Goal: Task Accomplishment & Management: Manage account settings

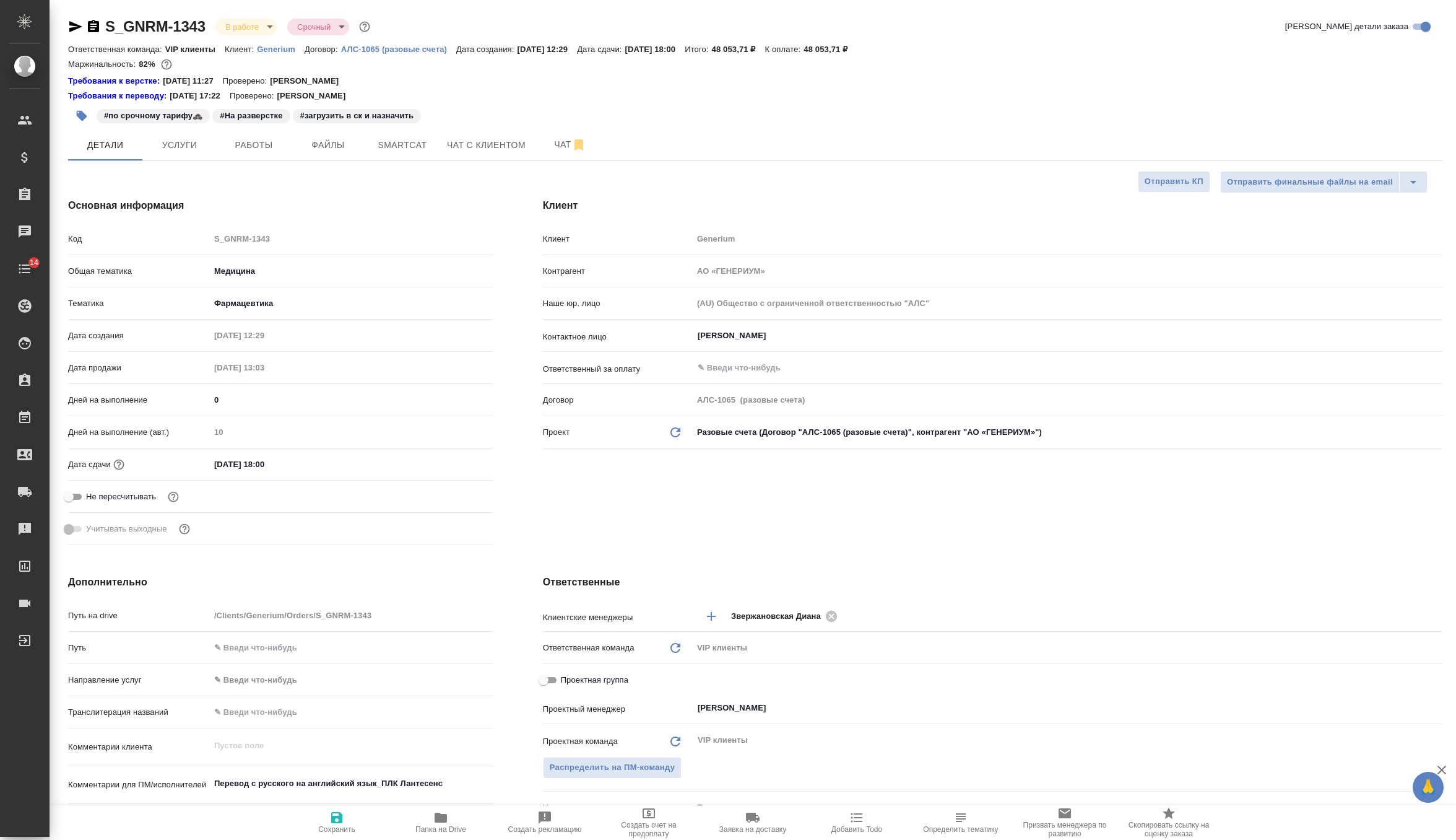
select select "RU"
click at [557, 138] on span "Чат" at bounding box center [571, 144] width 59 height 15
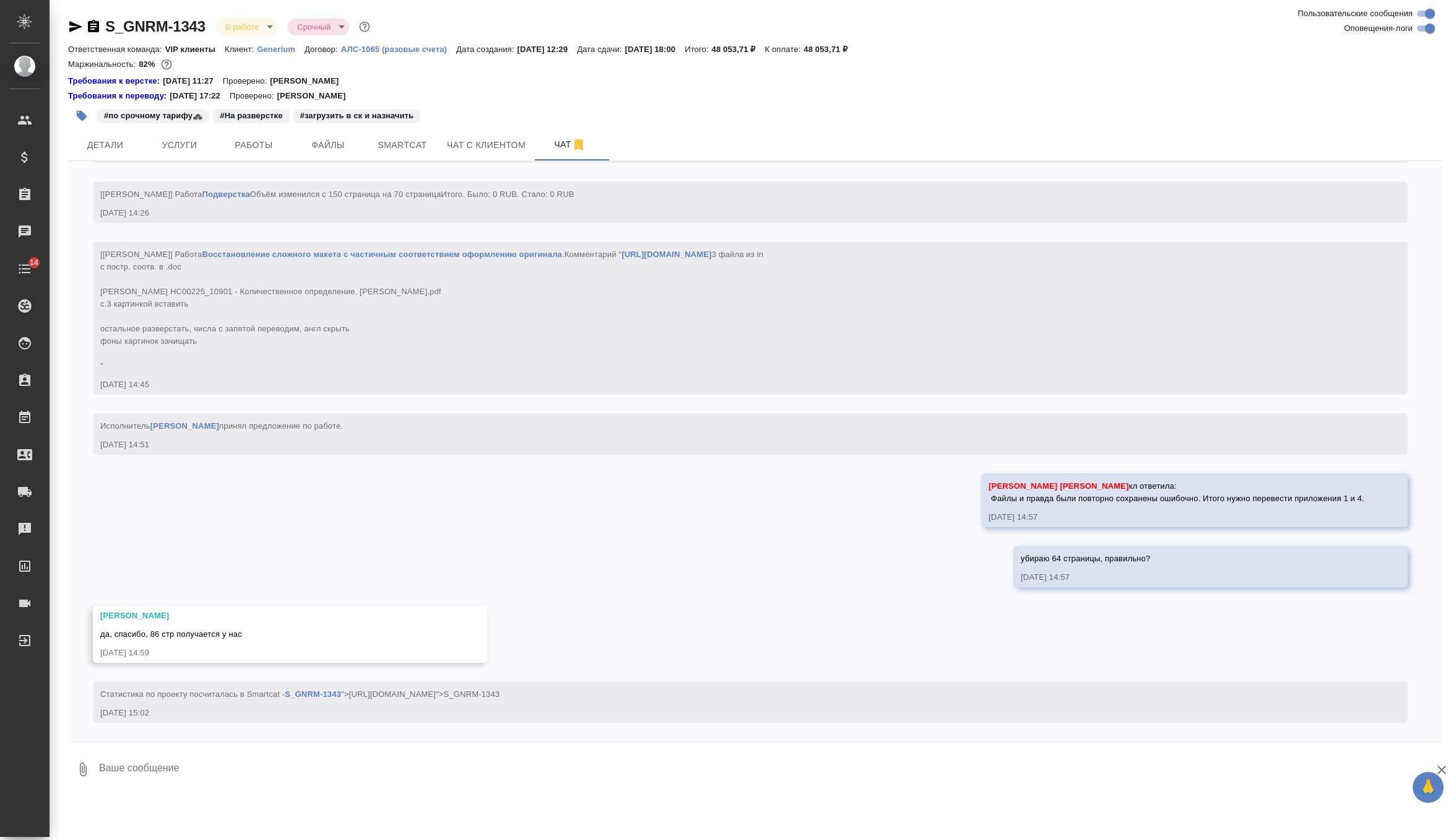
scroll to position [6385, 0]
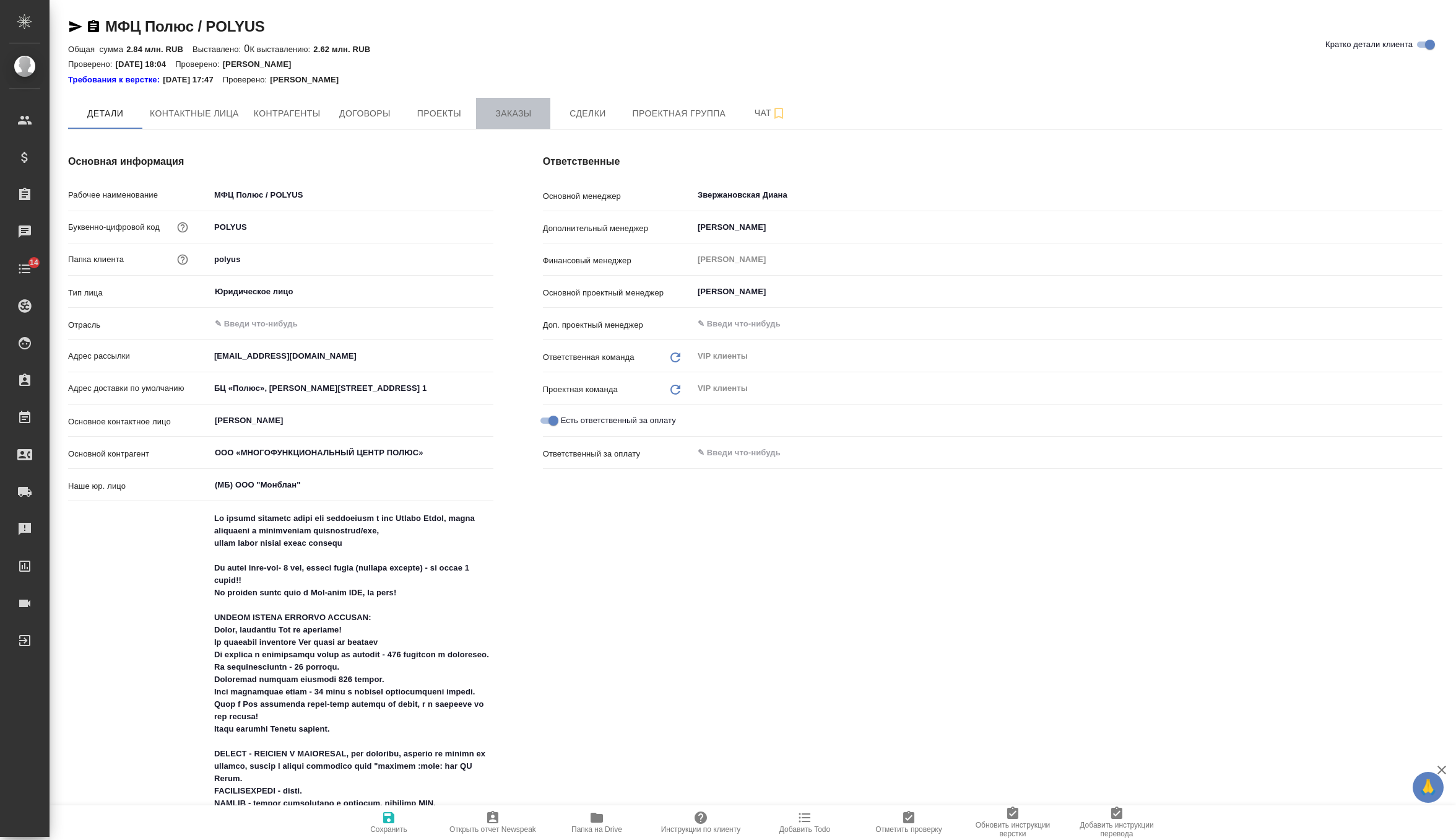
click at [532, 106] on span "Заказы" at bounding box center [513, 113] width 59 height 15
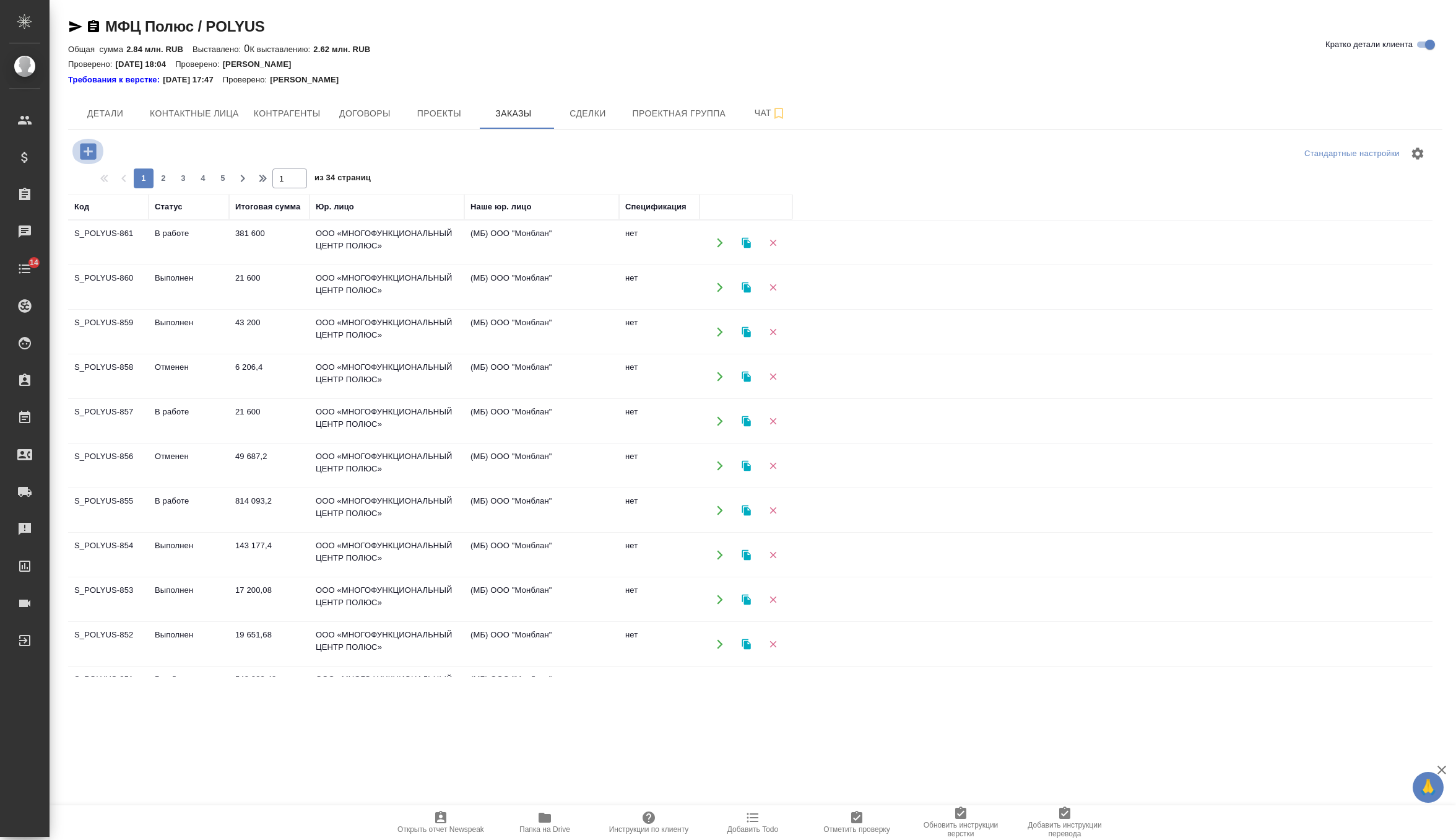
click at [101, 148] on button "button" at bounding box center [88, 151] width 34 height 25
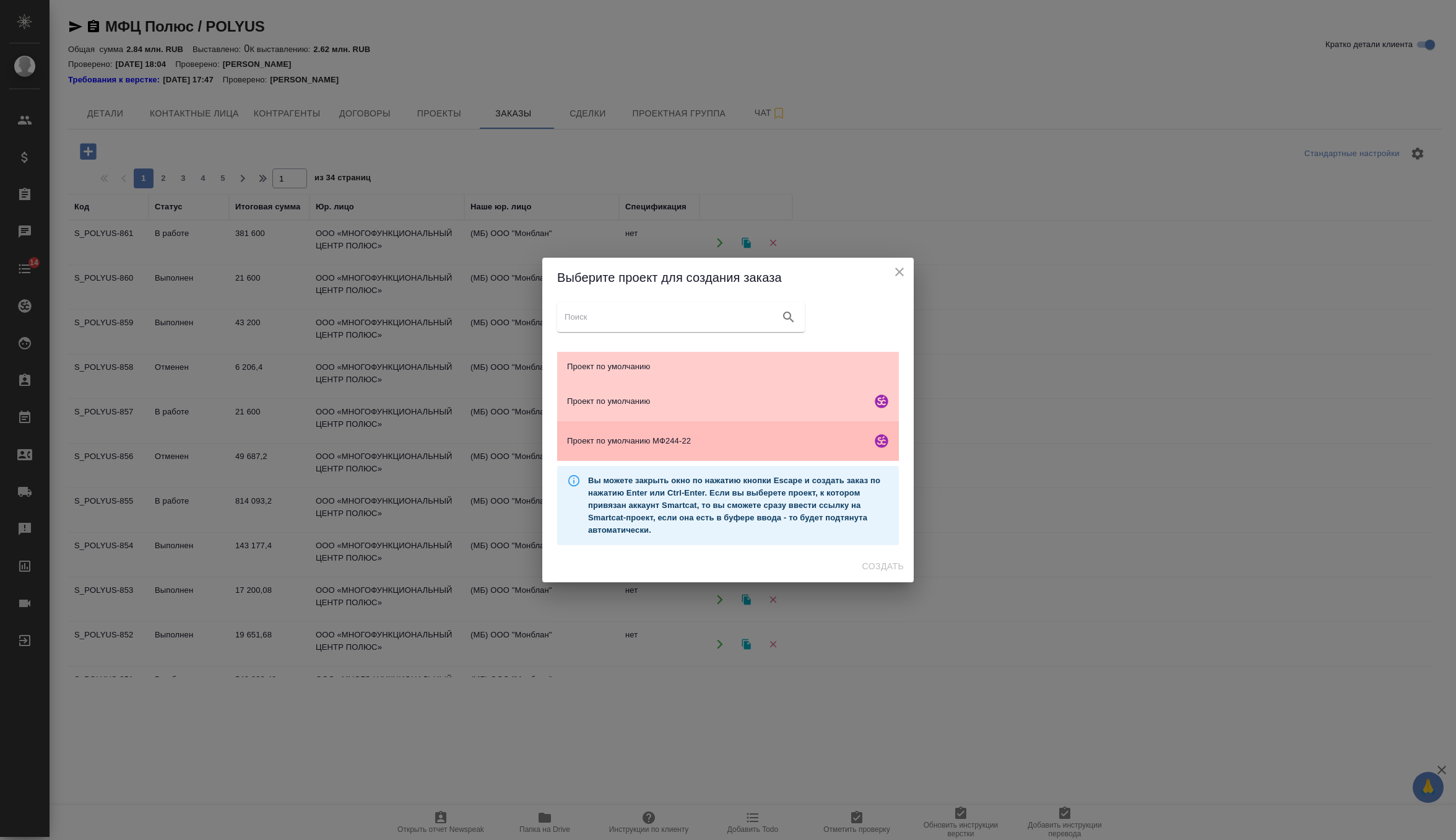
click at [660, 431] on div "Проект по умолчанию МФ244-22" at bounding box center [728, 440] width 342 height 40
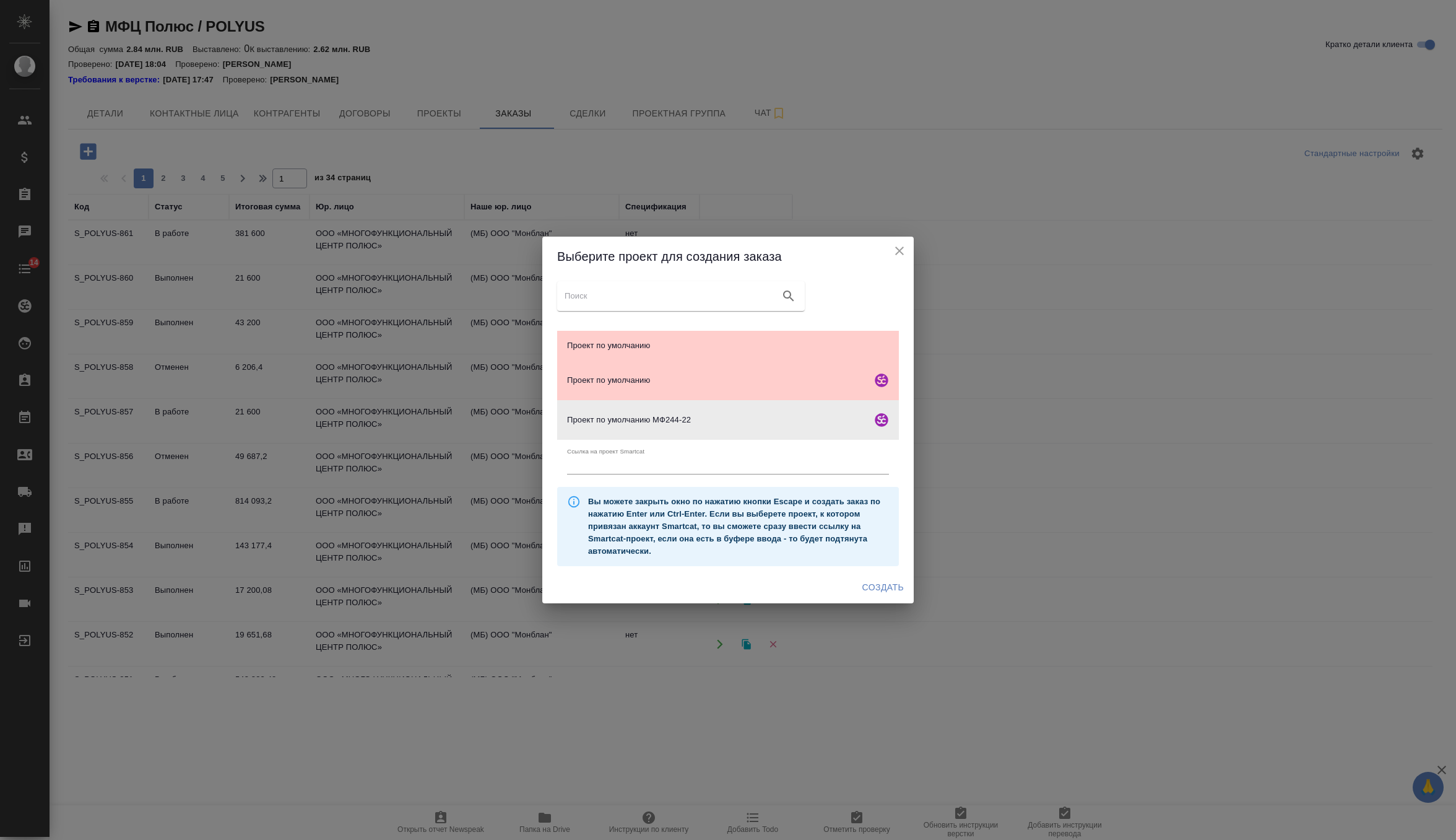
click at [874, 582] on span "Создать" at bounding box center [883, 587] width 41 height 15
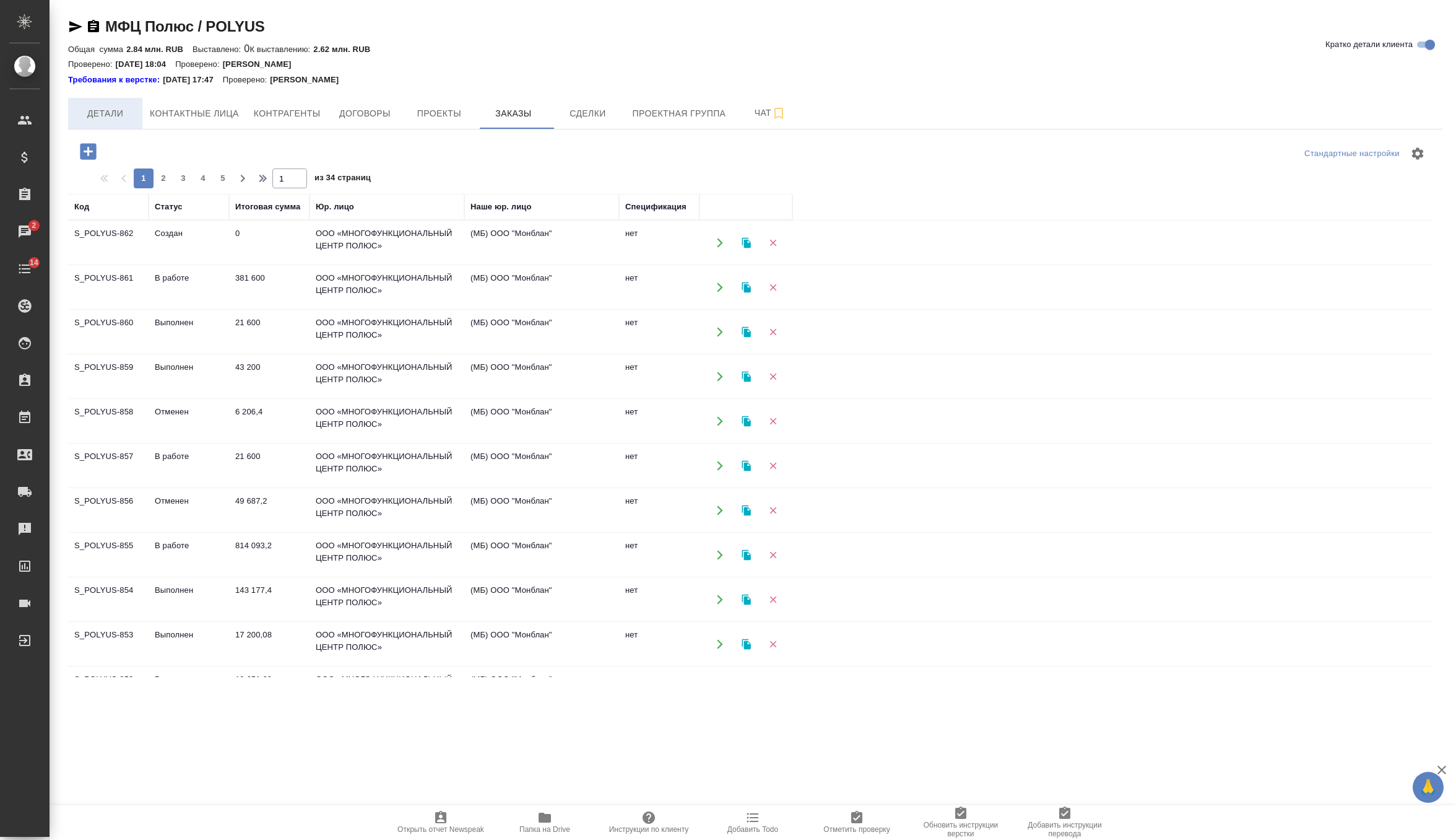
click at [115, 106] on span "Детали" at bounding box center [105, 113] width 59 height 15
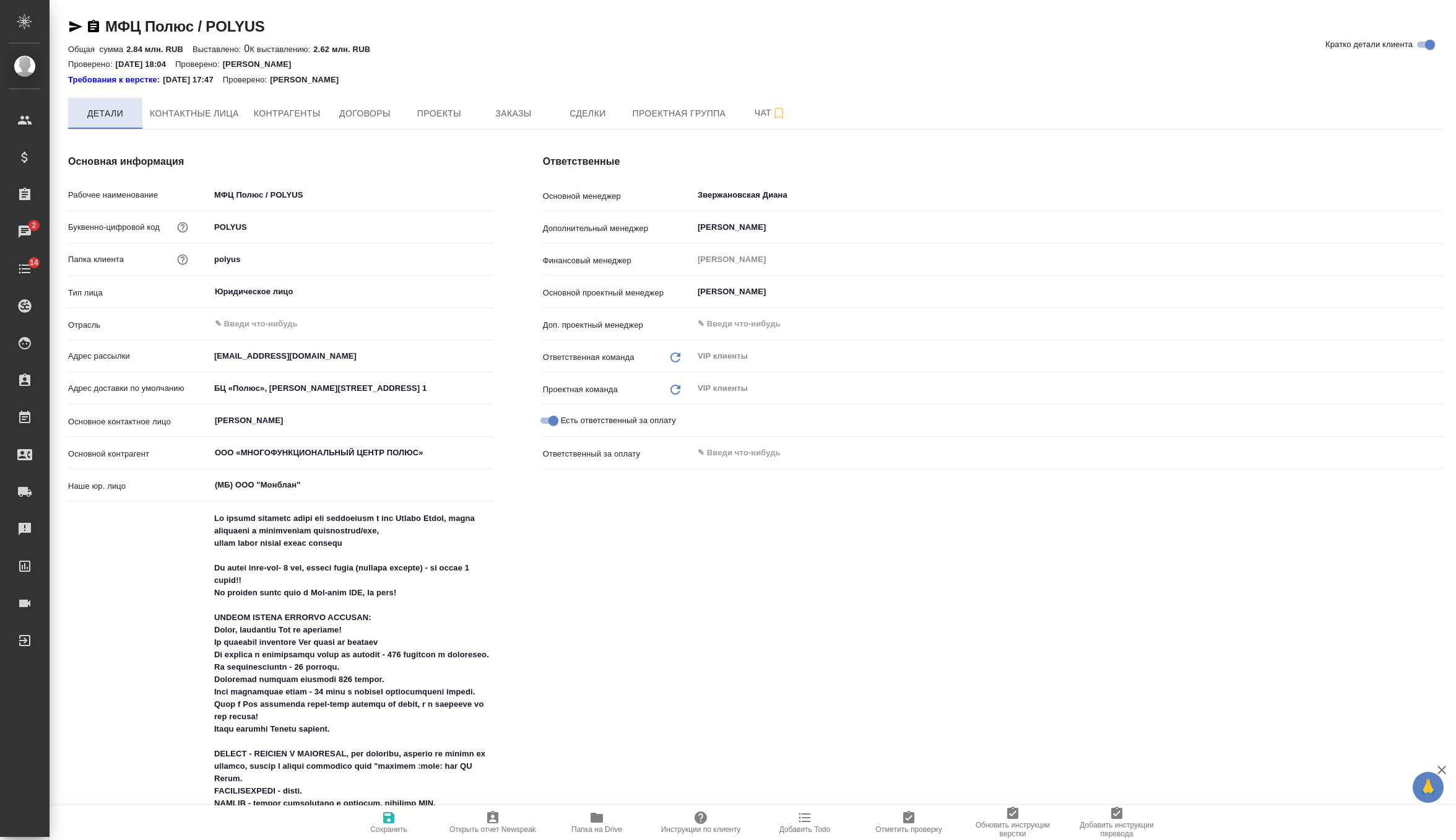
type textarea "x"
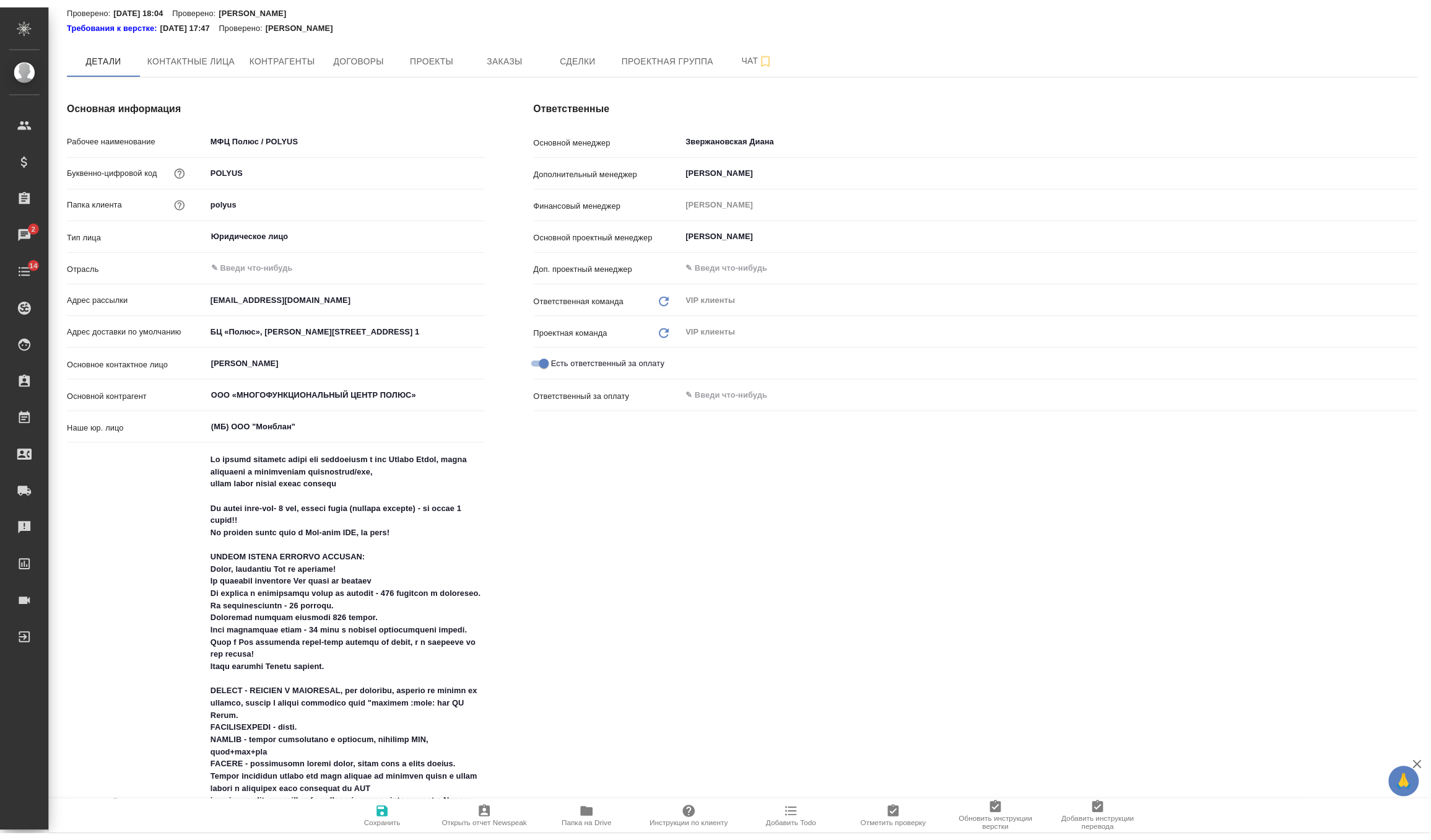
scroll to position [85, 0]
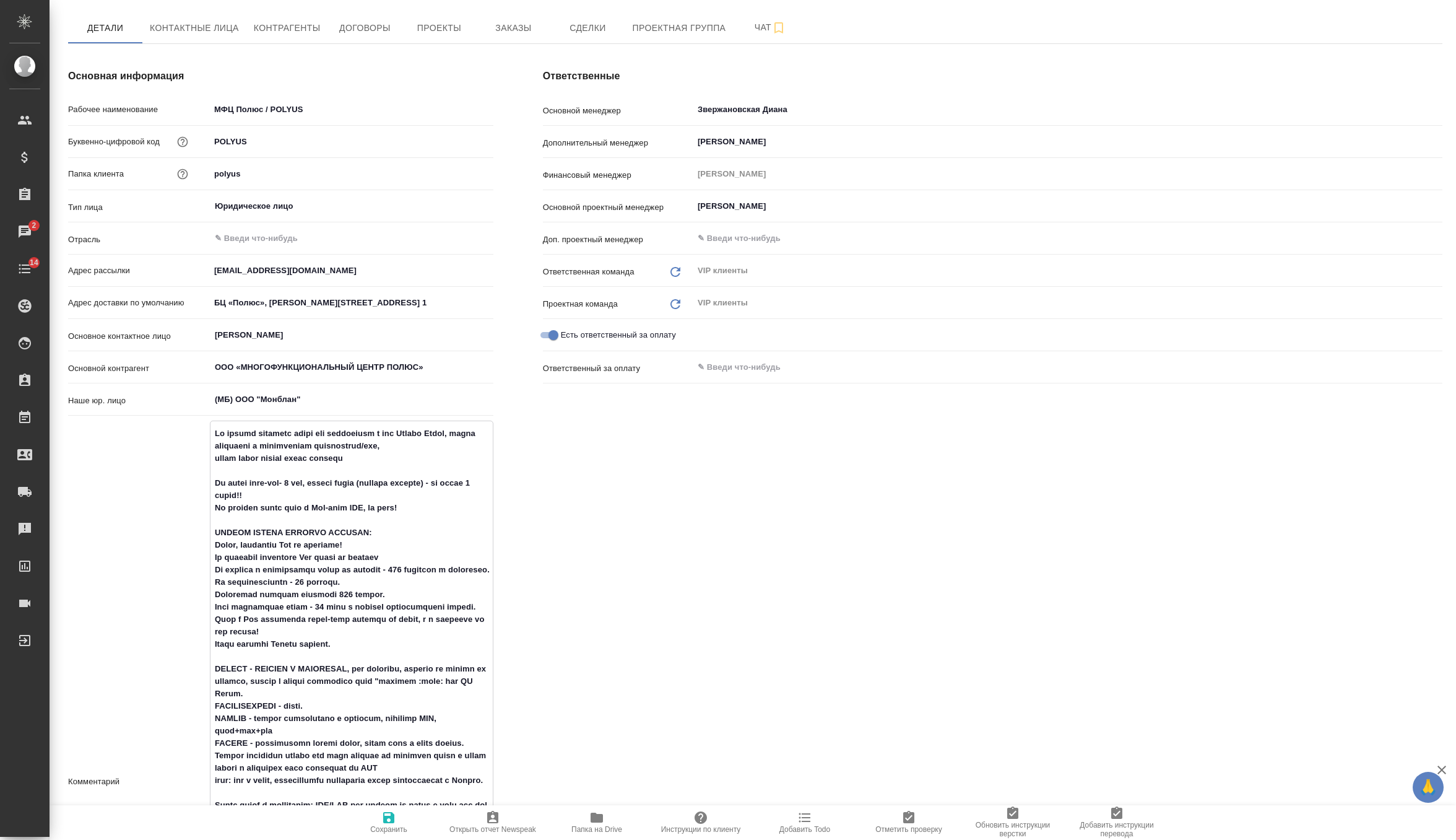
drag, startPoint x: 212, startPoint y: 542, endPoint x: 379, endPoint y: 675, distance: 213.5
click at [379, 675] on textarea at bounding box center [352, 780] width 282 height 715
type textarea "x"
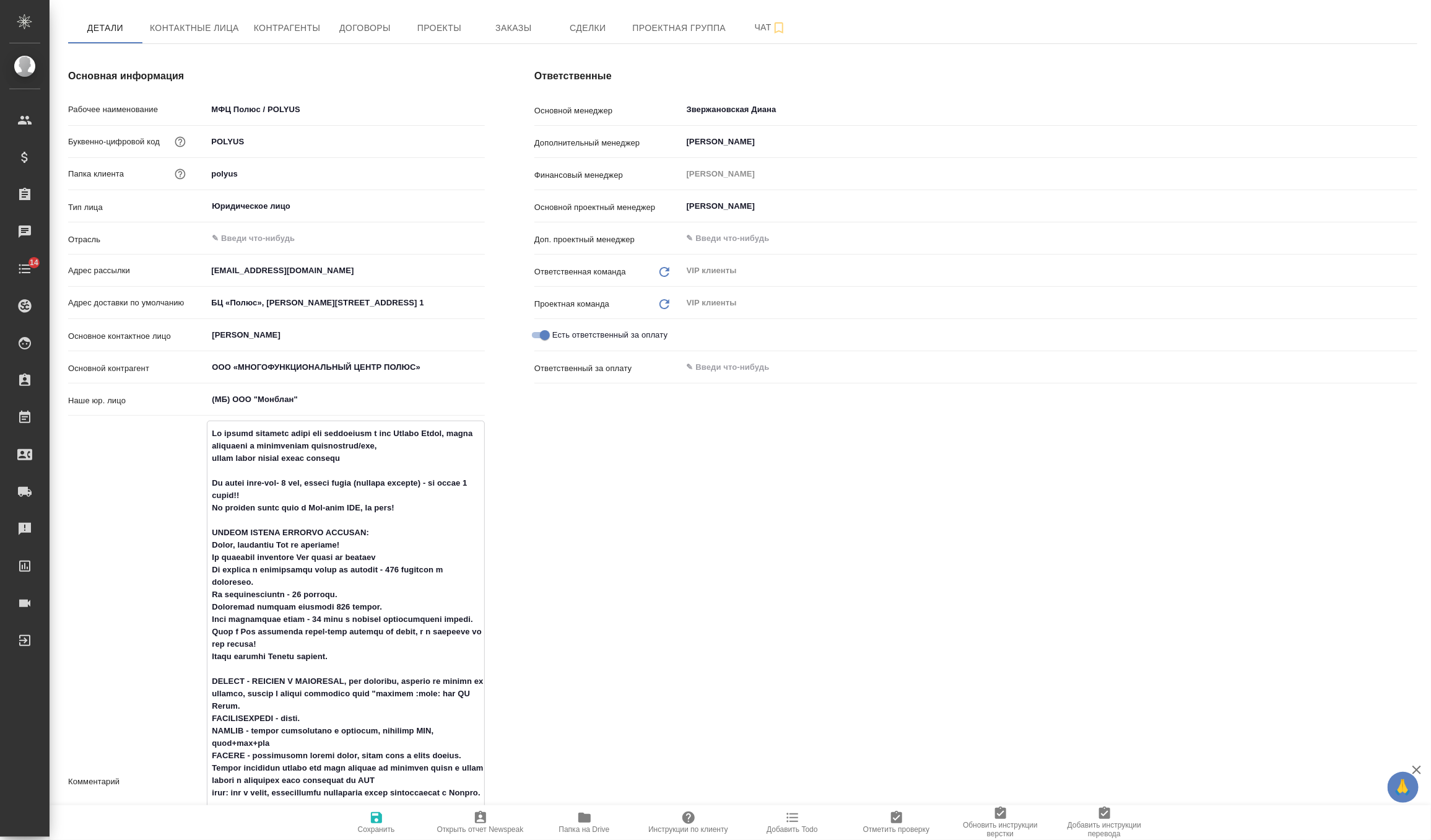
type textarea "x"
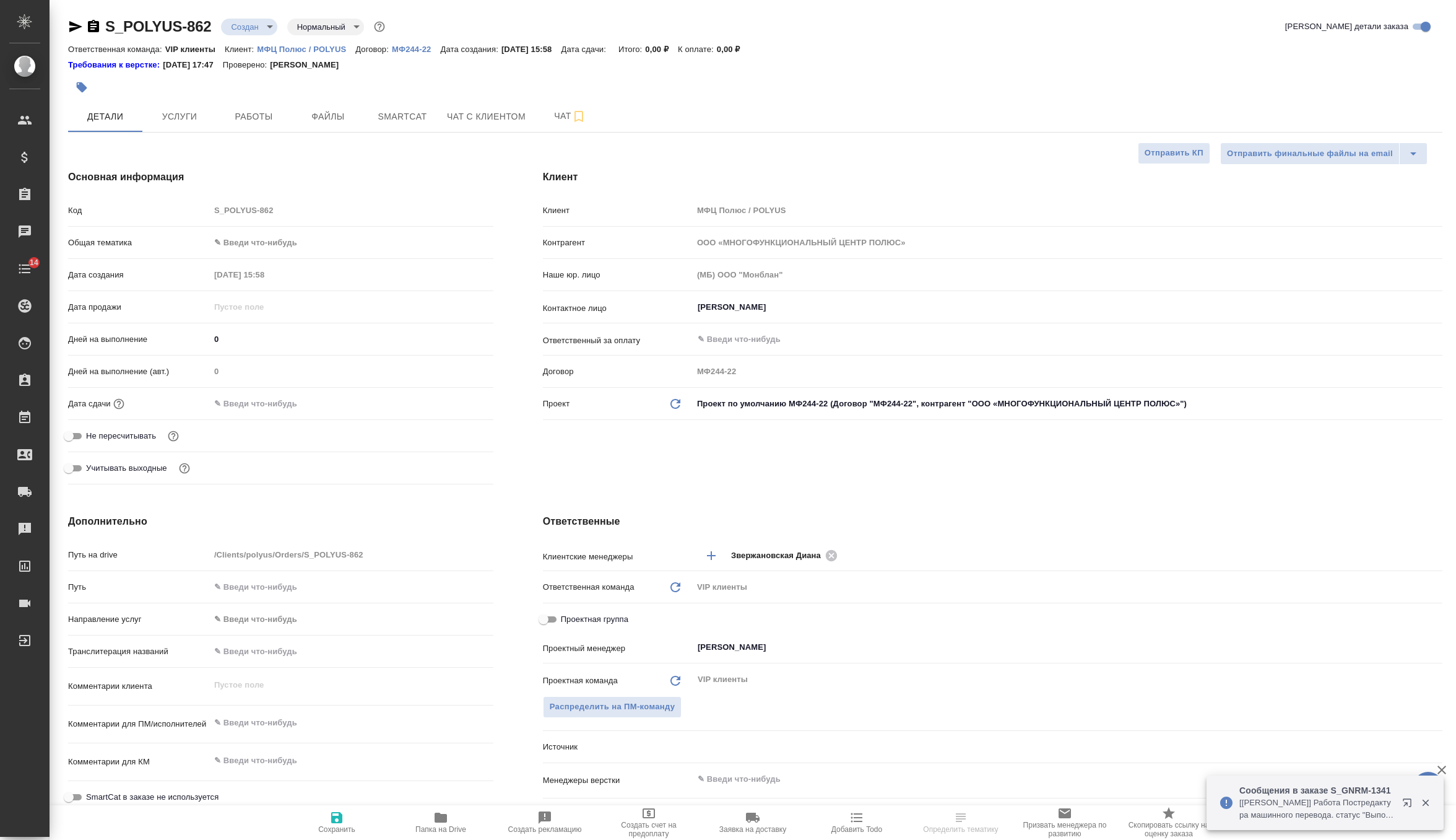
select select "RU"
click at [329, 118] on span "Файлы" at bounding box center [328, 116] width 59 height 15
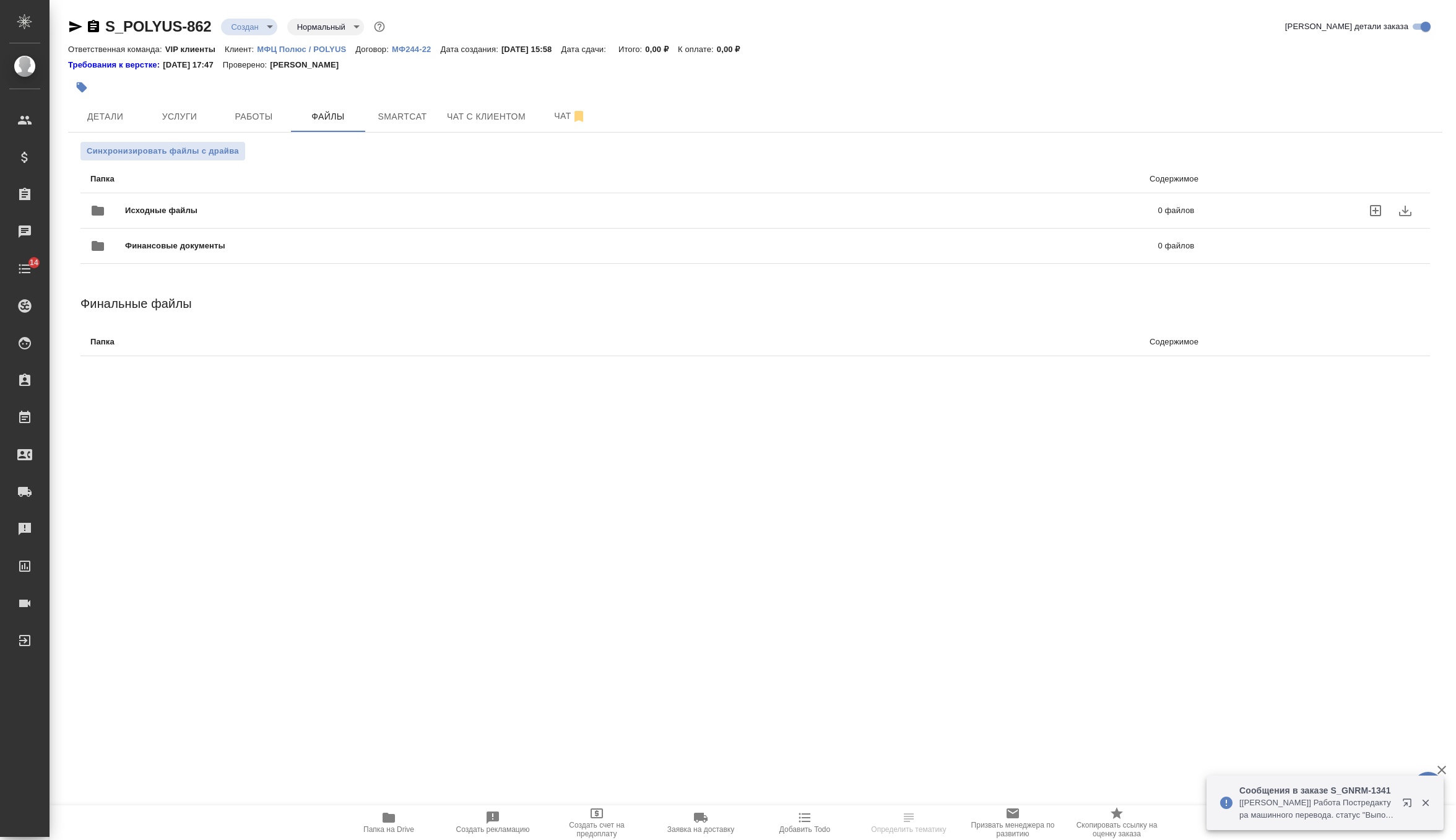
click at [140, 207] on span "Исходные файлы" at bounding box center [402, 210] width 553 height 12
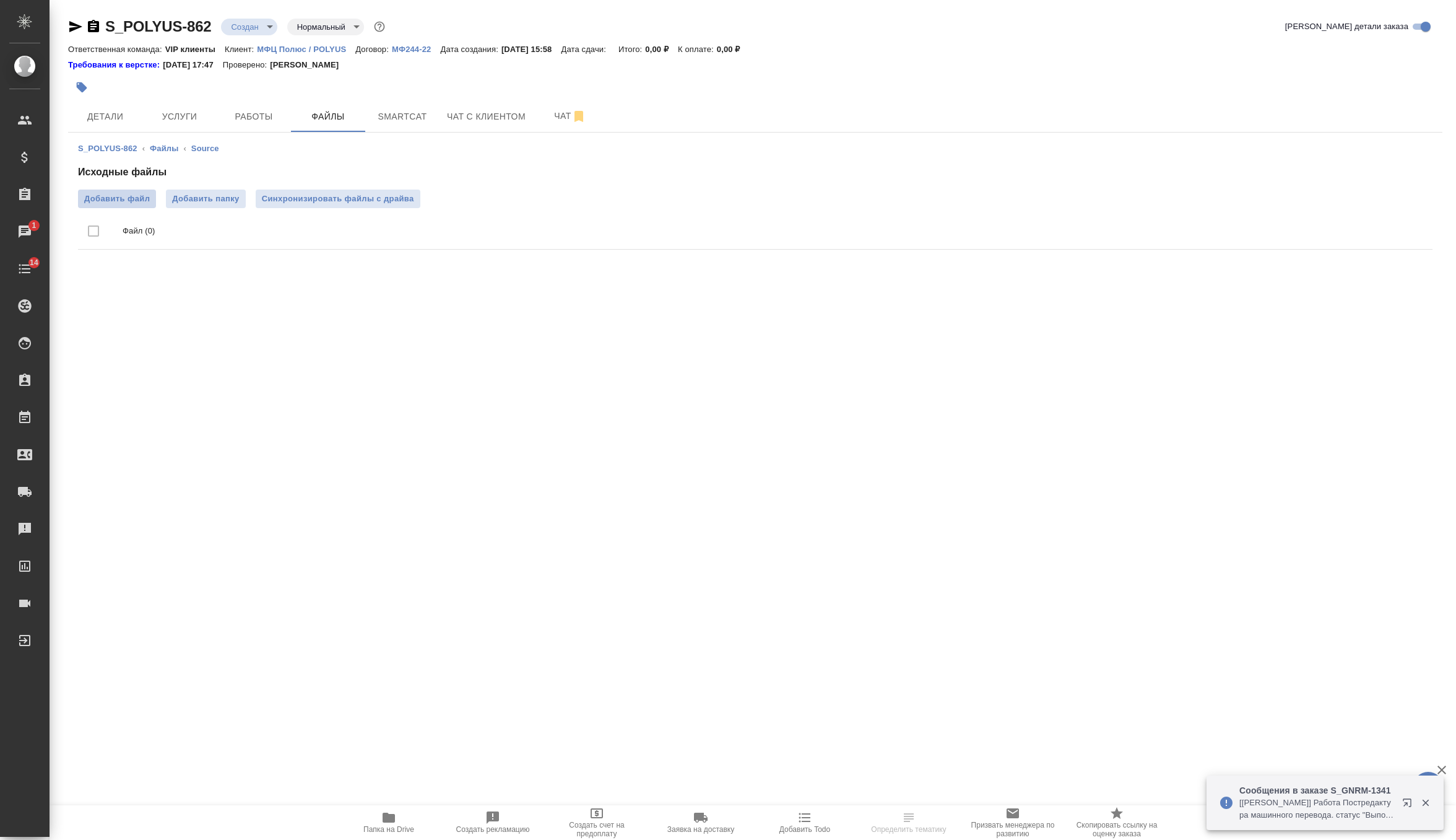
click at [126, 193] on span "Добавить файл" at bounding box center [117, 198] width 66 height 12
click at [0, 0] on input "Добавить файл" at bounding box center [0, 0] width 0 height 0
click at [365, 201] on span "Синхронизировать файлы с драйва" at bounding box center [338, 198] width 152 height 12
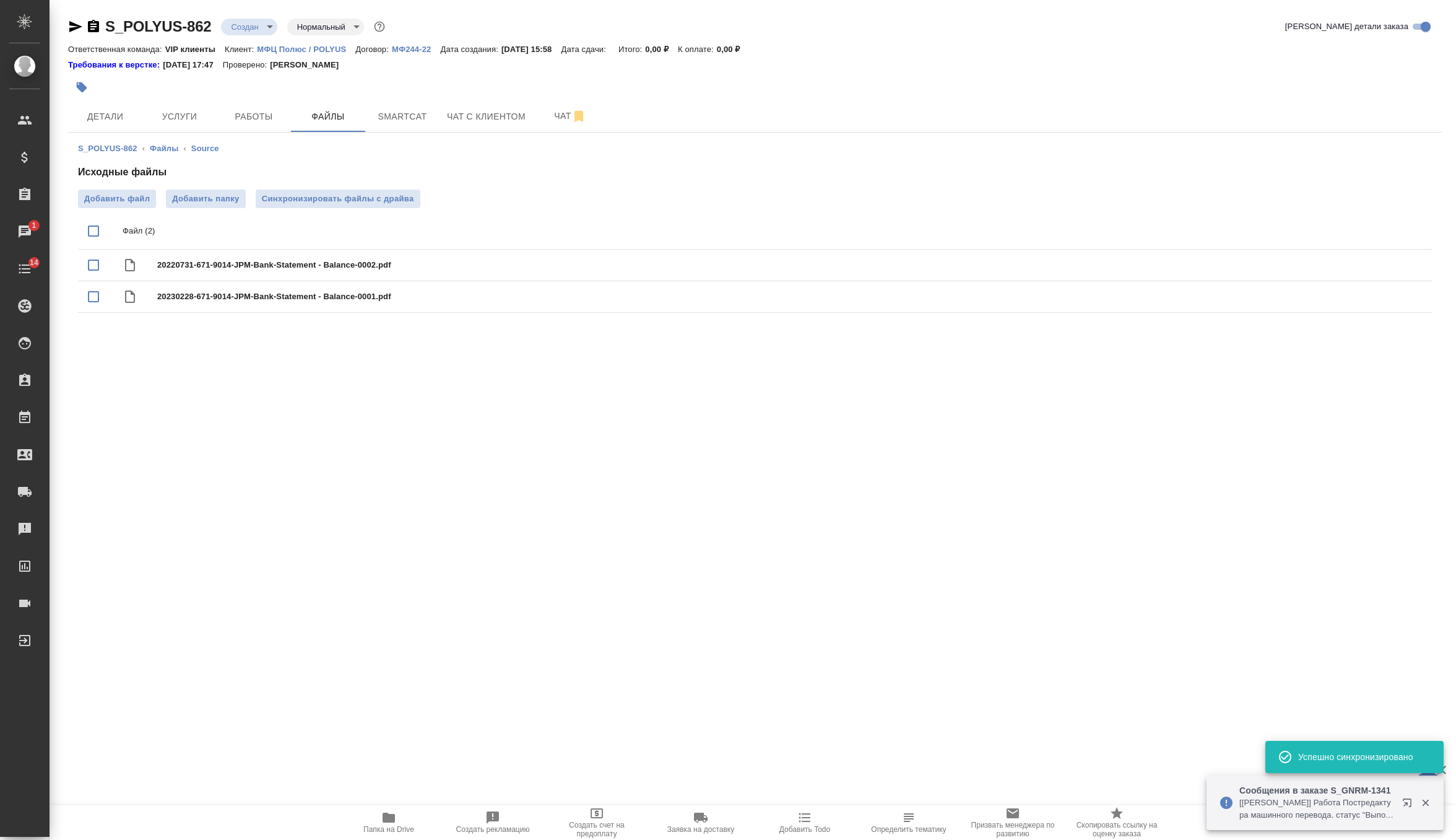
click at [253, 35] on div "S_POLYUS-862 Создан new Нормальный normal" at bounding box center [227, 26] width 319 height 20
click at [256, 34] on body "🙏 .cls-1 fill:#fff; AWATERA Zverzhanovskaya Diana Клиенты Спецификации Заказы 1…" at bounding box center [728, 420] width 1456 height 840
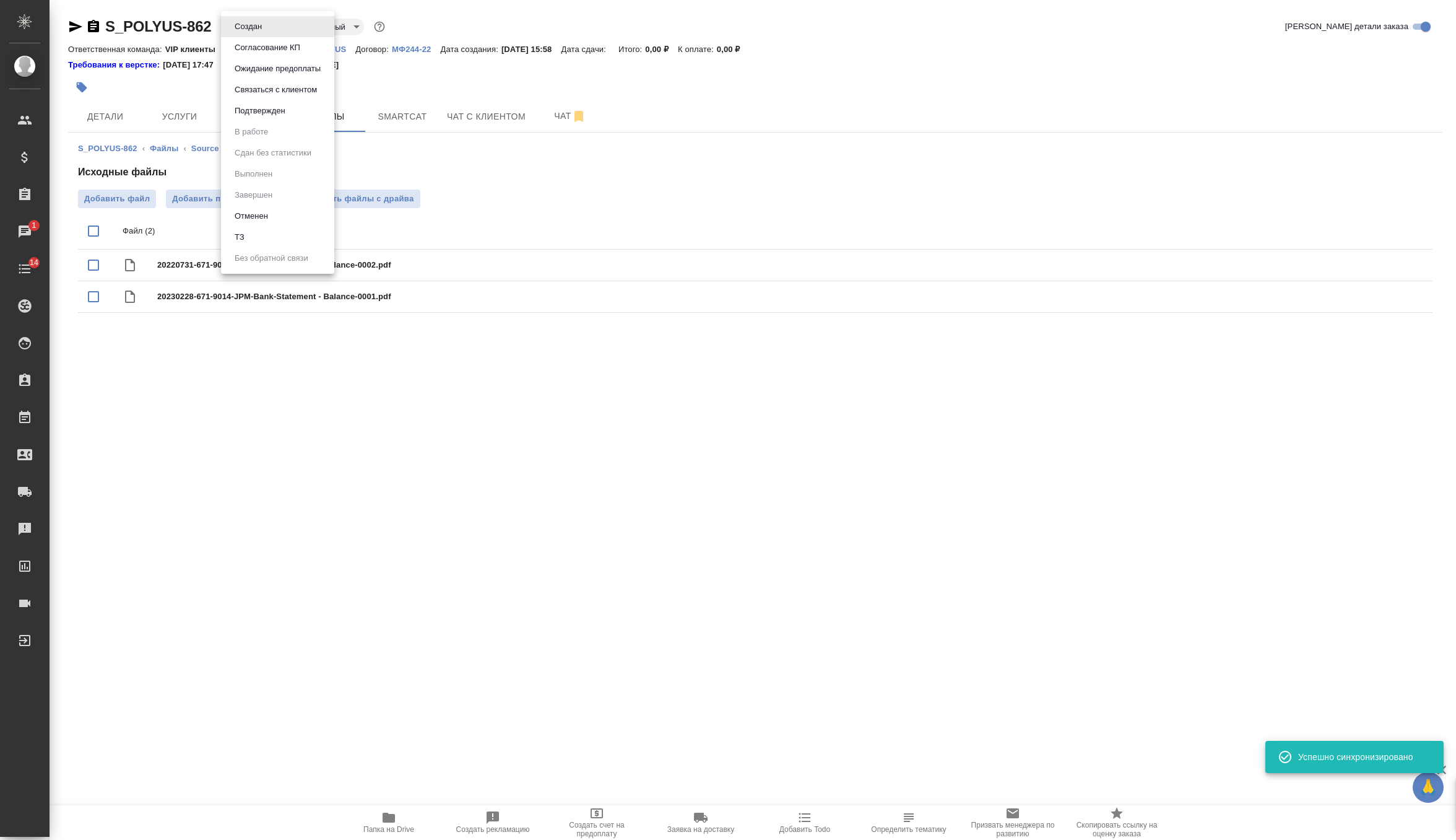
click at [270, 231] on li "ТЗ" at bounding box center [277, 237] width 113 height 21
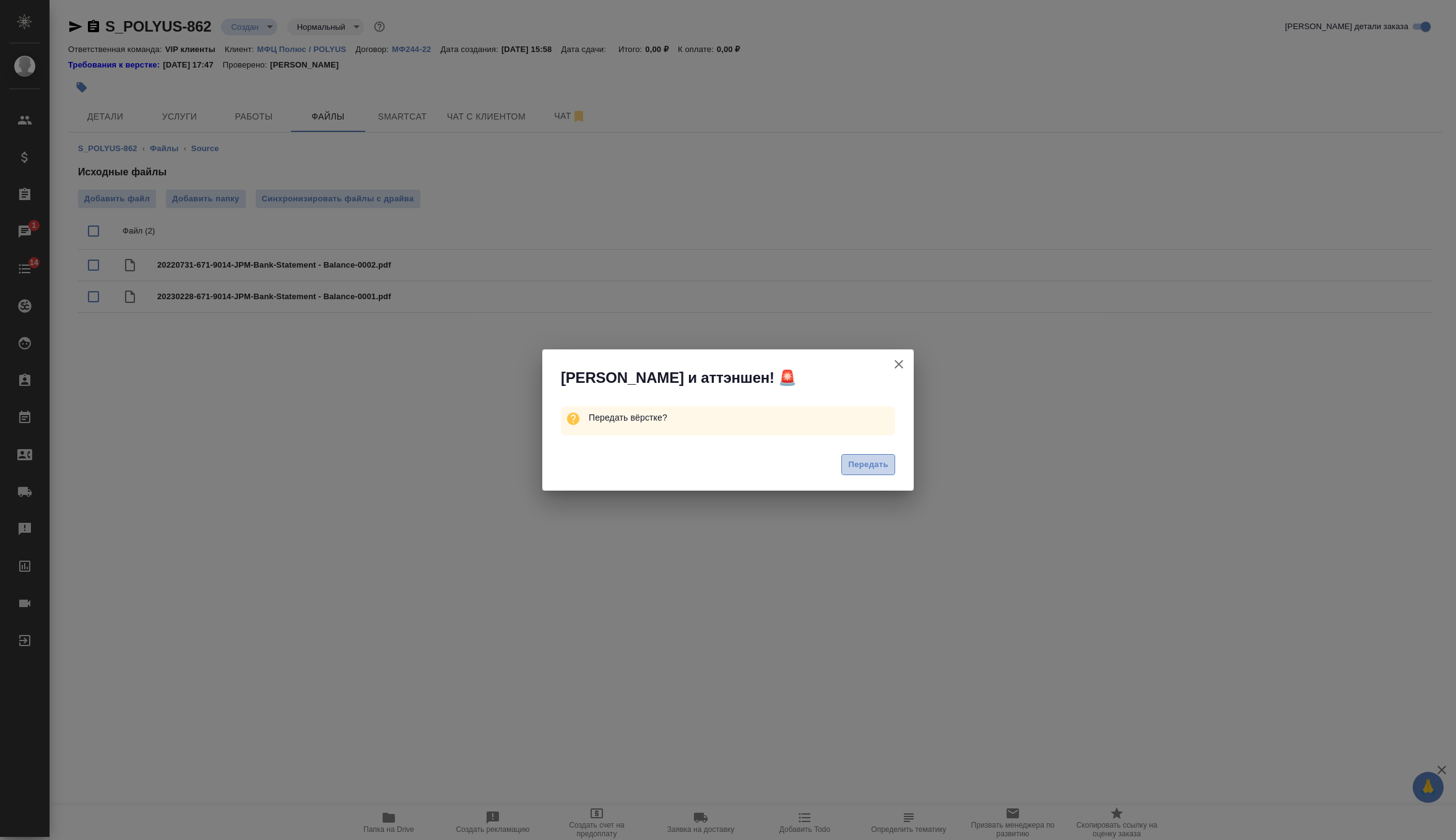
click at [881, 469] on span "Передать" at bounding box center [868, 465] width 41 height 14
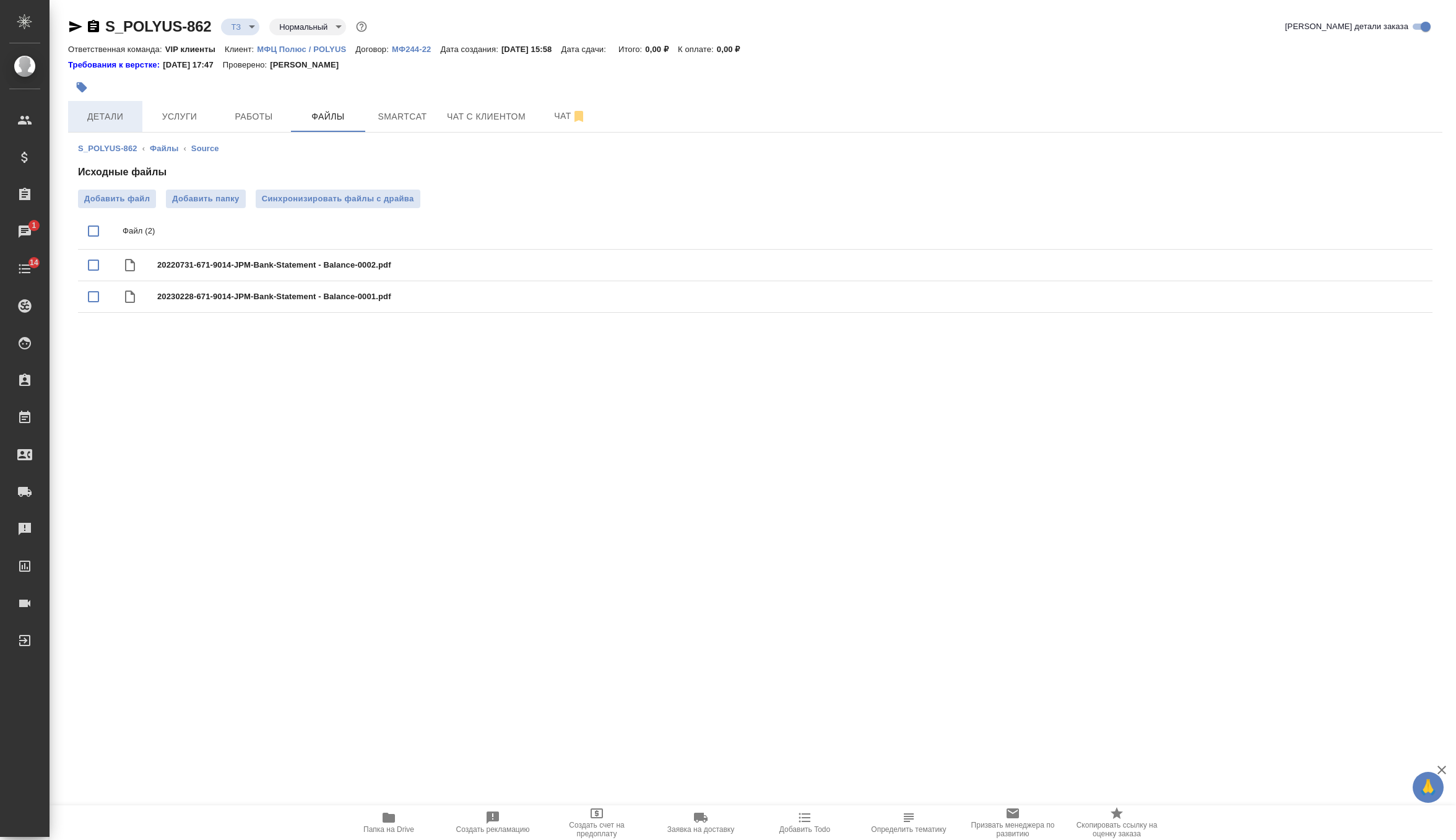
click at [107, 125] on button "Детали" at bounding box center [105, 116] width 75 height 31
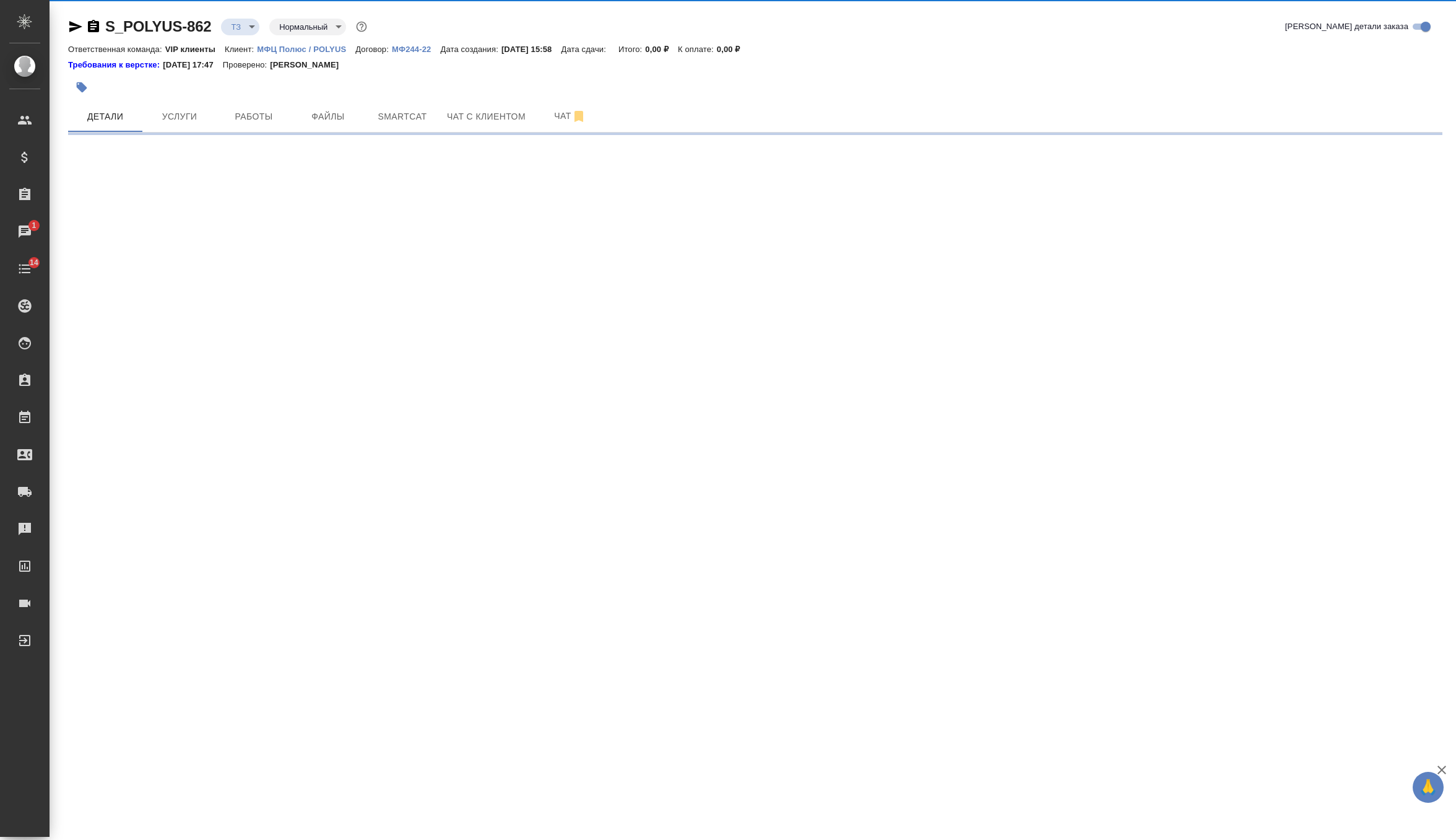
select select "RU"
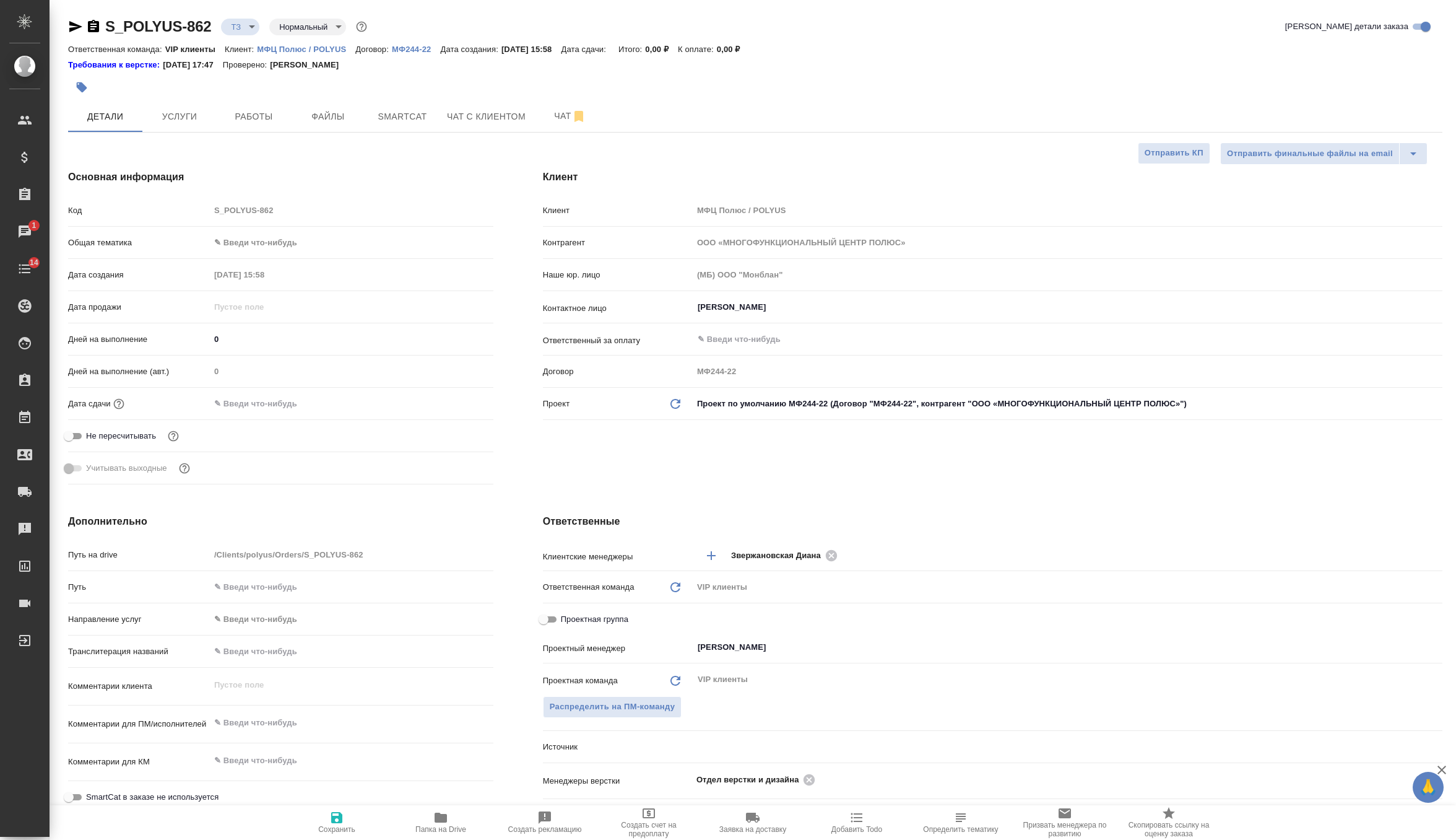
type textarea "x"
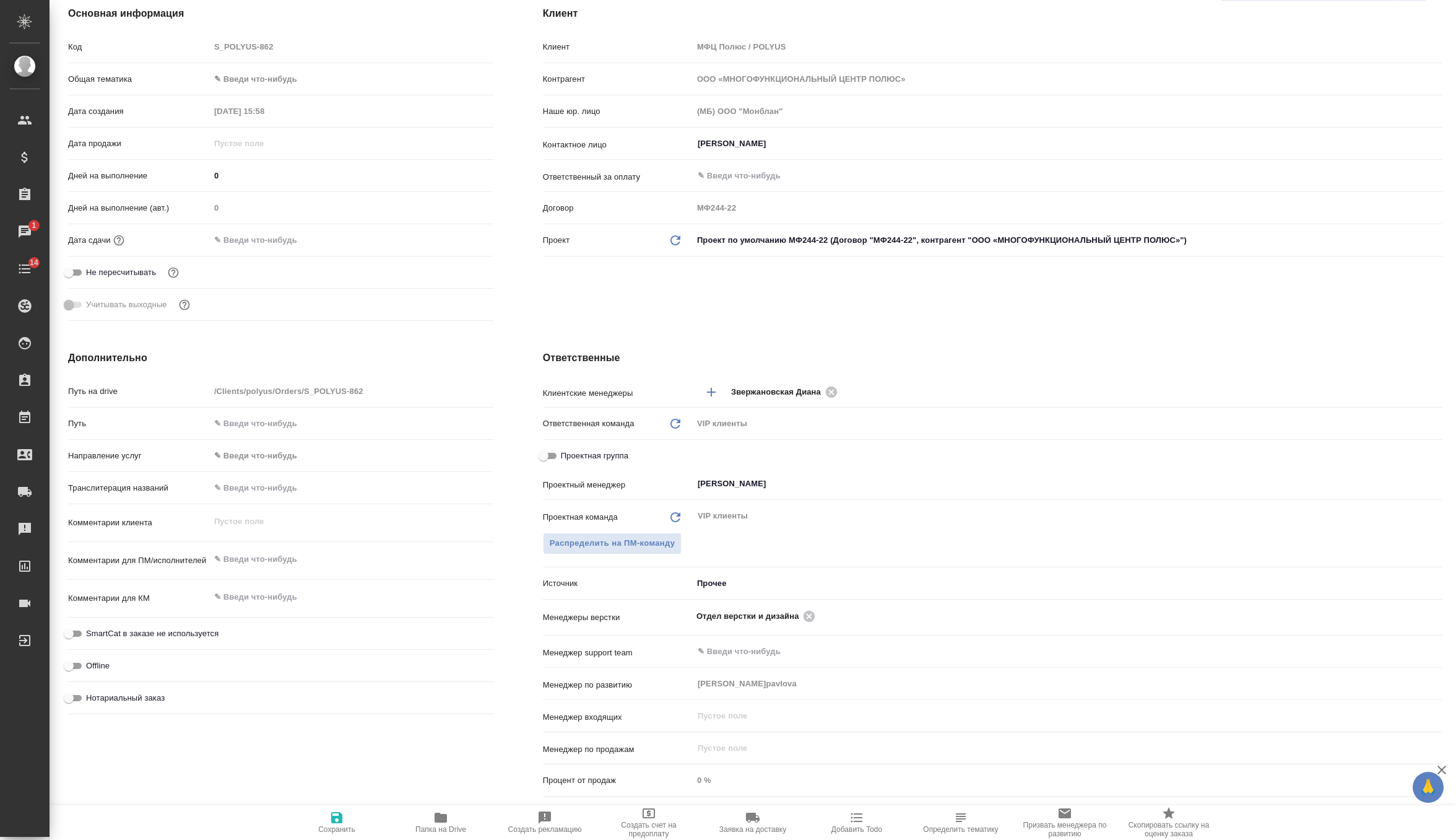
scroll to position [177, 0]
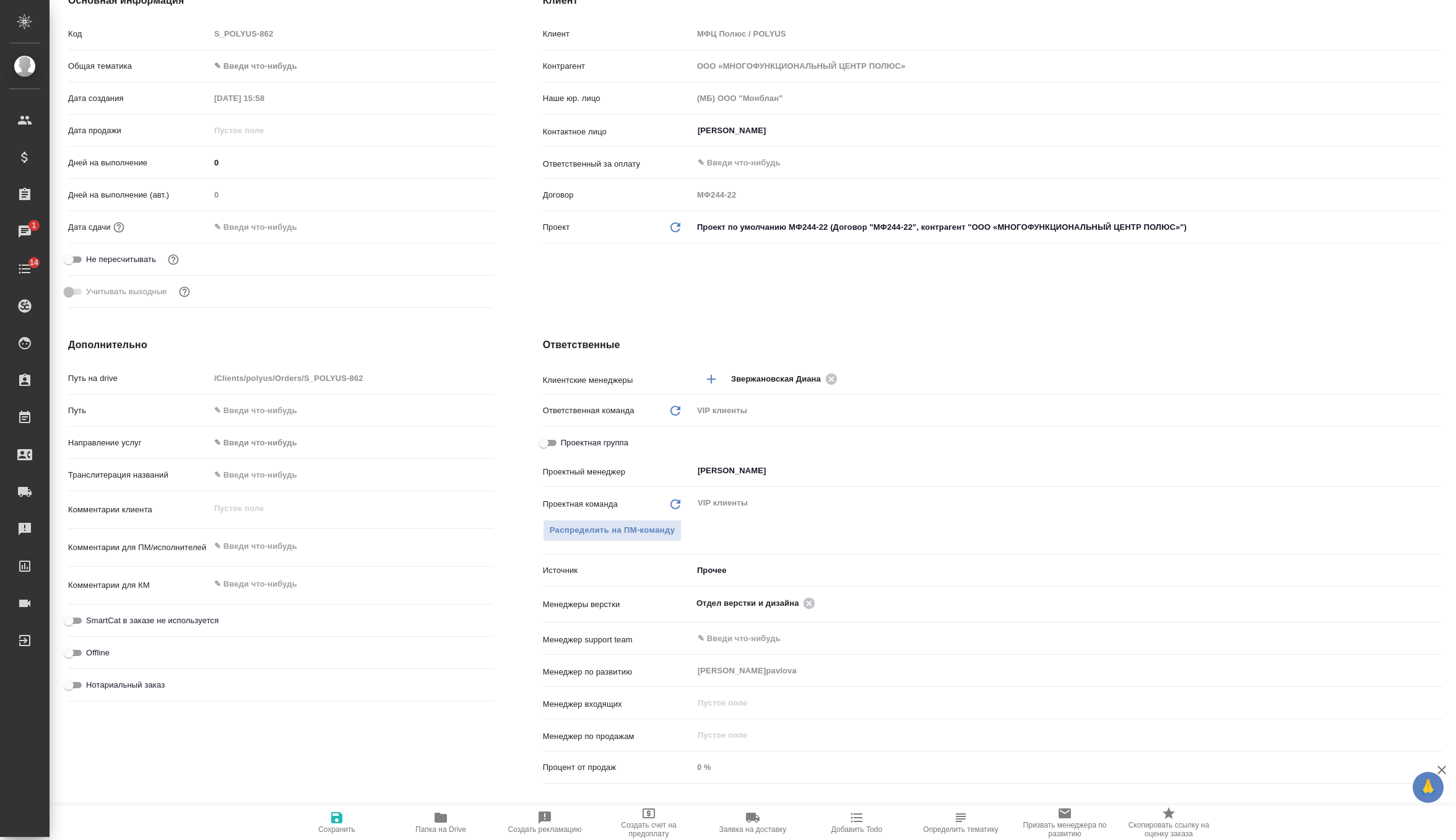
type textarea "x"
click at [267, 539] on textarea at bounding box center [352, 547] width 282 height 21
paste textarea "Направляем на перевод с английского на русский. Название: 250825_Выписка JP Mor…"
type textarea "x"
type textarea "Направляем на перевод с английского на русский. Название: 250825_Выписка JP Mor…"
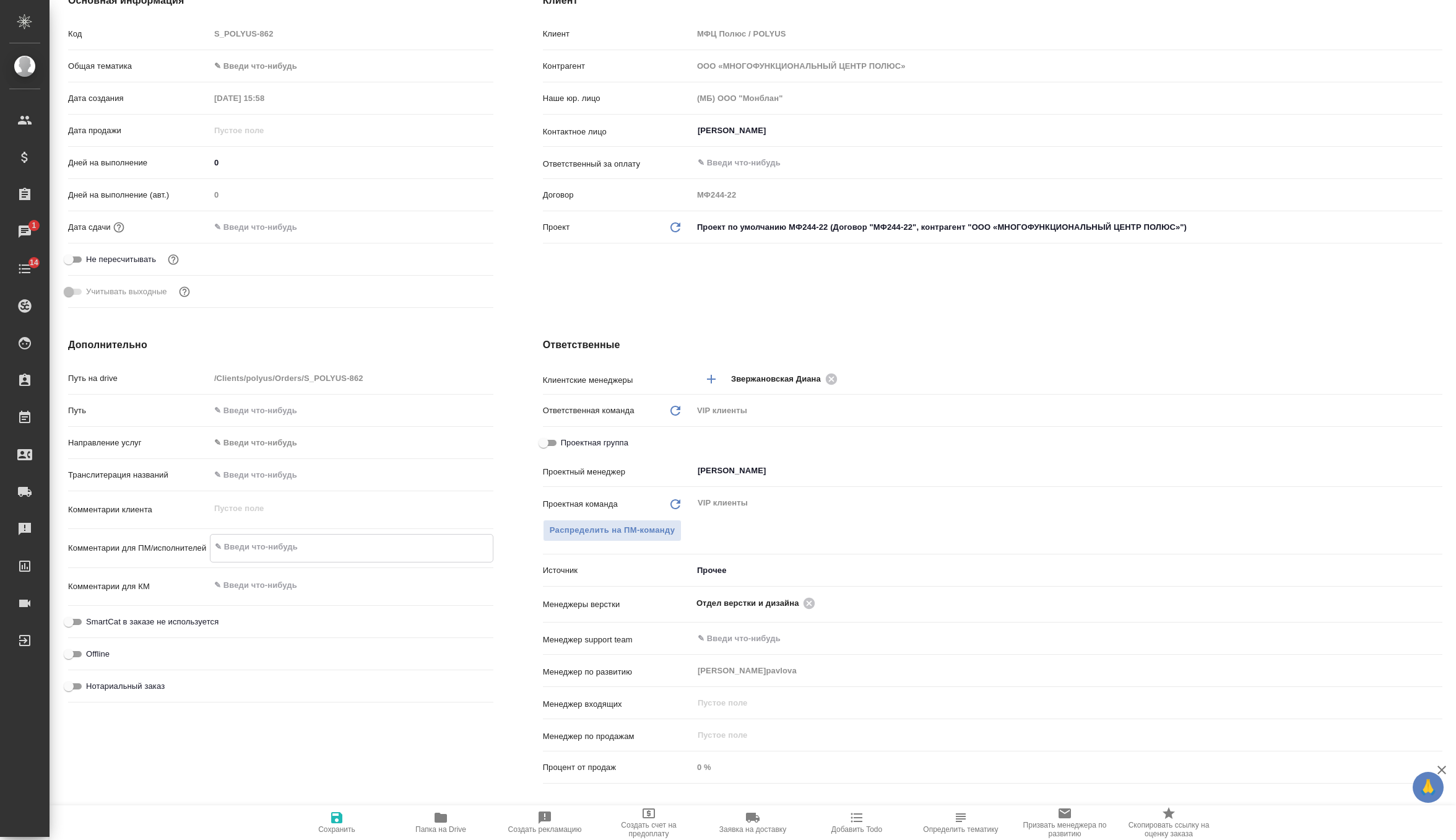
type textarea "x"
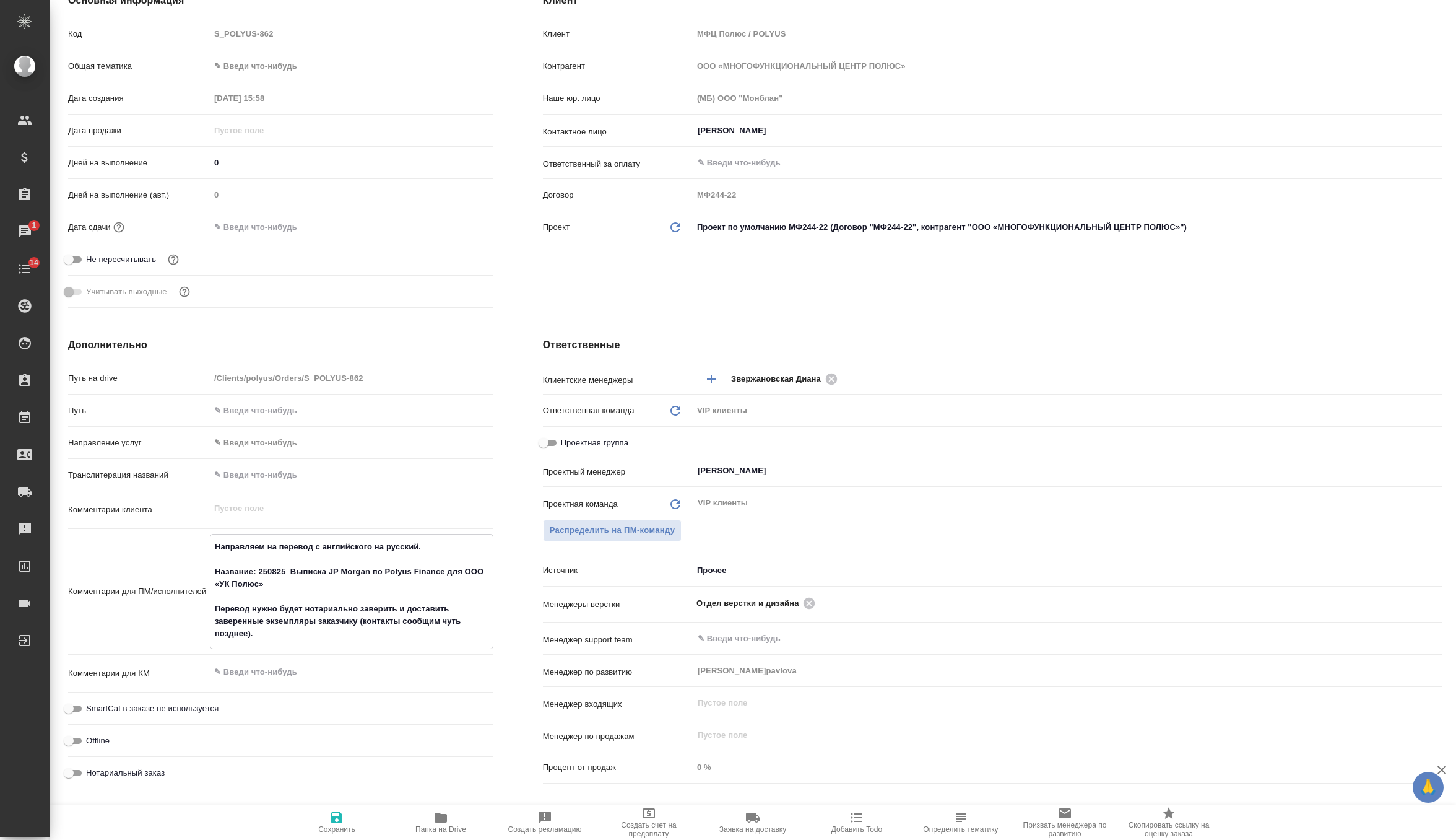
type textarea "Направляем на перевод с английского на русский. Название: 250825_Выписка JP Mor…"
type textarea "x"
click at [334, 827] on span "Сохранить" at bounding box center [337, 829] width 37 height 9
type textarea "x"
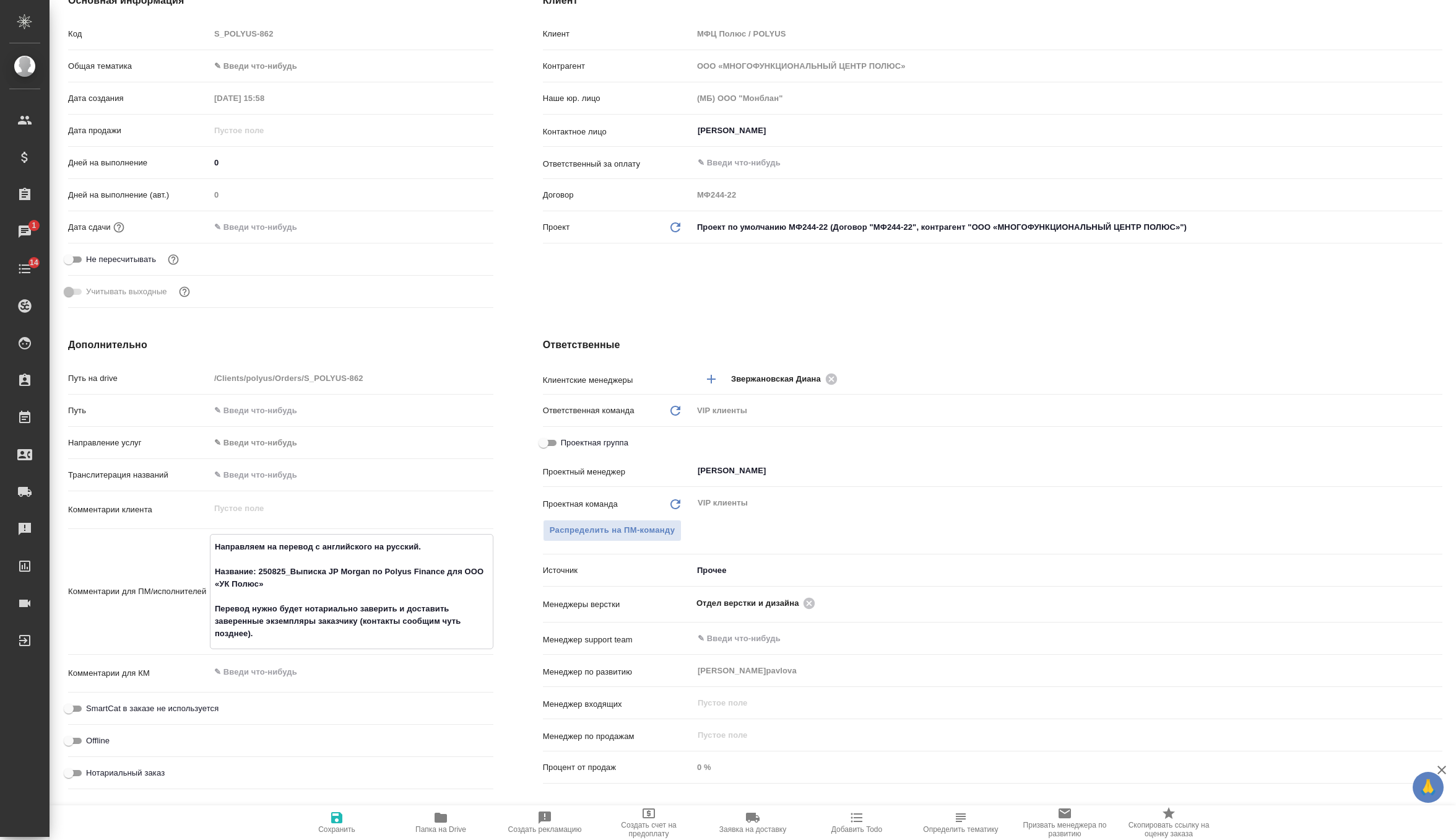
type textarea "x"
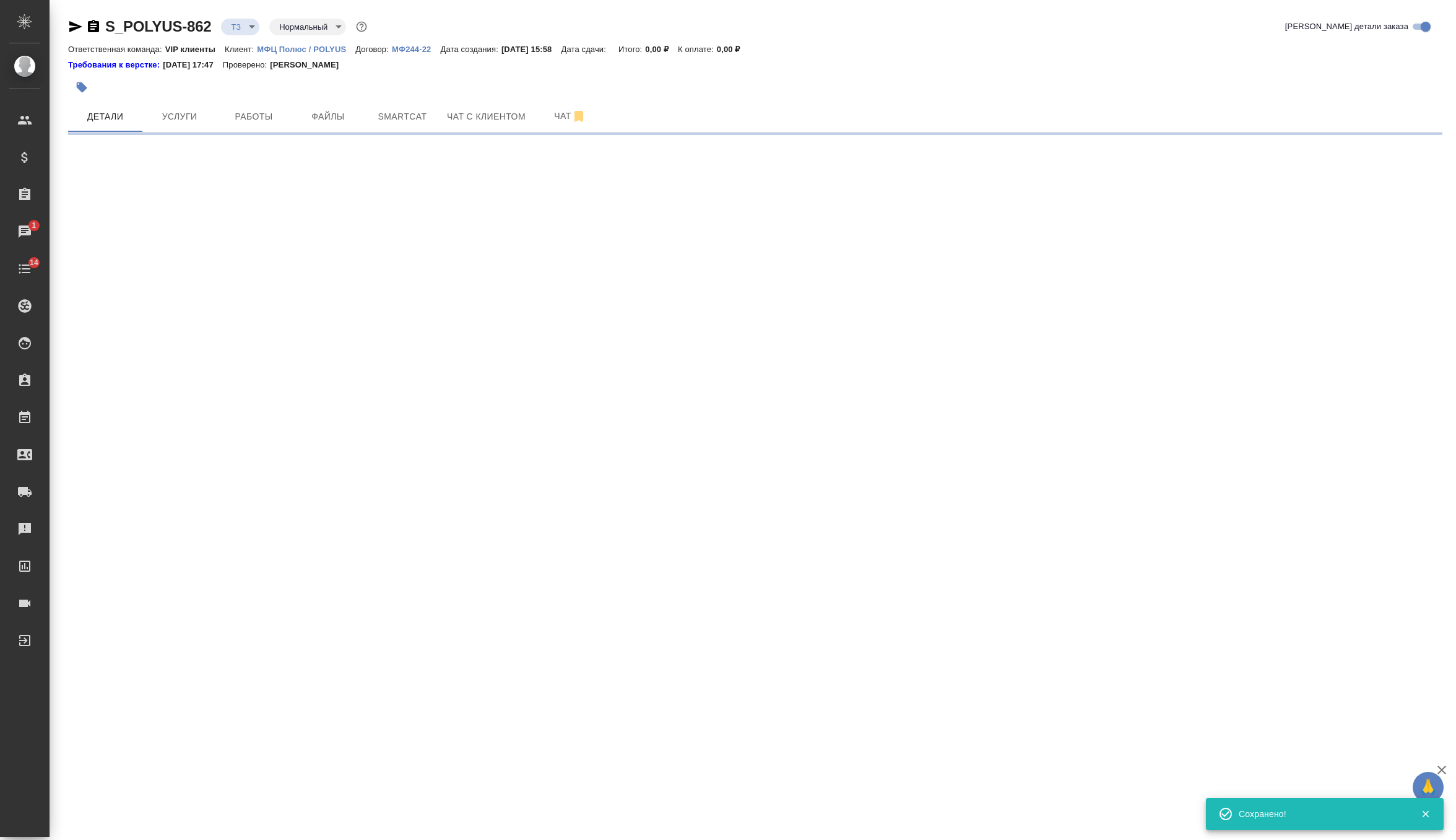
scroll to position [0, 0]
select select "RU"
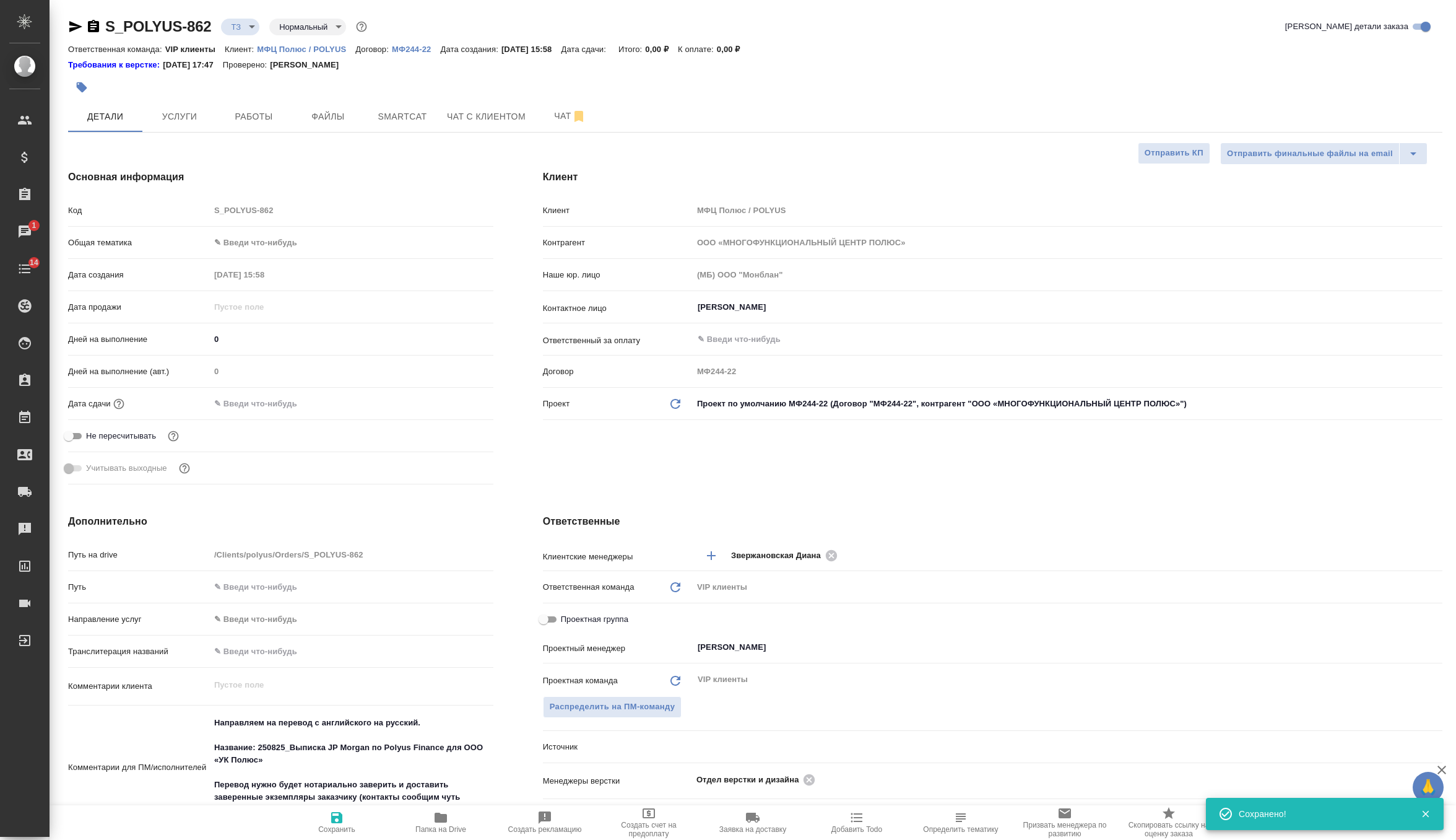
type textarea "x"
click at [75, 26] on icon "button" at bounding box center [75, 27] width 15 height 15
type textarea "x"
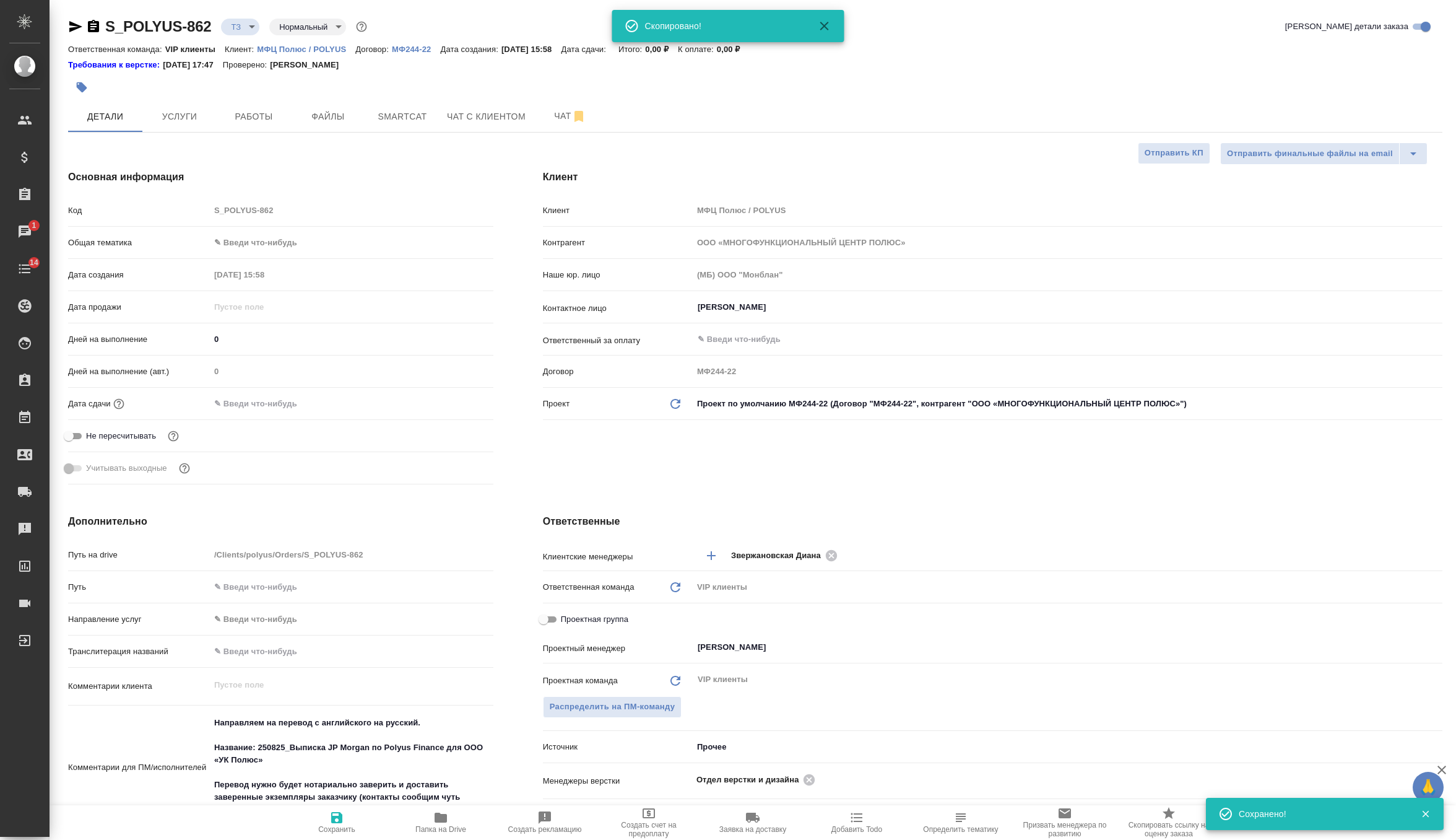
type textarea "x"
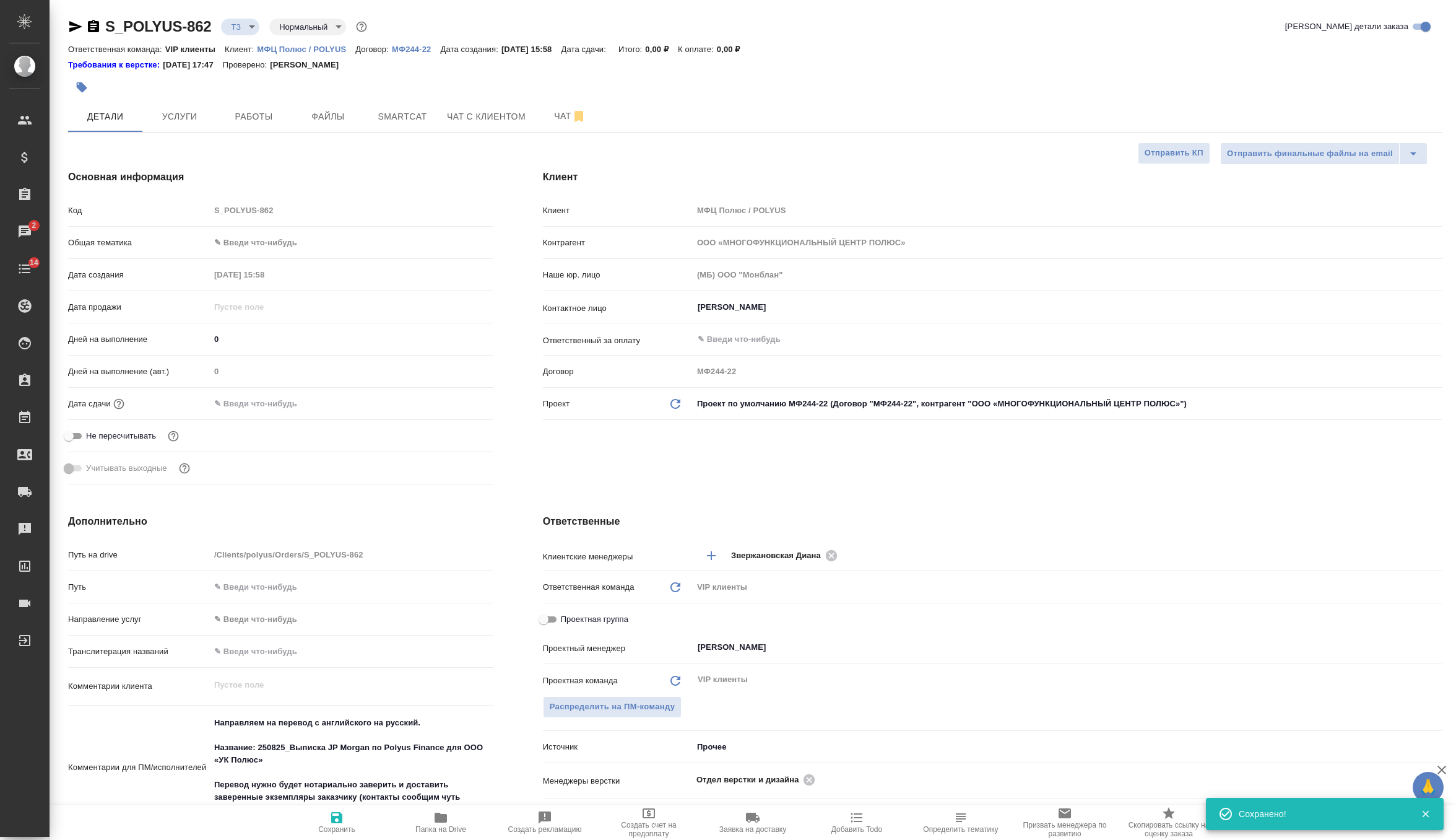
type textarea "x"
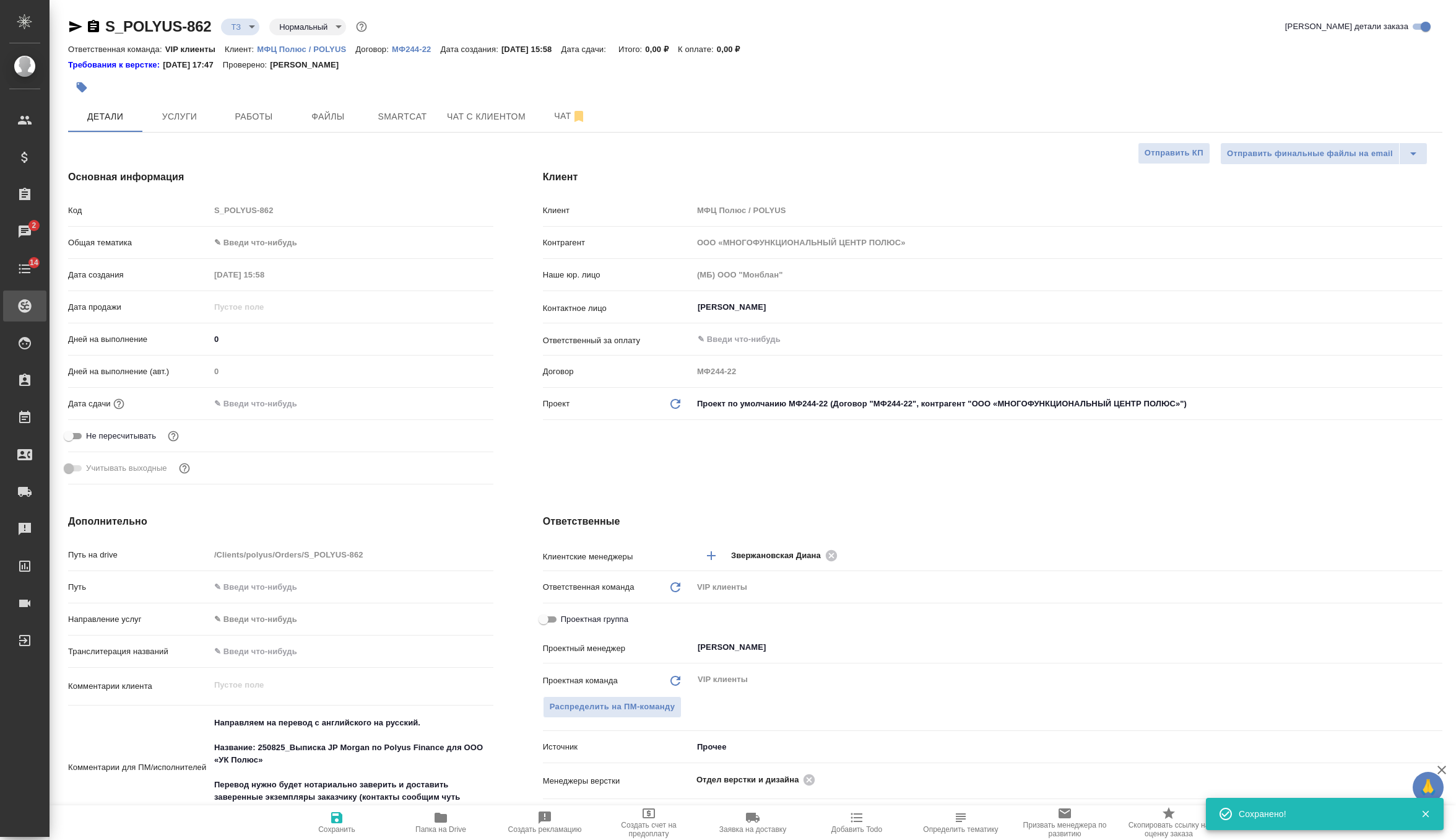
type textarea "x"
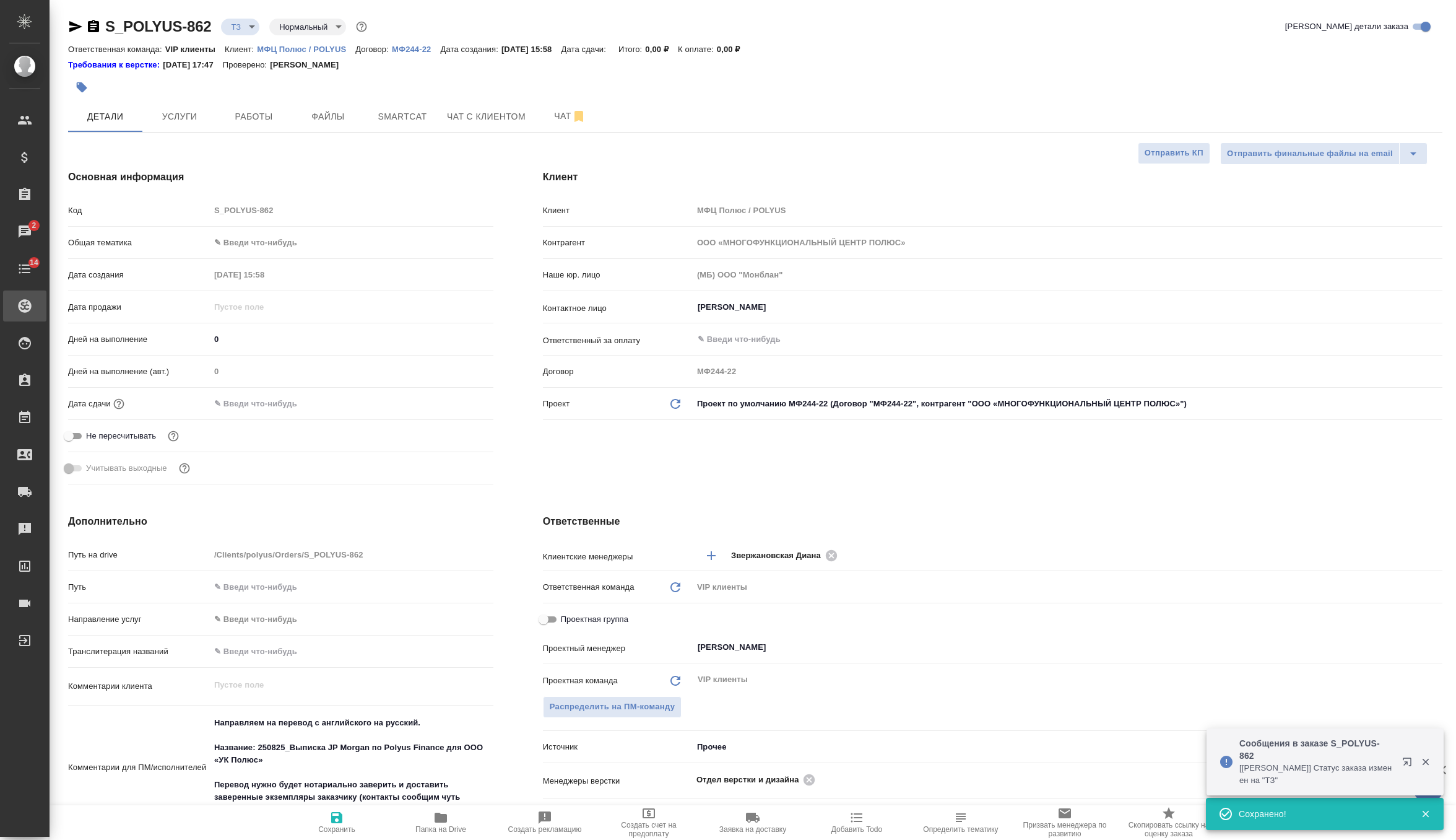
type textarea "x"
click at [332, 119] on span "Файлы" at bounding box center [328, 116] width 59 height 15
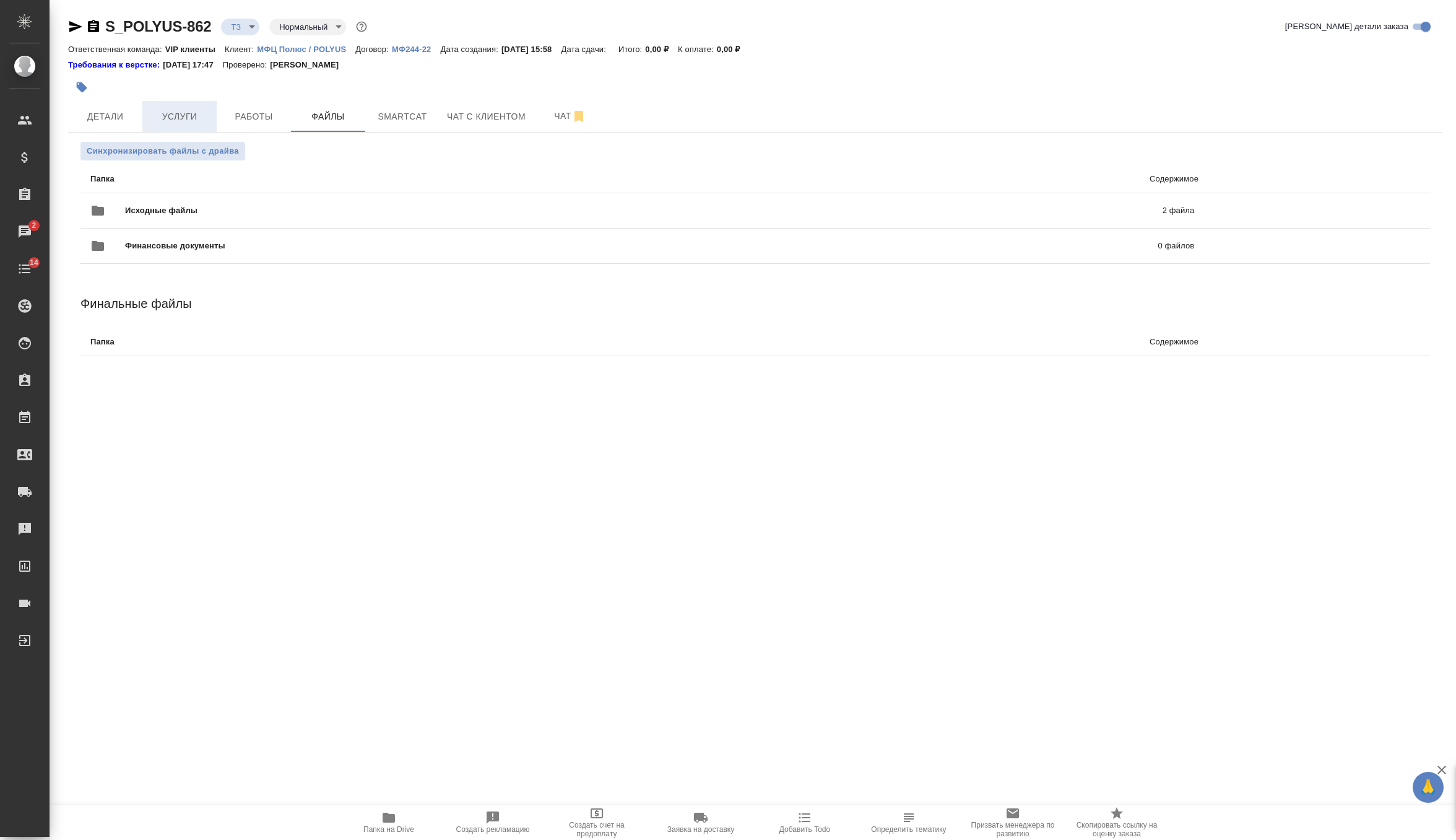
click at [191, 113] on span "Услуги" at bounding box center [180, 116] width 59 height 15
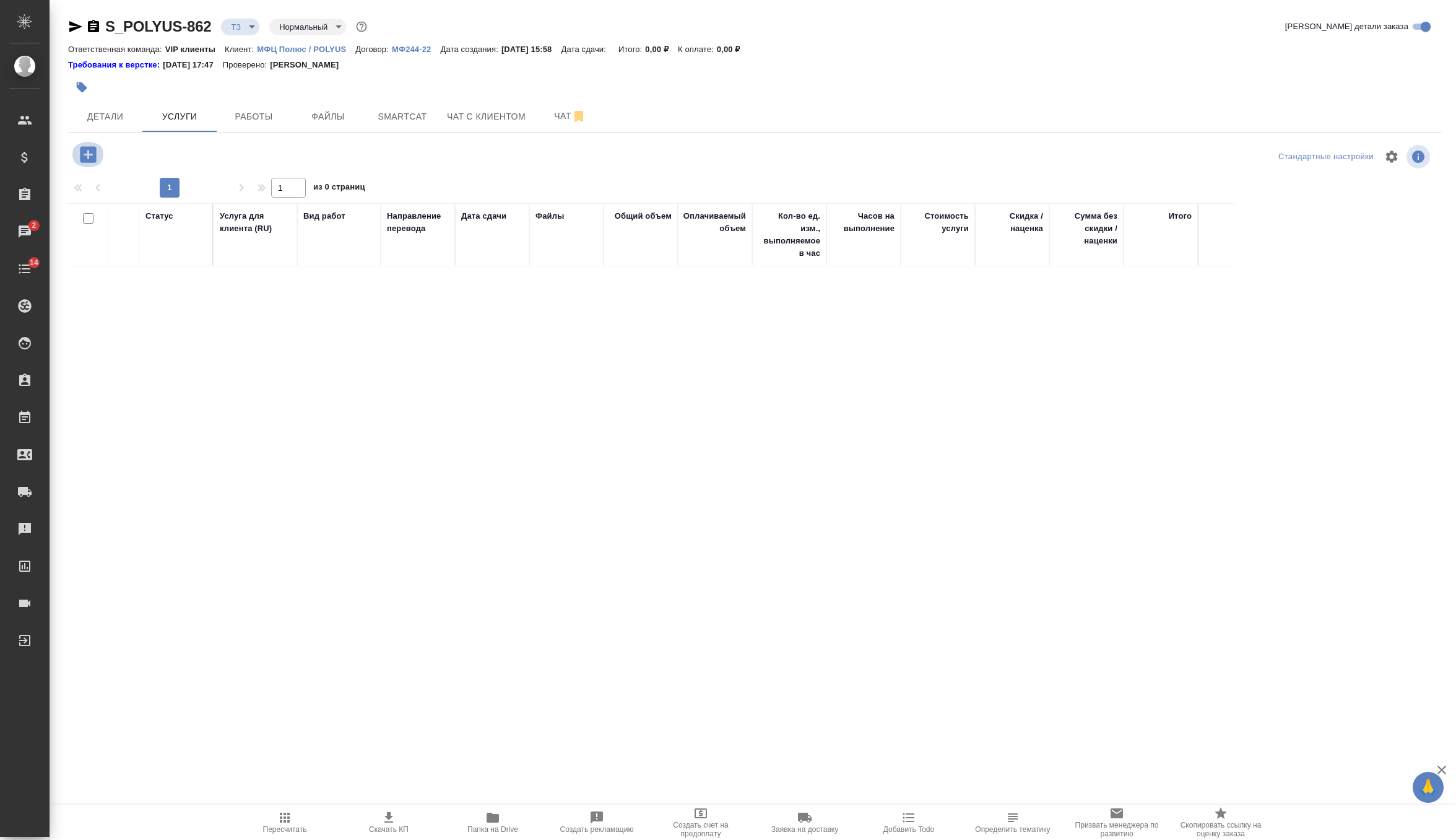
click at [96, 154] on icon "button" at bounding box center [88, 154] width 22 height 22
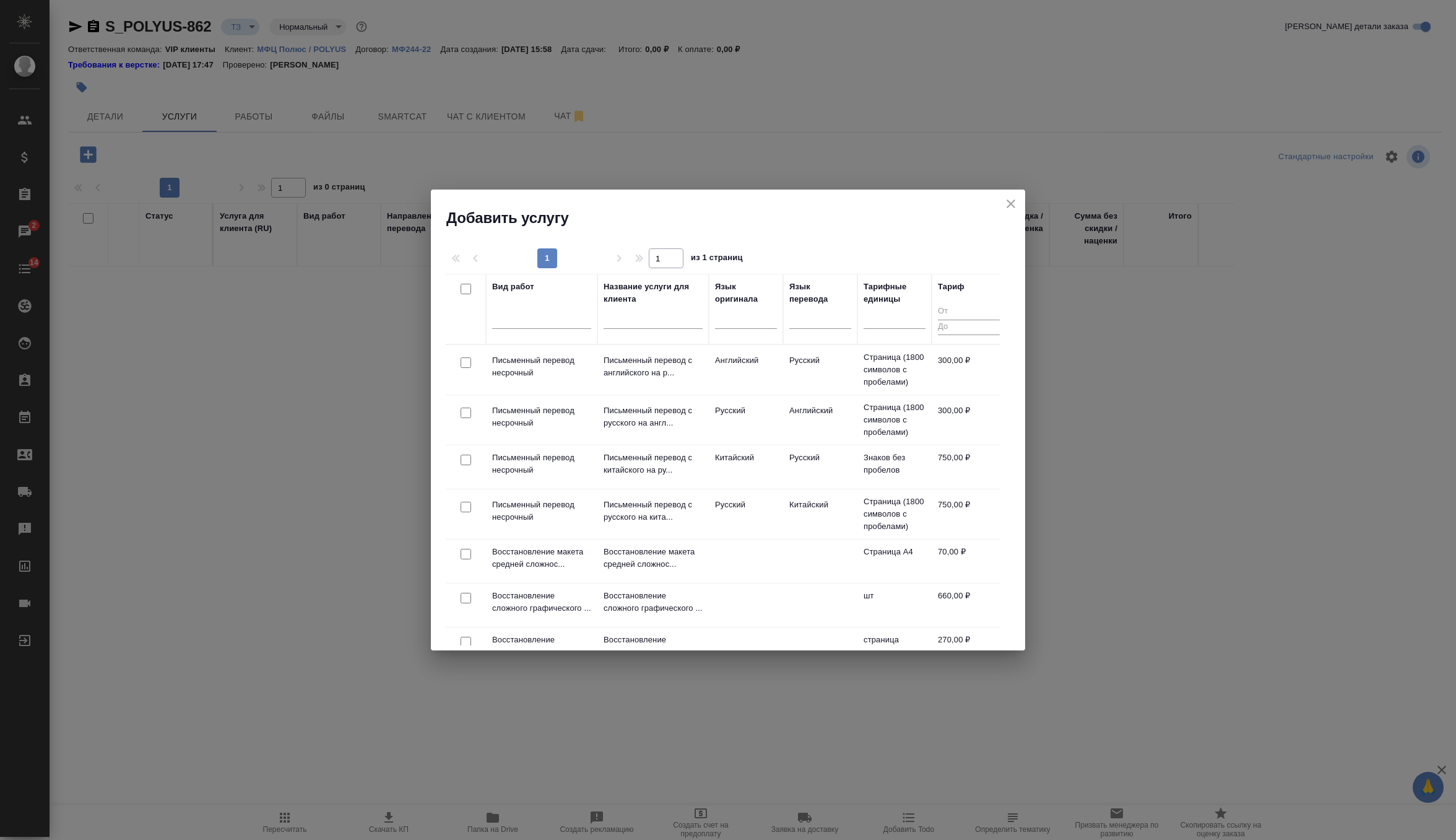
click at [468, 363] on input "checkbox" at bounding box center [466, 362] width 11 height 11
checkbox input "true"
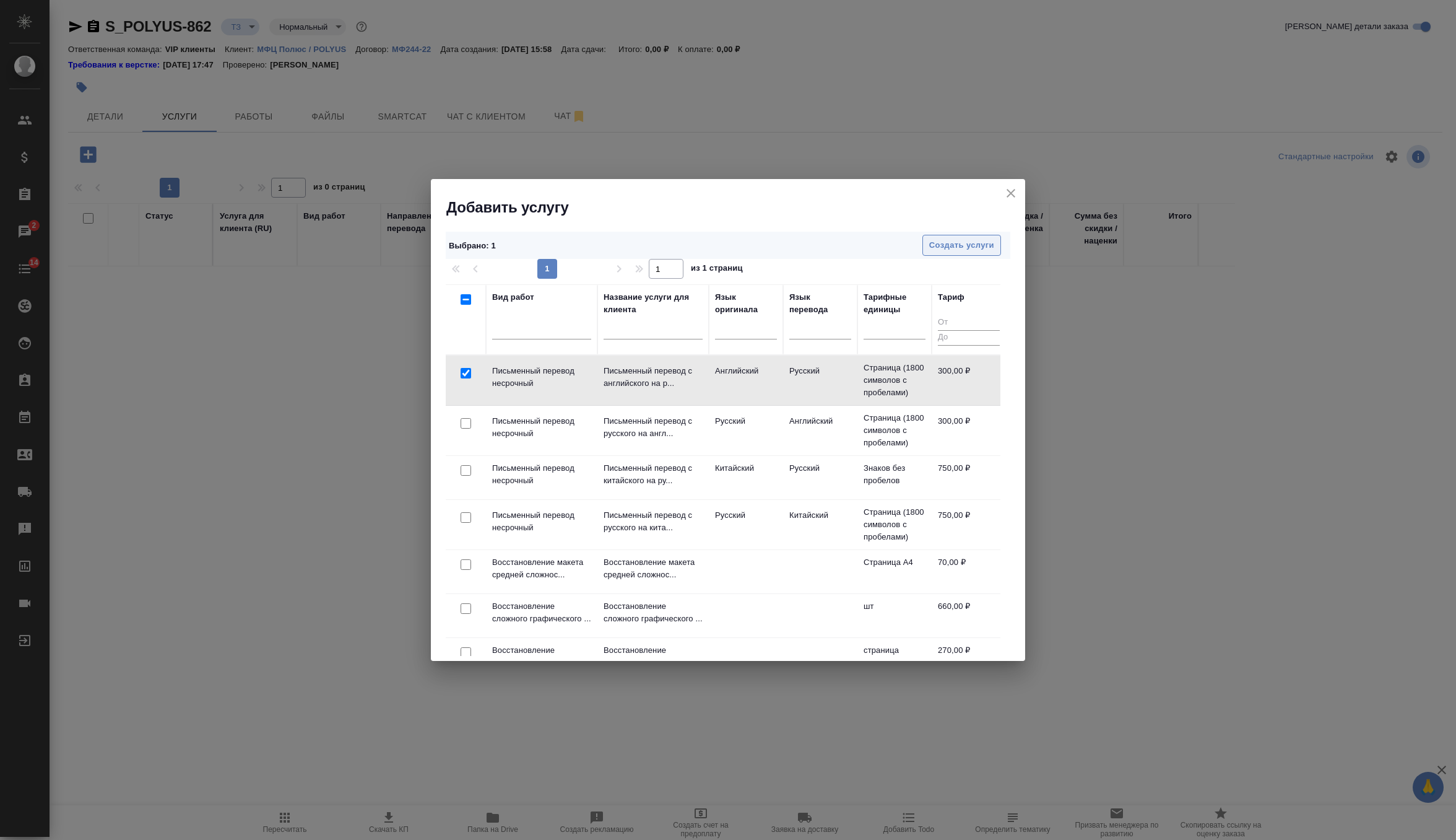
click at [970, 245] on span "Создать услуги" at bounding box center [962, 245] width 65 height 14
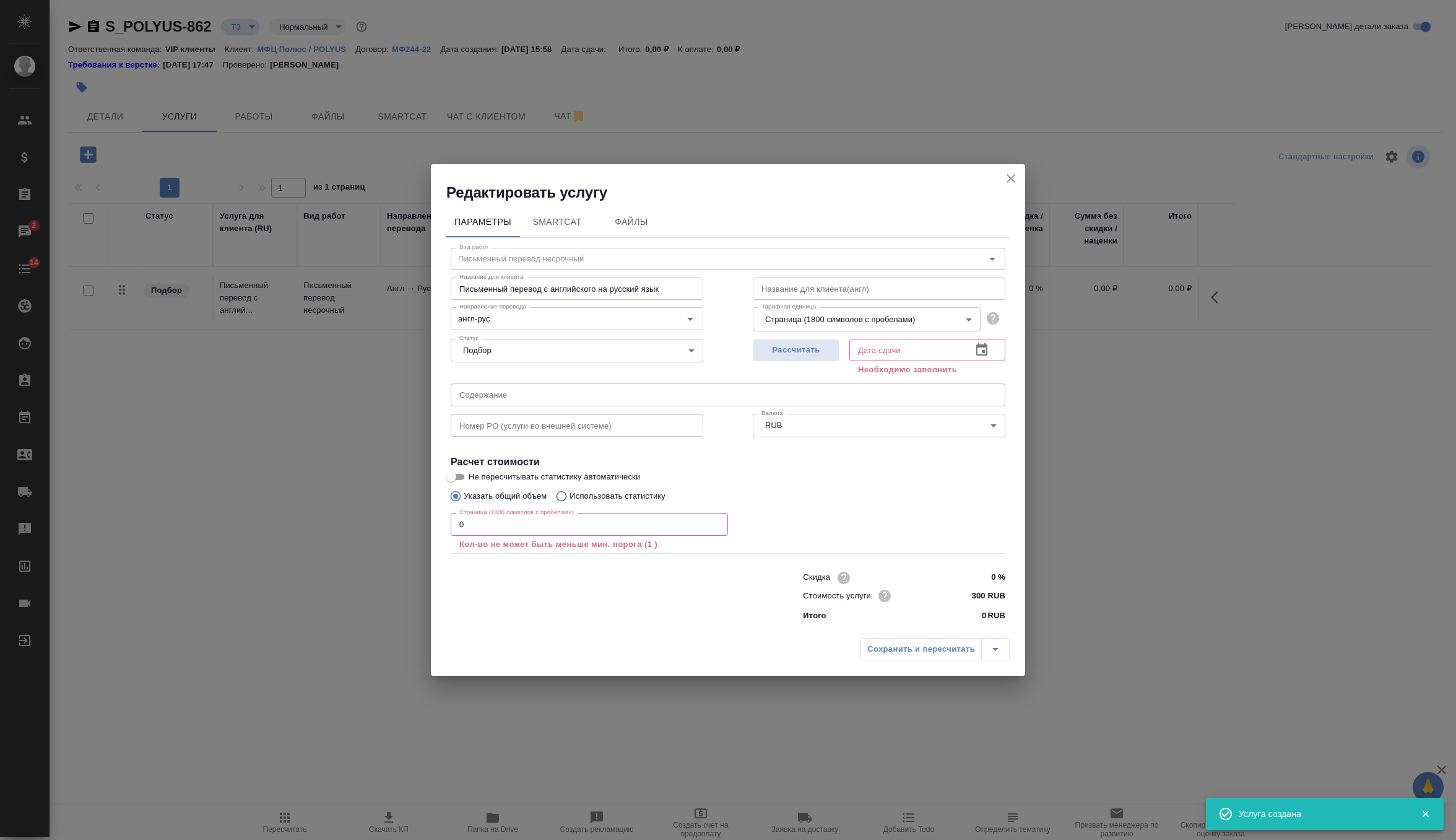
click at [664, 387] on input "text" at bounding box center [728, 394] width 555 height 22
paste input "**[S_POLYUS-862](https://tera.awatera.com/Order/68ac5dfa72b45623de069529/detail…"
type input "**[S_POLYUS-862](https://tera.awatera.com/Order/68ac5dfa72b45623de069529/detail…"
drag, startPoint x: 810, startPoint y: 400, endPoint x: 439, endPoint y: 381, distance: 371.5
click at [439, 381] on div "Параметры SmartCat Файлы Вид работ Письменный перевод несрочный Вид работ Назва…" at bounding box center [728, 417] width 594 height 429
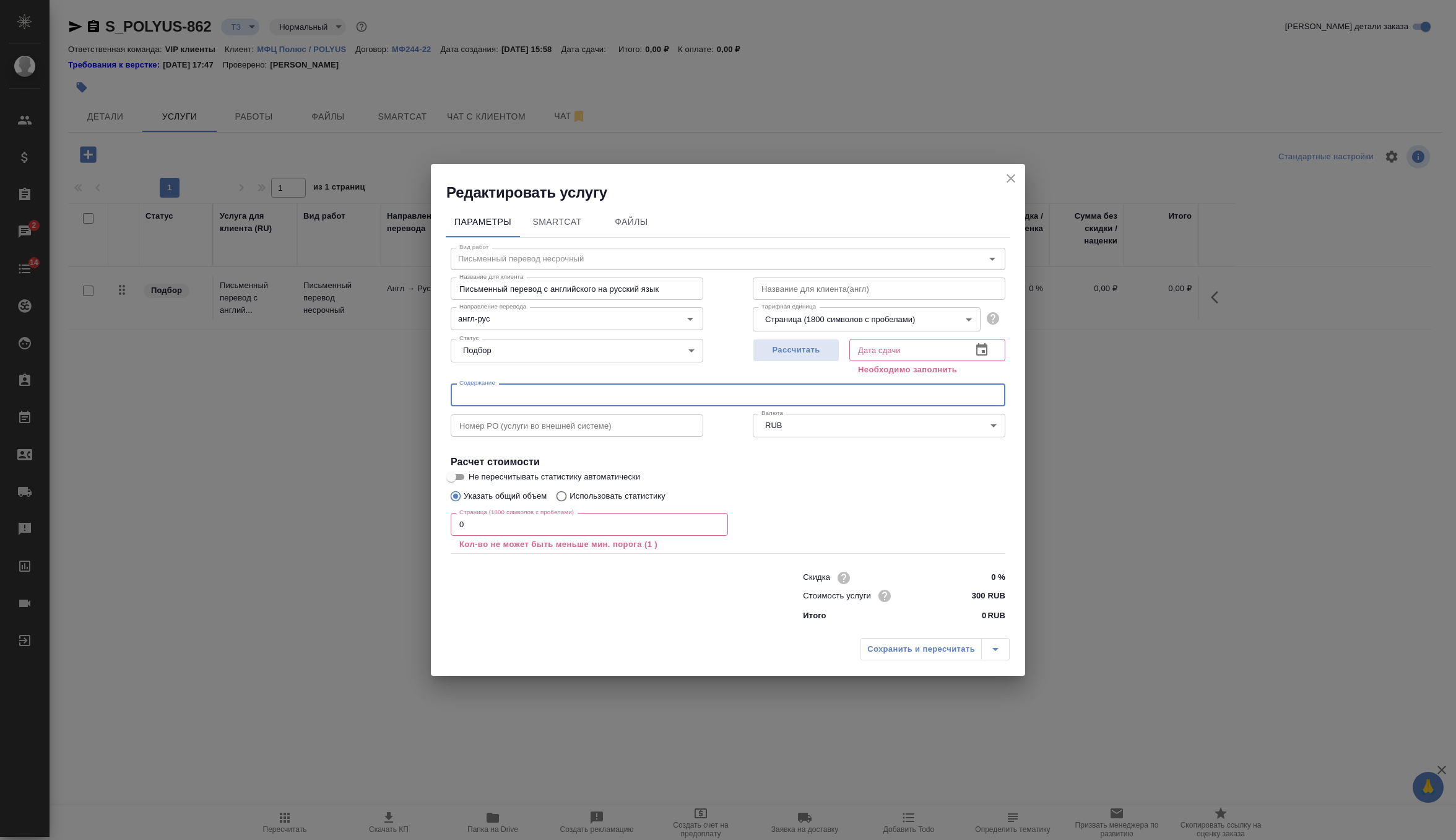
paste input "250825_Выписка JP Morgan по Polyus Finance для ООО «УК Полюс»"
type input "250825_Выписка JP Morgan по Polyus Finance для ООО «УК Полюс»"
click at [783, 366] on div "Рассчитать" at bounding box center [796, 356] width 87 height 45
click at [784, 353] on span "Рассчитать" at bounding box center [796, 350] width 73 height 14
type input "25.08.2025 16:00"
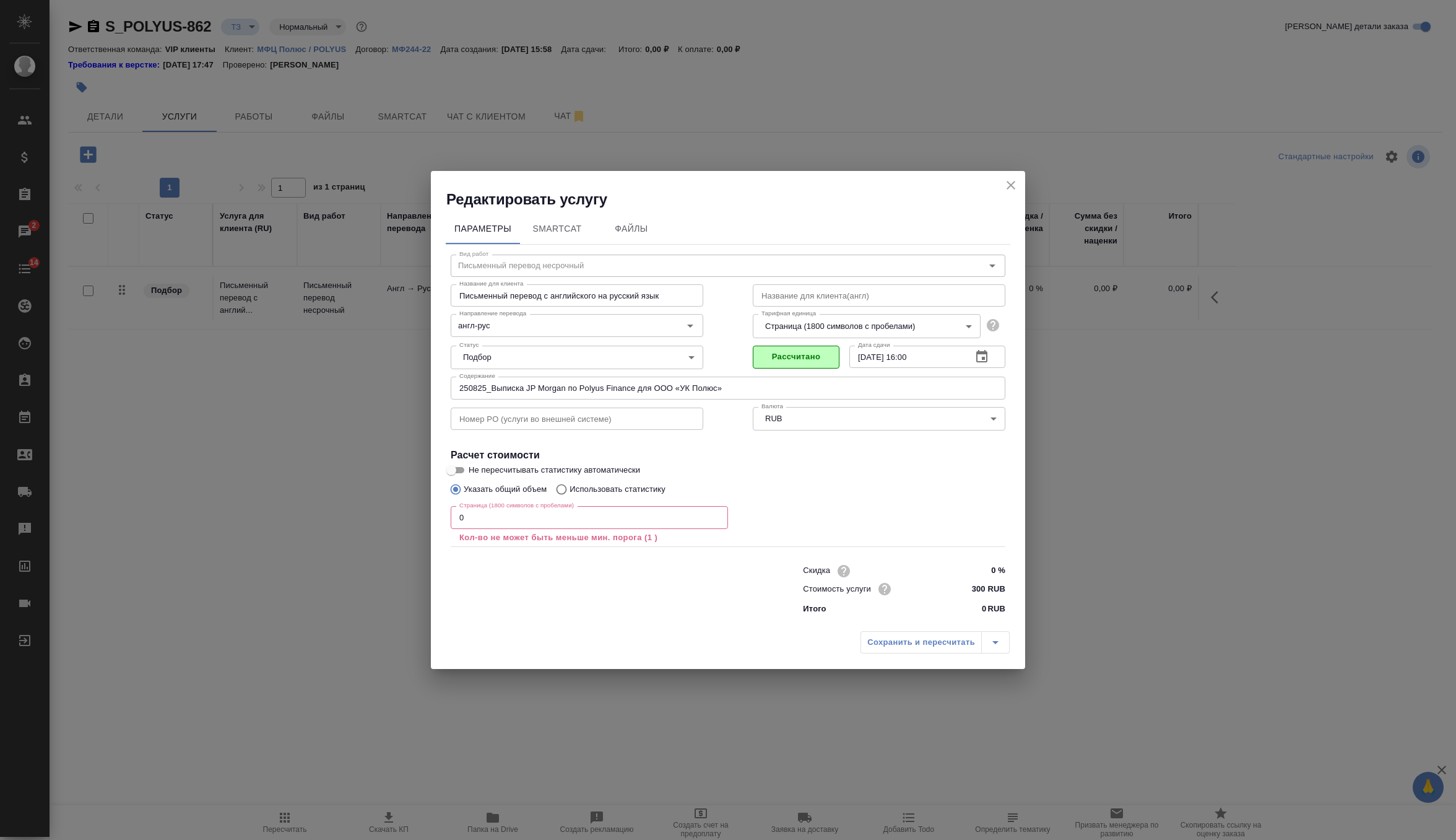
click at [557, 528] on input "0" at bounding box center [589, 517] width 277 height 22
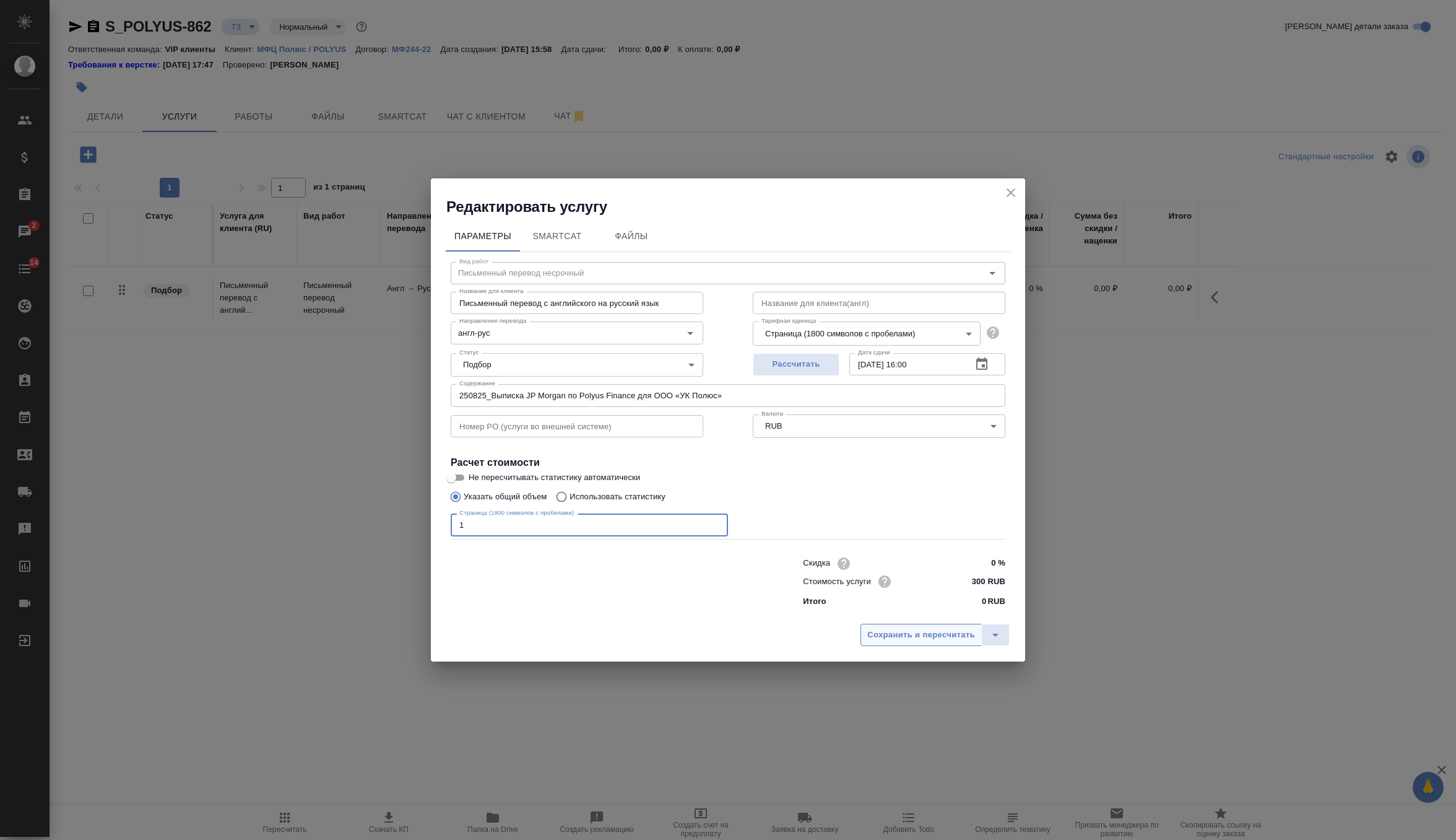
type input "1"
click at [878, 637] on span "Сохранить и пересчитать" at bounding box center [921, 635] width 108 height 14
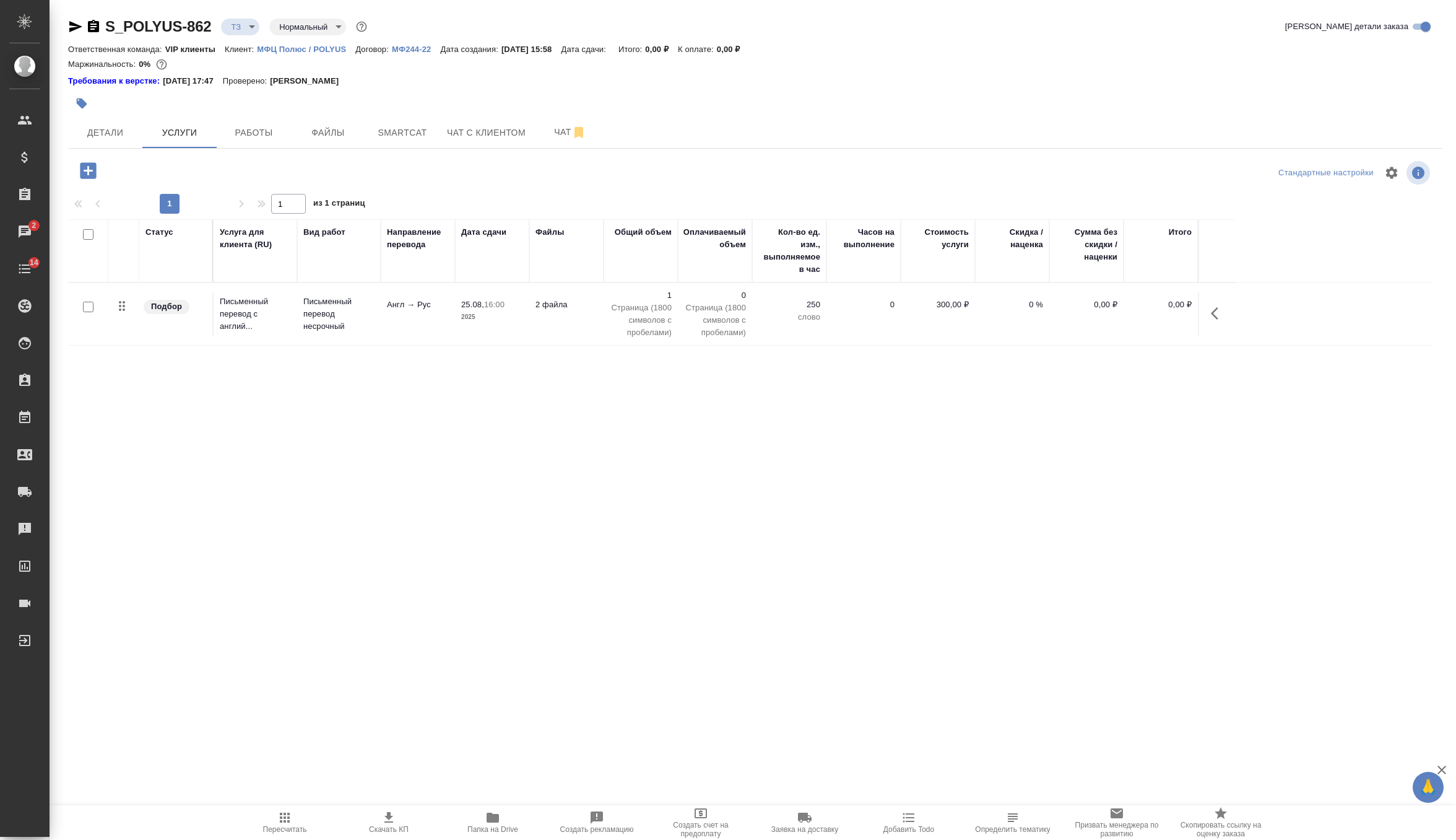
click at [90, 306] on input "checkbox" at bounding box center [88, 306] width 11 height 11
checkbox input "true"
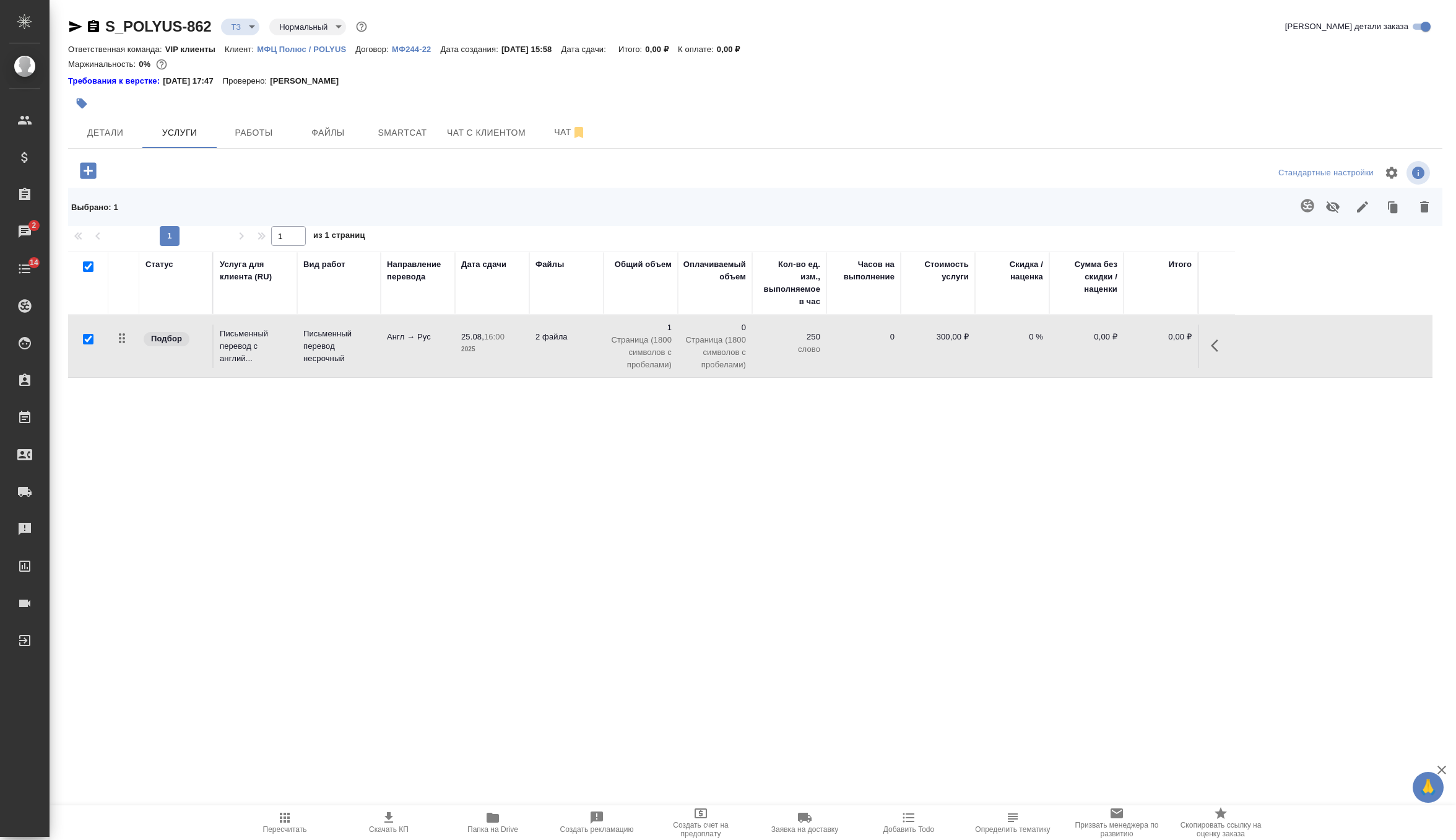
click at [1300, 207] on icon "button" at bounding box center [1308, 206] width 15 height 15
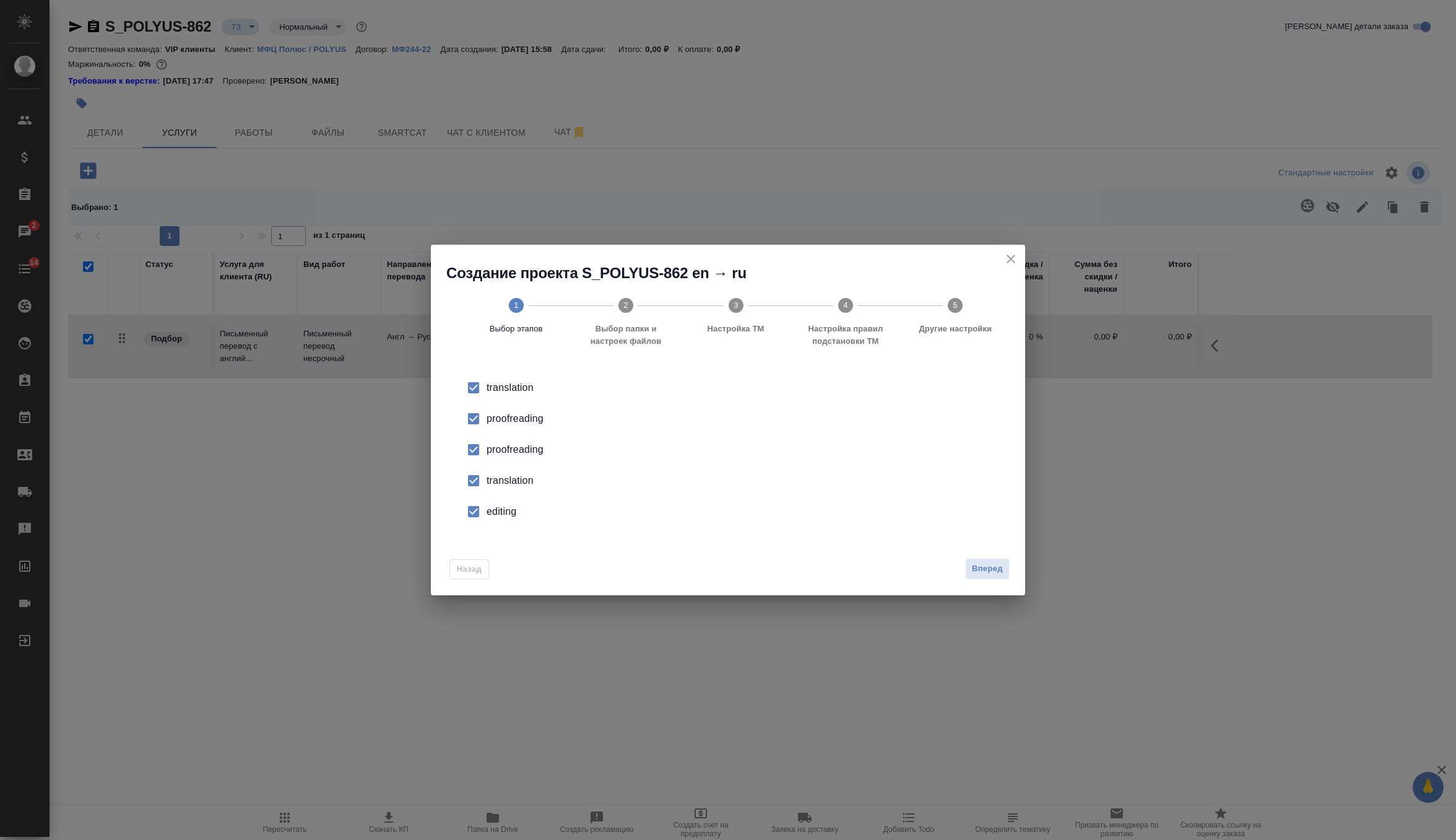
click at [516, 451] on div "proofreading" at bounding box center [741, 450] width 509 height 15
click at [506, 479] on div "translation" at bounding box center [741, 480] width 509 height 15
click at [507, 505] on div "editing" at bounding box center [741, 511] width 509 height 15
click at [976, 561] on button "Вперед" at bounding box center [988, 568] width 45 height 22
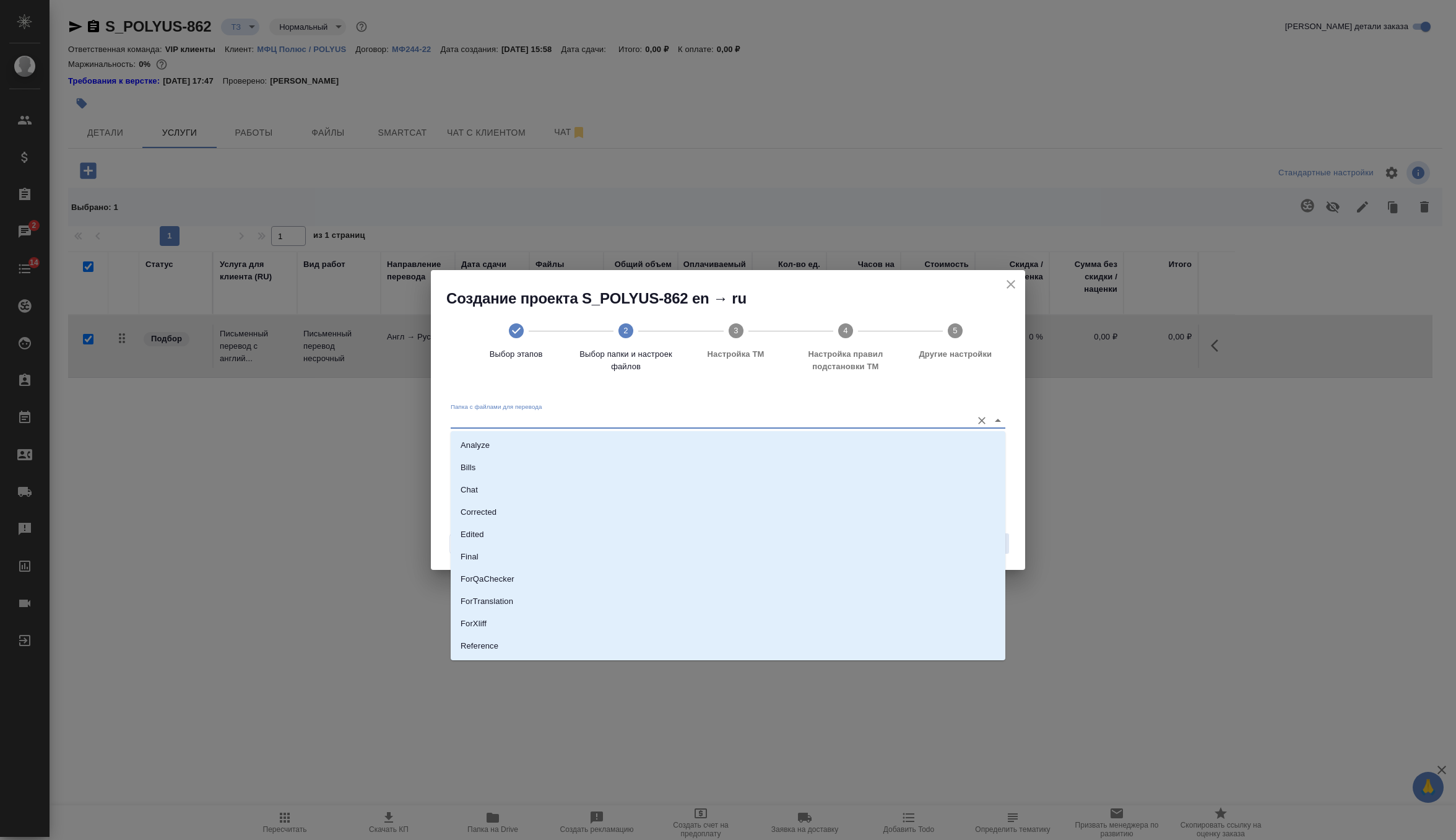
click at [832, 417] on input "Папка с файлами для перевода" at bounding box center [708, 419] width 515 height 15
click at [567, 599] on li "Source" at bounding box center [728, 603] width 555 height 22
type input "Source"
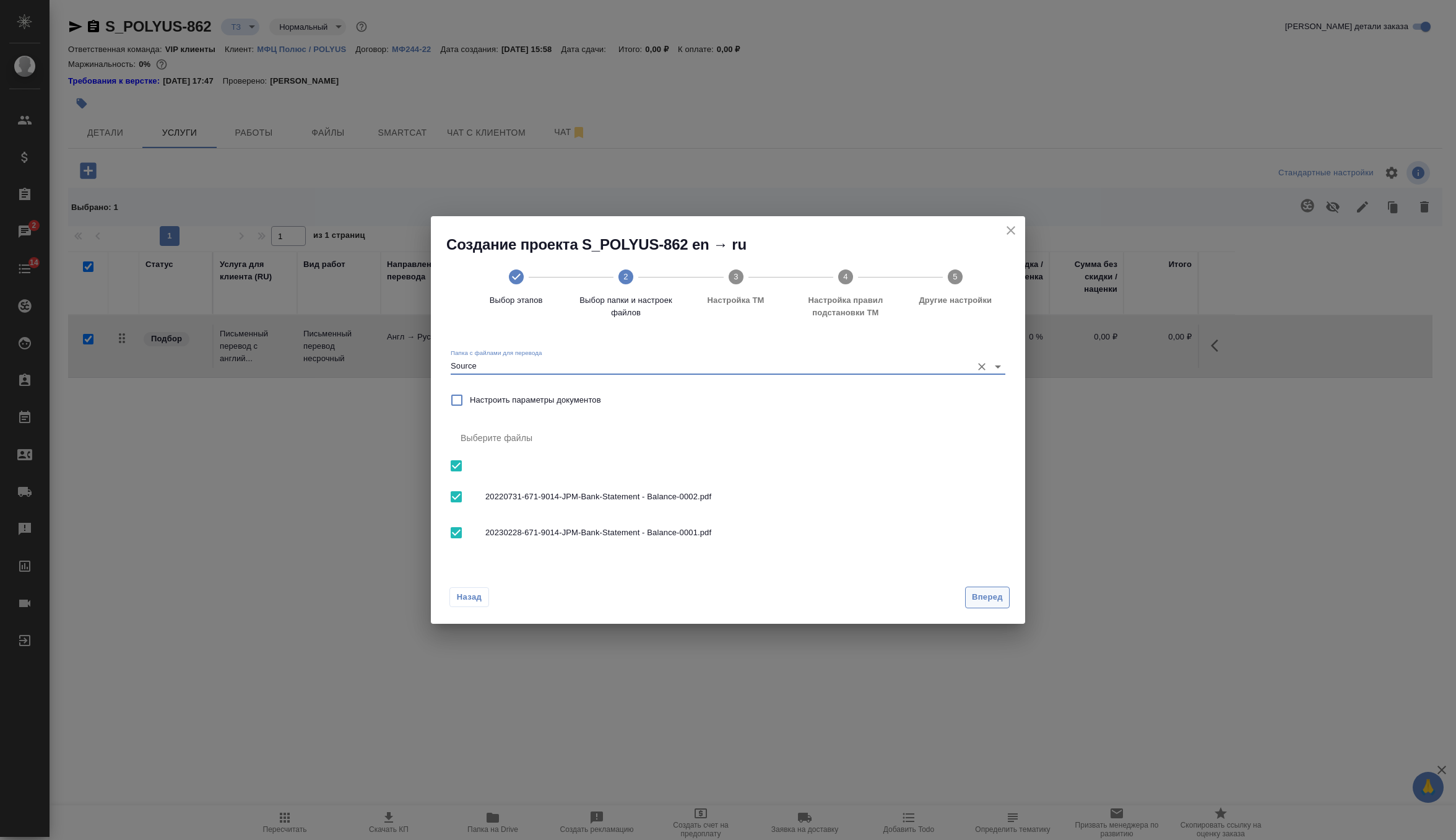
click at [983, 595] on span "Вперед" at bounding box center [988, 597] width 31 height 14
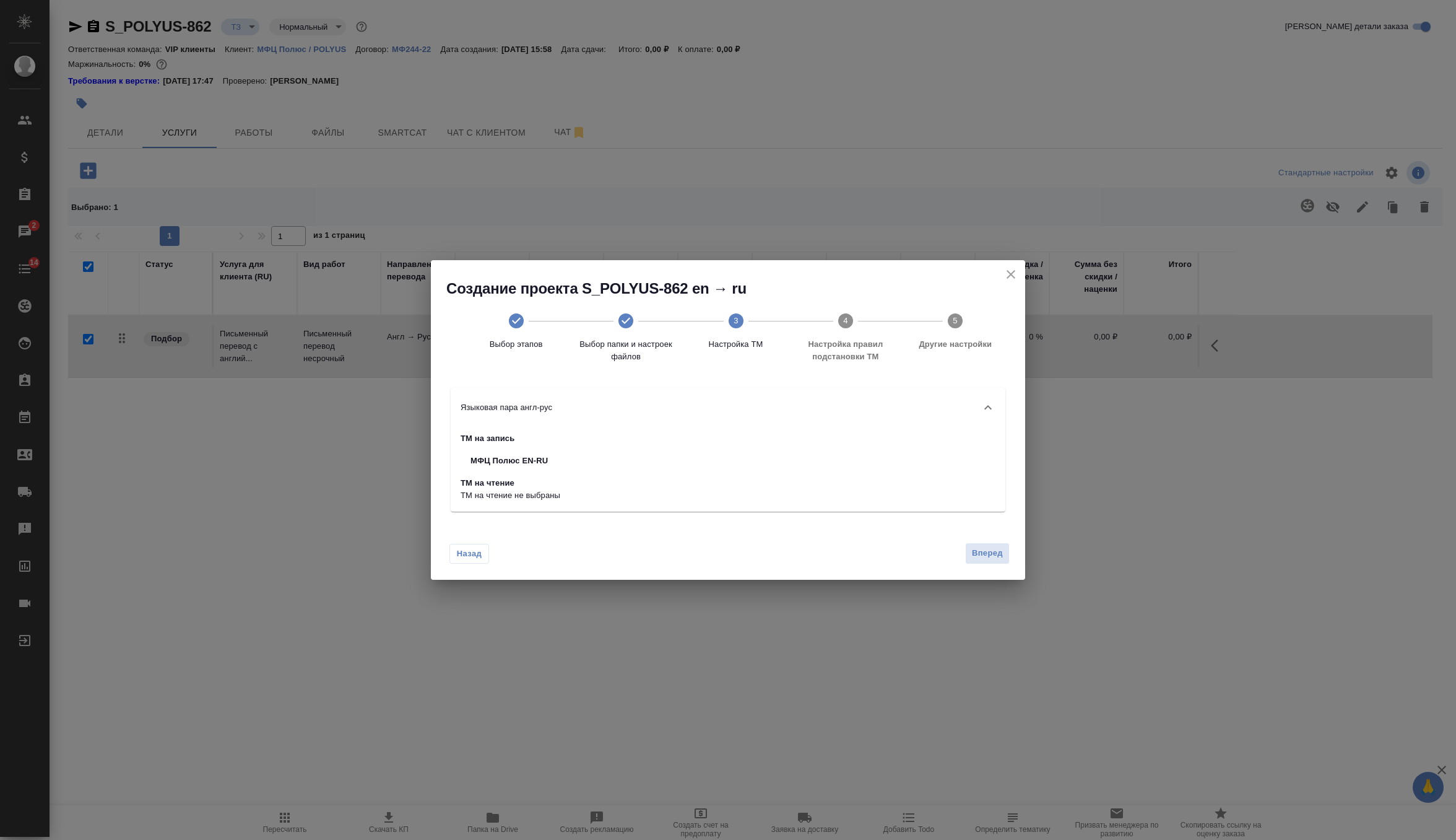
click at [982, 574] on div "Назад Вперед" at bounding box center [728, 550] width 594 height 58
click at [982, 563] on button "Вперед" at bounding box center [988, 553] width 45 height 22
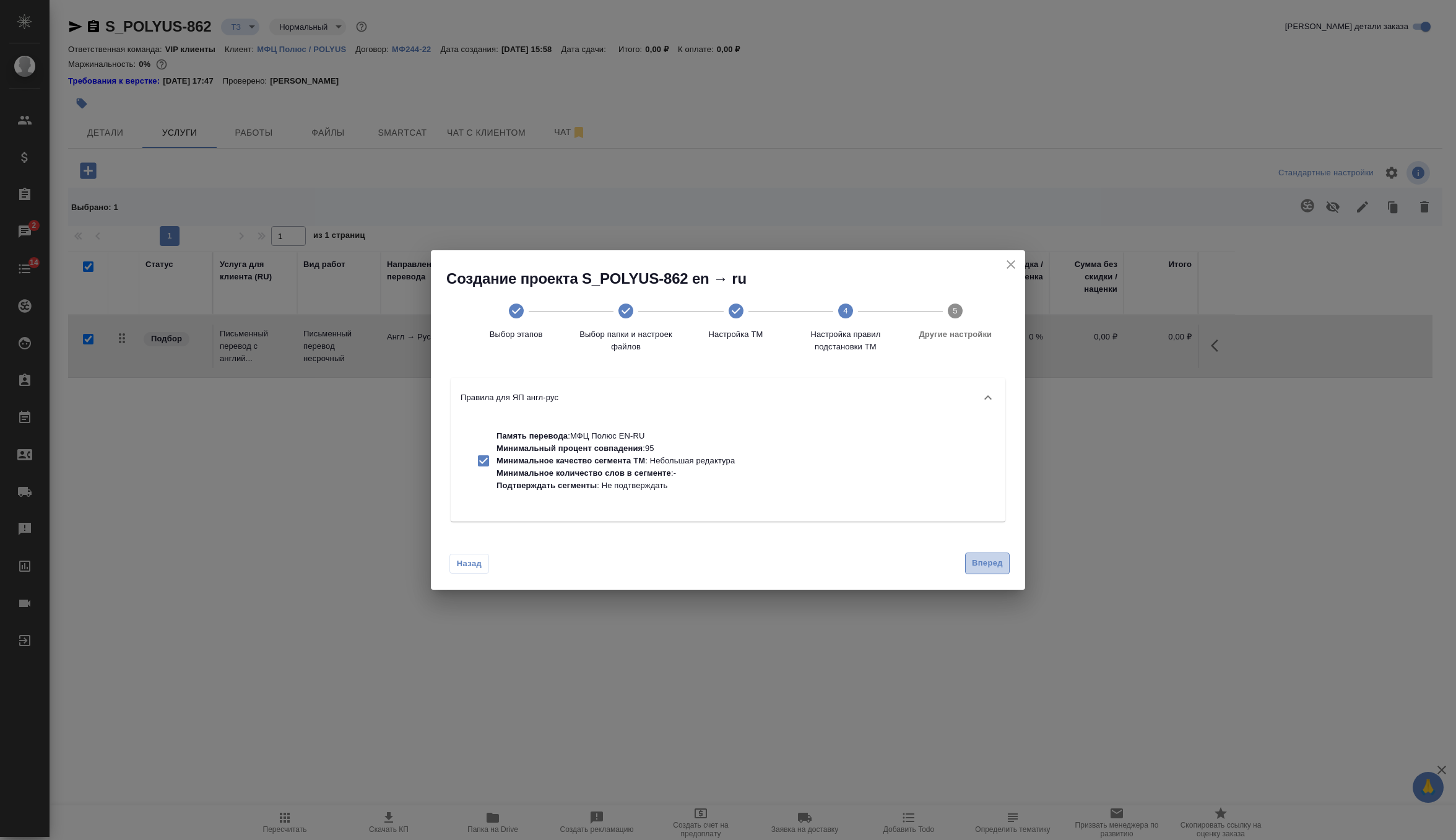
click at [982, 563] on span "Вперед" at bounding box center [988, 563] width 31 height 14
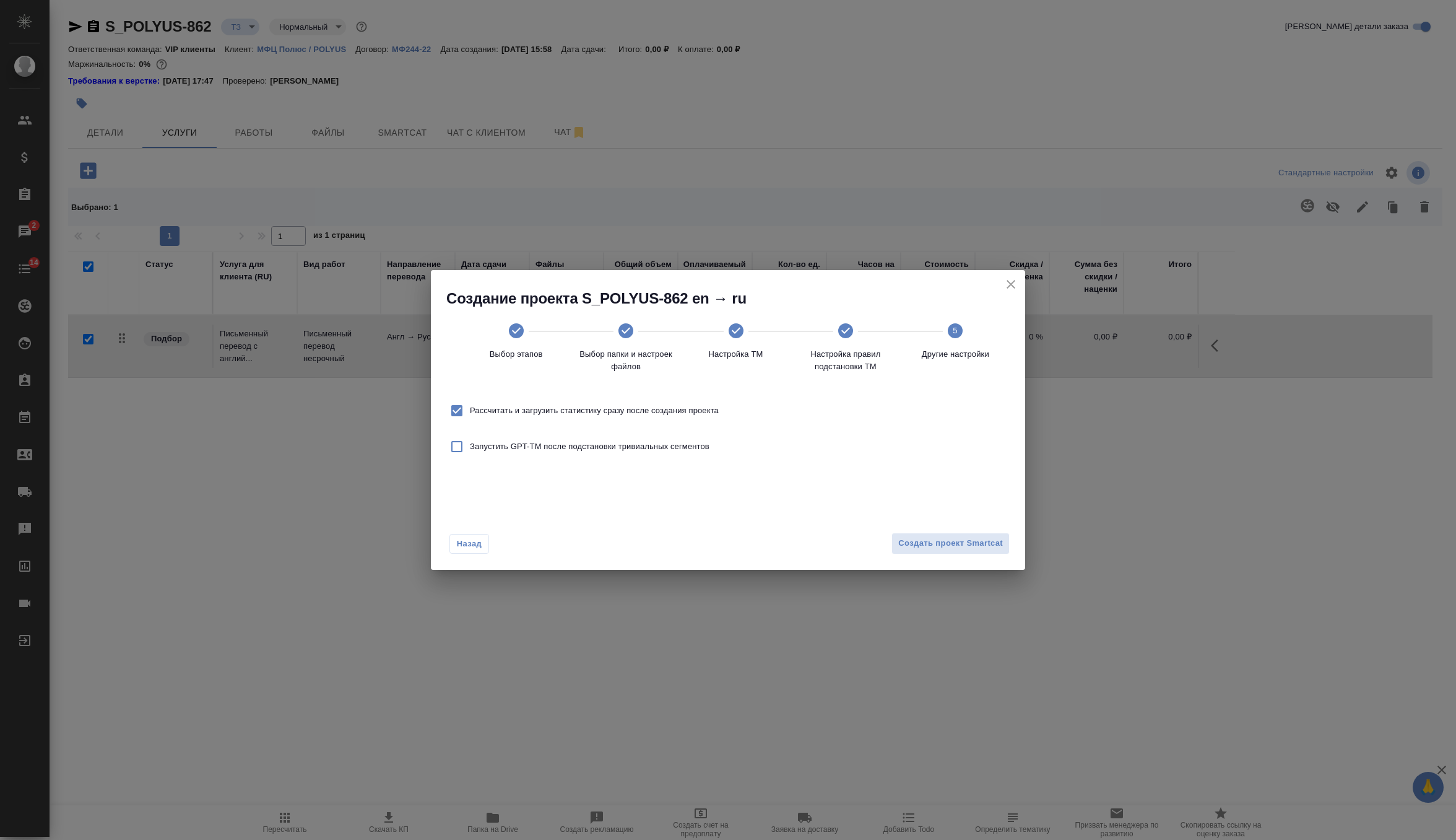
click at [705, 412] on span "Рассчитать и загрузить статистику сразу после создания проекта" at bounding box center [594, 410] width 249 height 12
click at [470, 412] on input "Рассчитать и загрузить статистику сразу после создания проекта" at bounding box center [457, 411] width 26 height 26
checkbox input "false"
click at [972, 532] on div "Назад Создать проект Smartcat" at bounding box center [728, 540] width 594 height 58
click at [970, 540] on span "Создать проект Smartcat" at bounding box center [951, 544] width 105 height 14
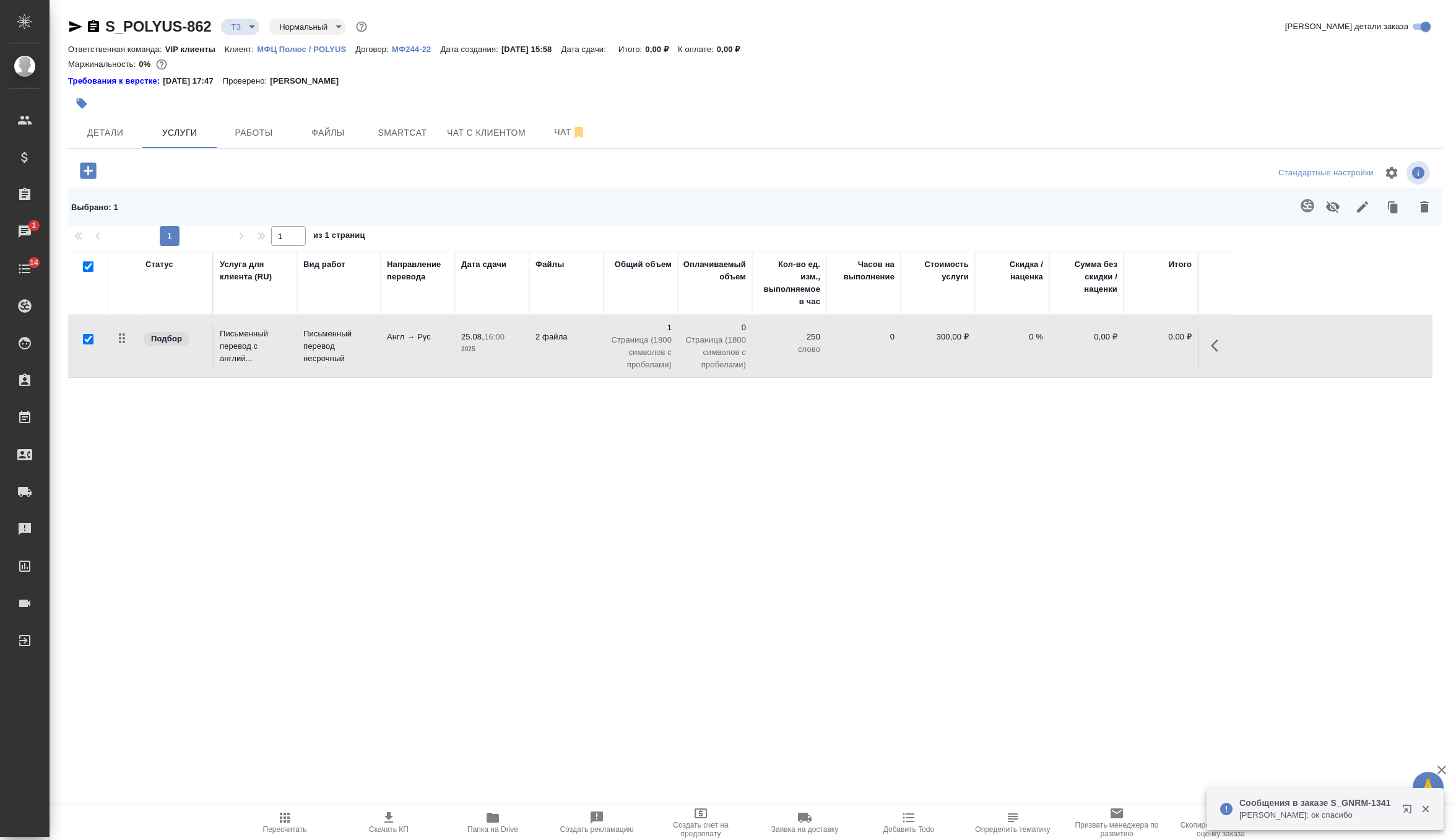
click at [88, 172] on icon "button" at bounding box center [88, 171] width 22 height 22
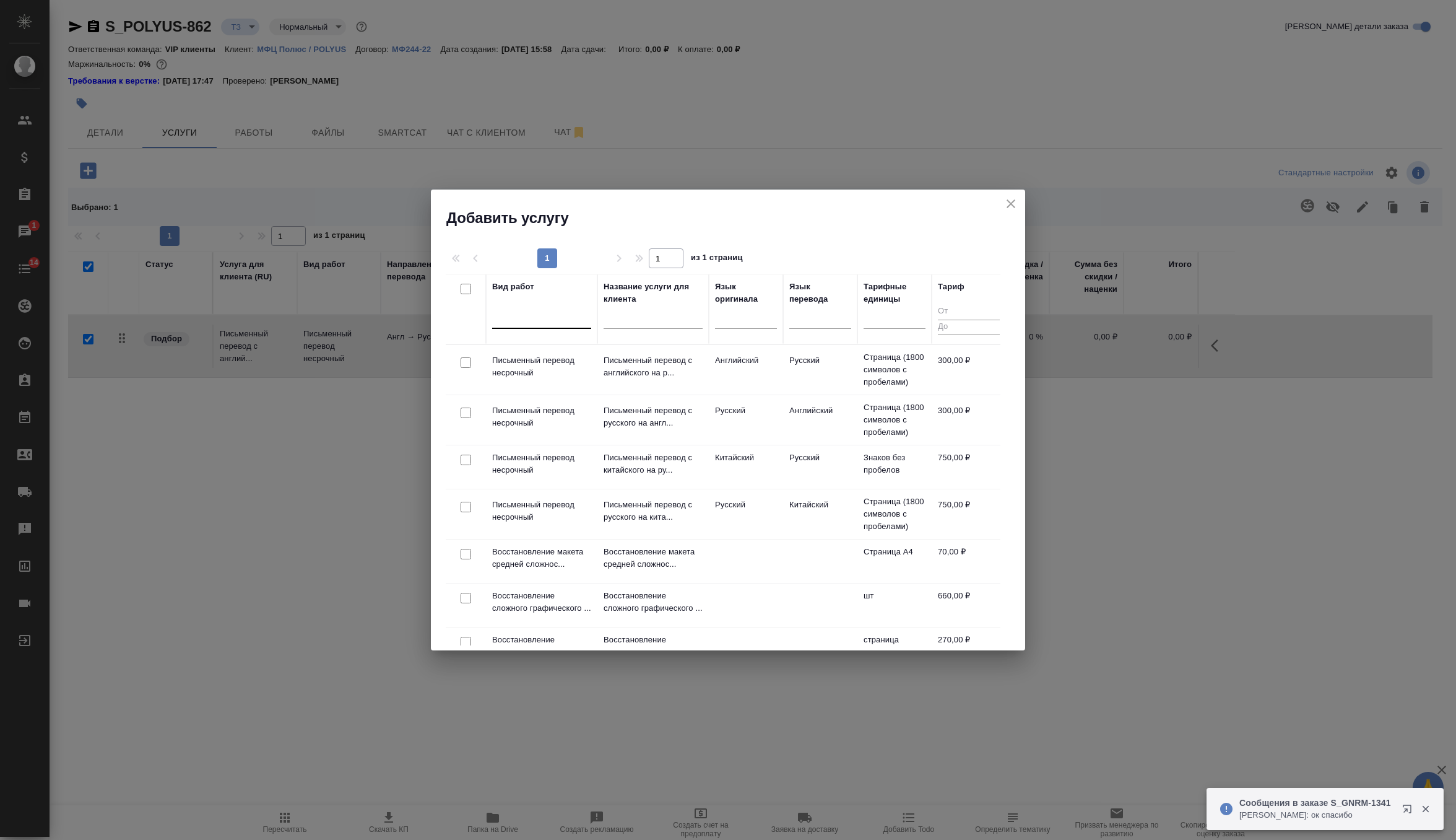
click at [561, 321] on div at bounding box center [542, 316] width 99 height 18
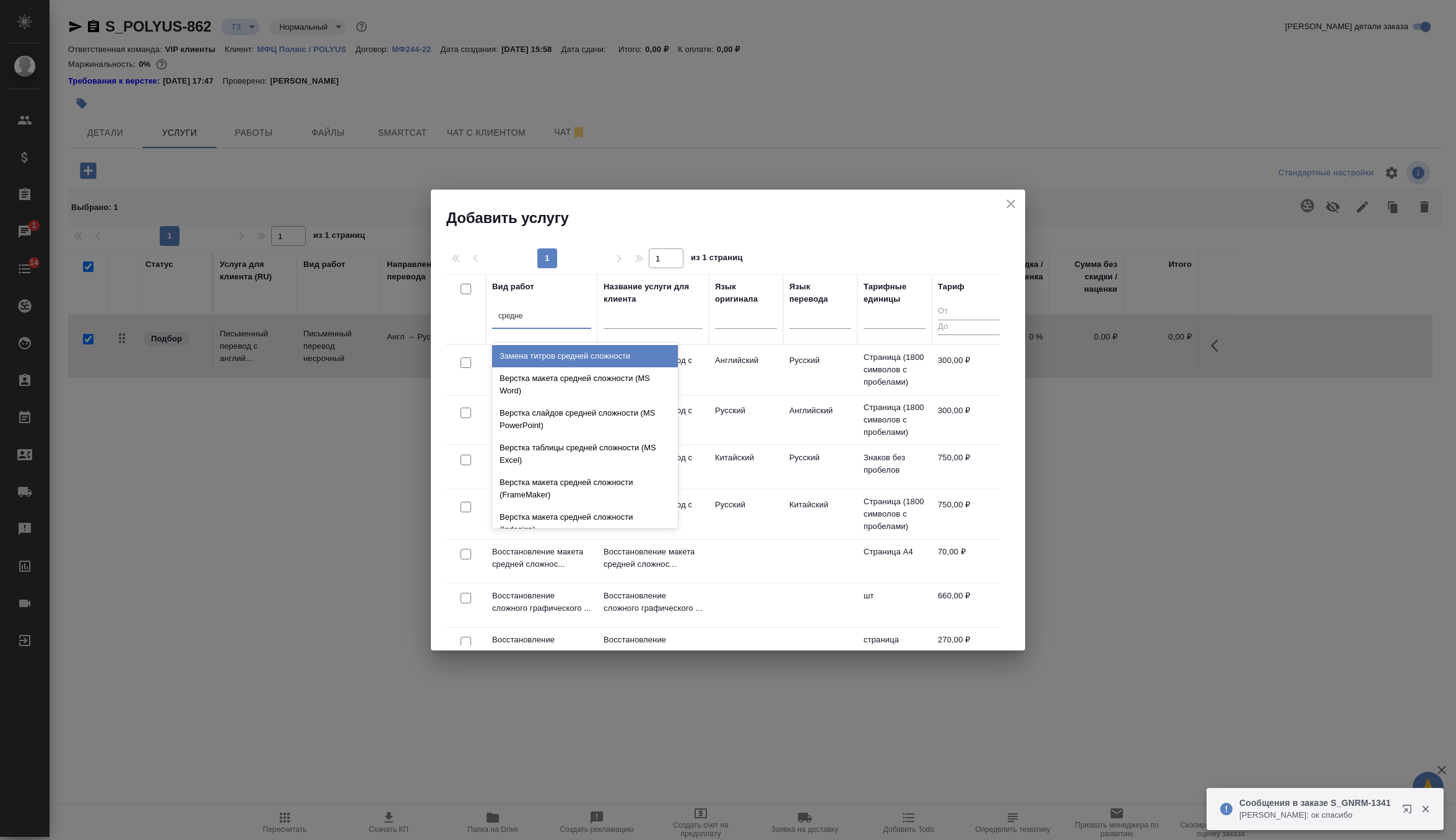
type input "средней"
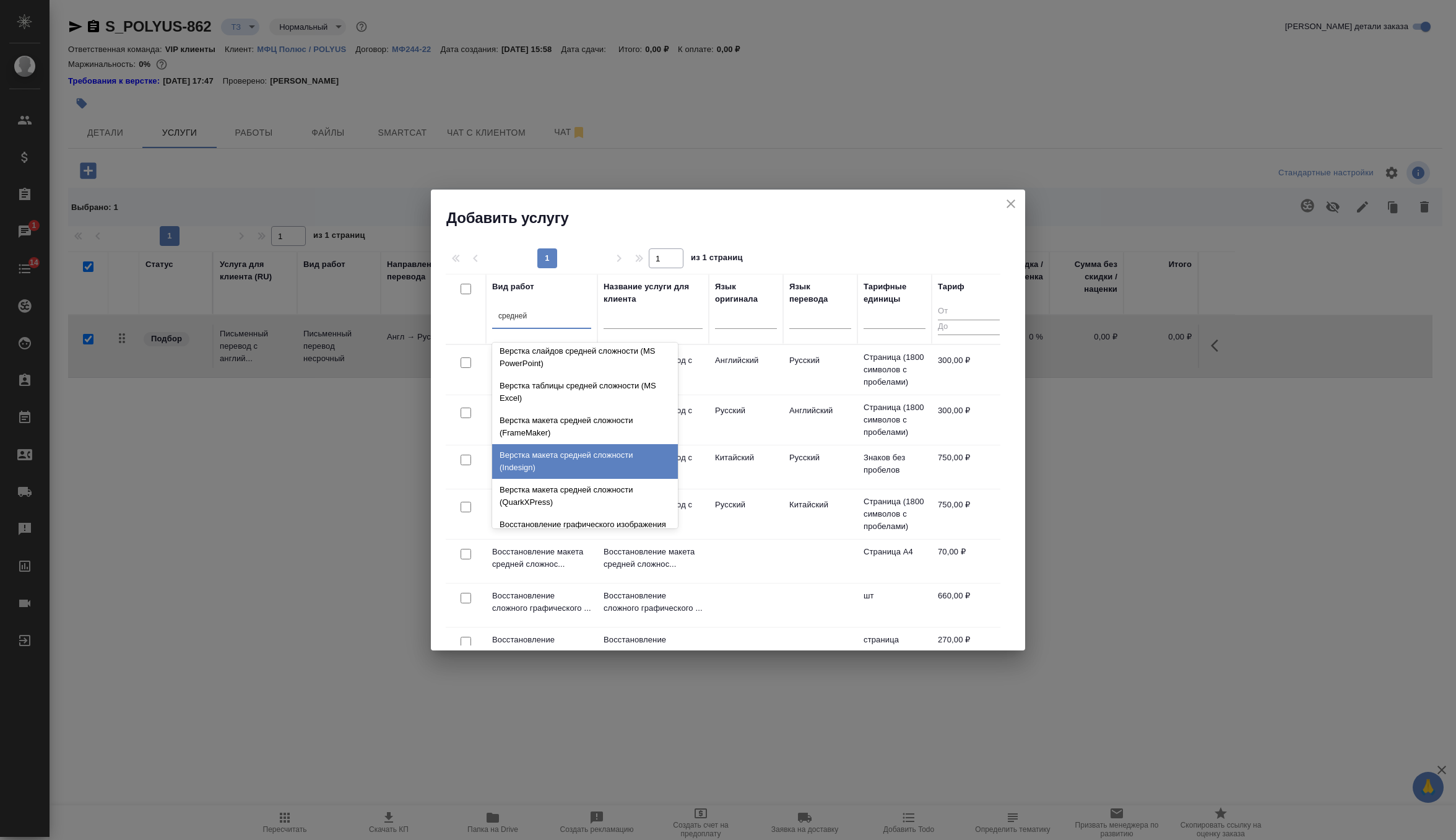
scroll to position [131, 0]
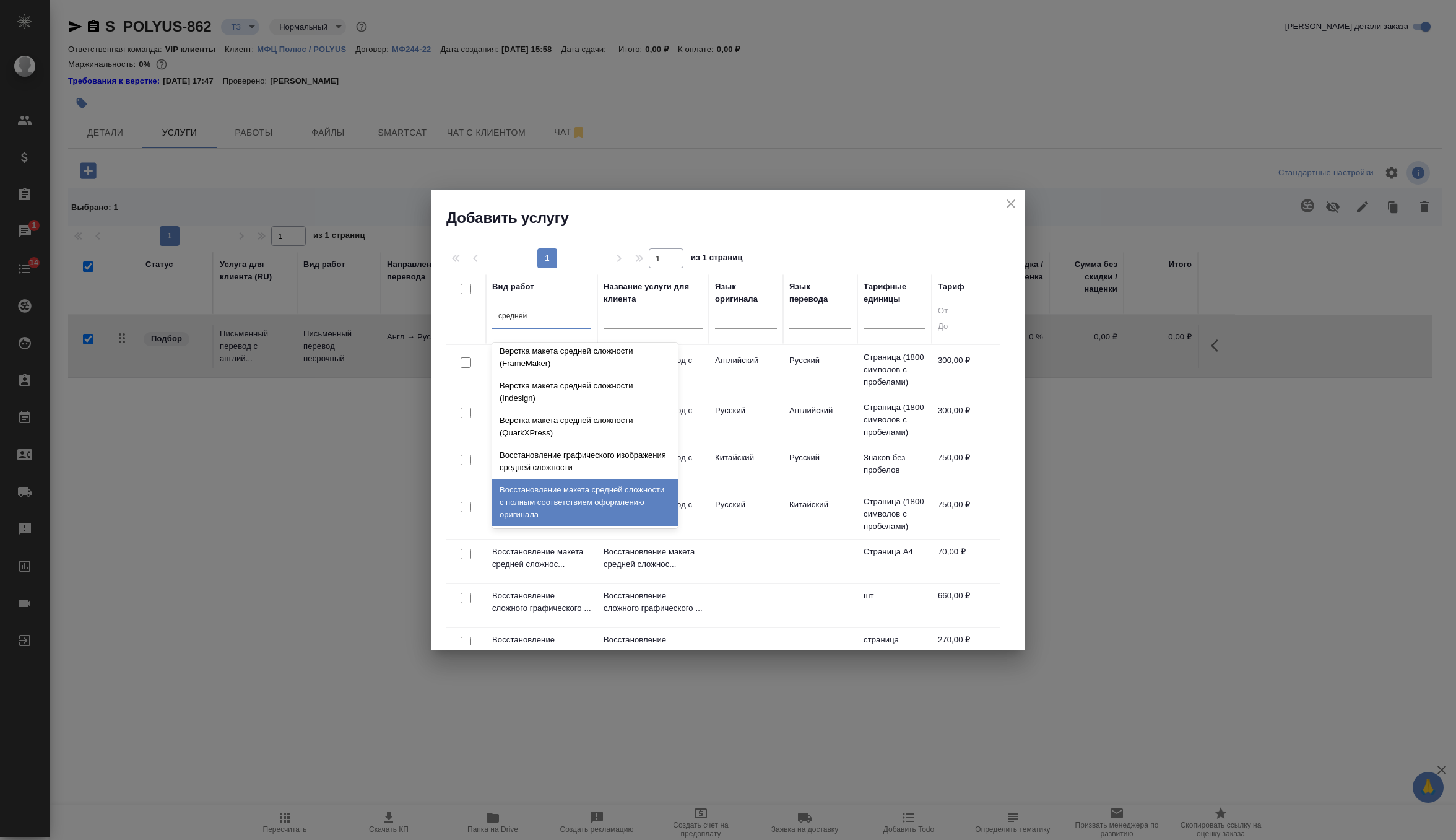
click at [594, 510] on div "Восстановление макета средней сложности с полным соответствием оформлению ориги…" at bounding box center [585, 502] width 186 height 47
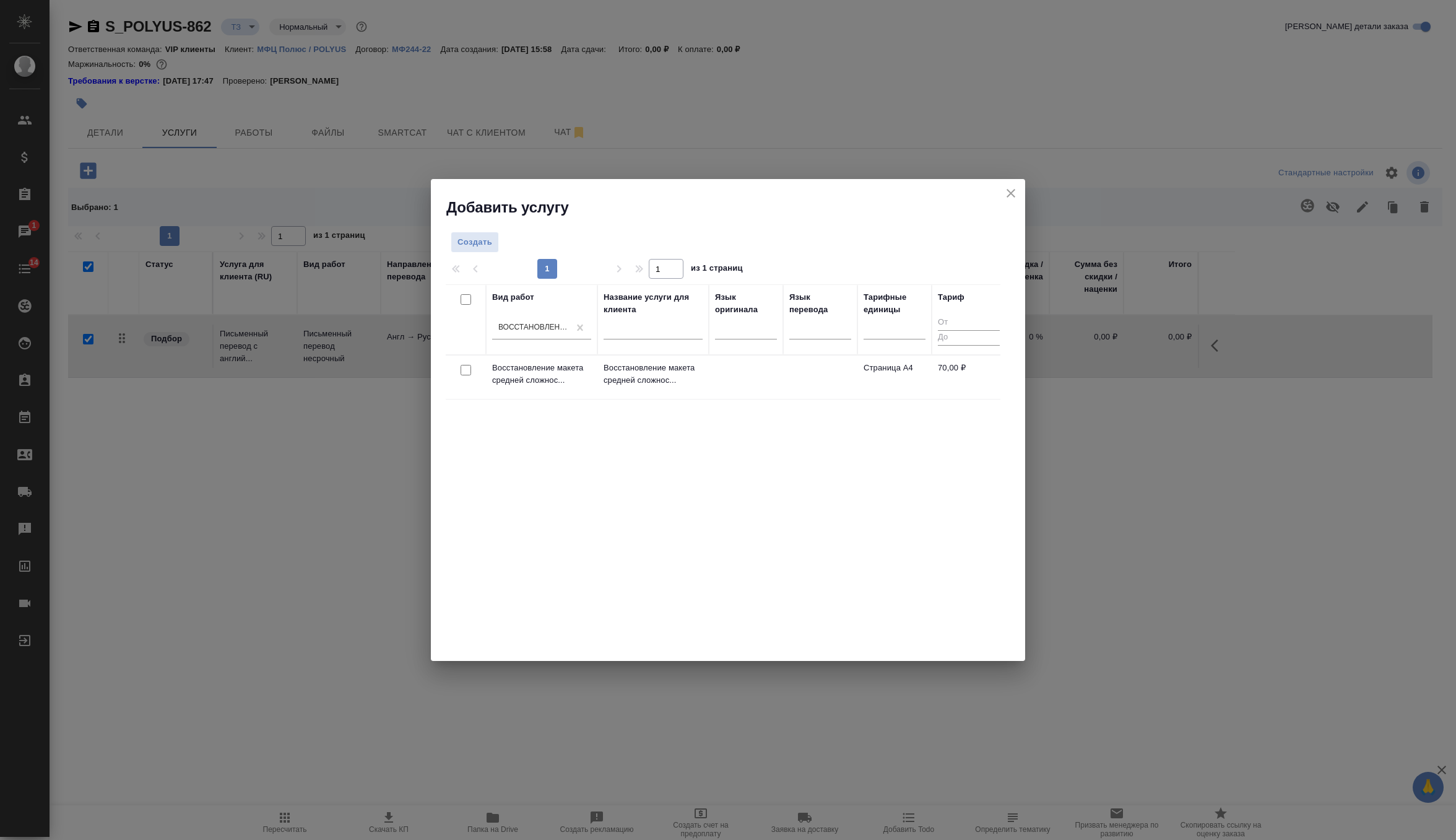
click at [470, 374] on input "checkbox" at bounding box center [466, 370] width 11 height 11
checkbox input "true"
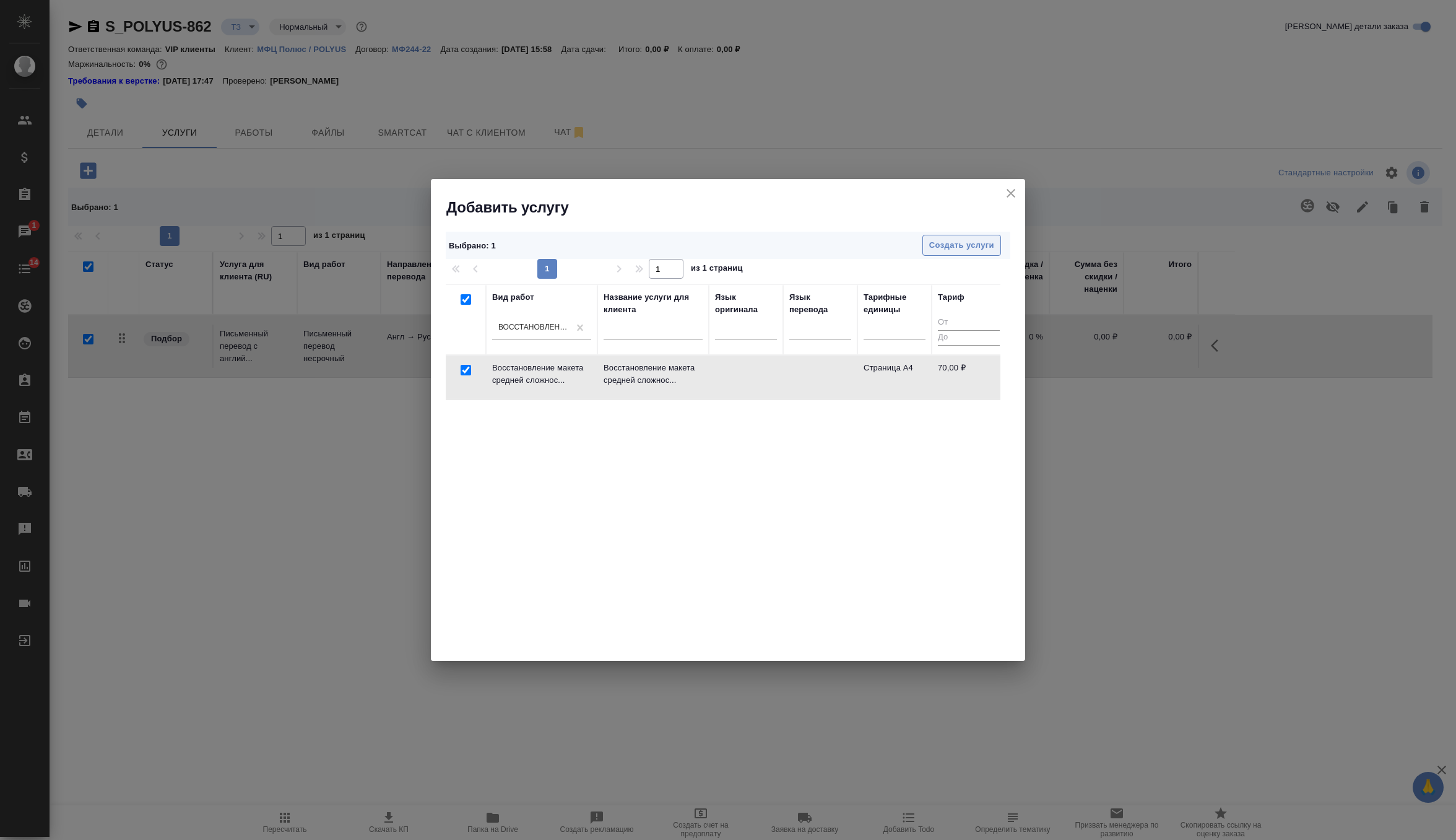
click at [953, 252] on button "Создать услуги" at bounding box center [961, 245] width 79 height 22
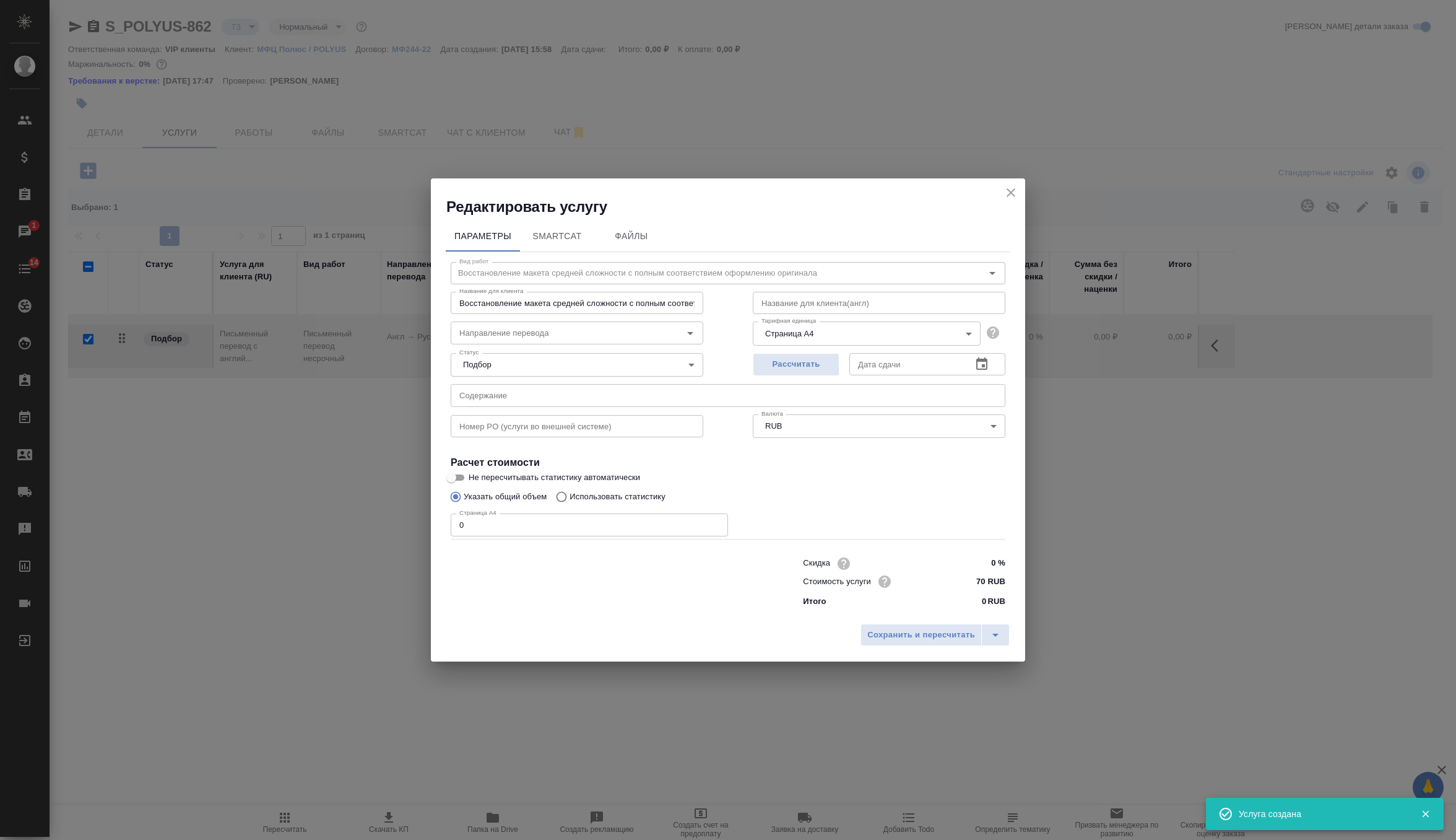
checkbox input "false"
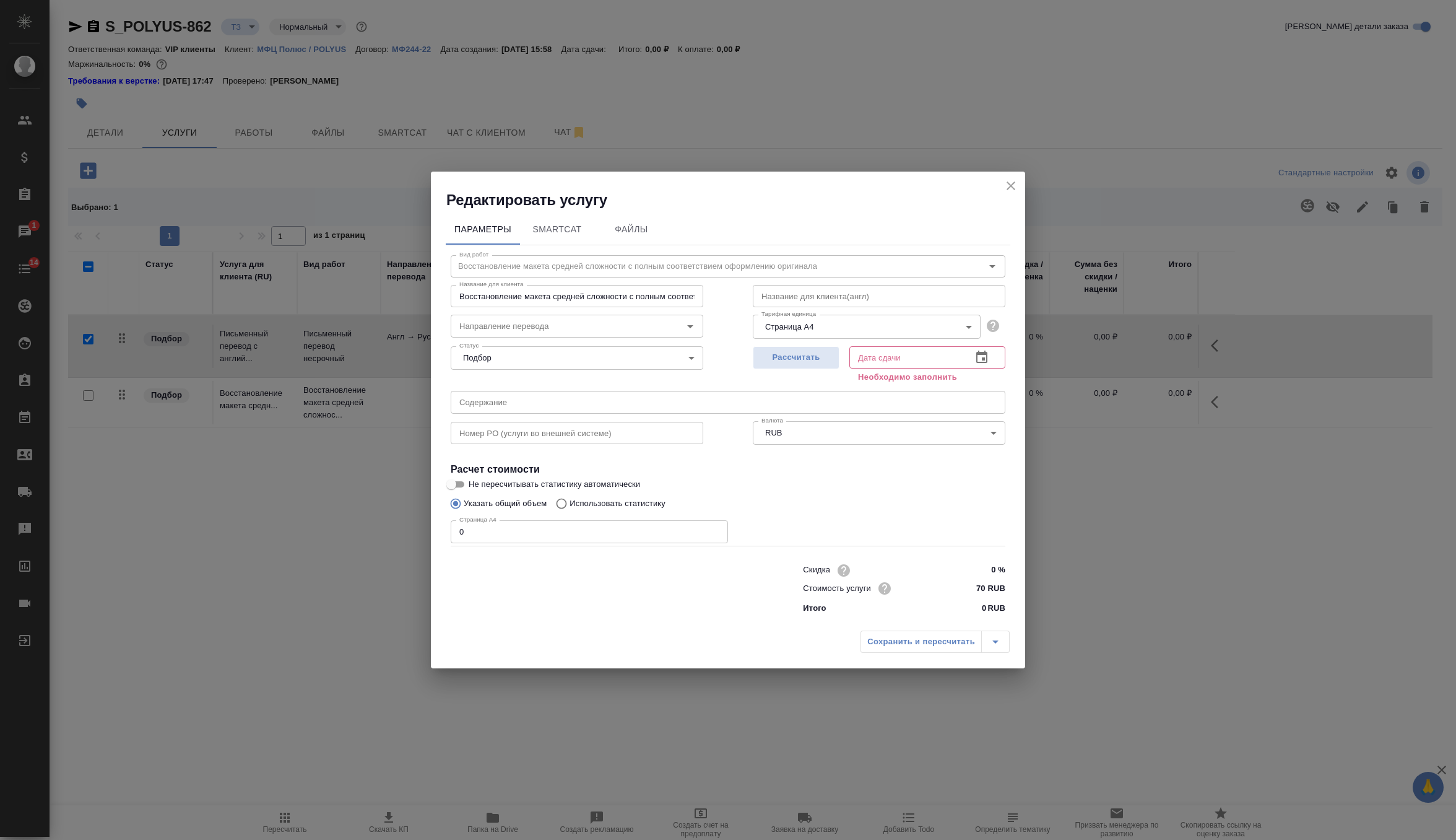
click at [513, 410] on input "text" at bounding box center [728, 402] width 555 height 22
paste input "250825_Выписка JP Morgan по Polyus Finance для ООО «УК Полюс»"
type input "250825_Выписка JP Morgan по Polyus Finance для ООО «УК Полюс»"
click at [830, 353] on span "Рассчитать" at bounding box center [796, 358] width 73 height 14
type input "25.08.2025 16:14"
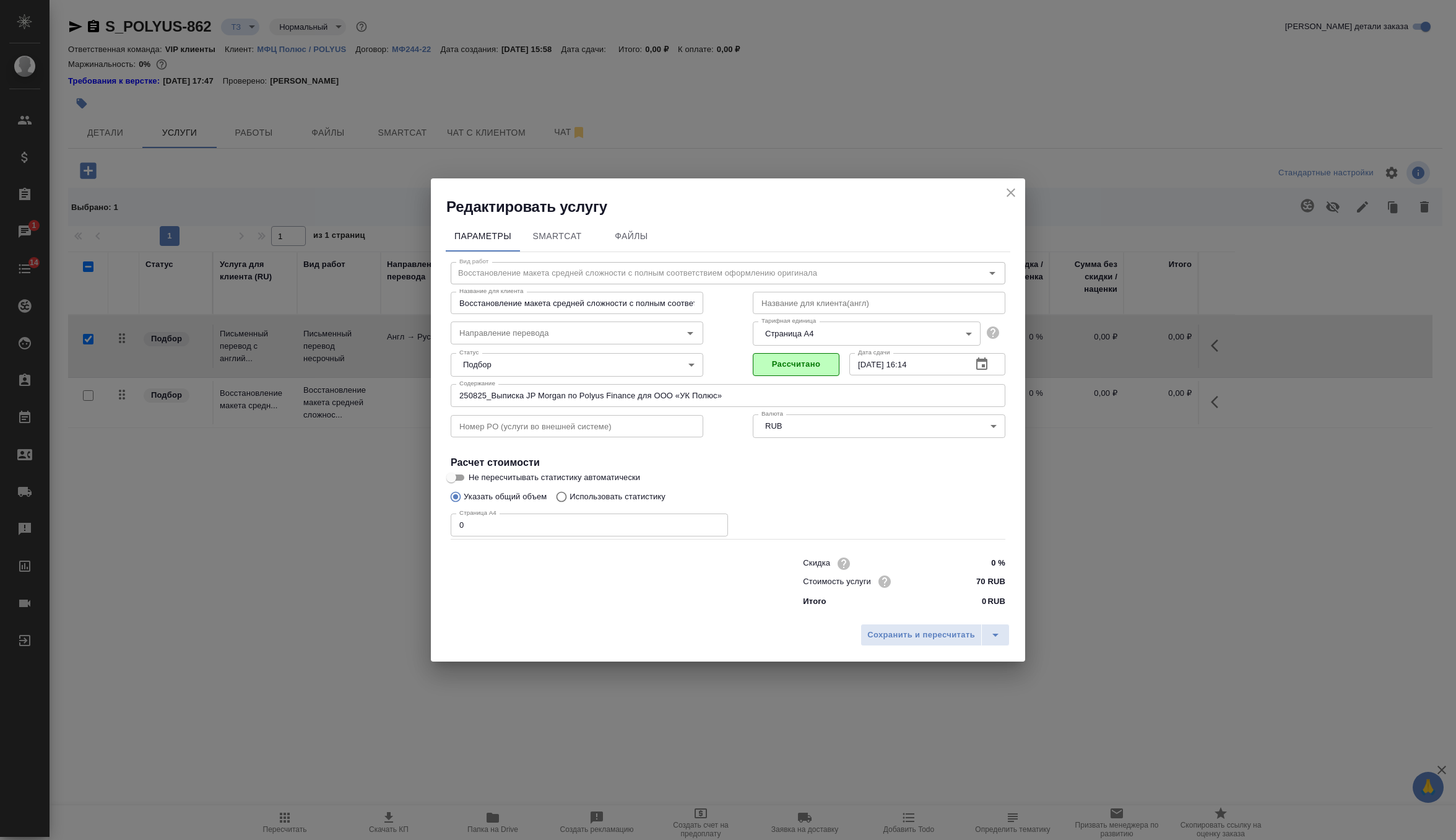
click at [612, 518] on input "0" at bounding box center [589, 524] width 277 height 22
type input "8"
click at [785, 374] on button "Рассчитать" at bounding box center [796, 364] width 87 height 23
type input "25.08.2025 17:02"
click at [890, 633] on span "Сохранить и пересчитать" at bounding box center [921, 635] width 108 height 14
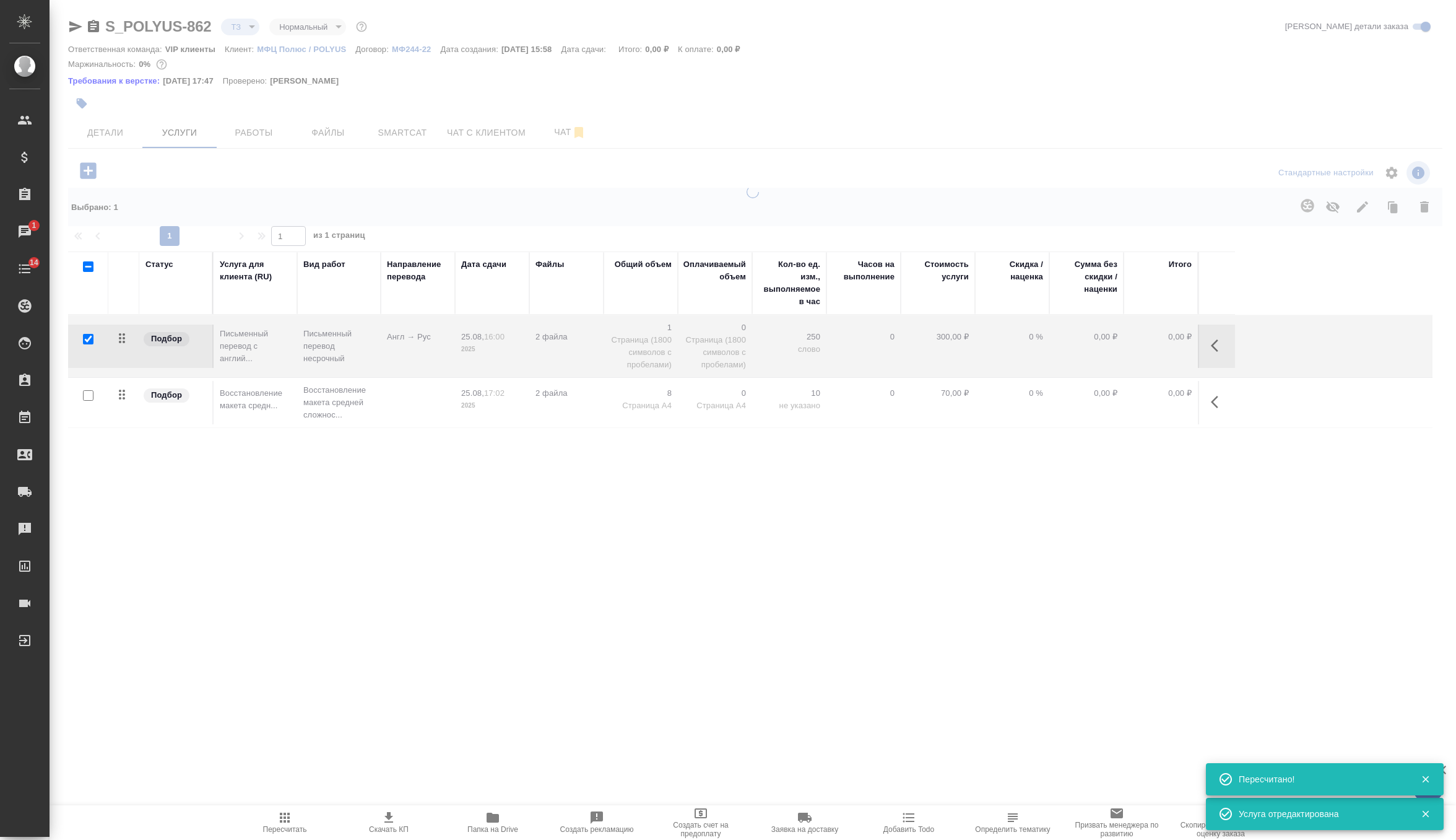
type input "new"
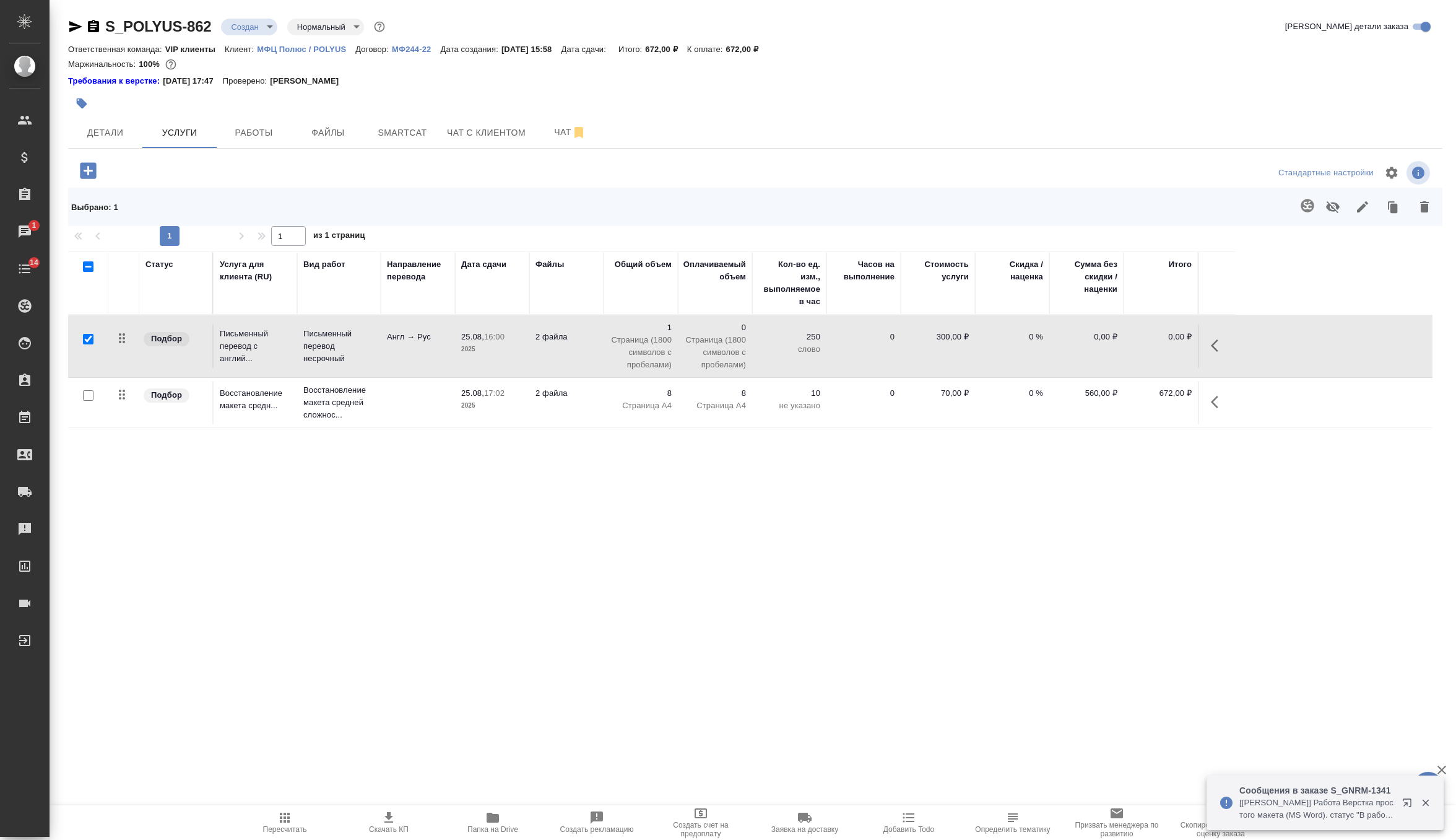
click at [416, 350] on td "Англ → Рус" at bounding box center [418, 346] width 75 height 43
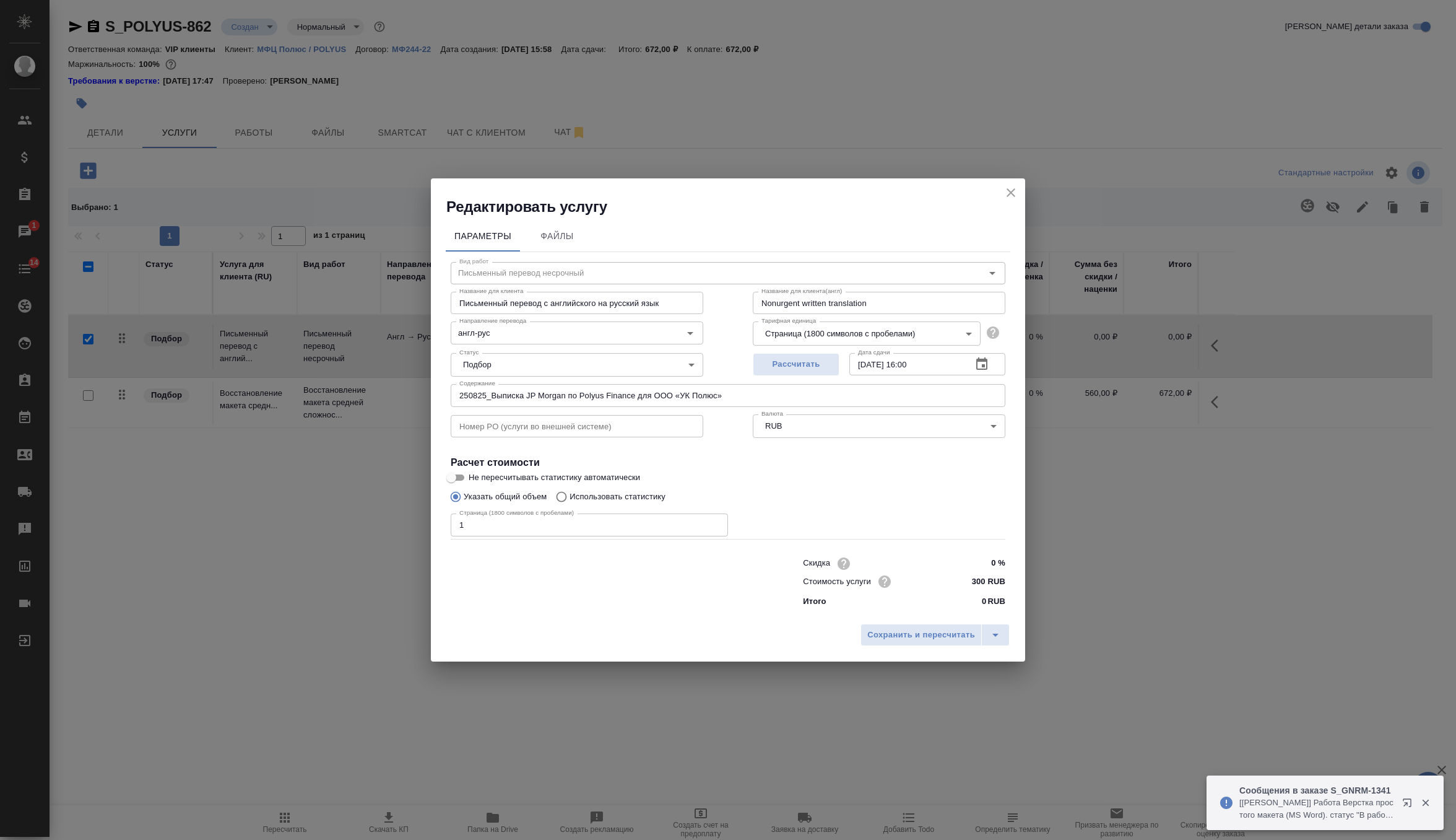
click at [552, 480] on span "Не пересчитывать статистику автоматически" at bounding box center [554, 477] width 172 height 12
click at [474, 480] on input "Не пересчитывать статистику автоматически" at bounding box center [452, 477] width 45 height 15
checkbox input "true"
click at [590, 494] on p "Использовать статистику" at bounding box center [618, 496] width 96 height 12
click at [570, 494] on input "Использовать статистику" at bounding box center [559, 497] width 20 height 23
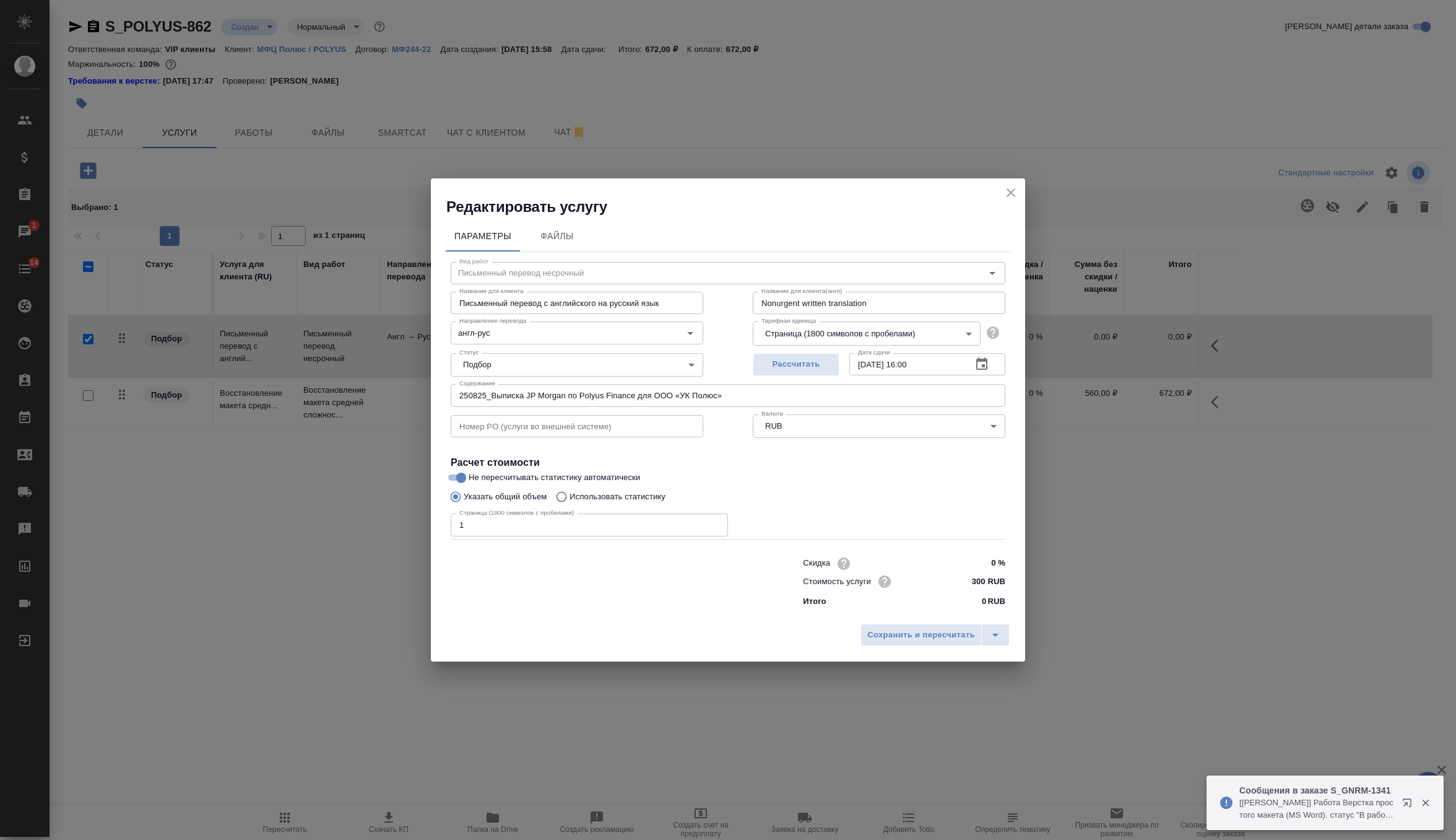
radio input "true"
radio input "false"
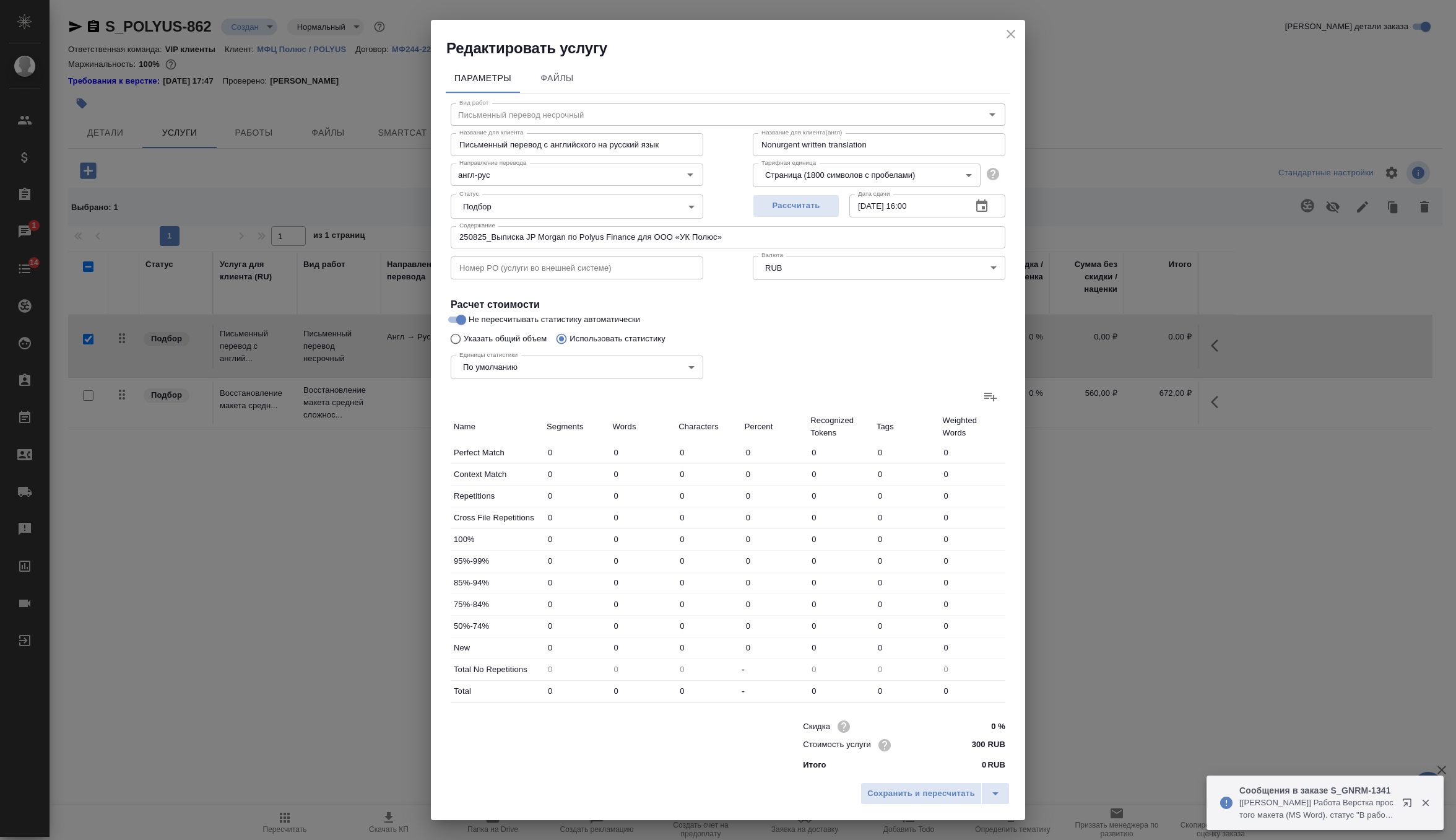
click at [989, 398] on icon at bounding box center [990, 396] width 15 height 15
click at [0, 0] on input "file" at bounding box center [0, 0] width 0 height 0
type input "100"
type input "282"
type input "1462"
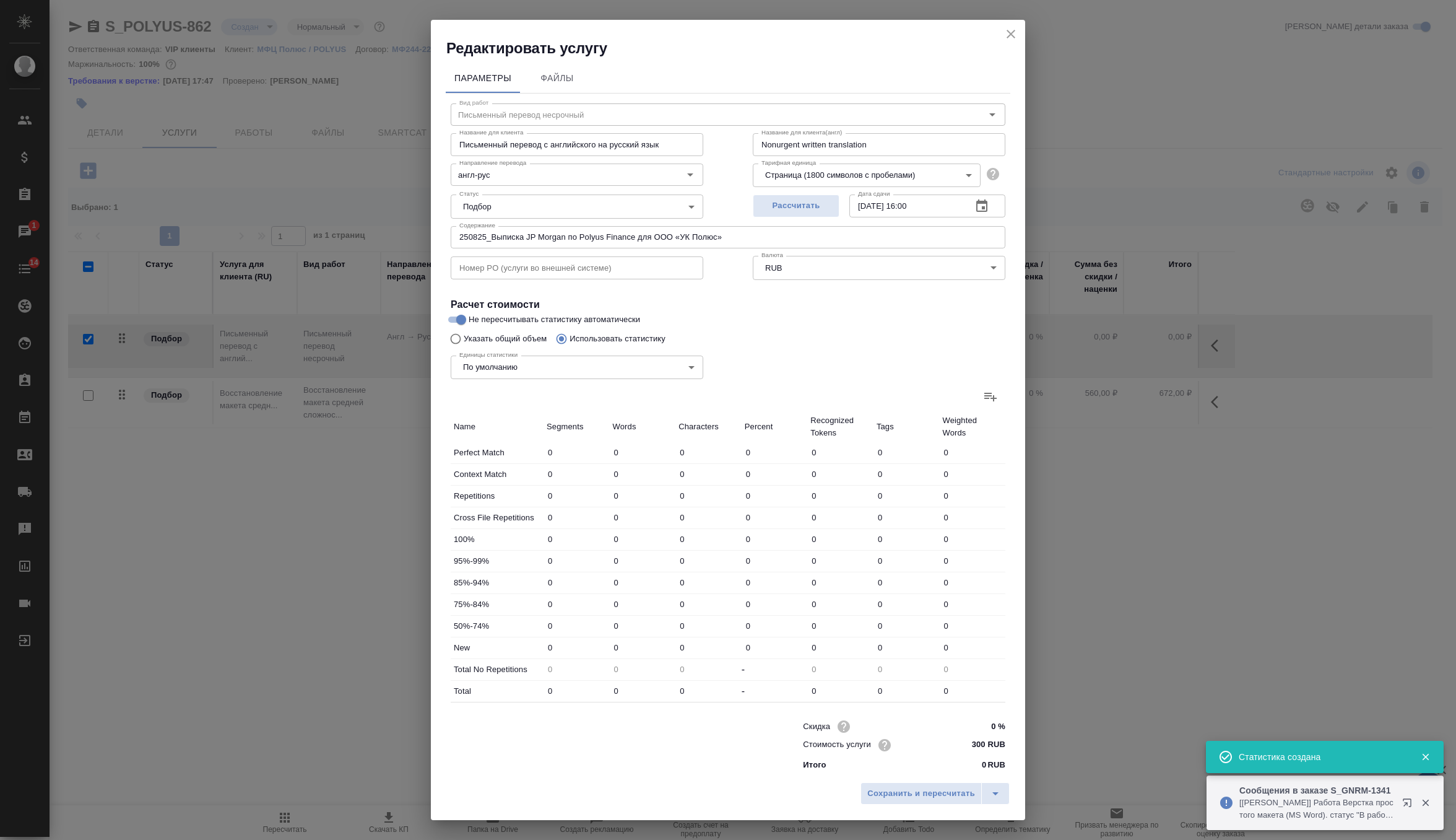
type input "131"
type input "504"
type input "3273"
type input "28"
type input "41"
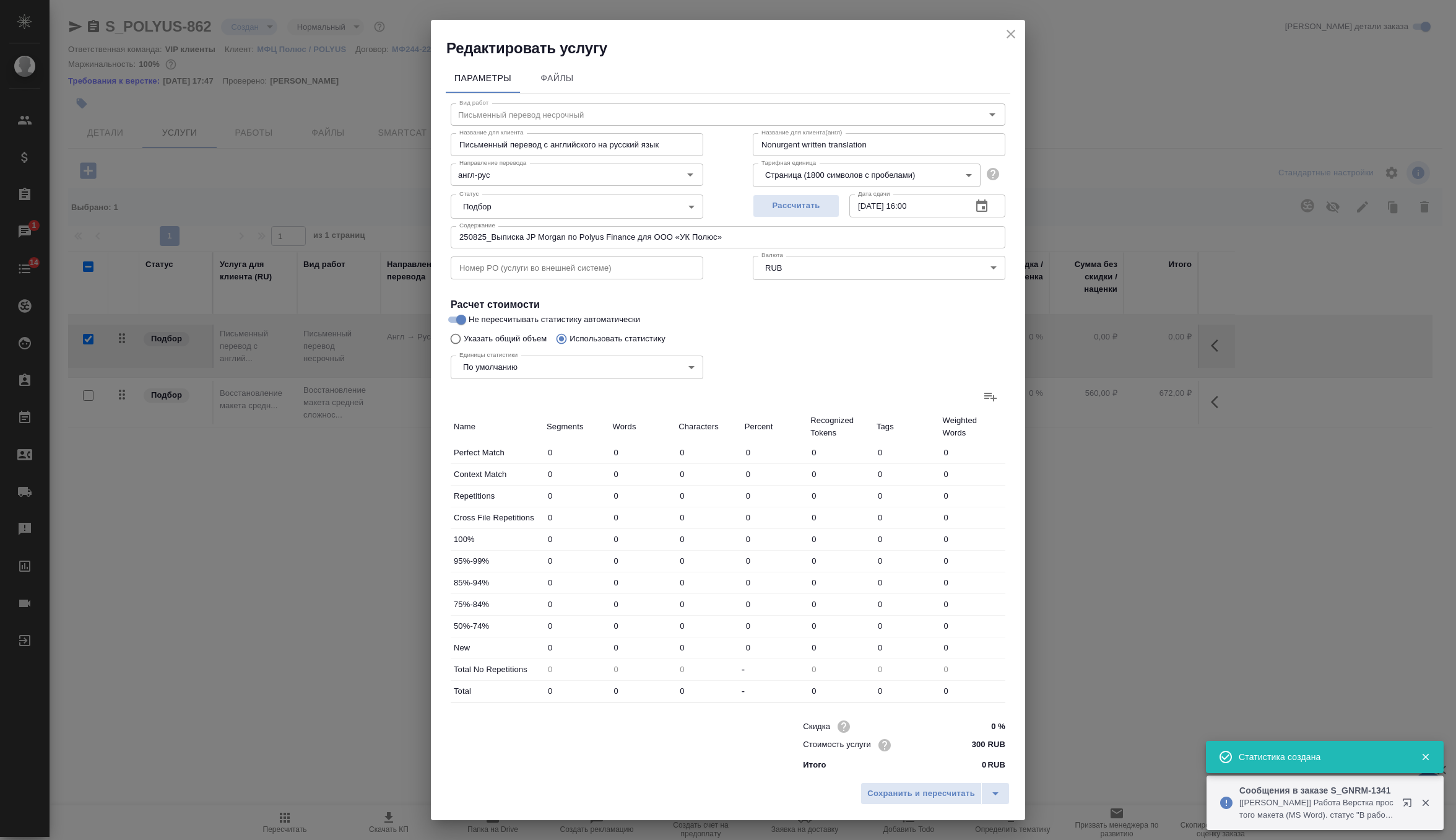
type input "324"
type input "11"
type input "21"
type input "66"
type input "1"
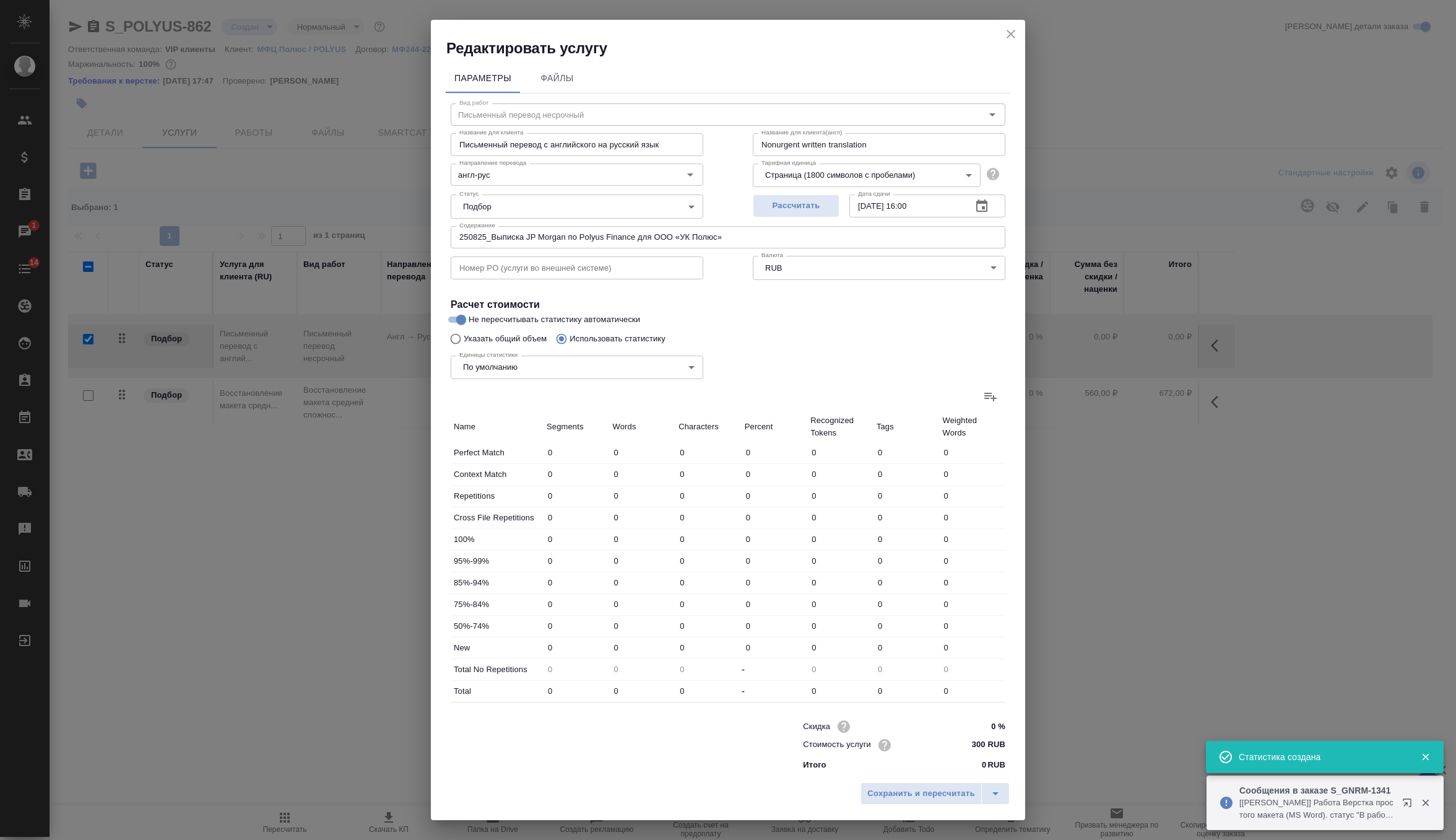
type input "2"
type input "6"
type input "17"
type input "121"
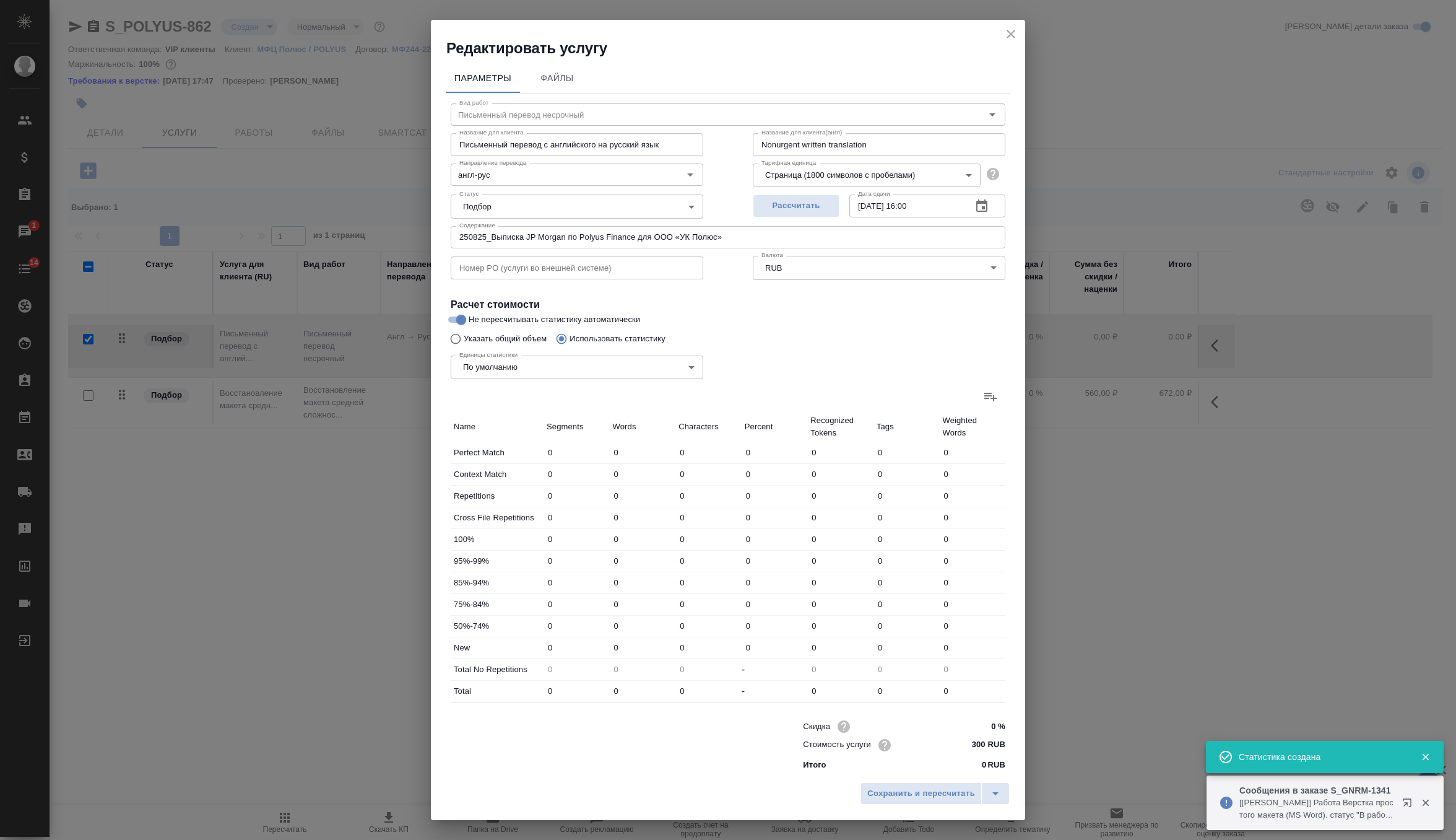
type input "220"
type input "702"
type input "4873"
type input "266"
type input "783"
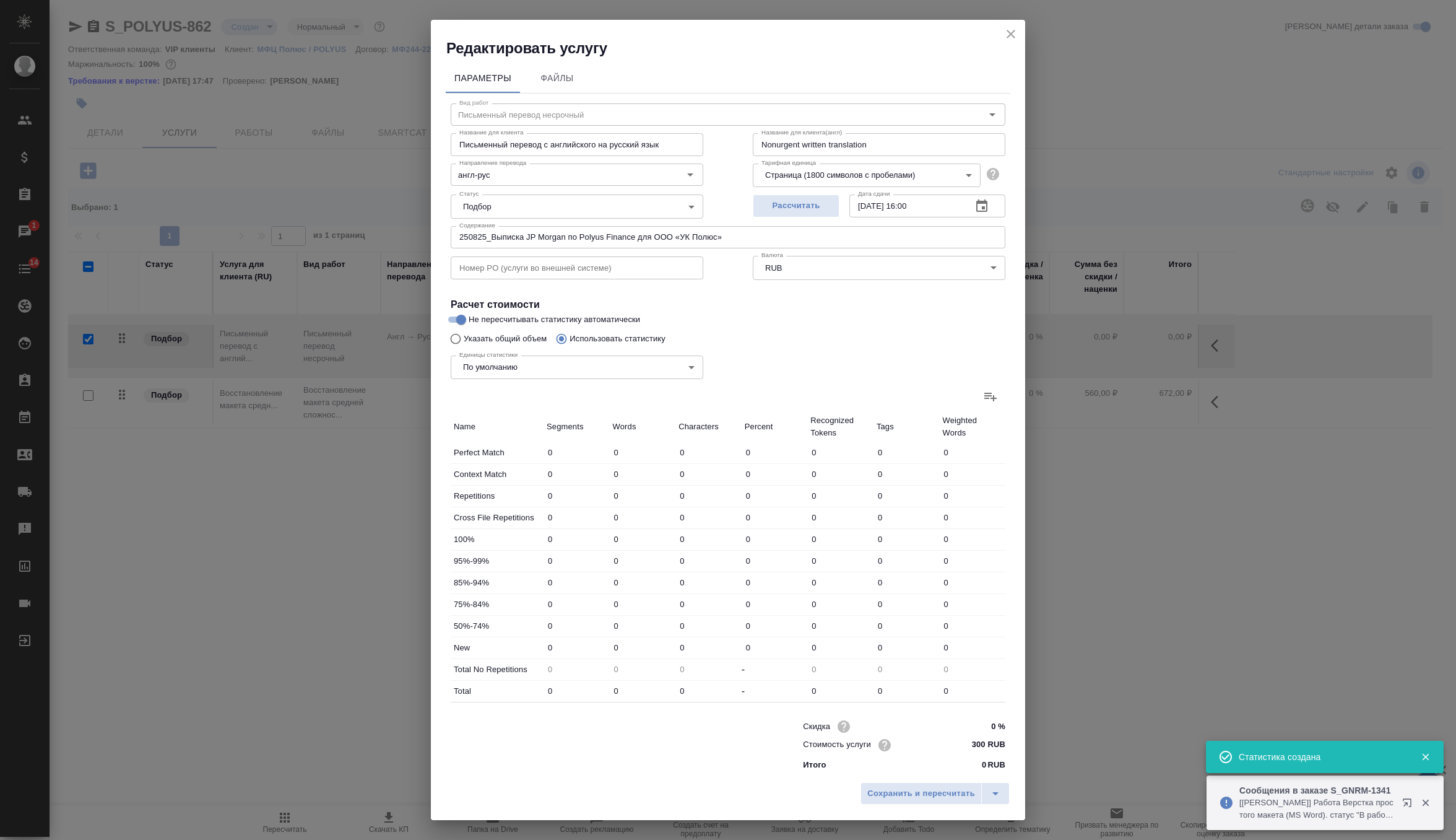
type input "5390"
type input "497"
type input "1569"
type input "10125"
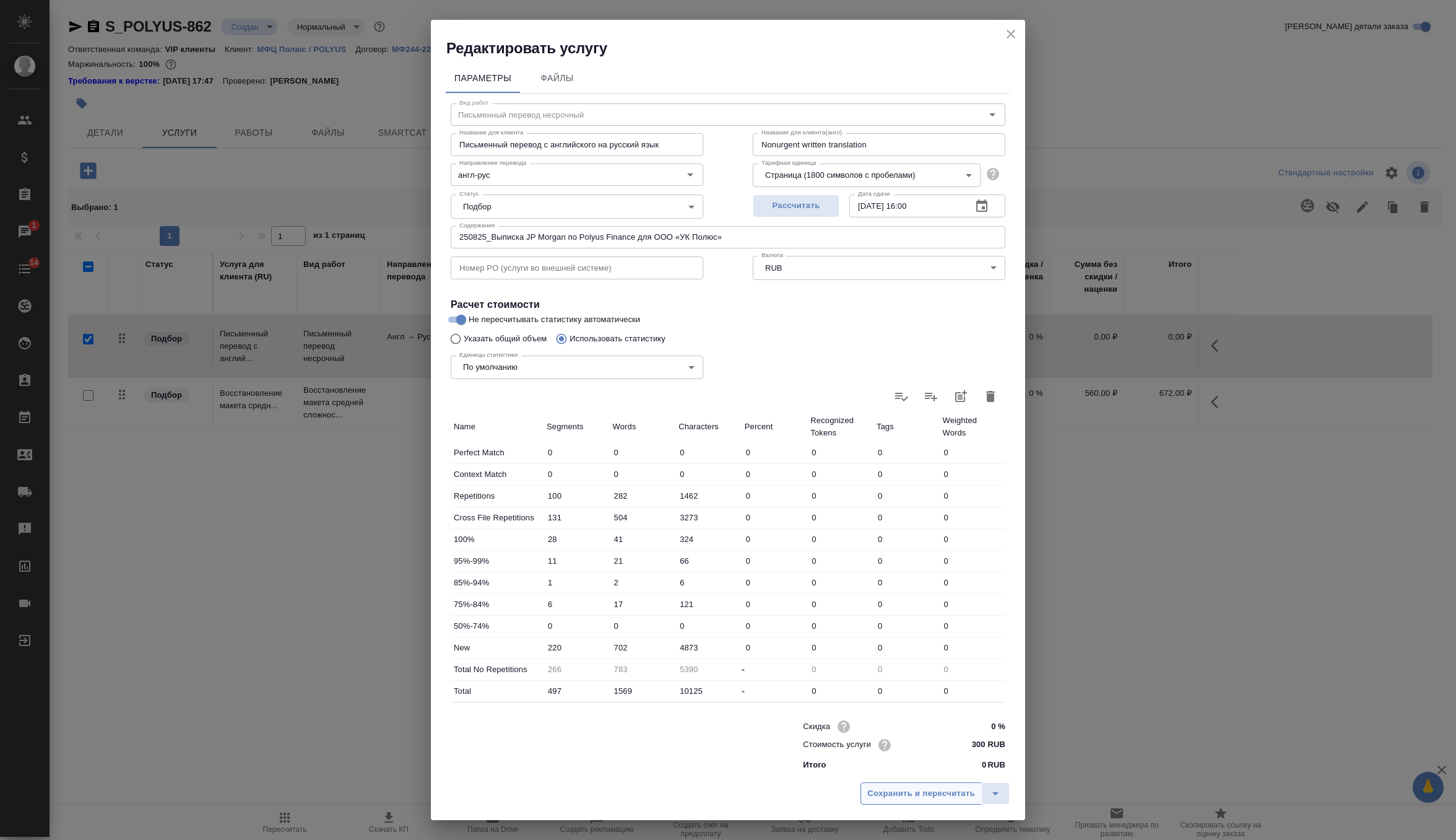
click at [899, 795] on span "Сохранить и пересчитать" at bounding box center [921, 794] width 108 height 14
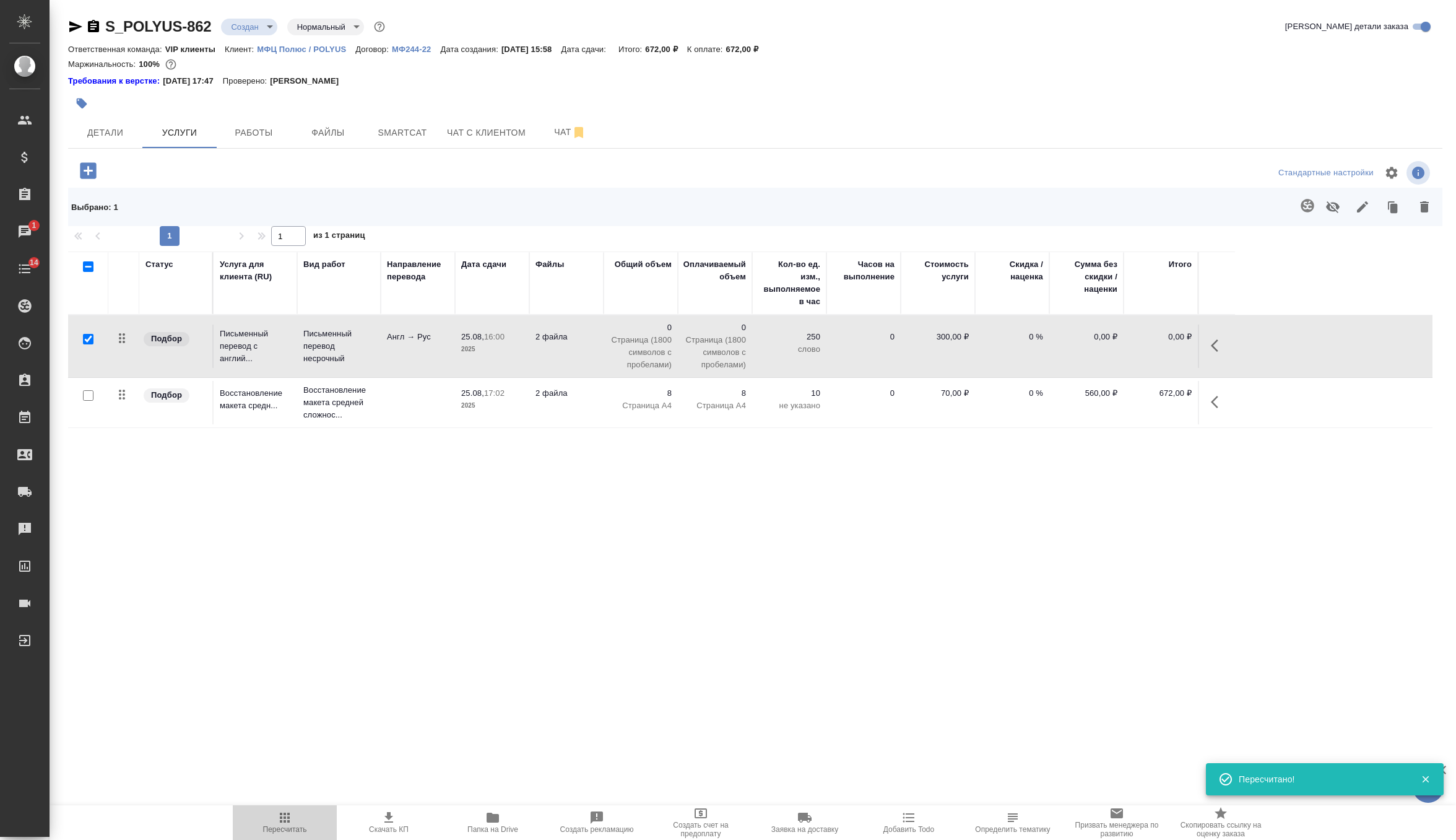
click at [278, 817] on icon "button" at bounding box center [285, 817] width 15 height 15
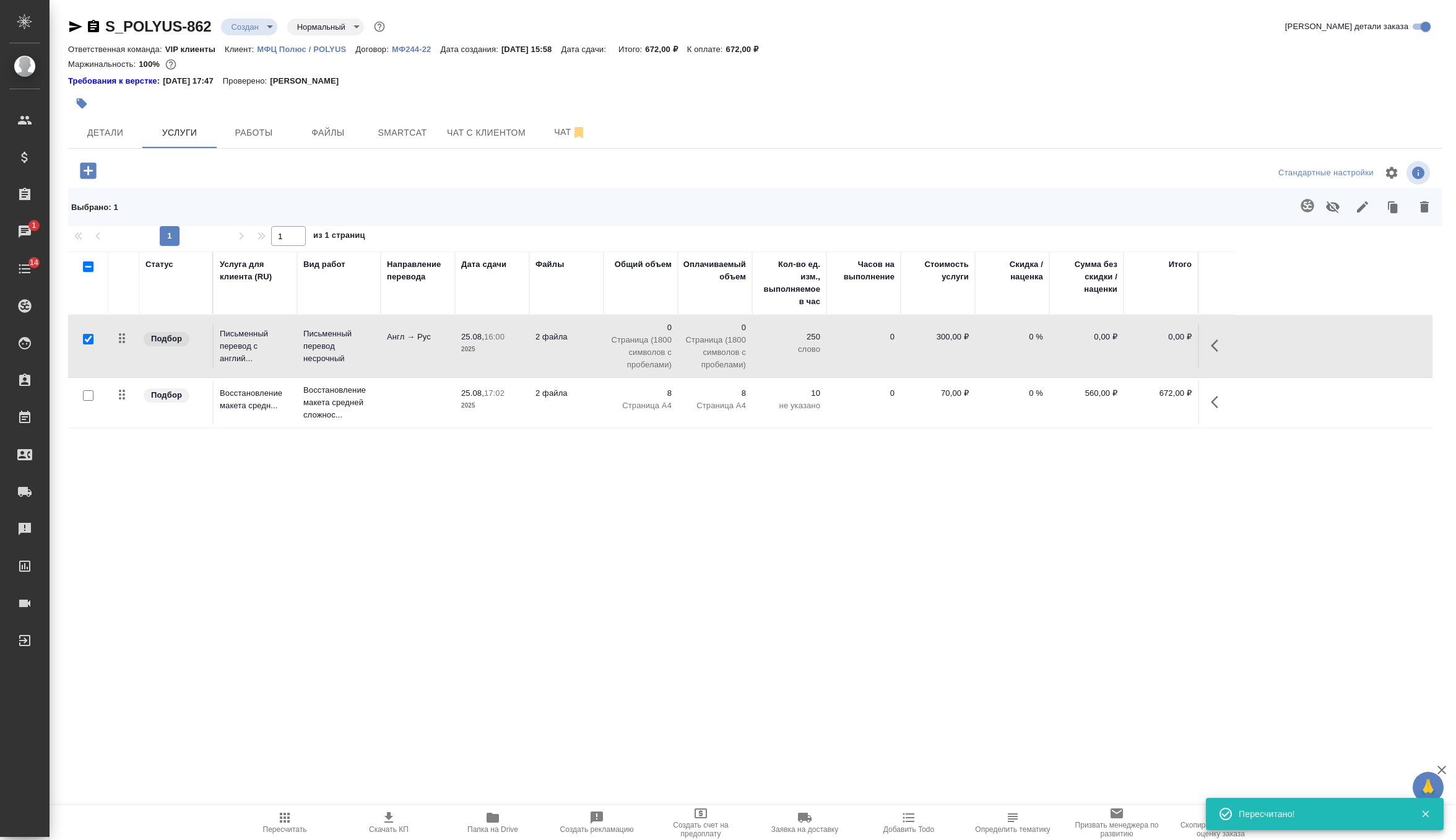
click at [607, 353] on td "0 Страница (1800 символов с пробелами)" at bounding box center [641, 346] width 75 height 62
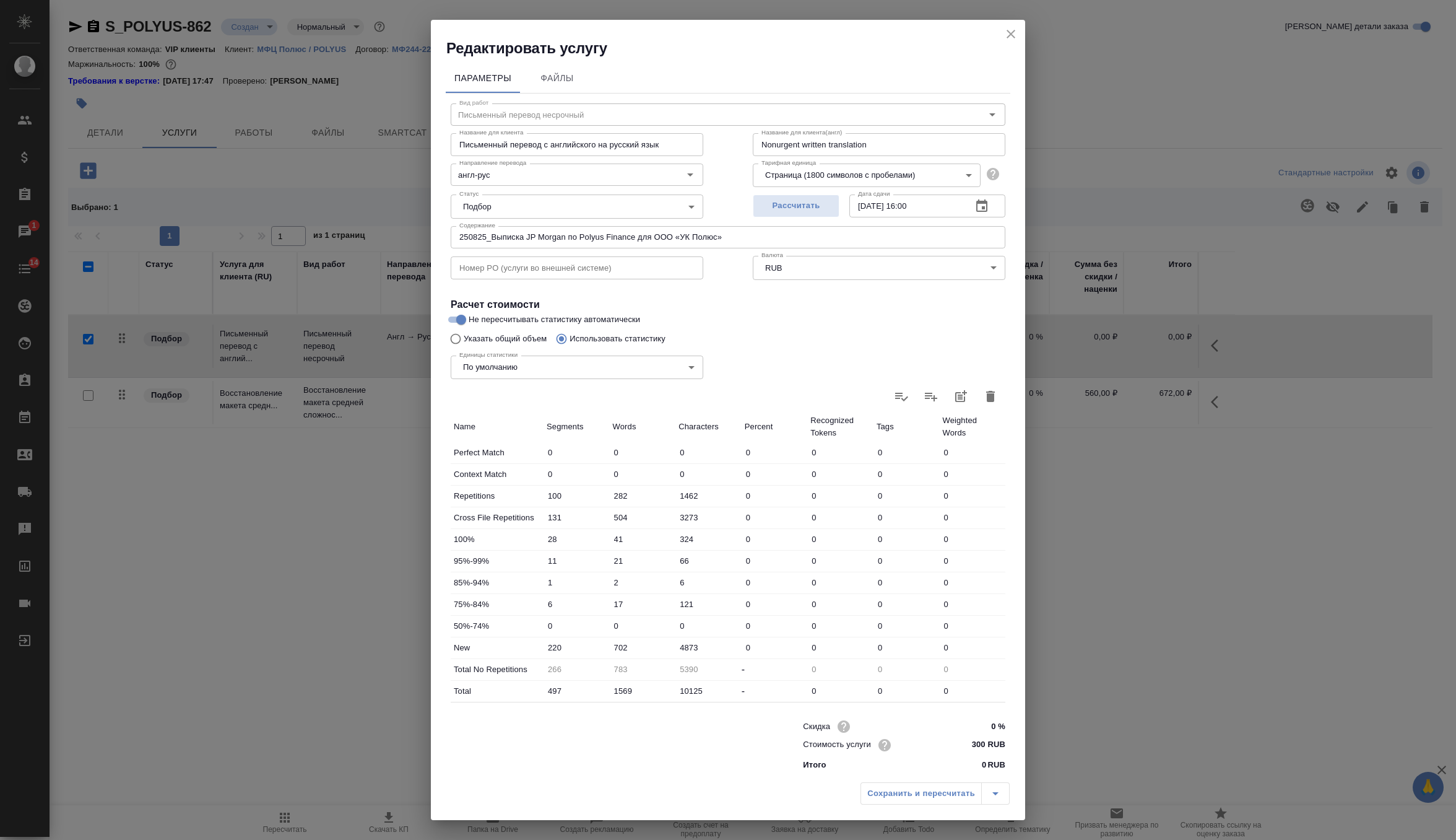
click at [898, 790] on div "Сохранить и пересчитать" at bounding box center [935, 793] width 149 height 22
click at [989, 793] on div "Сохранить и пересчитать" at bounding box center [935, 793] width 149 height 22
click at [1015, 40] on icon "close" at bounding box center [1011, 34] width 15 height 15
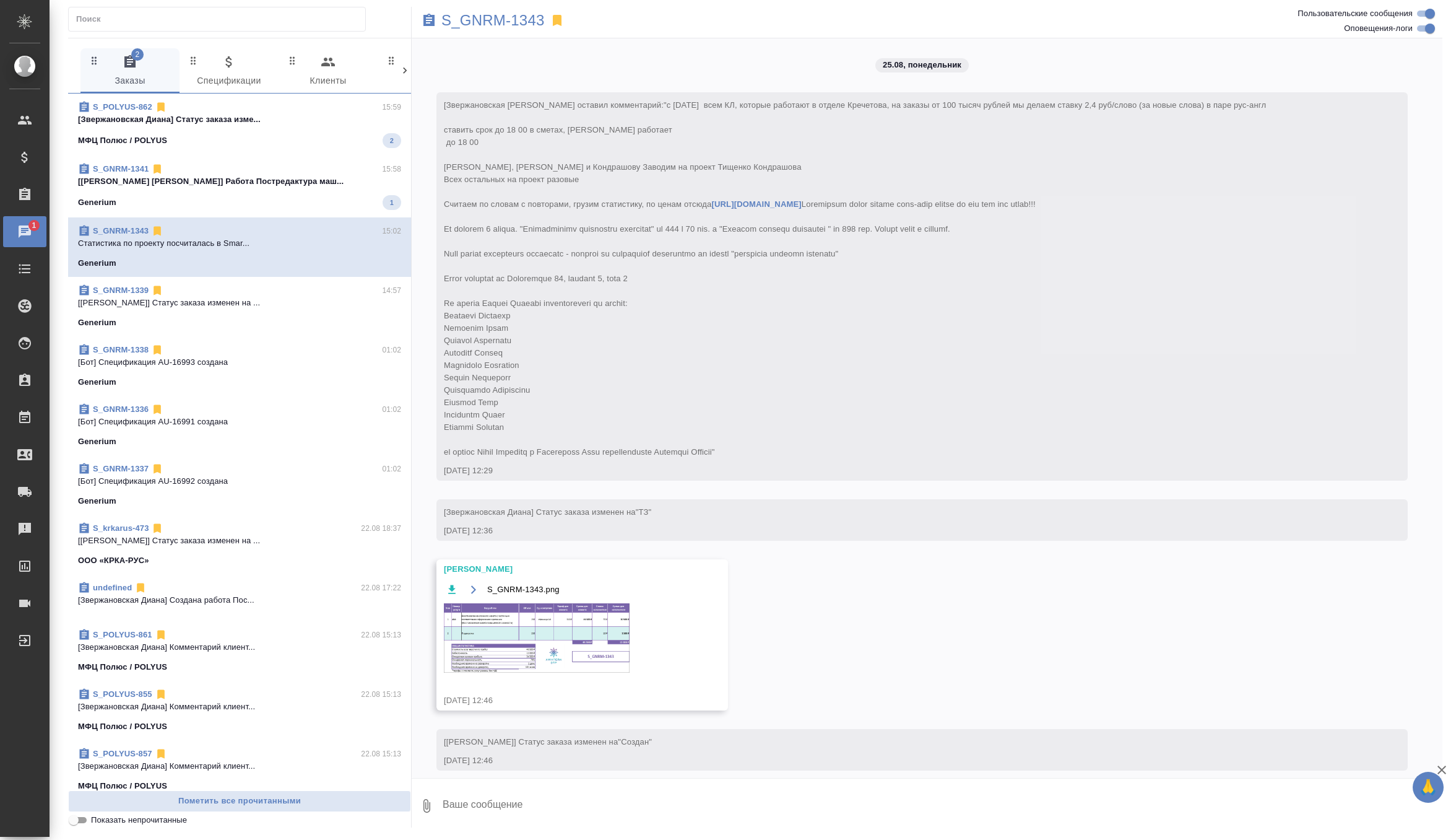
scroll to position [6226, 0]
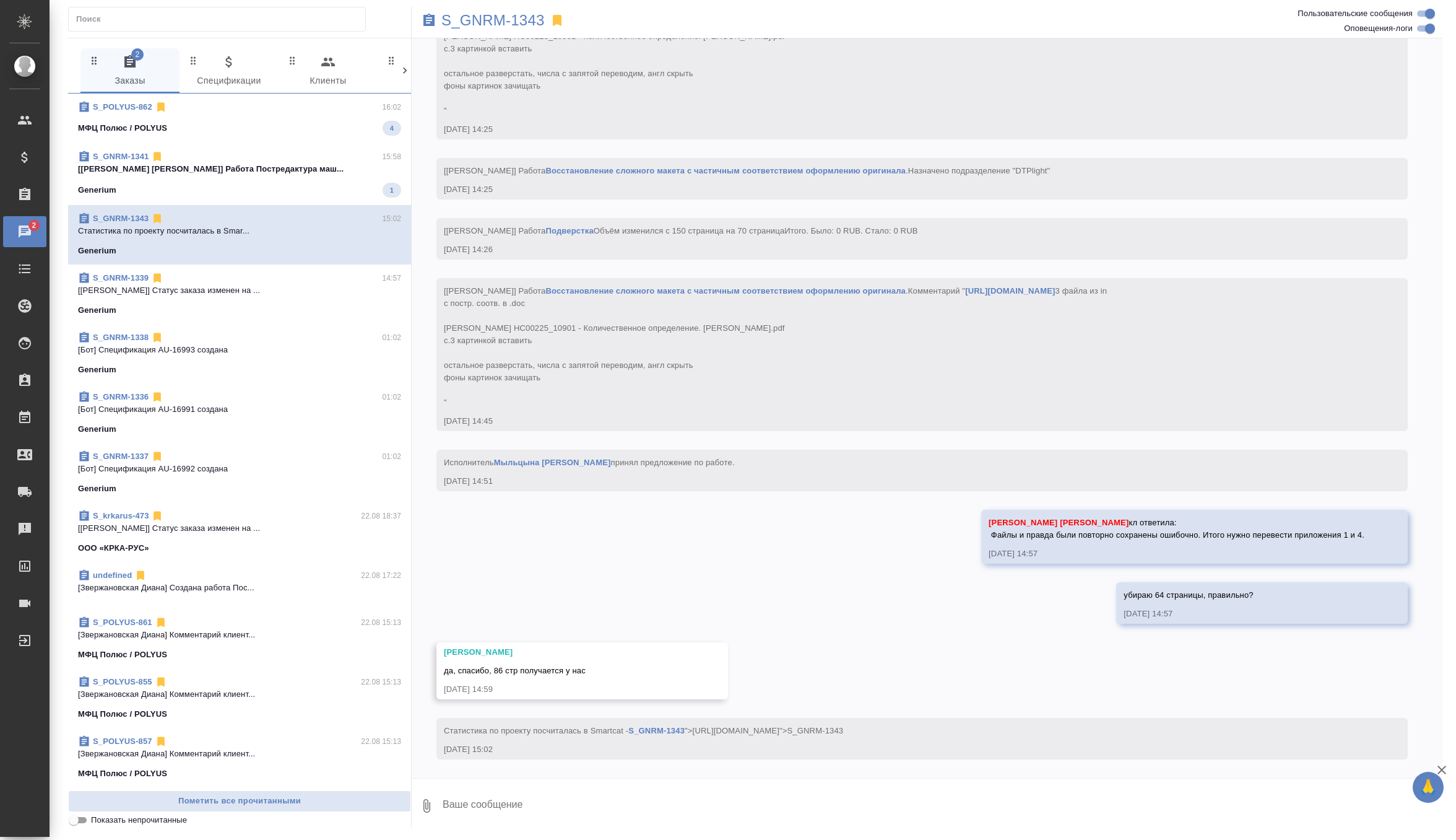
click at [301, 121] on div "МФЦ Полюс / POLYUS 4" at bounding box center [240, 128] width 323 height 15
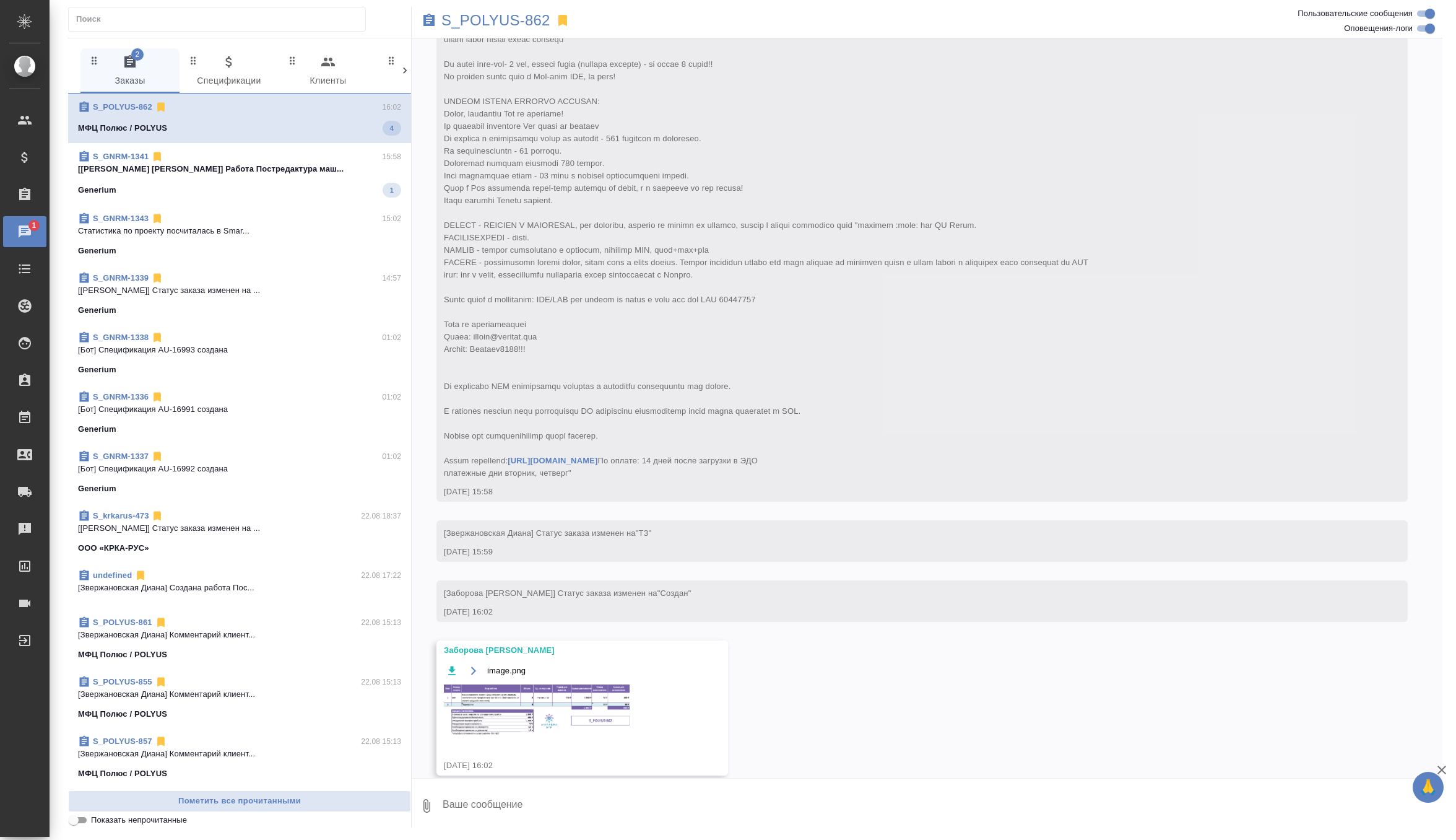
scroll to position [131, 0]
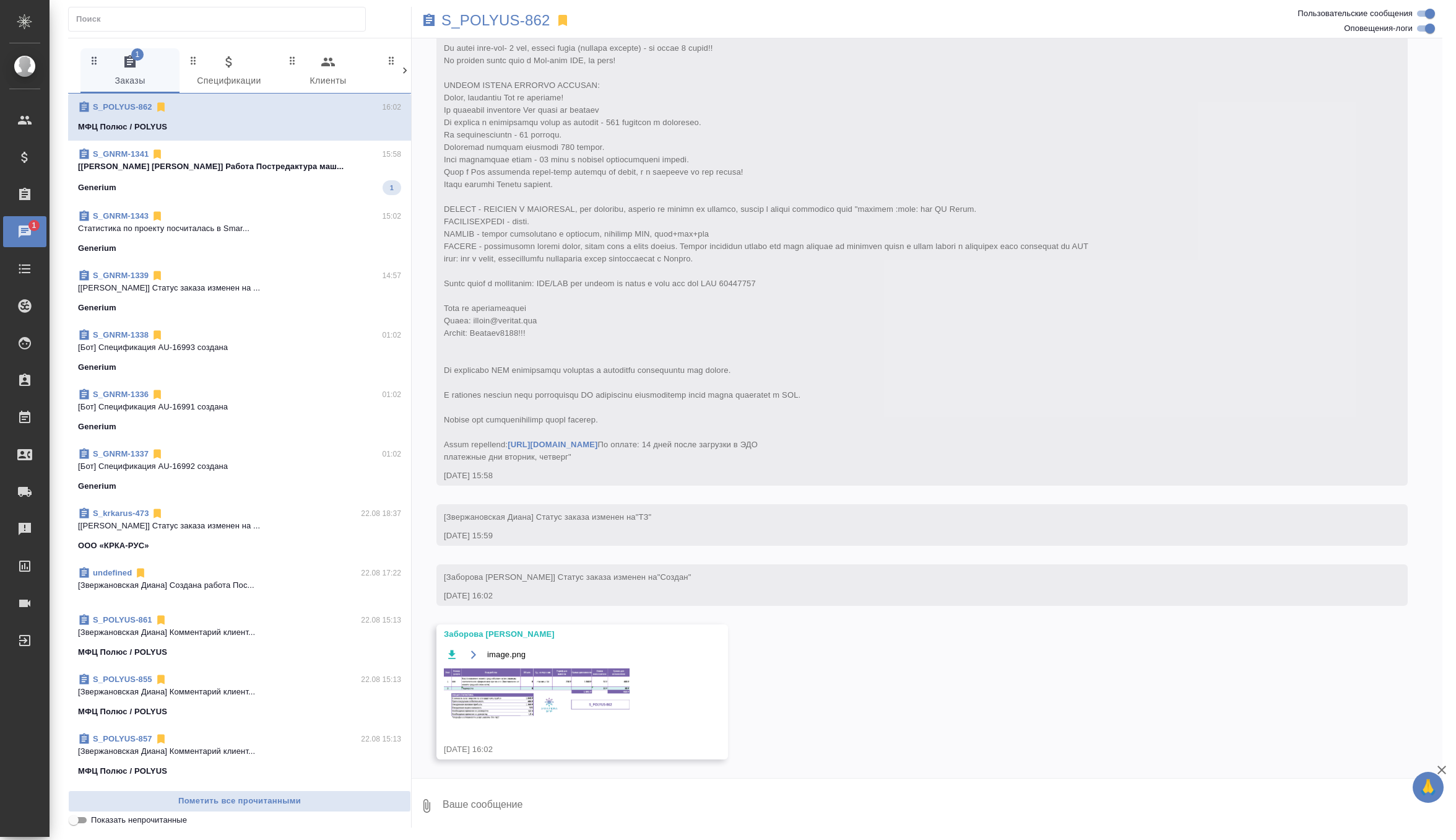
click at [536, 678] on img at bounding box center [536, 695] width 186 height 54
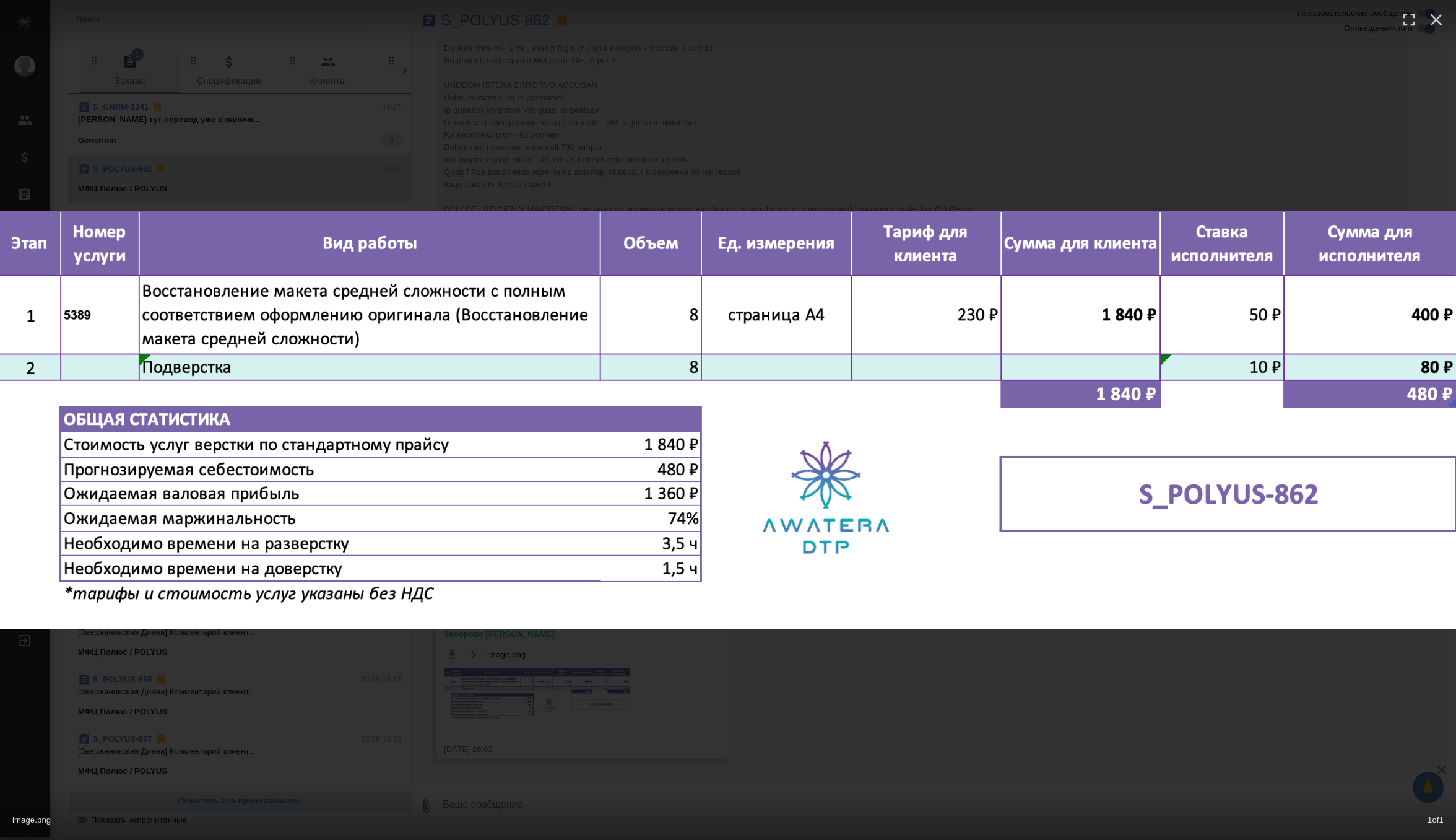
click at [605, 72] on div "image.png 1 of 1" at bounding box center [728, 420] width 1456 height 840
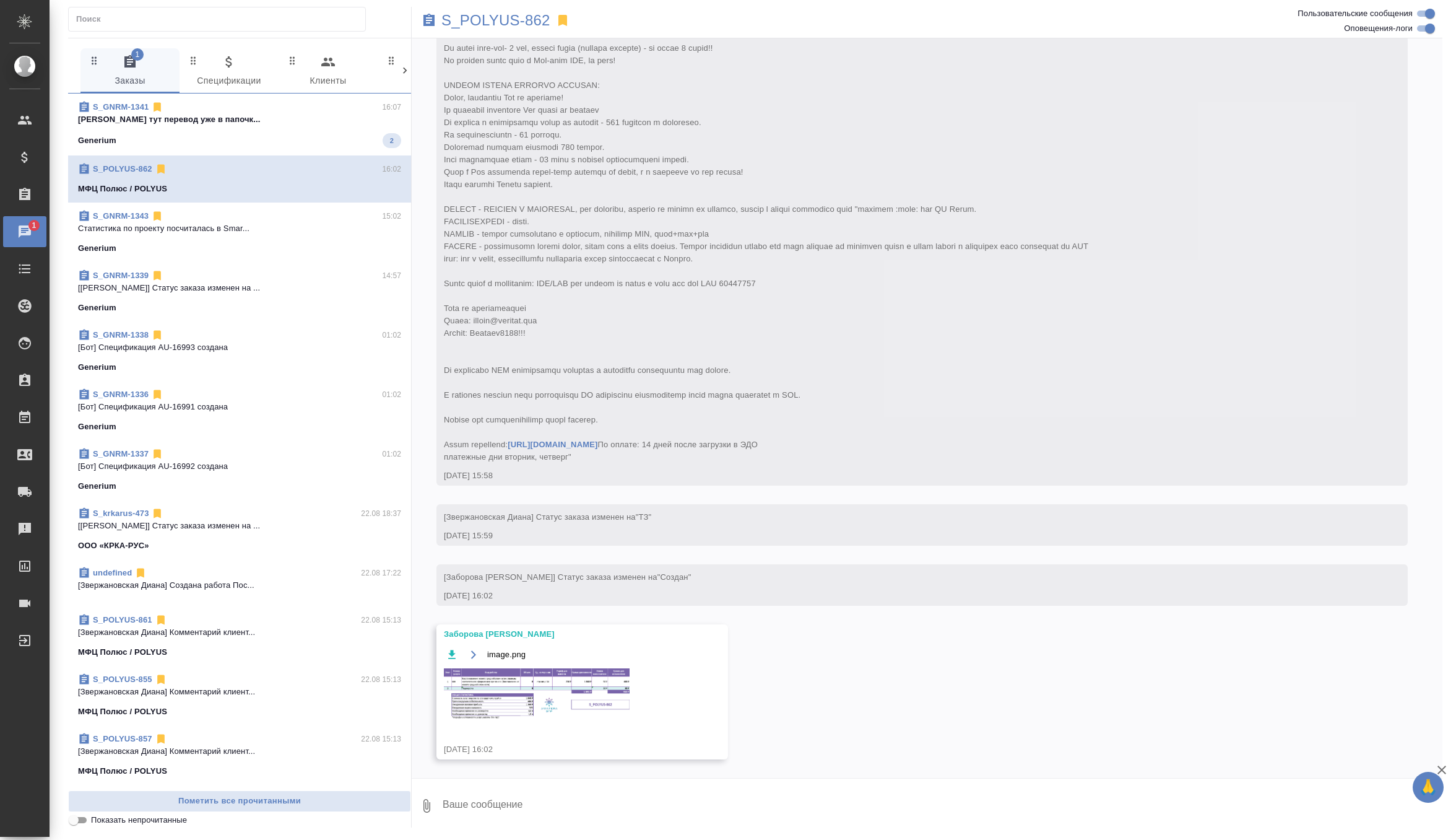
click at [521, 693] on img at bounding box center [536, 695] width 186 height 54
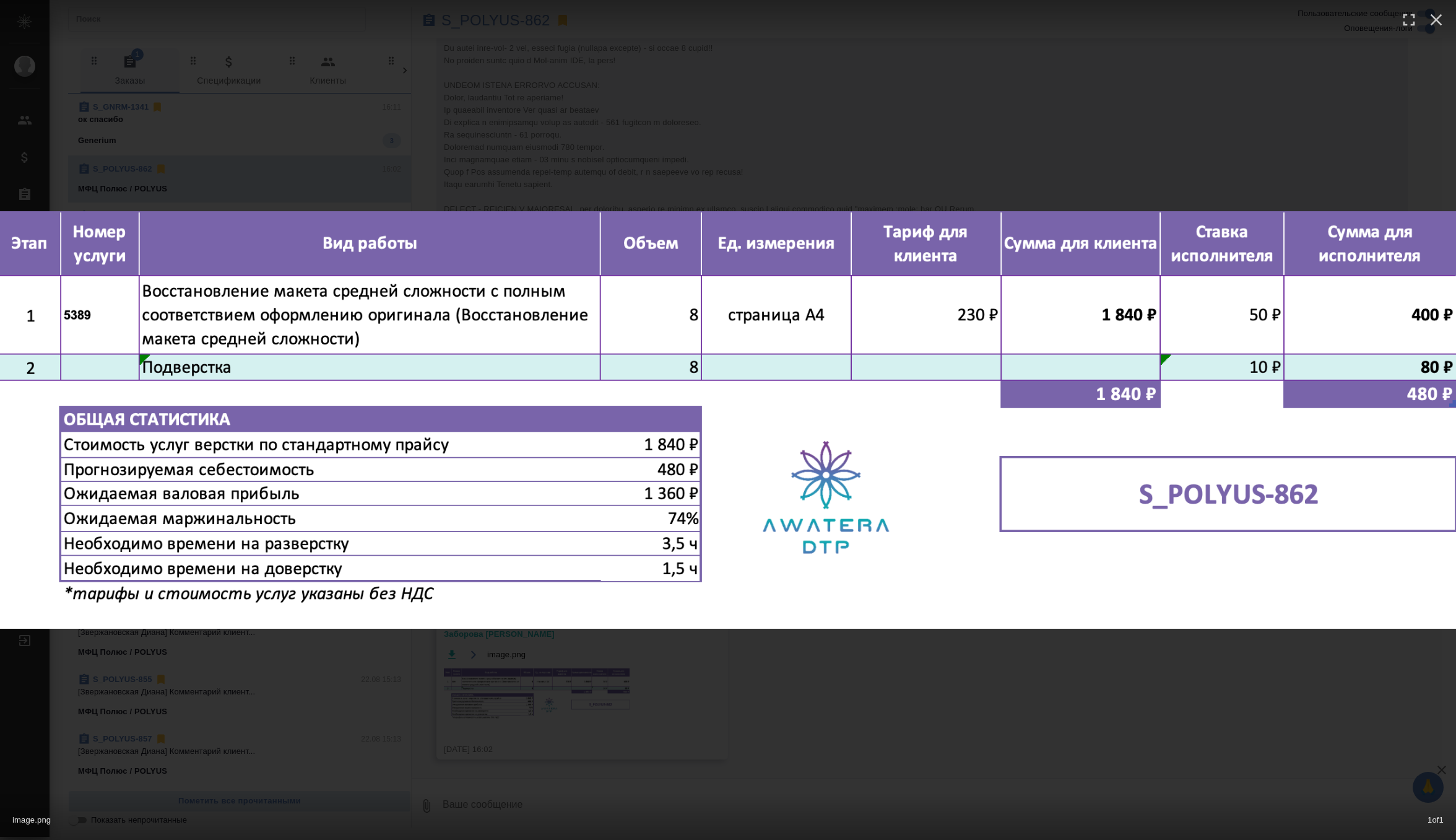
click at [521, 693] on div "image.png 1 of 1" at bounding box center [728, 420] width 1456 height 840
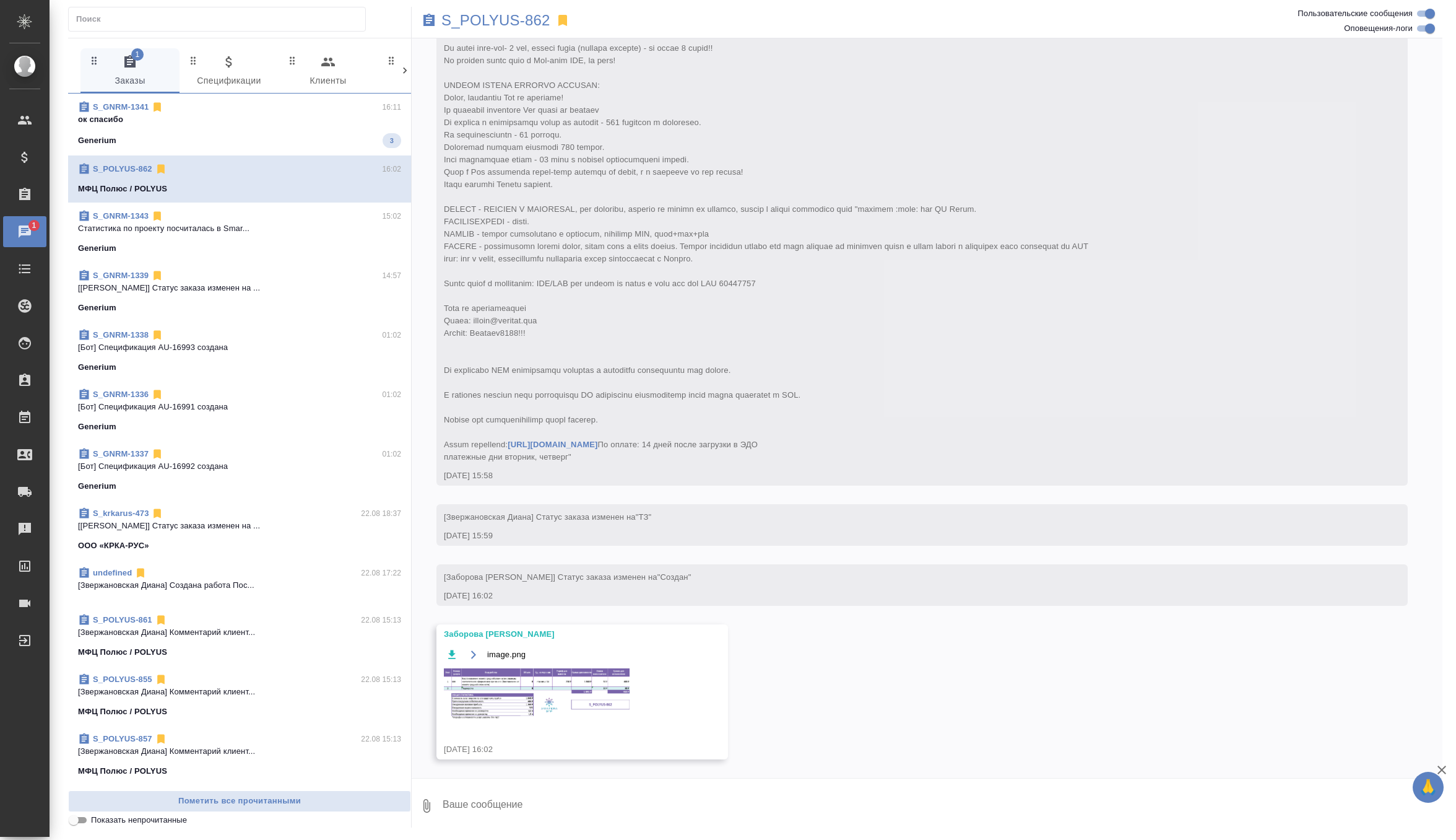
click at [538, 677] on img at bounding box center [536, 695] width 186 height 54
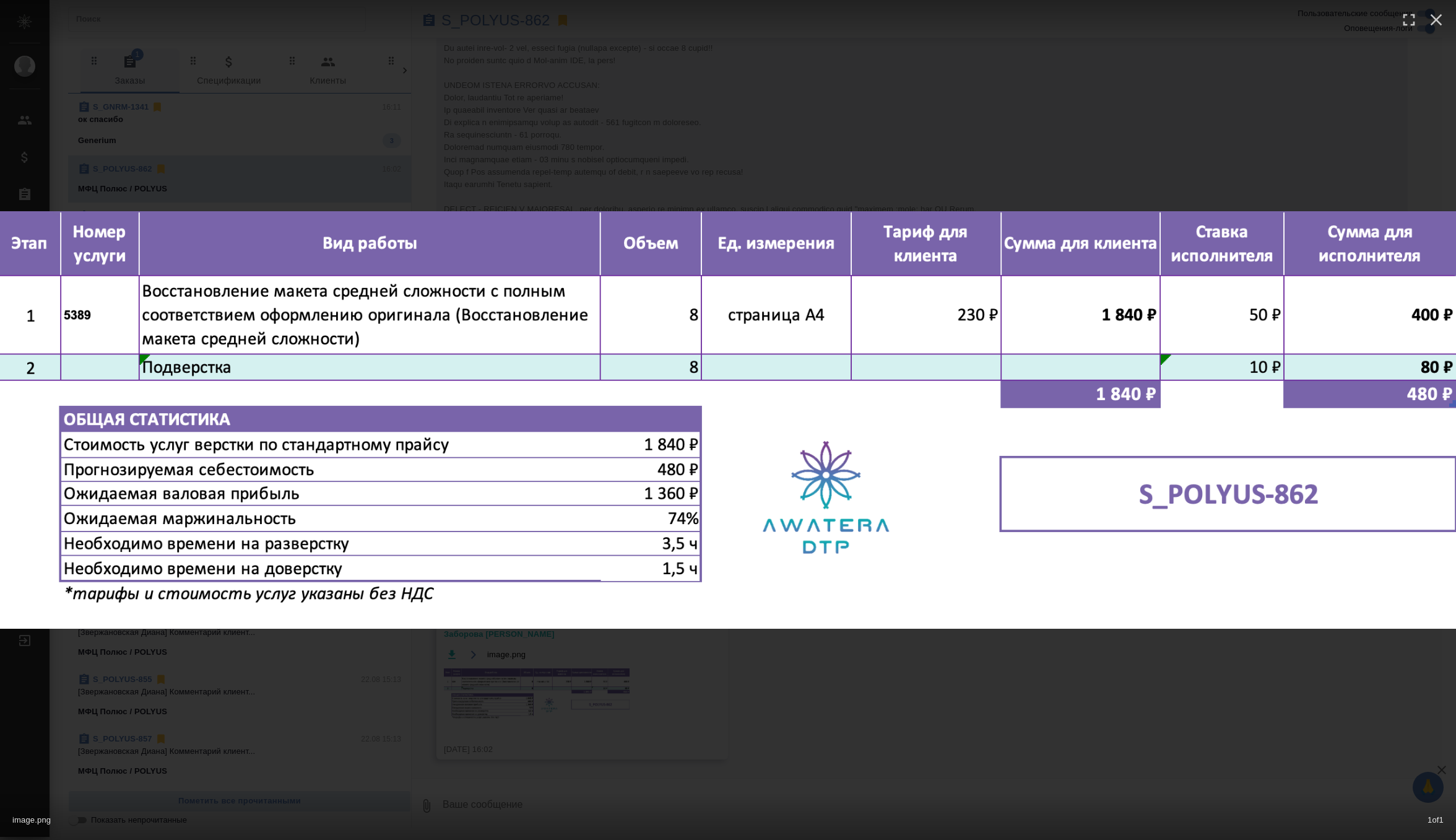
click at [930, 138] on div "image.png 1 of 1" at bounding box center [728, 420] width 1456 height 840
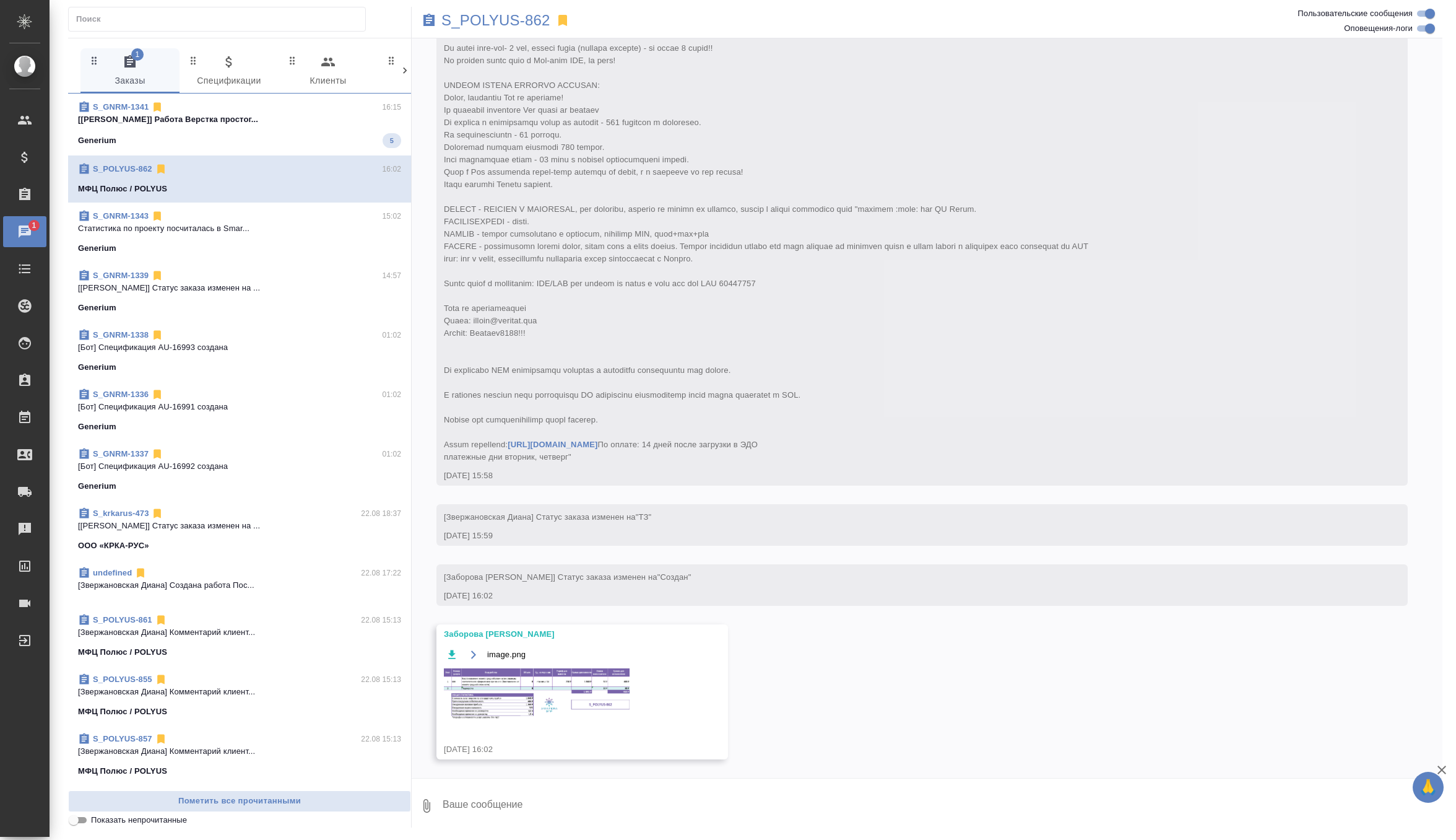
click at [266, 138] on div "Generium 5" at bounding box center [240, 140] width 323 height 15
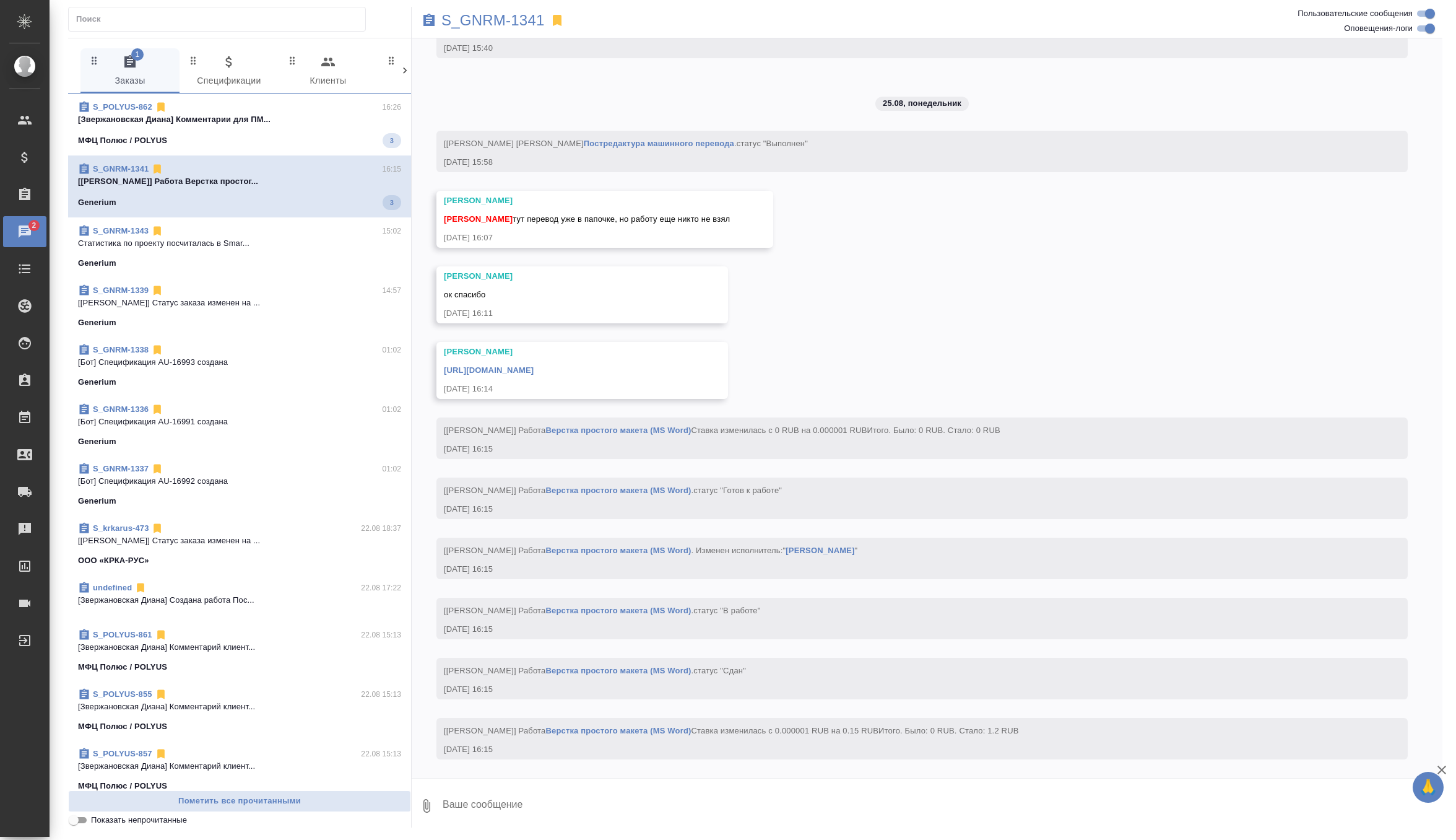
scroll to position [3677, 0]
click at [283, 134] on div "МФЦ Полюс / POLYUS 3" at bounding box center [240, 140] width 323 height 15
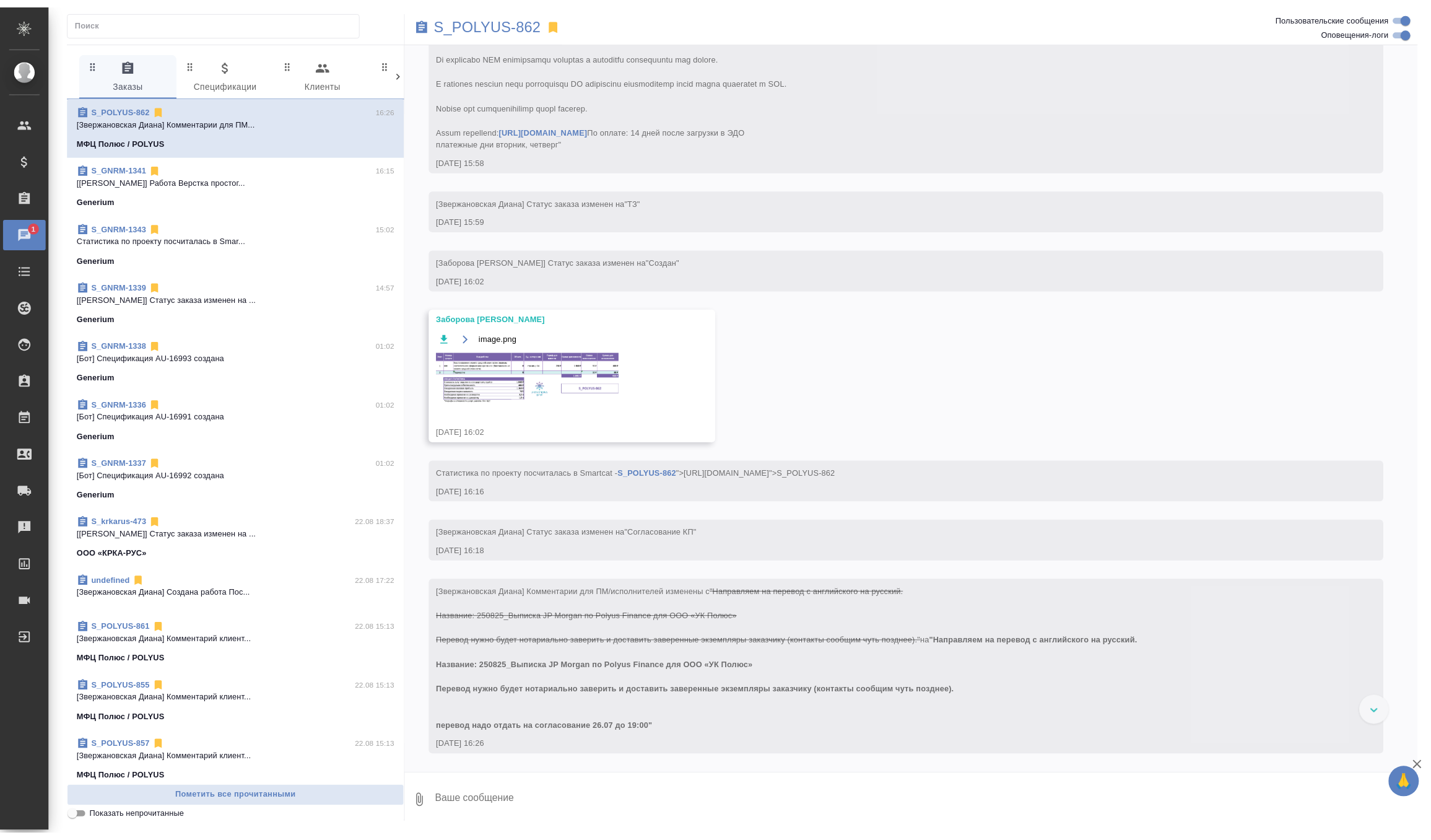
scroll to position [448, 0]
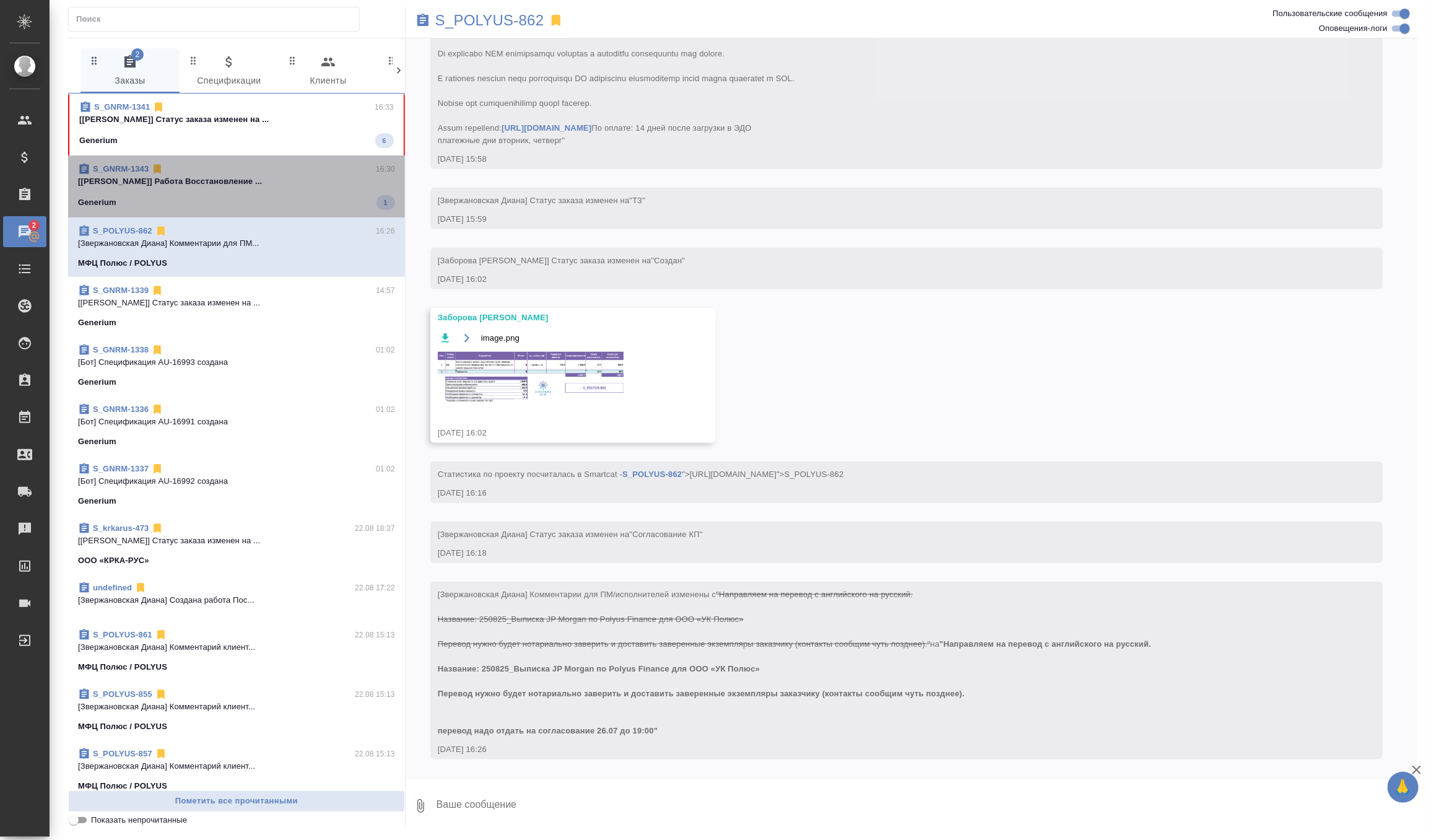
click at [316, 175] on p "[Петрова Валерия] Работа Восстановление ..." at bounding box center [237, 181] width 317 height 12
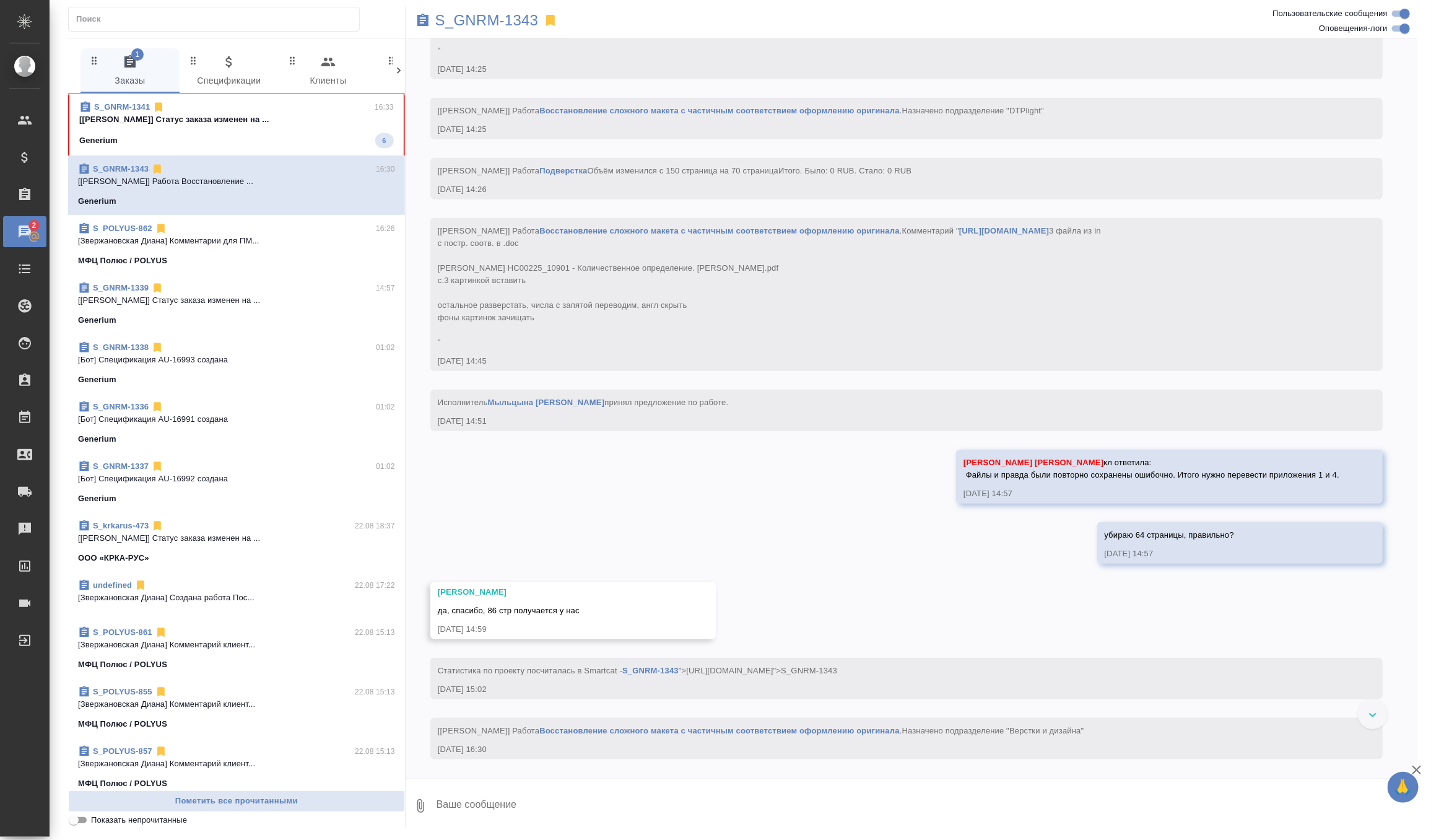
scroll to position [6217, 0]
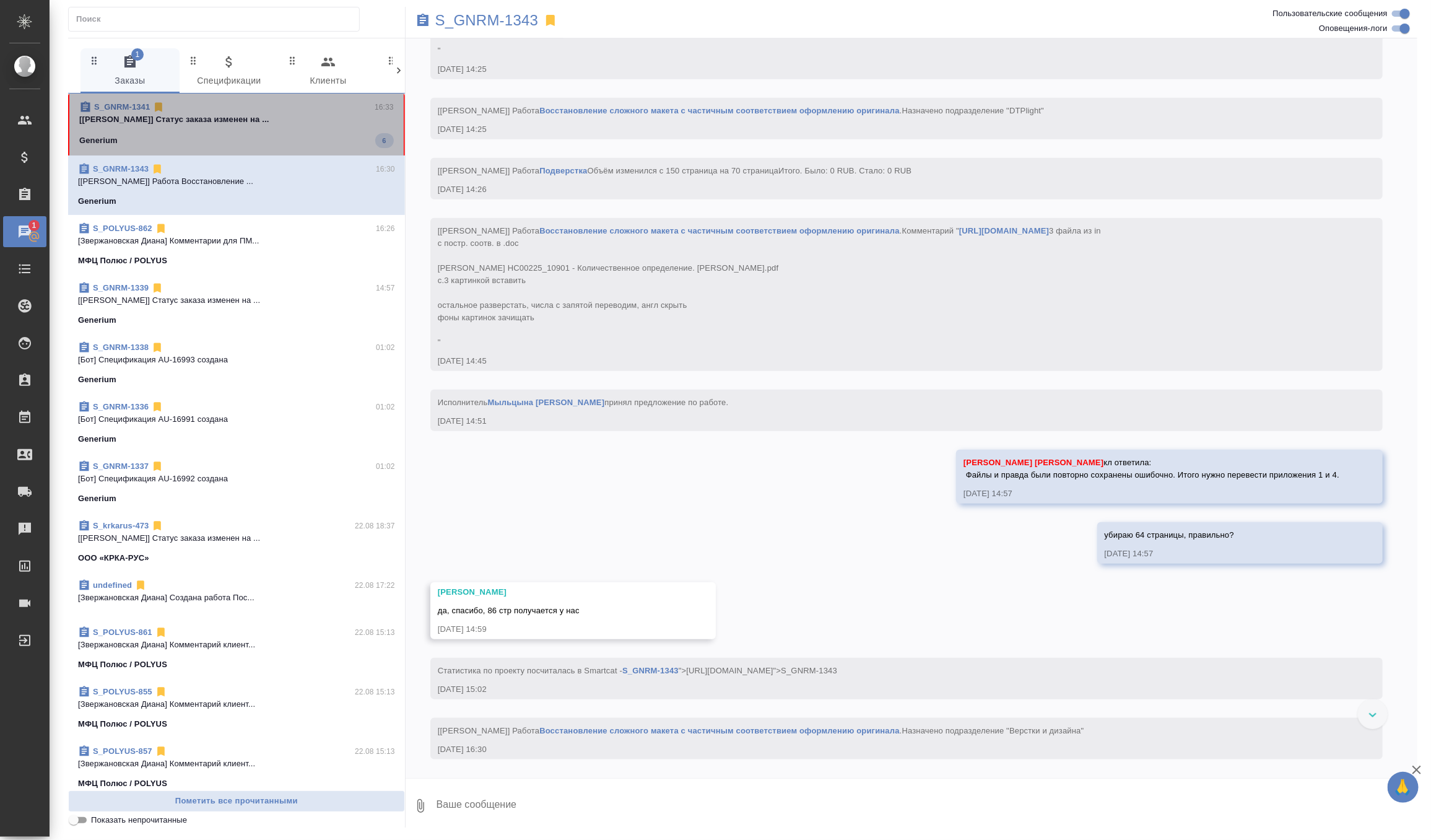
click at [300, 104] on div "S_GNRM-1341 16:33" at bounding box center [236, 106] width 314 height 12
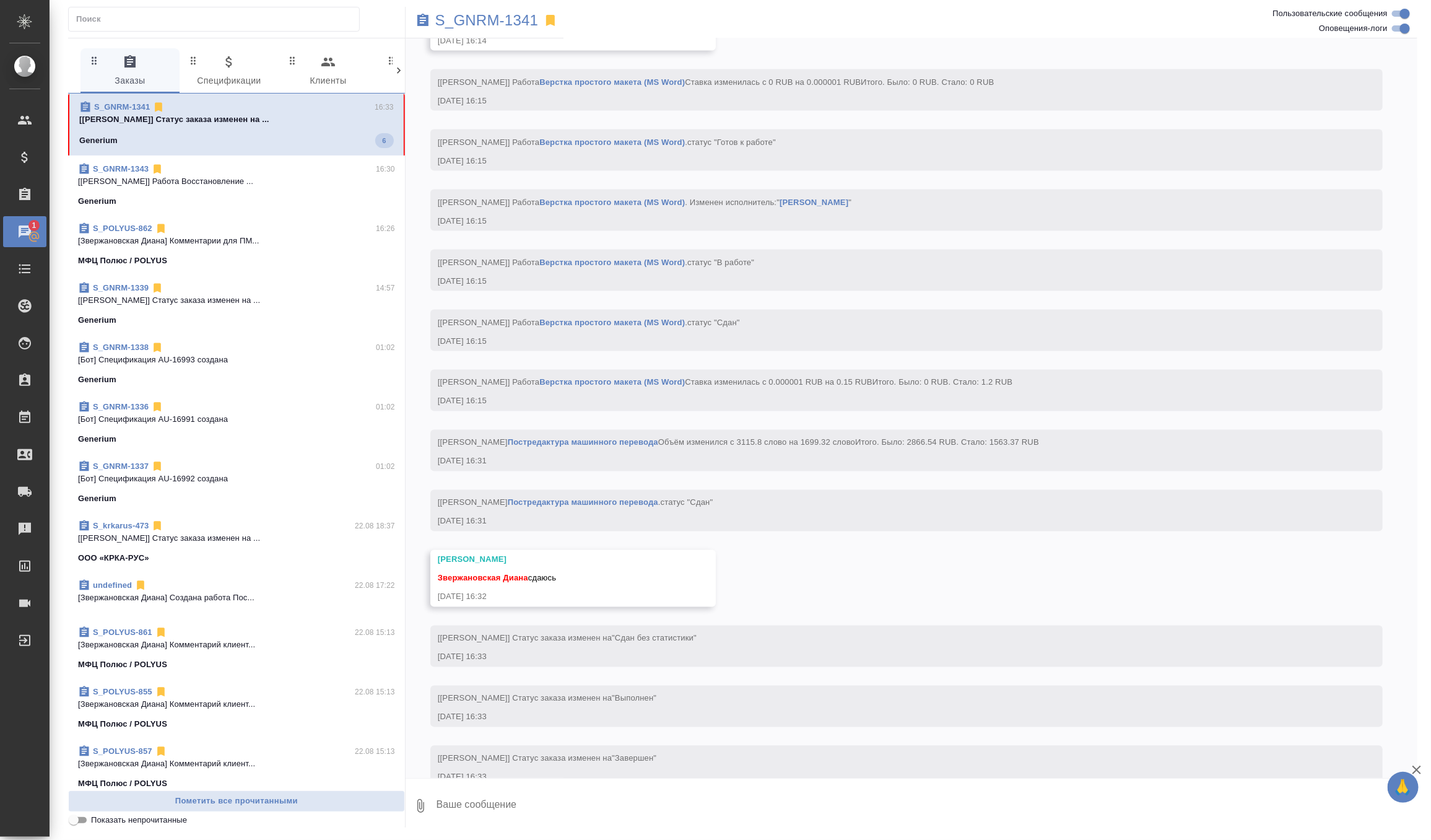
scroll to position [4065, 0]
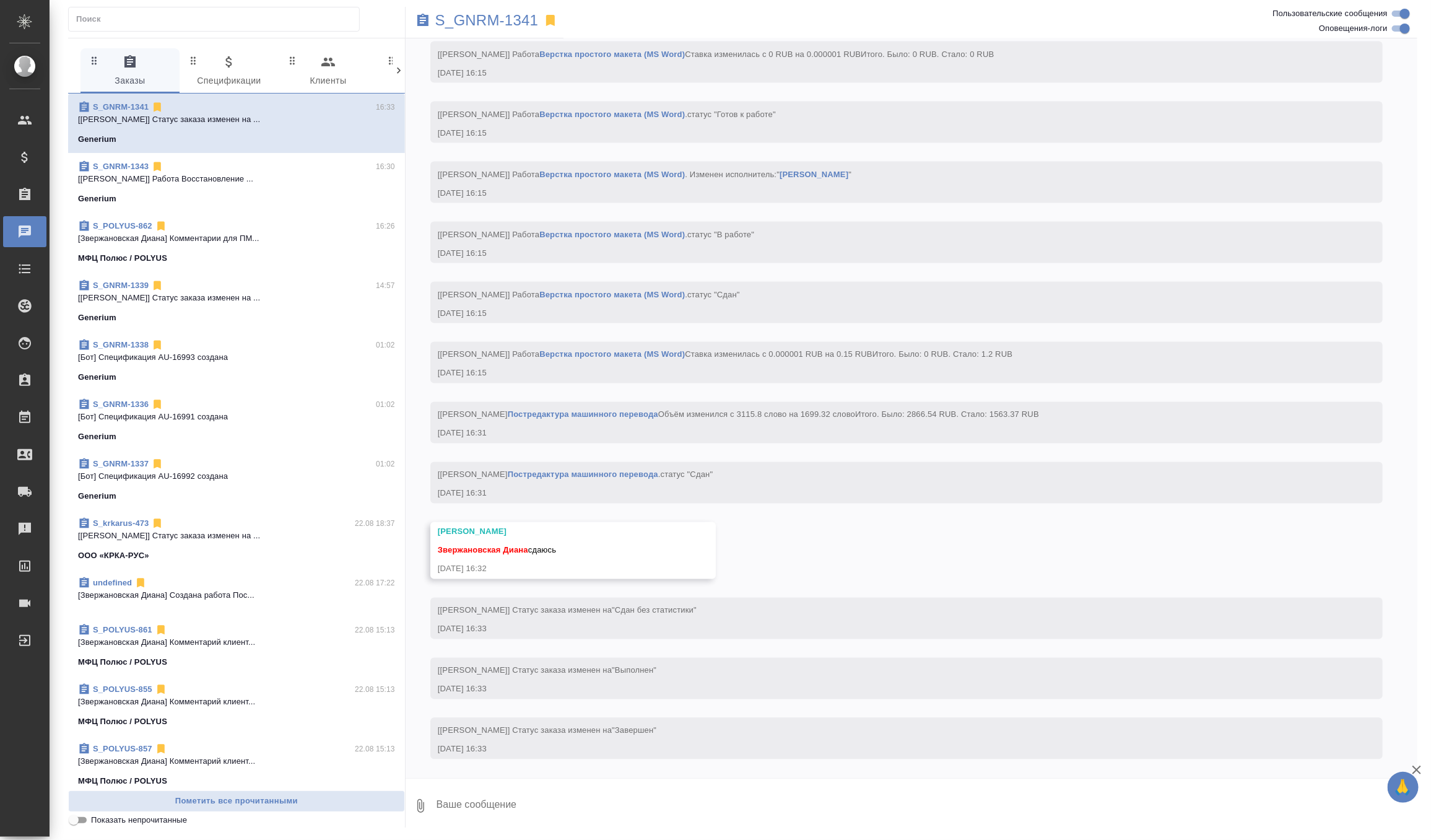
click at [471, 801] on textarea at bounding box center [926, 805] width 982 height 42
type textarea "забрала, спасибо)"
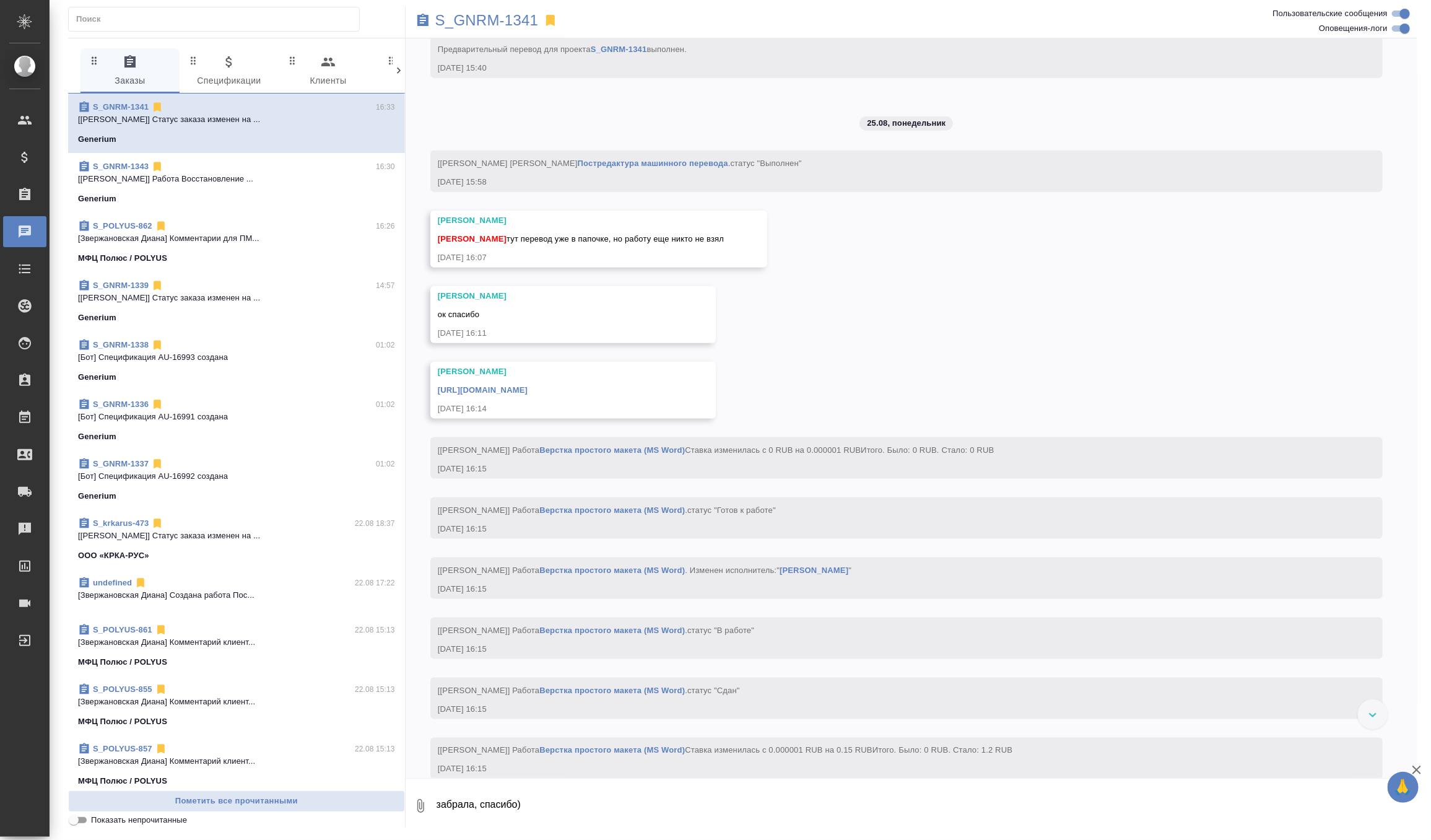
scroll to position [3521, 0]
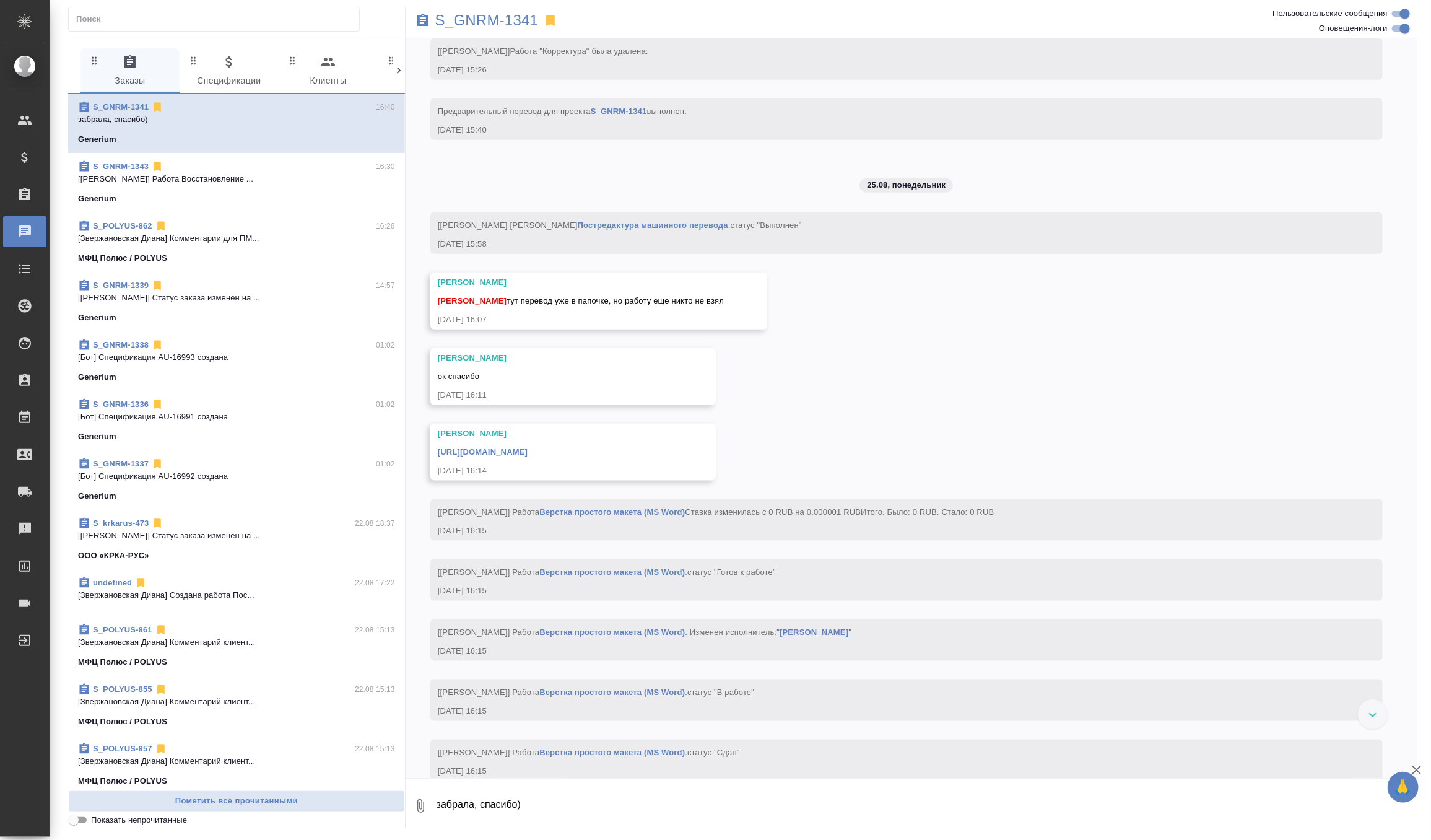
click at [528, 456] on link "https://drive.awatera.com/apps/files/files/10176749?dir=/Shares/Generium/Orders…" at bounding box center [483, 451] width 90 height 9
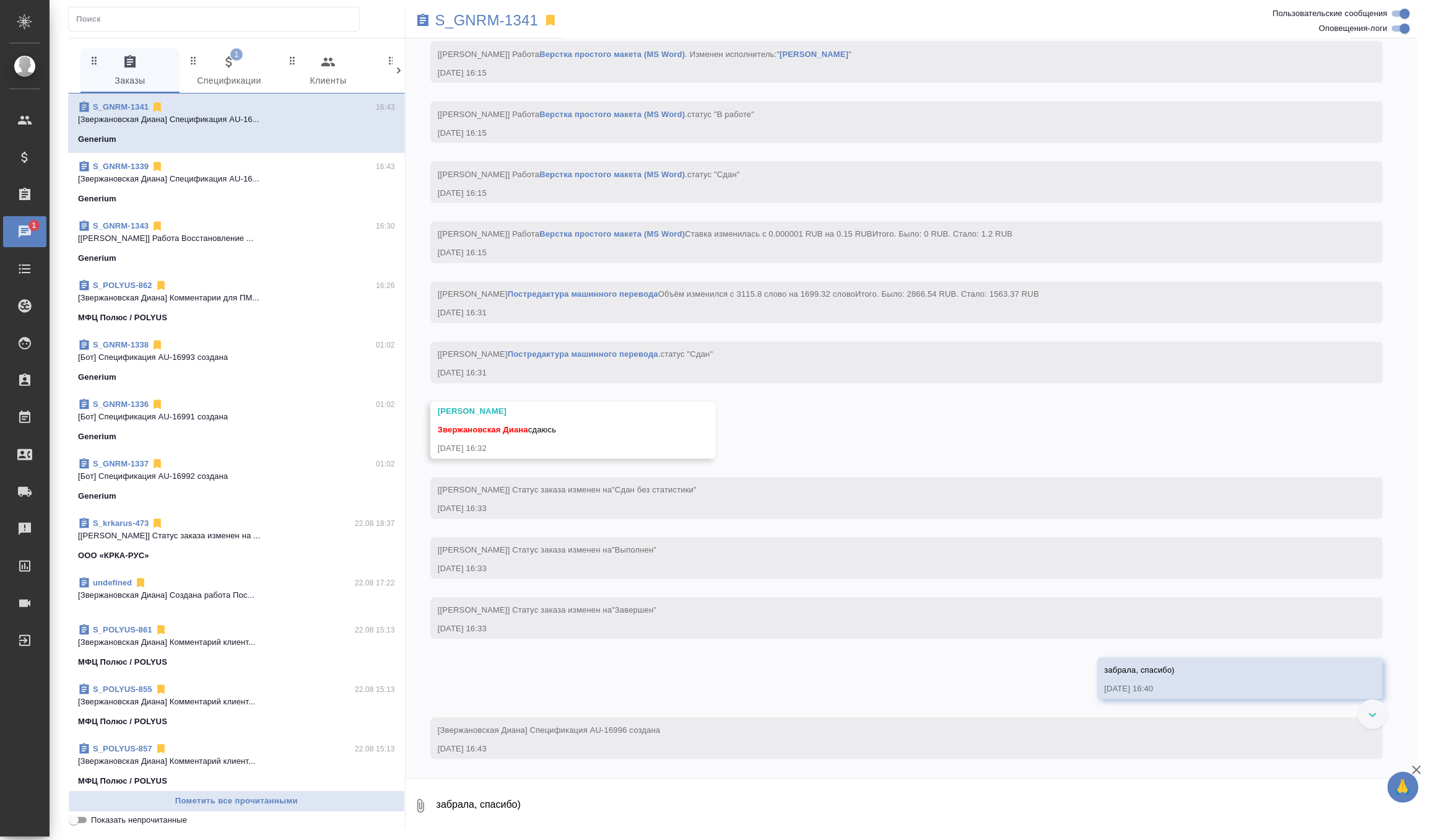
scroll to position [4186, 0]
click at [247, 77] on span "1 Спецификации" at bounding box center [229, 71] width 84 height 34
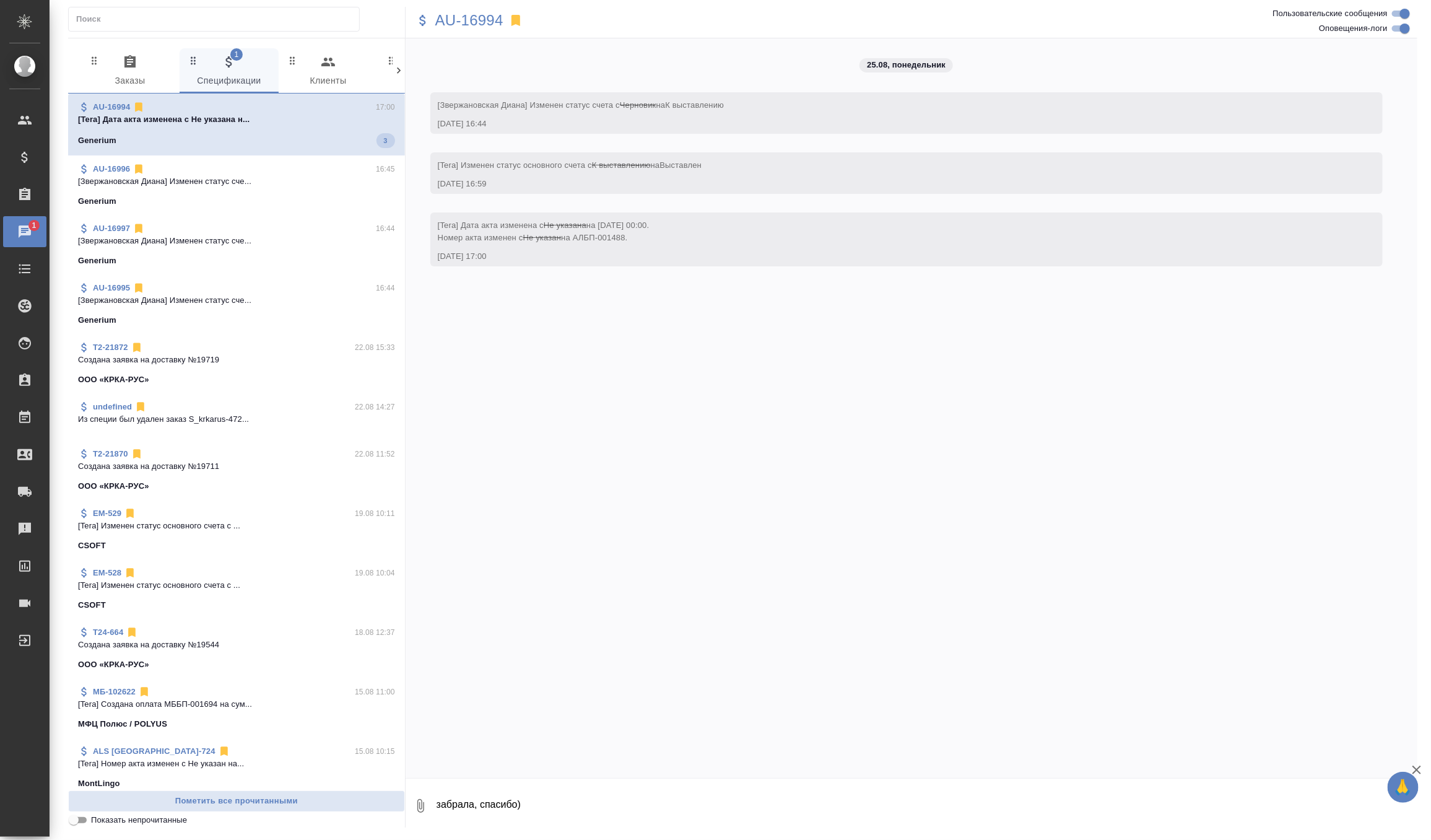
scroll to position [0, 0]
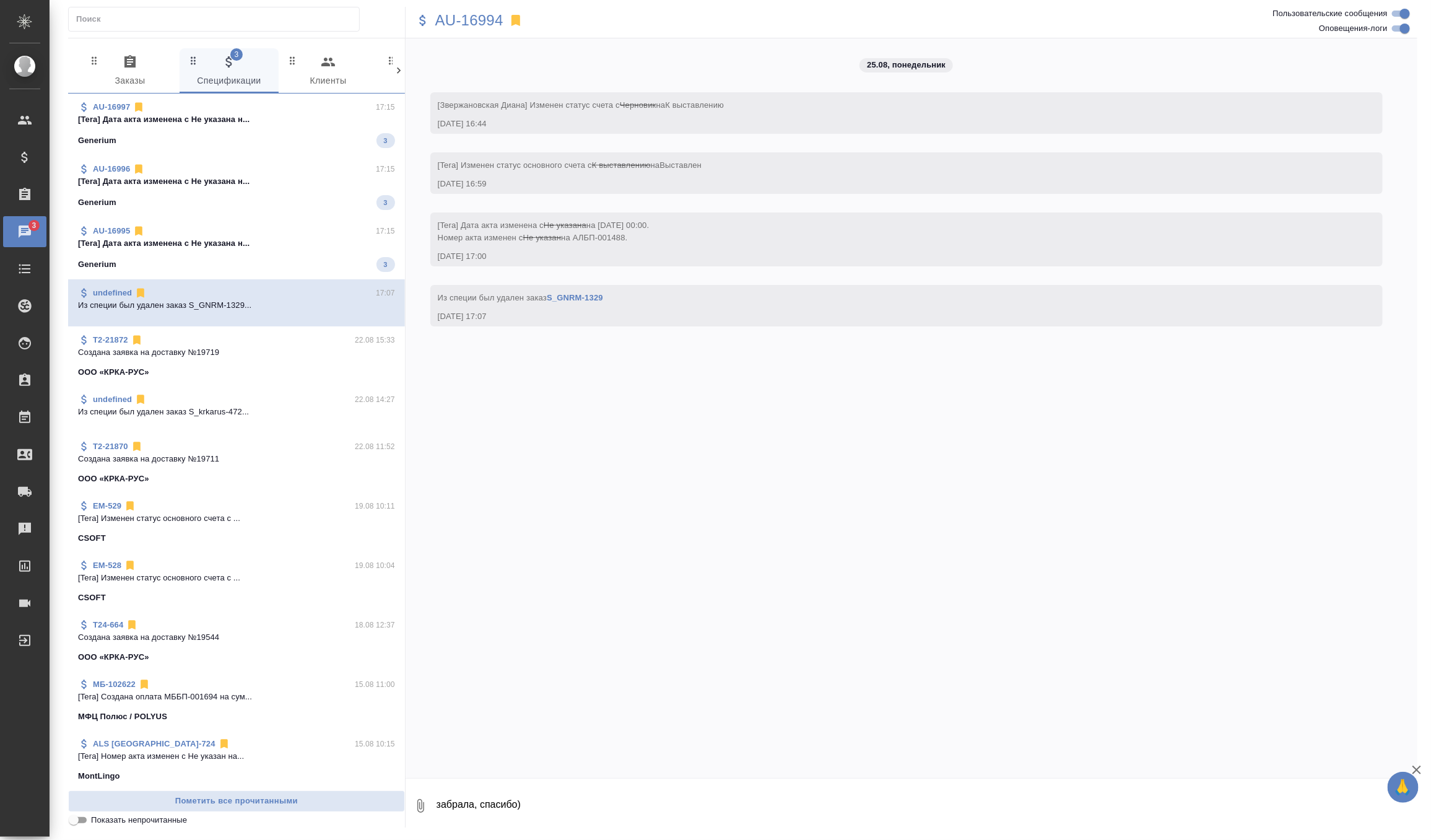
click at [306, 97] on div "AU-16997 17:15 [Tera] Дата акта изменена с Не указана н... Generium 3" at bounding box center [236, 125] width 337 height 62
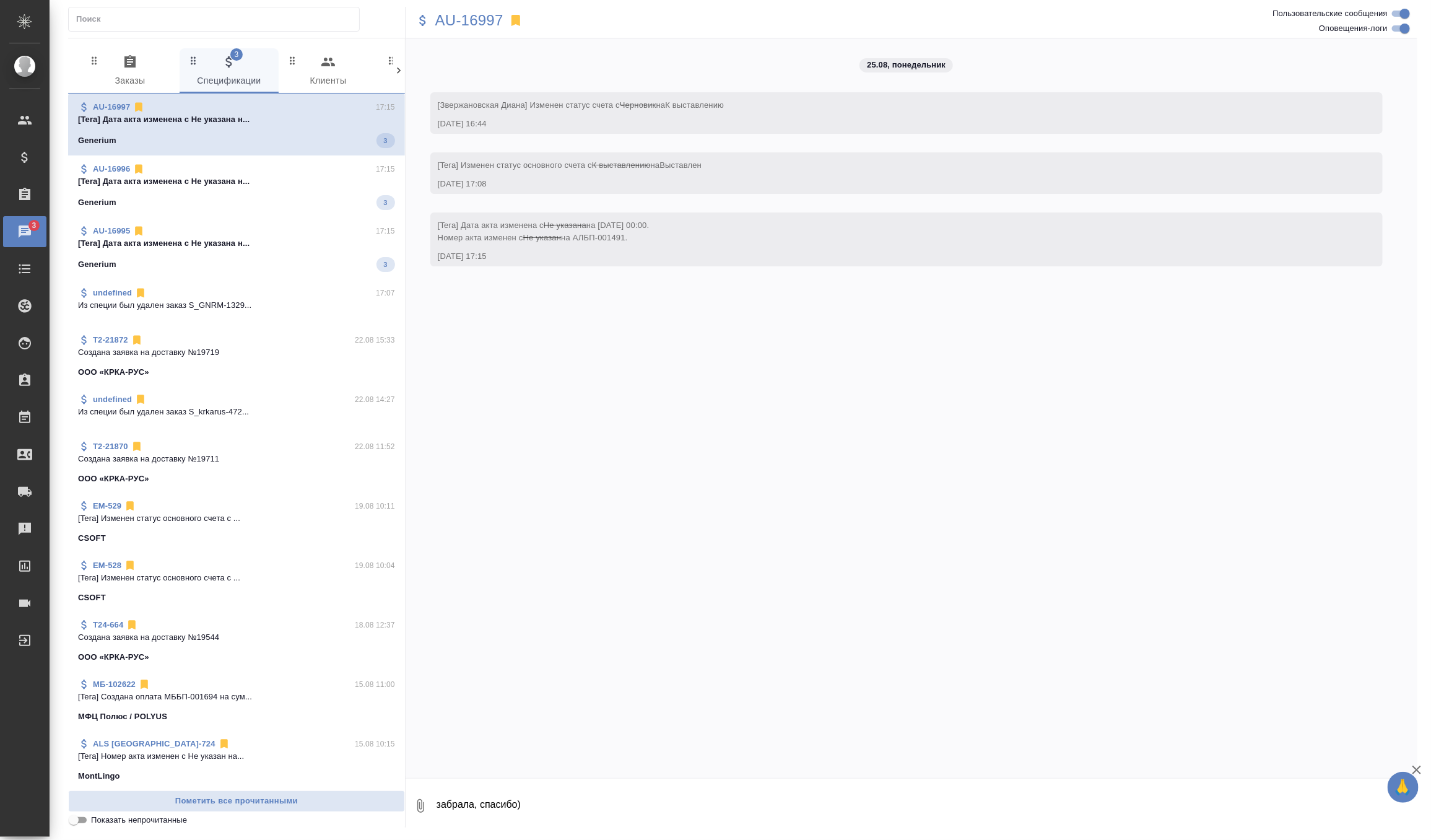
click at [273, 177] on p "[Tera] Дата акта изменена с Не указана н..." at bounding box center [237, 181] width 317 height 12
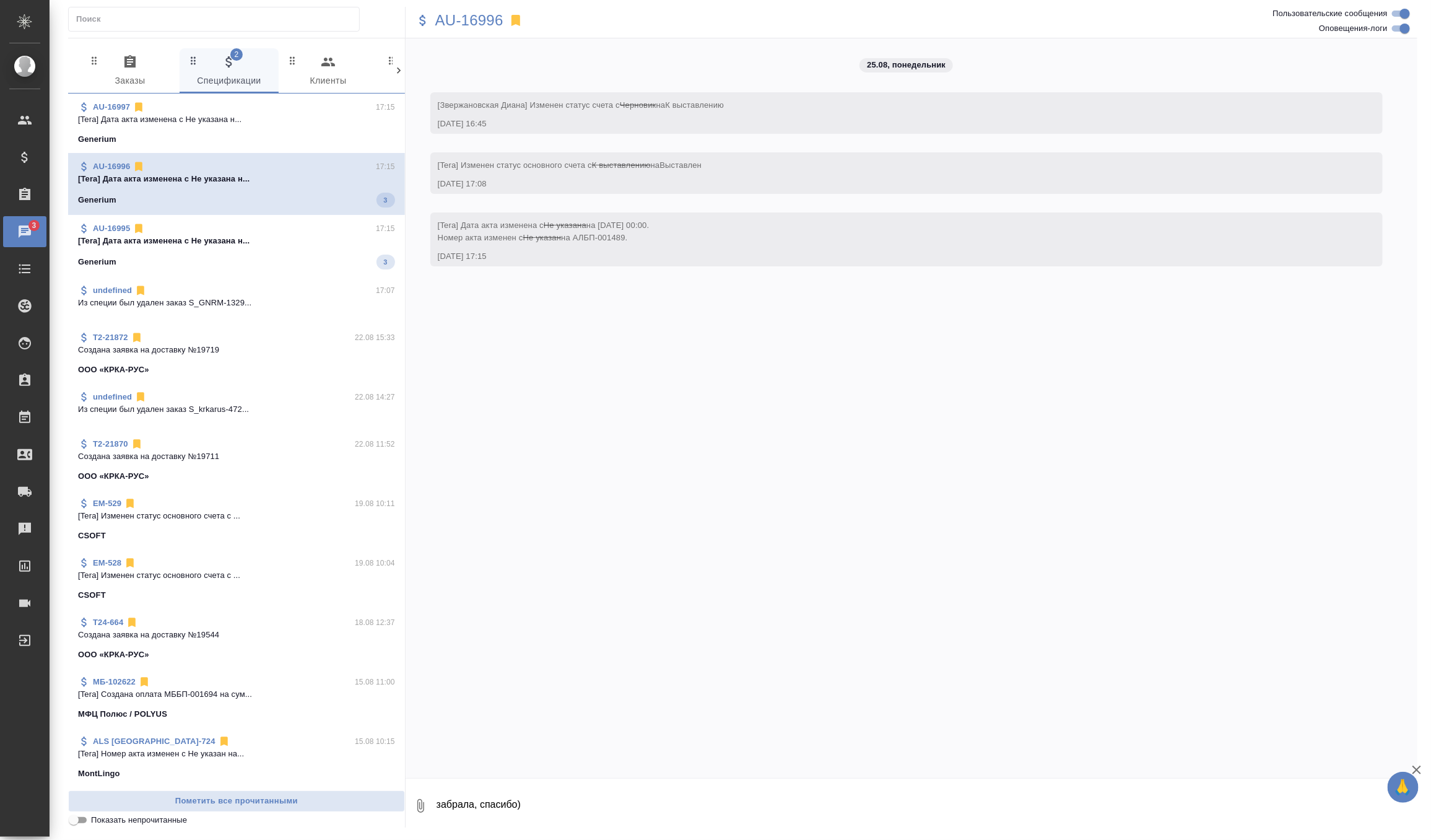
click at [222, 222] on div "AU-16995 17:15" at bounding box center [237, 228] width 317 height 12
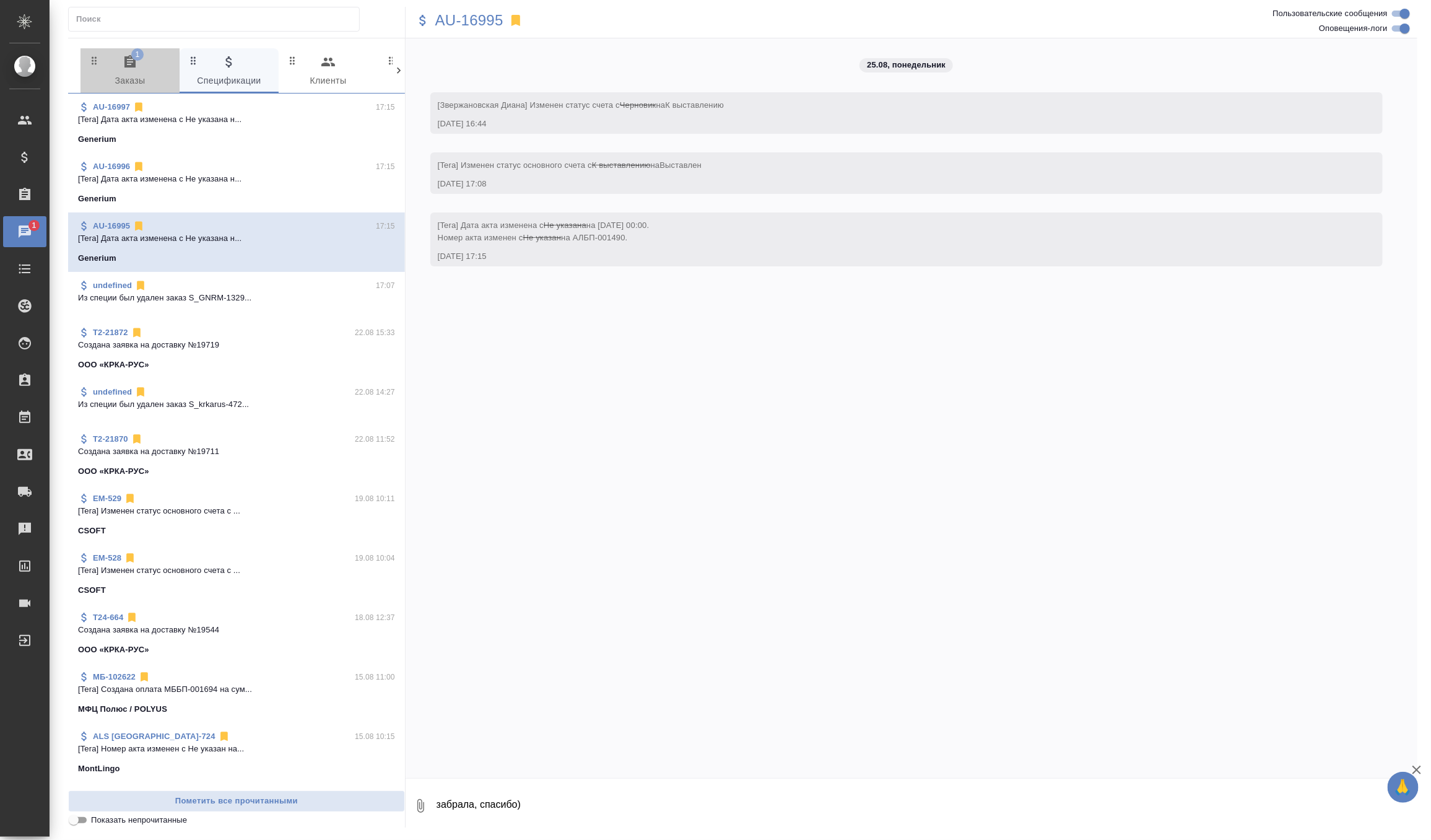
click at [141, 60] on span "1 Заказы" at bounding box center [130, 71] width 84 height 34
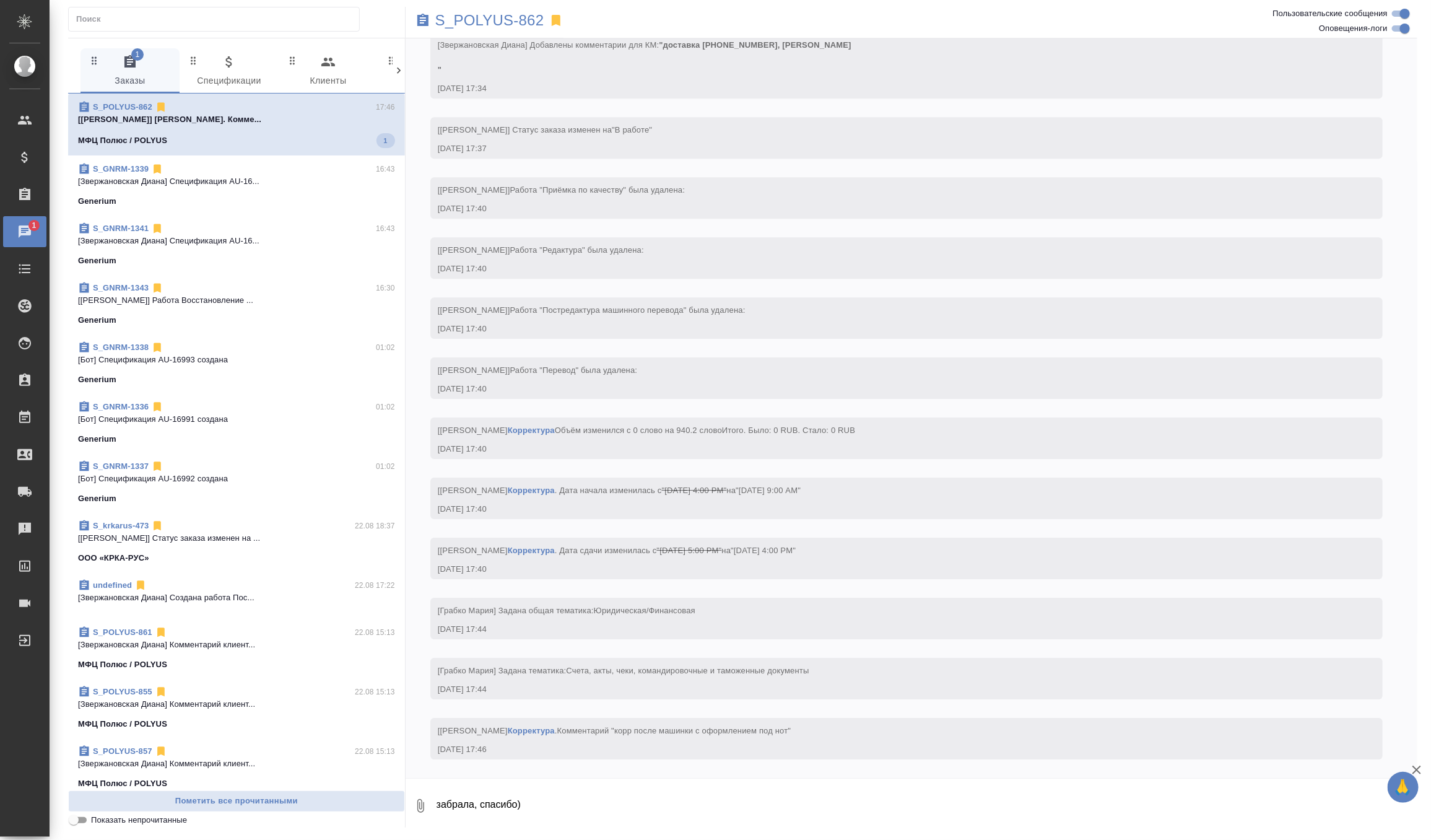
scroll to position [2299, 0]
click at [502, 27] on p "S_POLYUS-862" at bounding box center [490, 20] width 109 height 12
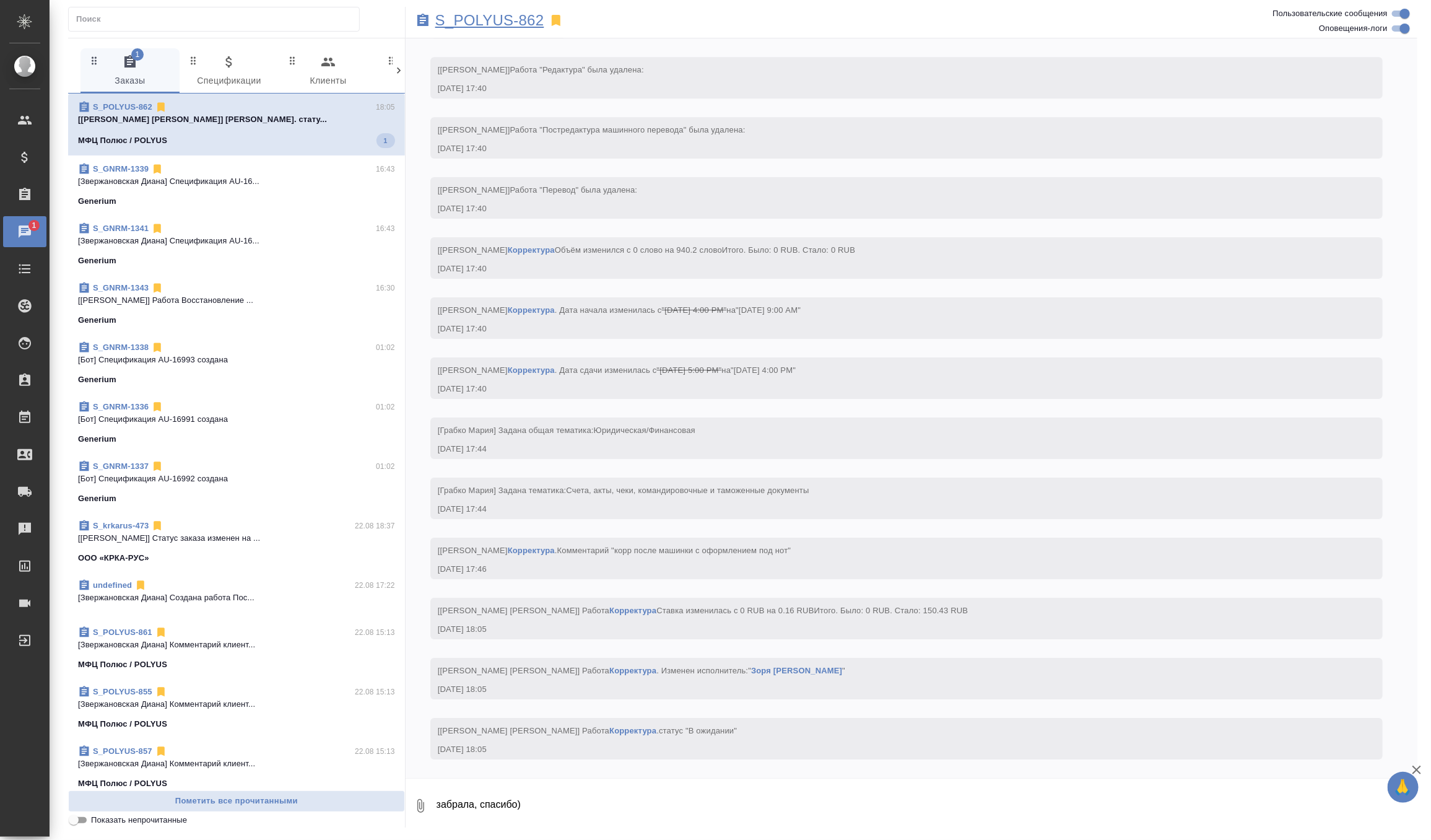
scroll to position [2491, 0]
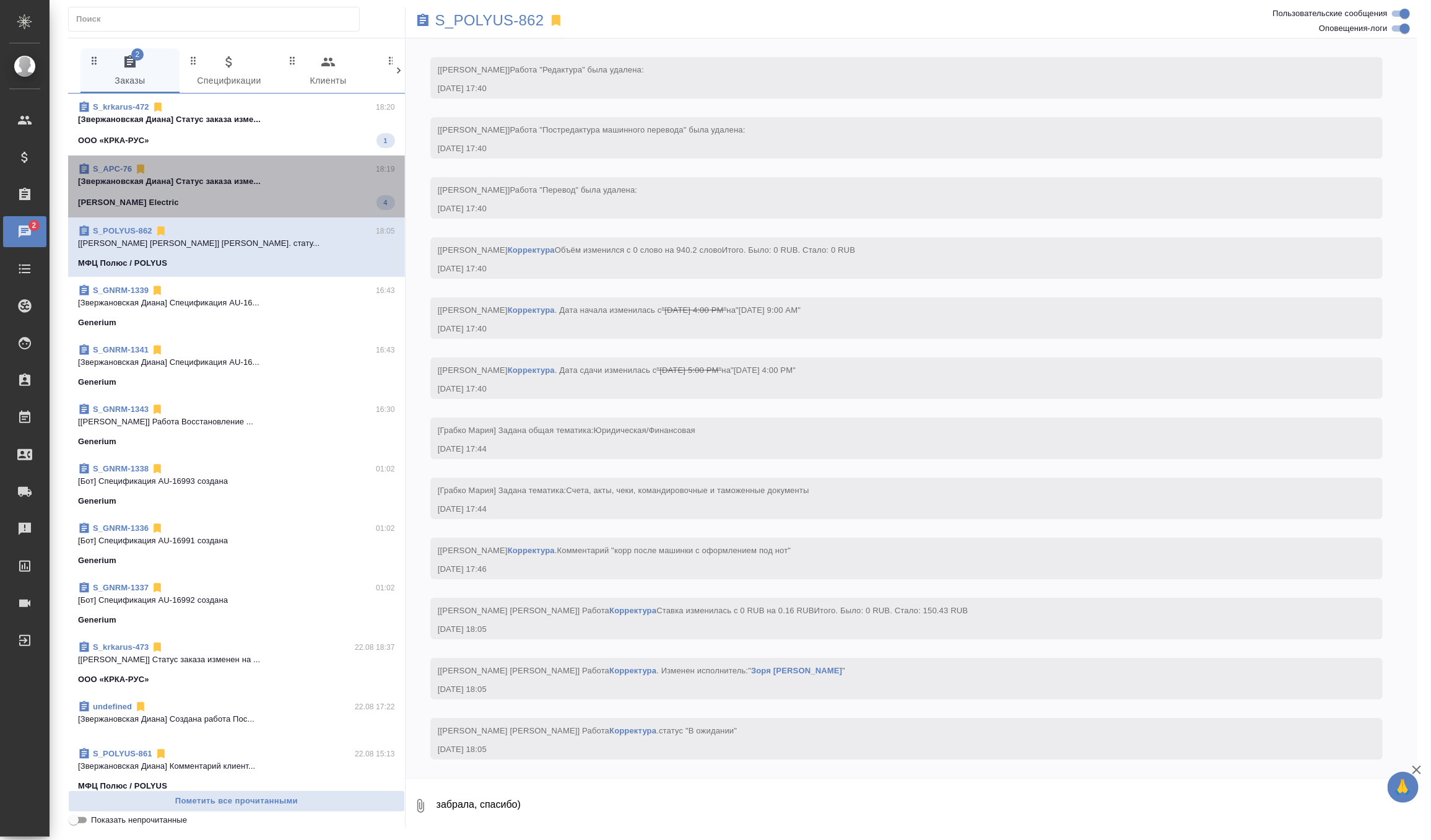
click at [275, 188] on span "S_APC-76 18:19 [Звержановская Диана] Статус заказа изме... Schneider Electric 4" at bounding box center [237, 186] width 317 height 47
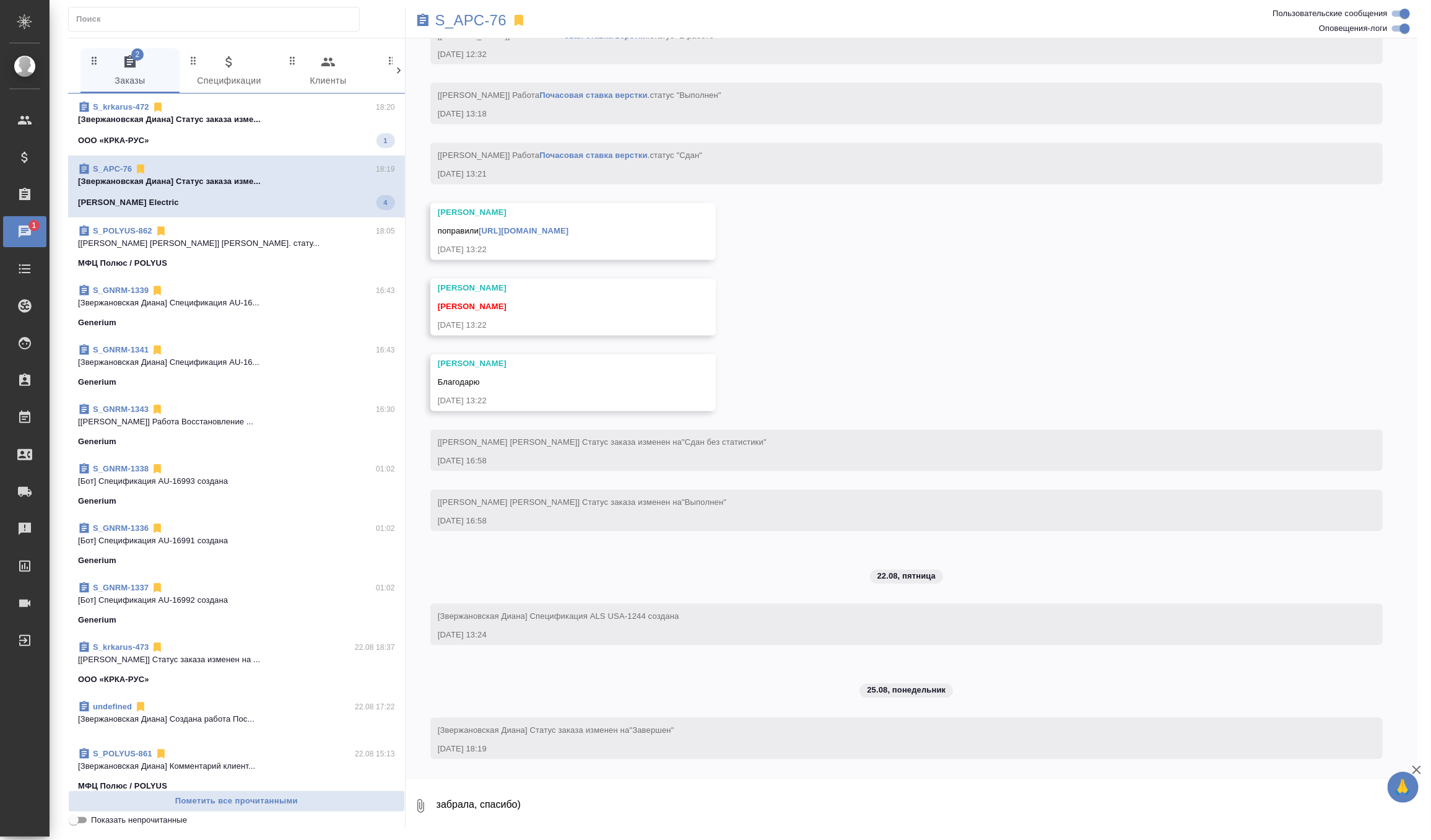
scroll to position [60233, 0]
click at [314, 130] on span "S_krkarus-472 18:20 [Звержановская Диана] Статус заказа изме... ООО «КРКА-РУС» 1" at bounding box center [237, 124] width 317 height 47
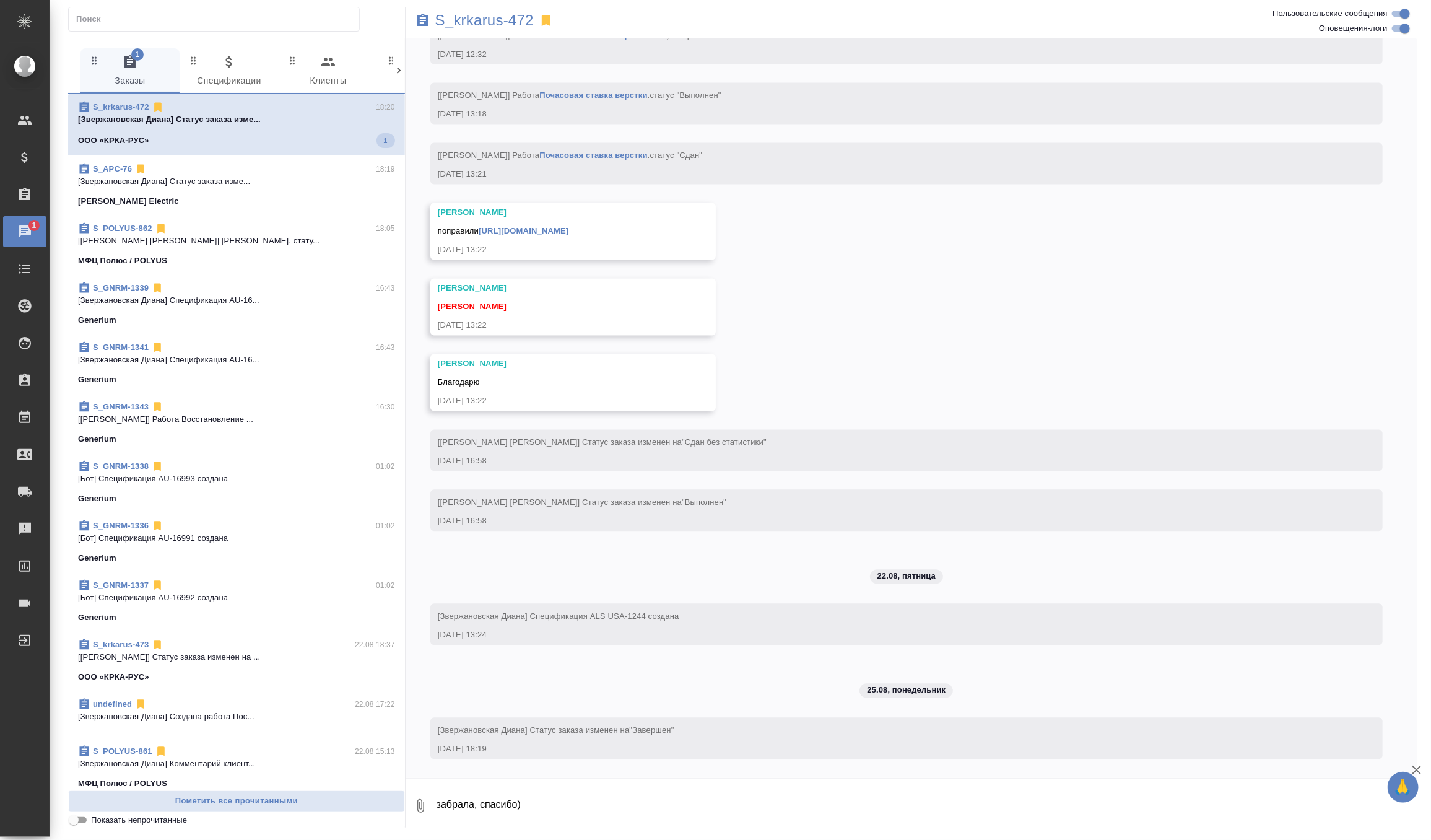
click at [332, 139] on div "ООО «КРКА-РУС» 1" at bounding box center [237, 140] width 317 height 15
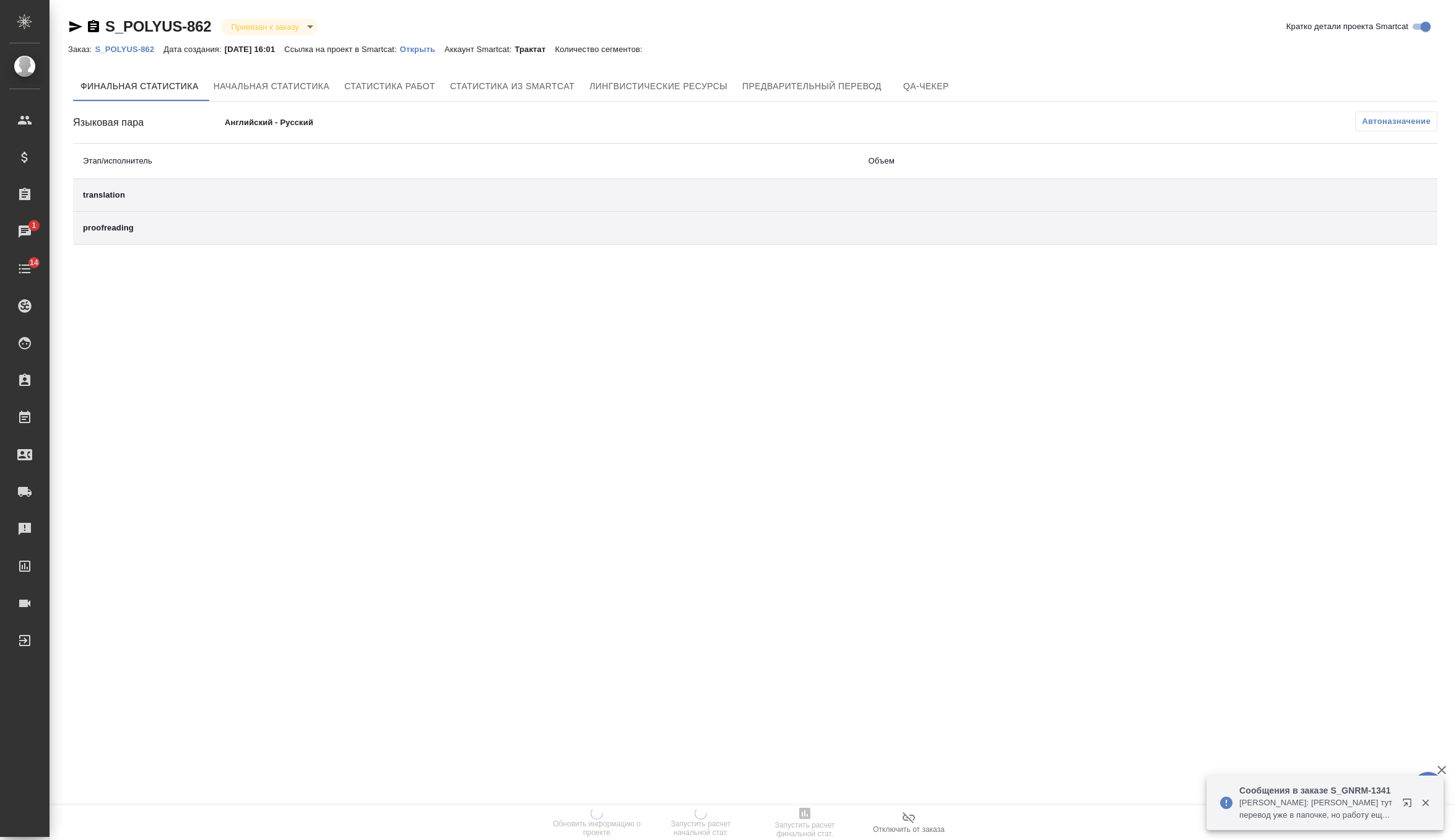
click at [441, 44] on link "Открыть" at bounding box center [422, 49] width 45 height 11
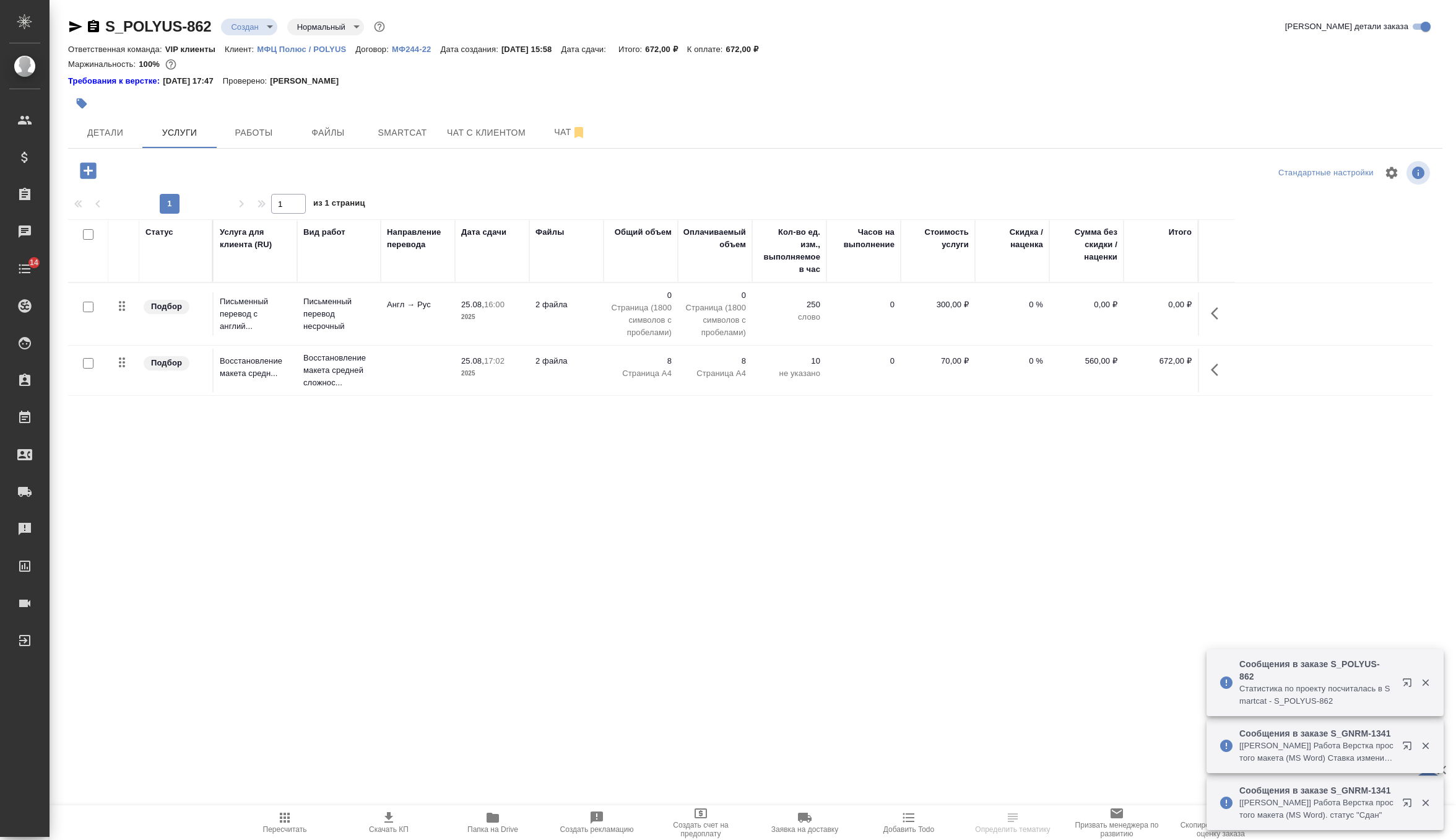
click at [560, 293] on td "2 файла" at bounding box center [566, 314] width 75 height 43
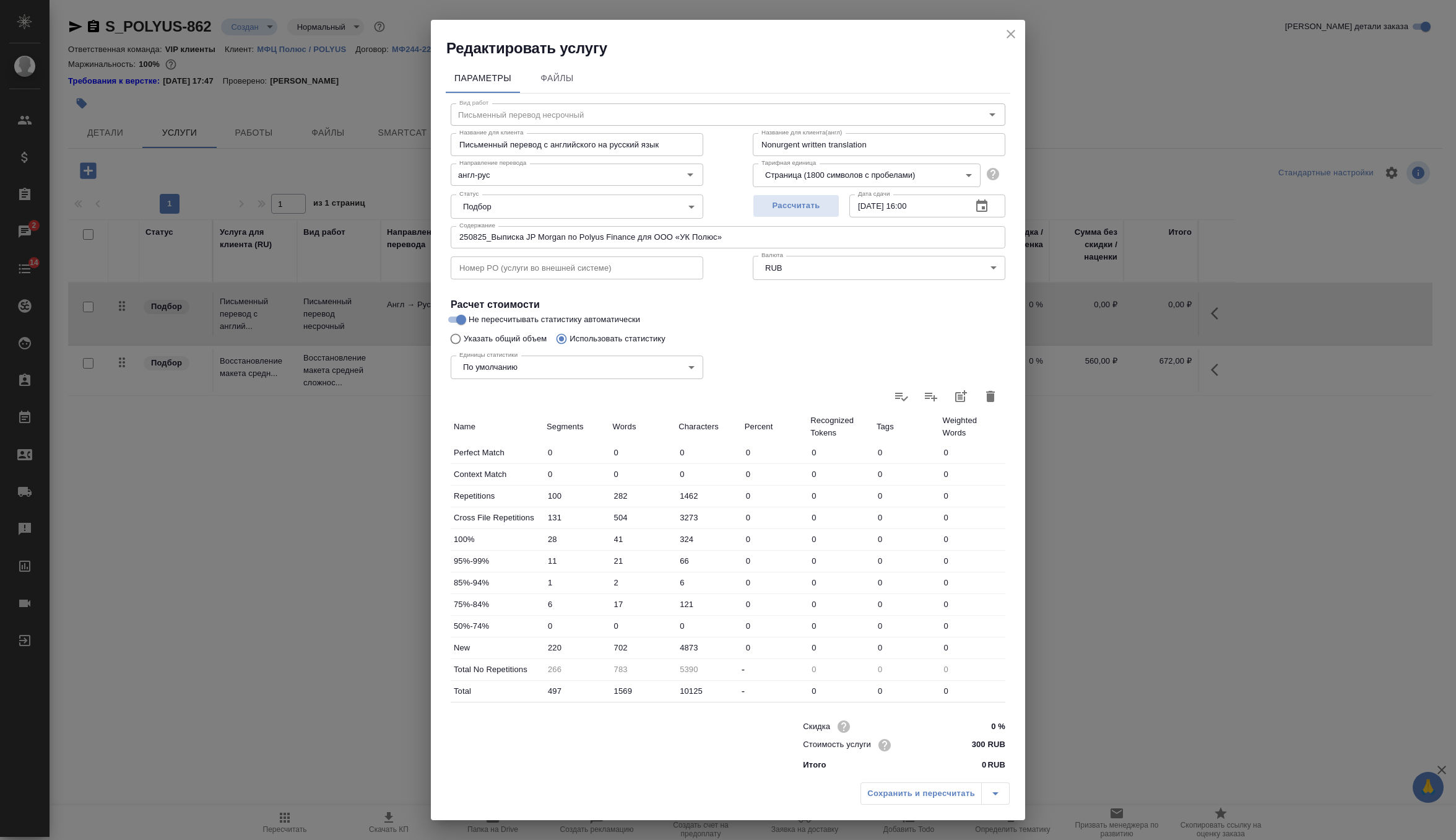
click at [994, 400] on icon "button" at bounding box center [990, 396] width 15 height 15
type input "0"
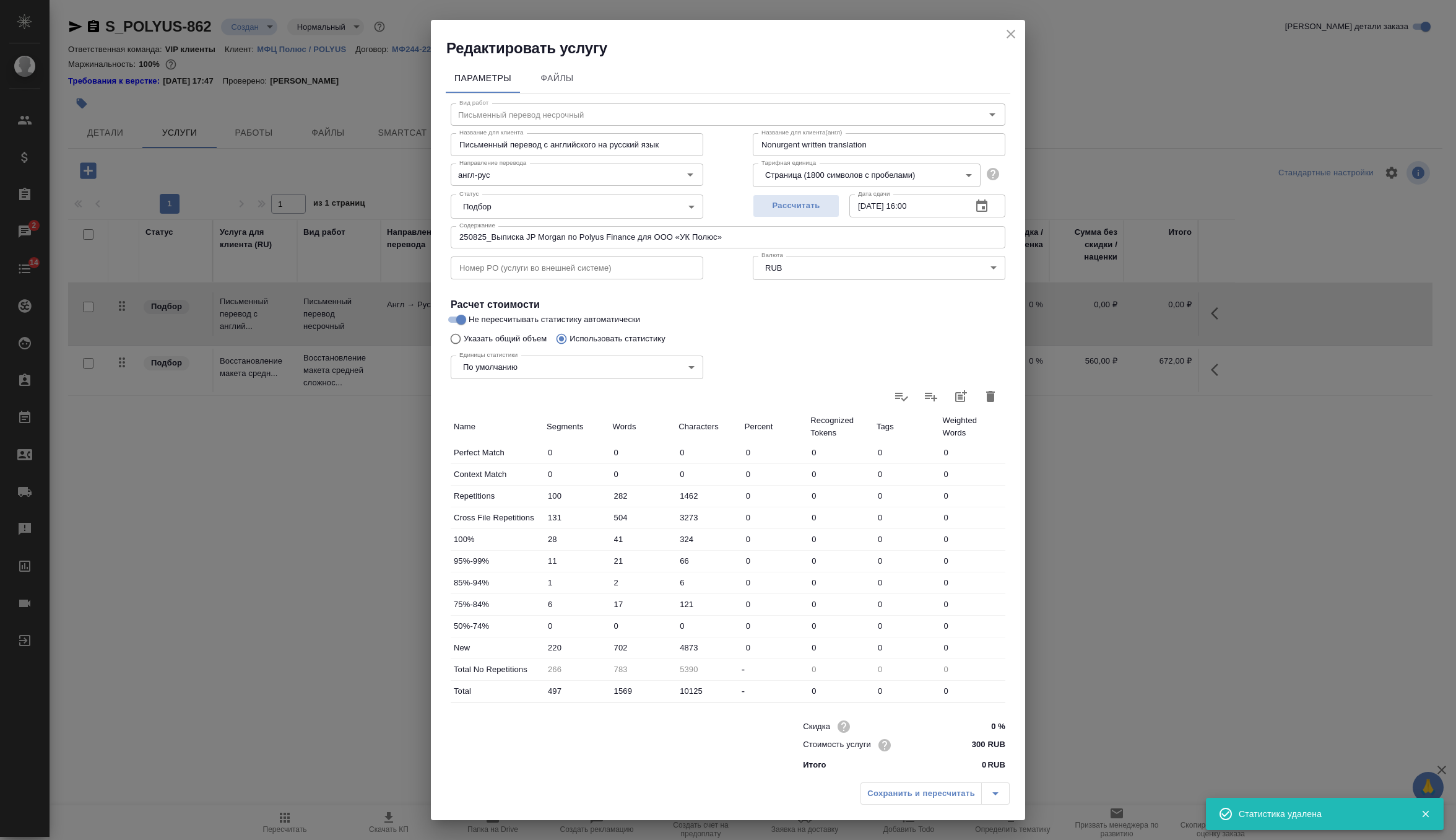
type input "0"
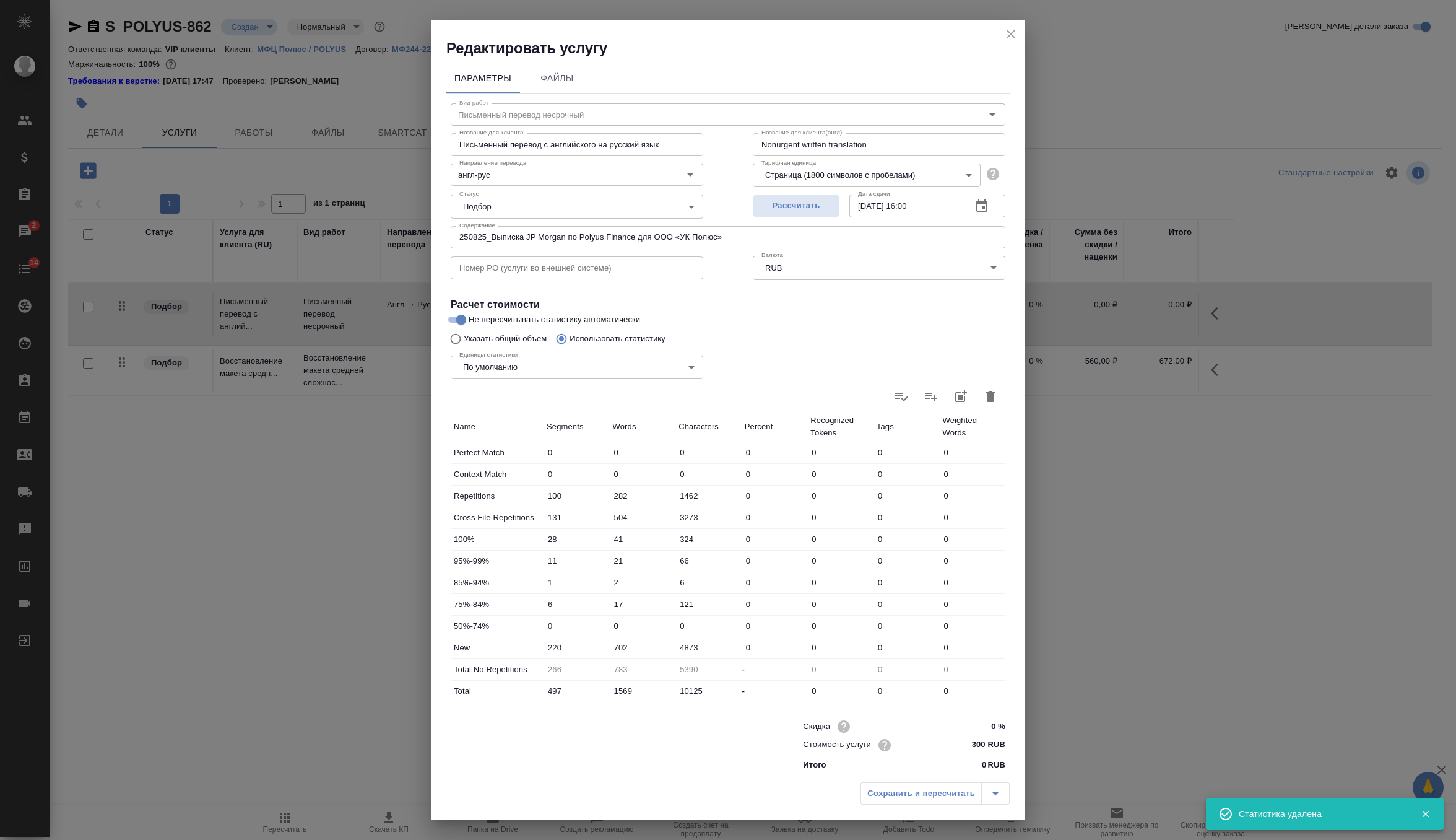
type input "0"
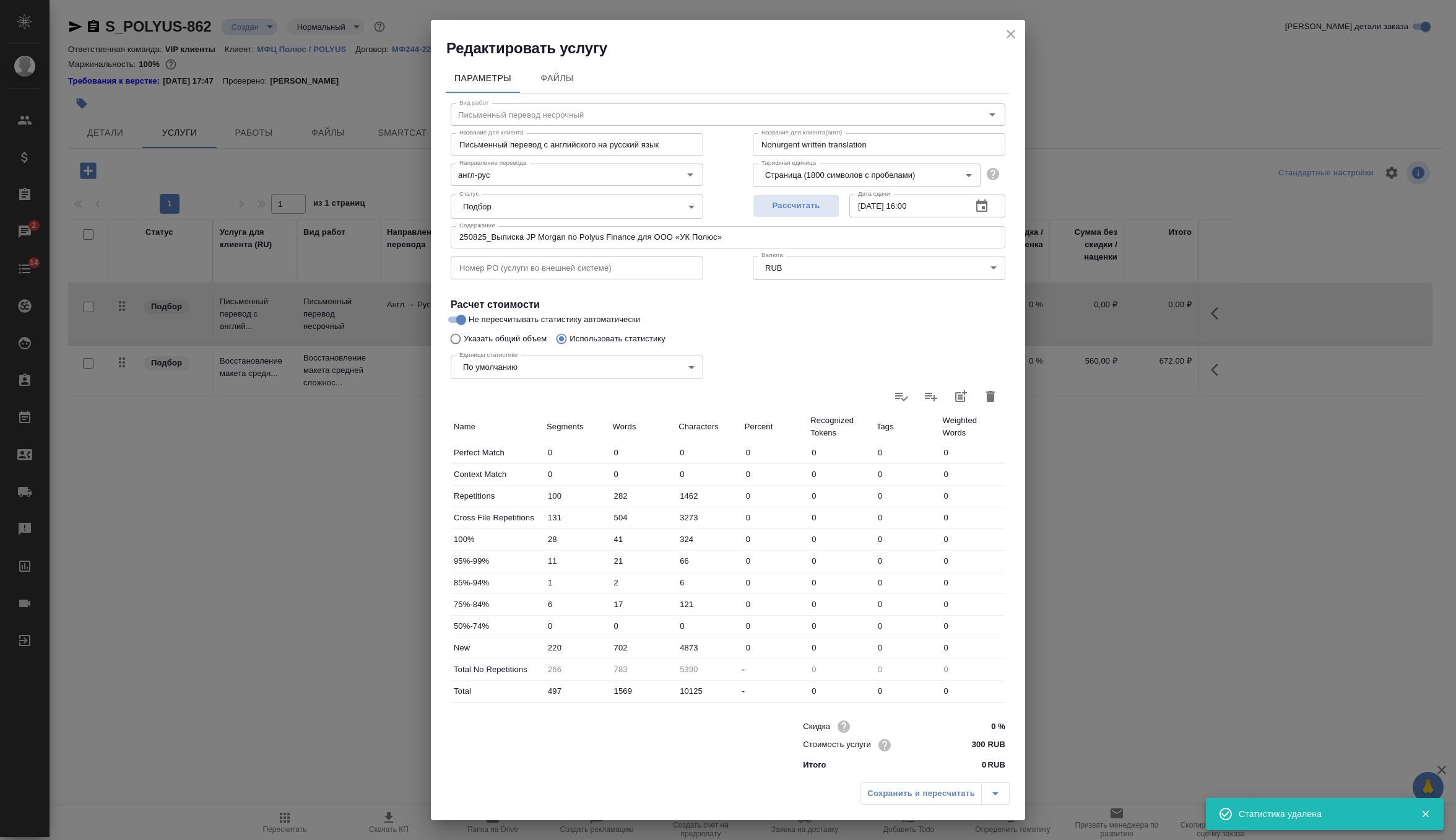
type input "0"
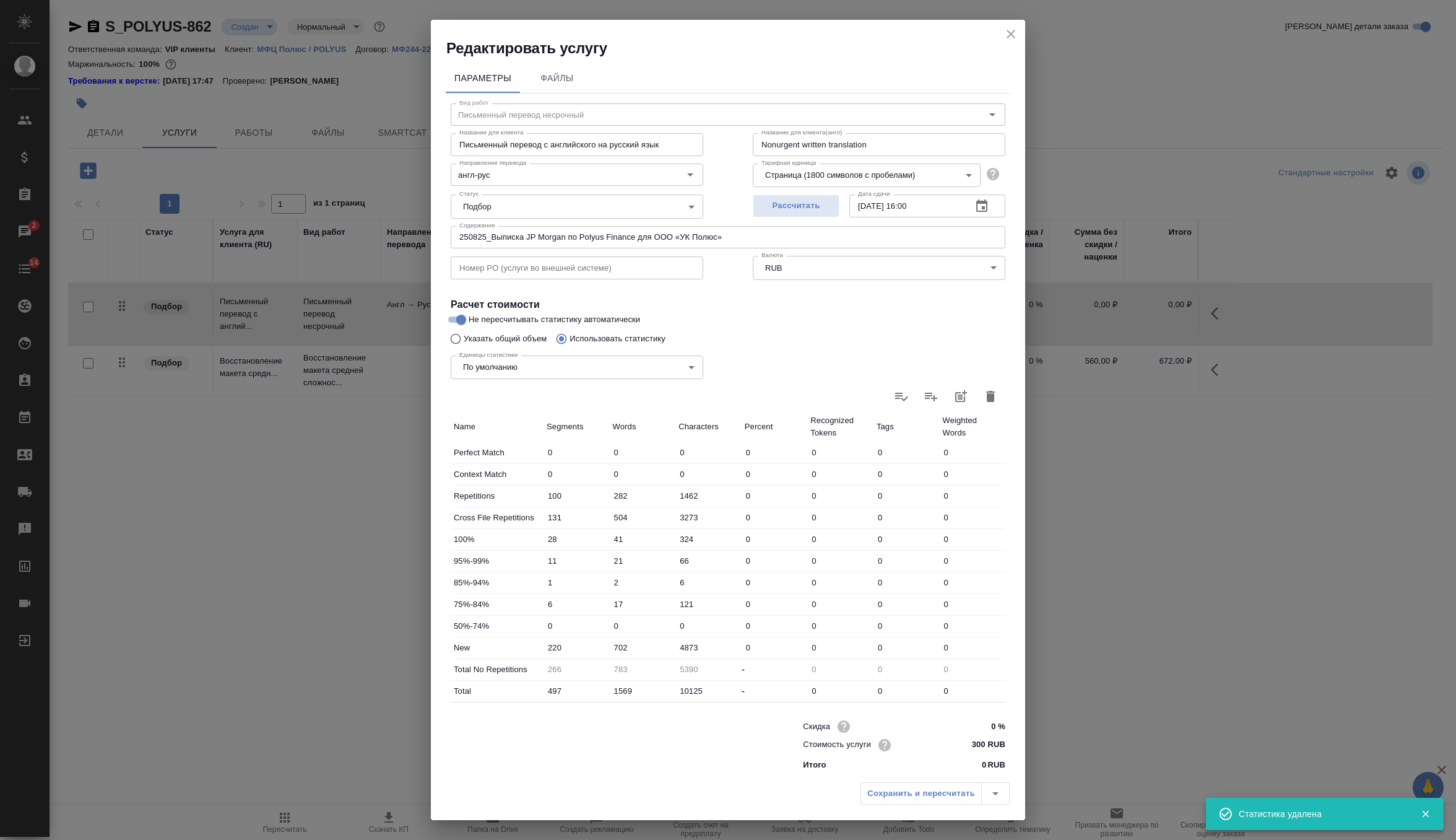
type input "0"
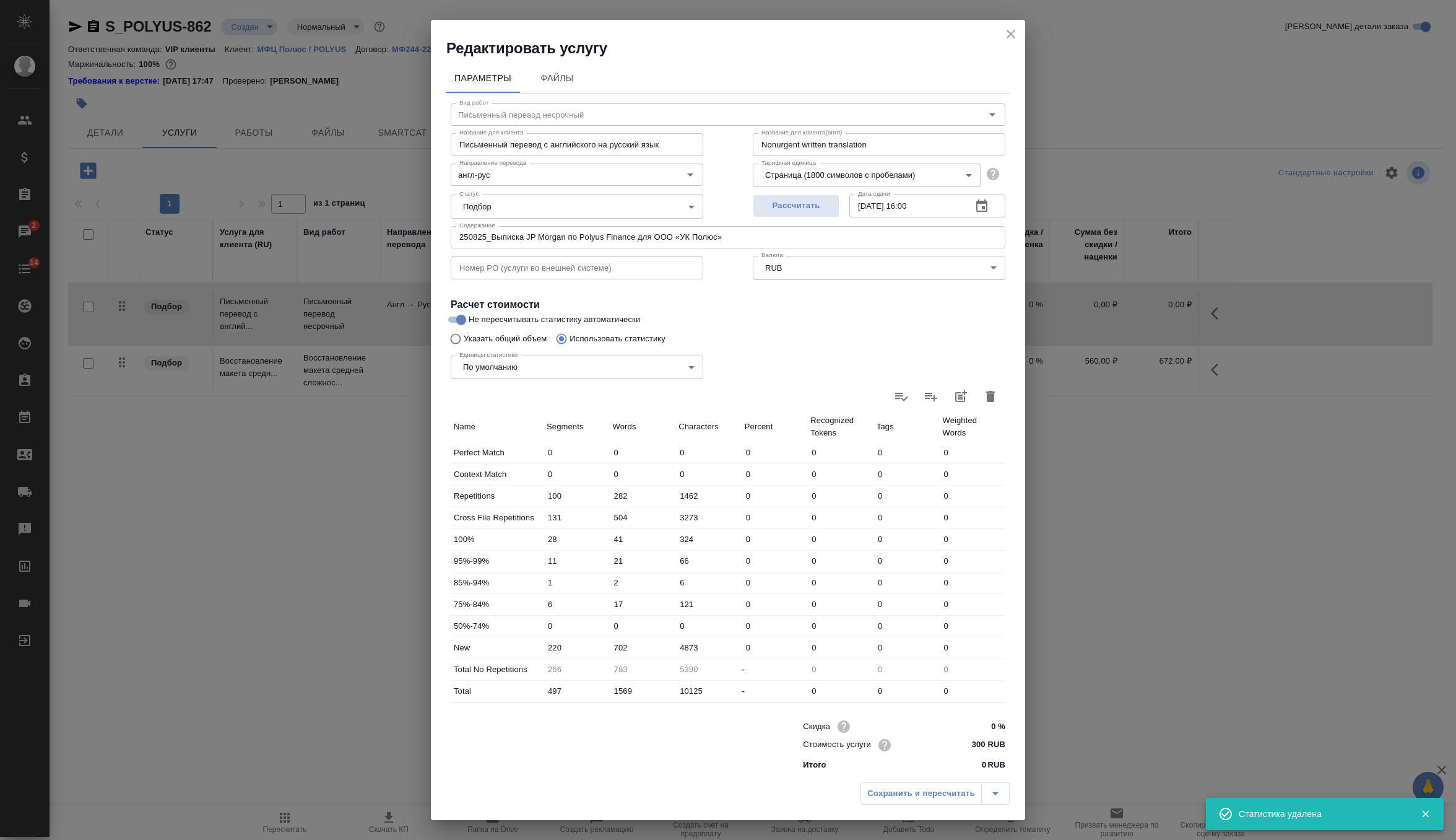
type input "0"
click at [993, 397] on icon at bounding box center [990, 397] width 12 height 9
click at [0, 0] on input "file" at bounding box center [0, 0] width 0 height 0
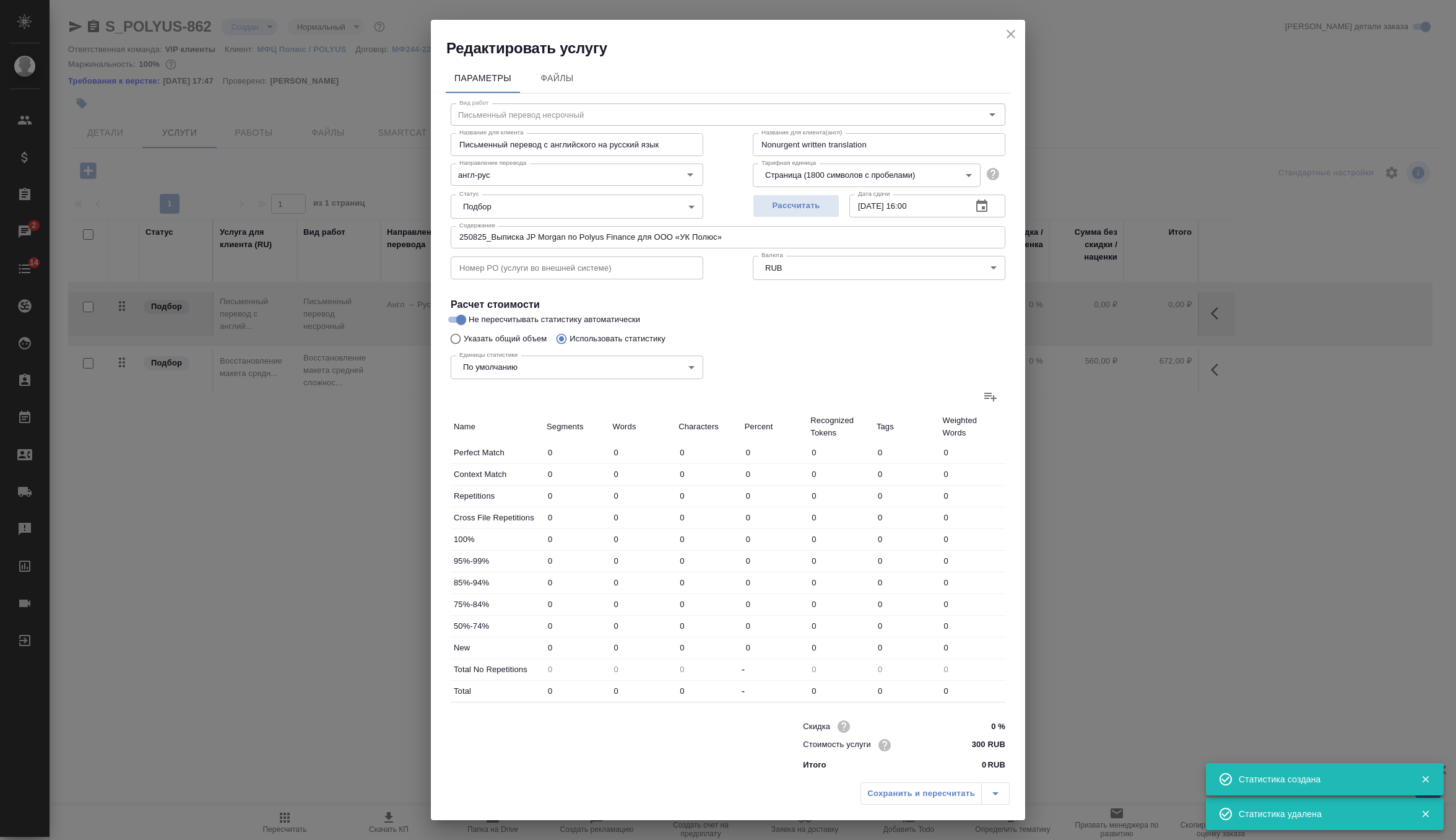
type input "100"
type input "282"
type input "1462"
type input "131"
type input "504"
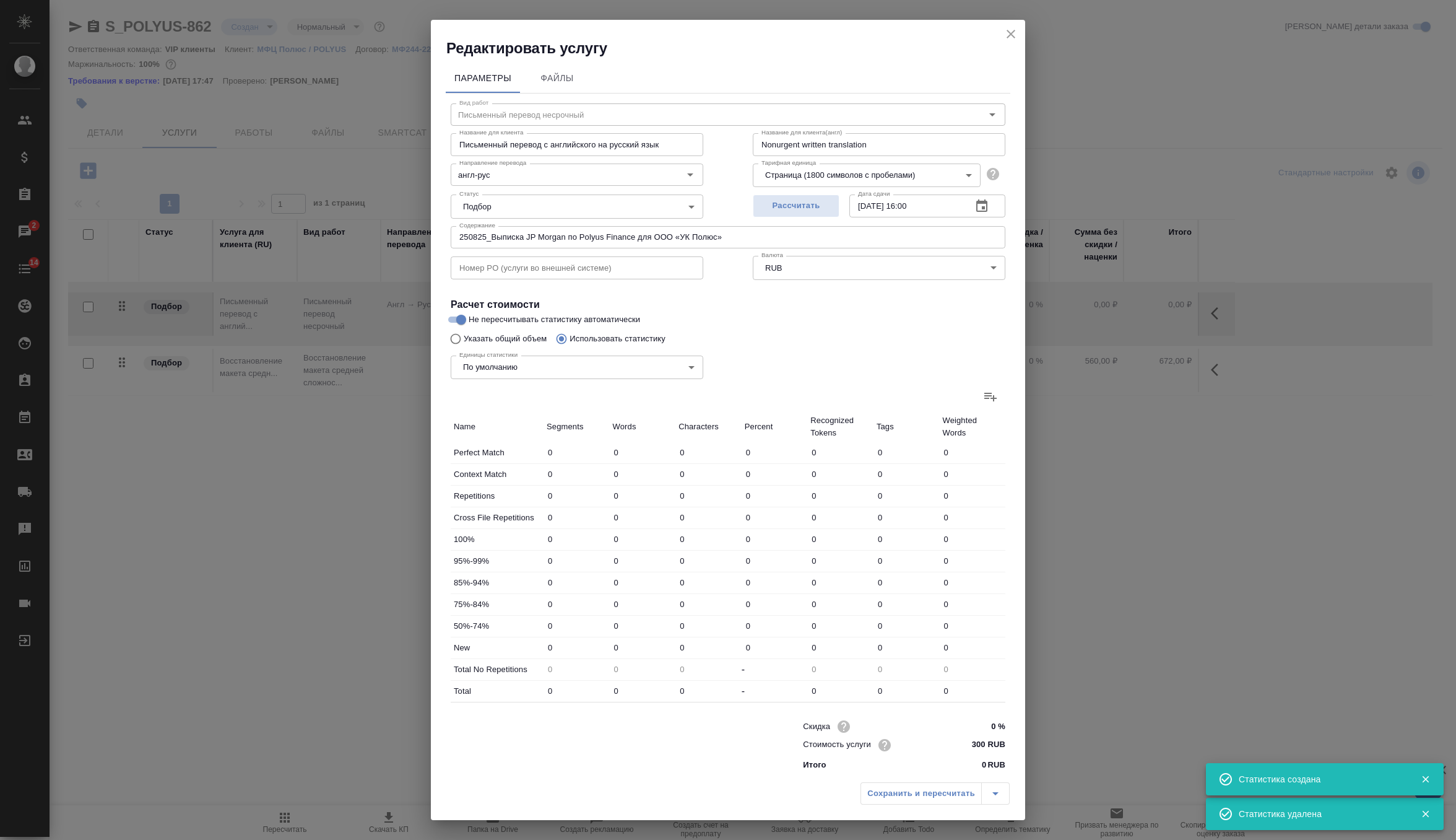
type input "3273"
type input "28"
type input "41"
type input "324"
type input "11"
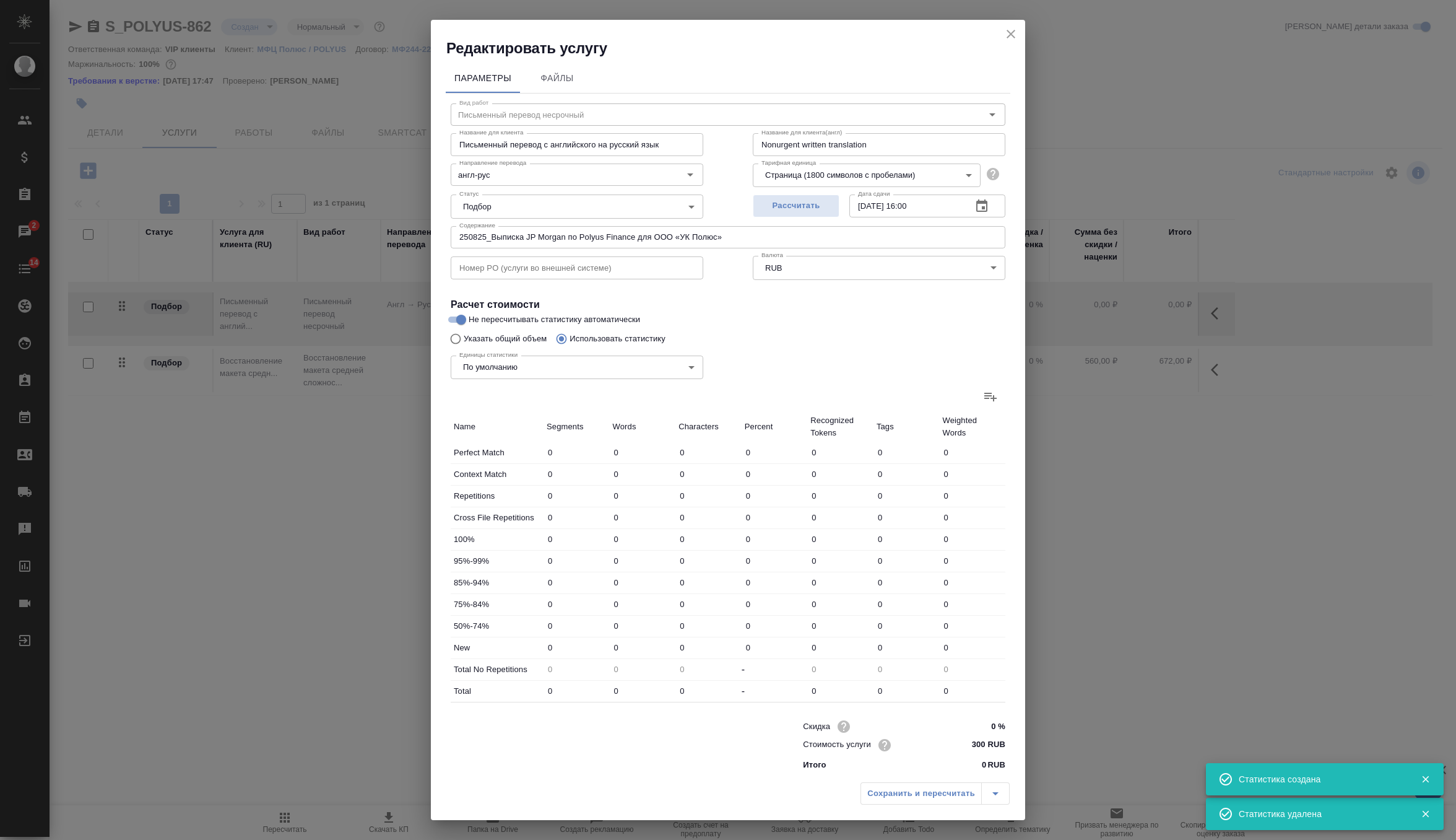
type input "21"
type input "66"
type input "1"
type input "2"
type input "6"
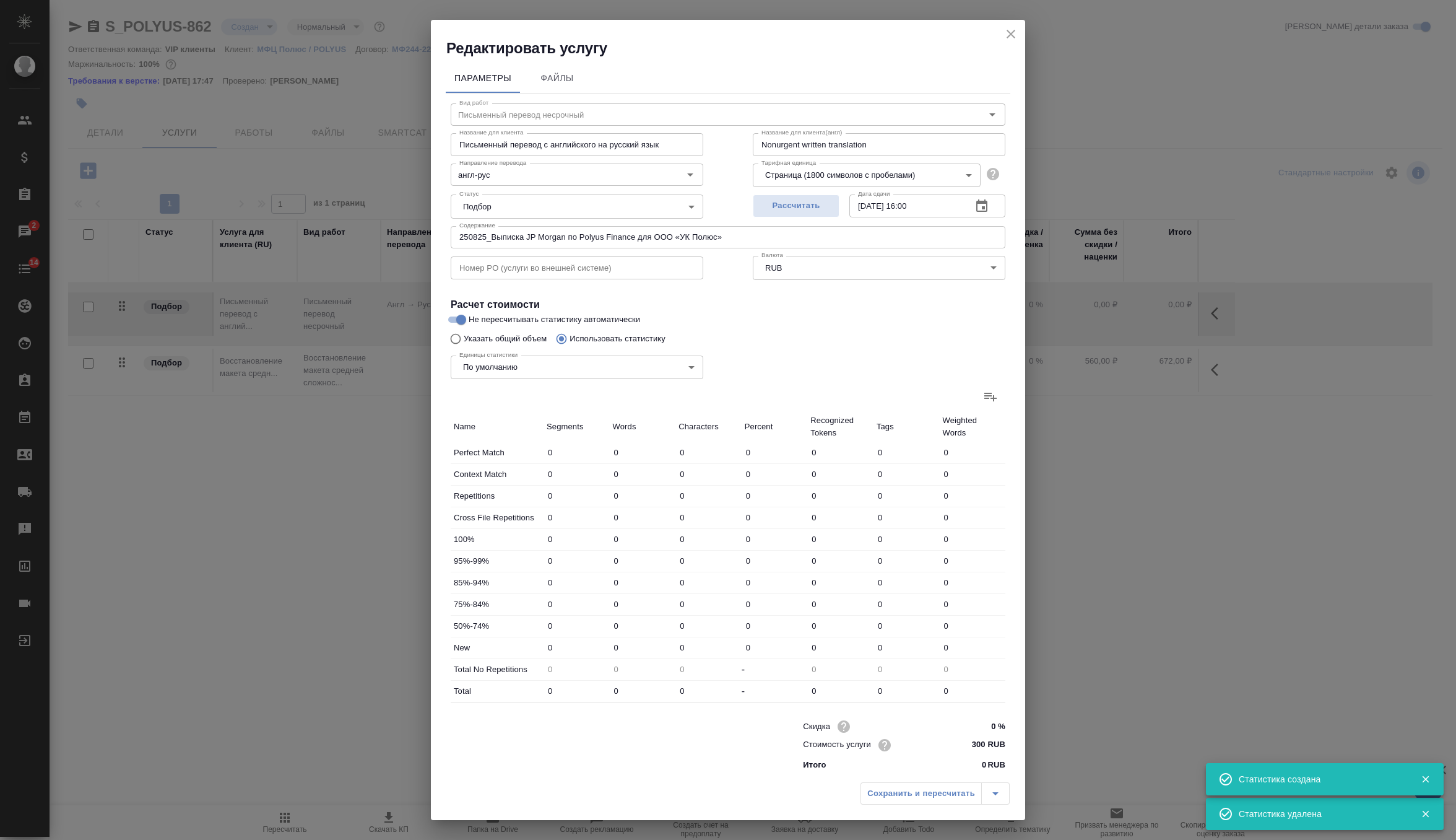
type input "6"
type input "17"
type input "121"
type input "220"
type input "702"
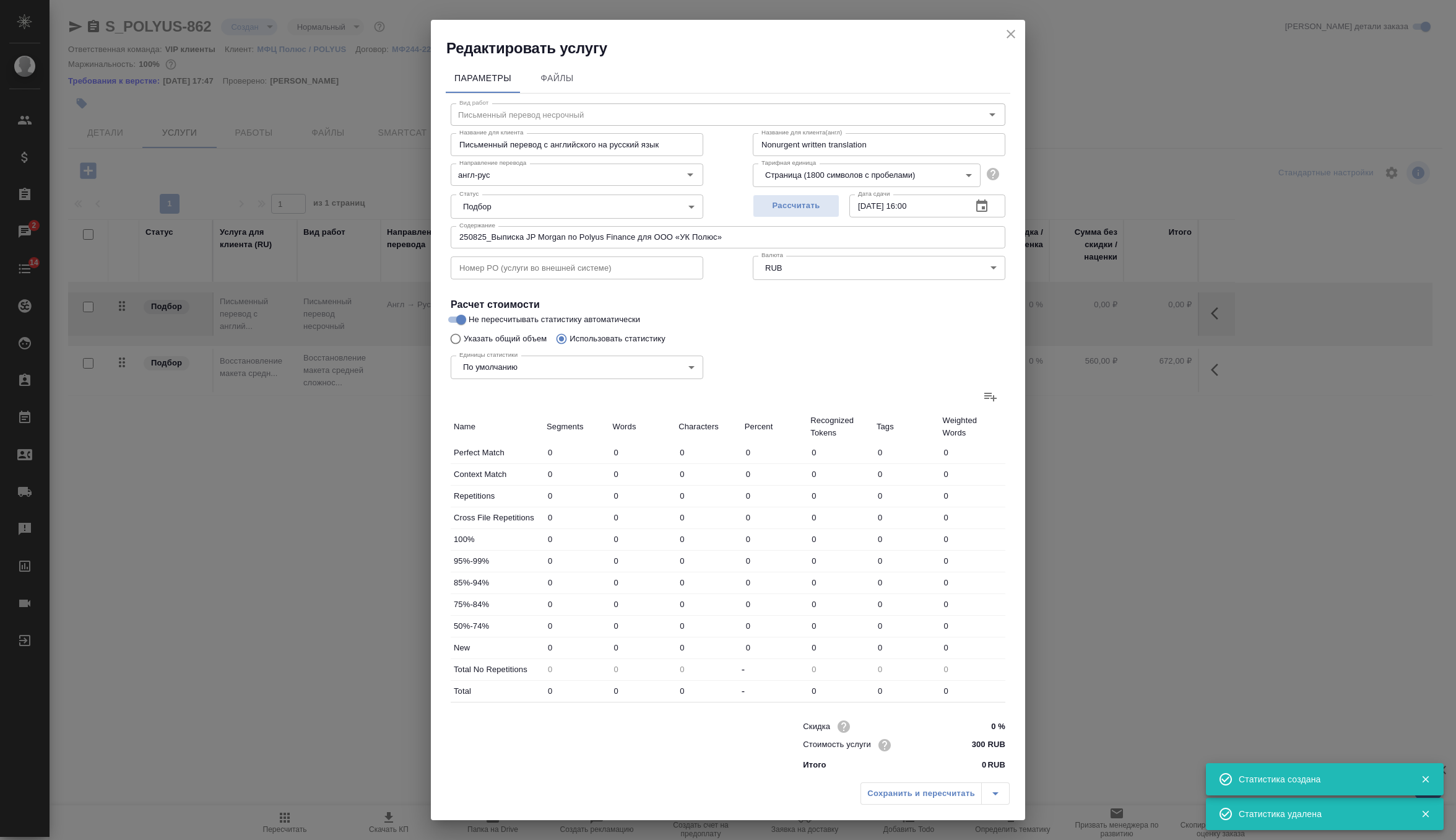
type input "4873"
type input "266"
type input "783"
type input "5390"
type input "497"
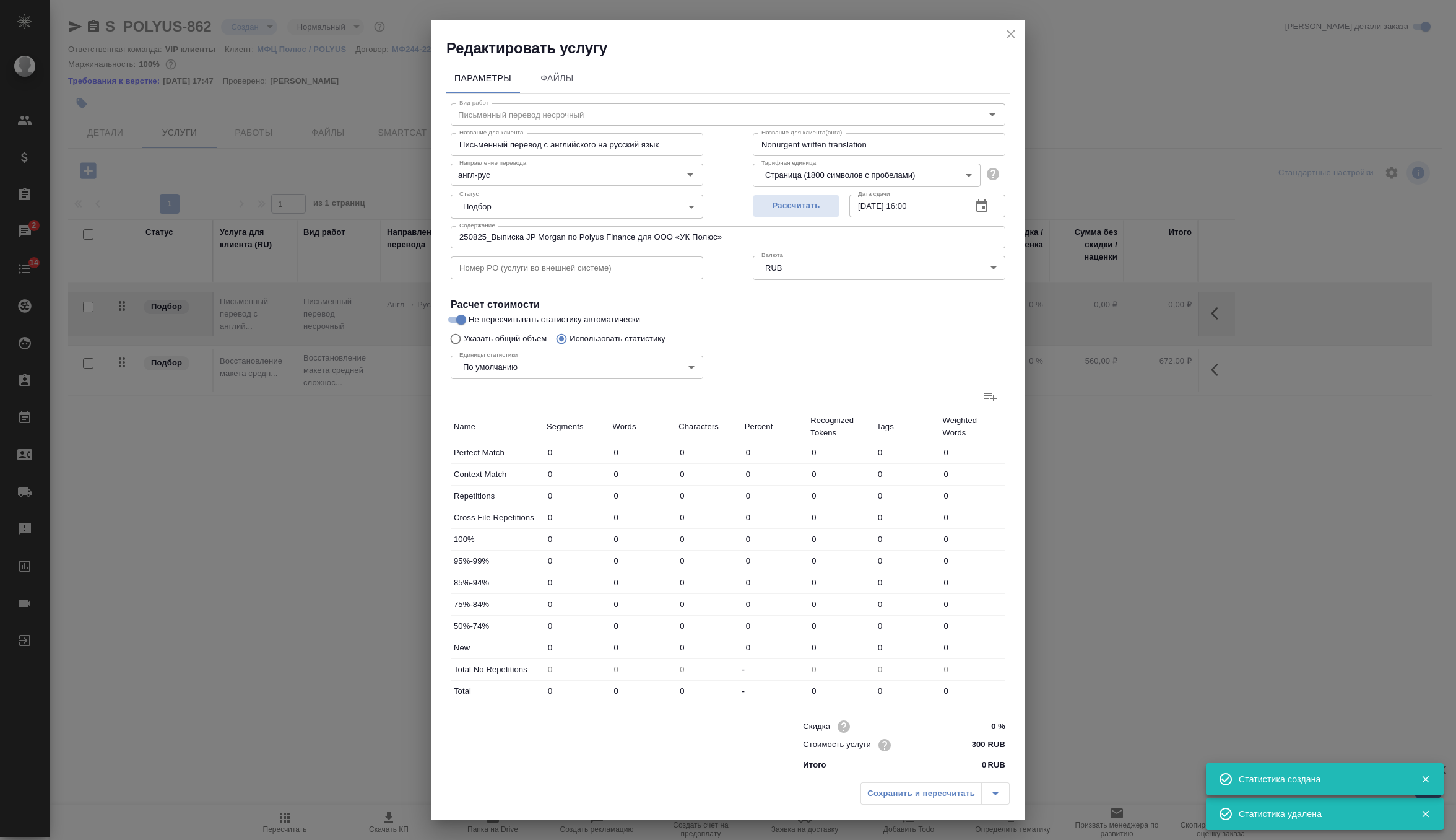
type input "1569"
type input "10125"
click at [924, 792] on div "Сохранить и пересчитать" at bounding box center [935, 793] width 149 height 22
click at [996, 786] on div "Сохранить и пересчитать" at bounding box center [935, 793] width 149 height 22
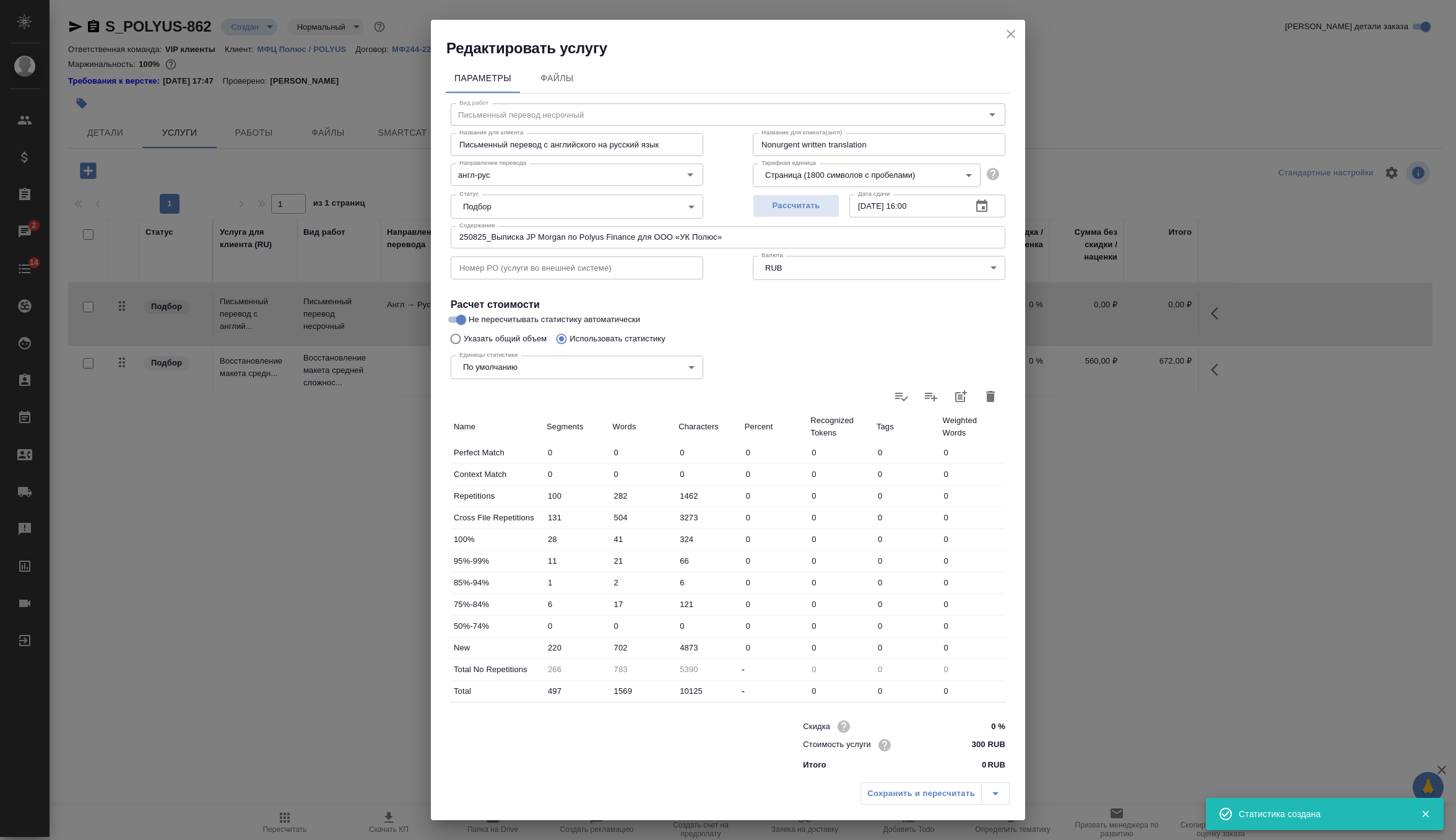
click at [1011, 32] on icon "close" at bounding box center [1011, 34] width 15 height 15
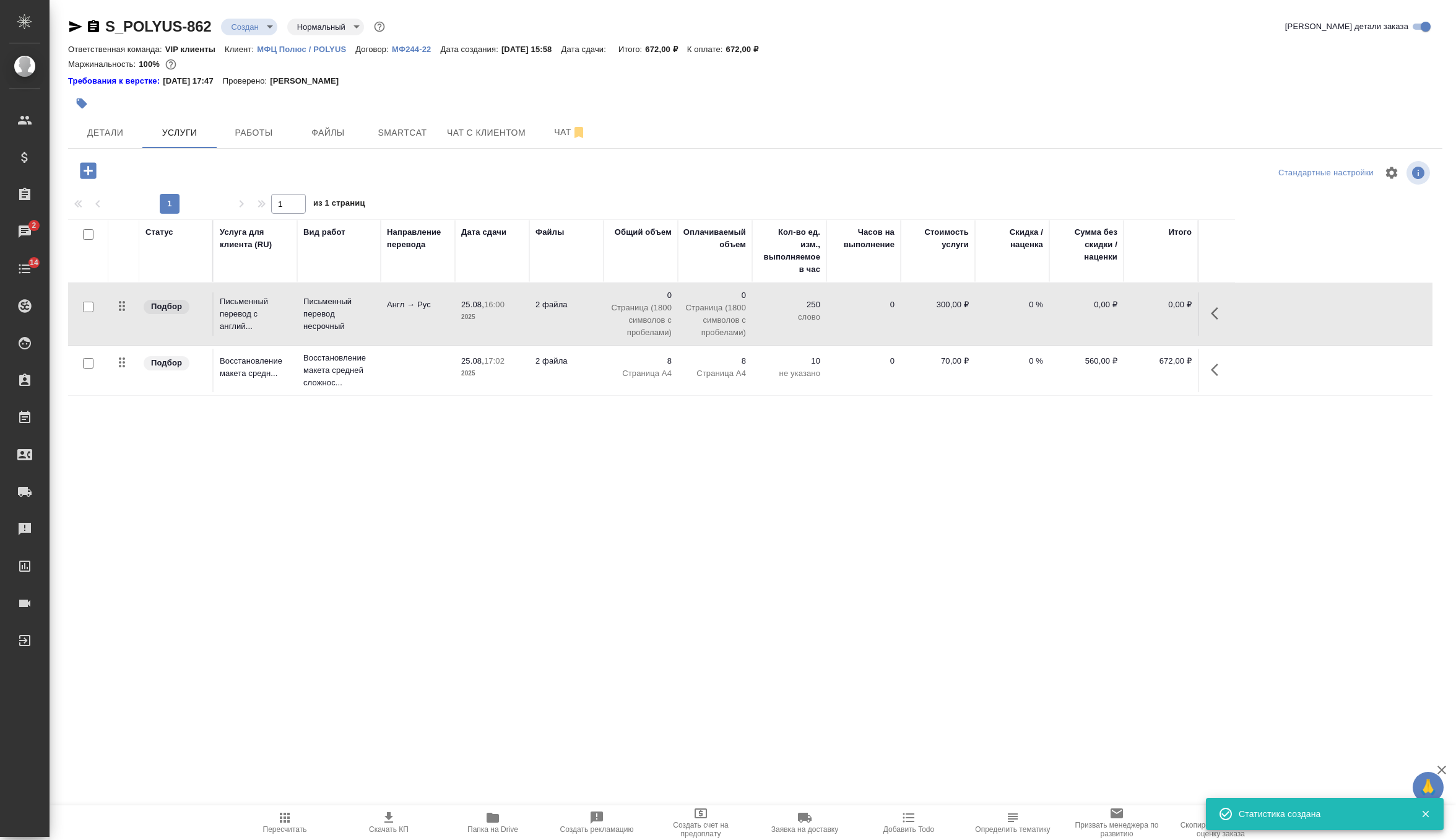
click at [284, 823] on icon "button" at bounding box center [285, 817] width 15 height 15
click at [407, 137] on span "Smartcat" at bounding box center [403, 133] width 59 height 15
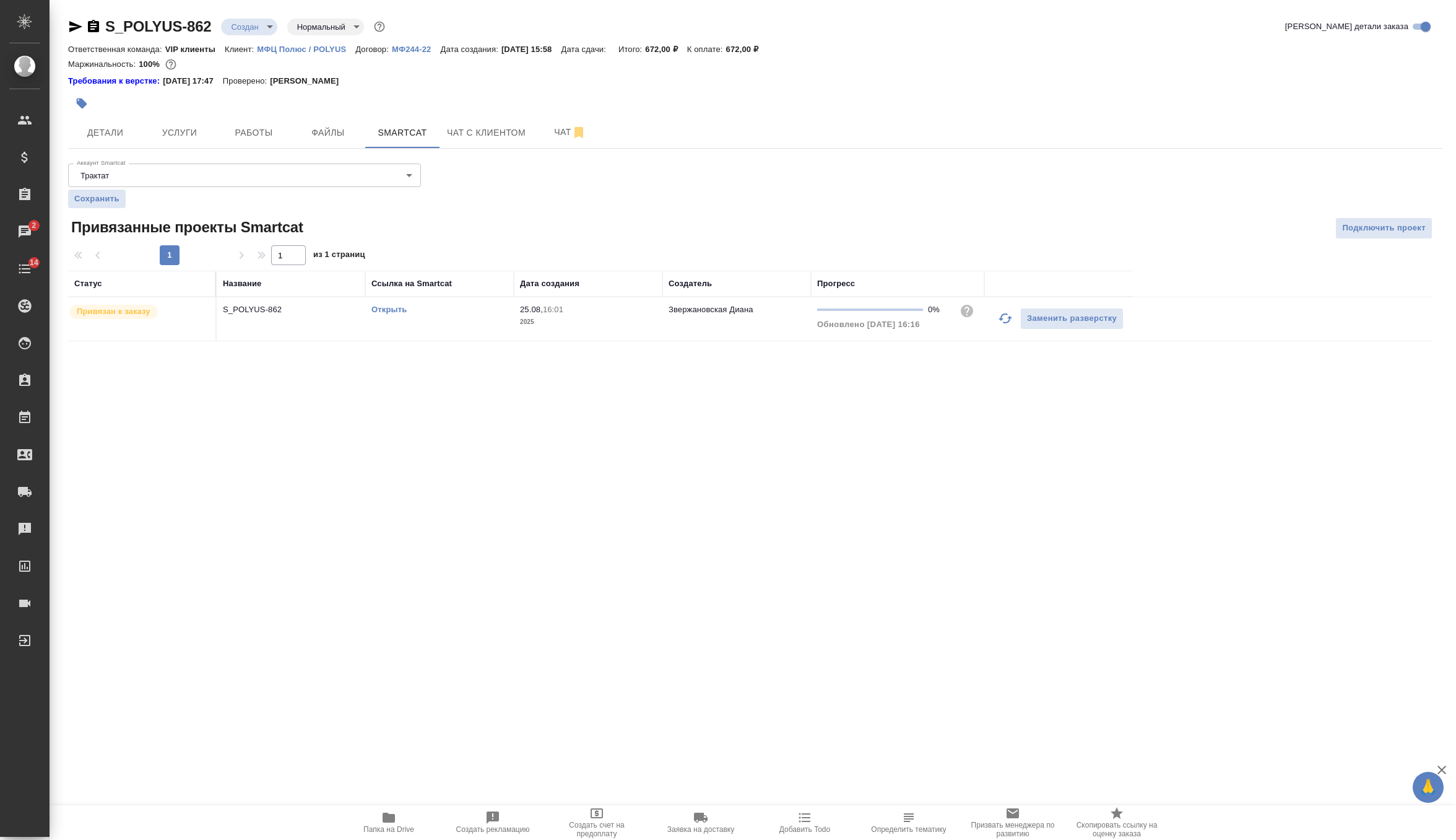
click at [384, 306] on link "Открыть" at bounding box center [389, 309] width 35 height 9
click at [191, 140] on button "Услуги" at bounding box center [180, 133] width 75 height 31
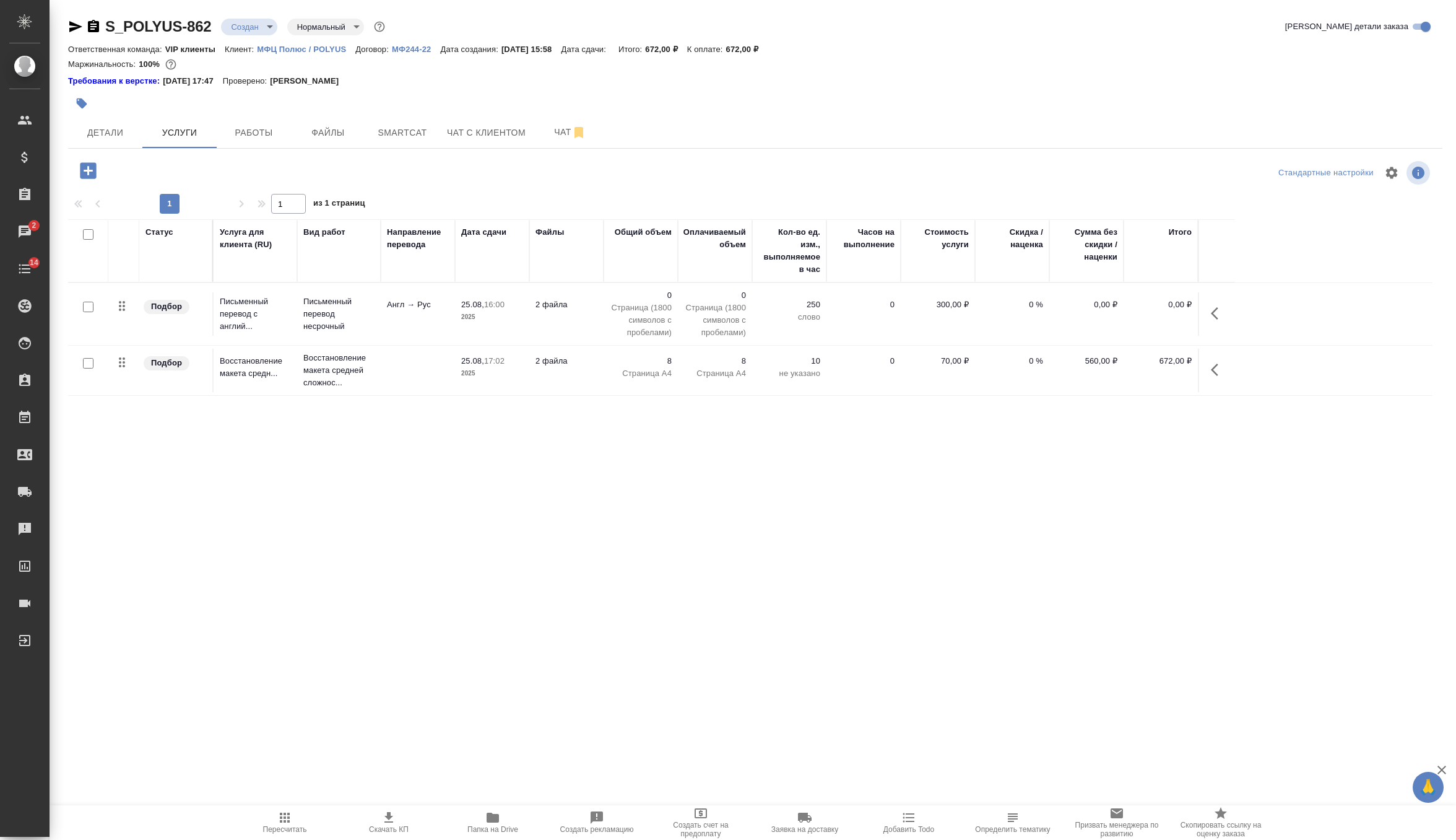
click at [819, 327] on td "250 слово" at bounding box center [789, 314] width 75 height 43
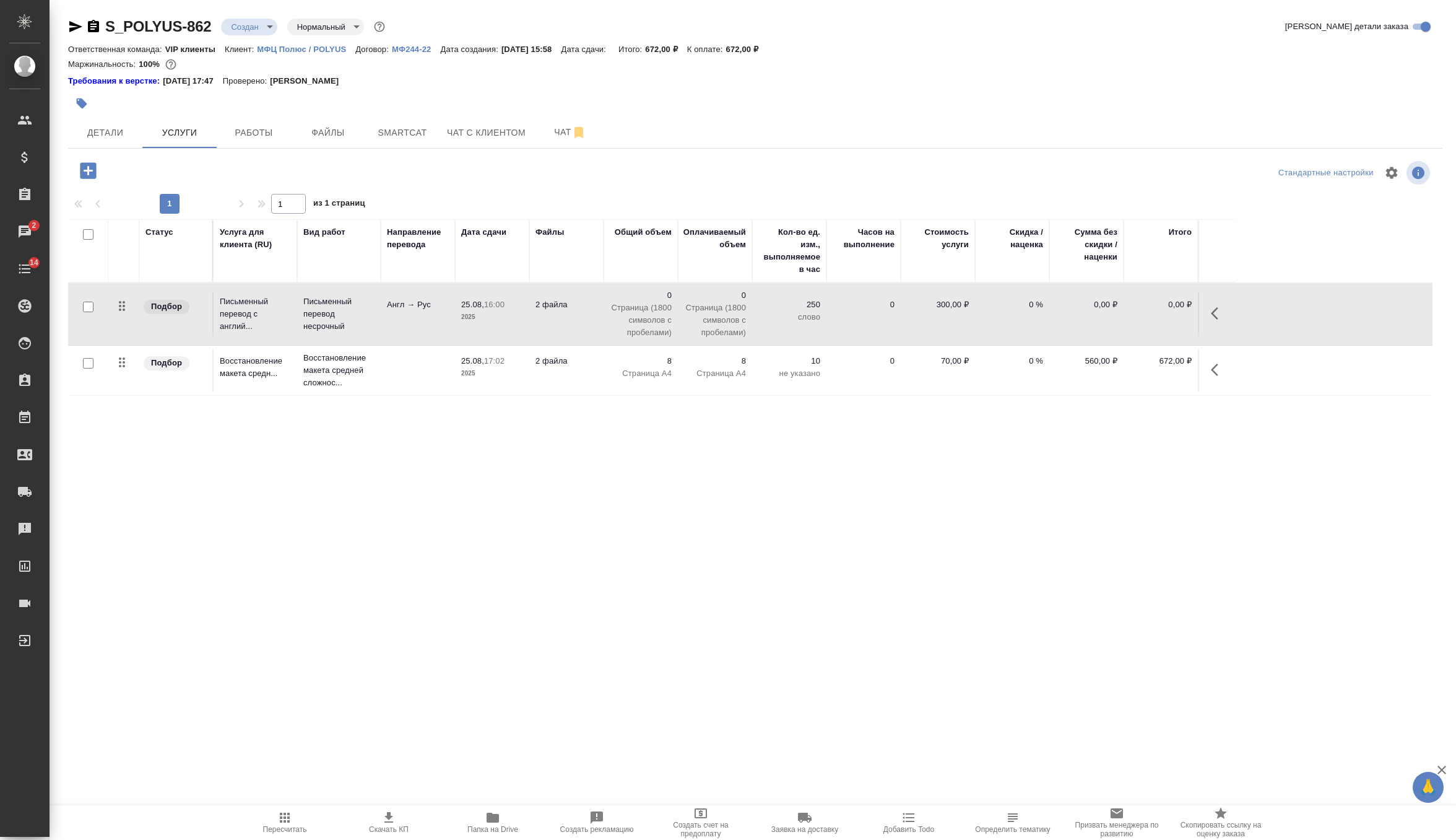
click at [819, 327] on td "250 слово" at bounding box center [789, 314] width 75 height 43
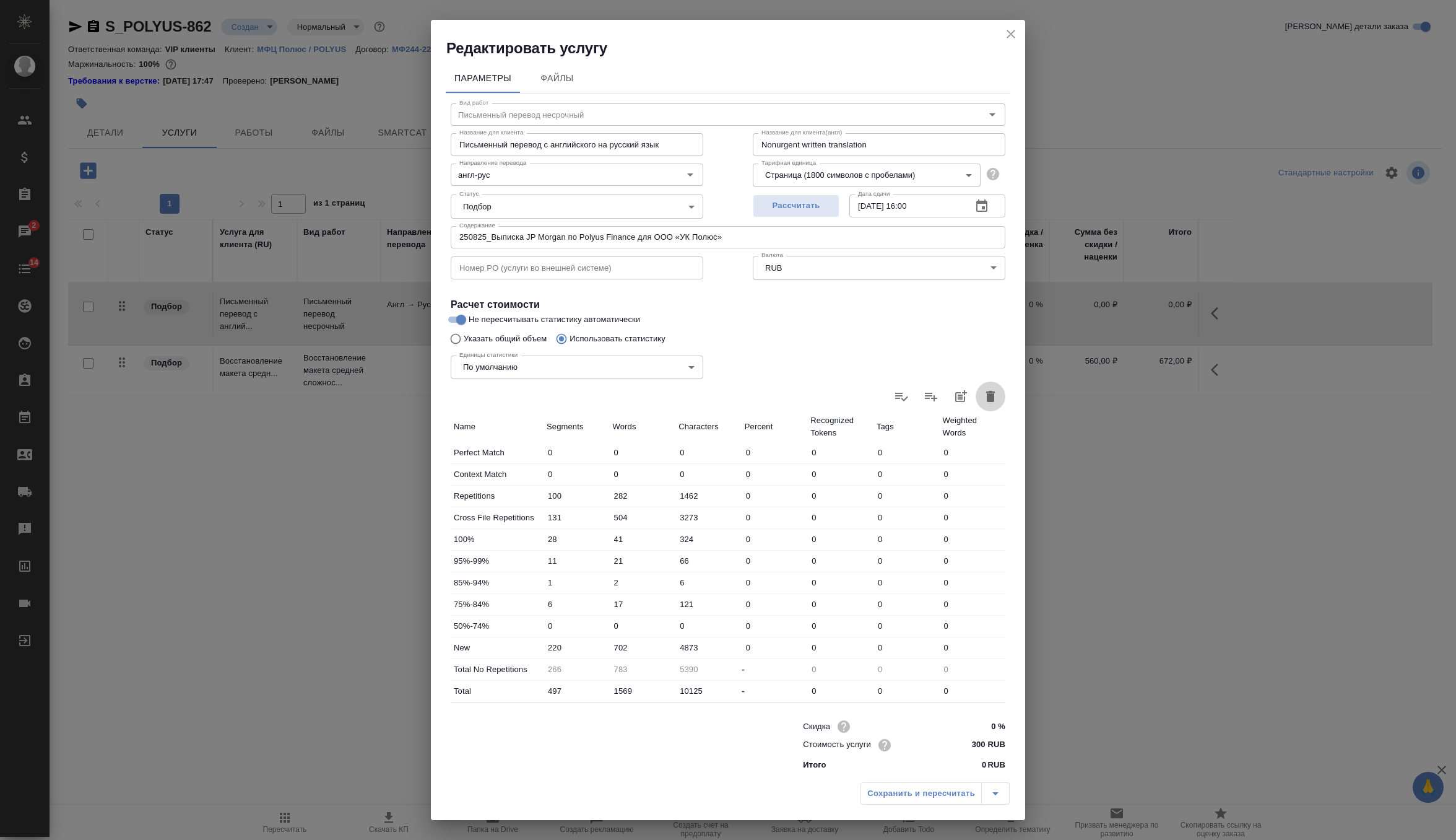
click at [985, 398] on icon "button" at bounding box center [990, 396] width 15 height 15
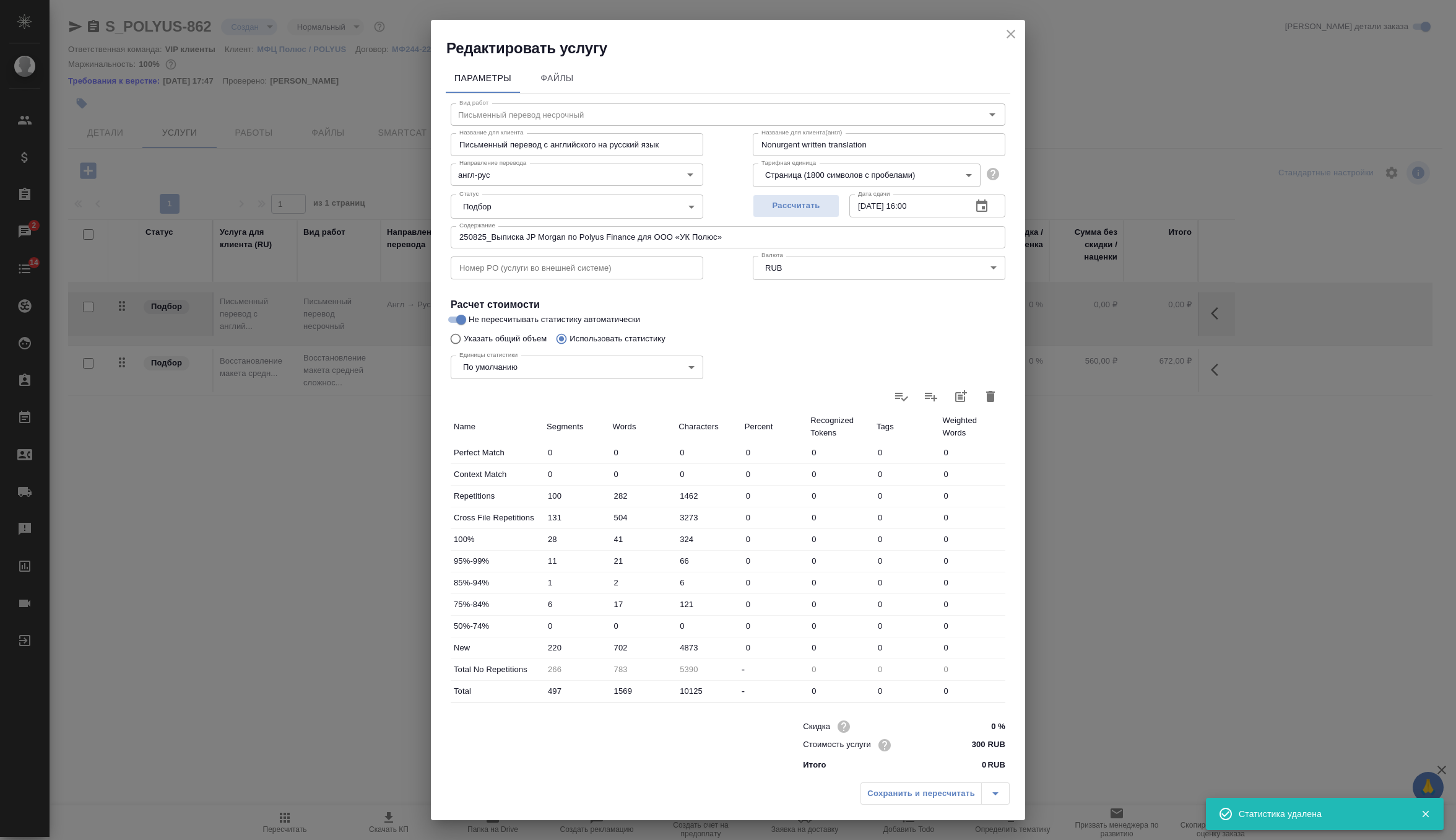
type input "0"
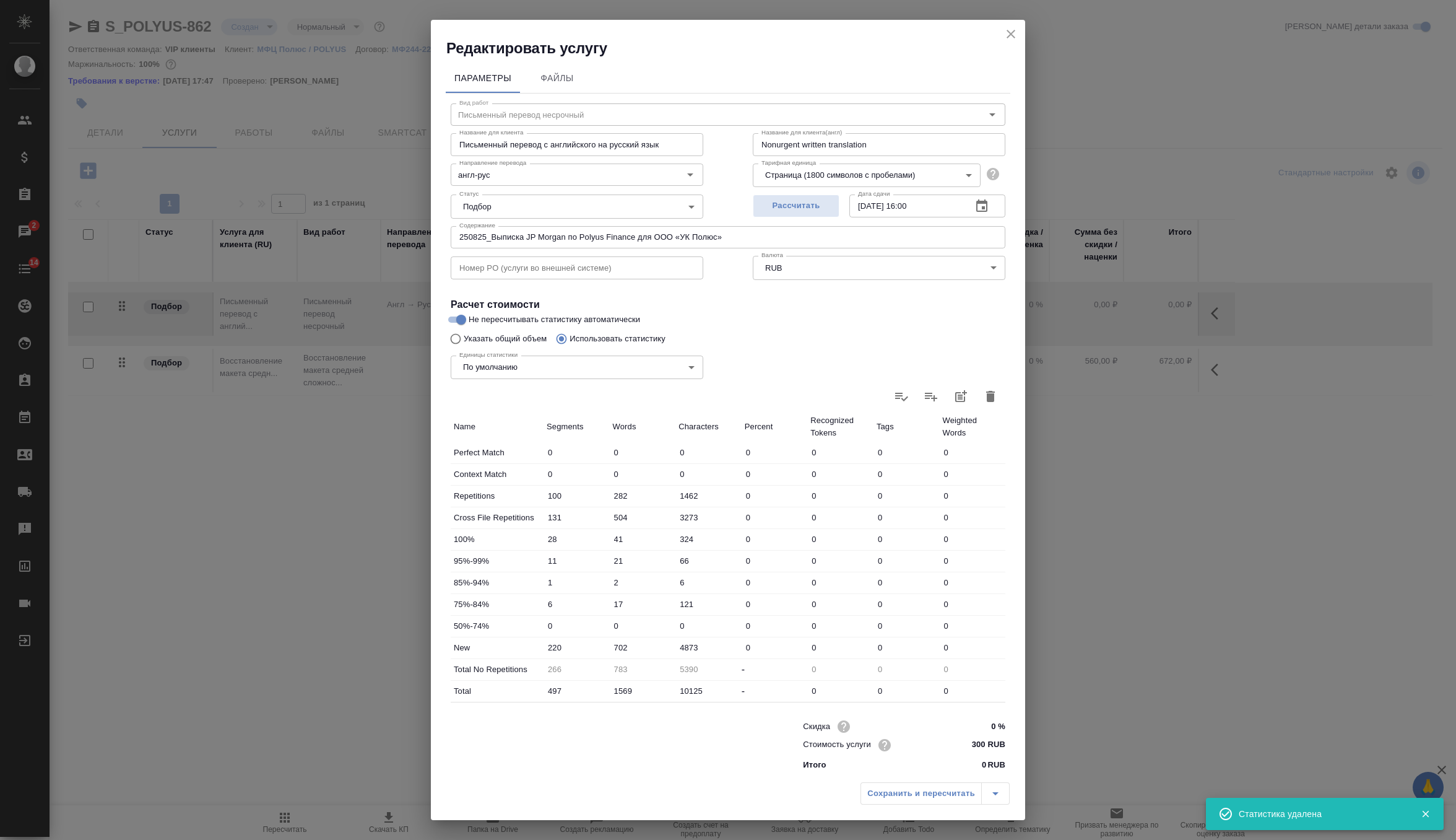
type input "0"
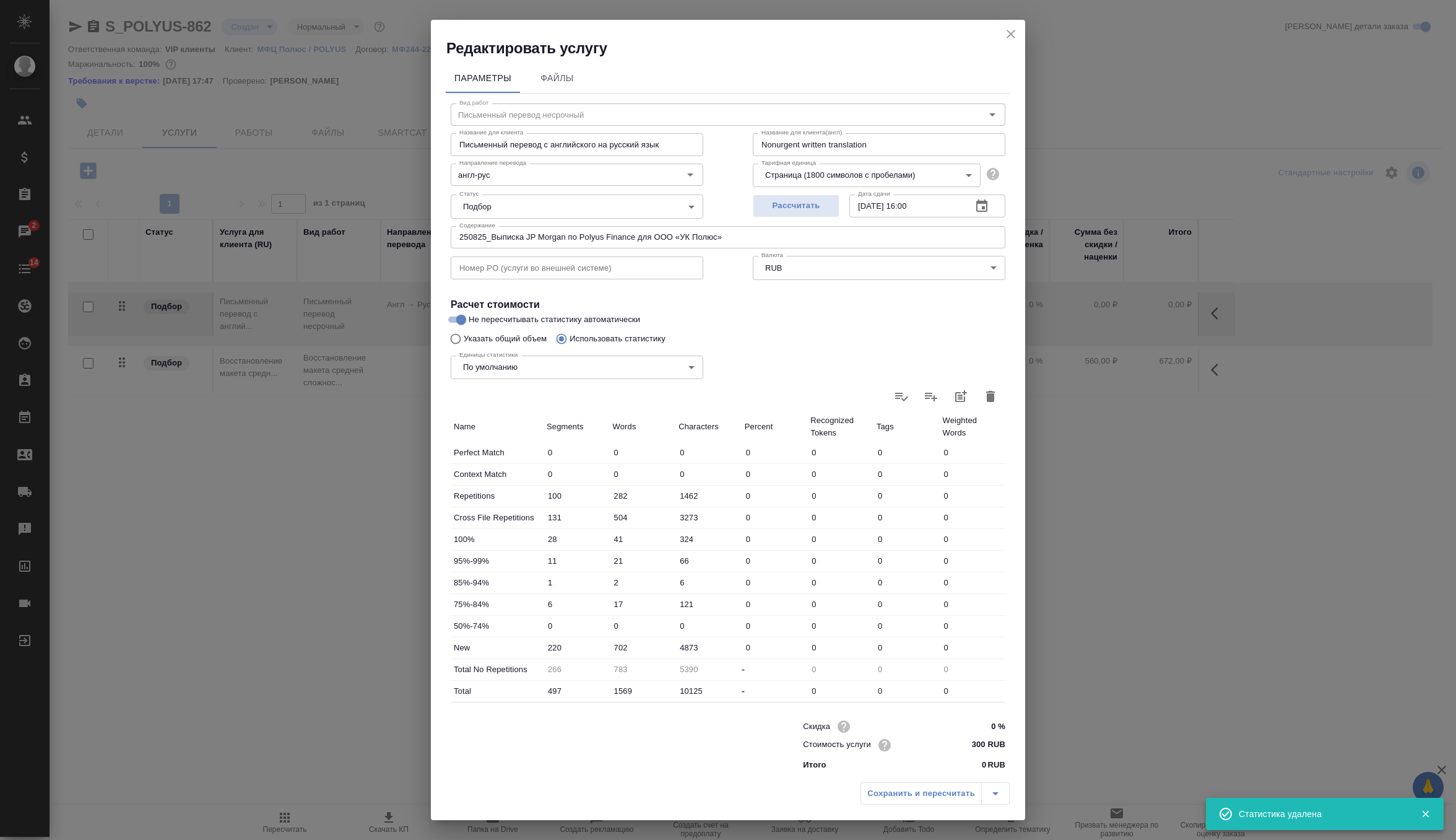
type input "0"
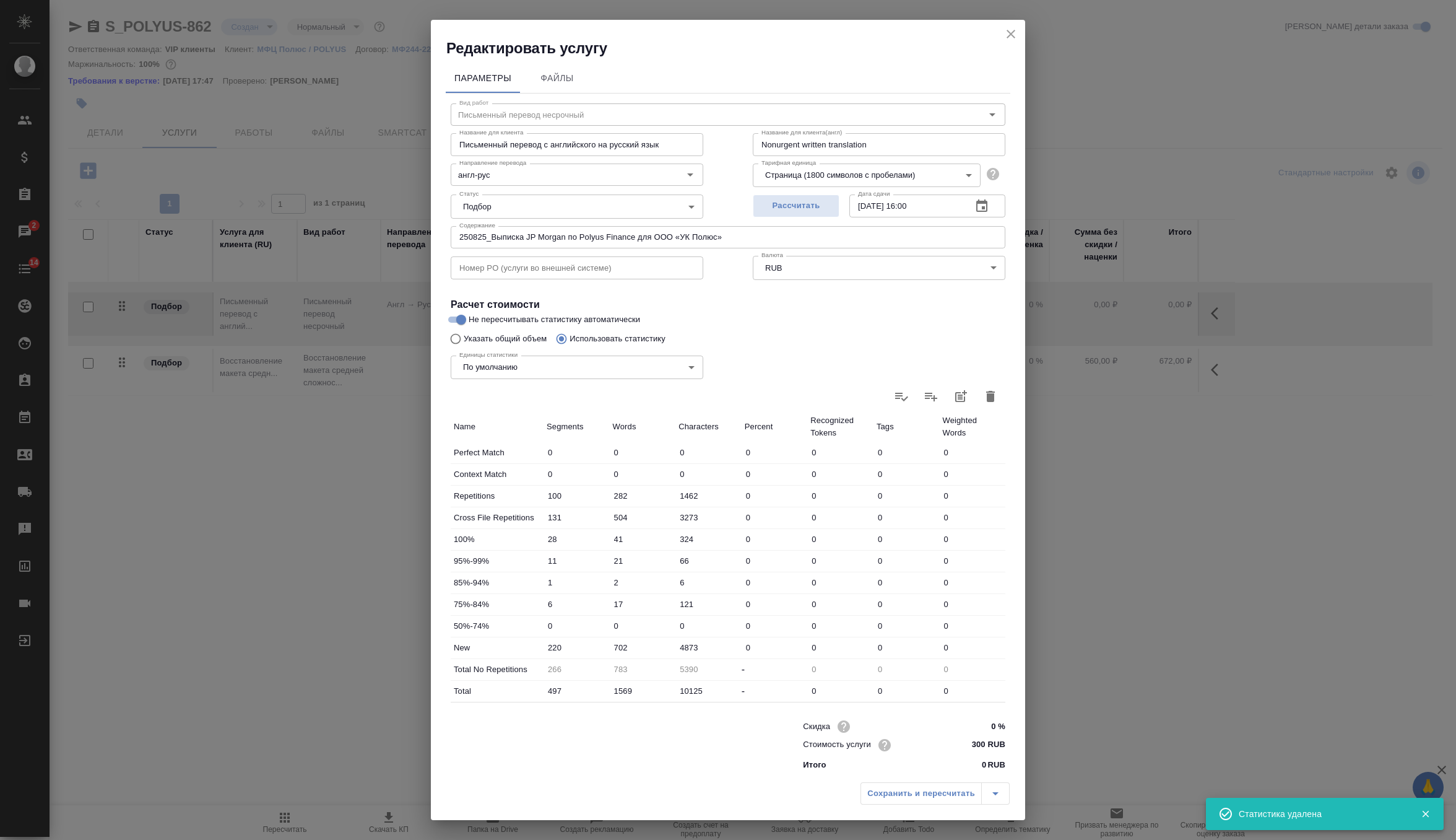
type input "0"
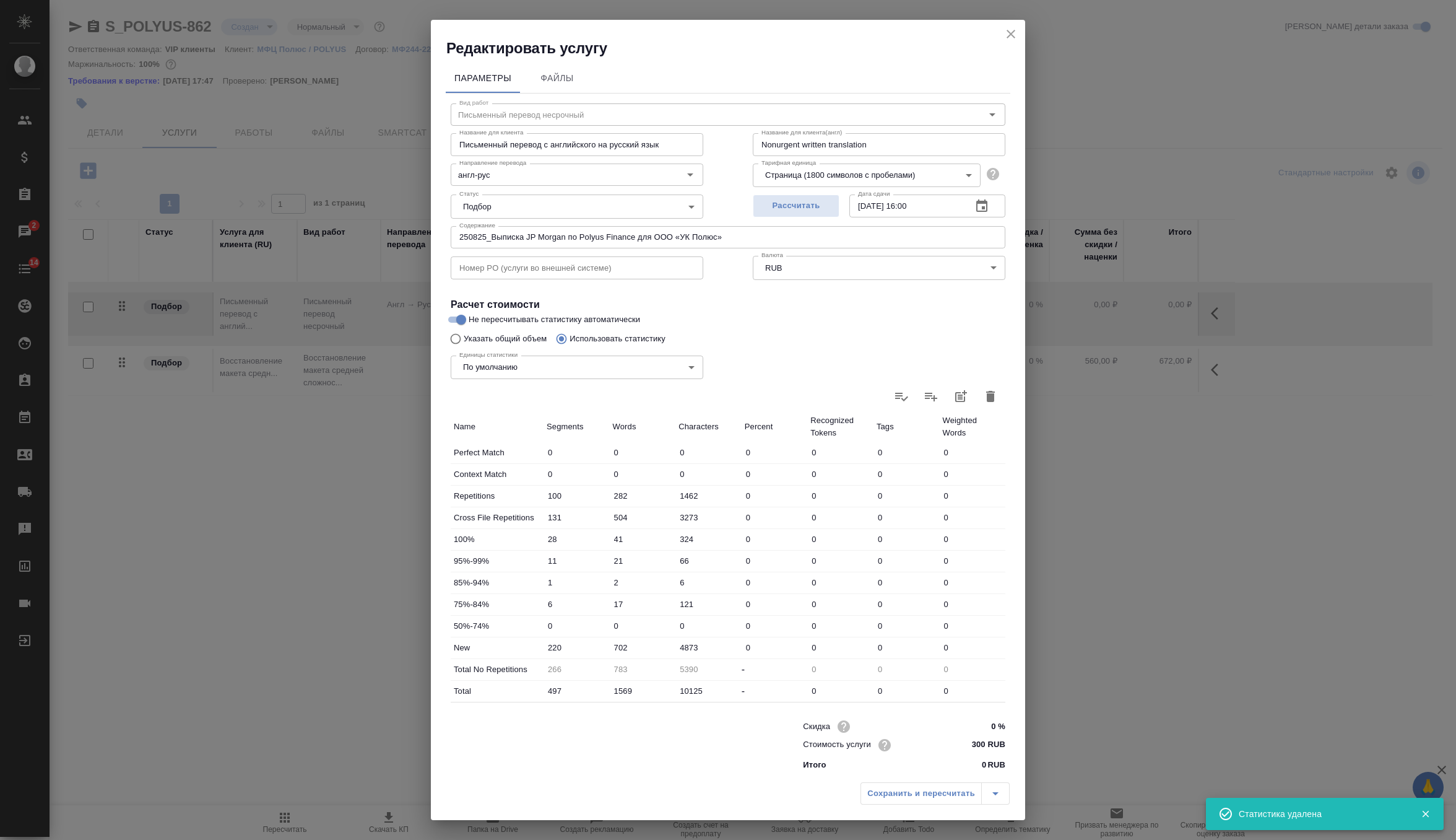
type input "0"
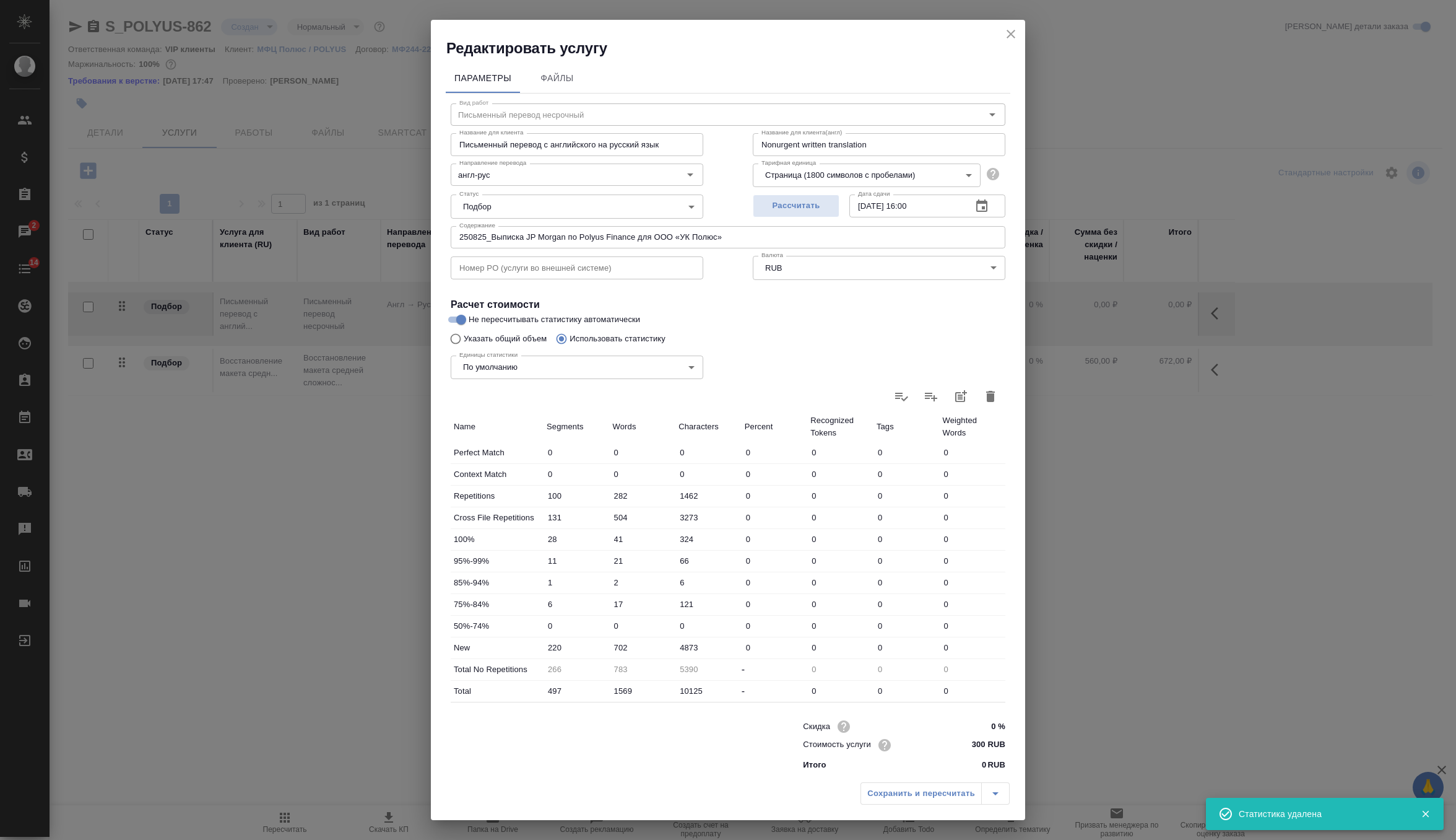
type input "0"
click at [498, 348] on div "Единицы статистики По умолчанию default Единицы статистики" at bounding box center [576, 366] width 302 height 80
click at [498, 339] on div "Единицы статистики По умолчанию default Единицы статистики" at bounding box center [576, 366] width 302 height 80
click at [459, 334] on input "Указать общий объем" at bounding box center [453, 338] width 20 height 23
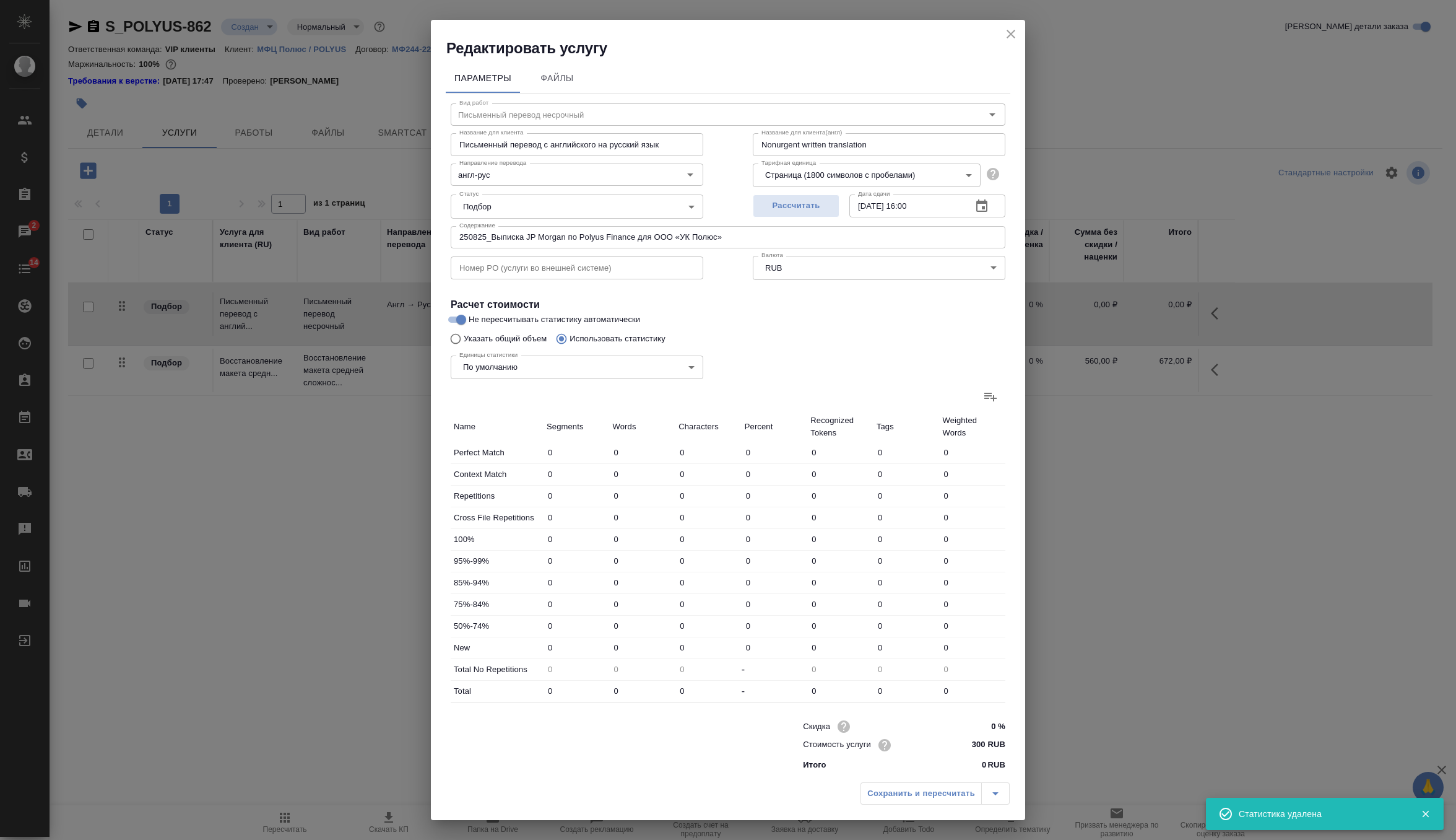
radio input "true"
radio input "false"
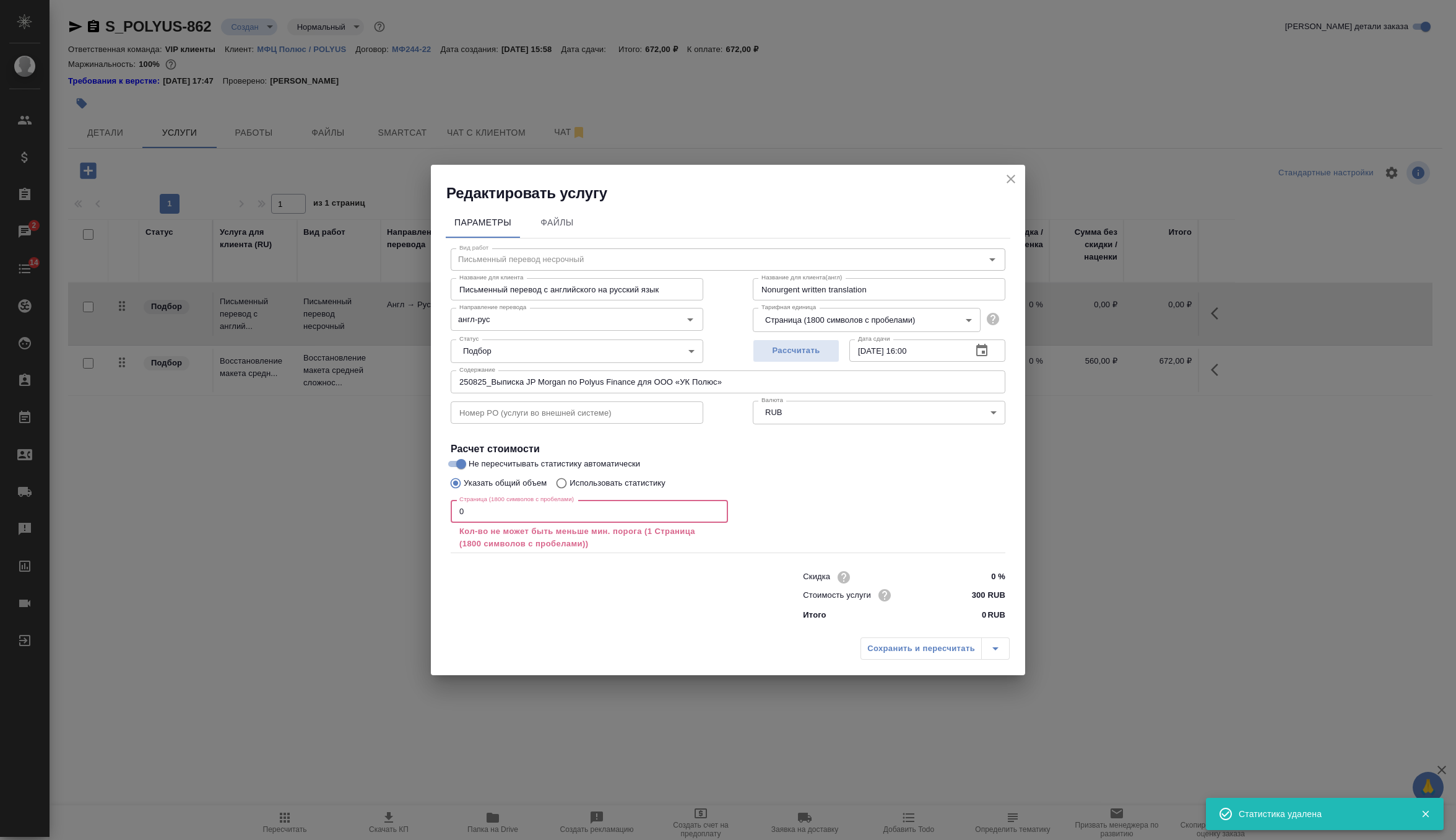
drag, startPoint x: 593, startPoint y: 515, endPoint x: 445, endPoint y: 509, distance: 148.1
click at [445, 509] on div "Параметры Файлы Вид работ Письменный перевод несрочный Вид работ Название для к…" at bounding box center [728, 417] width 594 height 429
paste input "10187"
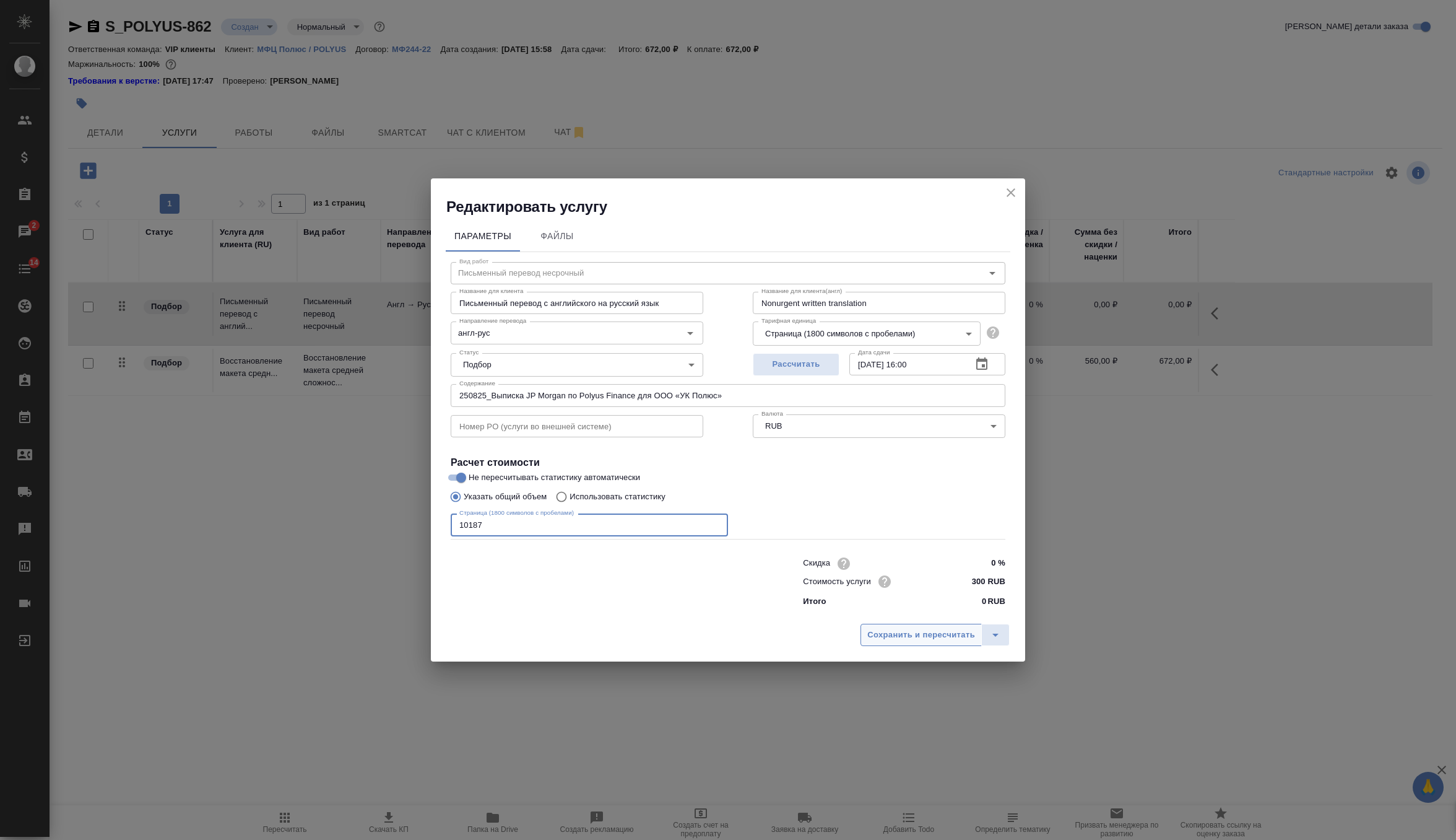
type input "10187"
click at [914, 639] on span "Сохранить и пересчитать" at bounding box center [921, 635] width 108 height 14
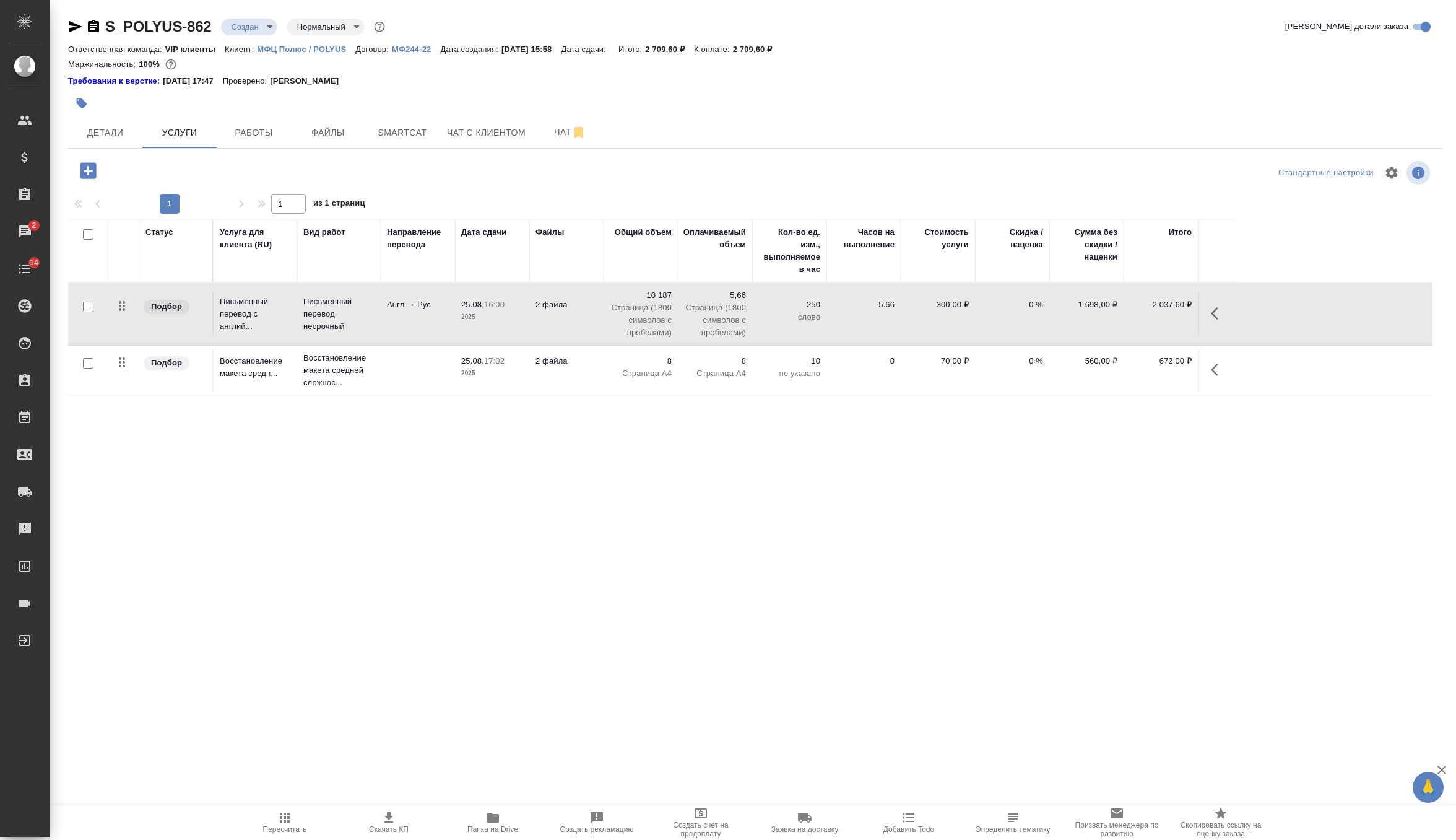
click at [290, 836] on button "Пересчитать" at bounding box center [285, 823] width 104 height 35
click at [91, 173] on icon "button" at bounding box center [88, 170] width 16 height 16
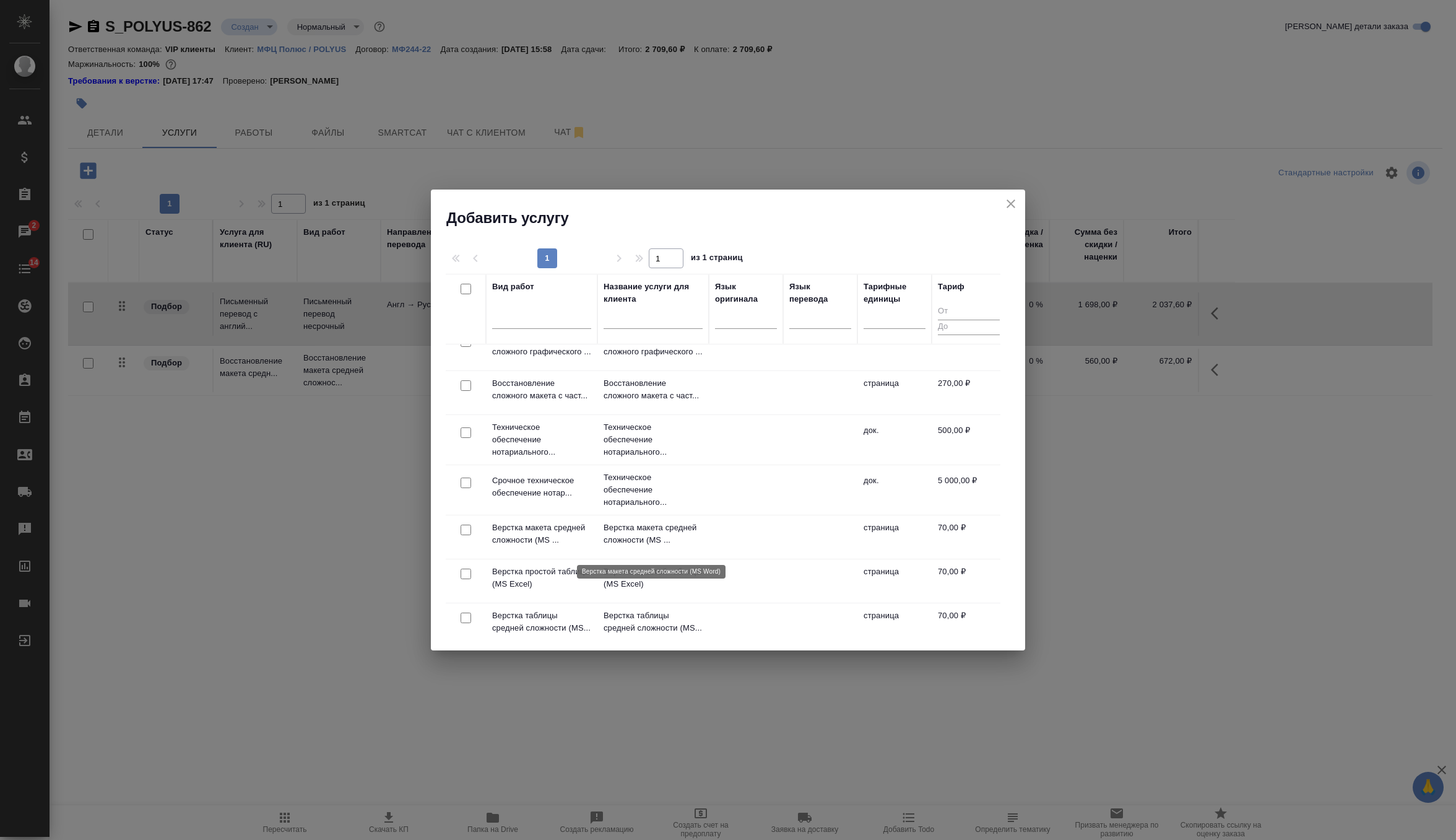
scroll to position [261, 0]
click at [465, 434] on input "checkbox" at bounding box center [466, 428] width 11 height 11
checkbox input "true"
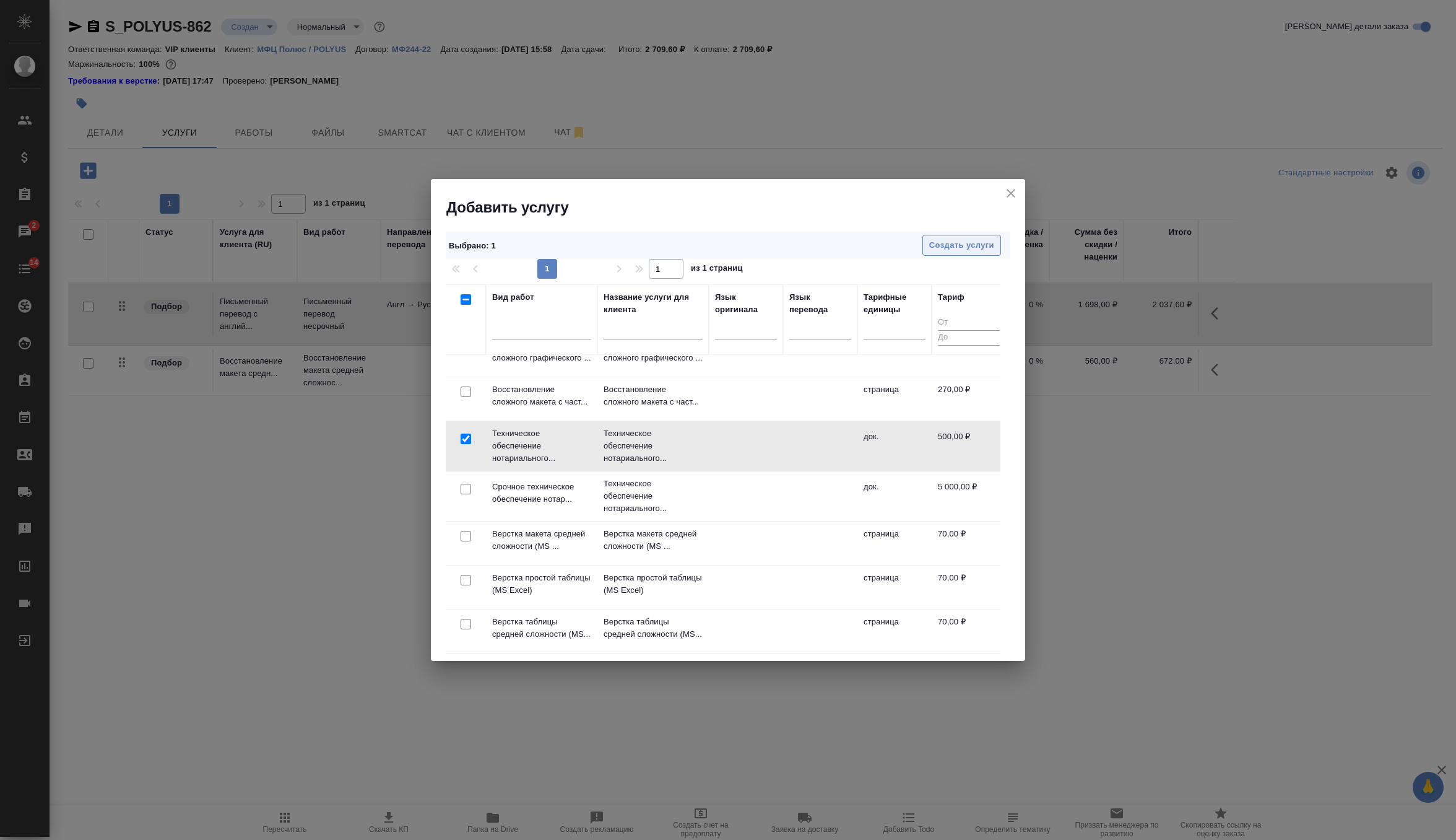
click at [967, 240] on span "Создать услуги" at bounding box center [962, 245] width 65 height 14
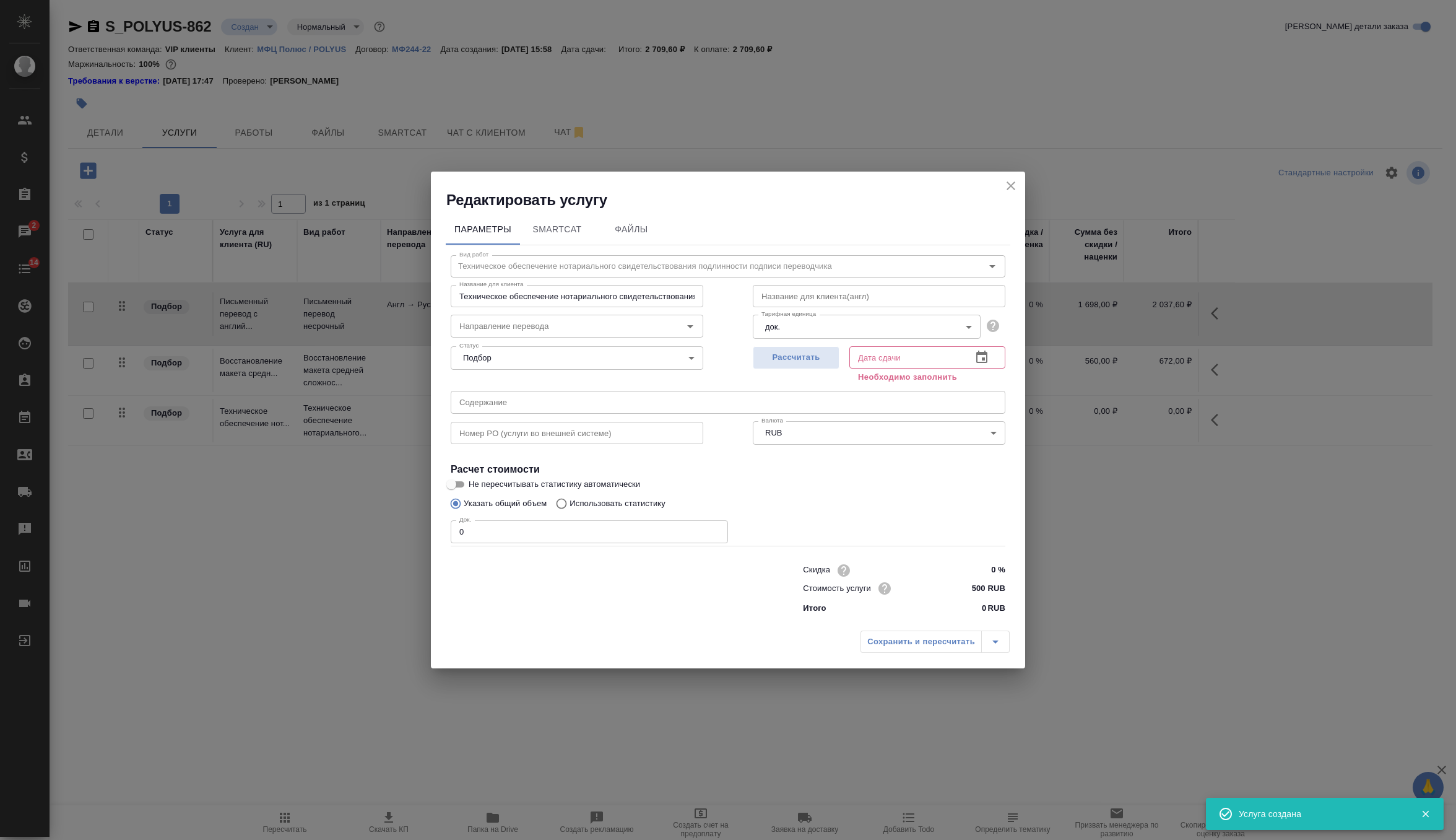
click at [608, 410] on input "text" at bounding box center [728, 402] width 555 height 22
paste input "10187"
type input "1"
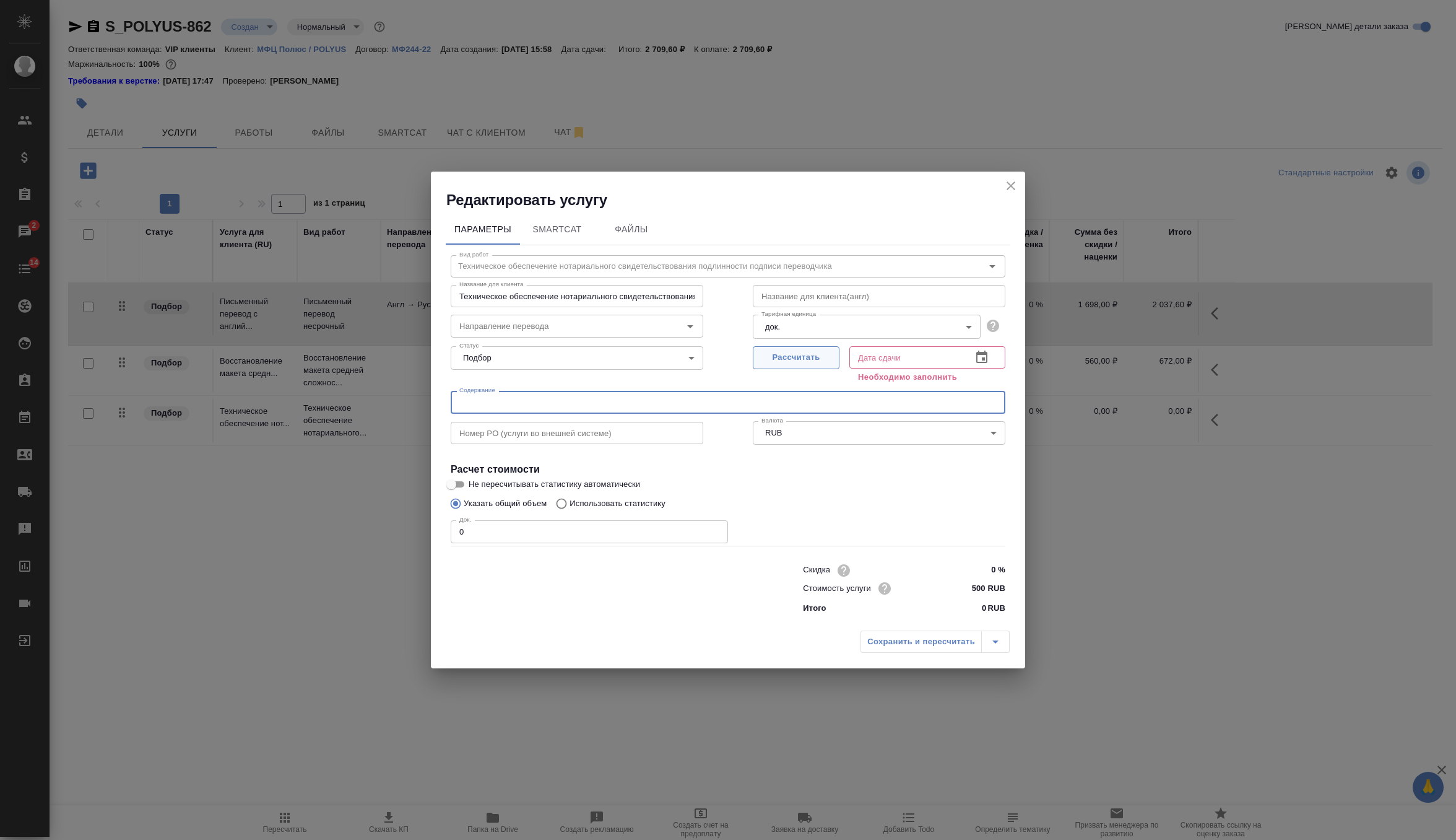
click at [801, 355] on span "Рассчитать" at bounding box center [796, 358] width 73 height 14
type input "25.08.2025 16:18"
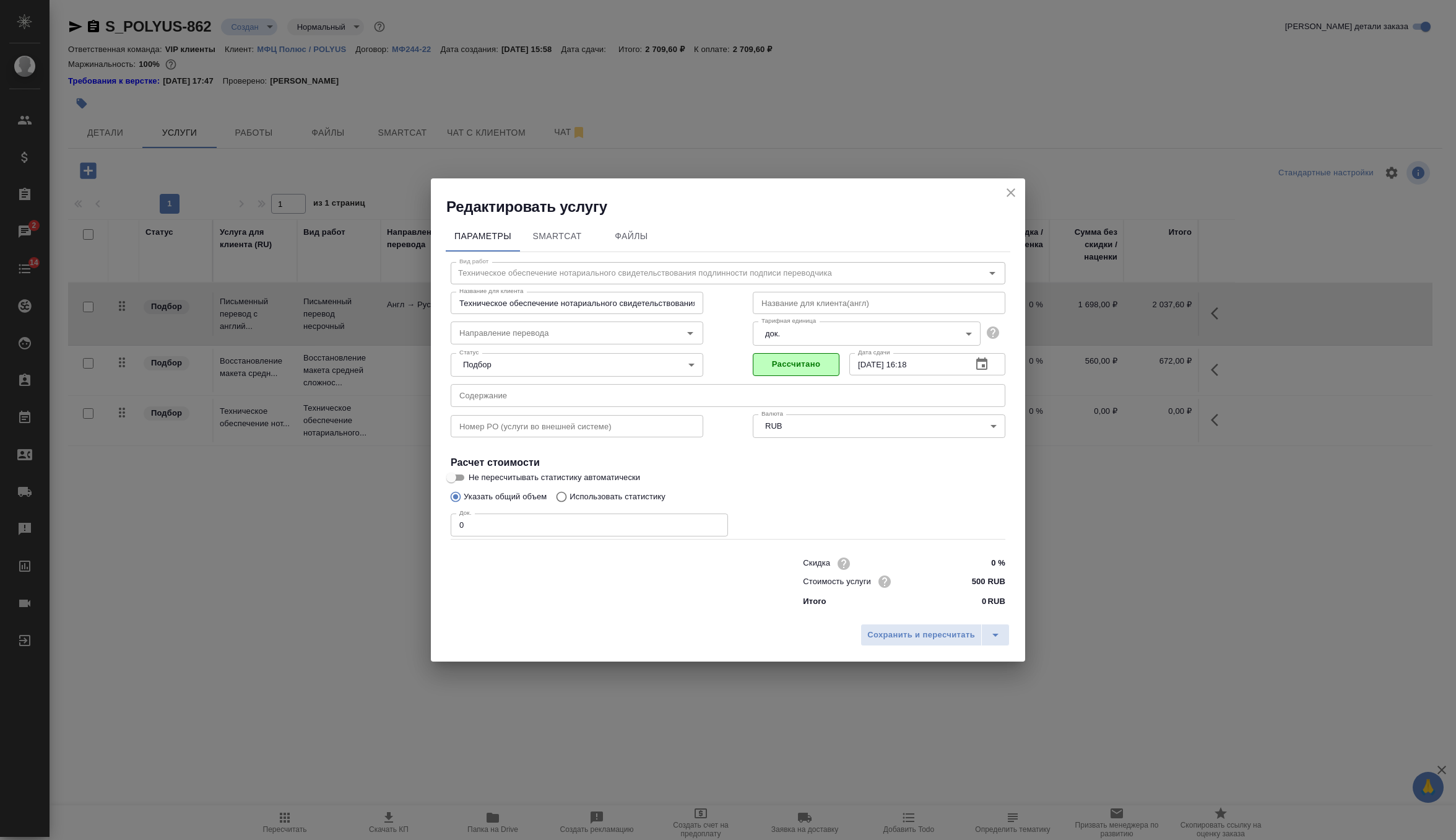
click at [518, 529] on input "0" at bounding box center [589, 524] width 277 height 22
type input "2"
click at [880, 639] on span "Сохранить и пересчитать" at bounding box center [921, 635] width 108 height 14
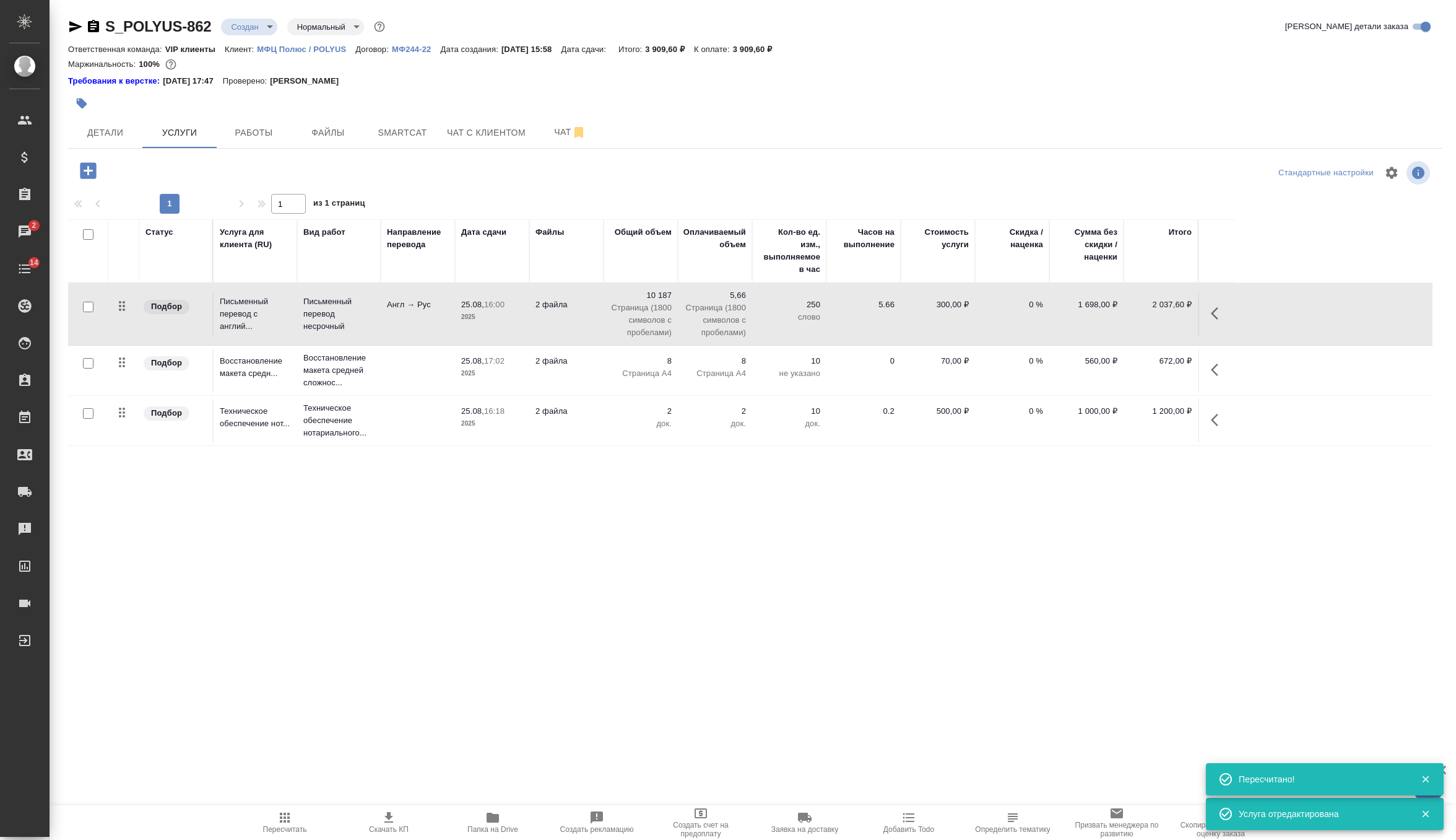
click at [600, 314] on td "2 файла" at bounding box center [566, 314] width 75 height 43
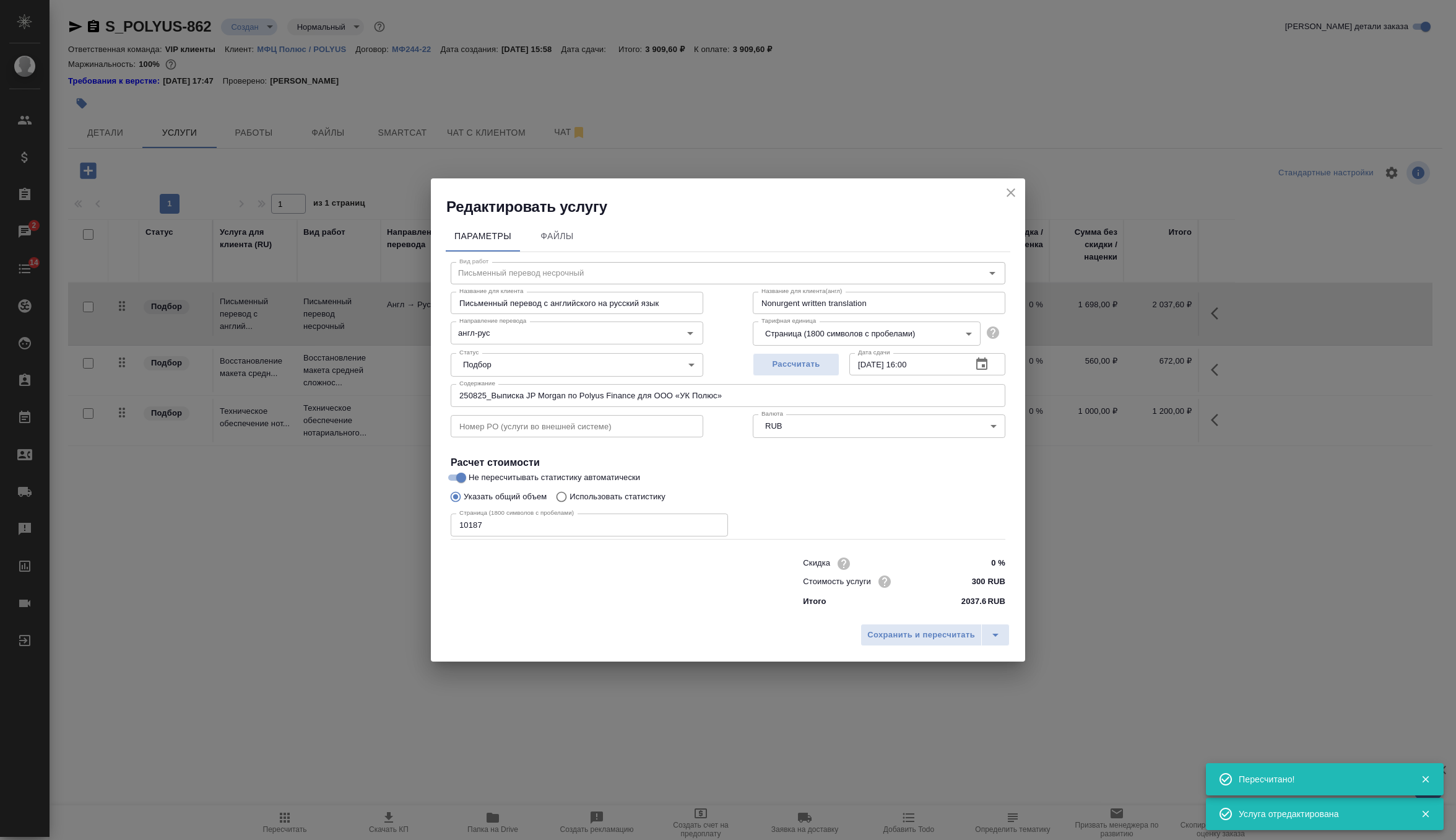
click at [550, 391] on input "250825_Выписка JP Morgan по Polyus Finance для ООО «УК Полюс»" at bounding box center [728, 395] width 555 height 22
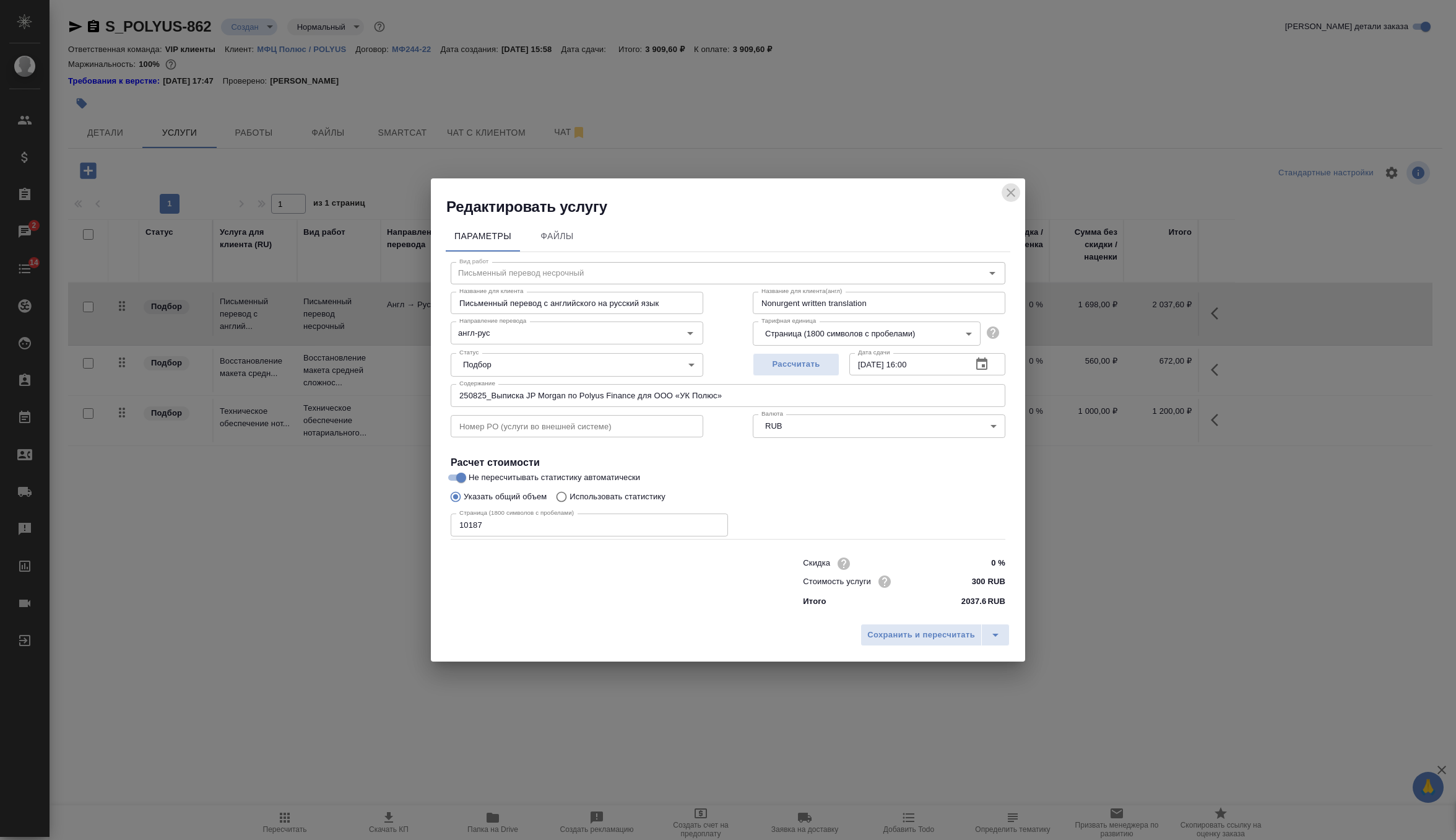
click at [1011, 197] on icon "close" at bounding box center [1011, 193] width 15 height 15
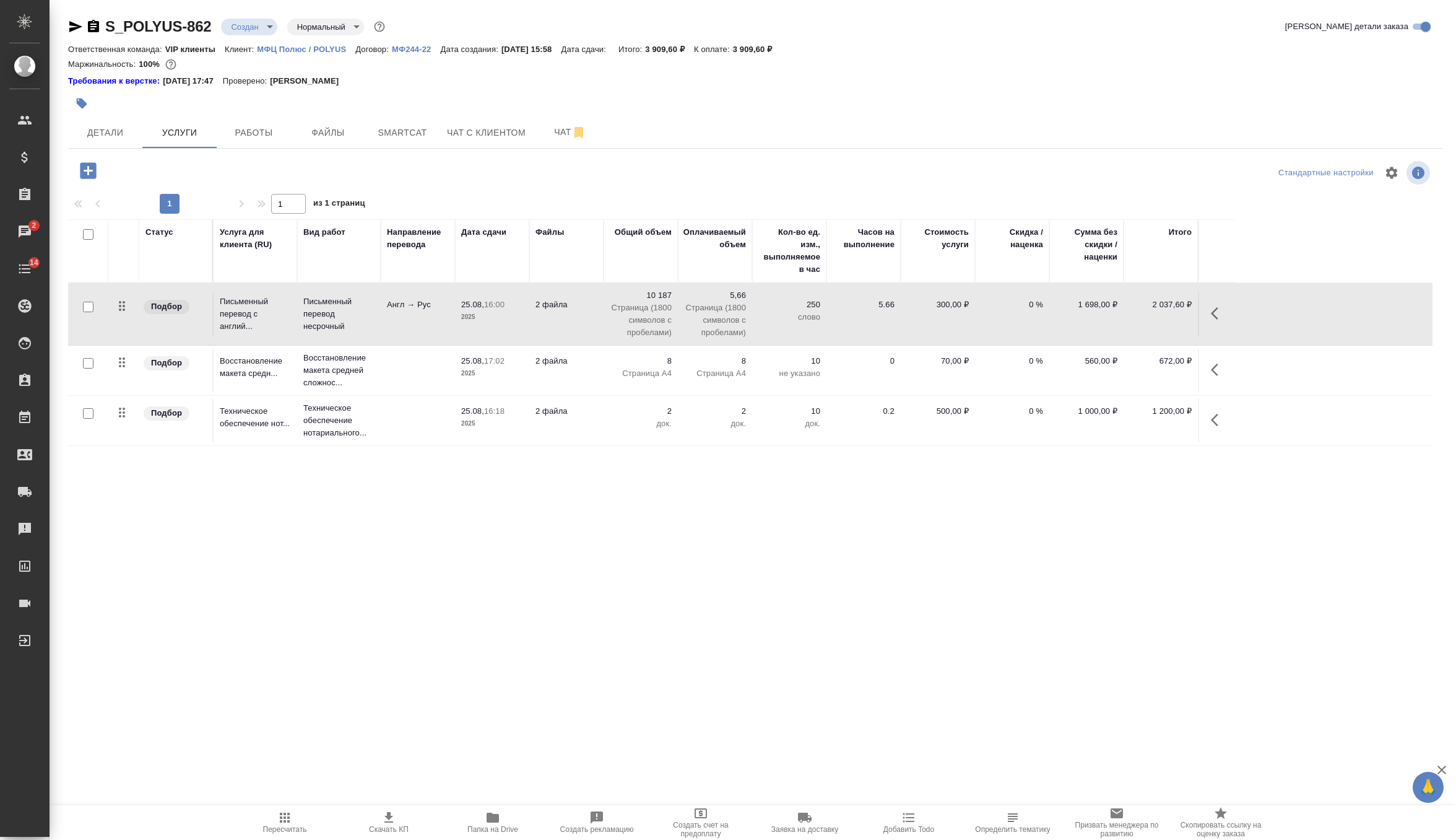
click at [552, 421] on td "2 файла" at bounding box center [566, 421] width 75 height 43
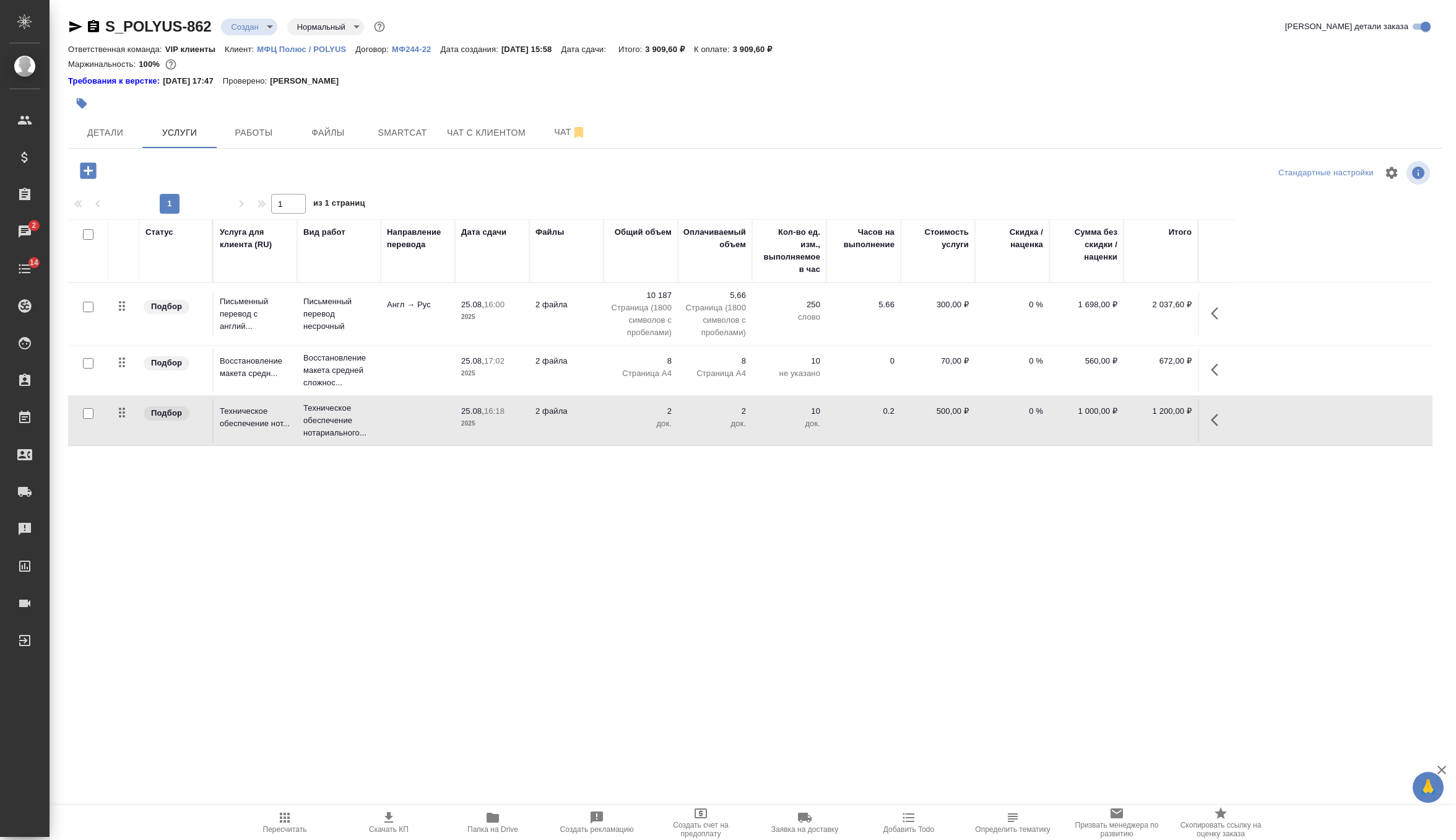
click at [552, 421] on td "2 файла" at bounding box center [566, 421] width 75 height 43
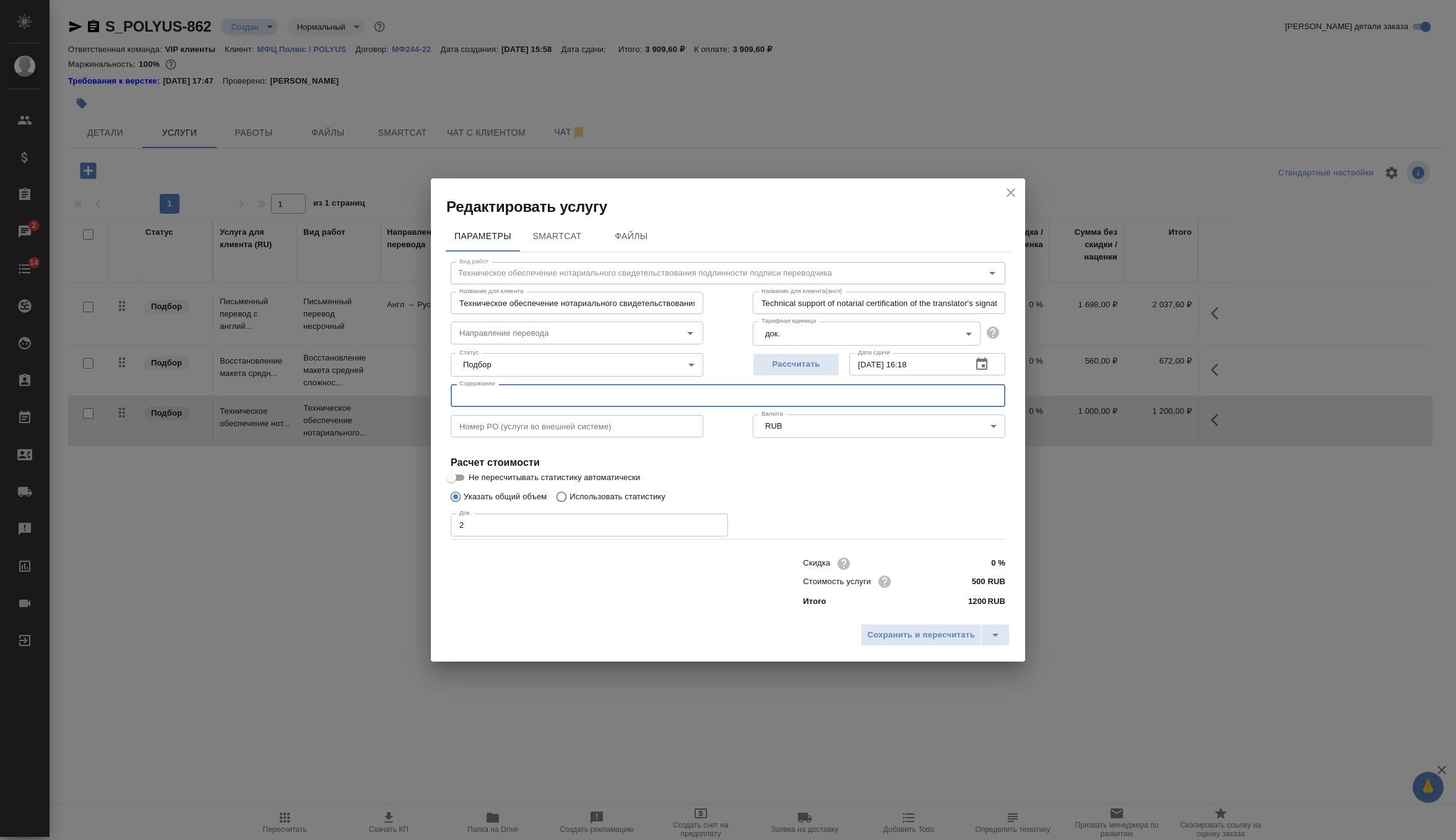
click at [559, 403] on input "text" at bounding box center [728, 395] width 555 height 22
paste input "250825_Выписка JP Morgan по Polyus Finance для ООО «УК Полюс»"
type input "250825_Выписка JP Morgan по Polyus Finance для ООО «УК Полюс»"
click at [895, 630] on span "Сохранить и пересчитать" at bounding box center [921, 635] width 108 height 14
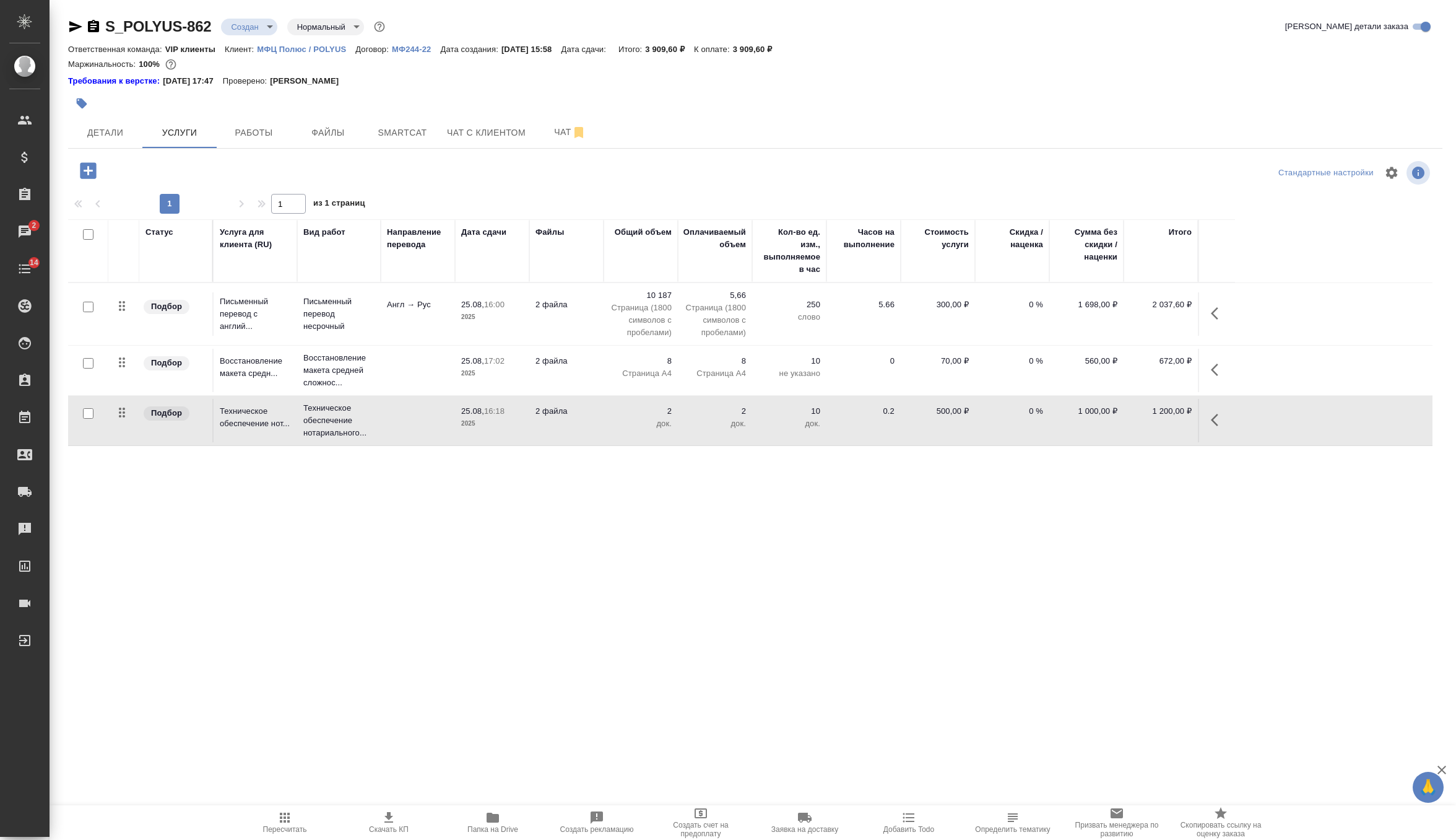
click at [268, 30] on body "🙏 .cls-1 fill:#fff; AWATERA Zverzhanovskaya Diana Клиенты Спецификации Заказы 2…" at bounding box center [728, 420] width 1456 height 840
click at [296, 51] on button "Согласование КП" at bounding box center [267, 47] width 73 height 14
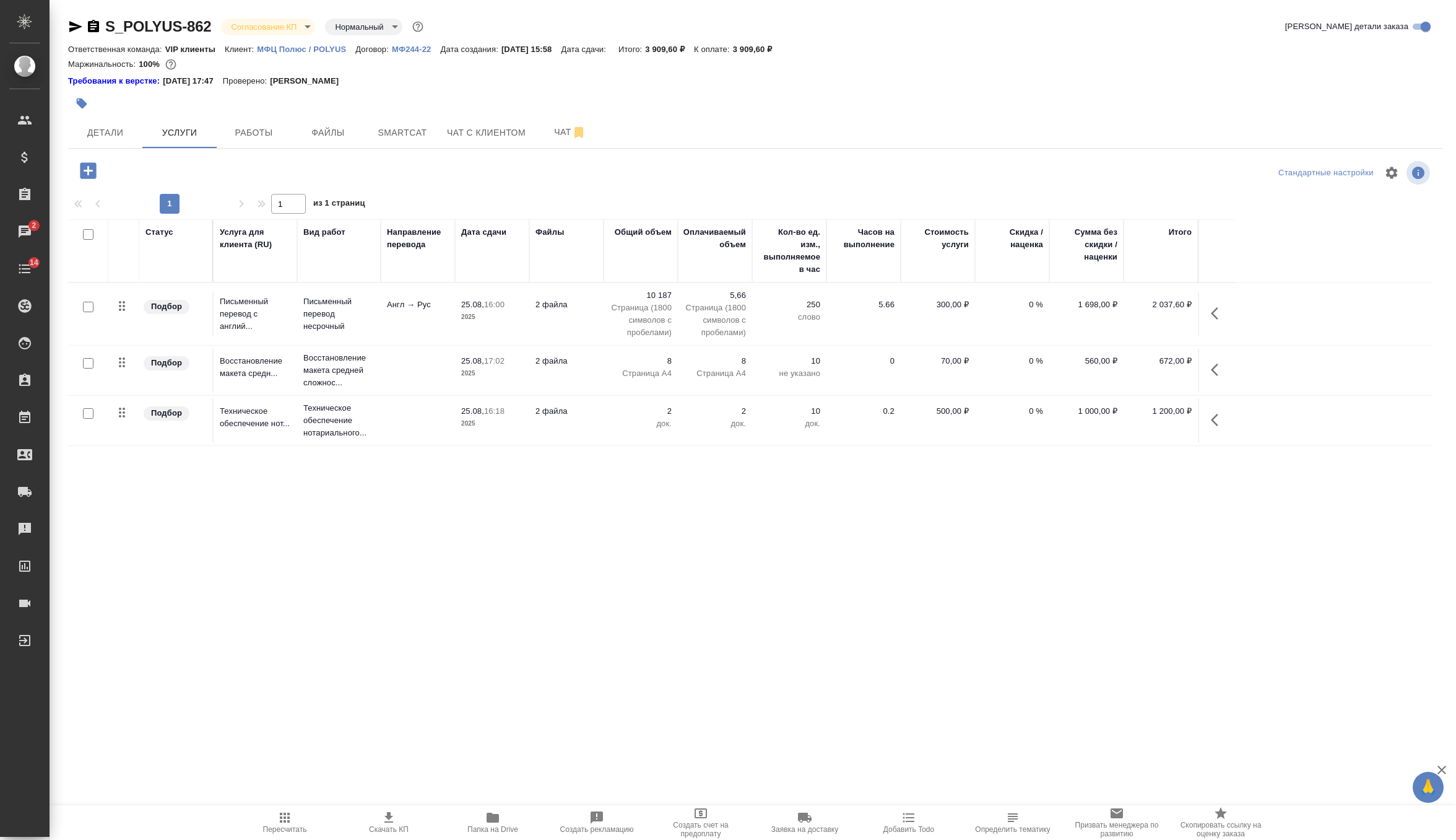
click at [378, 818] on span "Скачать КП" at bounding box center [388, 821] width 89 height 23
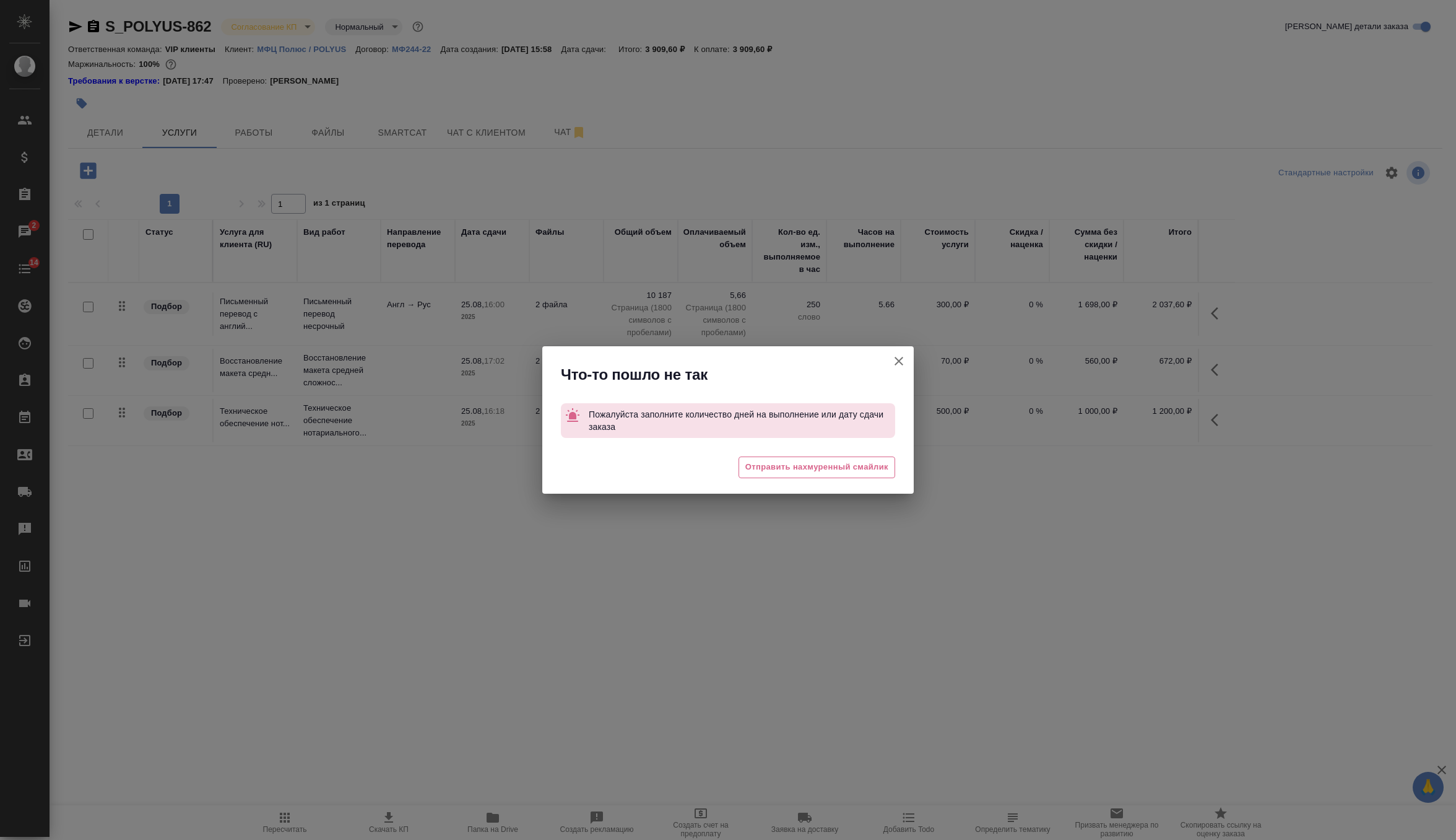
click at [900, 361] on icon "button" at bounding box center [899, 361] width 15 height 15
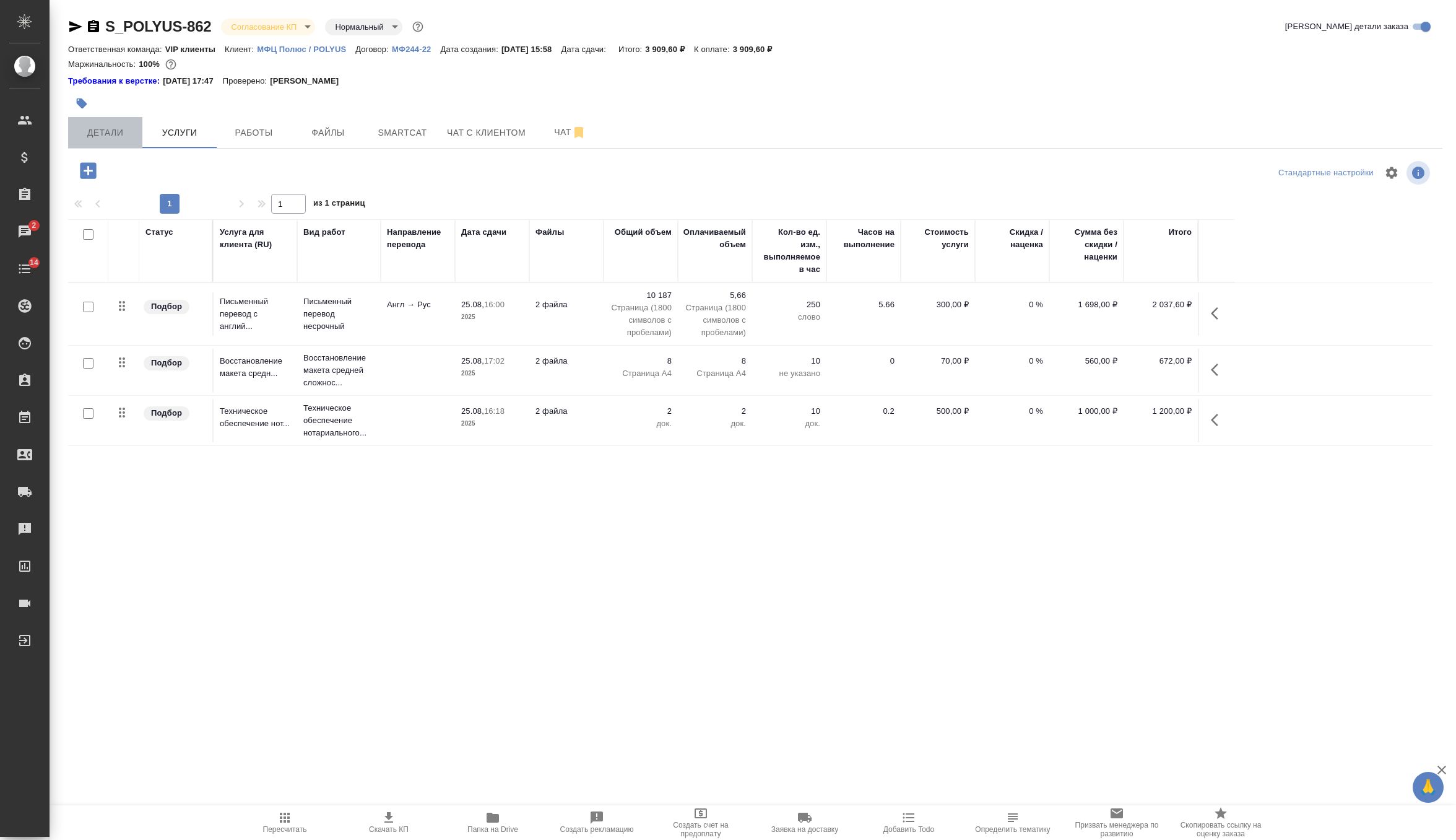
click at [111, 117] on button "Детали" at bounding box center [105, 133] width 75 height 31
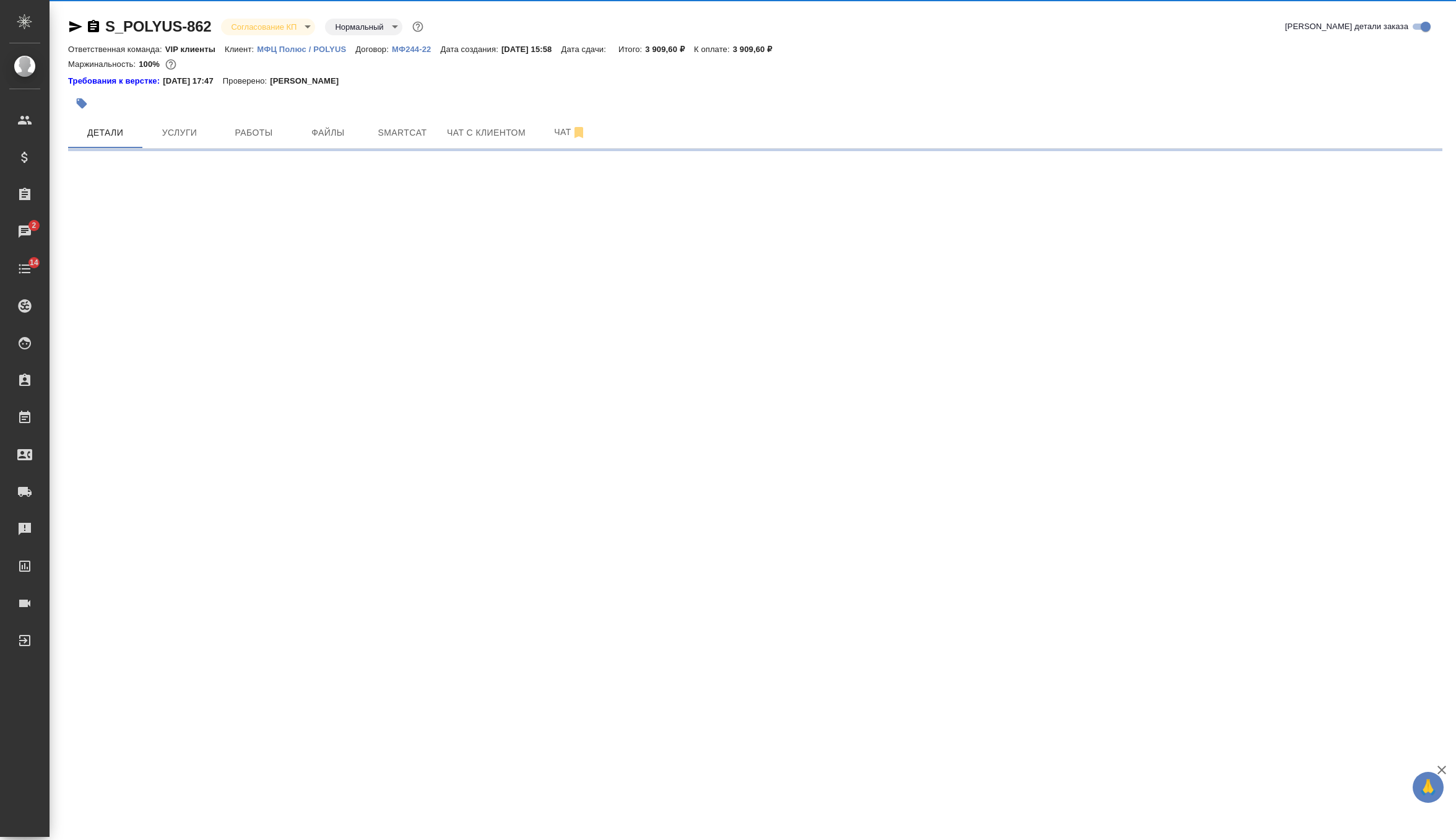
select select "RU"
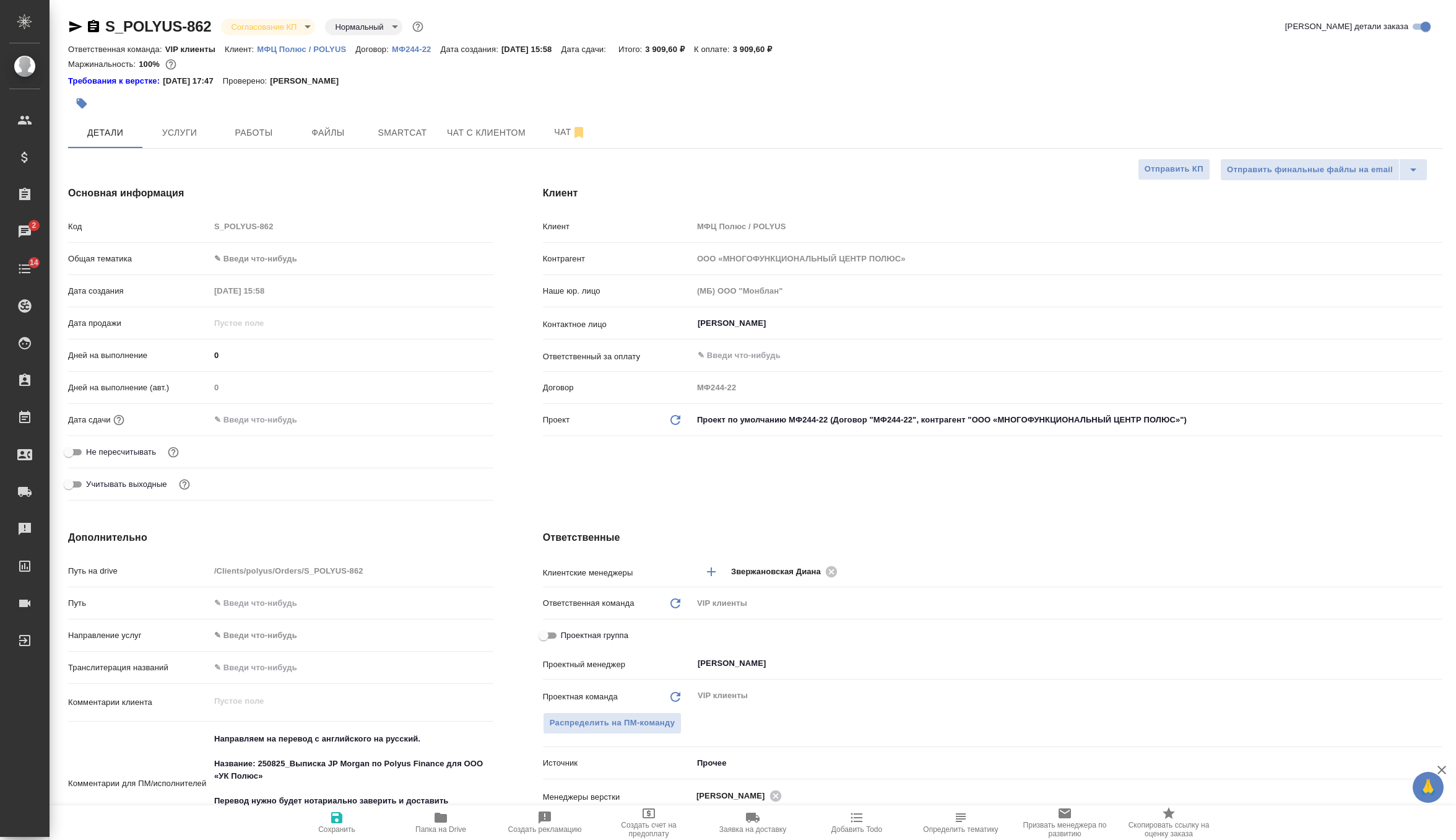
type textarea "x"
click at [340, 817] on icon "button" at bounding box center [336, 817] width 11 height 11
type textarea "x"
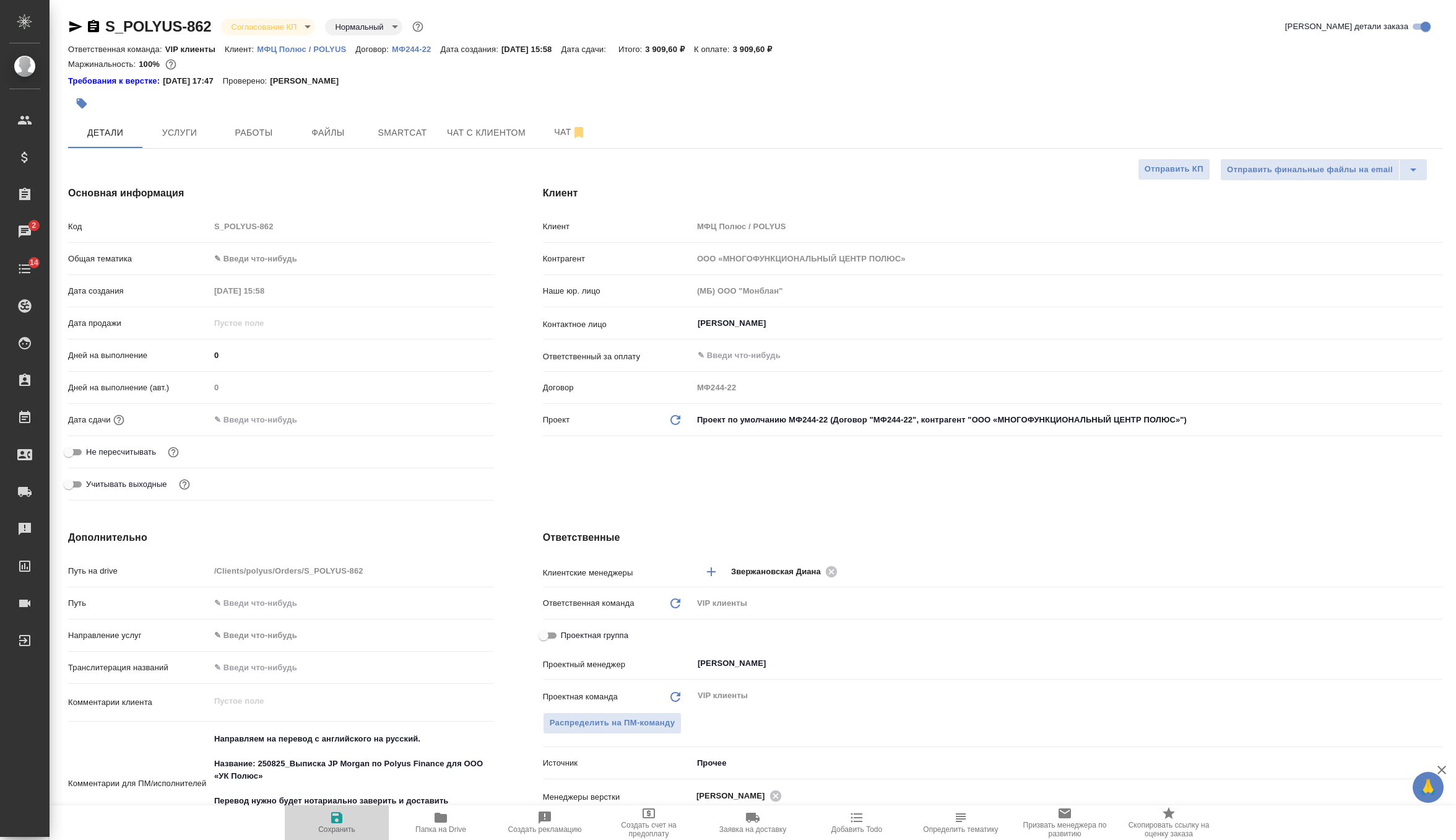
type textarea "x"
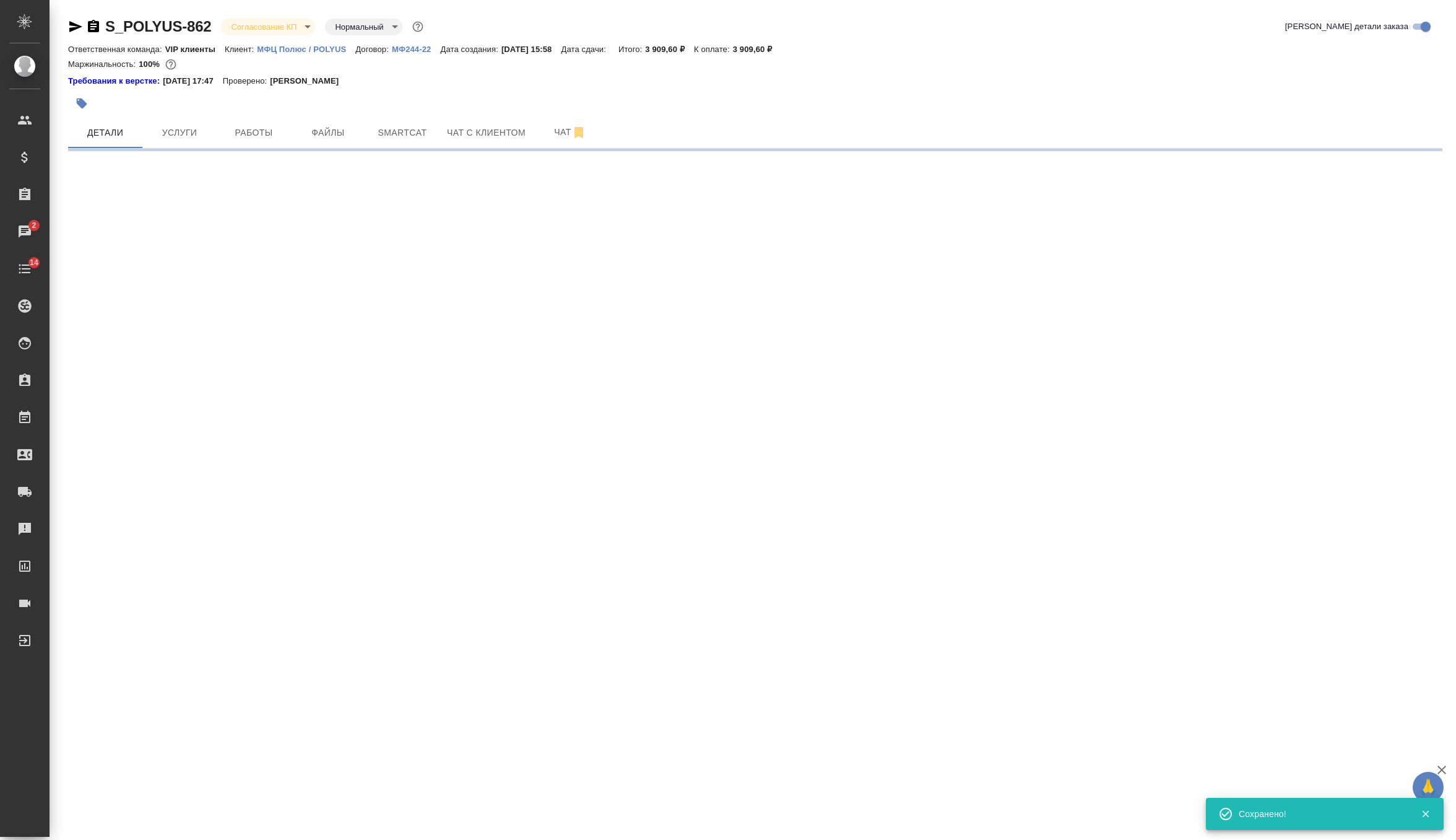
select select "RU"
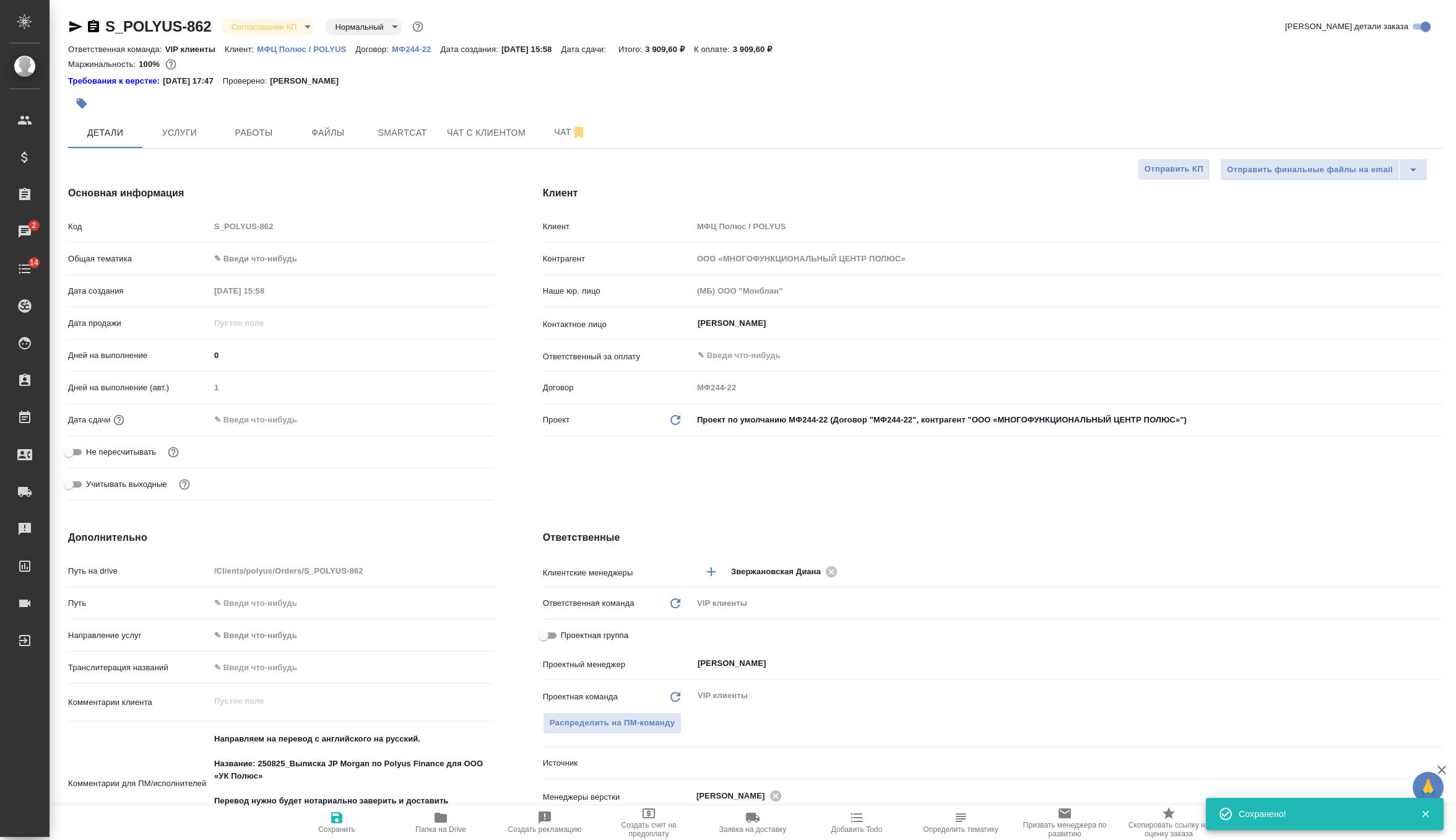
type textarea "x"
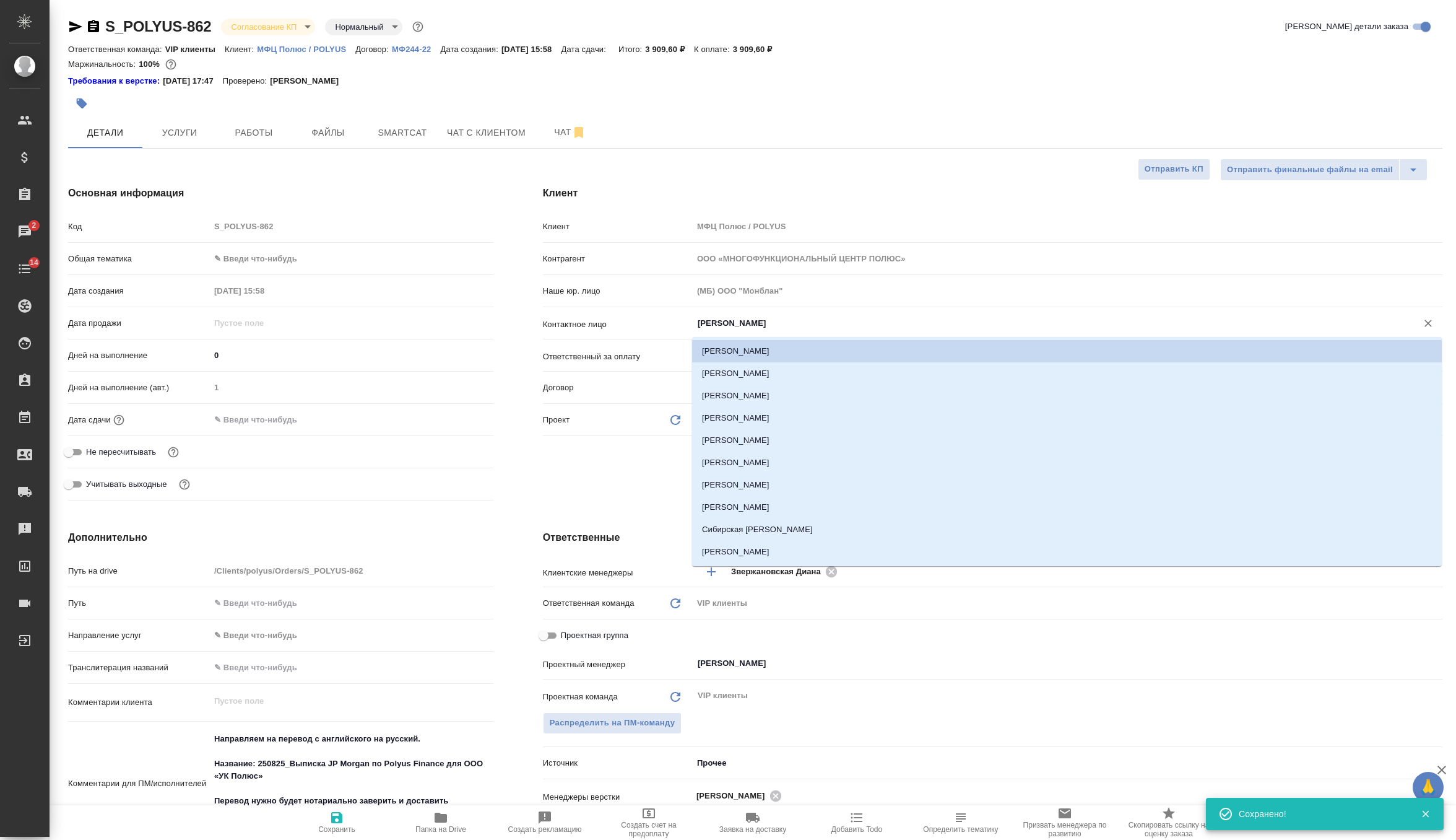
click at [762, 327] on input "Галущак Алексей" at bounding box center [1047, 323] width 701 height 15
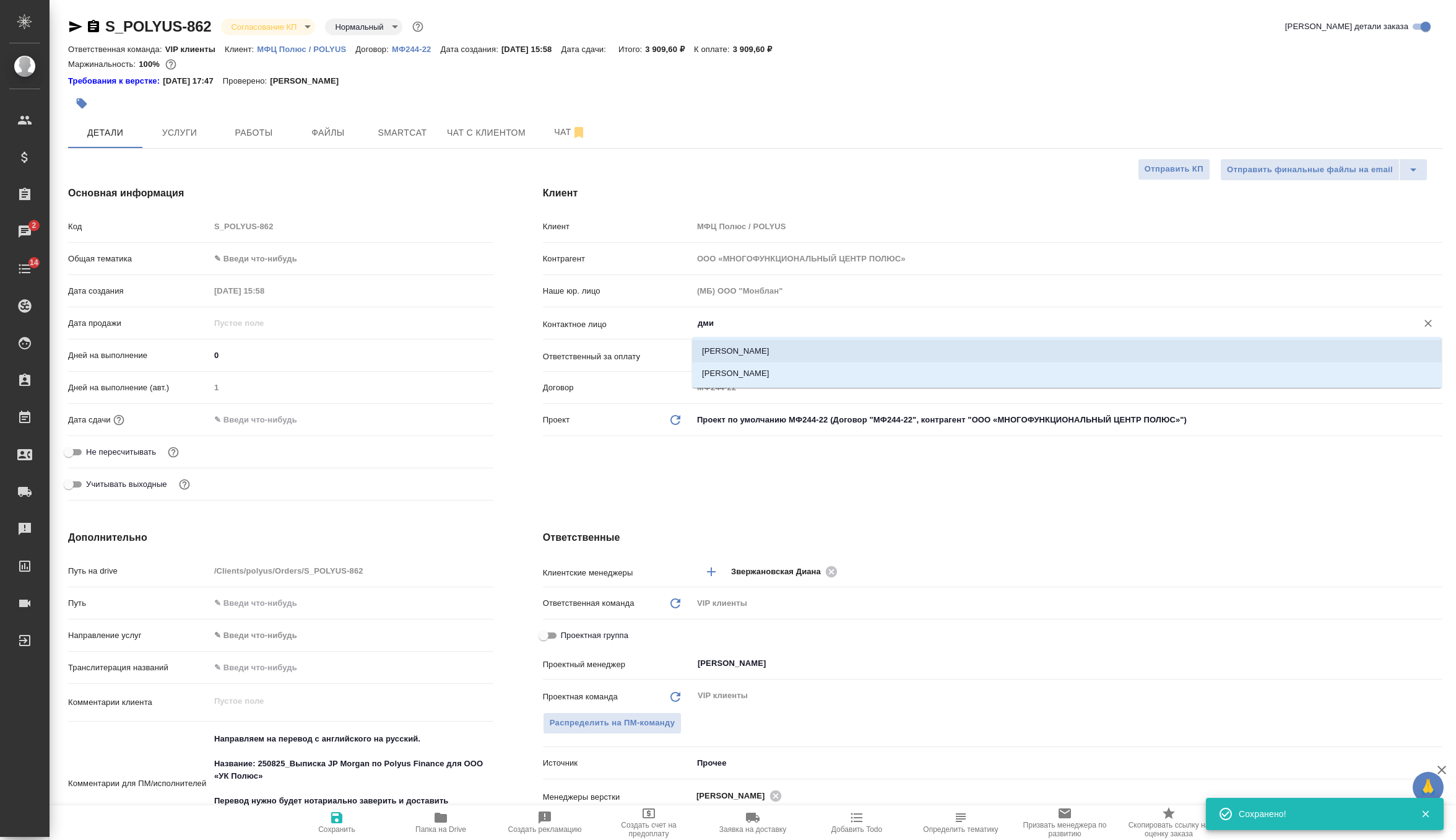
click at [776, 350] on li "[PERSON_NAME]" at bounding box center [1067, 350] width 750 height 22
type input "[PERSON_NAME]"
type textarea "x"
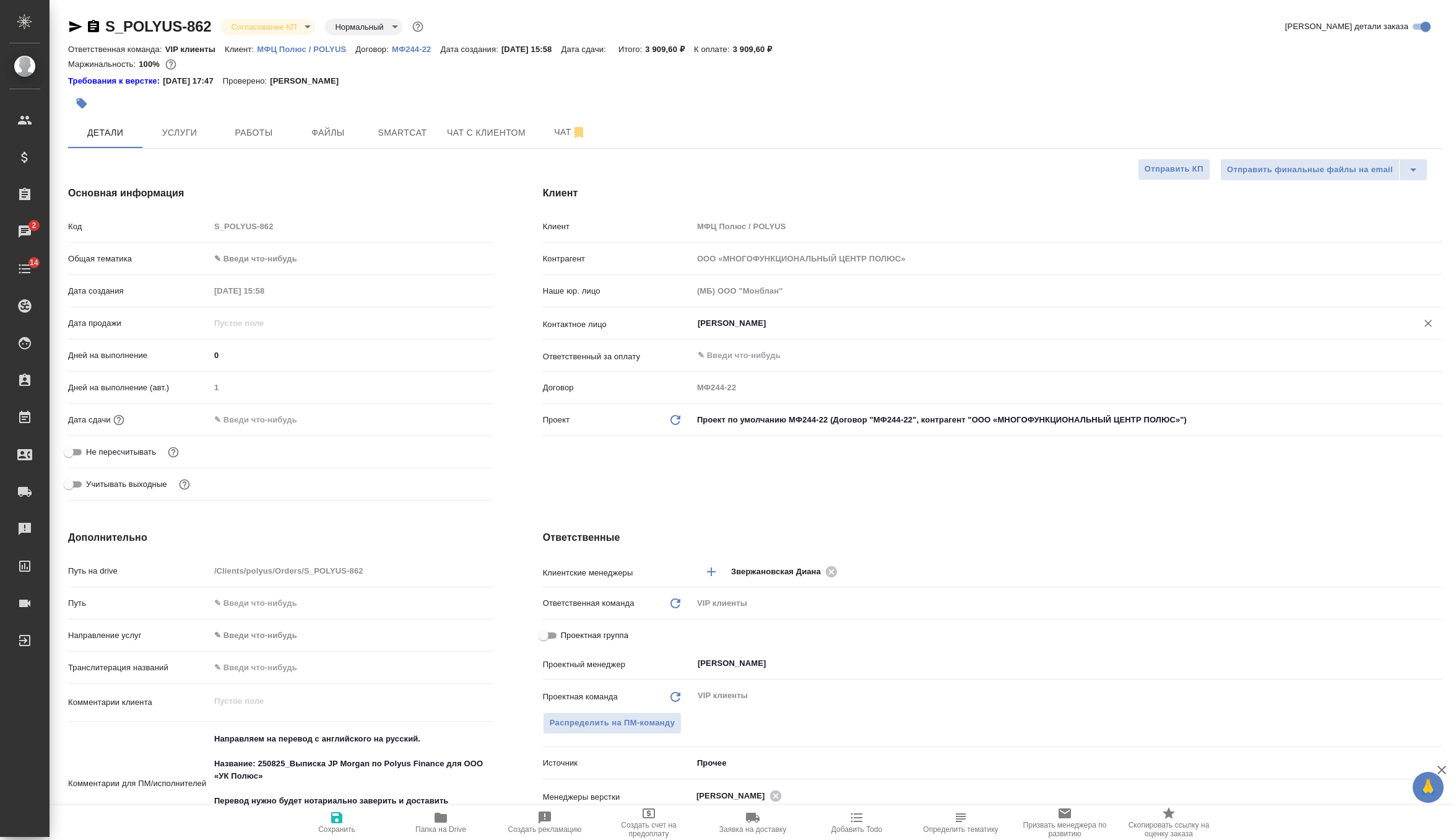
type input "[PERSON_NAME]"
click at [336, 826] on span "Сохранить" at bounding box center [337, 829] width 37 height 9
type textarea "x"
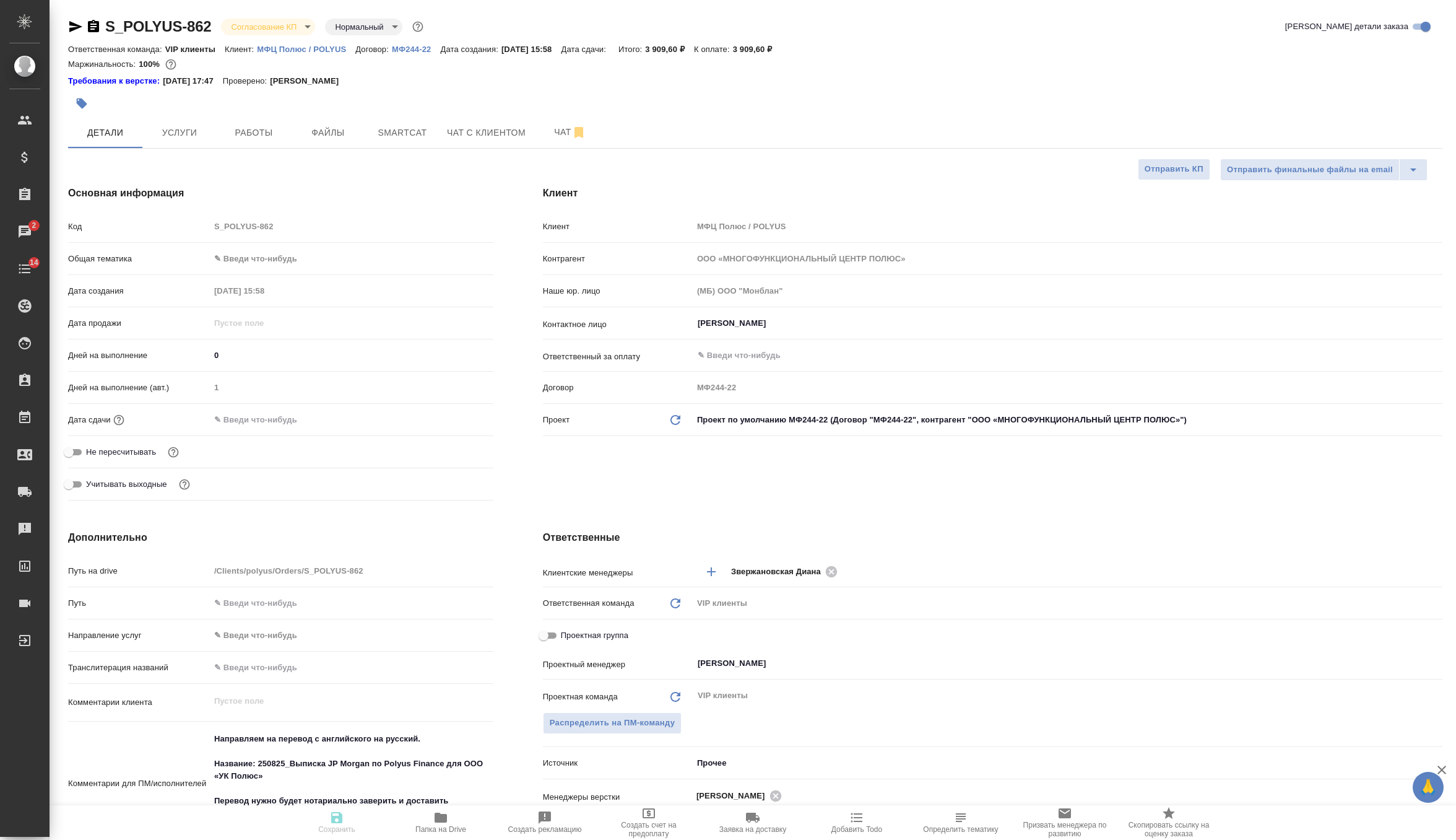
type textarea "x"
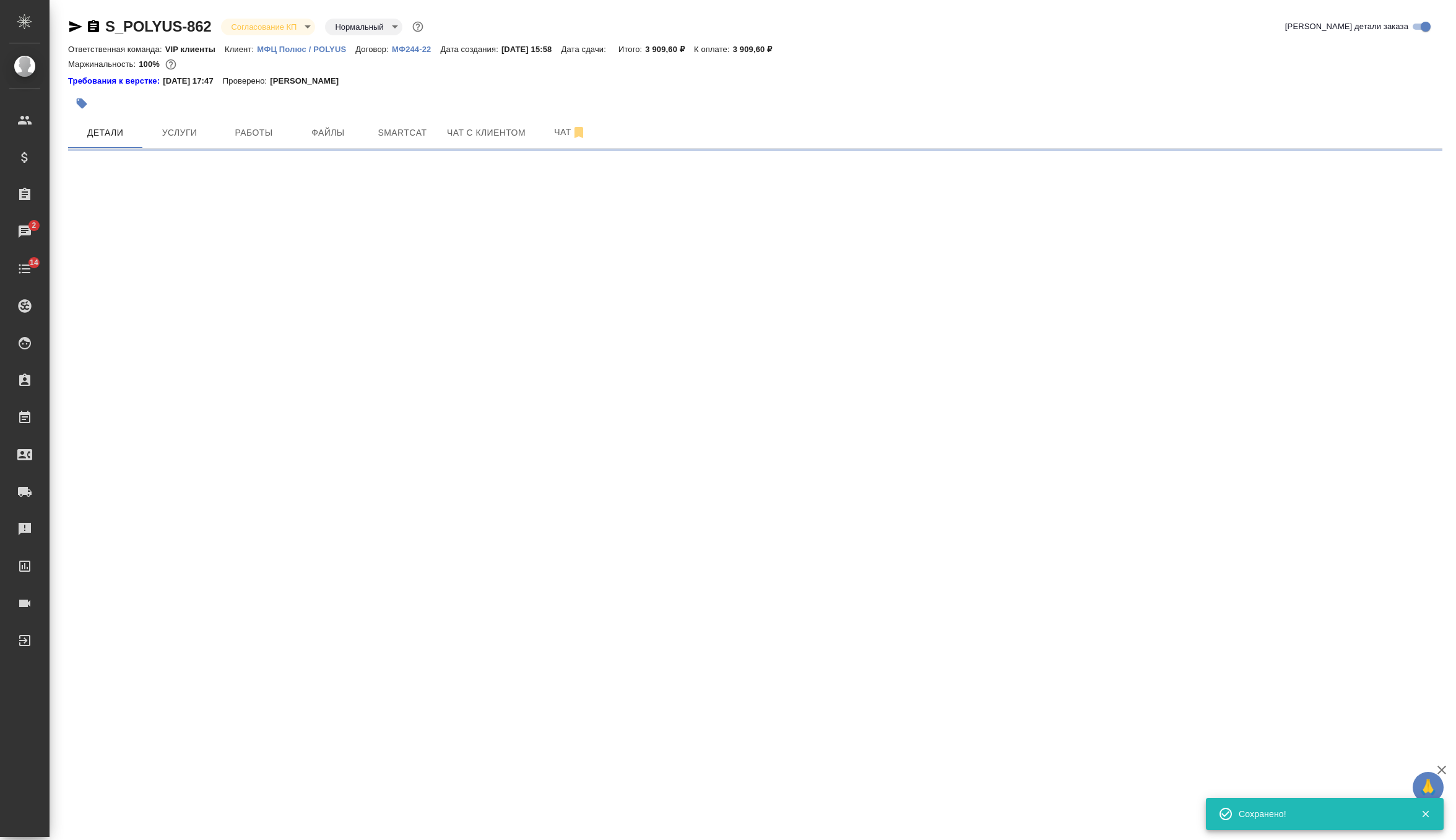
select select "RU"
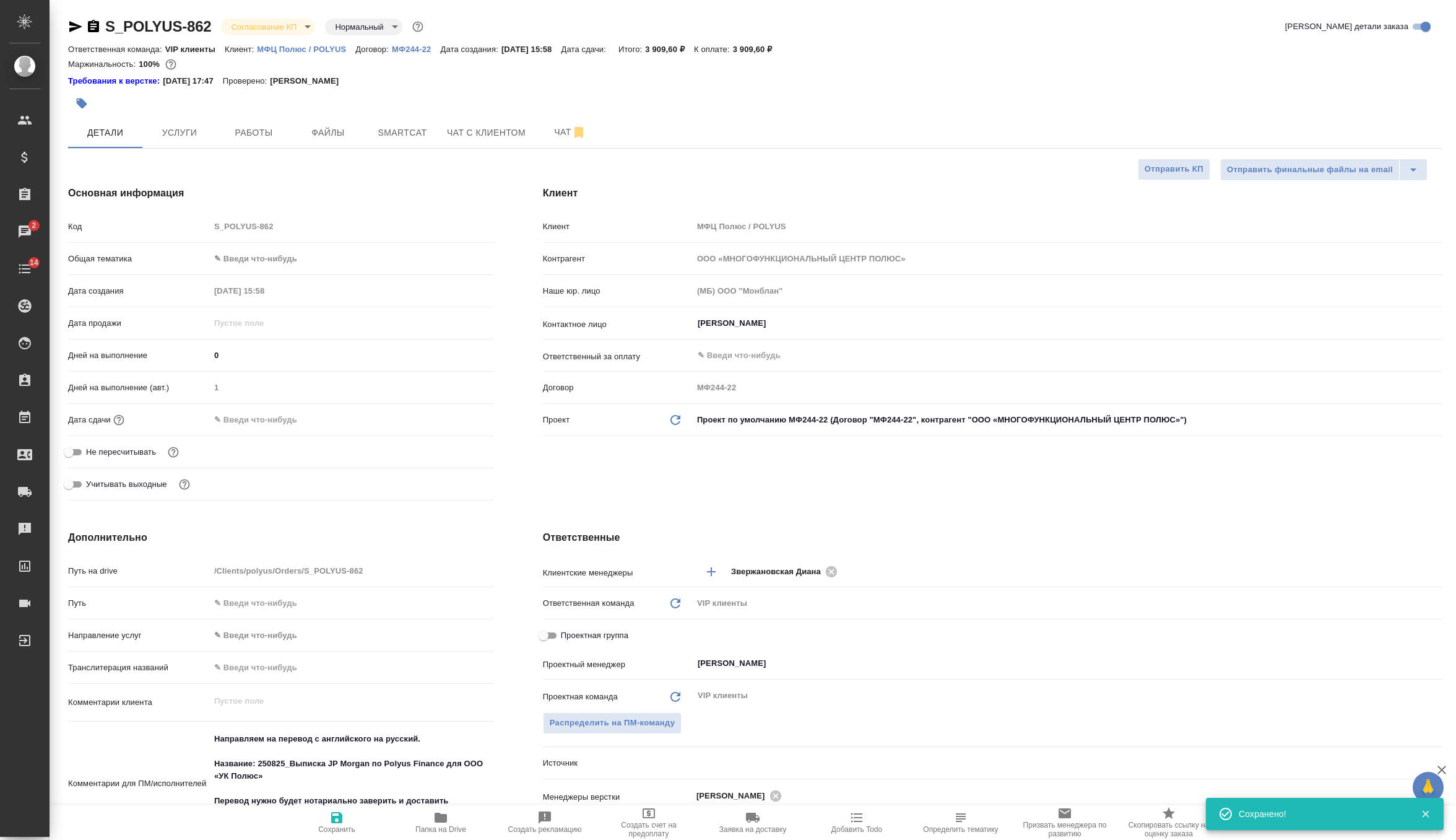
type textarea "x"
click at [251, 413] on input "text" at bounding box center [265, 419] width 109 height 18
click at [458, 413] on icon "button" at bounding box center [457, 418] width 11 height 12
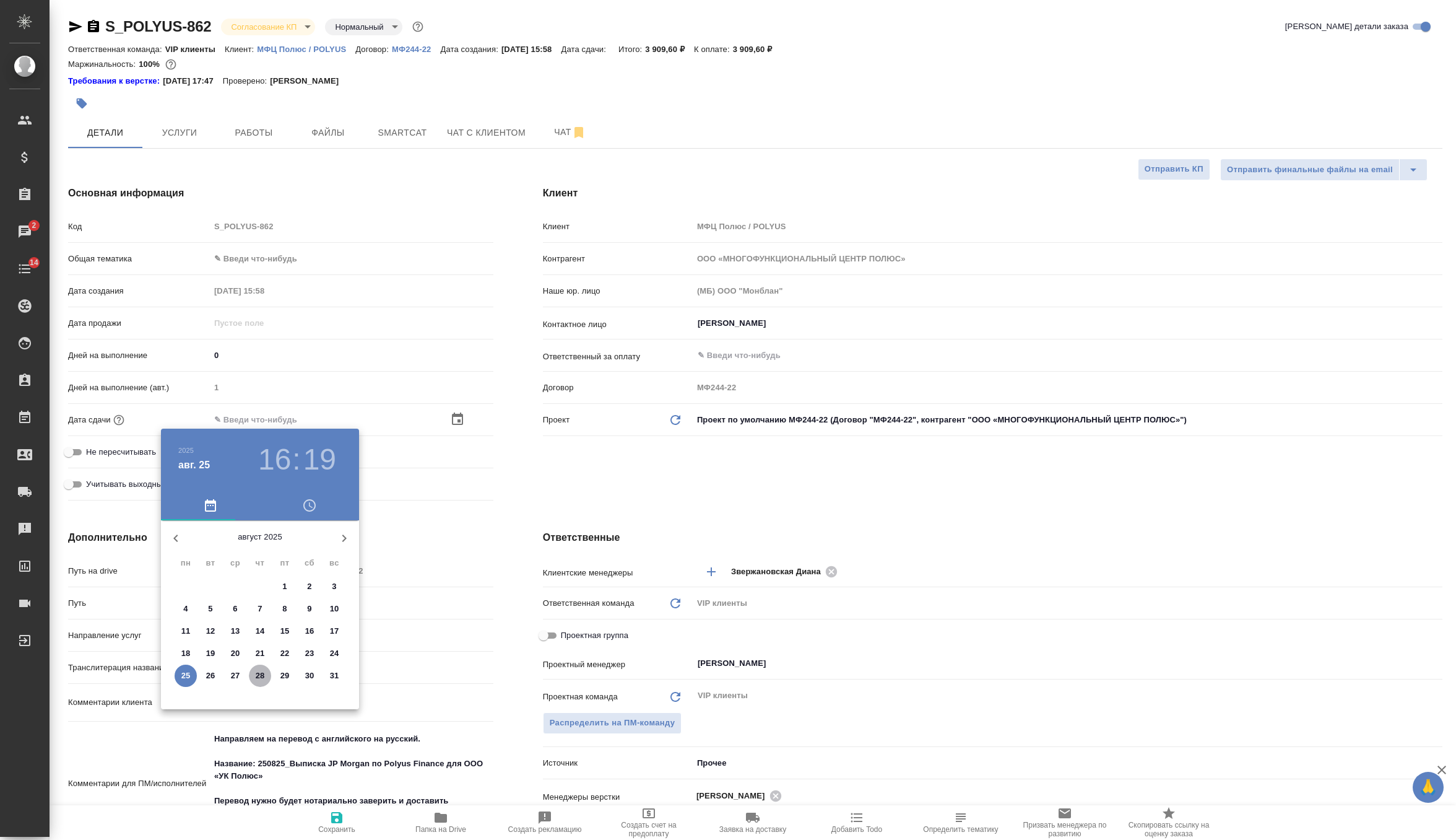
click at [254, 679] on span "28" at bounding box center [260, 675] width 22 height 12
type input "28.08.2025 16:19"
type textarea "x"
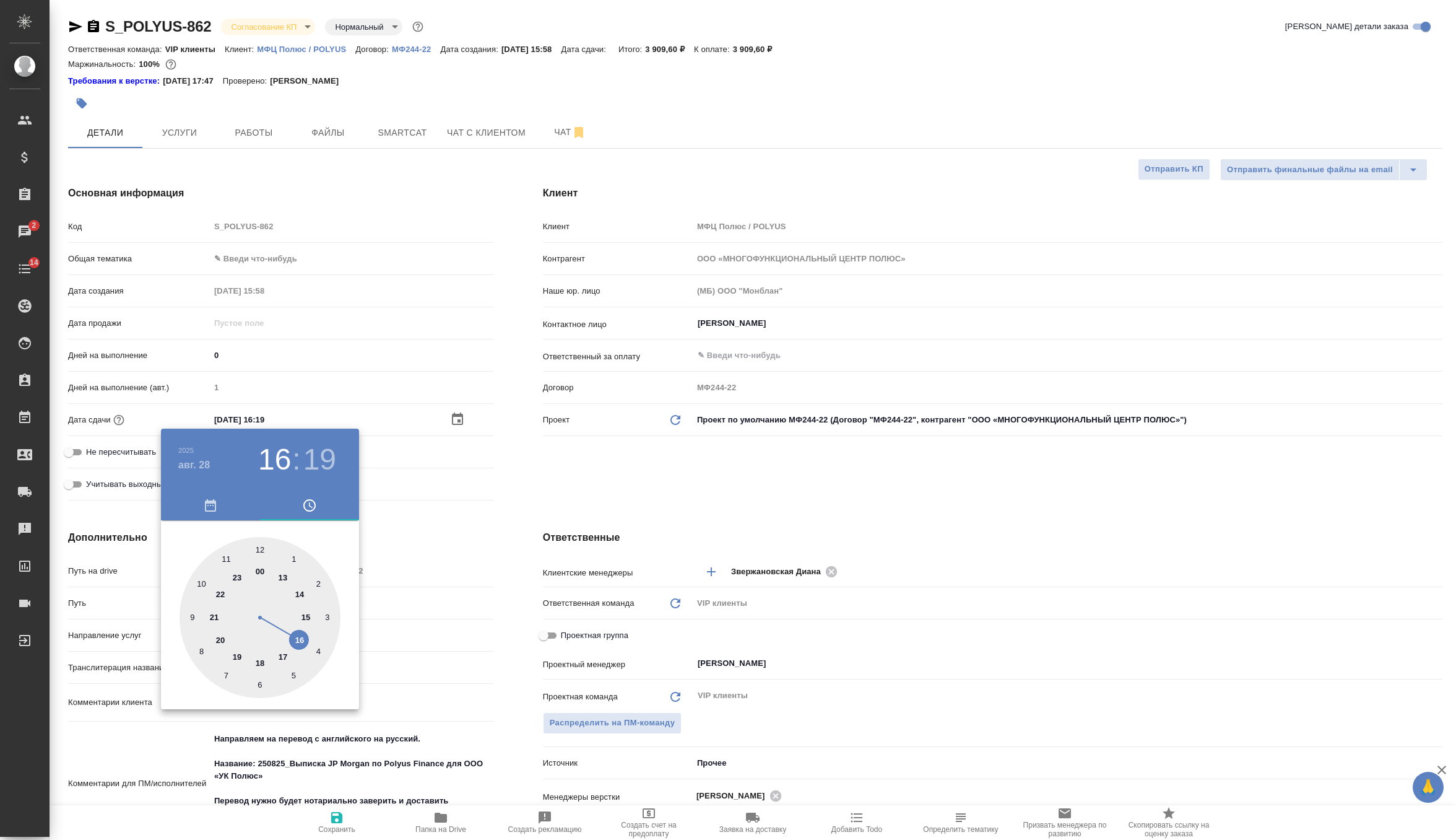
click at [284, 659] on div at bounding box center [260, 617] width 161 height 161
type input "28.08.2025 17:19"
type textarea "x"
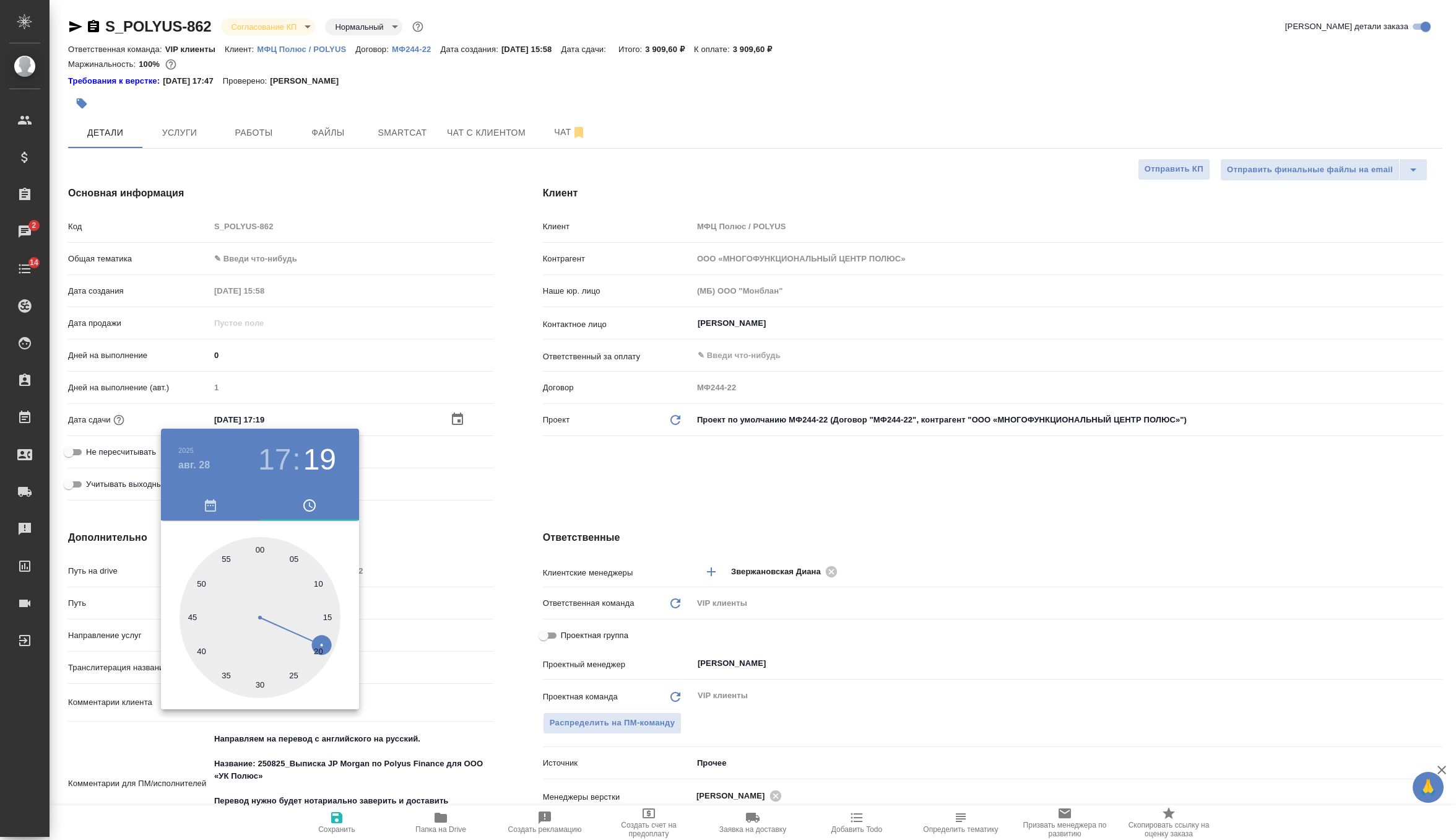
type input "28.08.2025 17:59"
type textarea "x"
click at [256, 550] on div at bounding box center [260, 617] width 161 height 161
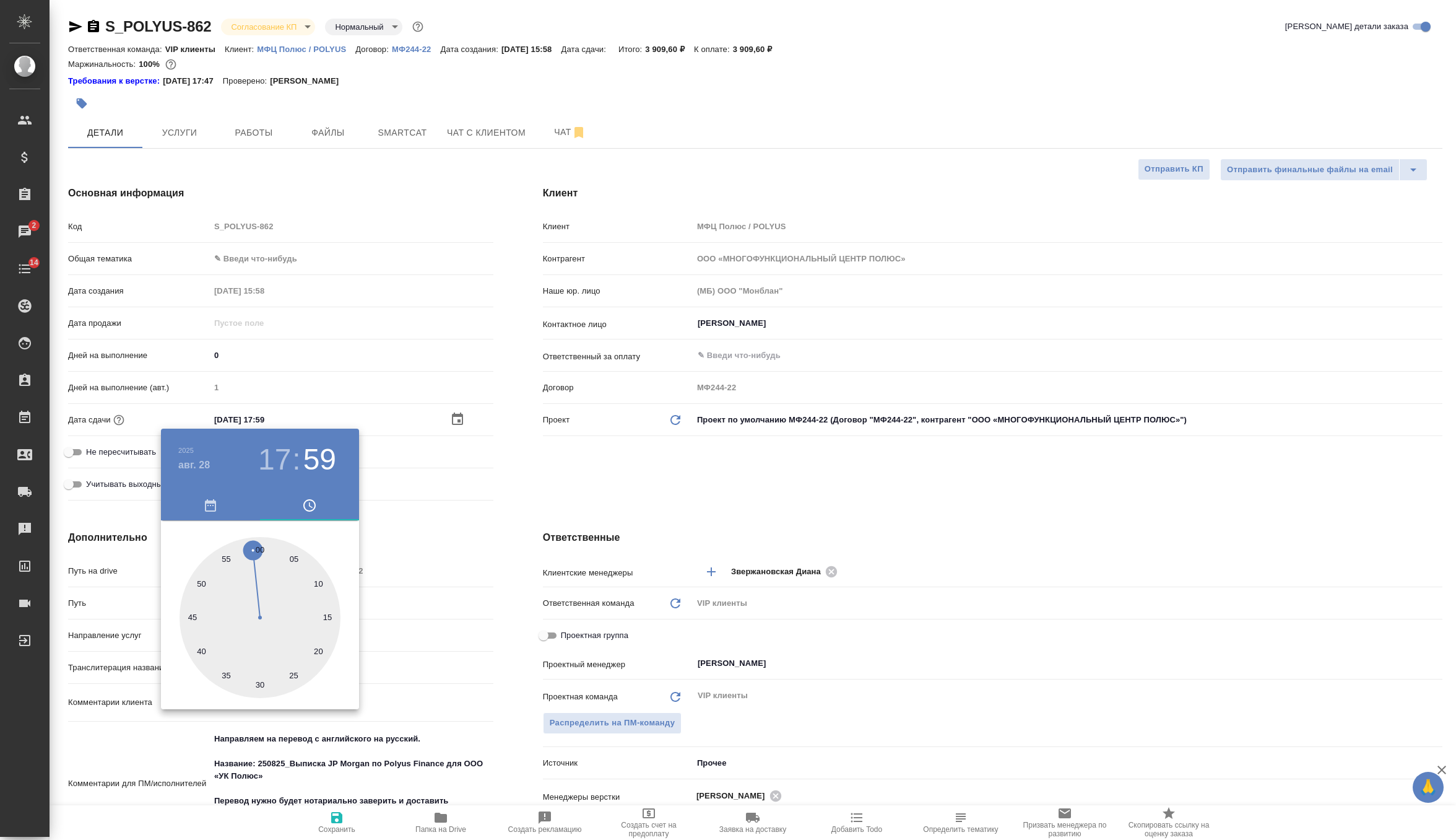
type textarea "x"
click at [260, 549] on div at bounding box center [260, 617] width 161 height 161
type input "28.08.2025 17:00"
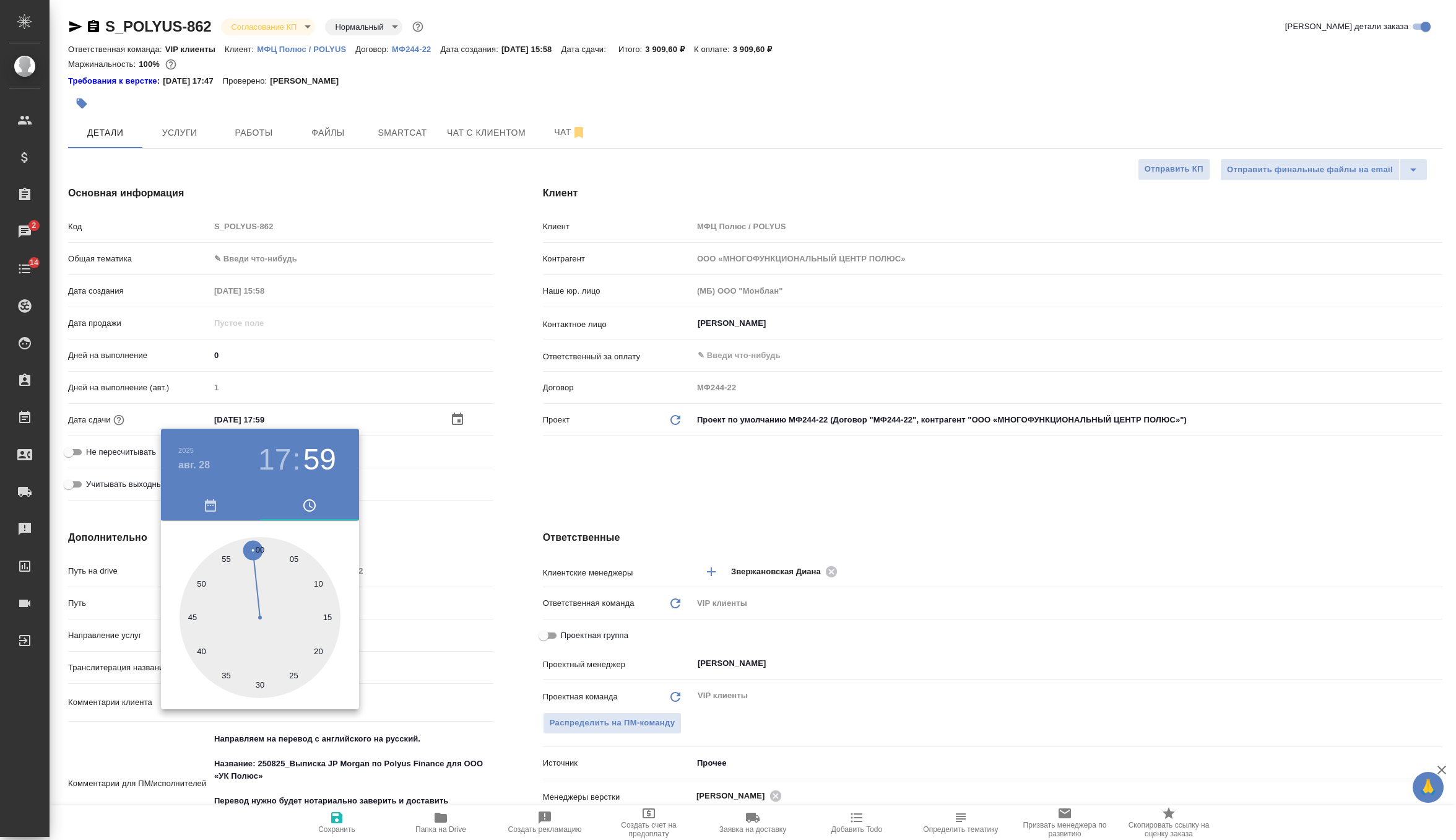
type textarea "x"
click at [602, 451] on div at bounding box center [728, 420] width 1456 height 840
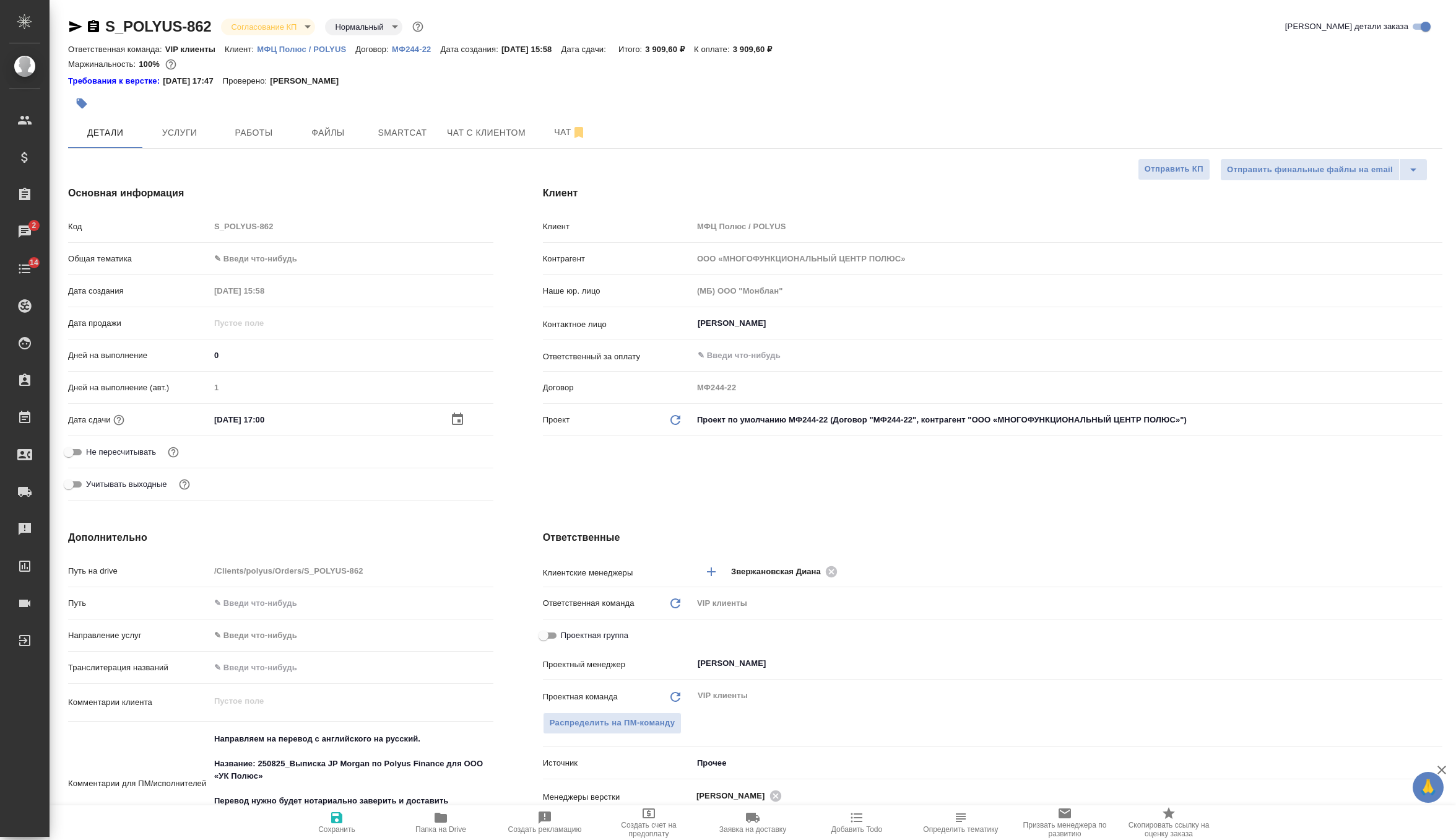
click at [328, 820] on span "Сохранить" at bounding box center [337, 821] width 89 height 23
type textarea "x"
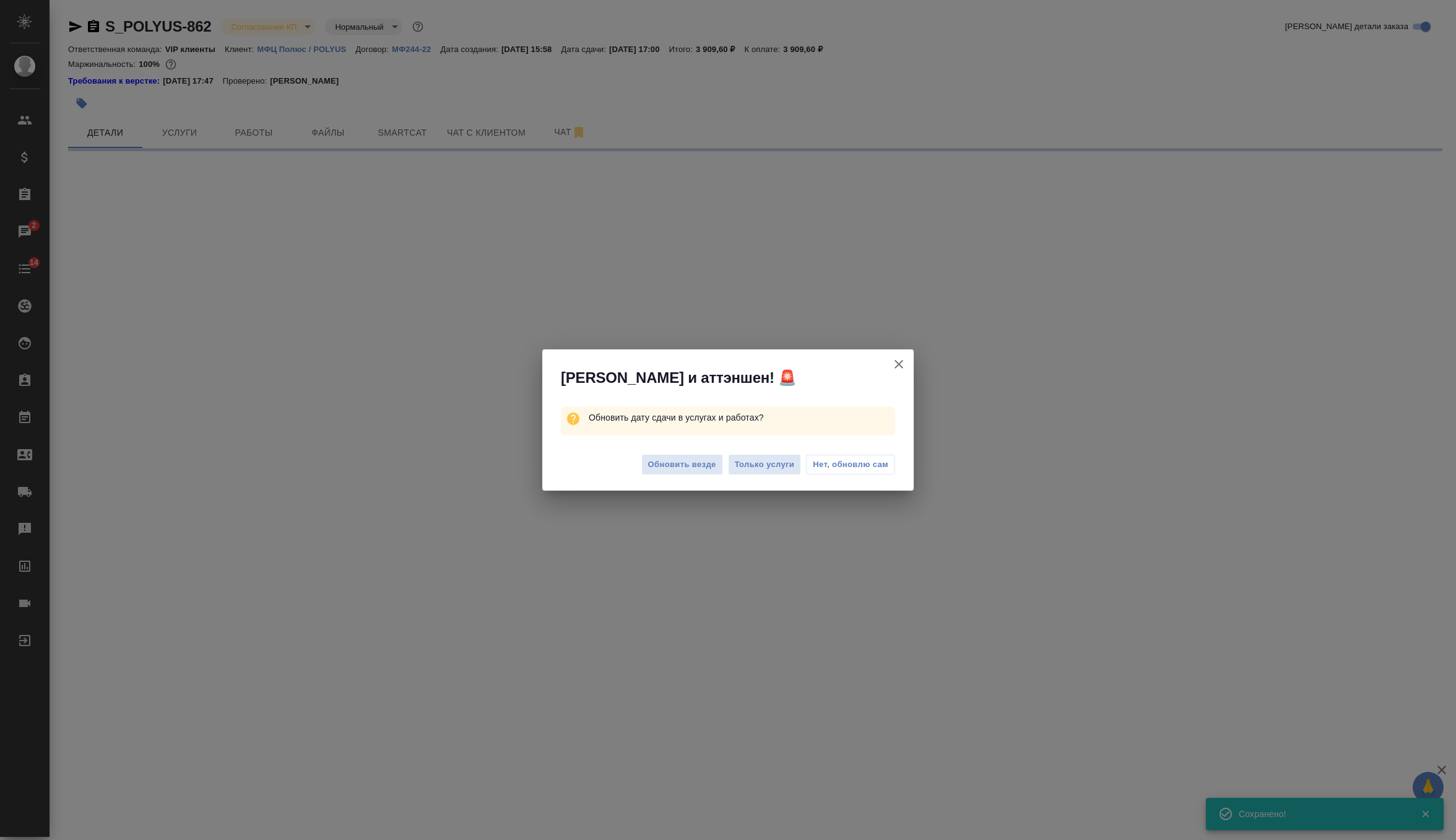
select select "RU"
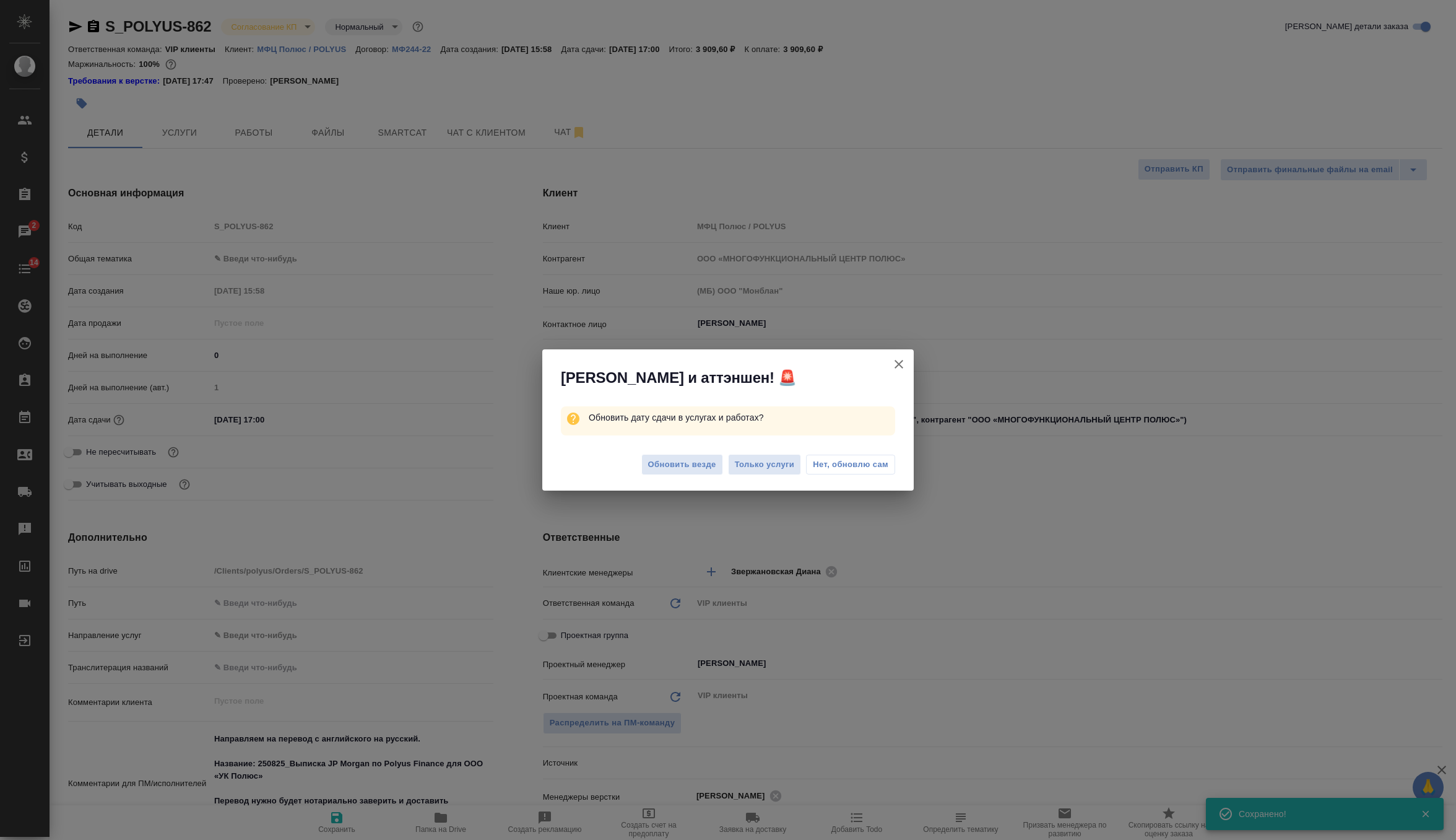
type textarea "x"
click at [703, 463] on span "Обновить везде" at bounding box center [682, 465] width 68 height 14
type textarea "x"
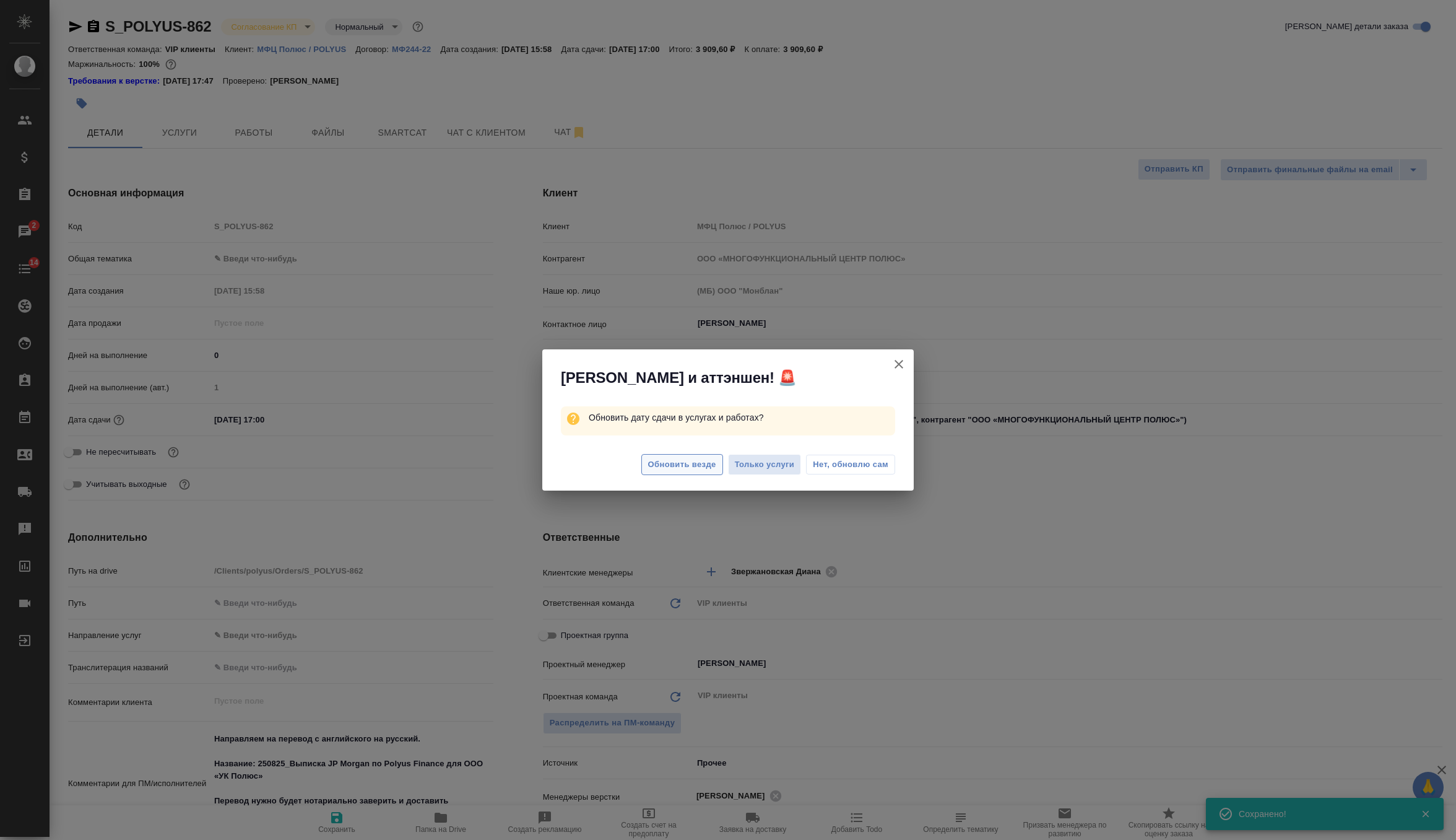
type textarea "x"
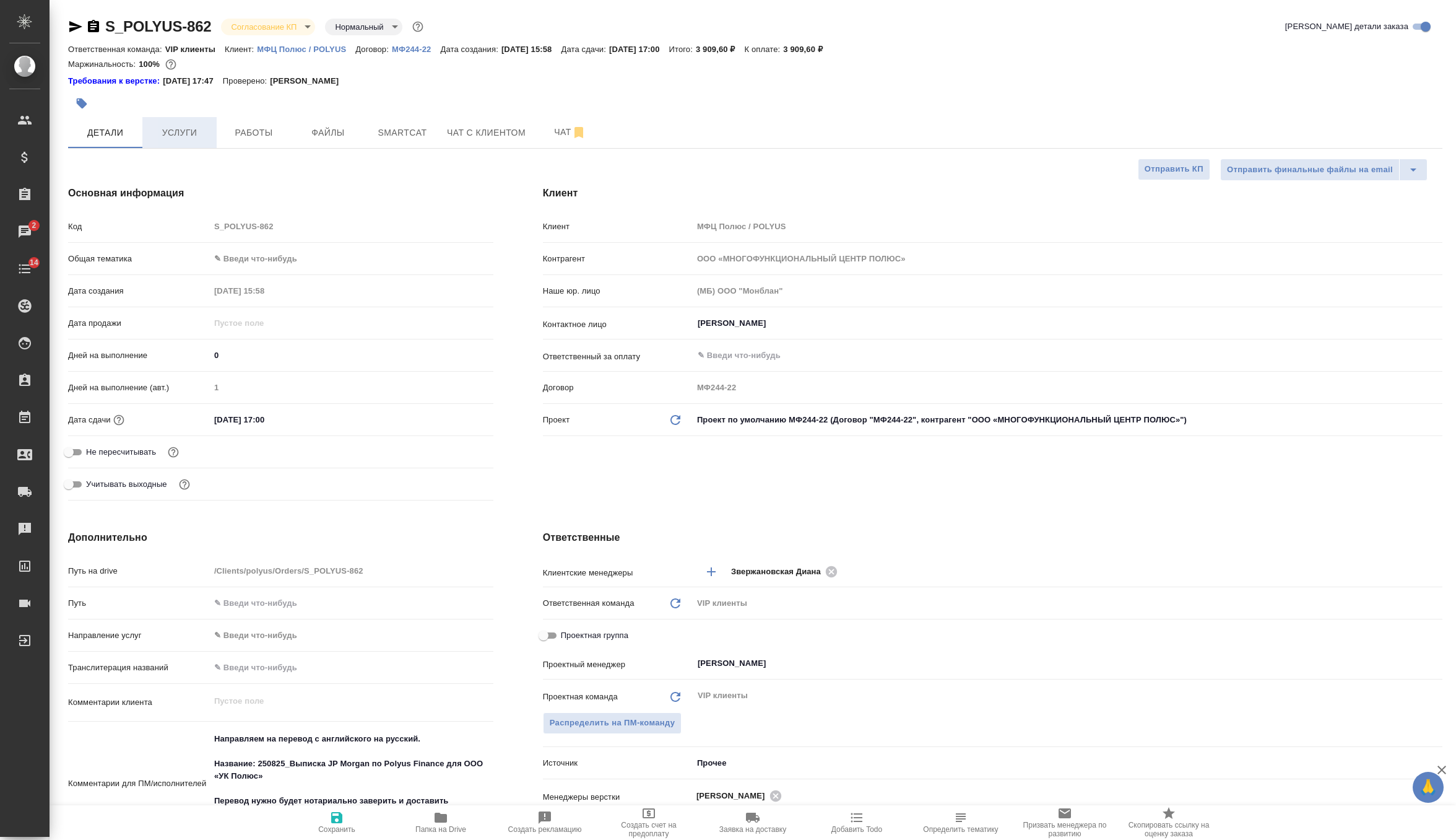
click at [169, 128] on span "Услуги" at bounding box center [180, 133] width 59 height 15
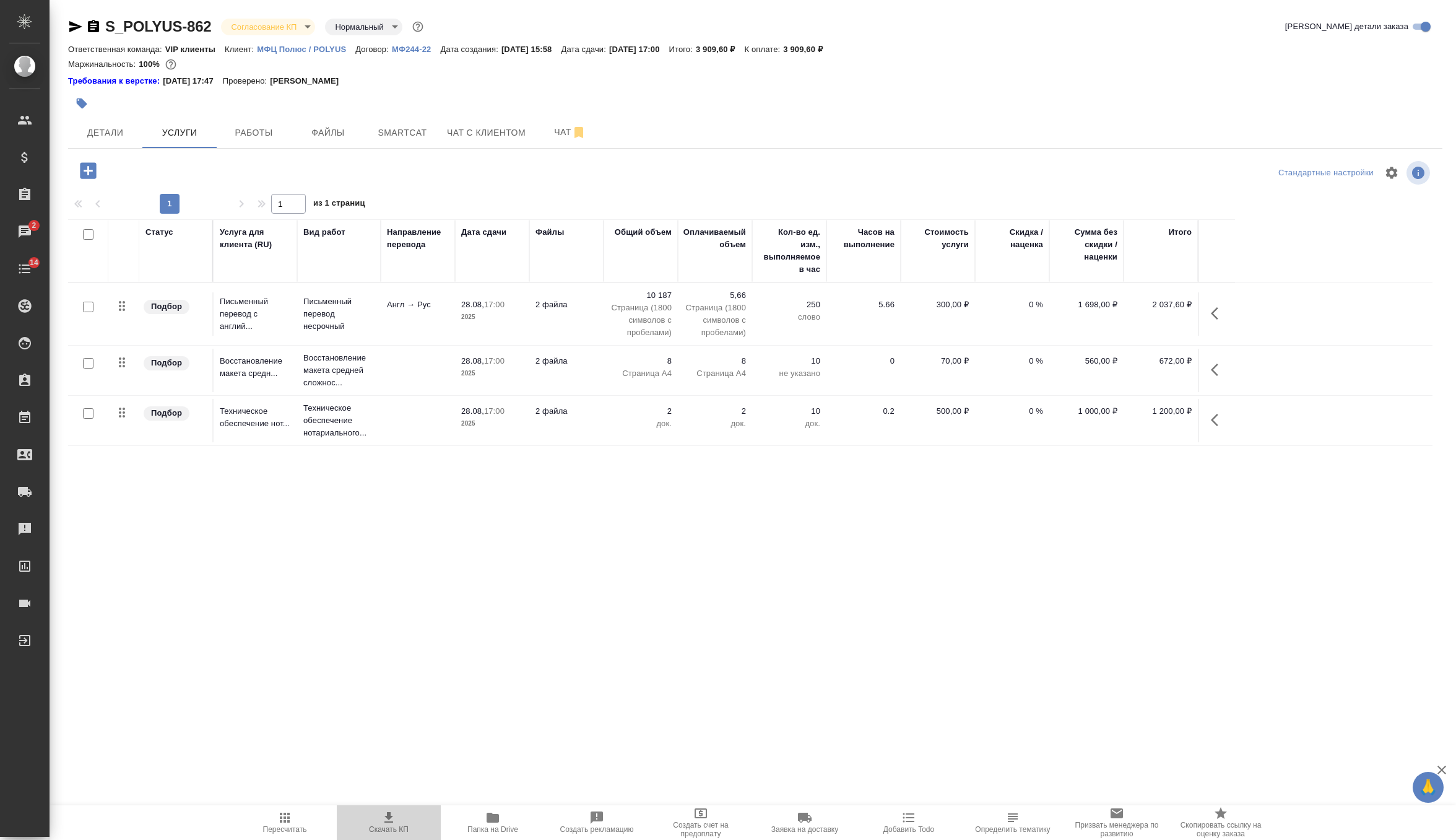
click at [387, 826] on span "Скачать КП" at bounding box center [389, 829] width 40 height 9
click at [117, 138] on span "Детали" at bounding box center [105, 133] width 59 height 15
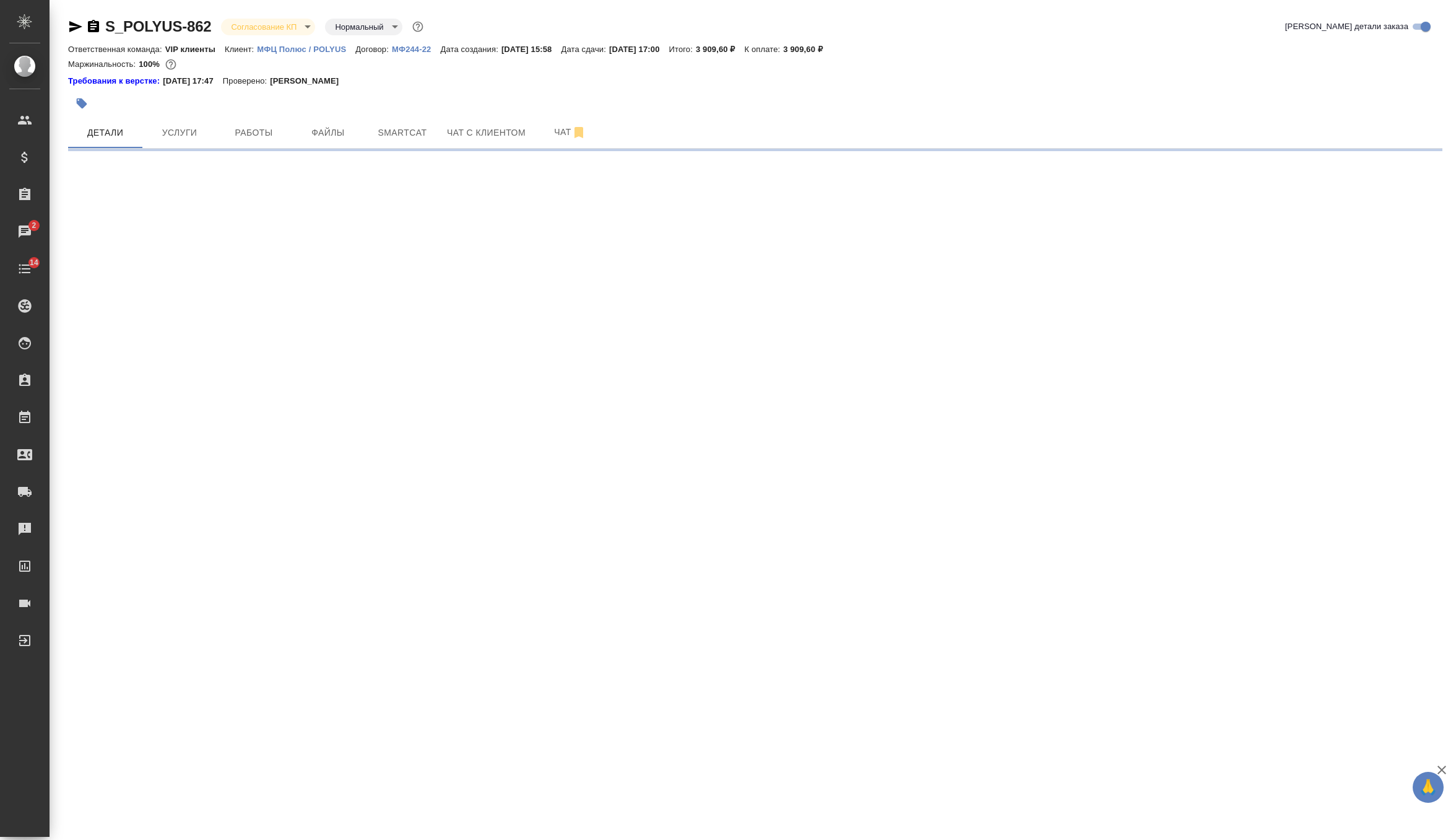
select select "RU"
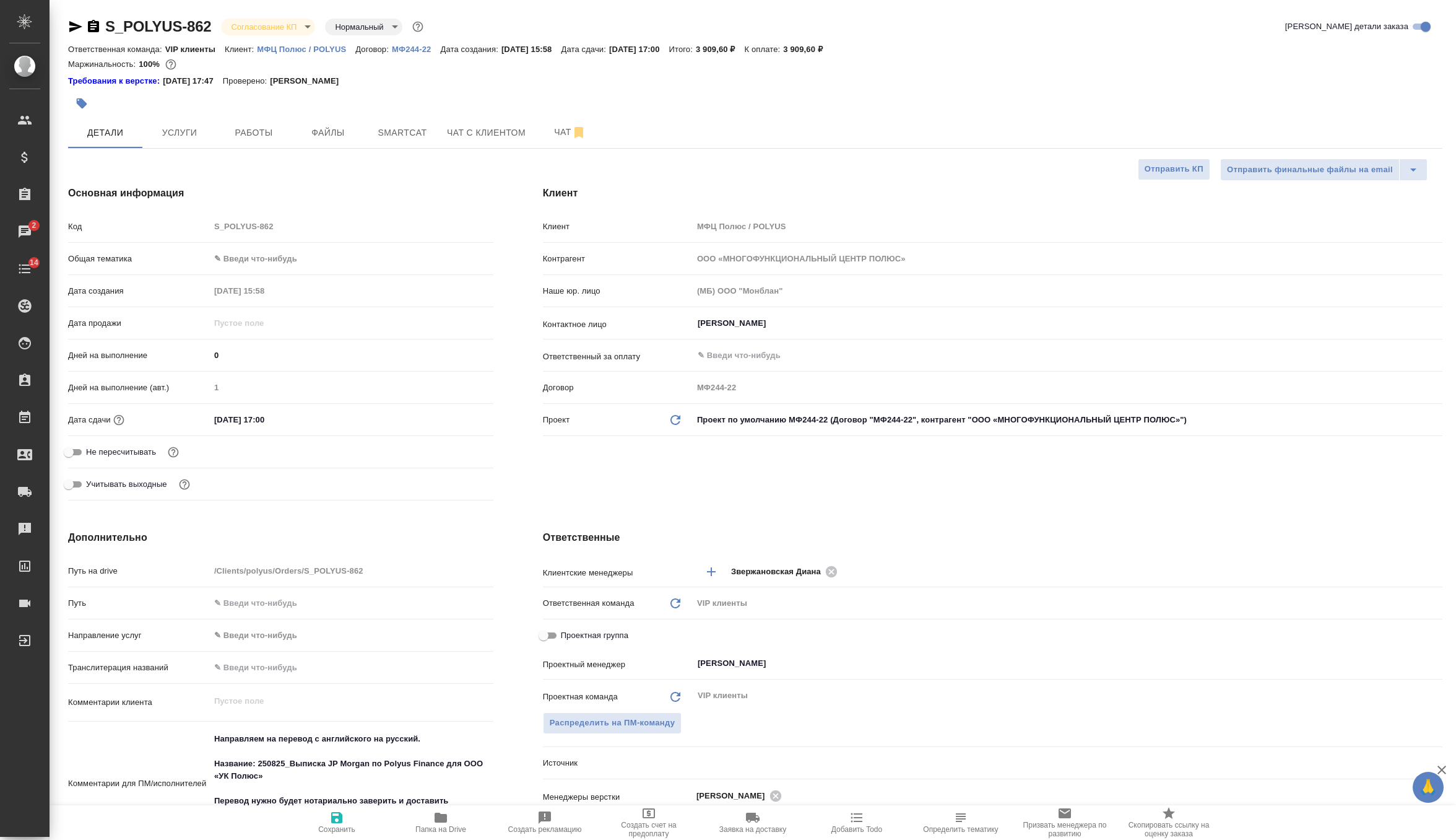
type textarea "x"
drag, startPoint x: 213, startPoint y: 419, endPoint x: 361, endPoint y: 421, distance: 148.0
click at [361, 421] on div "28.08.2025 17:00" at bounding box center [352, 419] width 284 height 20
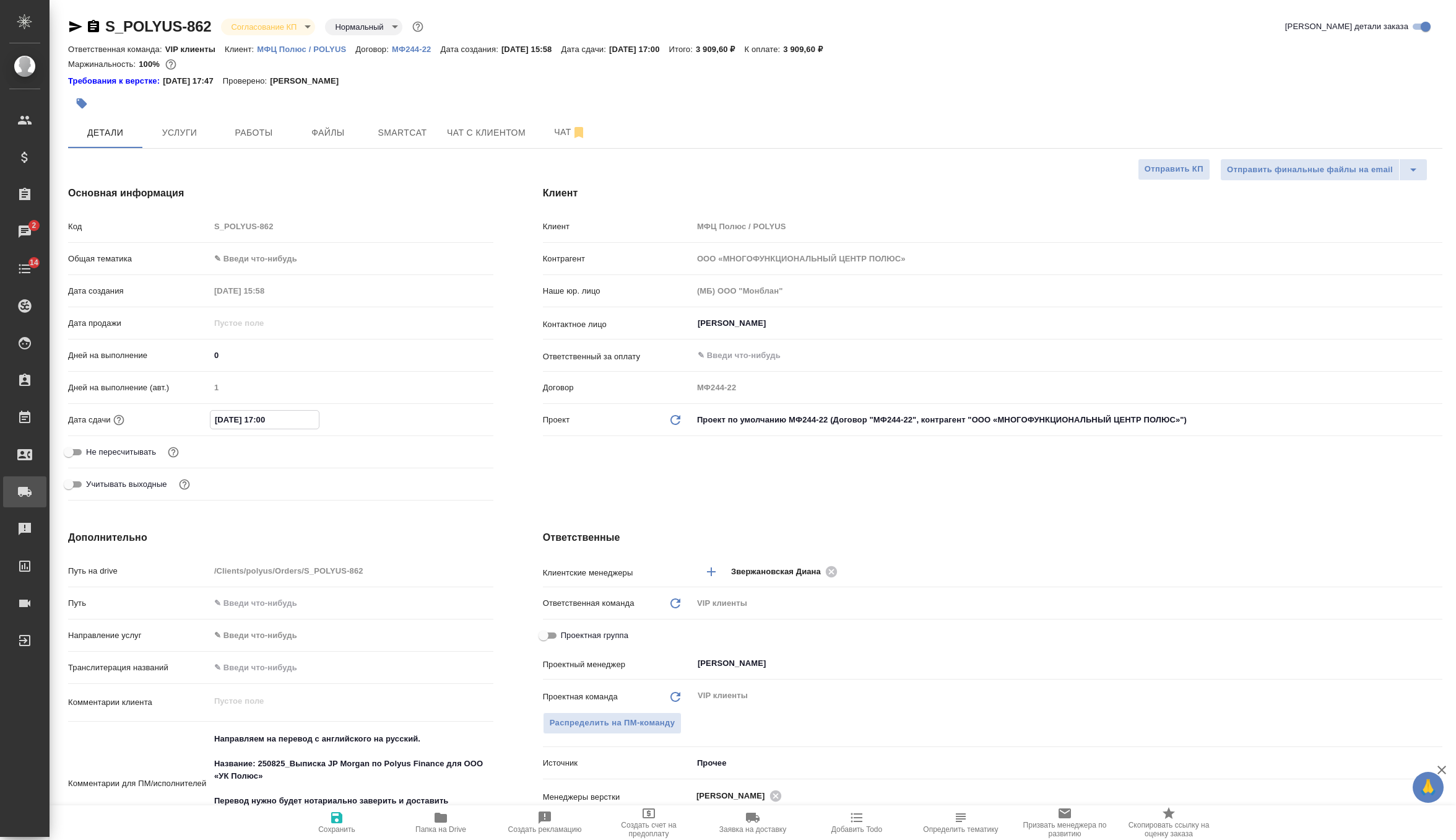
type textarea "x"
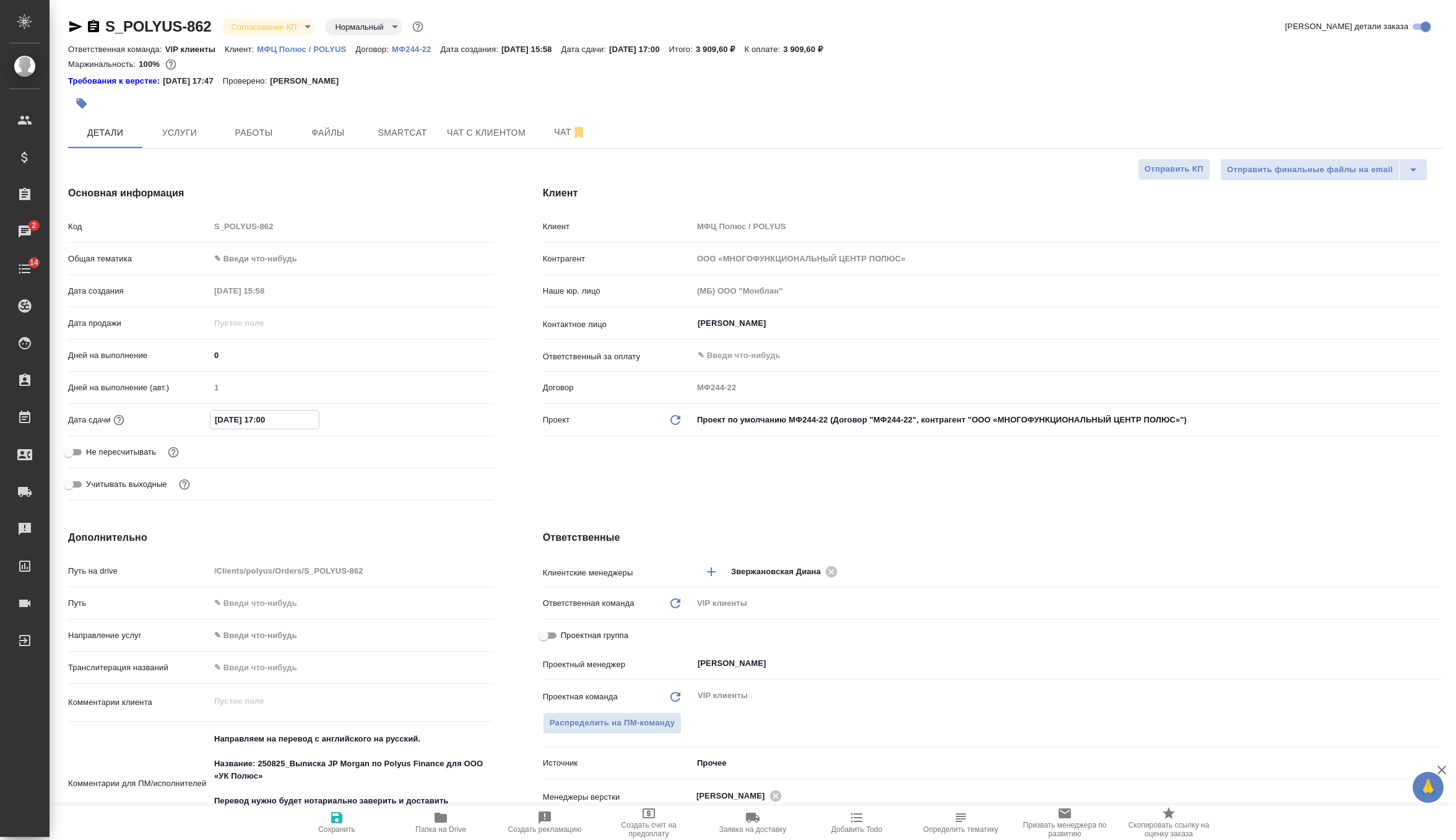
type textarea "x"
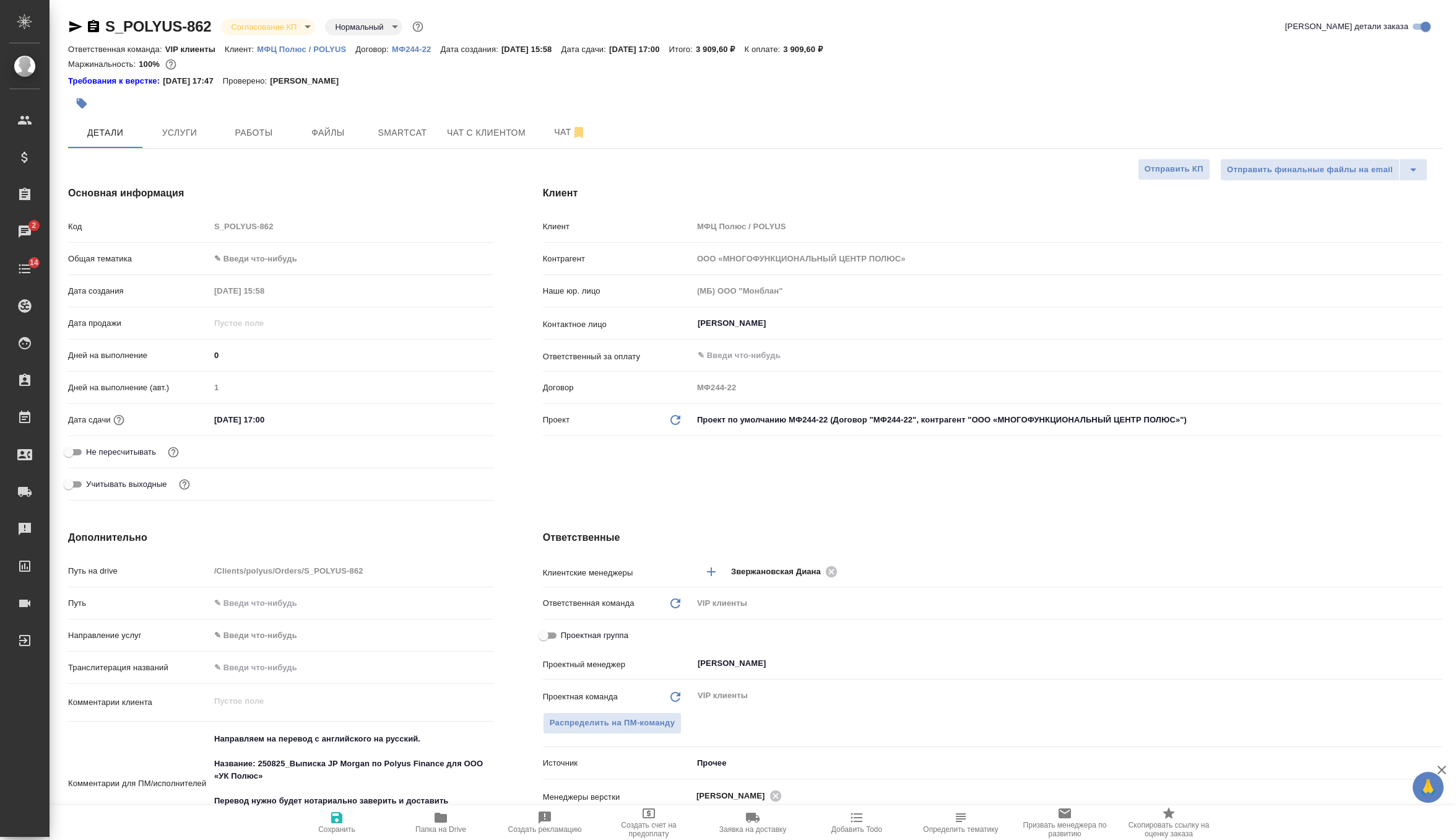
type textarea "x"
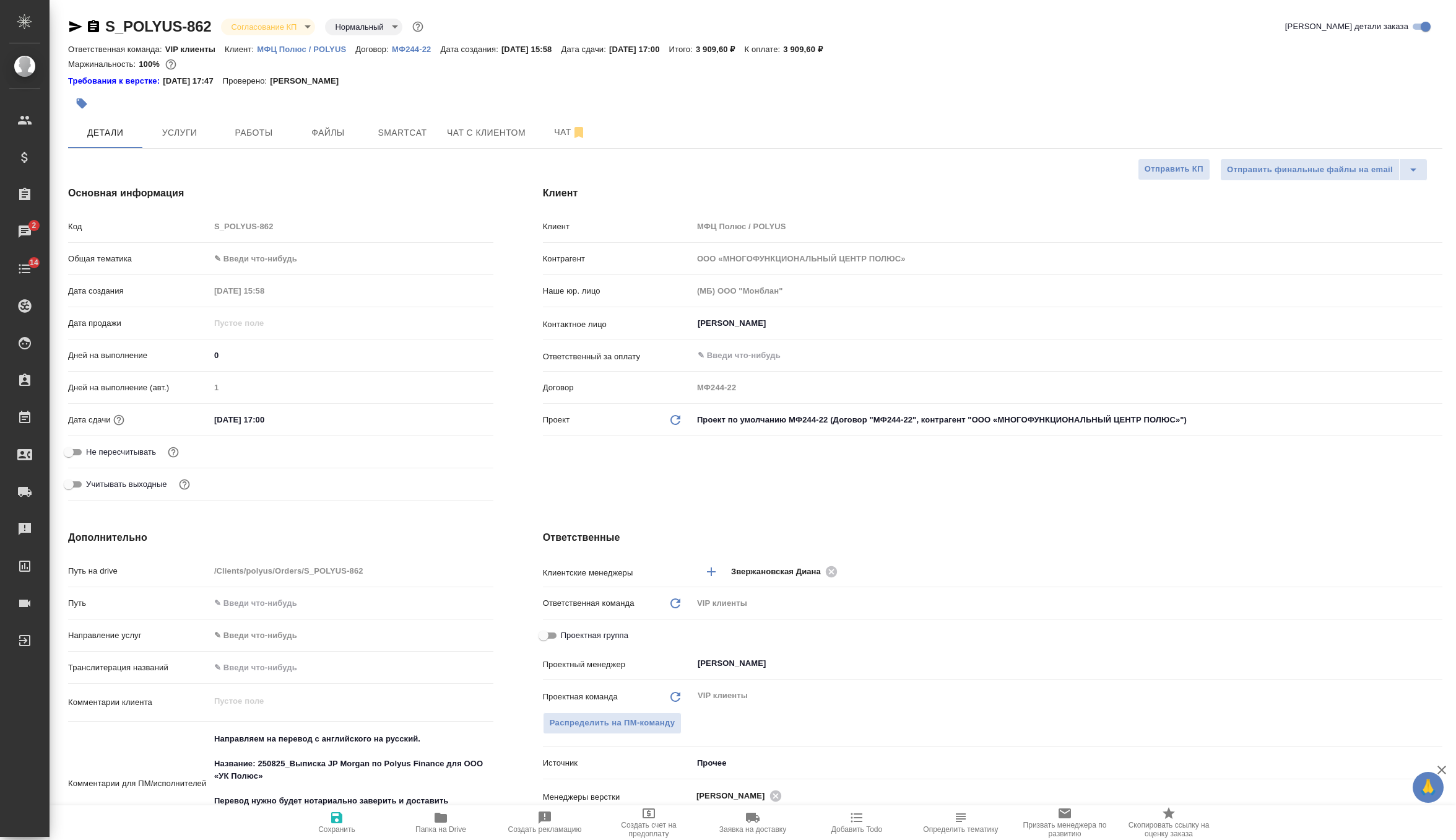
type textarea "x"
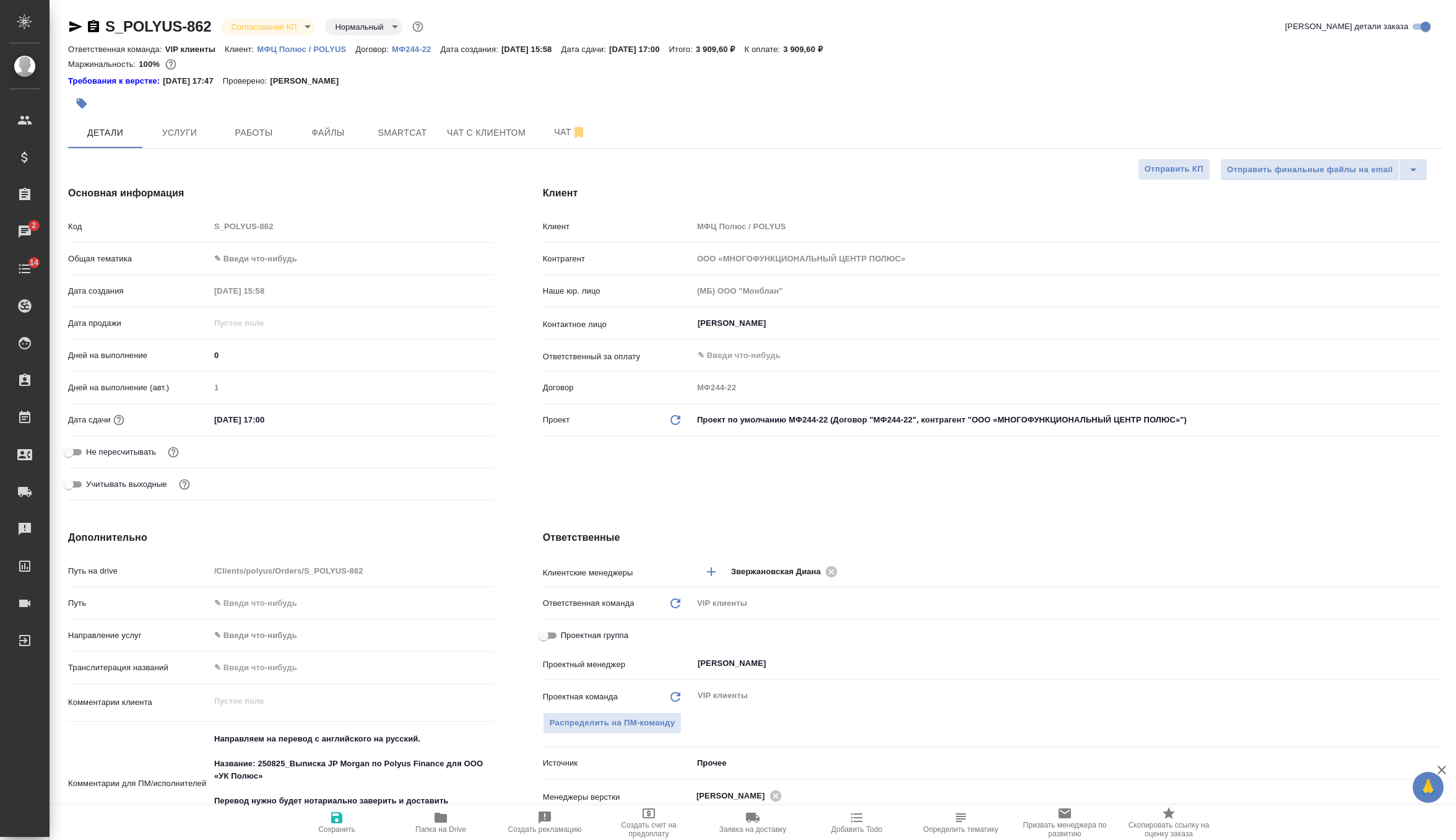
type textarea "x"
click at [91, 22] on icon "button" at bounding box center [93, 25] width 11 height 12
type textarea "x"
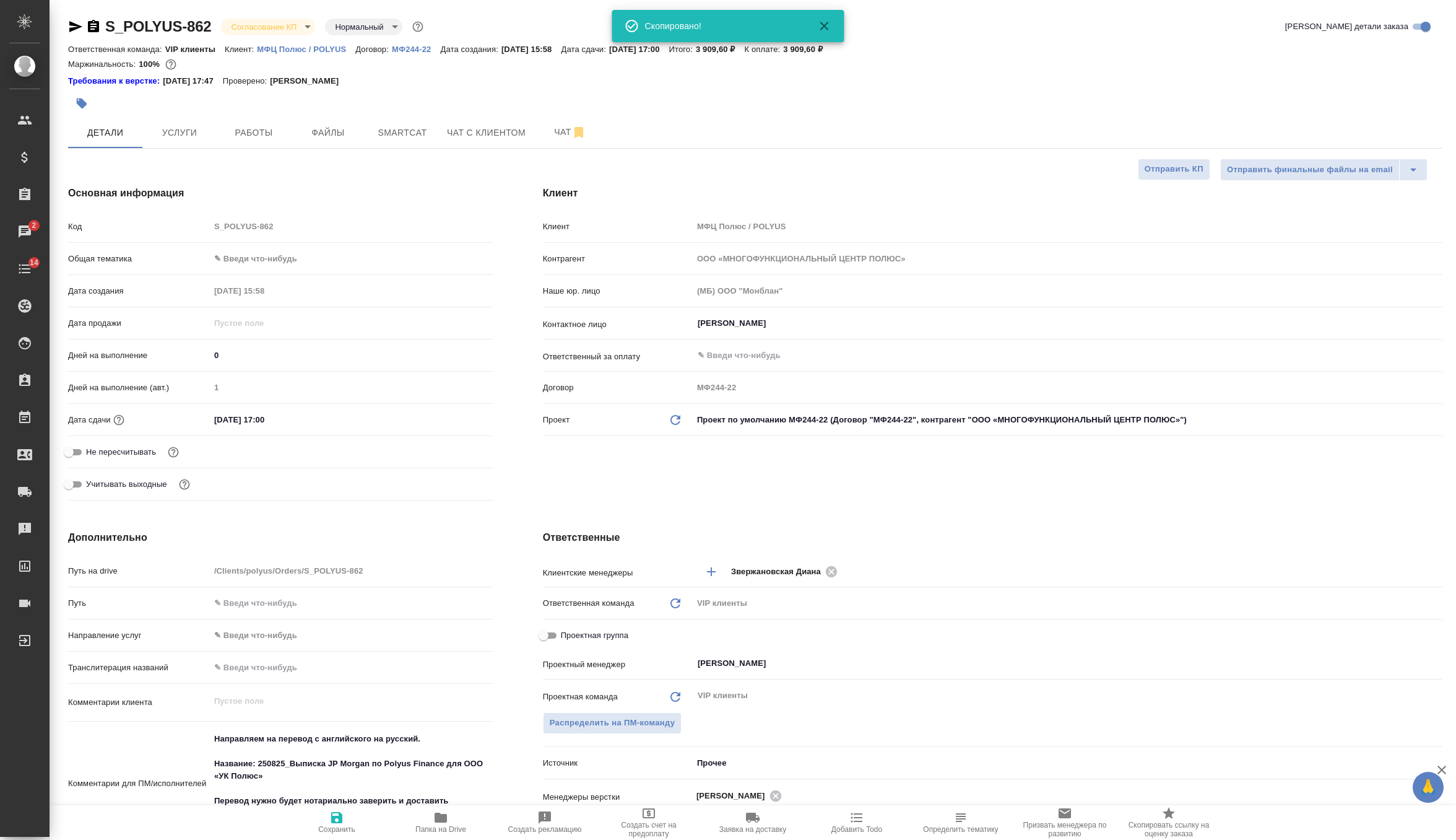
type textarea "x"
click at [197, 141] on button "Услуги" at bounding box center [180, 133] width 75 height 31
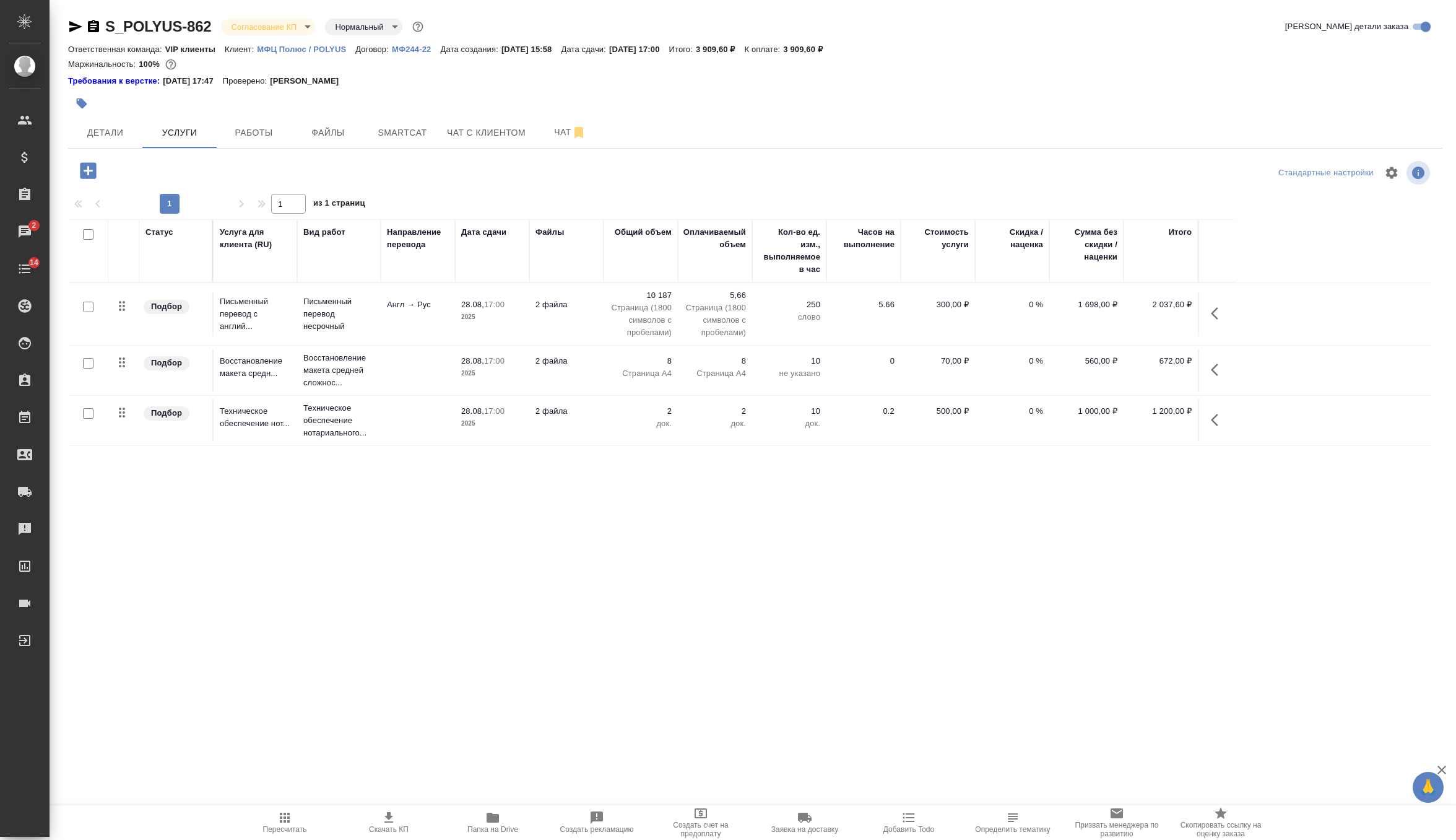
click at [728, 314] on p "Страница (1800 символов с пробелами)" at bounding box center [715, 319] width 62 height 37
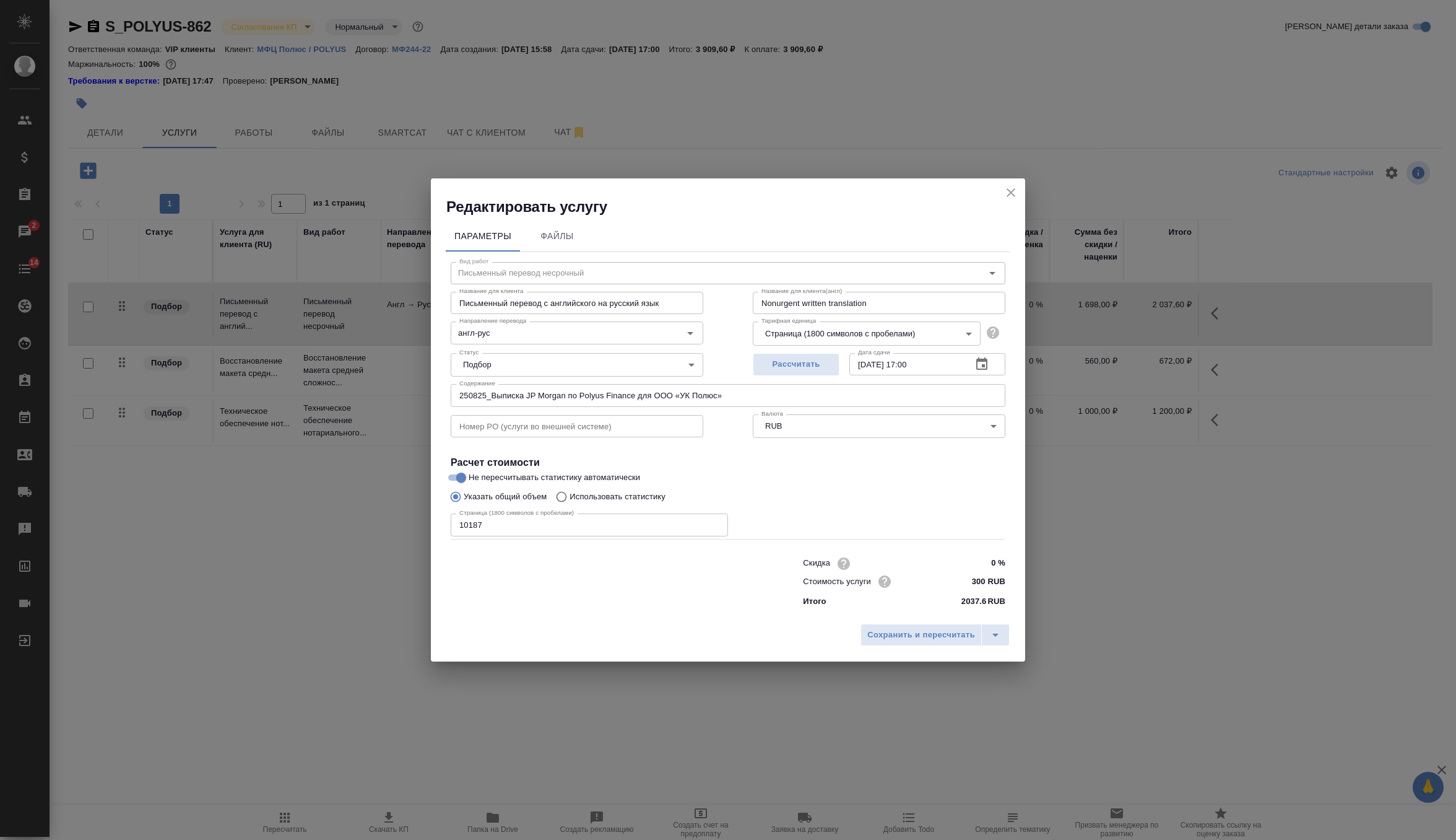
click at [476, 524] on input "10187" at bounding box center [589, 524] width 277 height 22
click at [1014, 186] on icon "close" at bounding box center [1011, 193] width 15 height 15
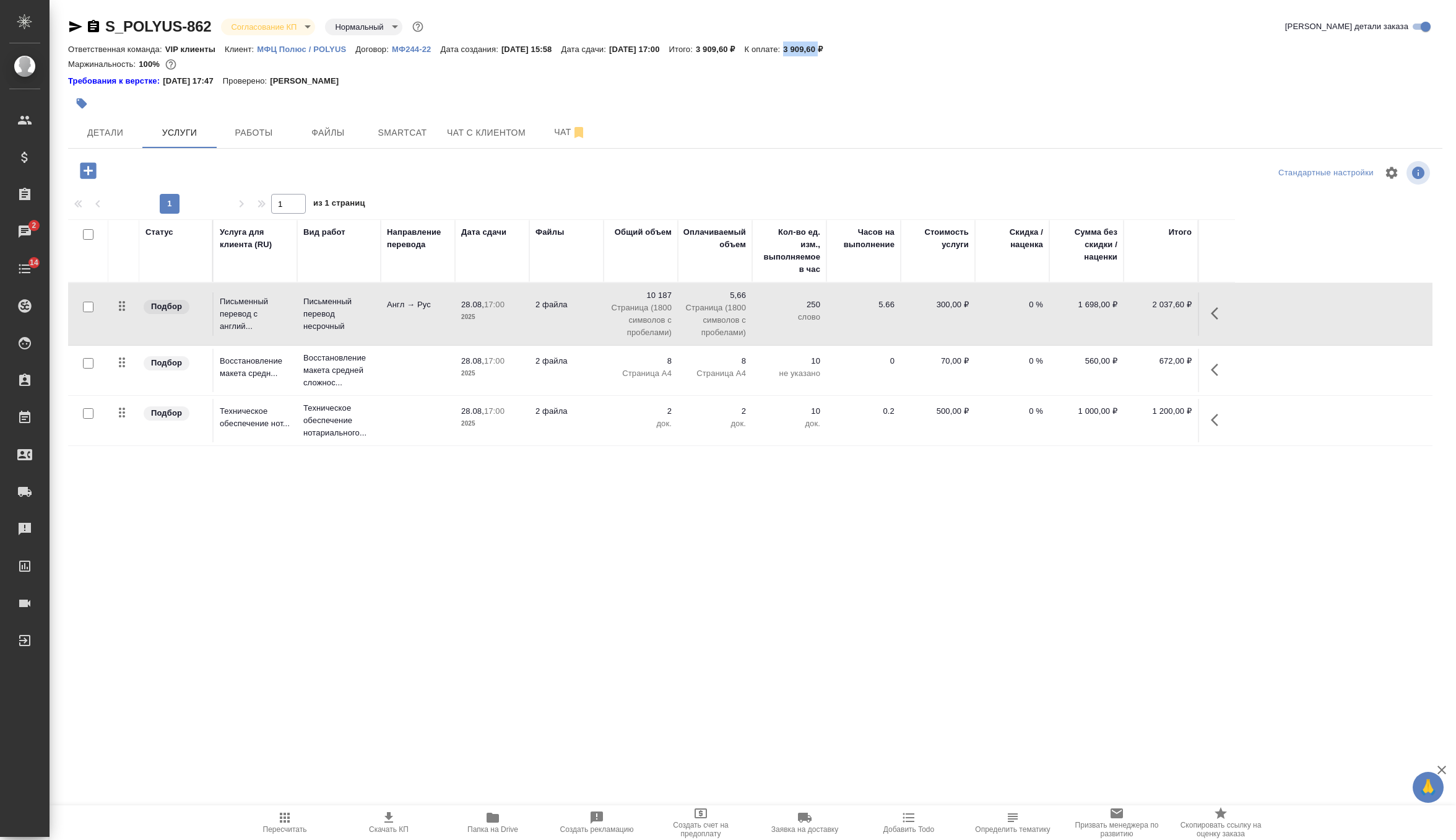
drag, startPoint x: 825, startPoint y: 49, endPoint x: 859, endPoint y: 49, distance: 34.0
click at [832, 49] on p "3 909,60 ₽" at bounding box center [808, 49] width 49 height 9
copy p "3 909,60"
click at [98, 131] on span "Детали" at bounding box center [105, 133] width 59 height 15
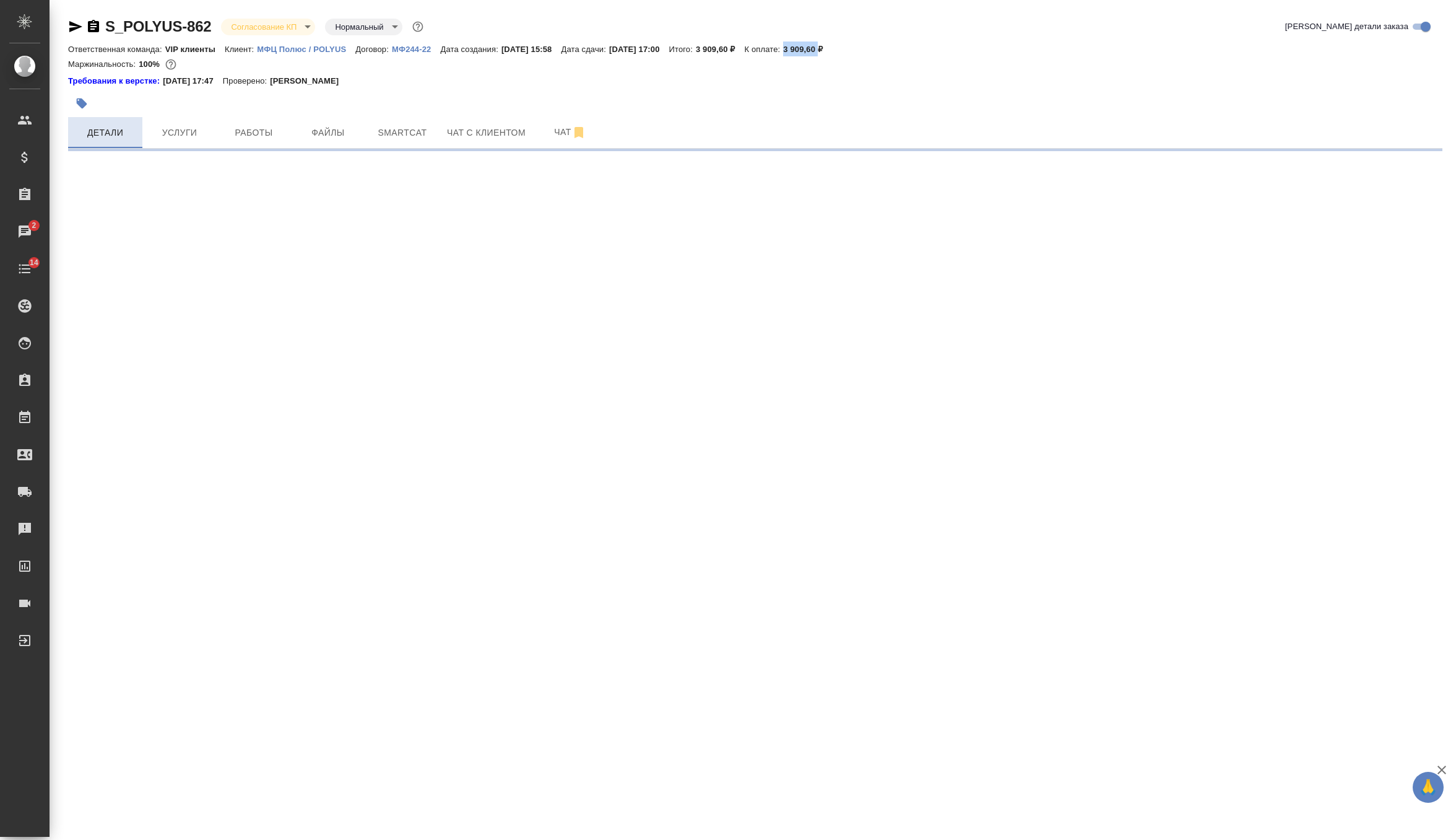
select select "RU"
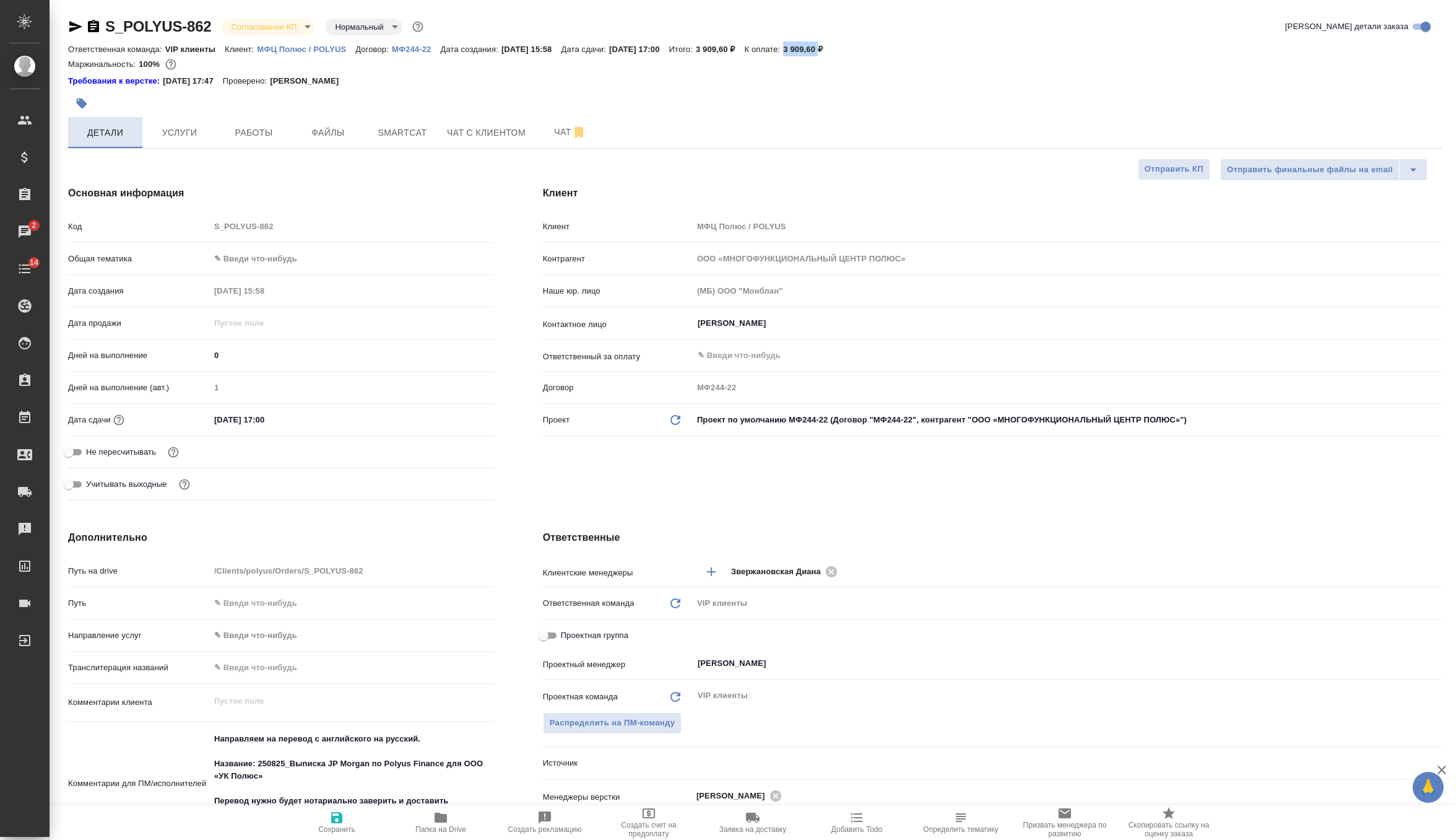
type textarea "x"
click at [216, 420] on input "28.08.2025 17:00" at bounding box center [265, 419] width 109 height 18
click at [224, 416] on input "28.08.2025 17:00" at bounding box center [265, 419] width 109 height 18
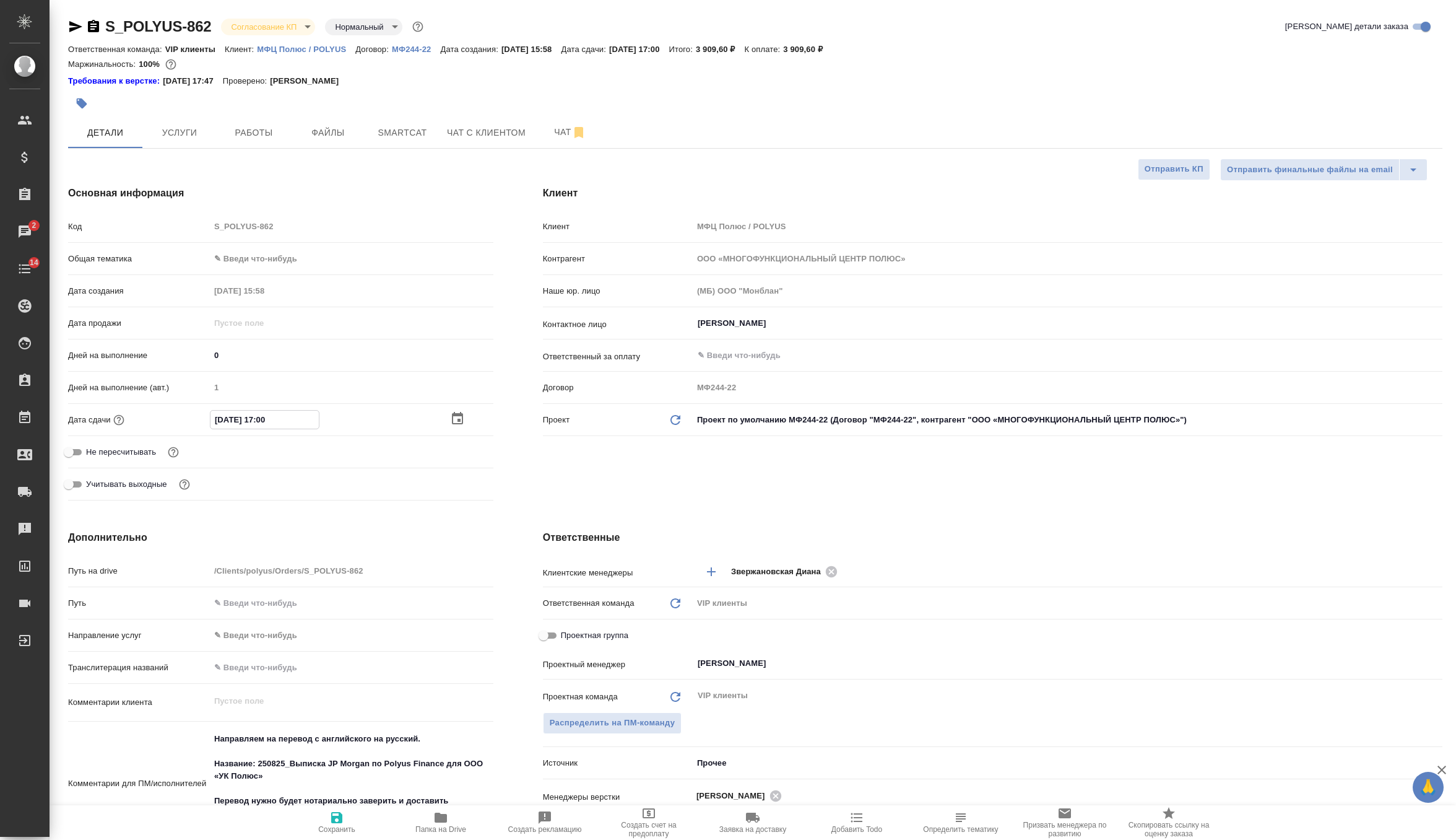
type input "20.82.0251 70:0_"
type textarea "x"
type input "28.08.2025 17:00"
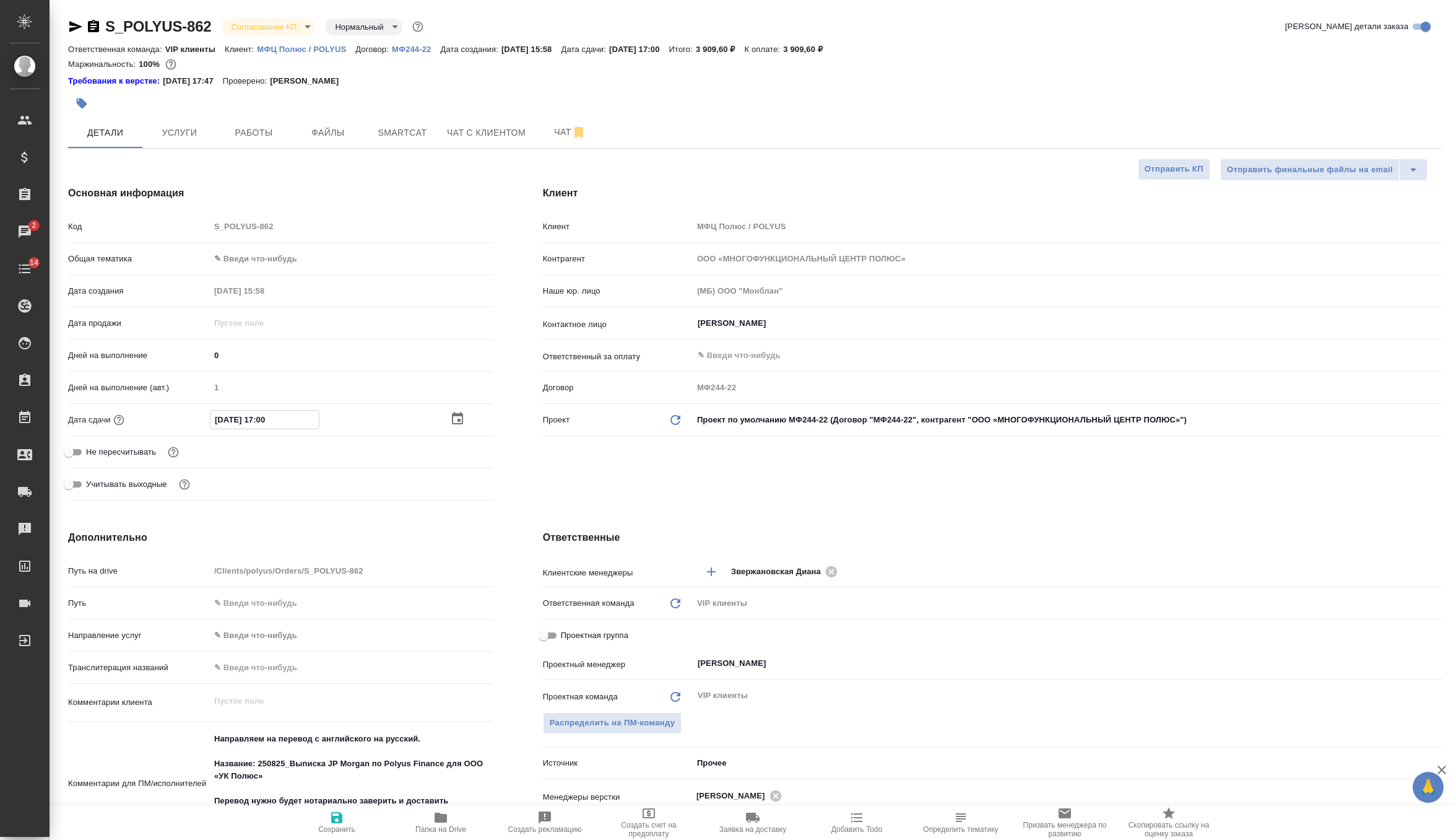
type textarea "x"
type input "20.82.0251 70:0_"
type textarea "x"
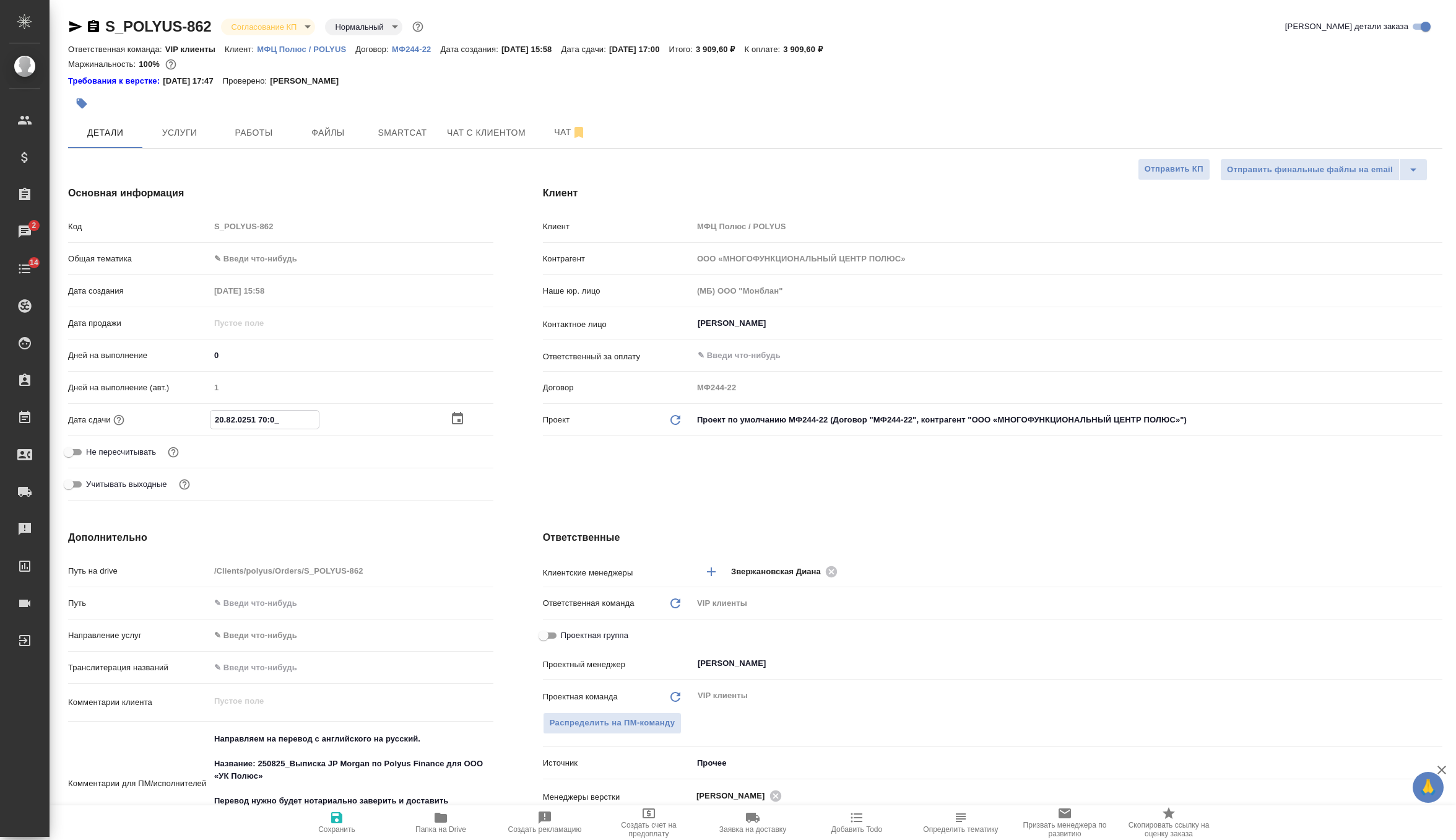
type textarea "x"
type input "[DATE] 17:00"
type textarea "x"
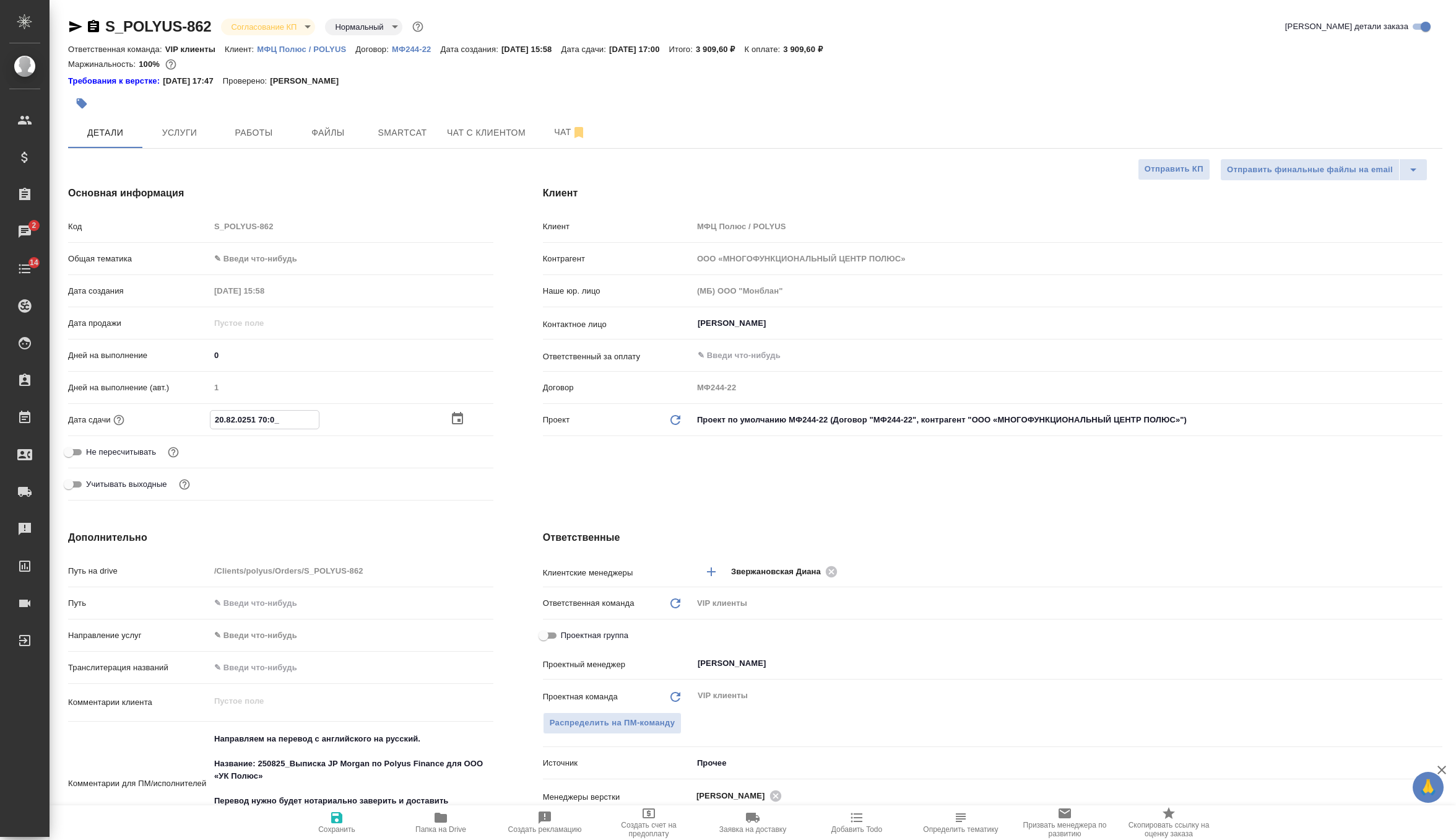
type textarea "x"
type input "[DATE] 17:00"
click at [334, 822] on icon "button" at bounding box center [336, 817] width 11 height 11
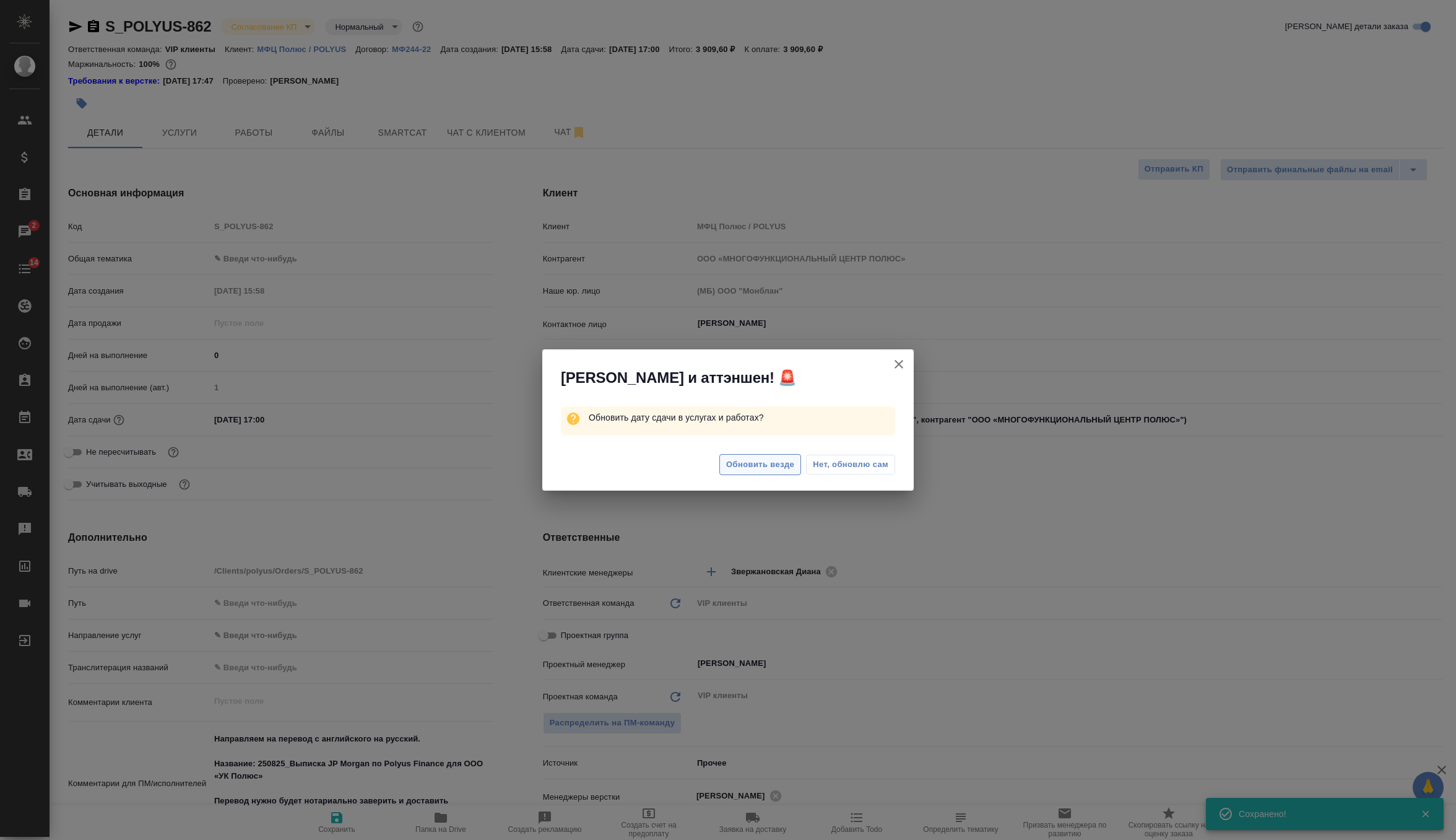
click at [759, 461] on span "Обновить везде" at bounding box center [760, 465] width 68 height 14
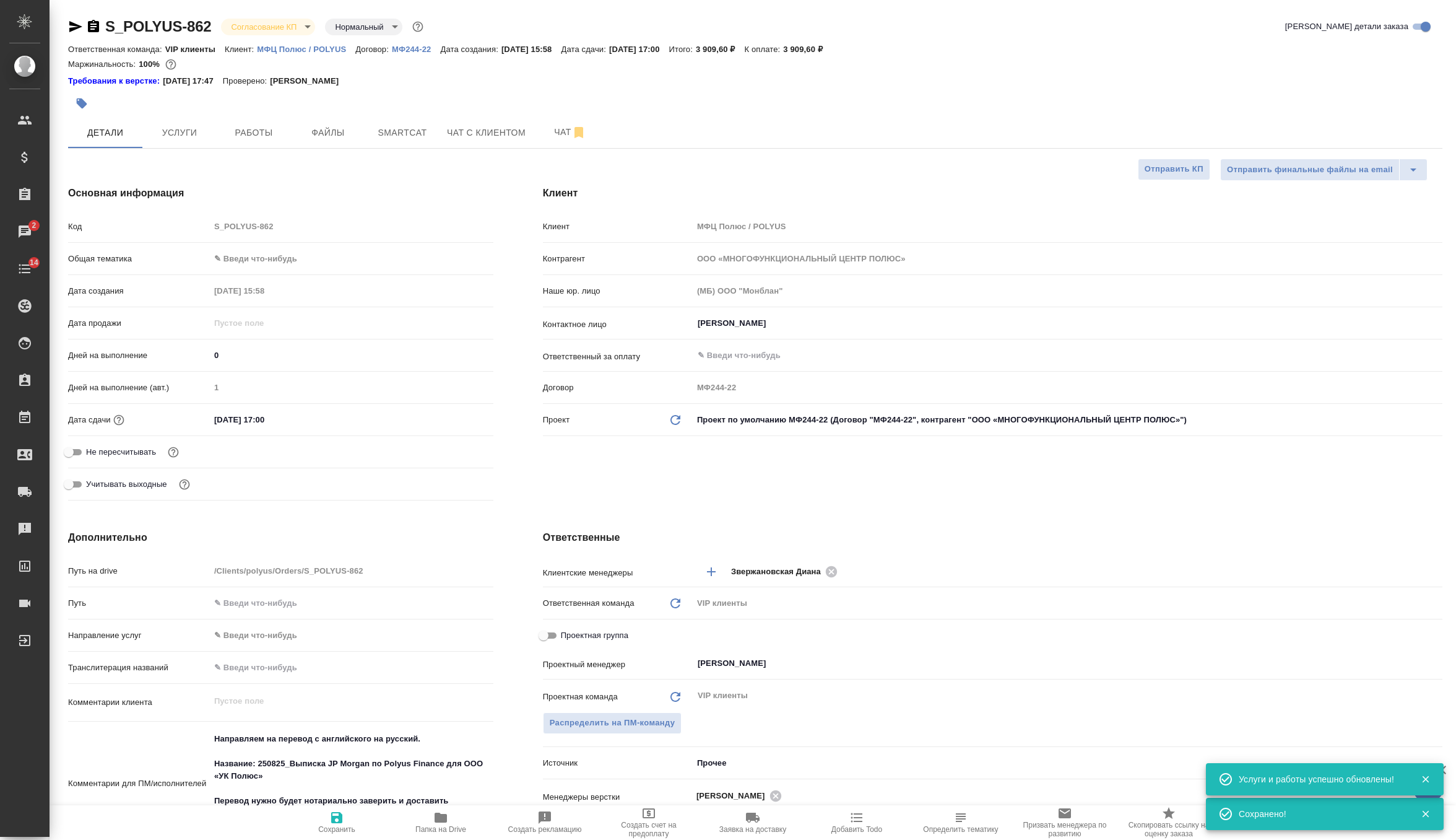
click at [72, 101] on button "button" at bounding box center [82, 104] width 28 height 28
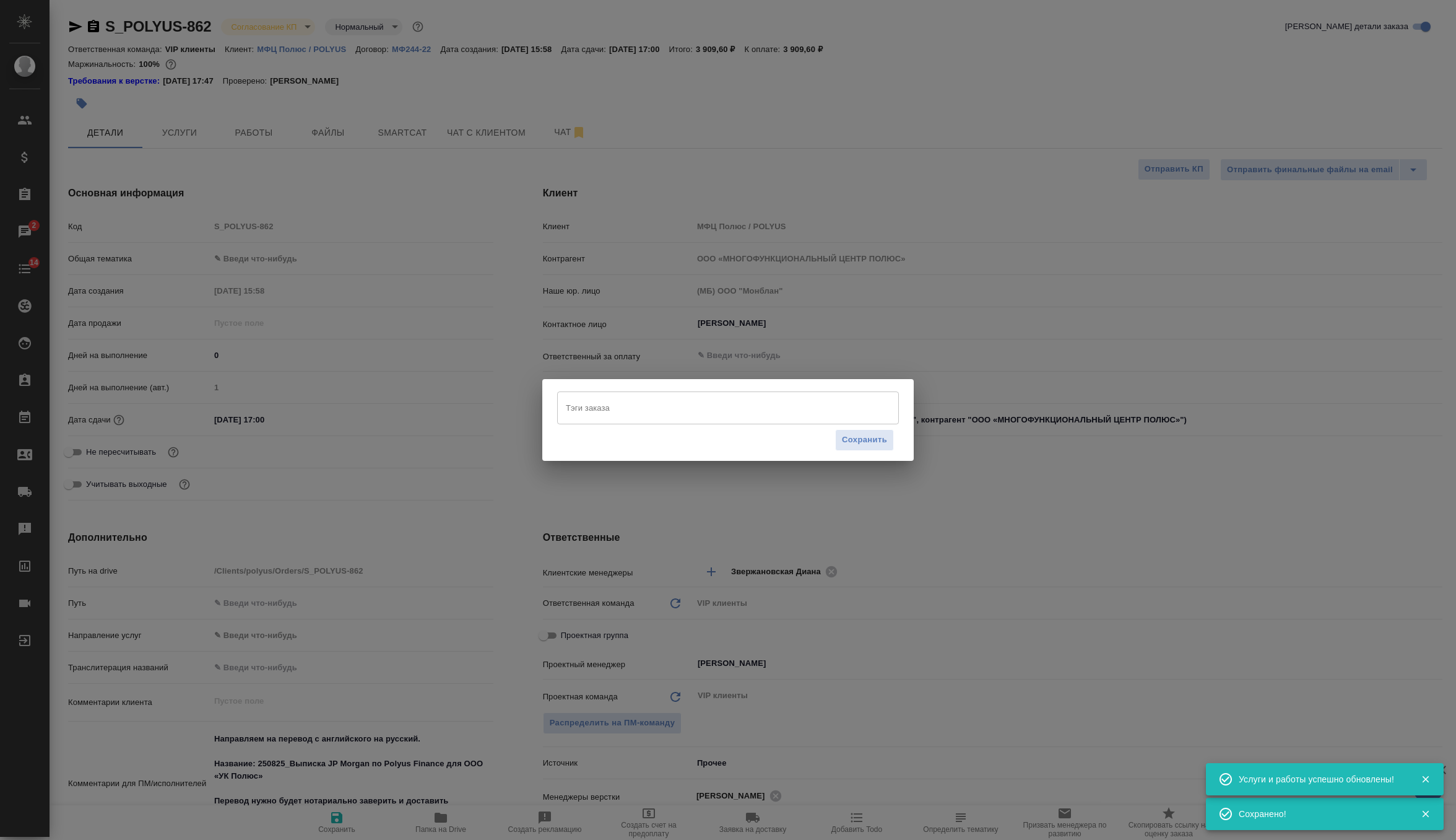
click at [617, 406] on input "Тэги заказа" at bounding box center [716, 407] width 307 height 21
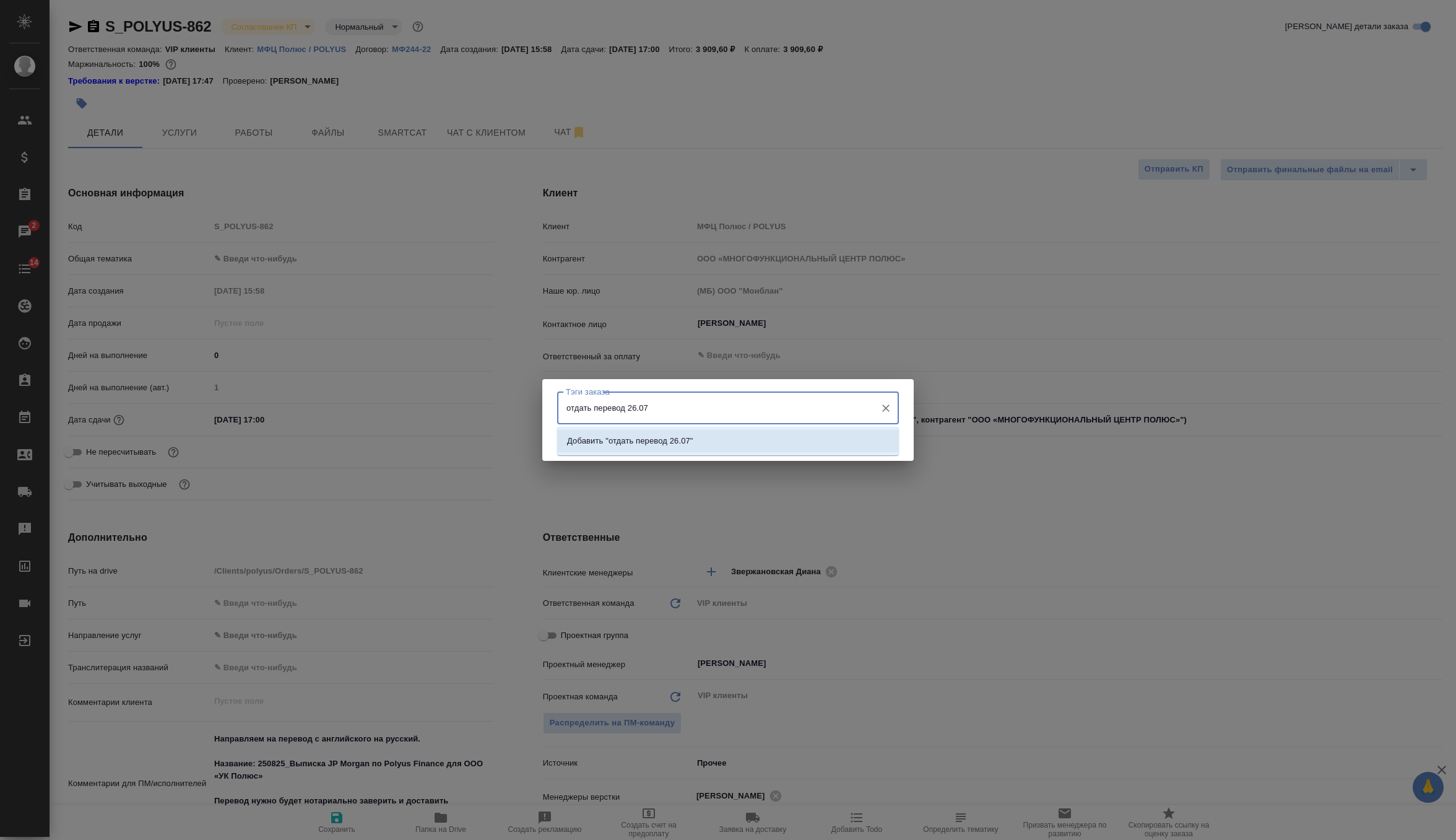
click at [725, 434] on li "Добавить "отдать перевод 26.07"" at bounding box center [728, 440] width 342 height 22
click at [862, 442] on span "Сохранить" at bounding box center [864, 440] width 45 height 14
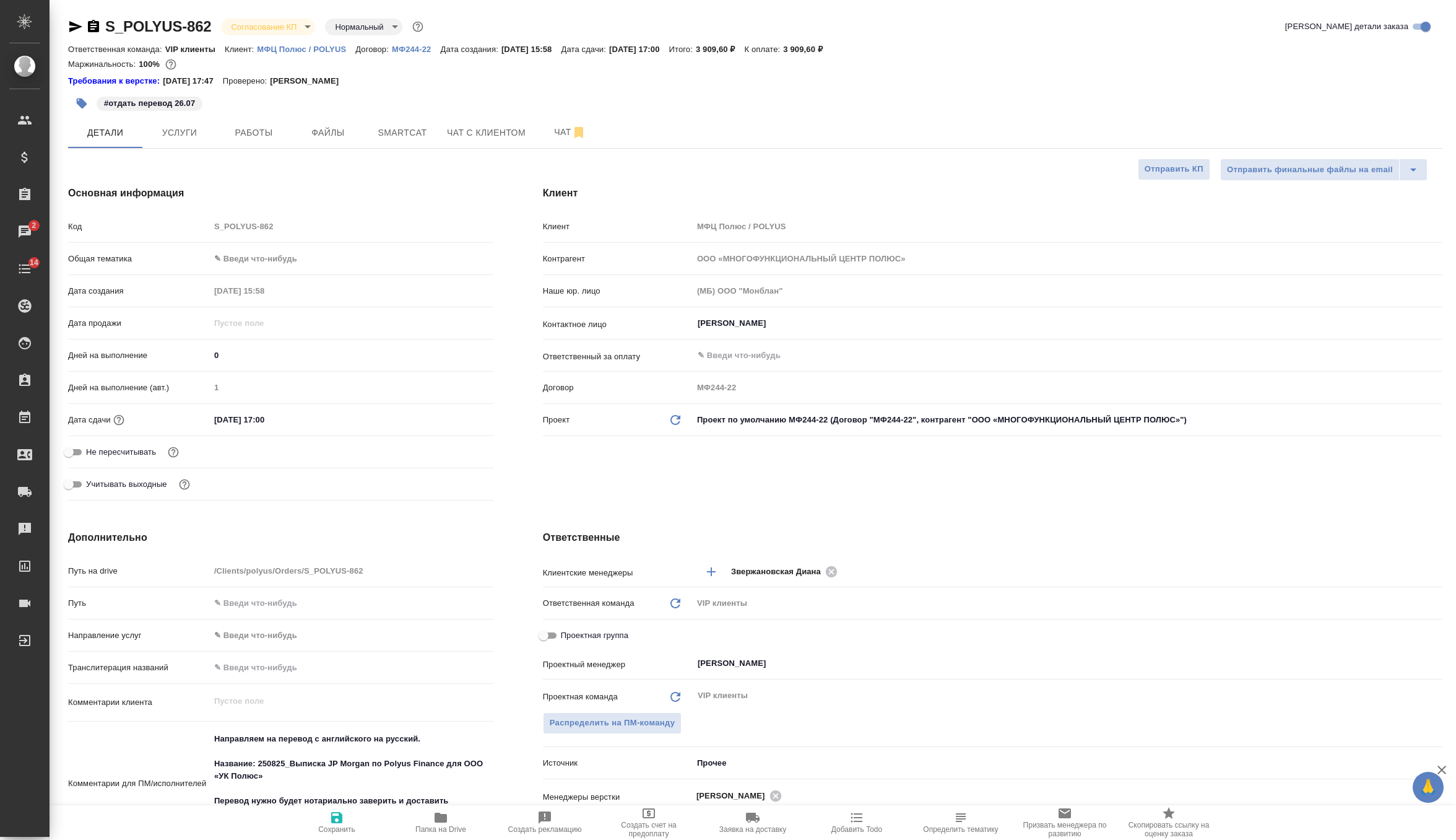
click at [337, 822] on icon "button" at bounding box center [336, 817] width 11 height 11
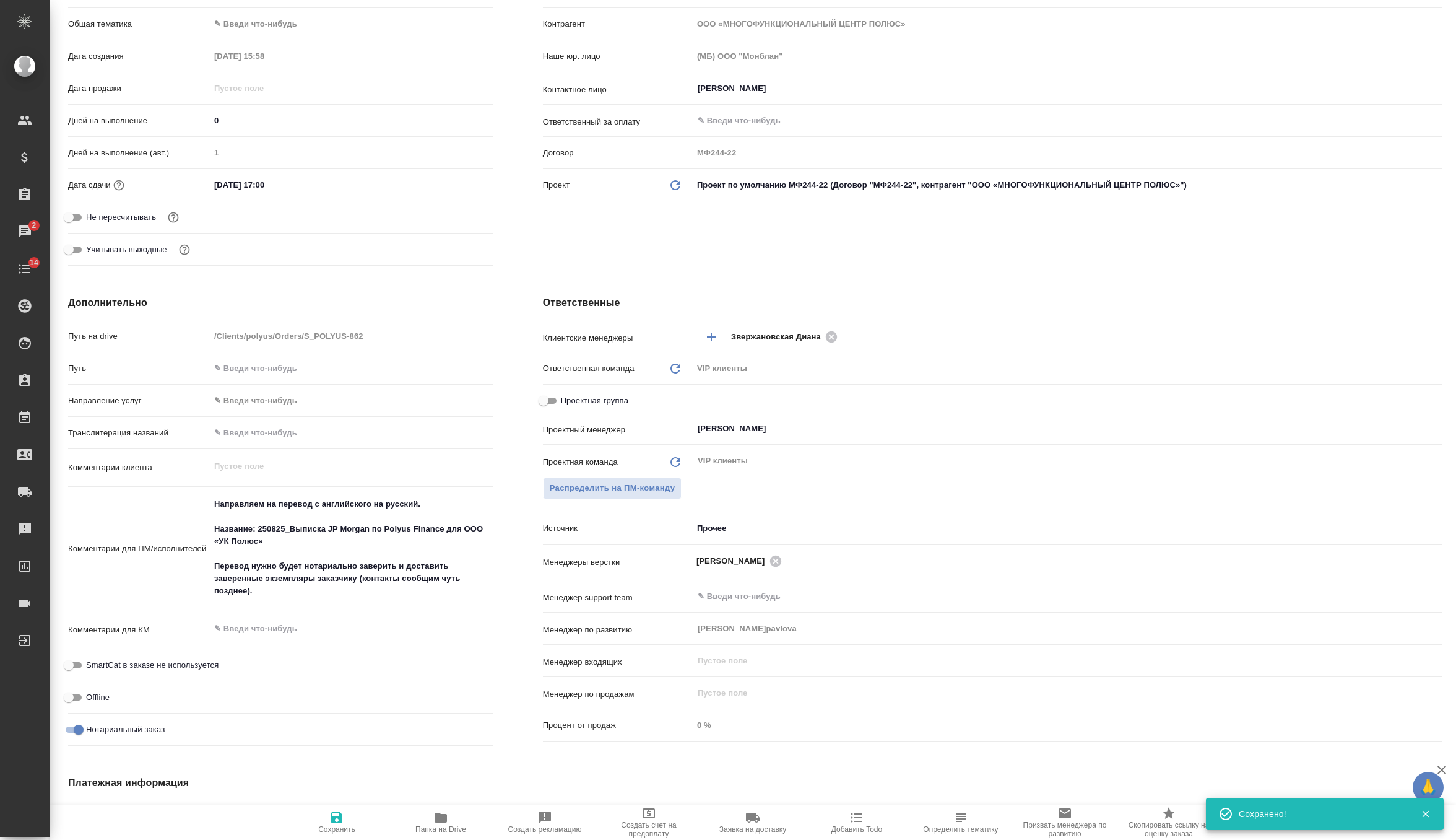
scroll to position [282, 0]
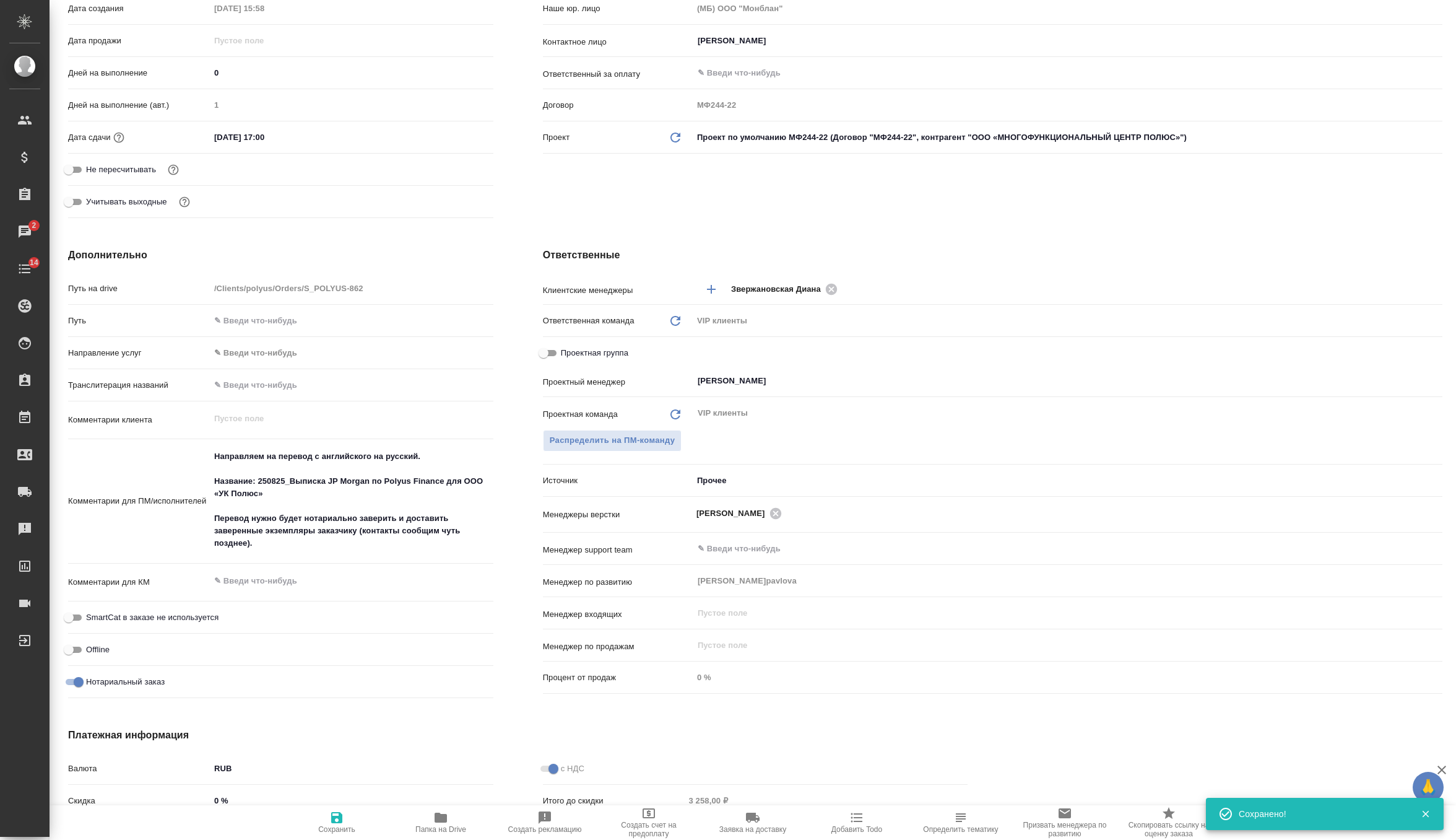
click at [402, 545] on textarea "Направляем на перевод с английского на русский. Название: 250825_Выписка JP Mor…" at bounding box center [352, 500] width 284 height 108
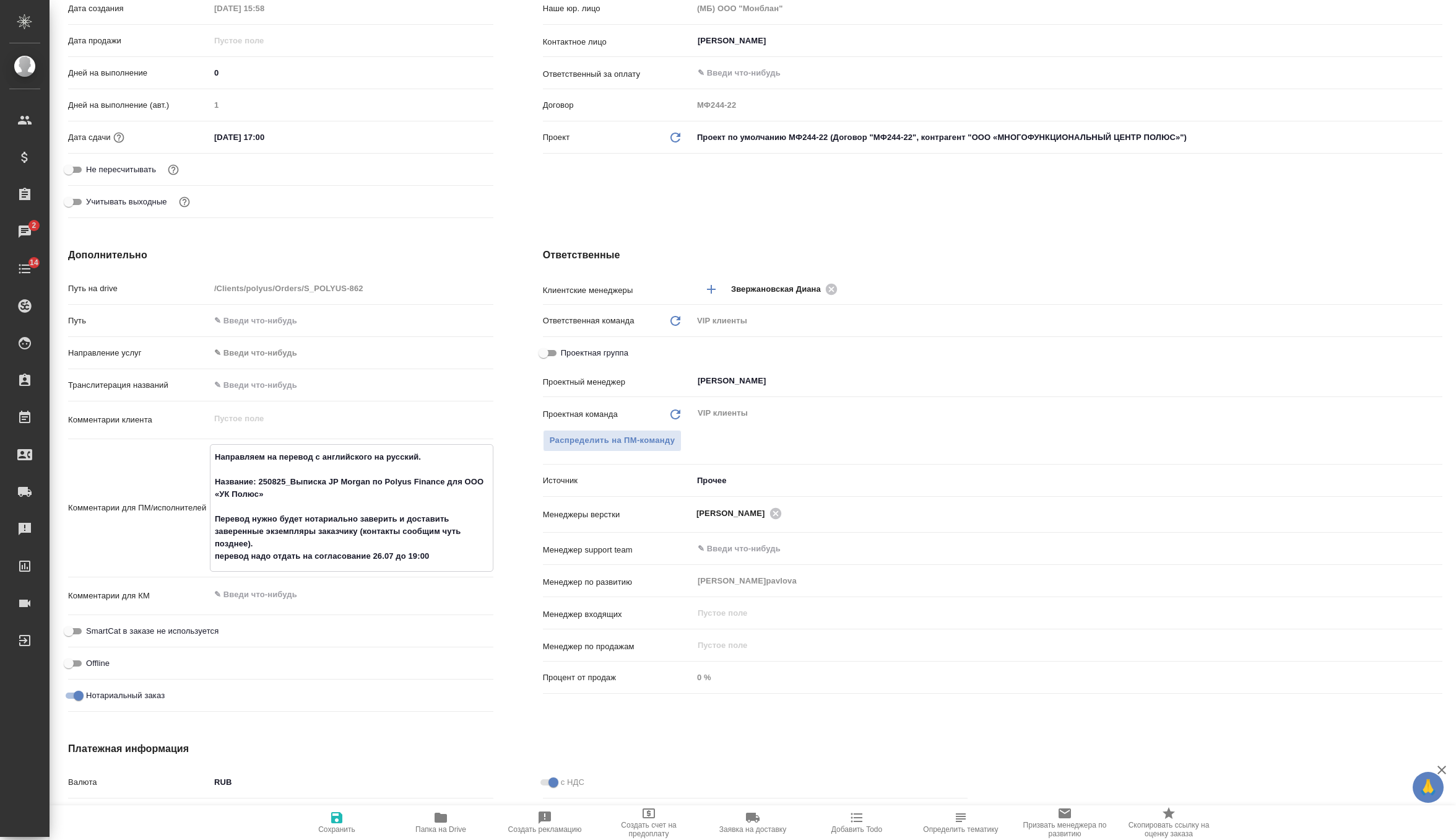
click at [309, 548] on textarea "Направляем на перевод с английского на русский. Название: 250825_Выписка JP Mor…" at bounding box center [352, 507] width 282 height 120
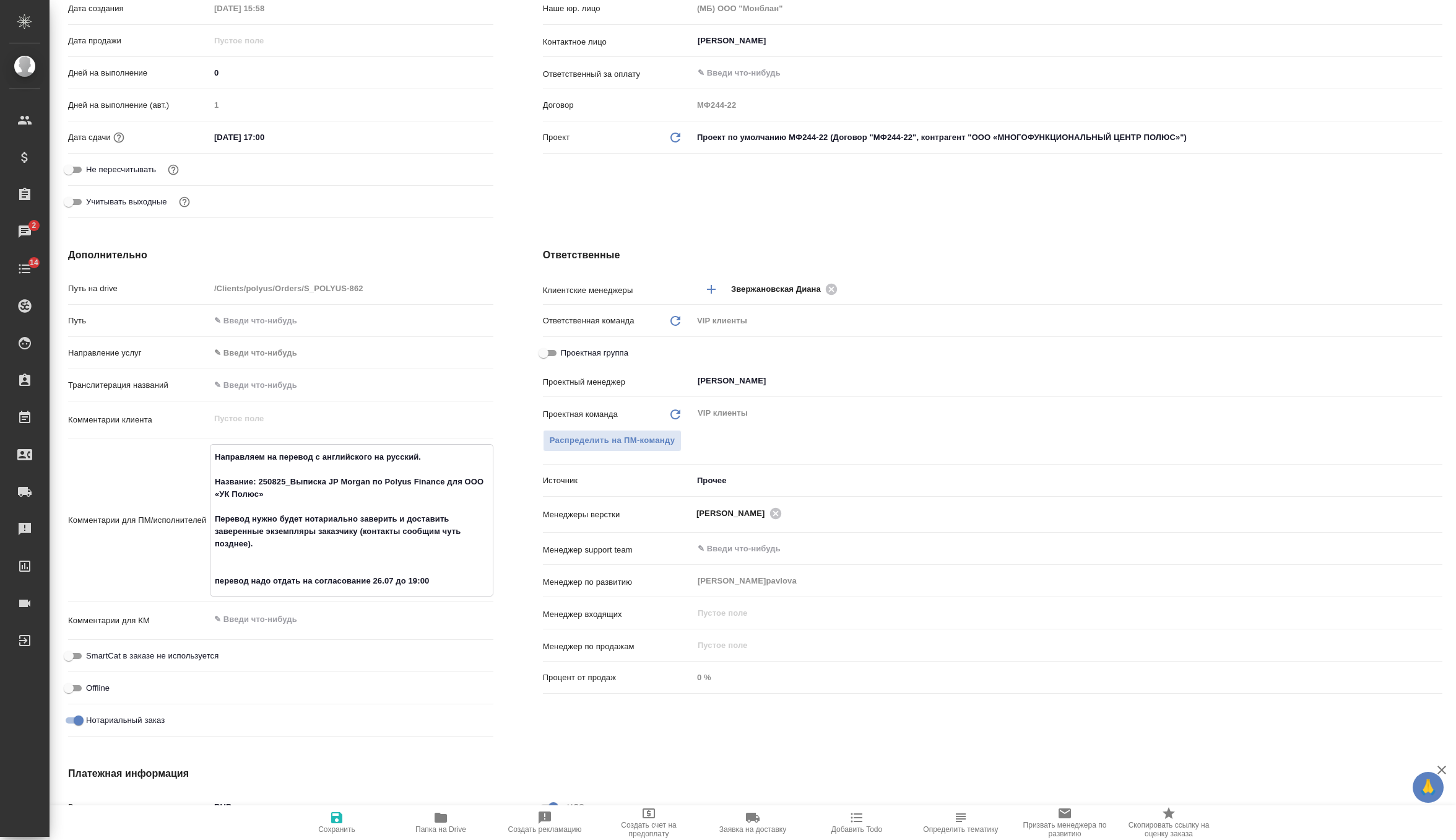
click at [329, 820] on icon "button" at bounding box center [337, 817] width 15 height 15
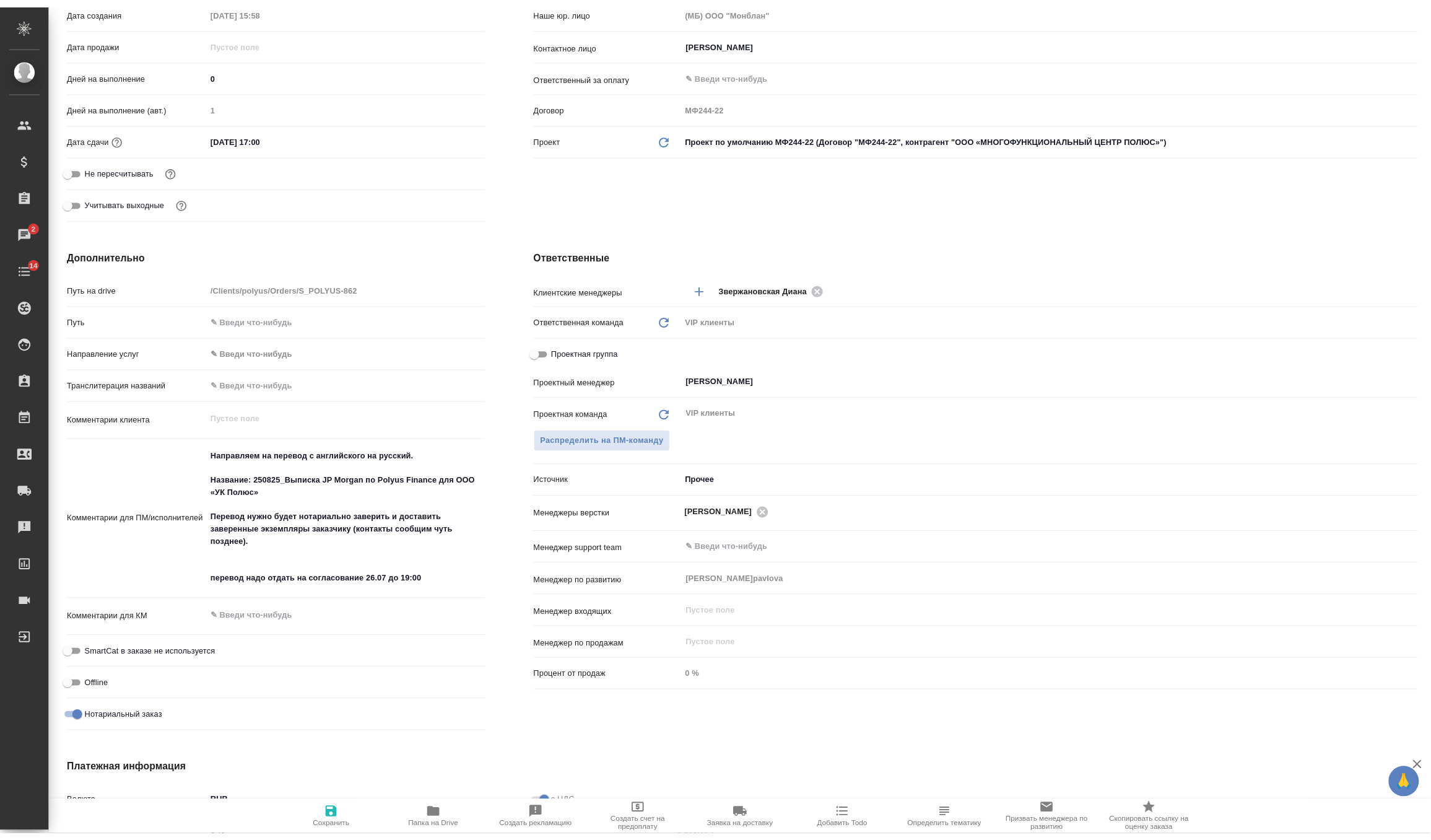
scroll to position [0, 0]
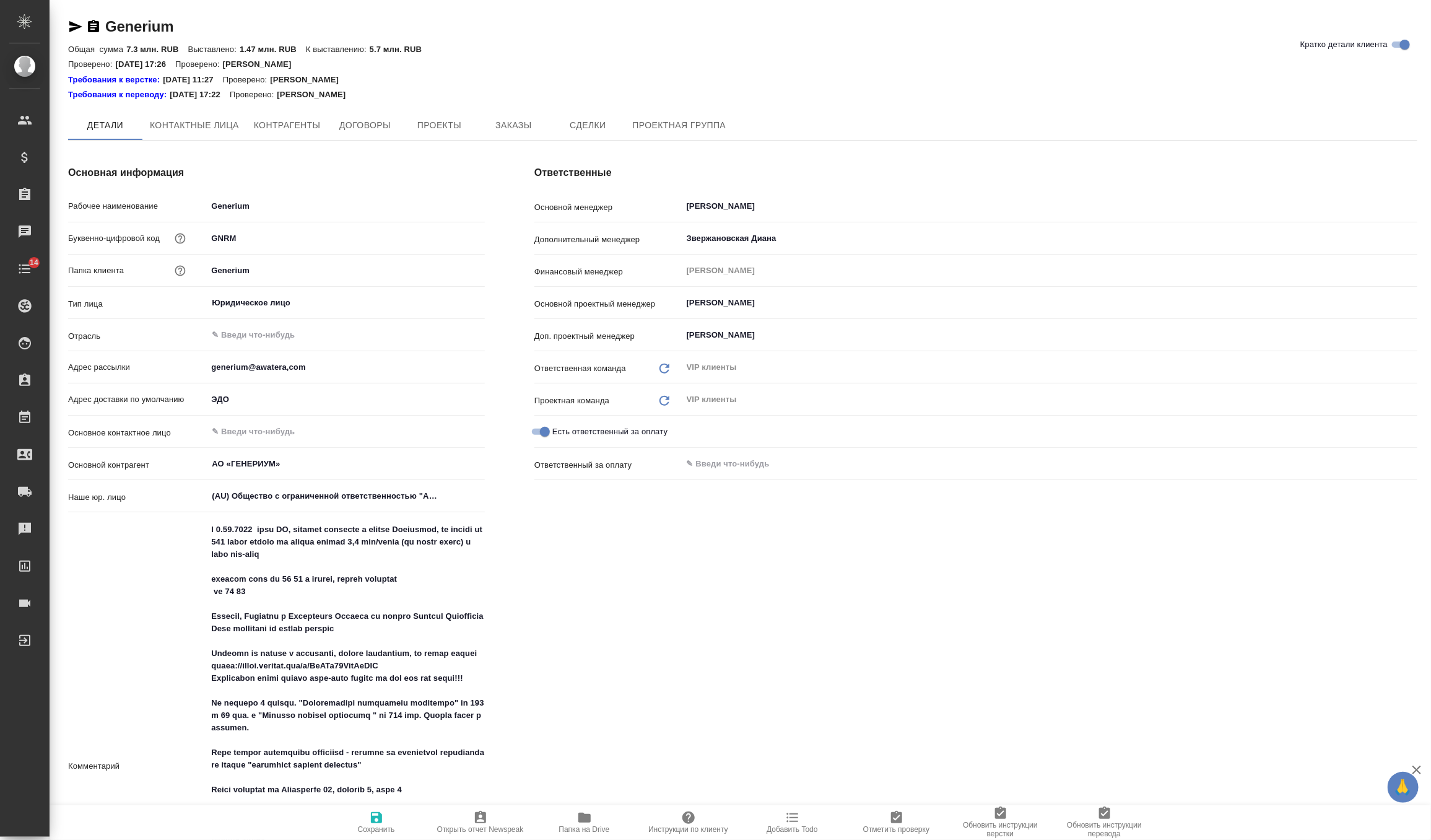
type textarea "x"
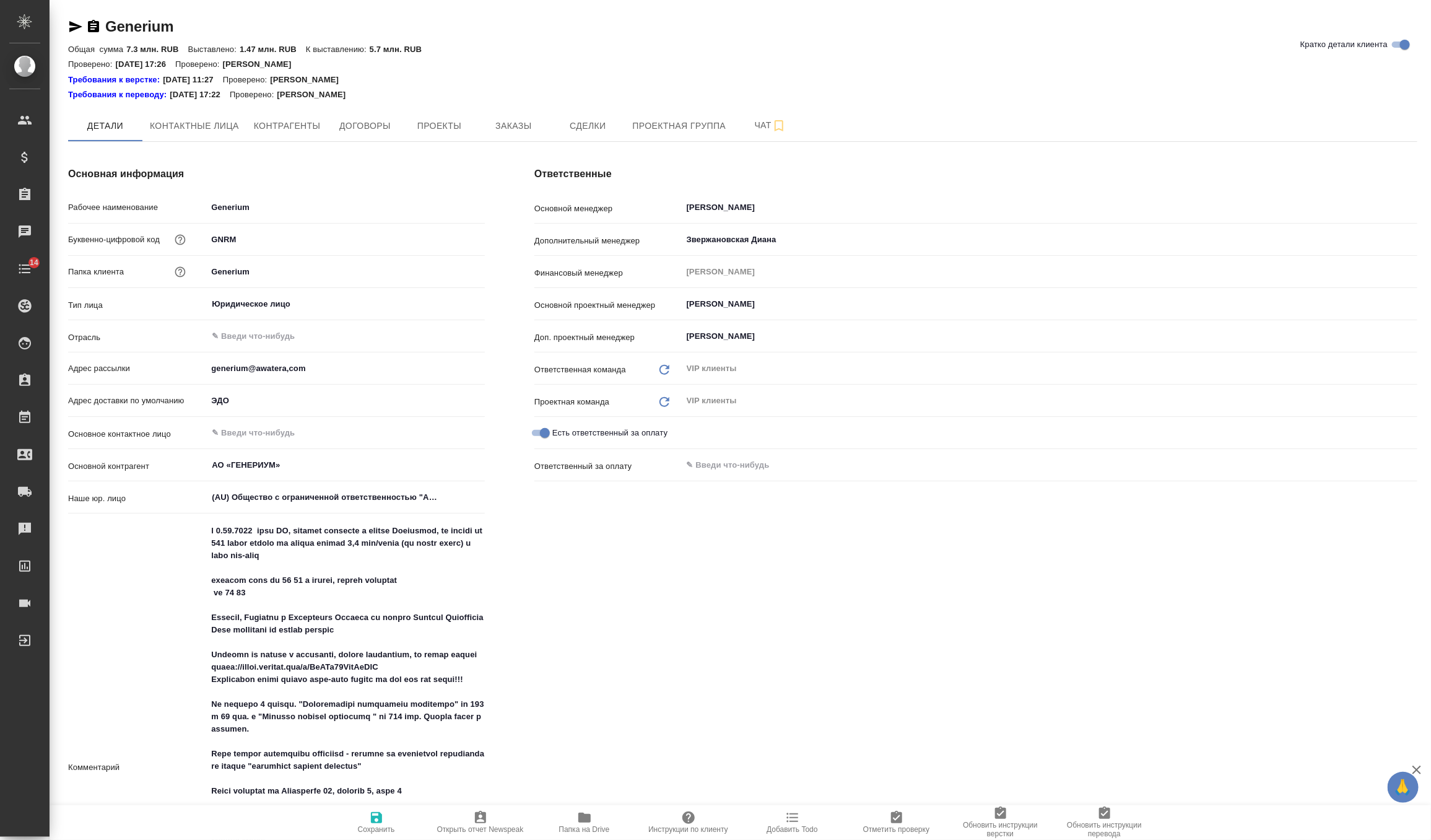
type textarea "x"
click at [502, 127] on span "Заказы" at bounding box center [513, 125] width 59 height 15
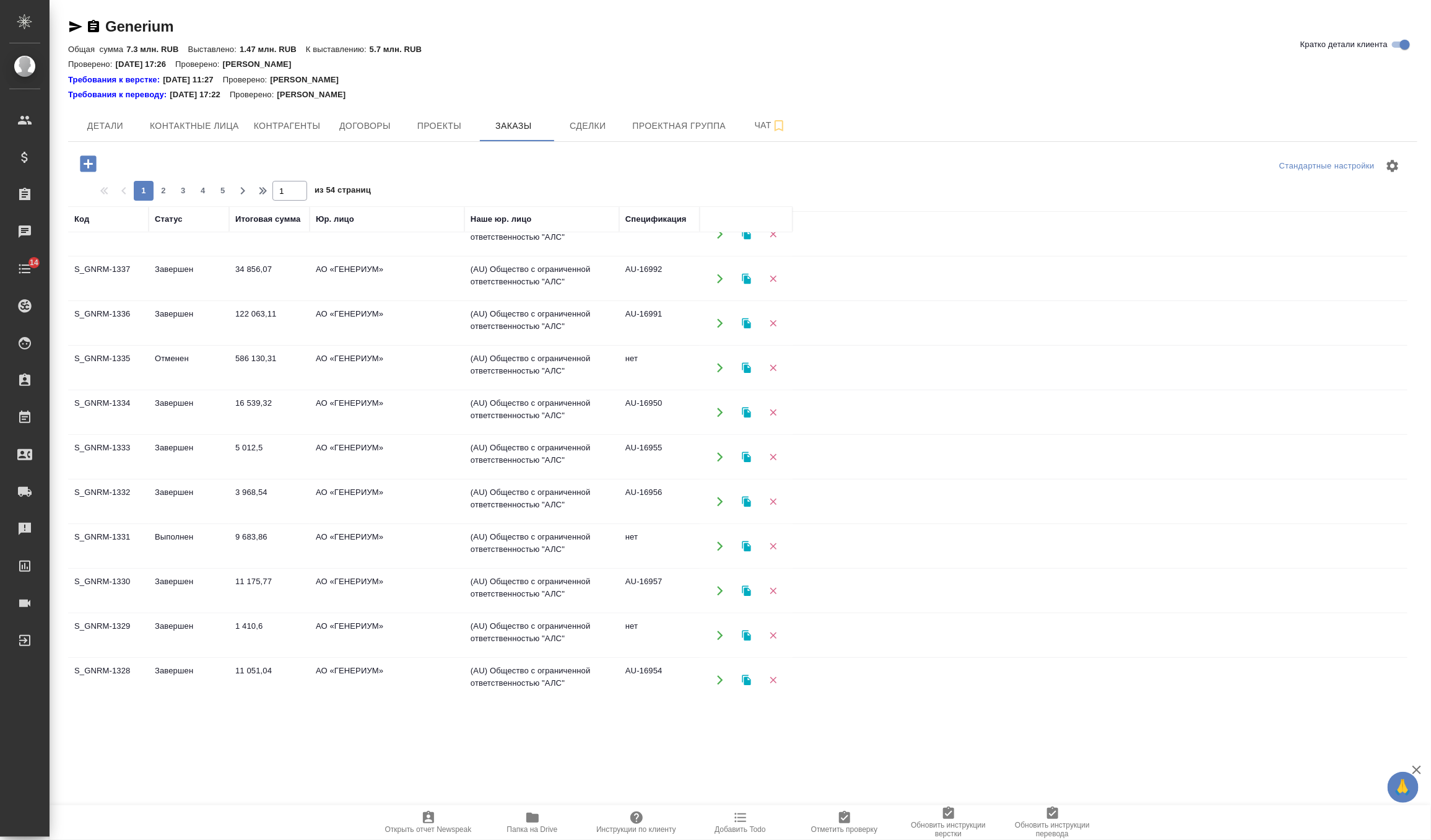
scroll to position [294, 0]
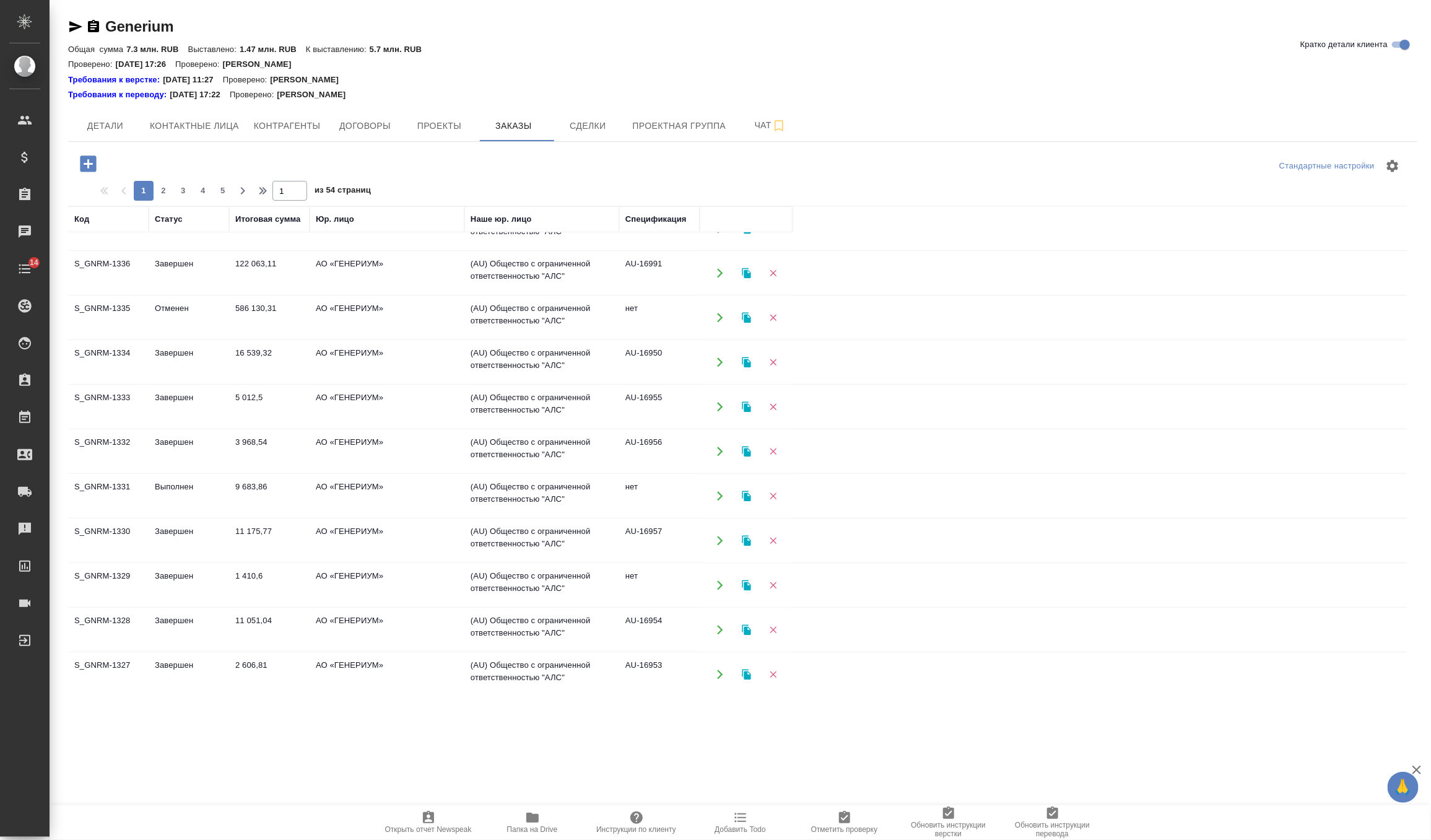
click at [241, 581] on td "1 410,6" at bounding box center [269, 585] width 80 height 43
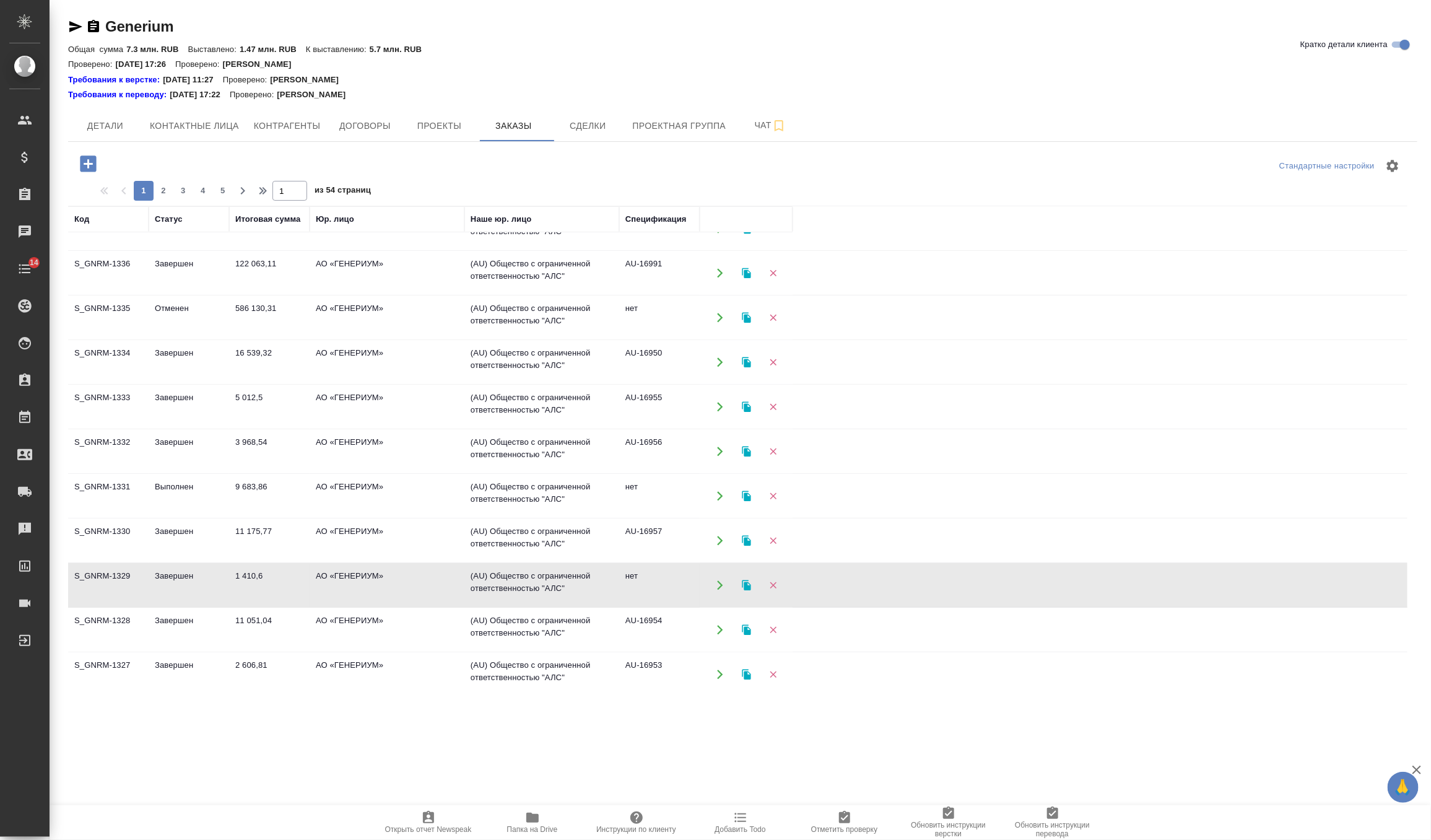
click at [241, 581] on td "1 410,6" at bounding box center [269, 585] width 80 height 43
click at [208, 485] on td "Выполнен" at bounding box center [188, 496] width 80 height 43
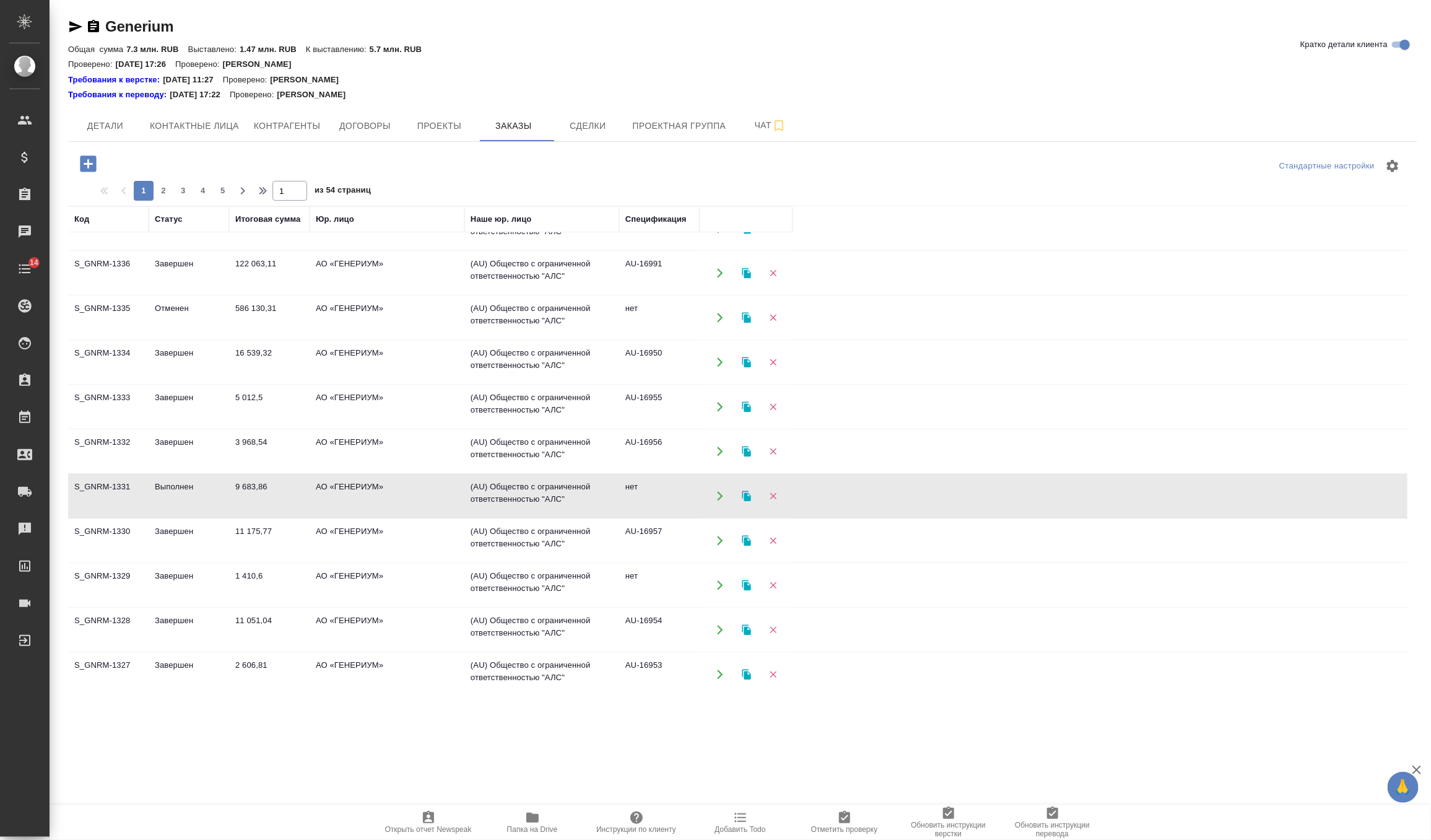
click at [208, 485] on td "Выполнен" at bounding box center [188, 496] width 80 height 43
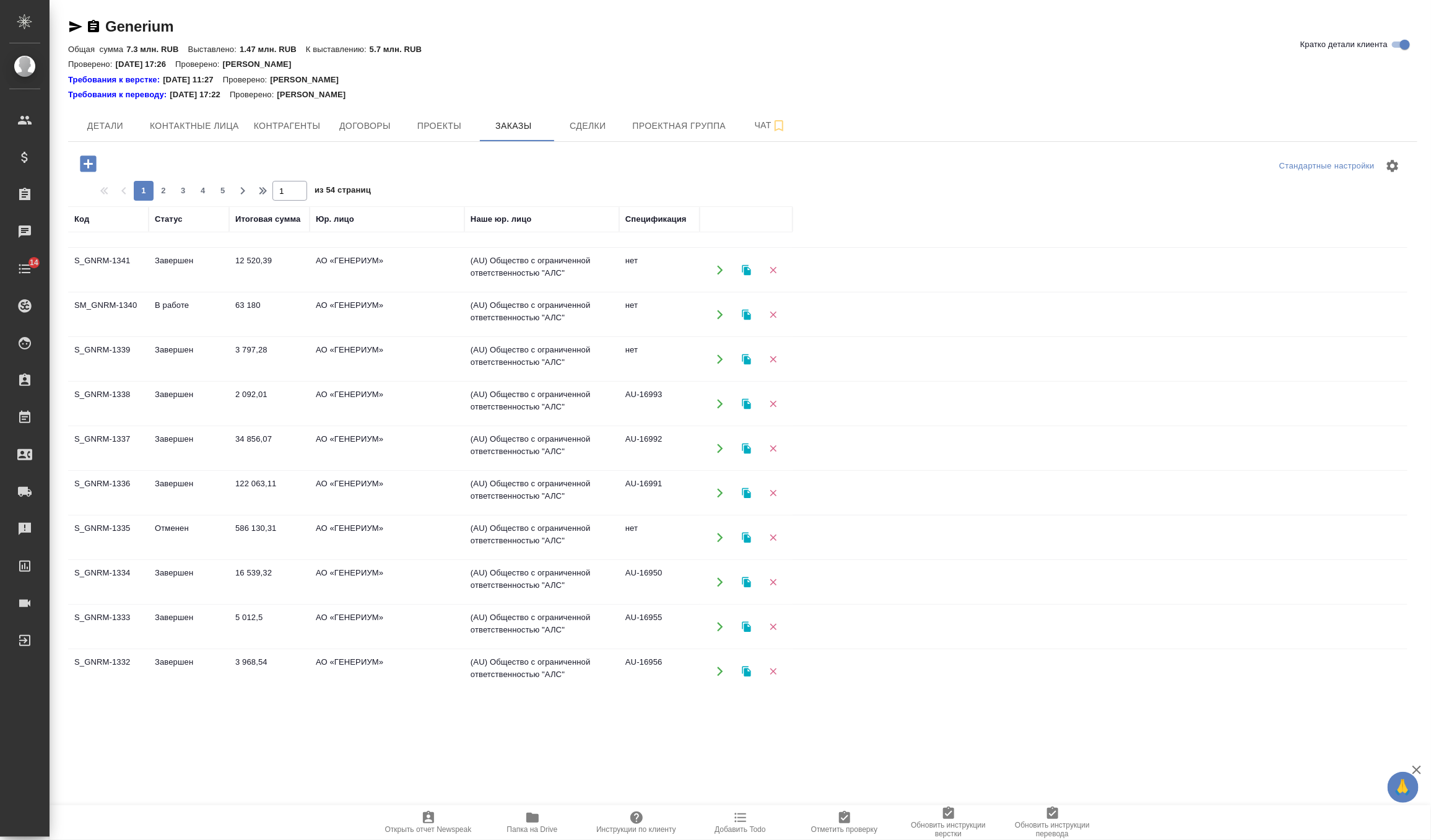
scroll to position [67, 0]
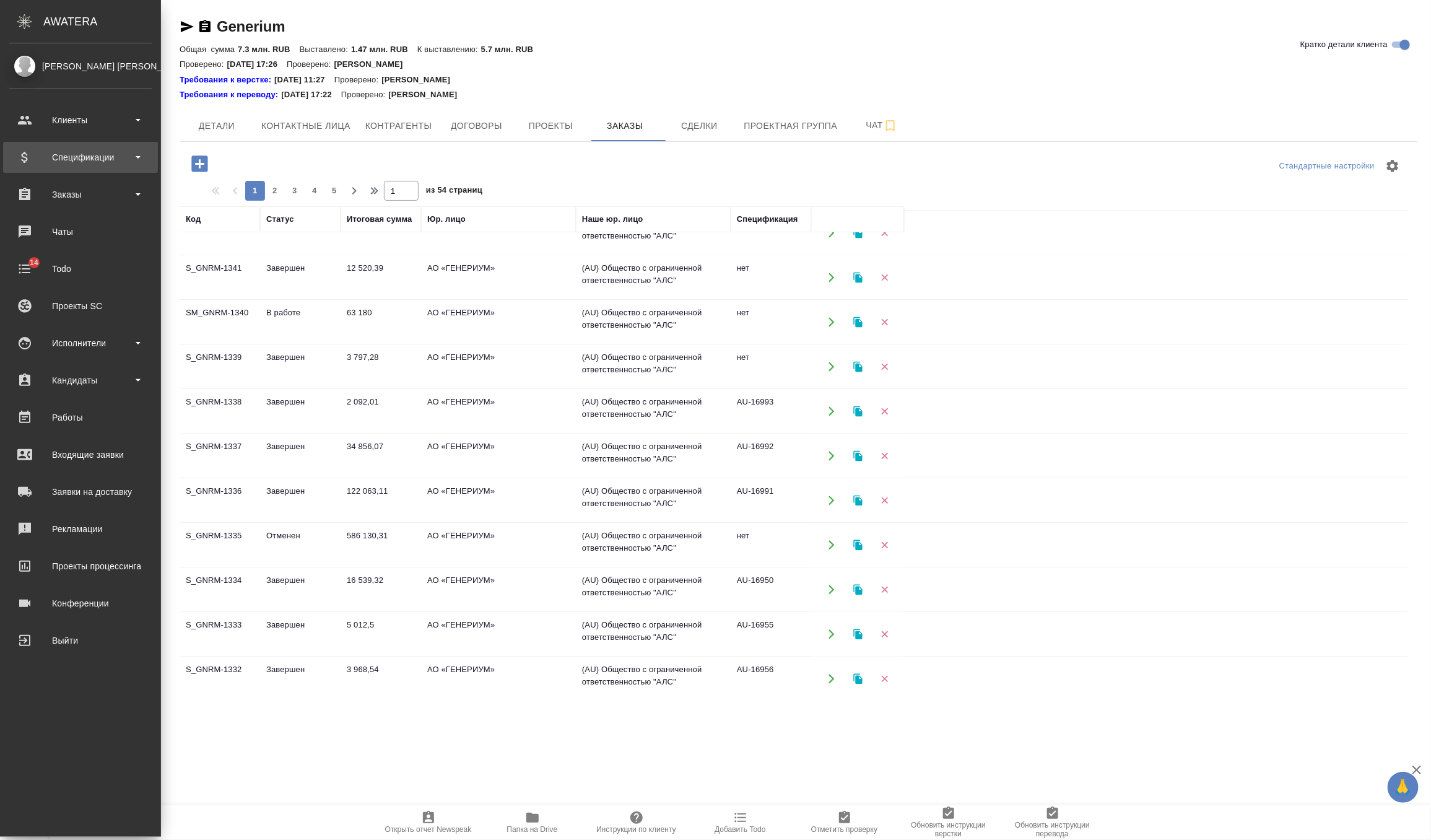
click at [88, 151] on div "Спецификации" at bounding box center [80, 157] width 143 height 19
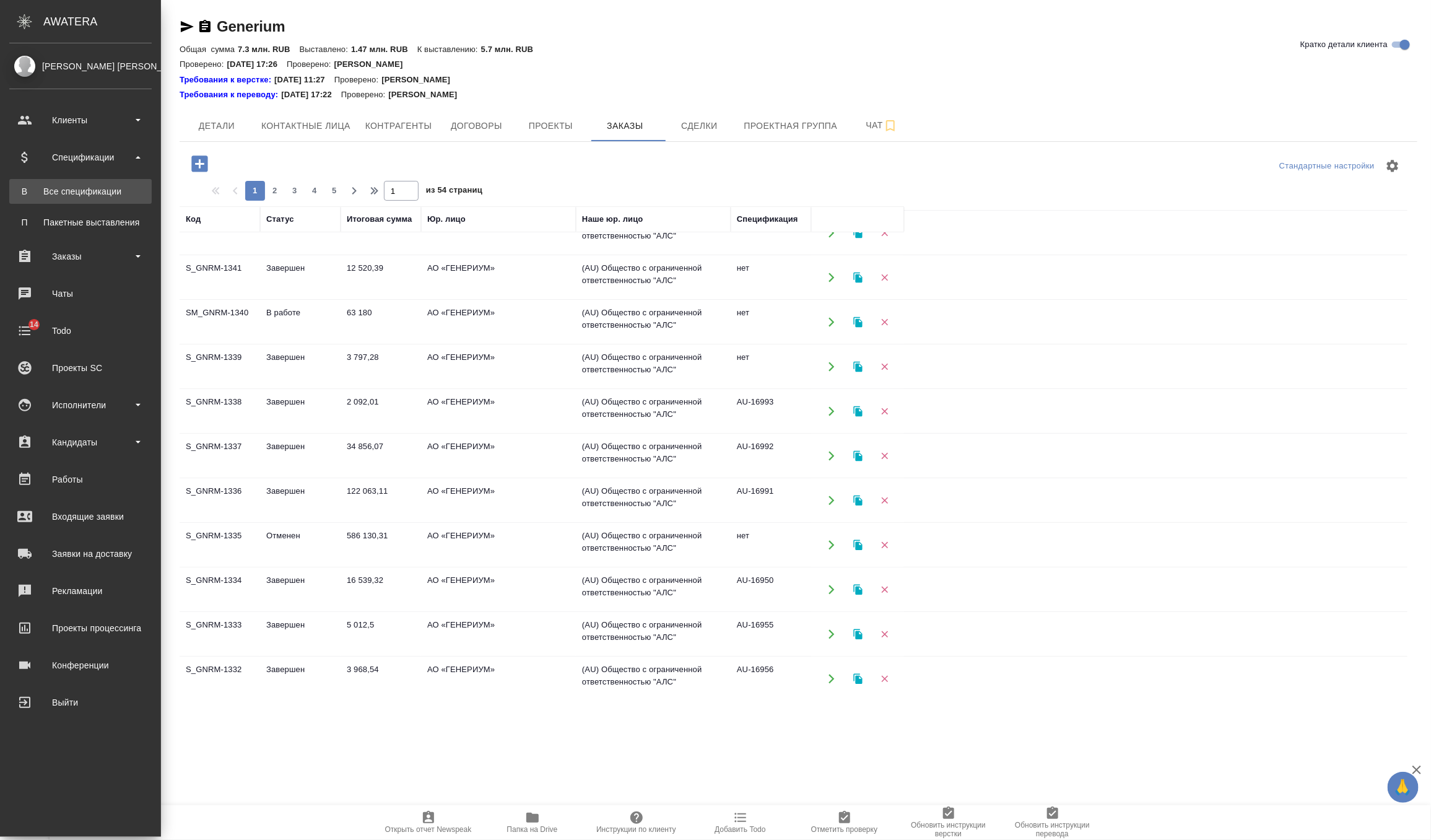
click at [88, 190] on div "Все спецификации" at bounding box center [80, 191] width 130 height 12
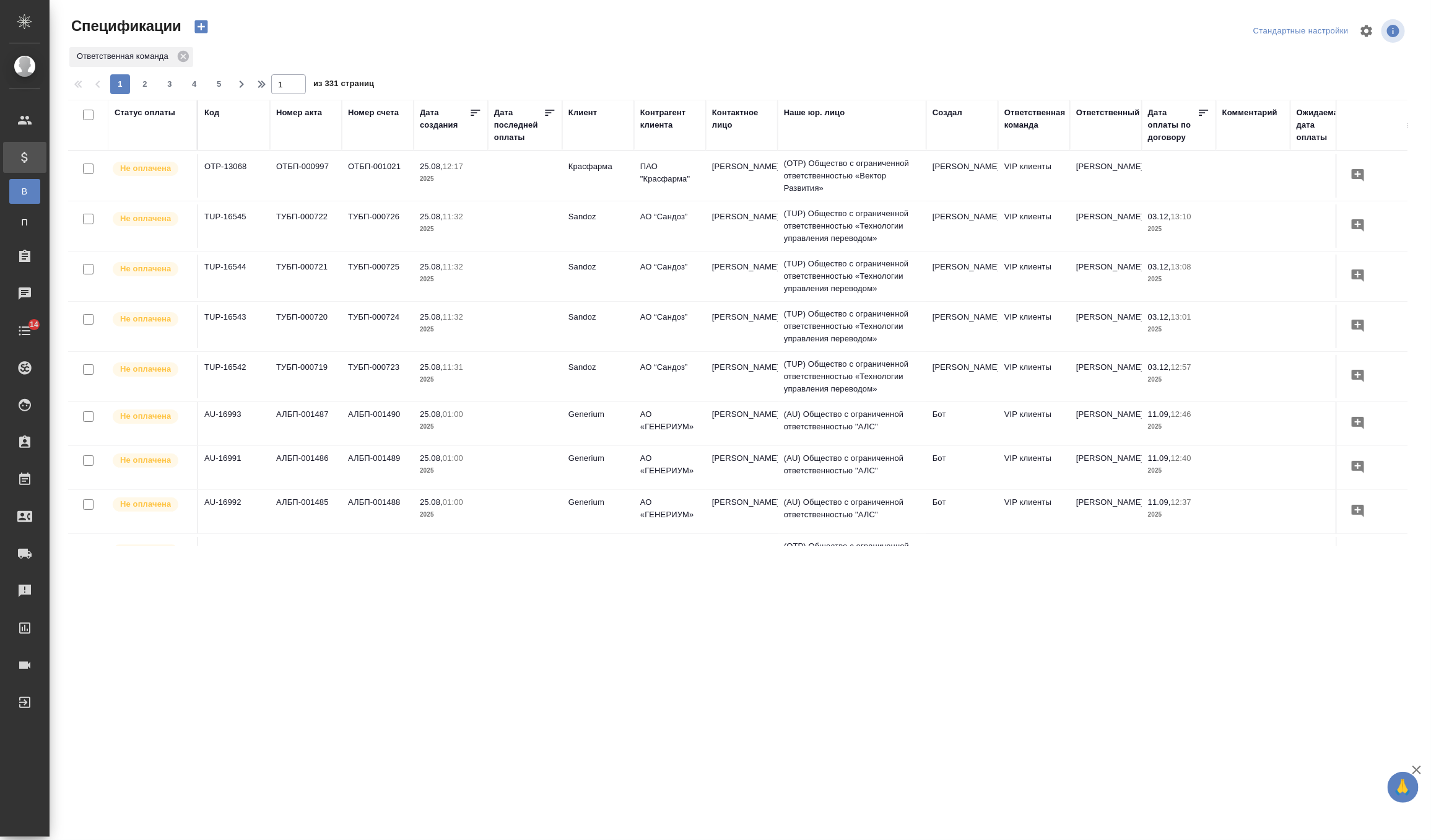
click at [206, 23] on icon "button" at bounding box center [201, 27] width 13 height 13
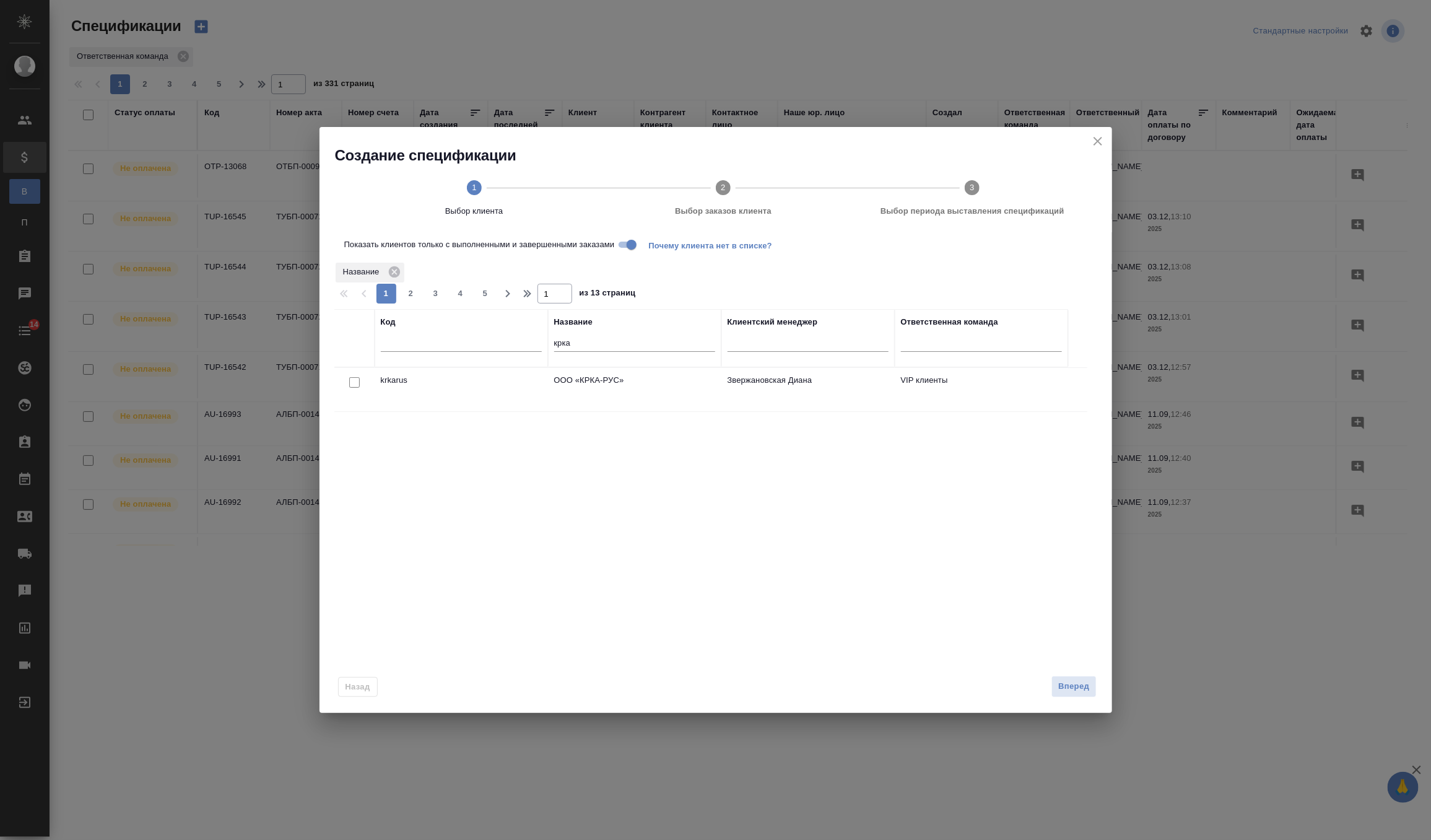
click at [610, 336] on input "крка" at bounding box center [634, 343] width 161 height 15
type input "к"
type input "gener"
click at [354, 378] on input "checkbox" at bounding box center [354, 382] width 11 height 11
checkbox input "true"
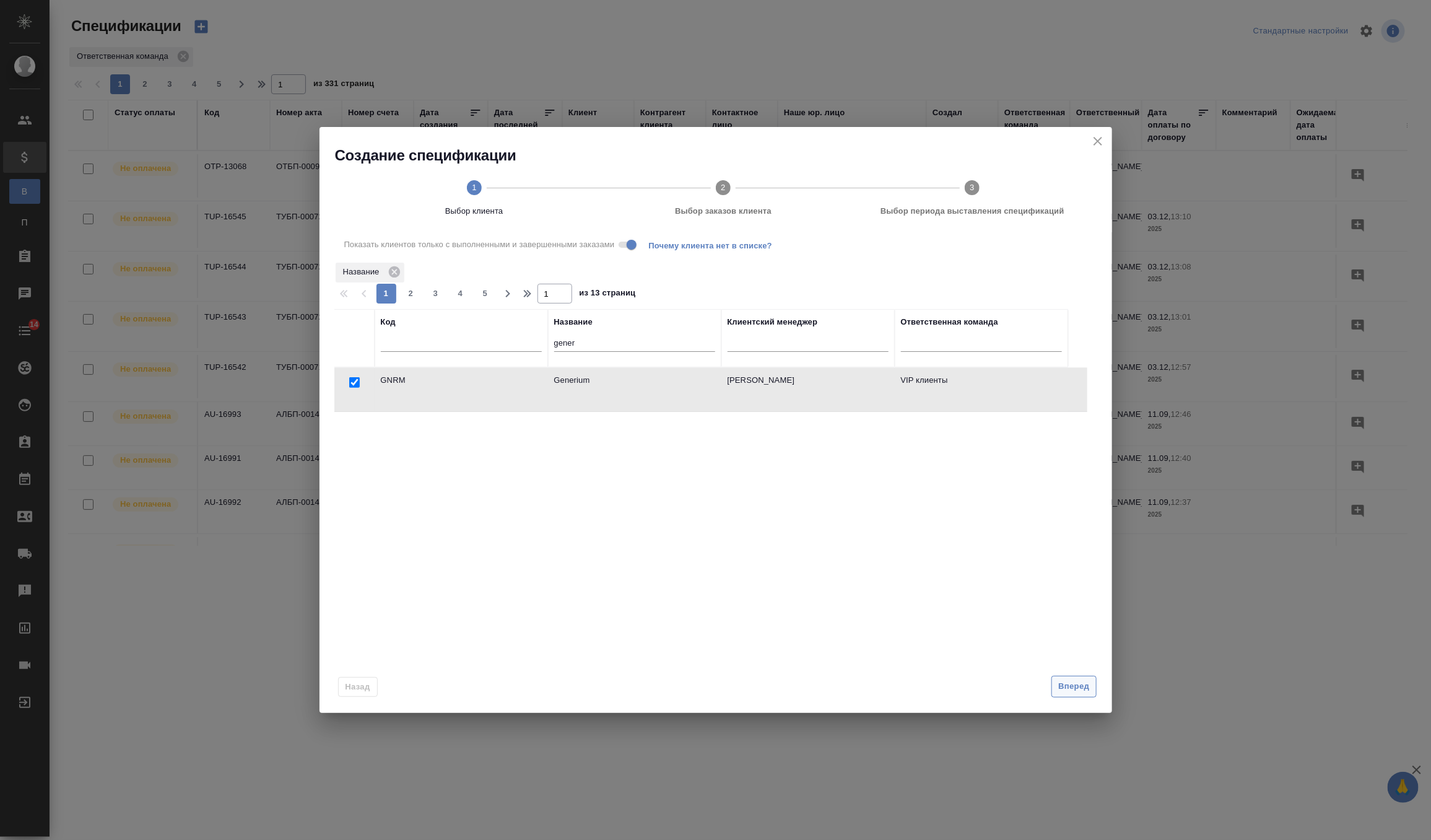
click at [1066, 677] on button "Вперед" at bounding box center [1074, 686] width 45 height 22
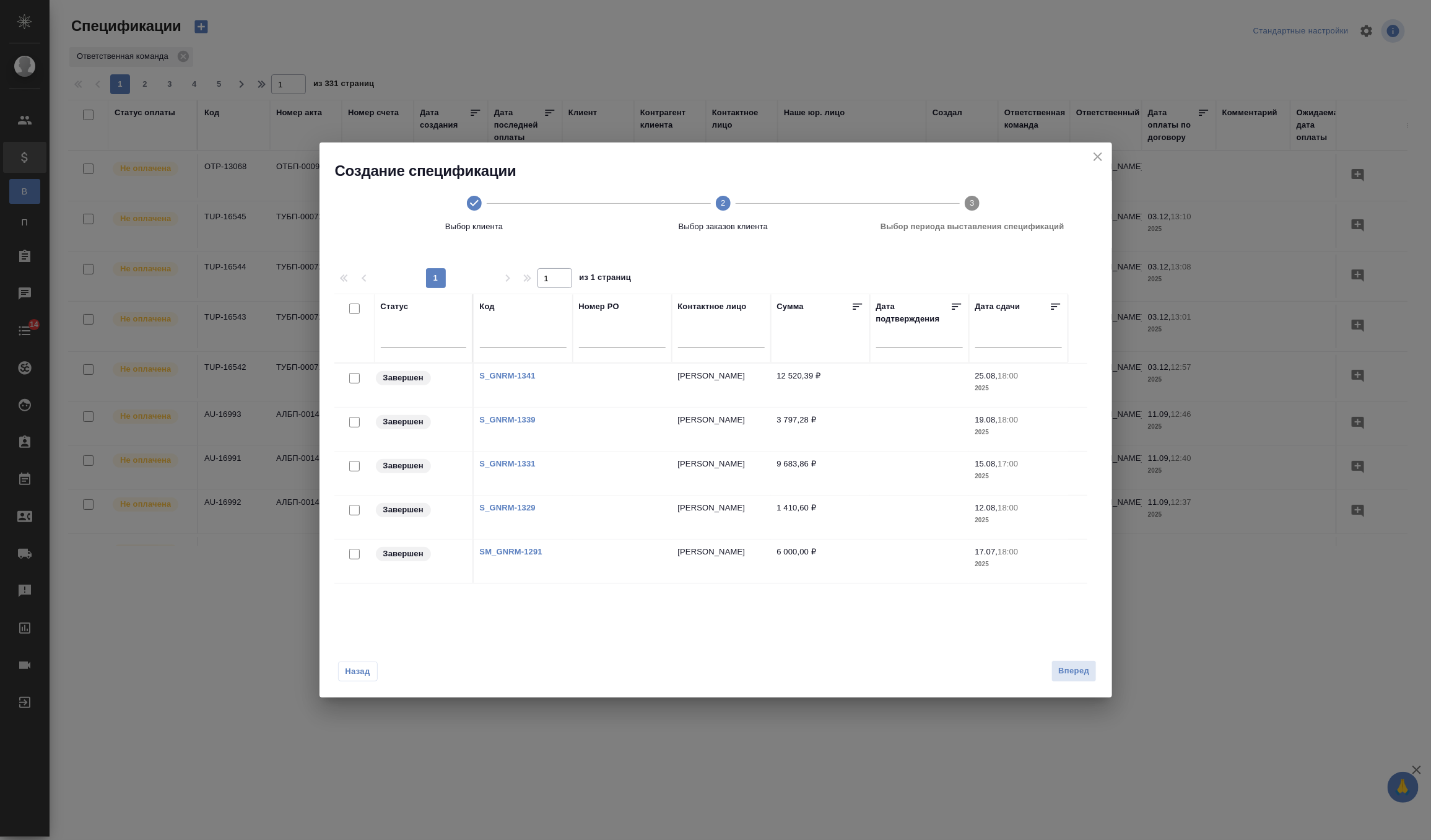
click at [355, 508] on input "checkbox" at bounding box center [354, 510] width 11 height 11
checkbox input "true"
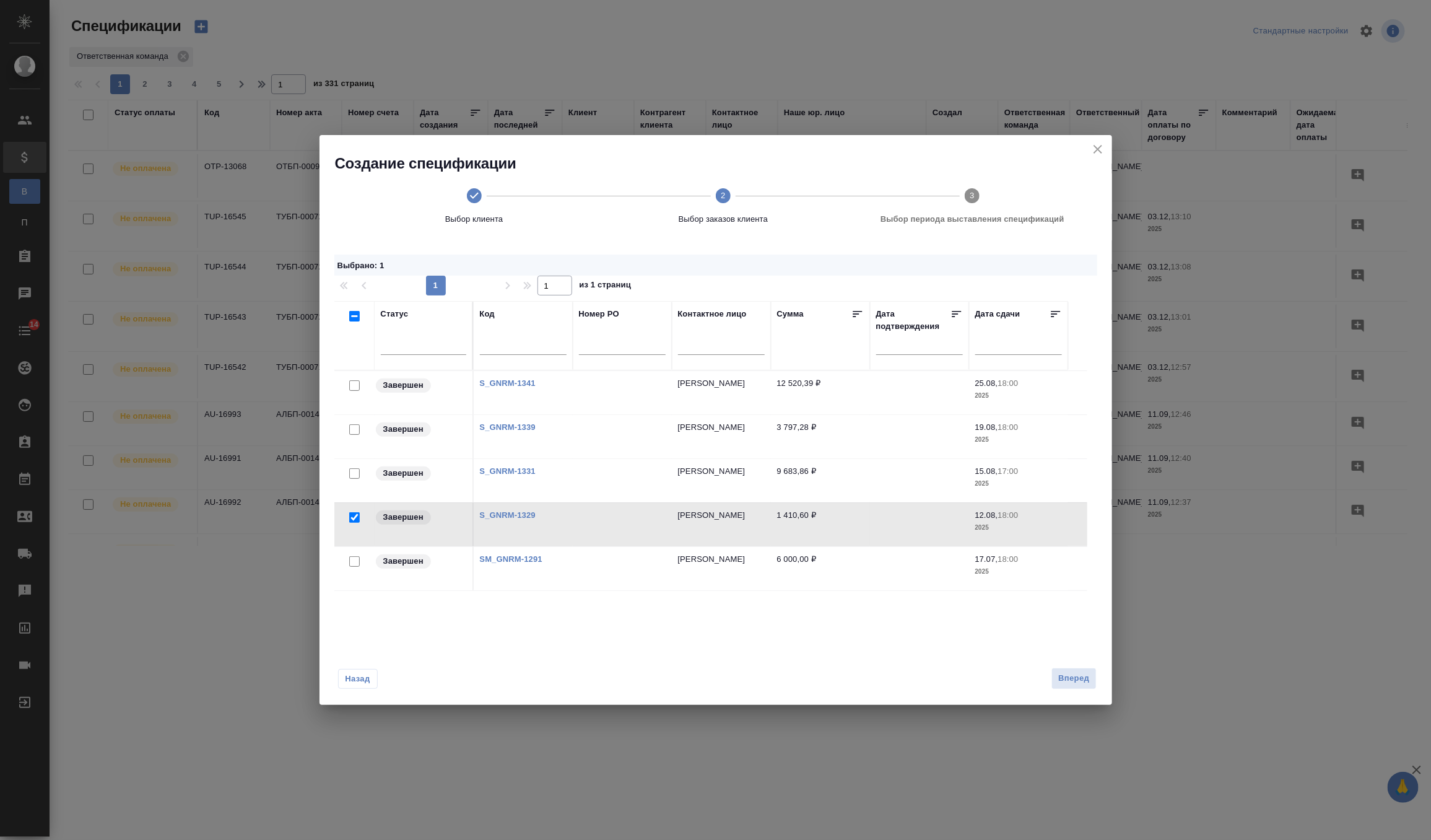
click at [353, 470] on input "checkbox" at bounding box center [354, 473] width 11 height 11
checkbox input "true"
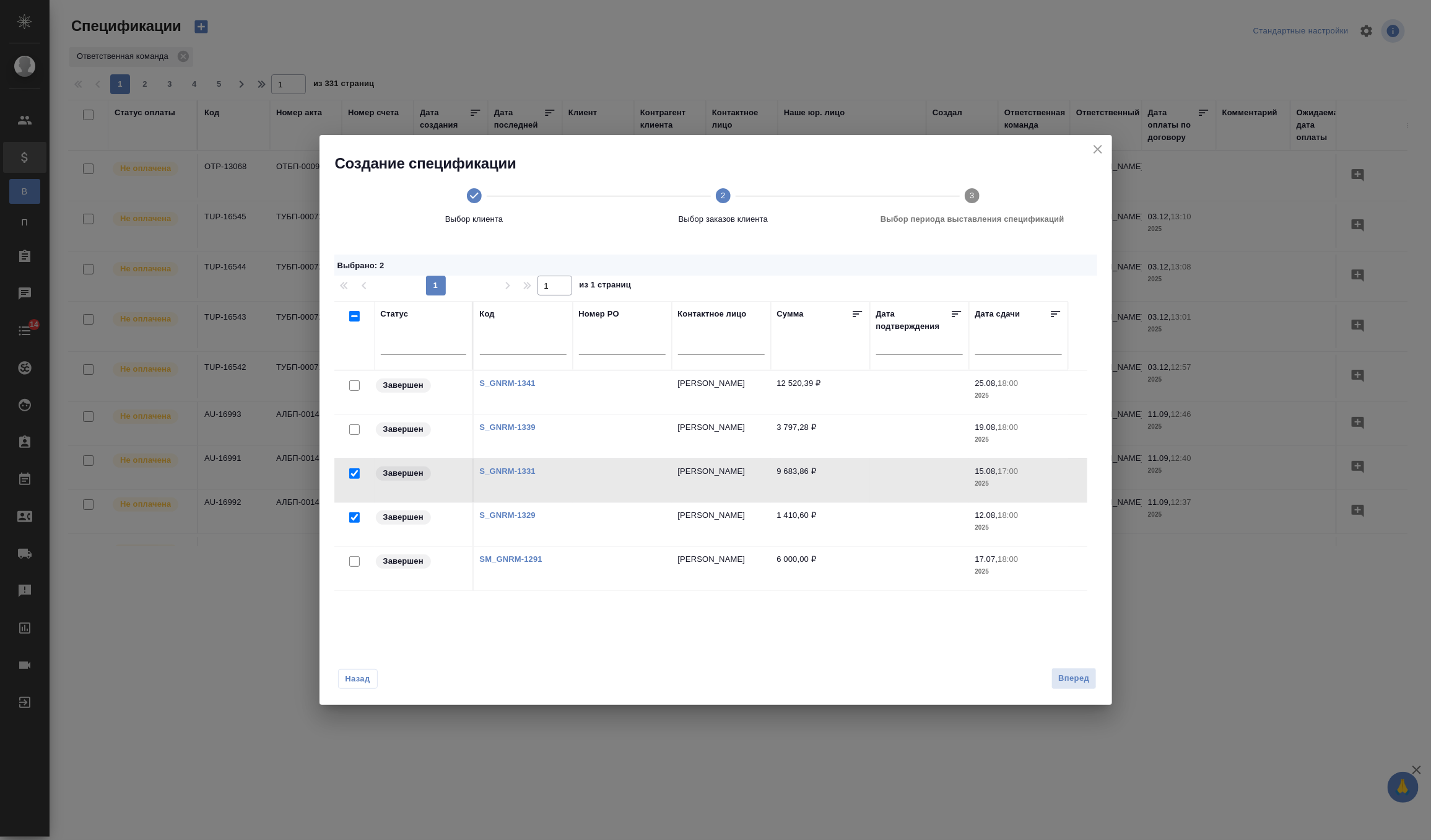
click at [351, 433] on input "checkbox" at bounding box center [354, 429] width 11 height 11
checkbox input "true"
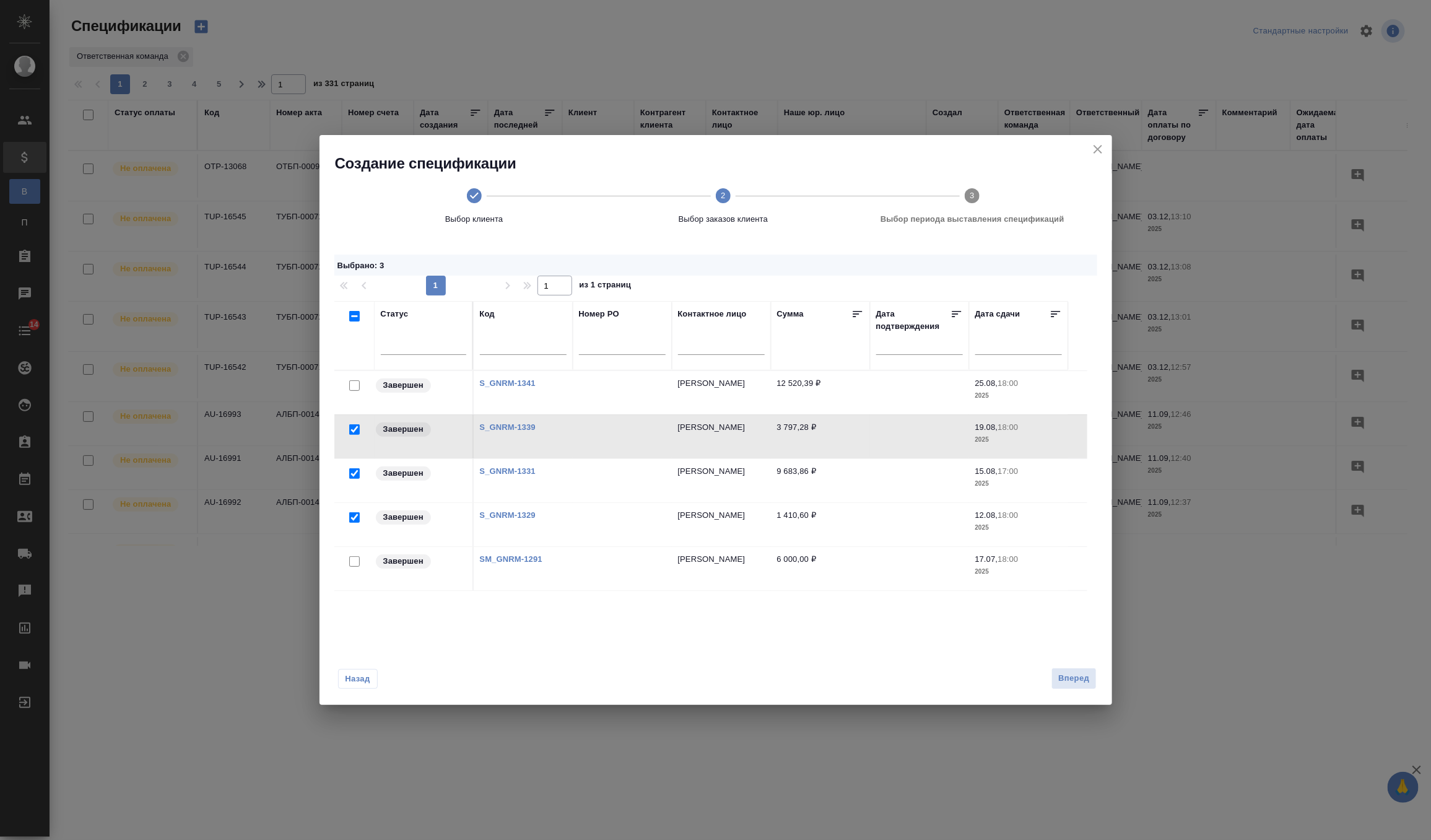
click at [356, 385] on input "checkbox" at bounding box center [354, 385] width 11 height 11
checkbox input "true"
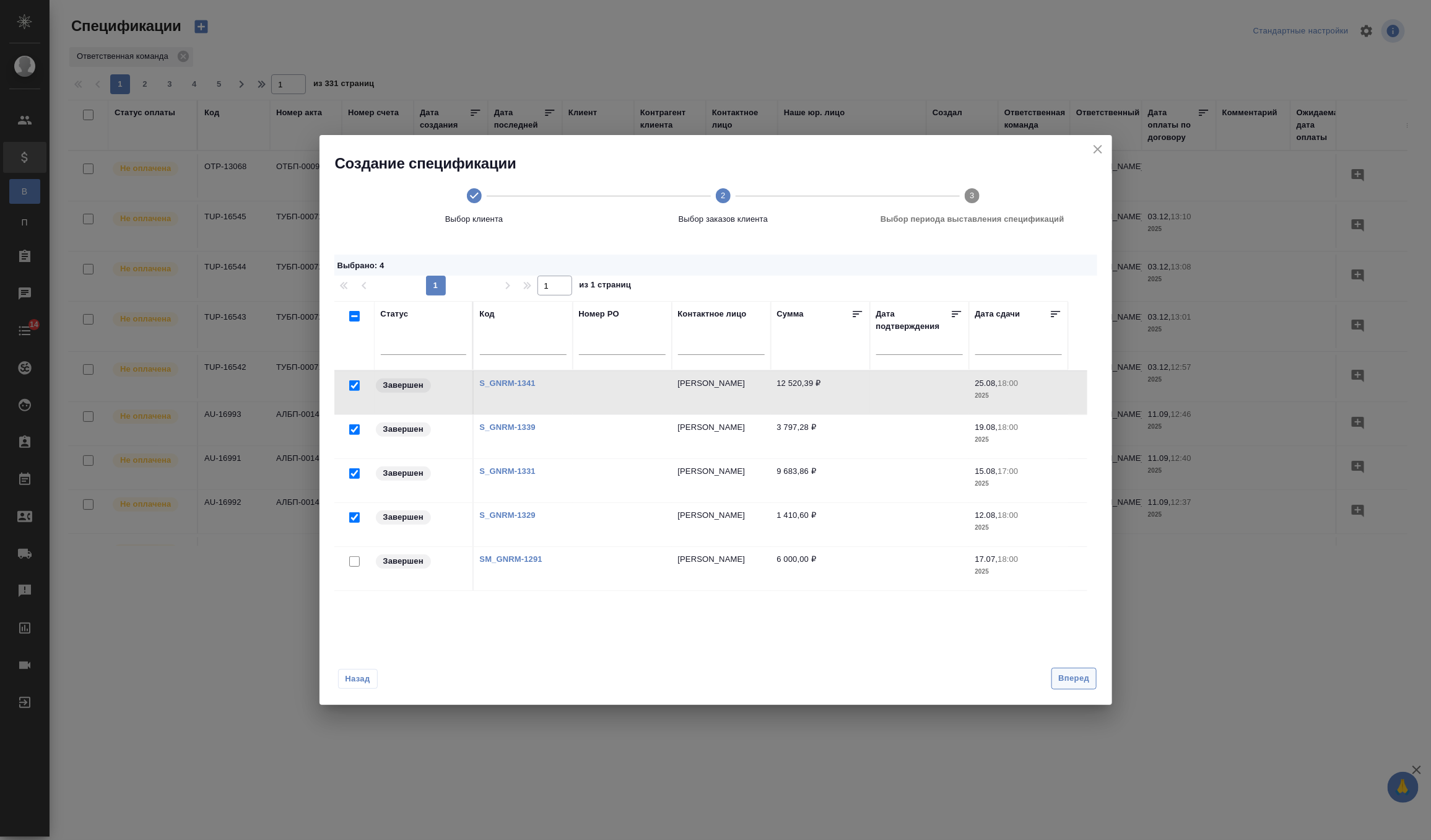
click at [1080, 676] on span "Вперед" at bounding box center [1073, 679] width 31 height 14
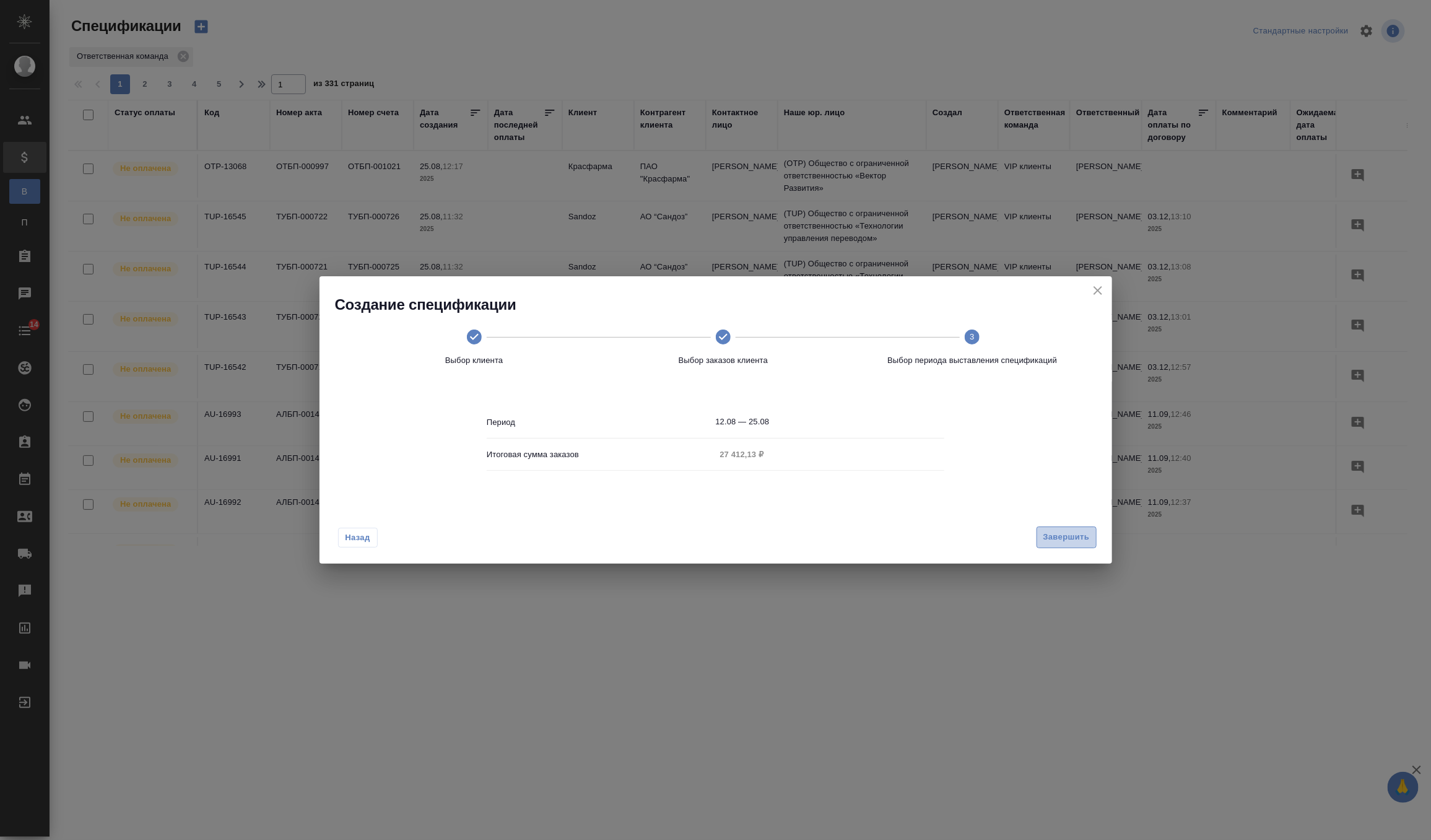
click at [1062, 545] on button "Завершить" at bounding box center [1066, 537] width 60 height 22
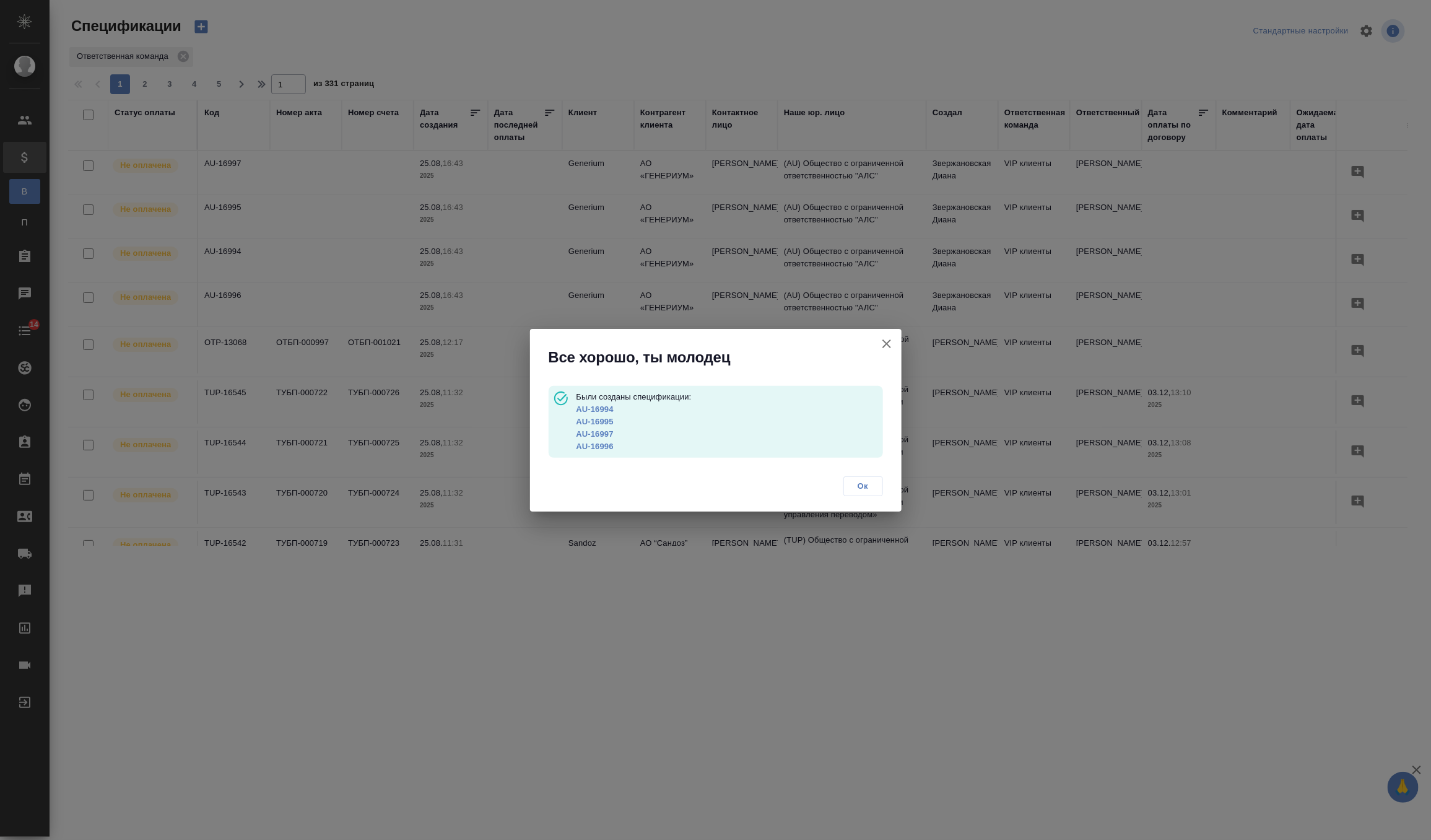
click at [600, 409] on link "AU-16994" at bounding box center [594, 408] width 37 height 9
click at [610, 420] on link "AU-16995" at bounding box center [594, 421] width 37 height 9
click at [607, 433] on link "AU-16997" at bounding box center [594, 434] width 37 height 9
click at [590, 447] on link "AU-16996" at bounding box center [594, 446] width 37 height 9
click at [860, 492] on button "Ок" at bounding box center [863, 486] width 40 height 20
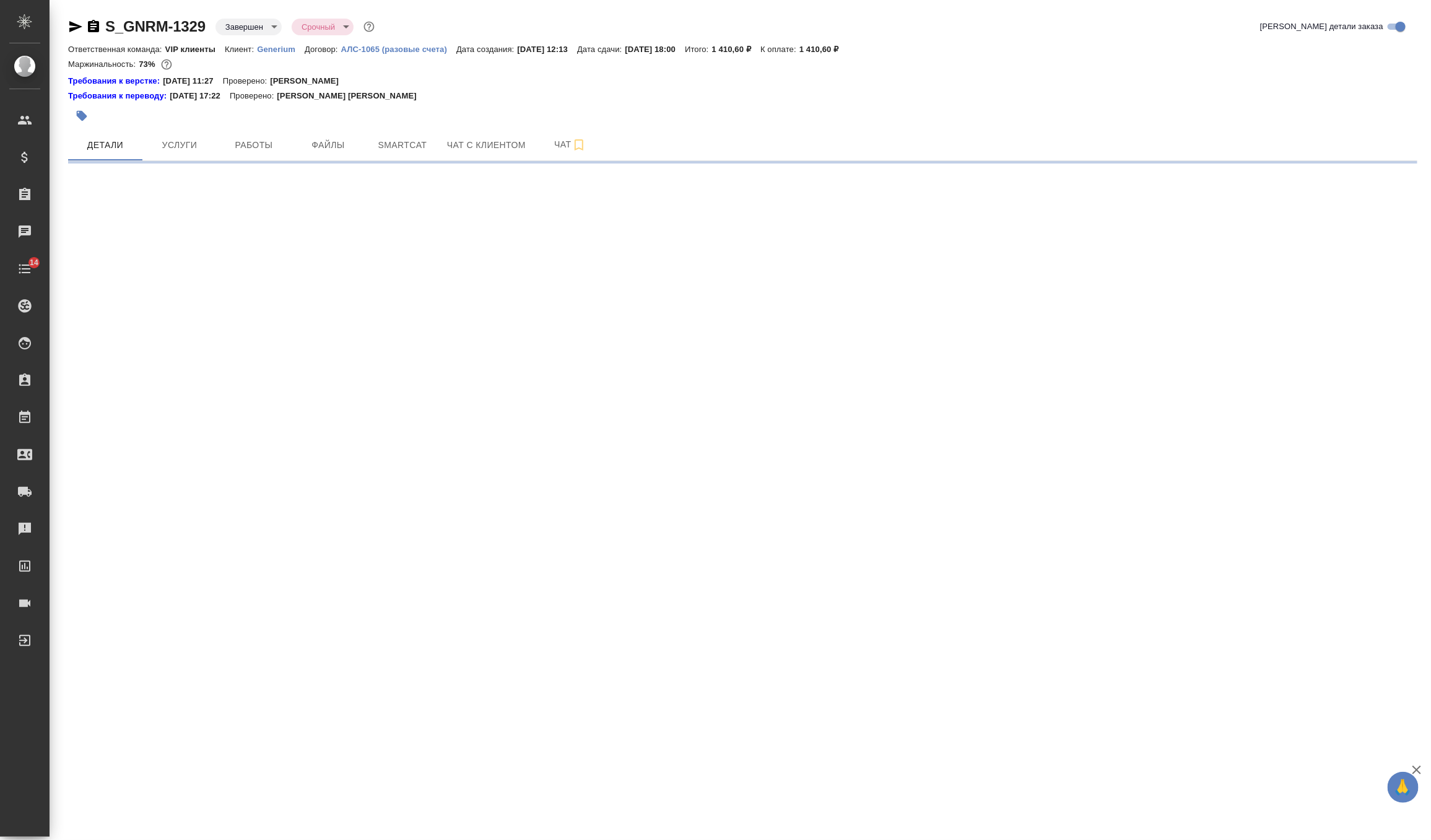
select select "RU"
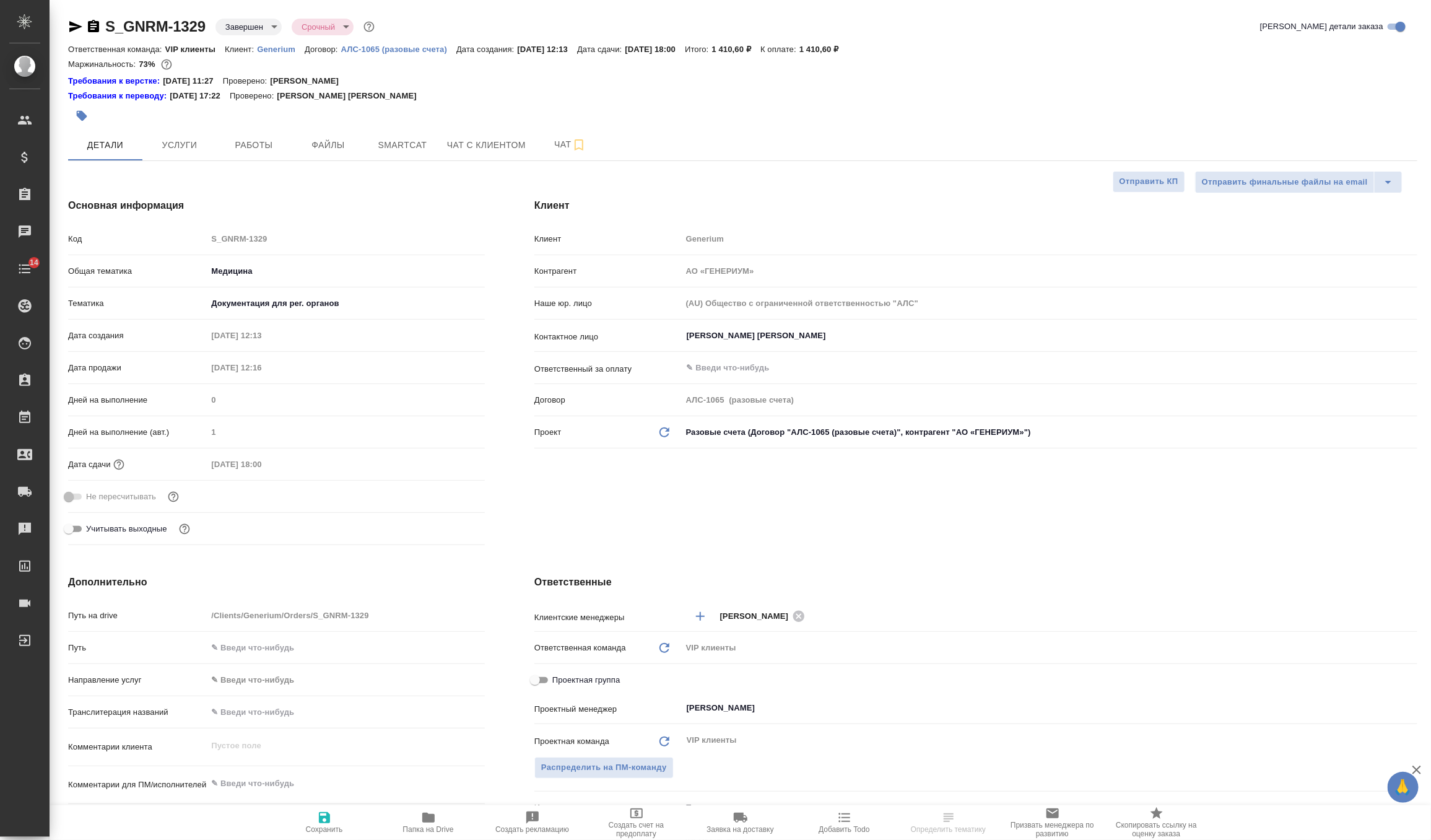
type textarea "x"
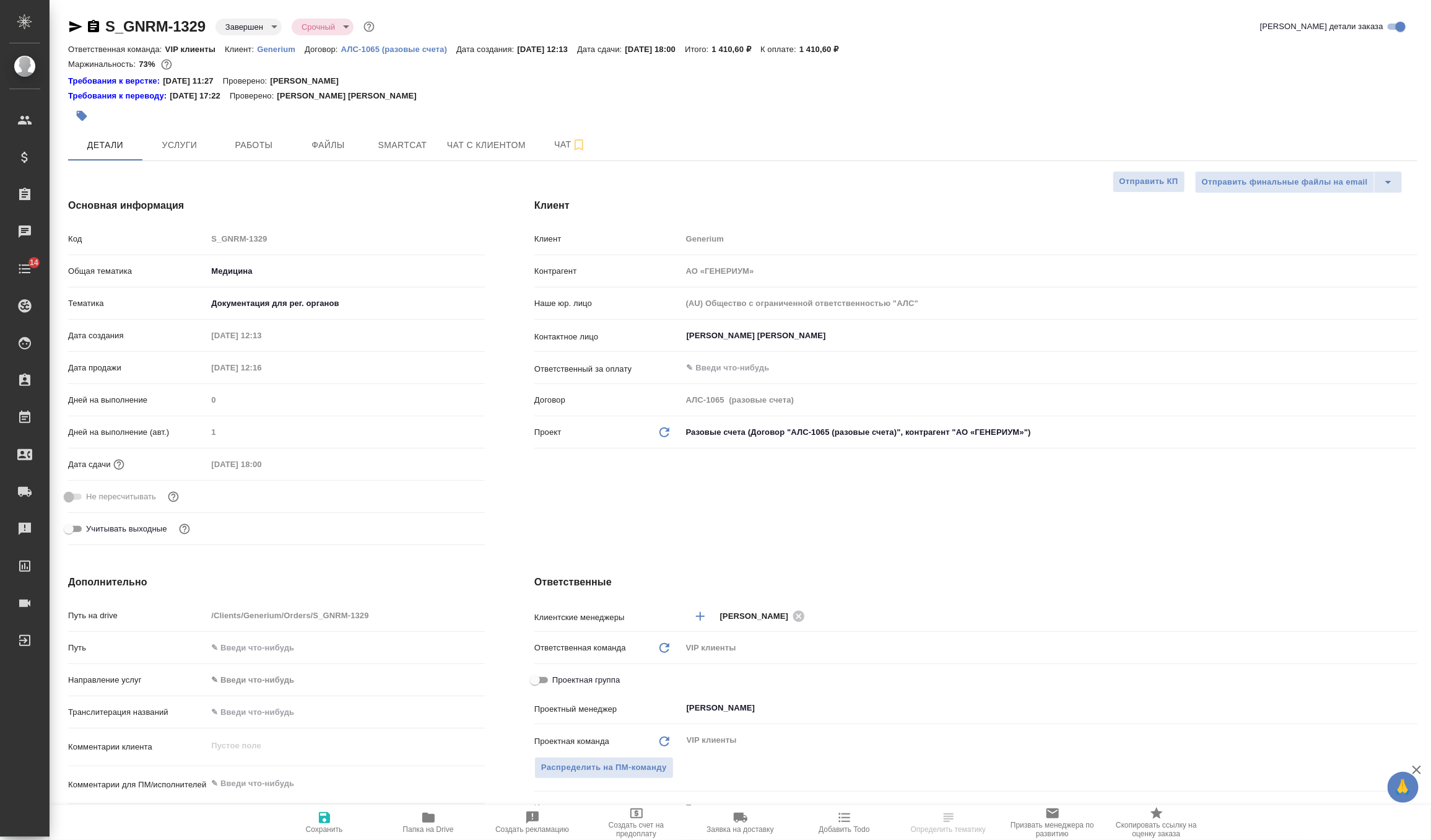
type textarea "x"
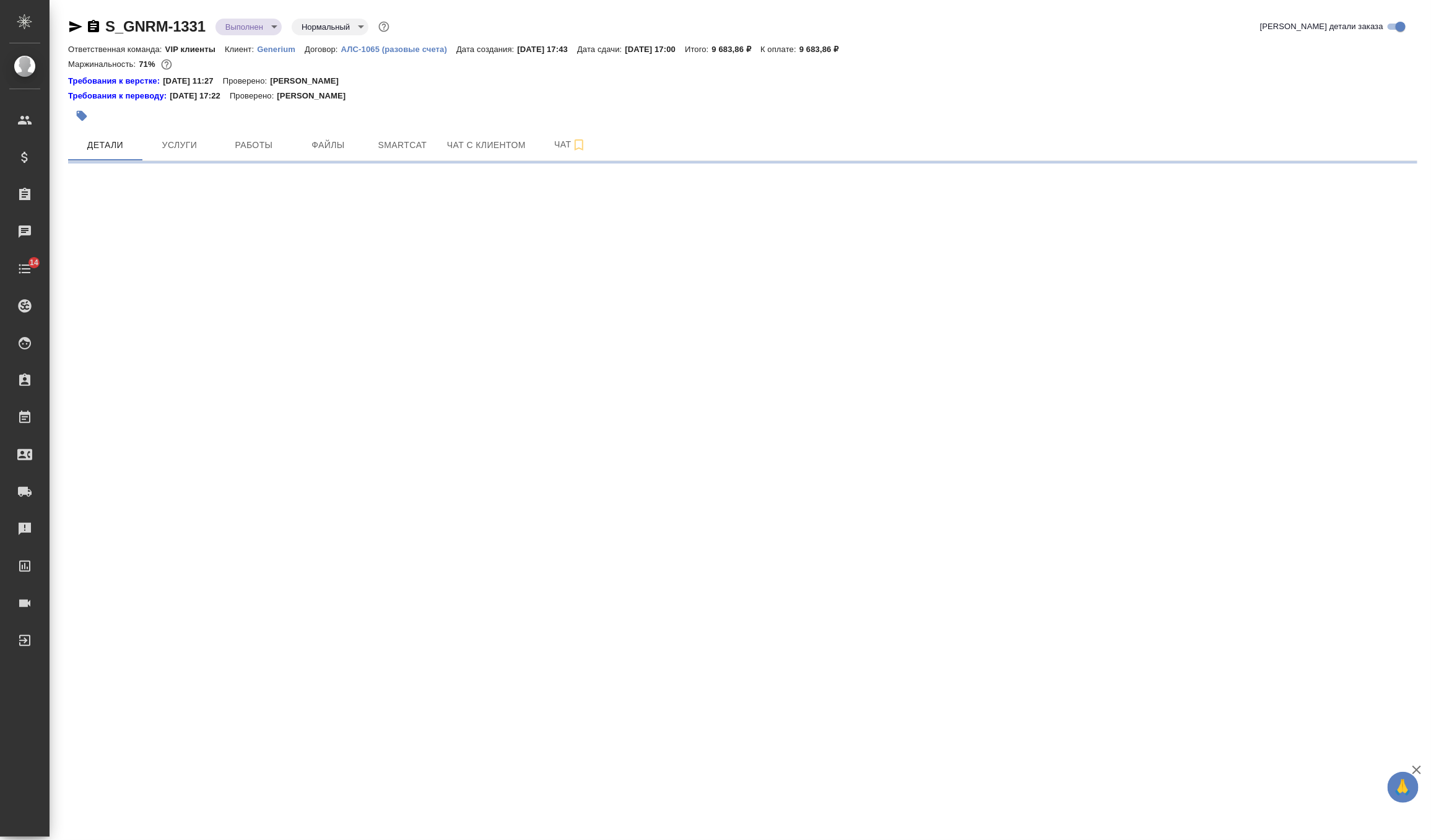
select select "RU"
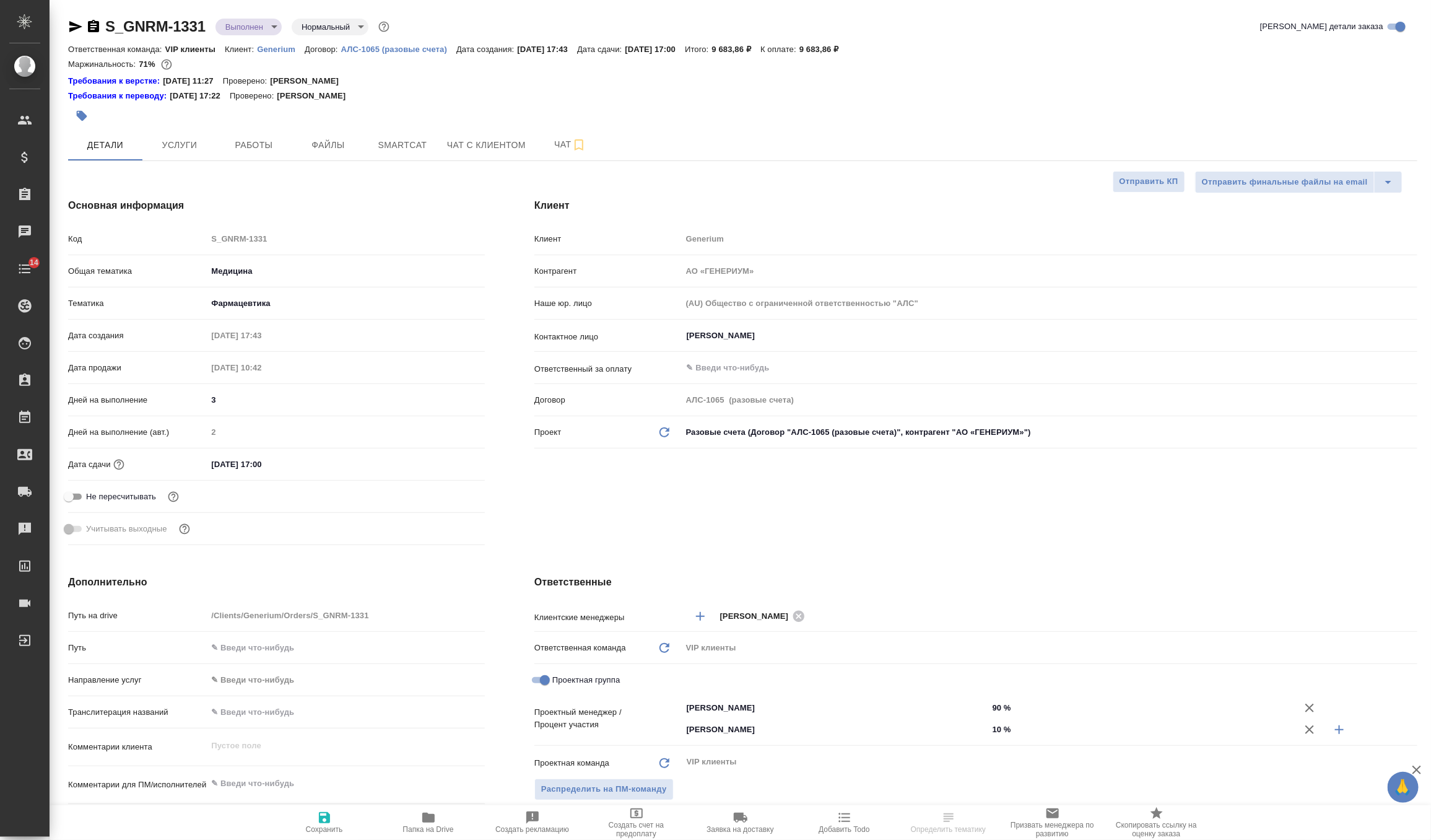
type textarea "x"
click at [247, 26] on body "🙏 .cls-1 fill:#fff; AWATERA Zverzhanovskaya Diana Клиенты Спецификации Заказы Ч…" at bounding box center [716, 420] width 1431 height 840
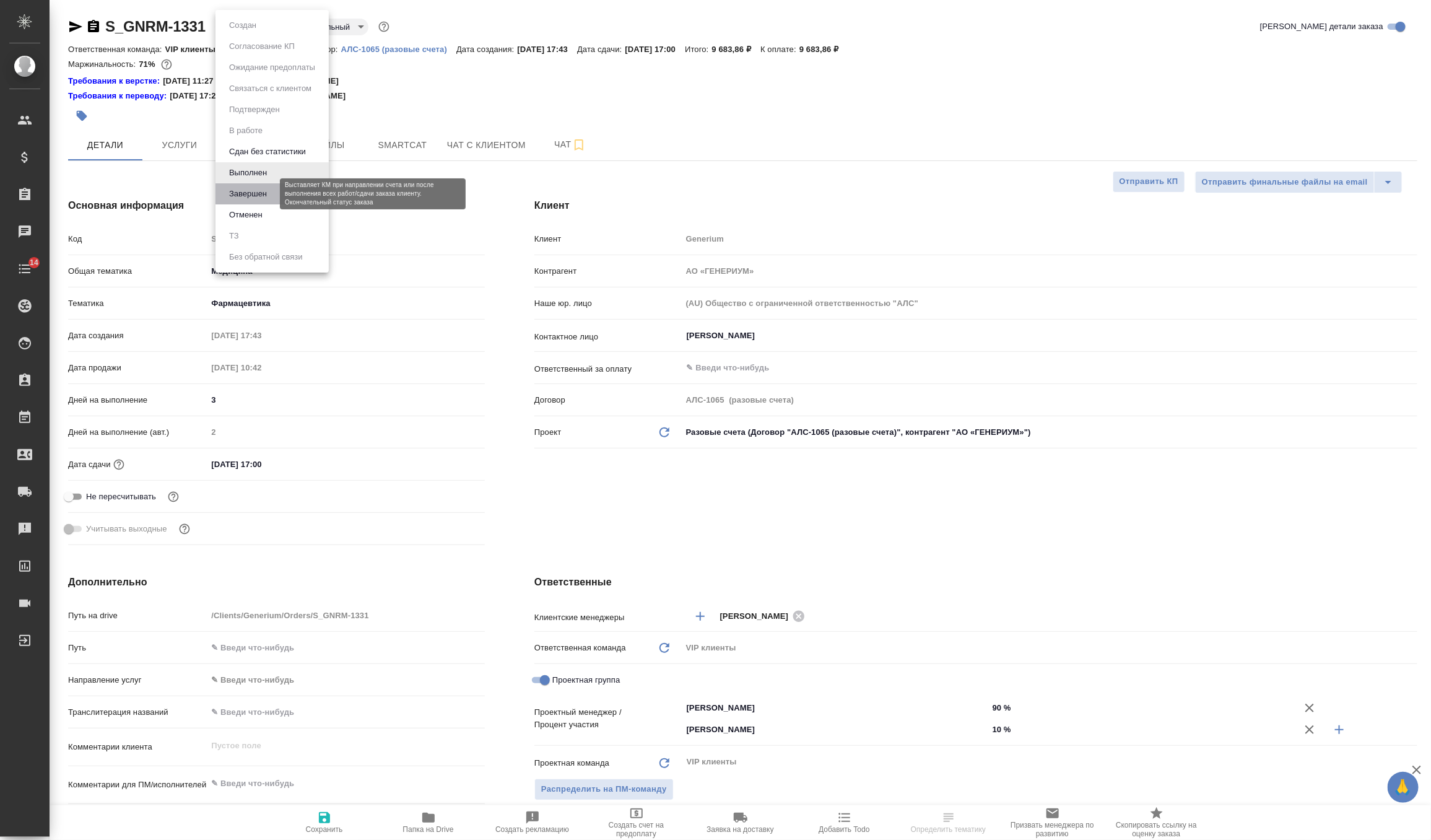
click at [254, 199] on button "Завершен" at bounding box center [248, 193] width 45 height 14
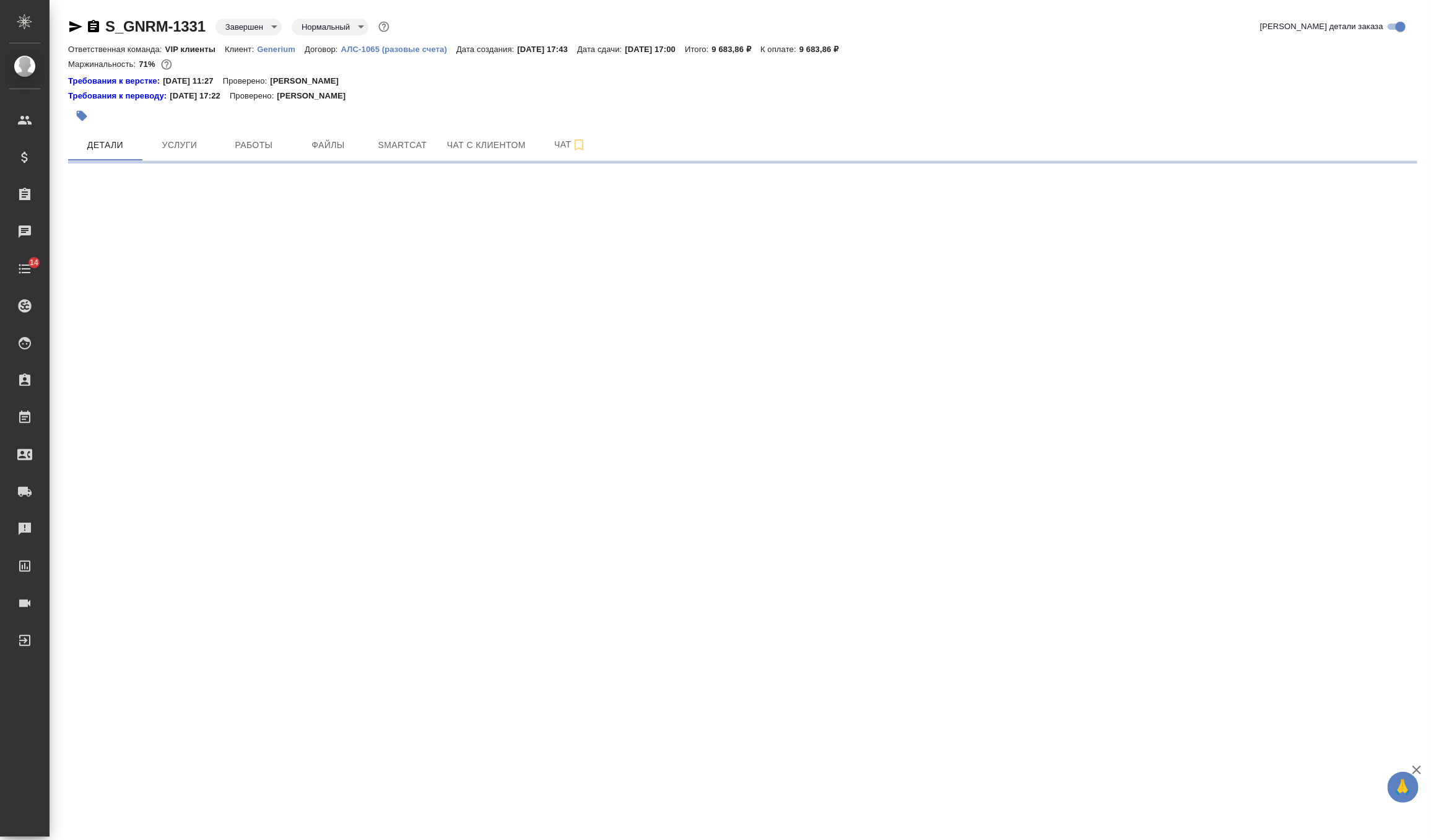
select select "RU"
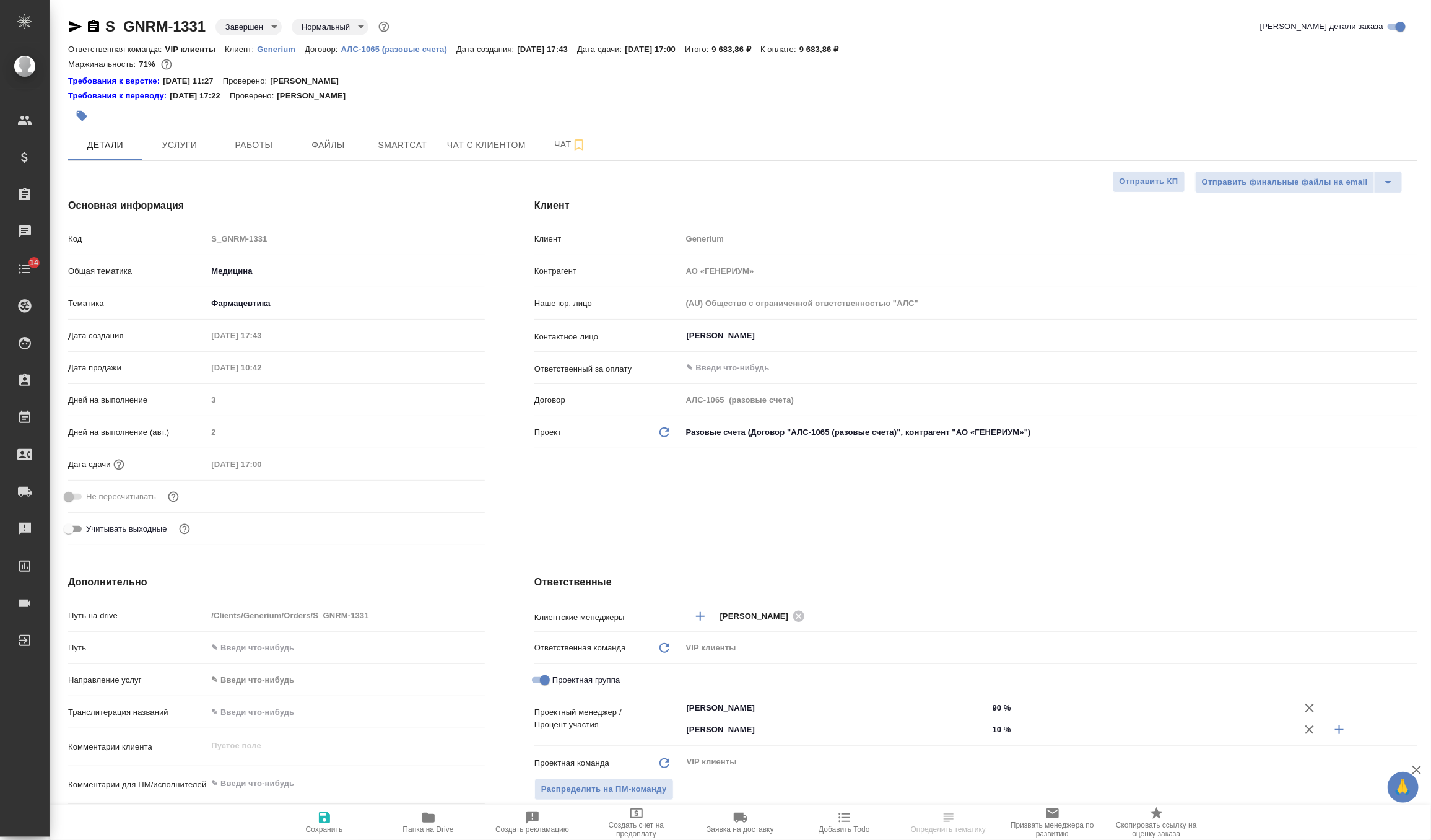
type textarea "x"
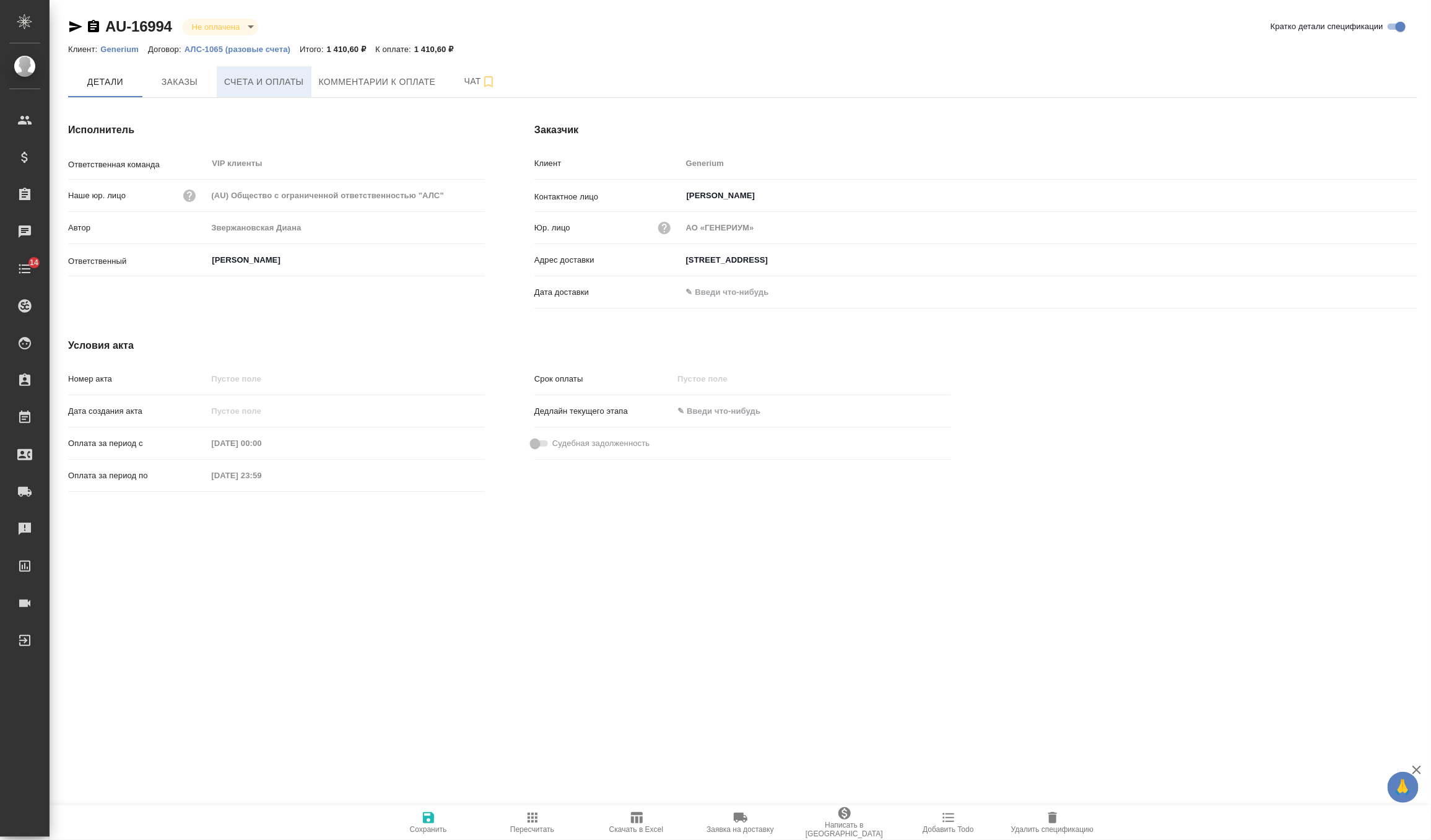
type input "[STREET_ADDRESS]"
click at [266, 91] on button "Счета и оплаты" at bounding box center [264, 81] width 95 height 31
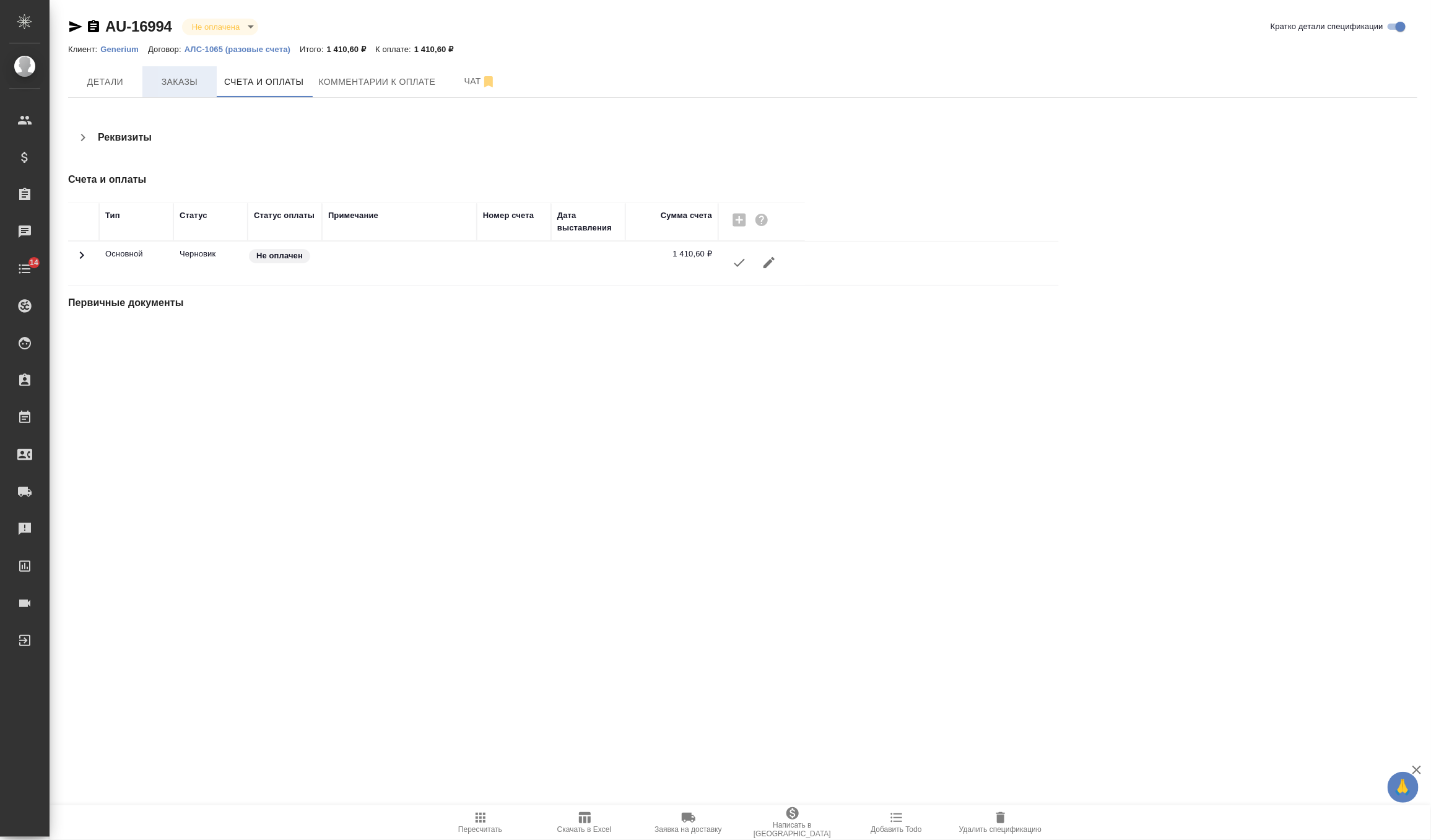
click at [188, 93] on button "Заказы" at bounding box center [180, 81] width 75 height 31
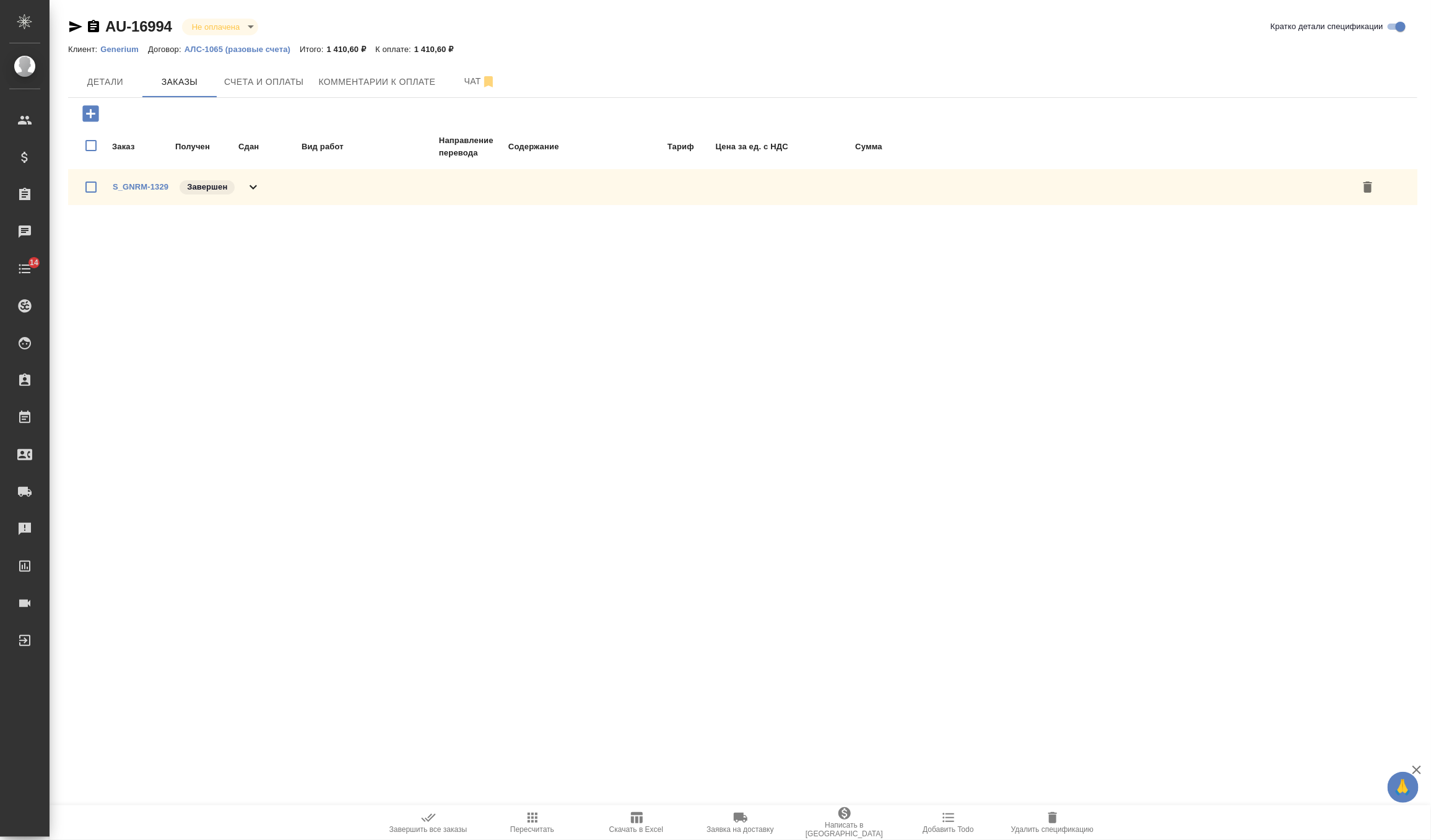
click at [262, 195] on div "S_GNRM-1329 Завершен" at bounding box center [742, 187] width 1349 height 36
click at [251, 184] on icon at bounding box center [253, 187] width 15 height 15
click at [251, 91] on button "Счета и оплаты" at bounding box center [264, 81] width 95 height 31
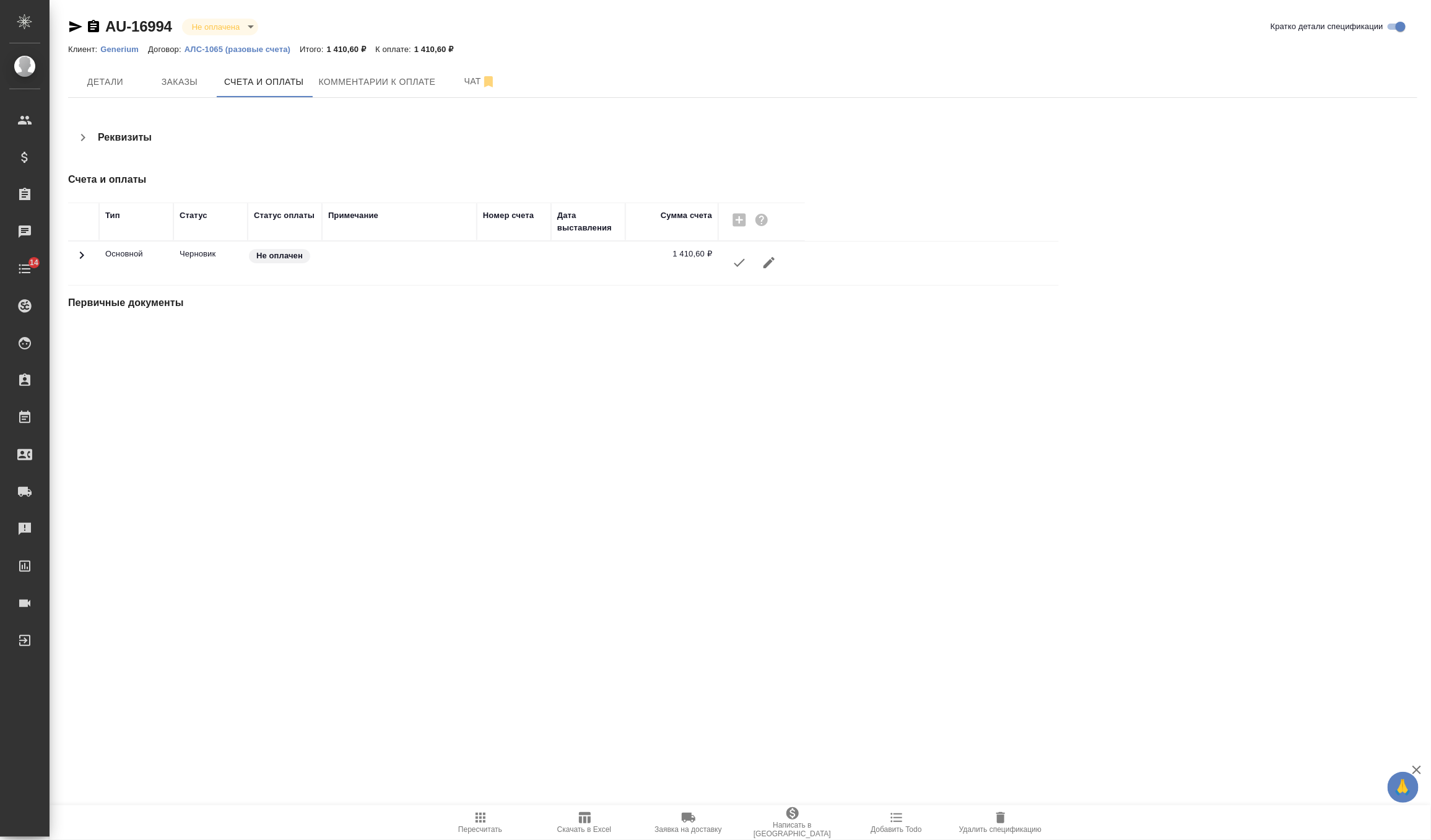
click at [741, 255] on icon "button" at bounding box center [739, 262] width 15 height 15
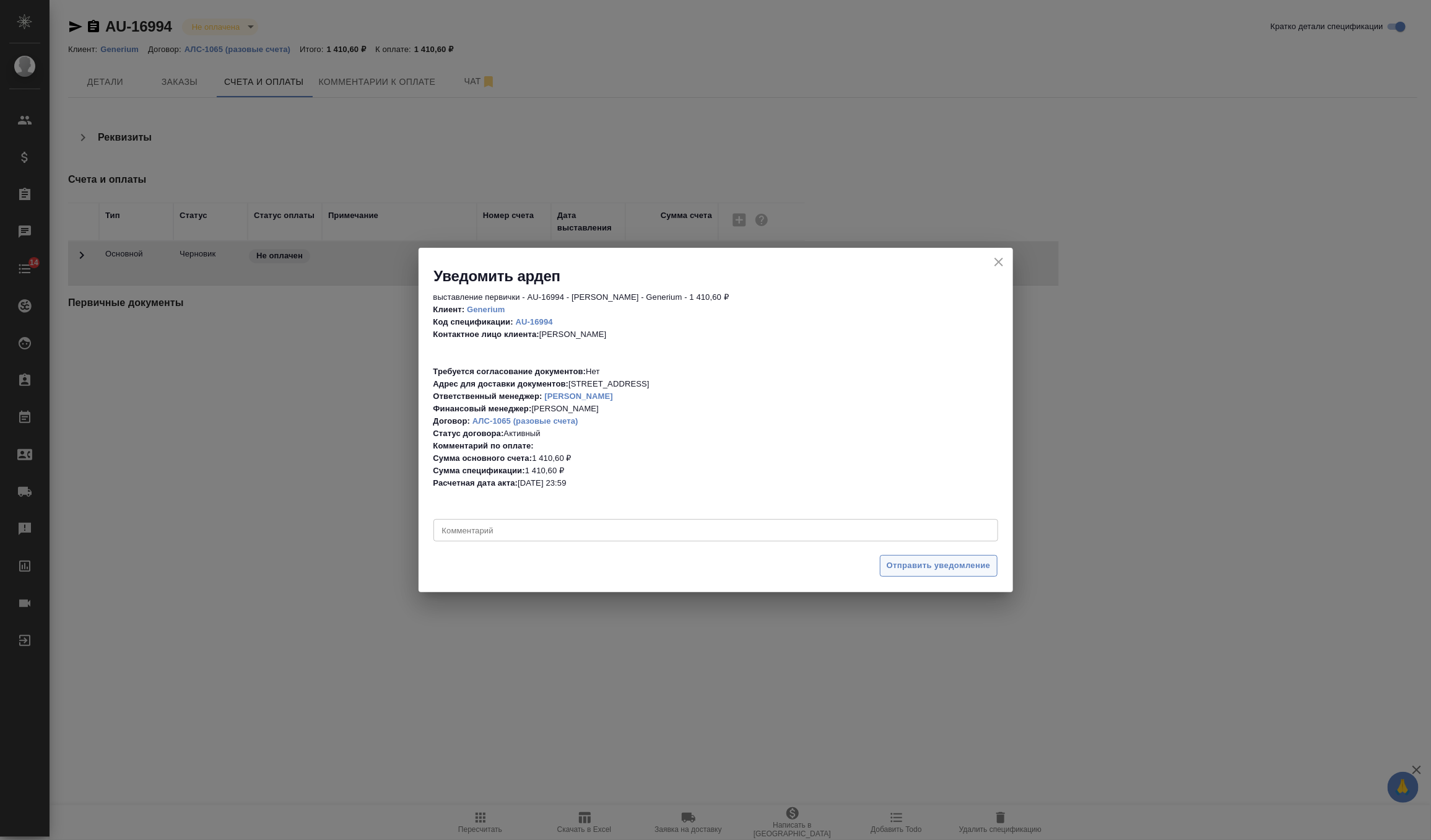
click at [918, 569] on span "Отправить уведомление" at bounding box center [939, 566] width 104 height 14
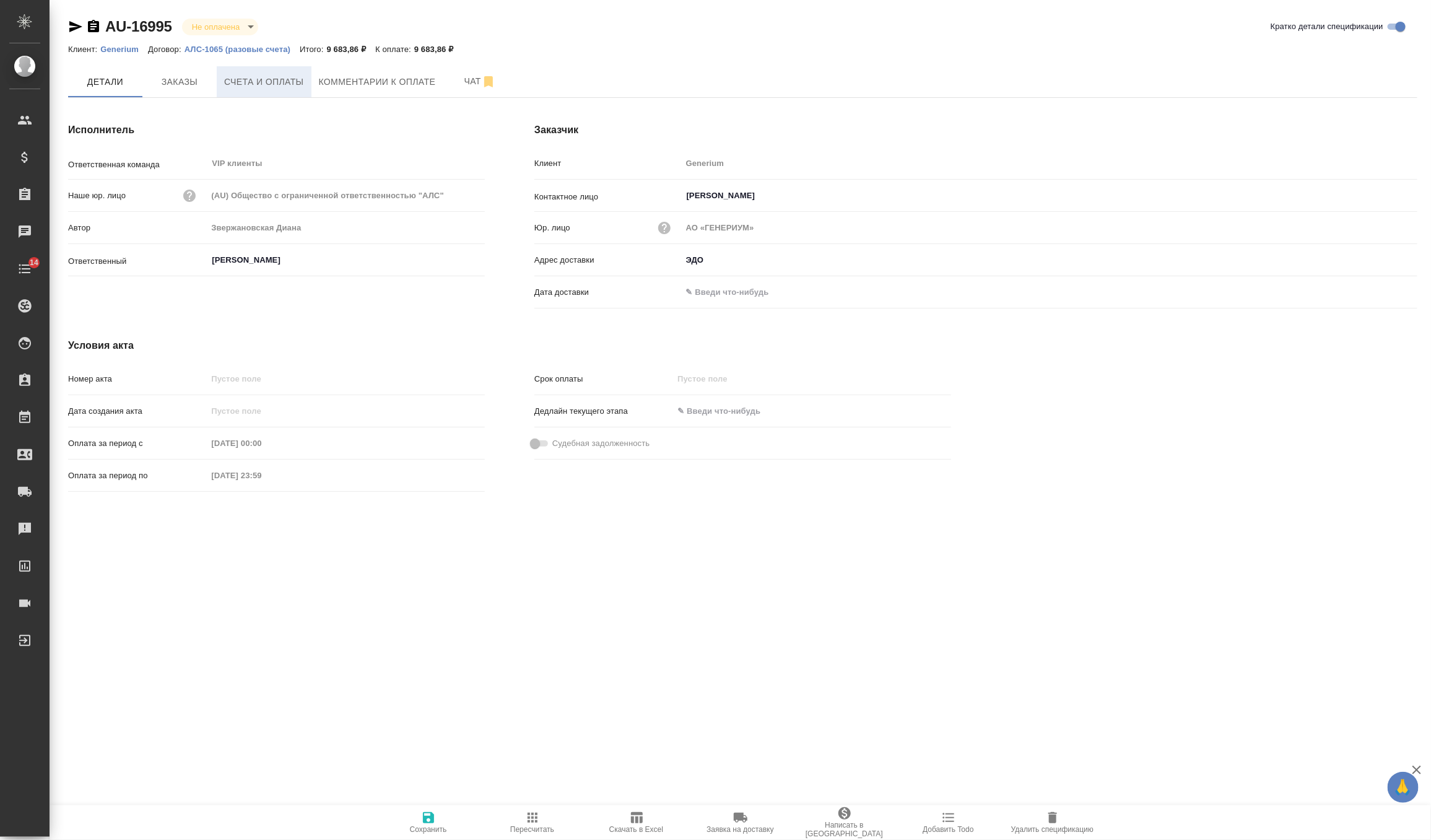
click at [274, 83] on span "Счета и оплаты" at bounding box center [264, 82] width 80 height 15
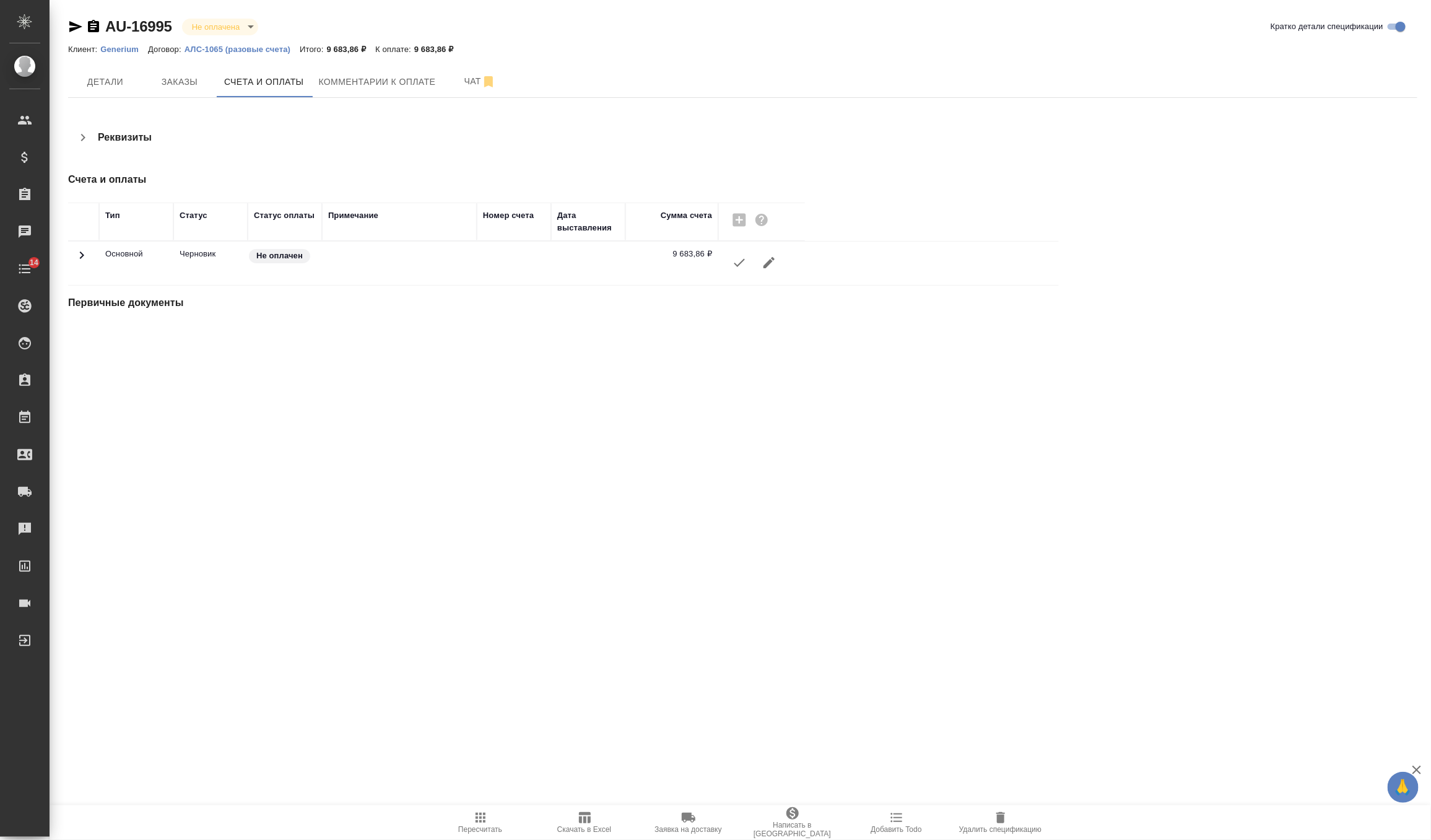
click at [738, 271] on button "button" at bounding box center [739, 262] width 30 height 30
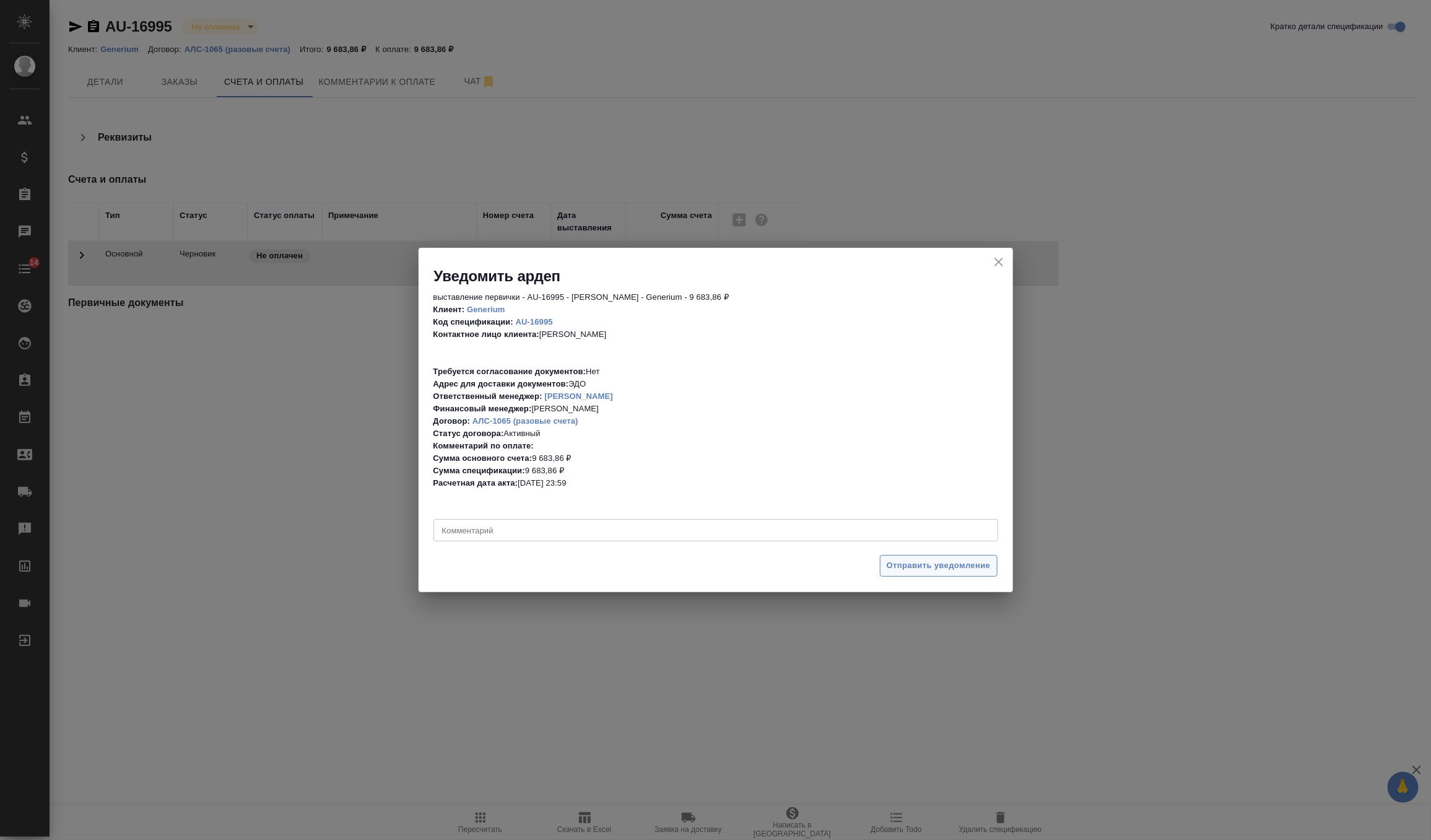
click at [957, 565] on span "Отправить уведомление" at bounding box center [939, 566] width 104 height 14
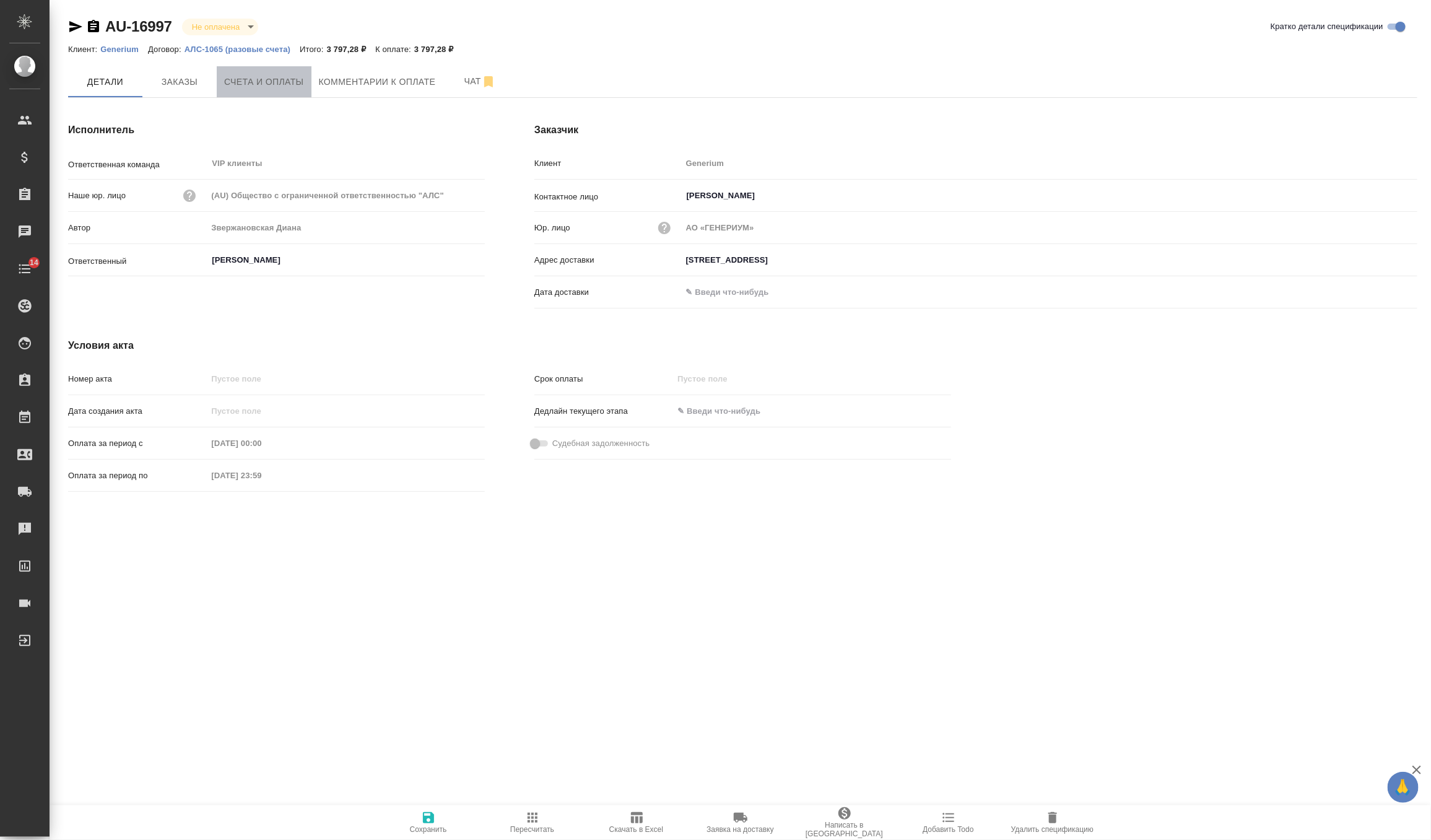
click at [286, 91] on button "Счета и оплаты" at bounding box center [264, 81] width 95 height 31
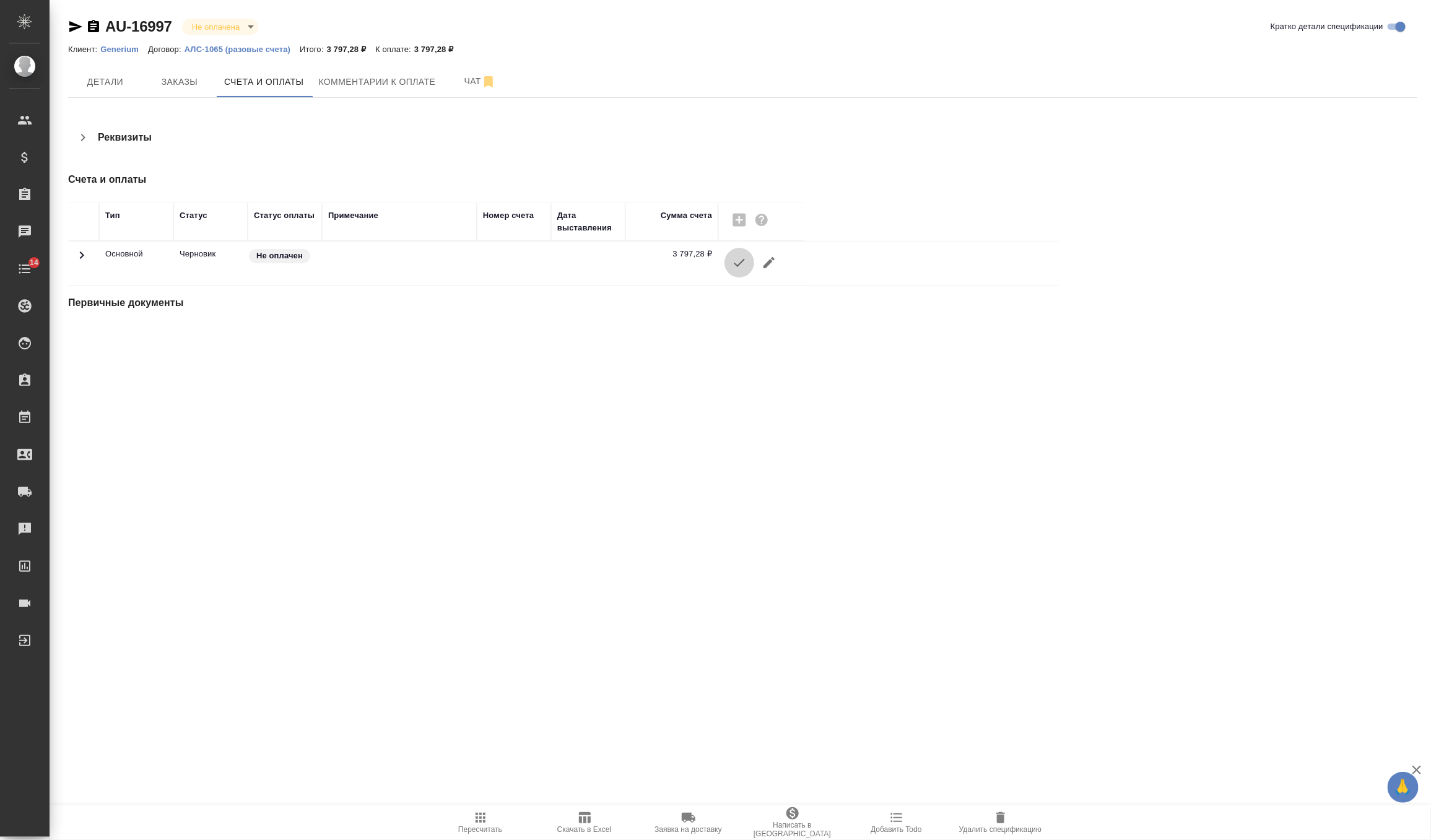
click at [742, 261] on icon "button" at bounding box center [739, 262] width 15 height 15
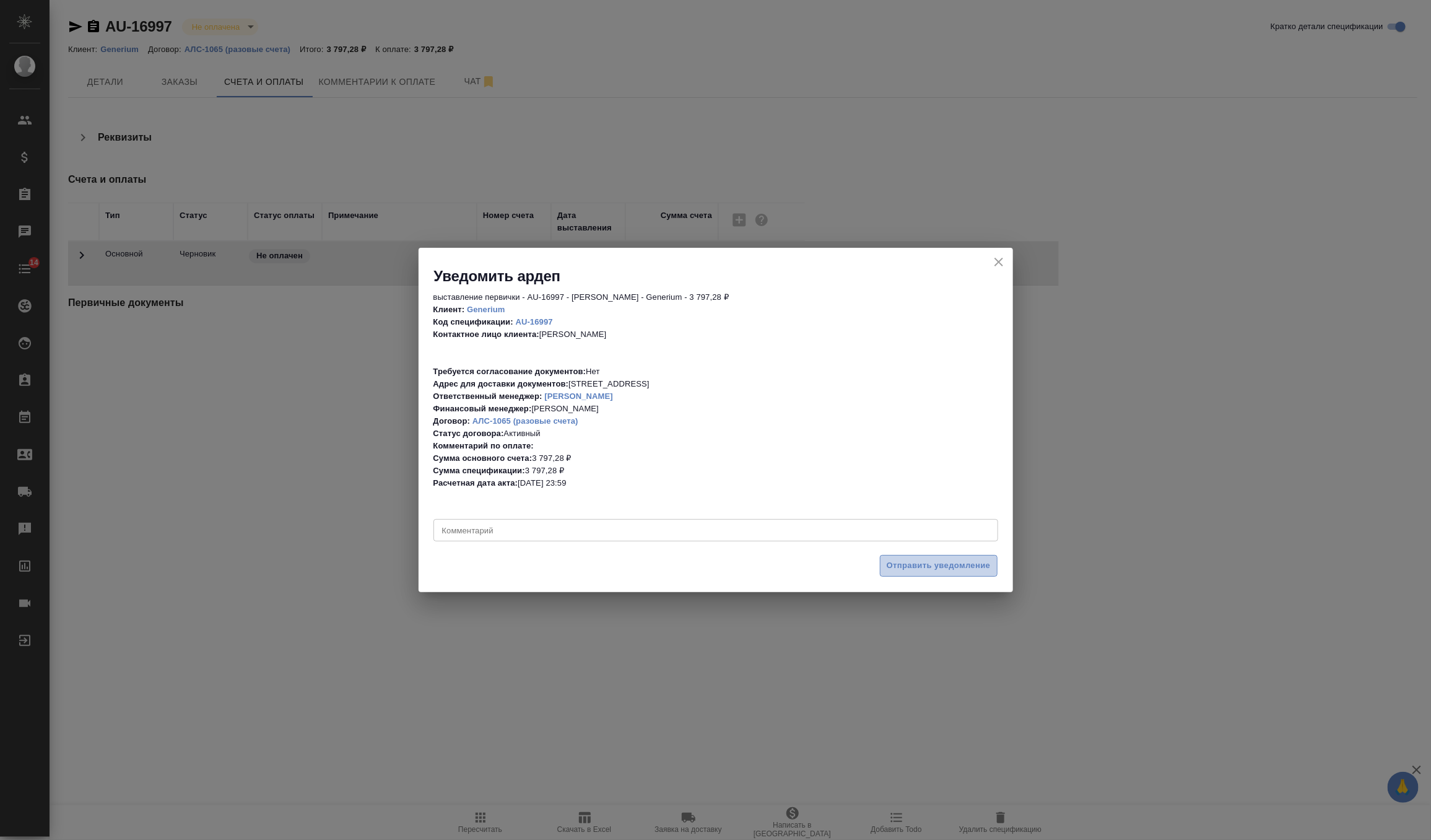
click at [951, 566] on span "Отправить уведомление" at bounding box center [939, 566] width 104 height 14
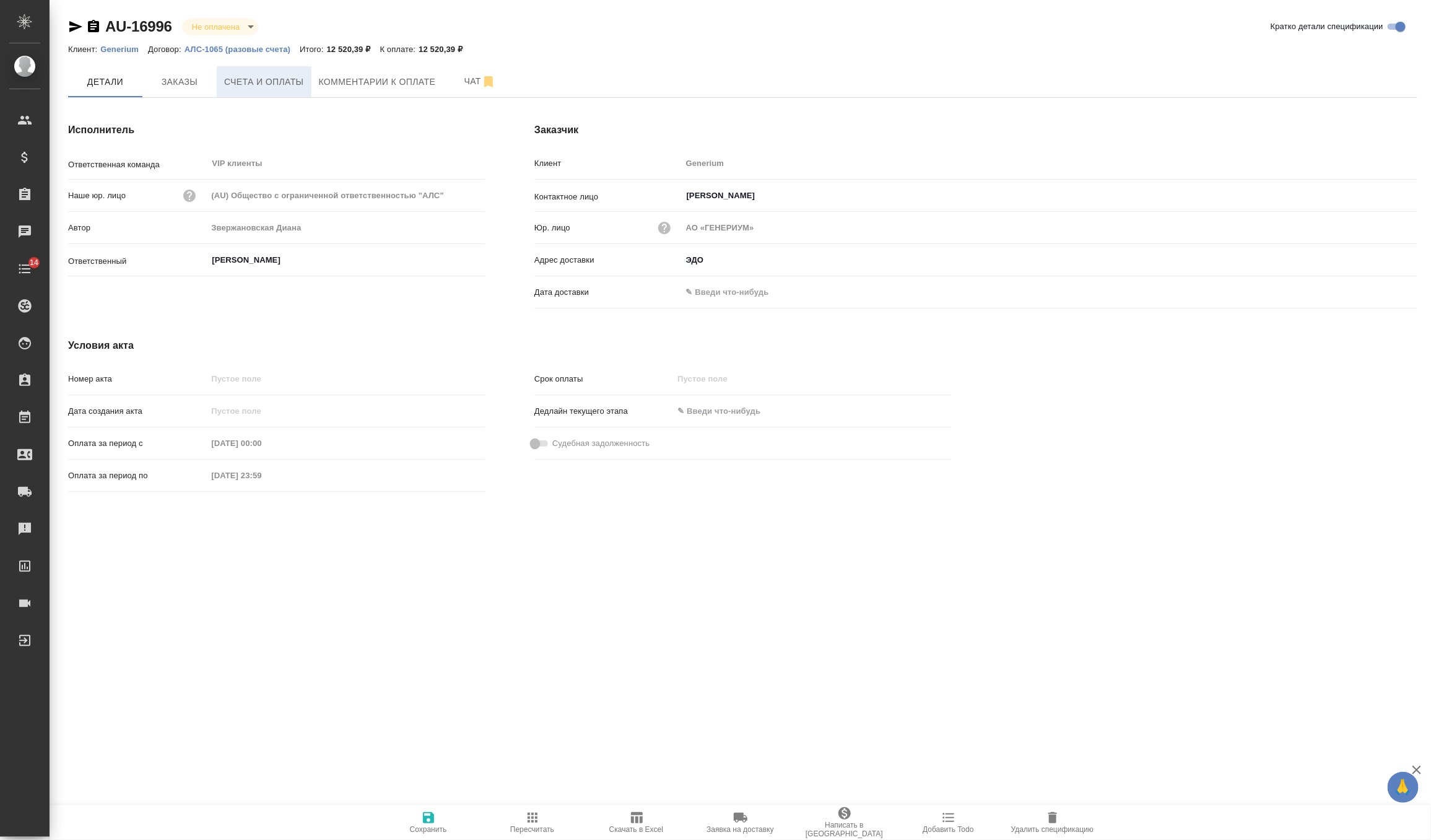
click at [271, 77] on span "Счета и оплаты" at bounding box center [264, 82] width 80 height 15
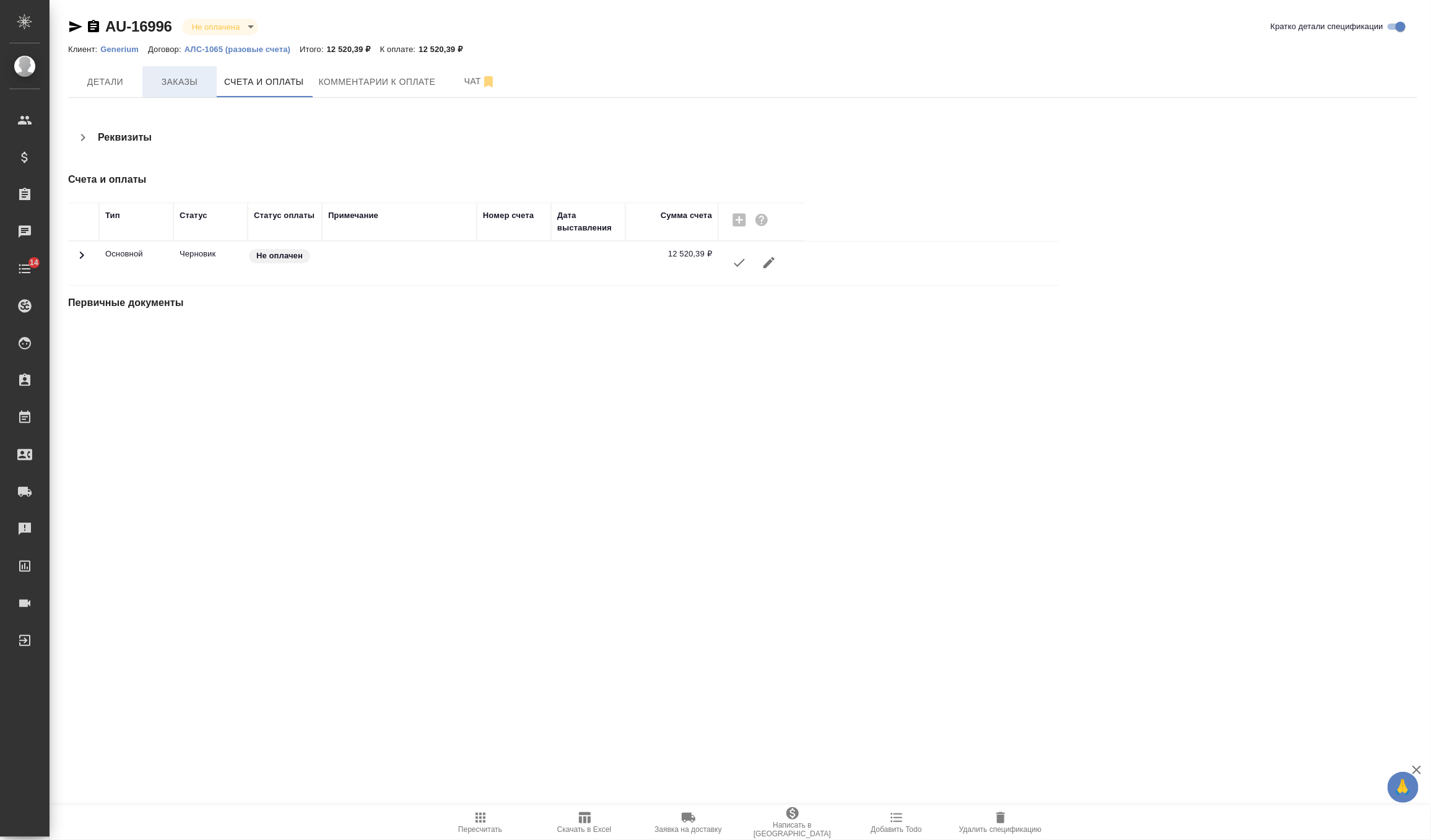
click at [162, 69] on button "Заказы" at bounding box center [180, 81] width 75 height 31
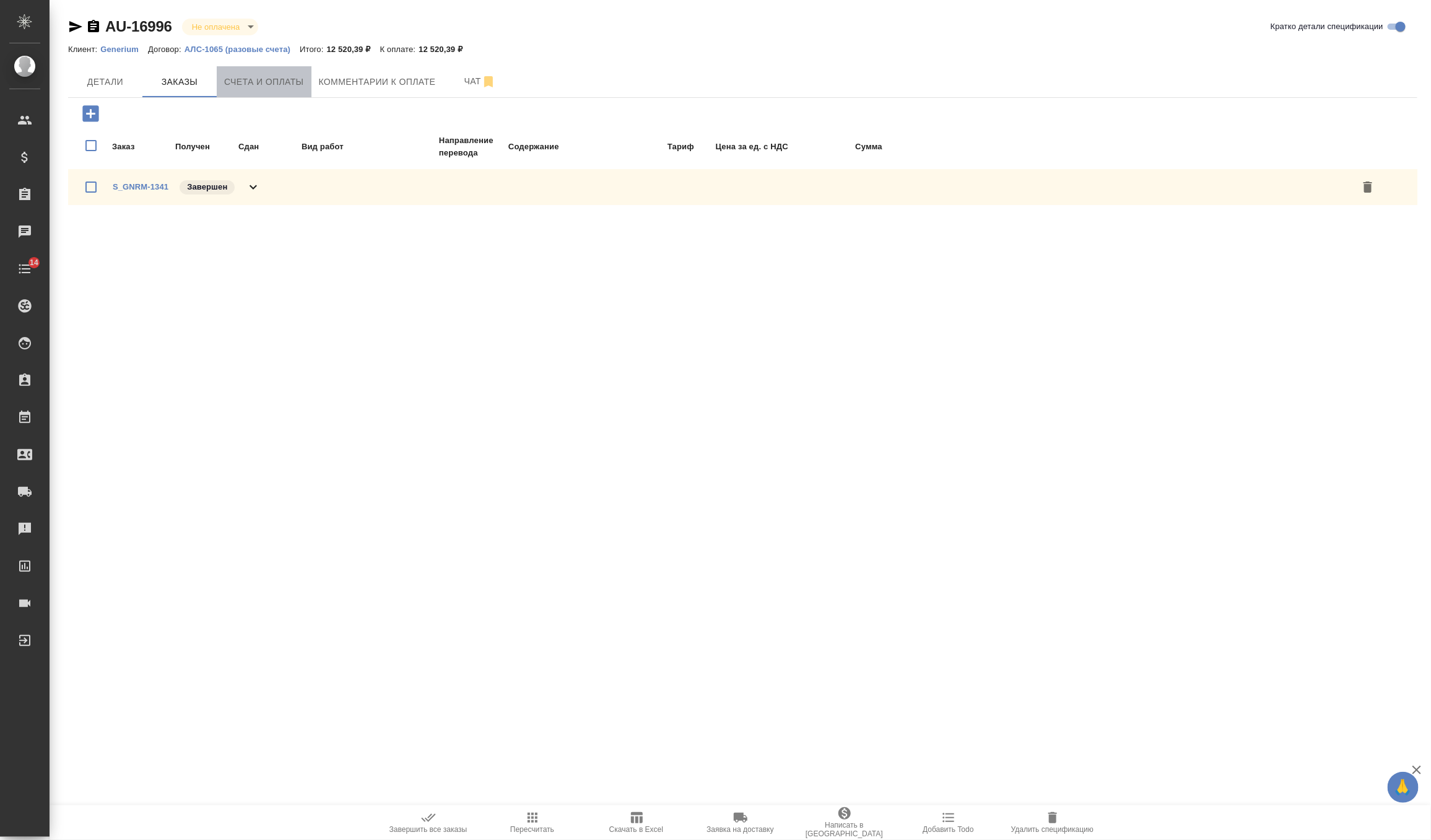
click at [285, 87] on span "Счета и оплаты" at bounding box center [264, 82] width 80 height 15
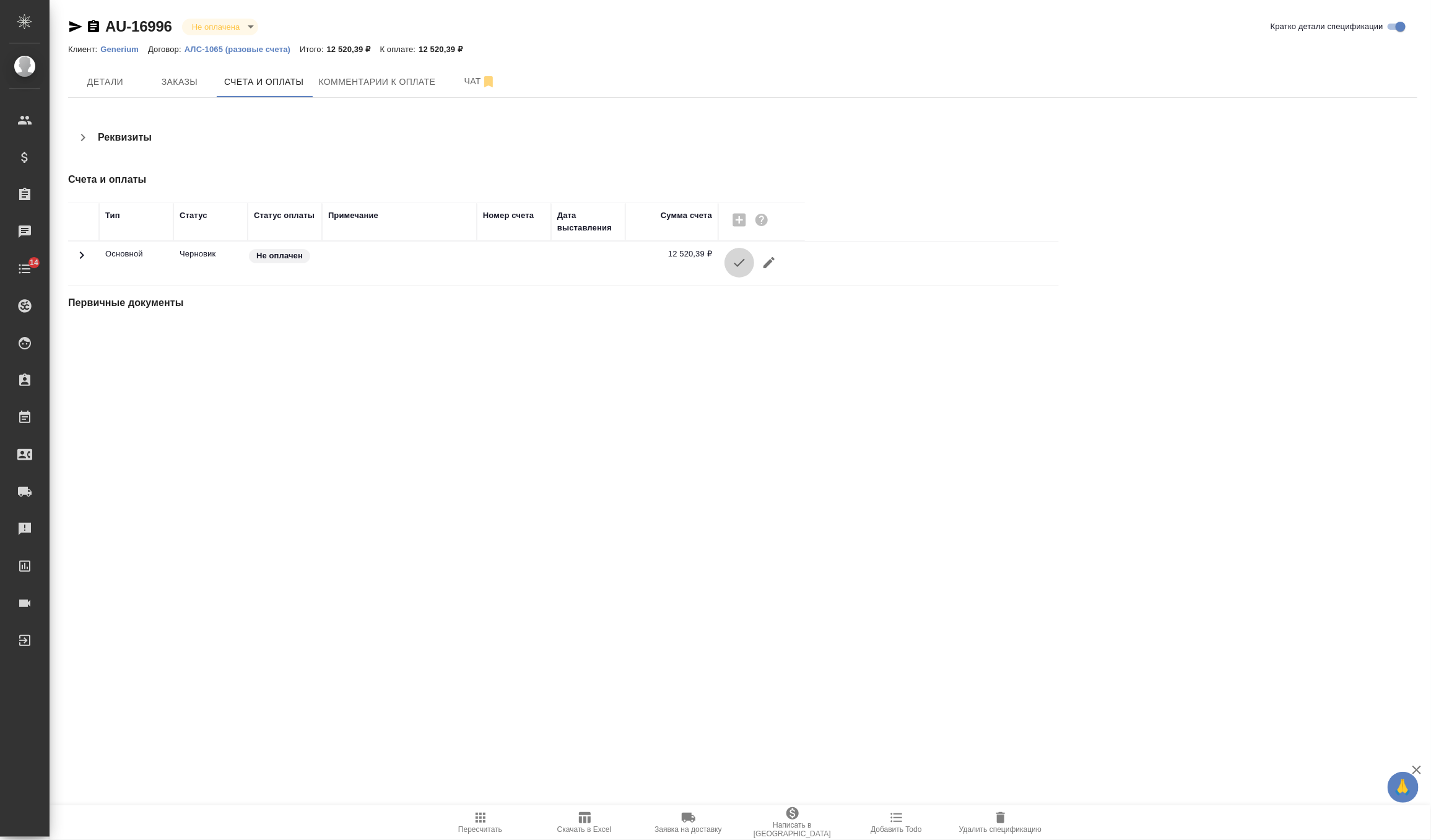
click at [733, 272] on button "button" at bounding box center [739, 262] width 30 height 30
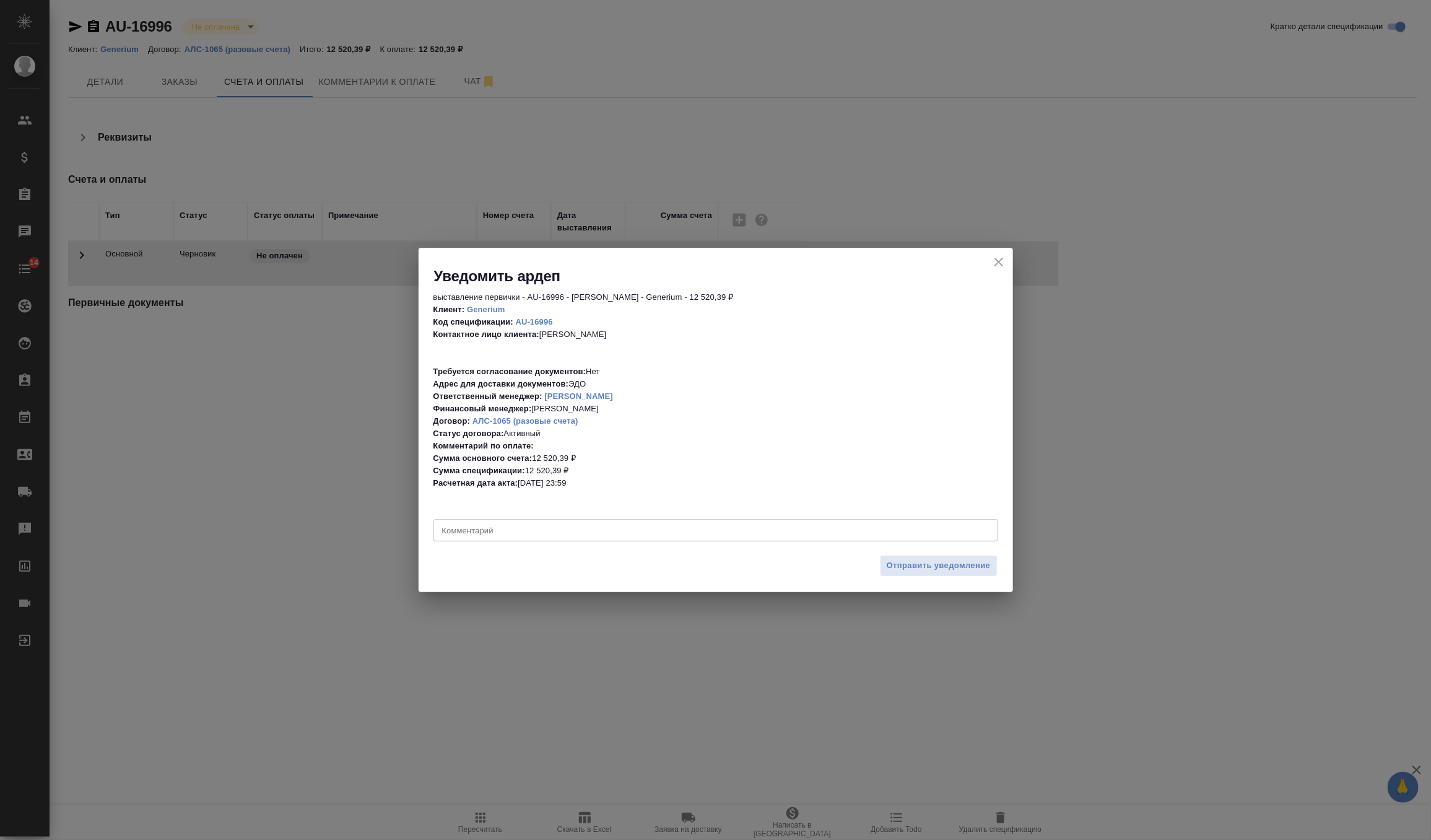
click at [912, 553] on div "Отправить уведомление" at bounding box center [716, 571] width 595 height 43
click at [912, 572] on span "Отправить уведомление" at bounding box center [939, 566] width 104 height 14
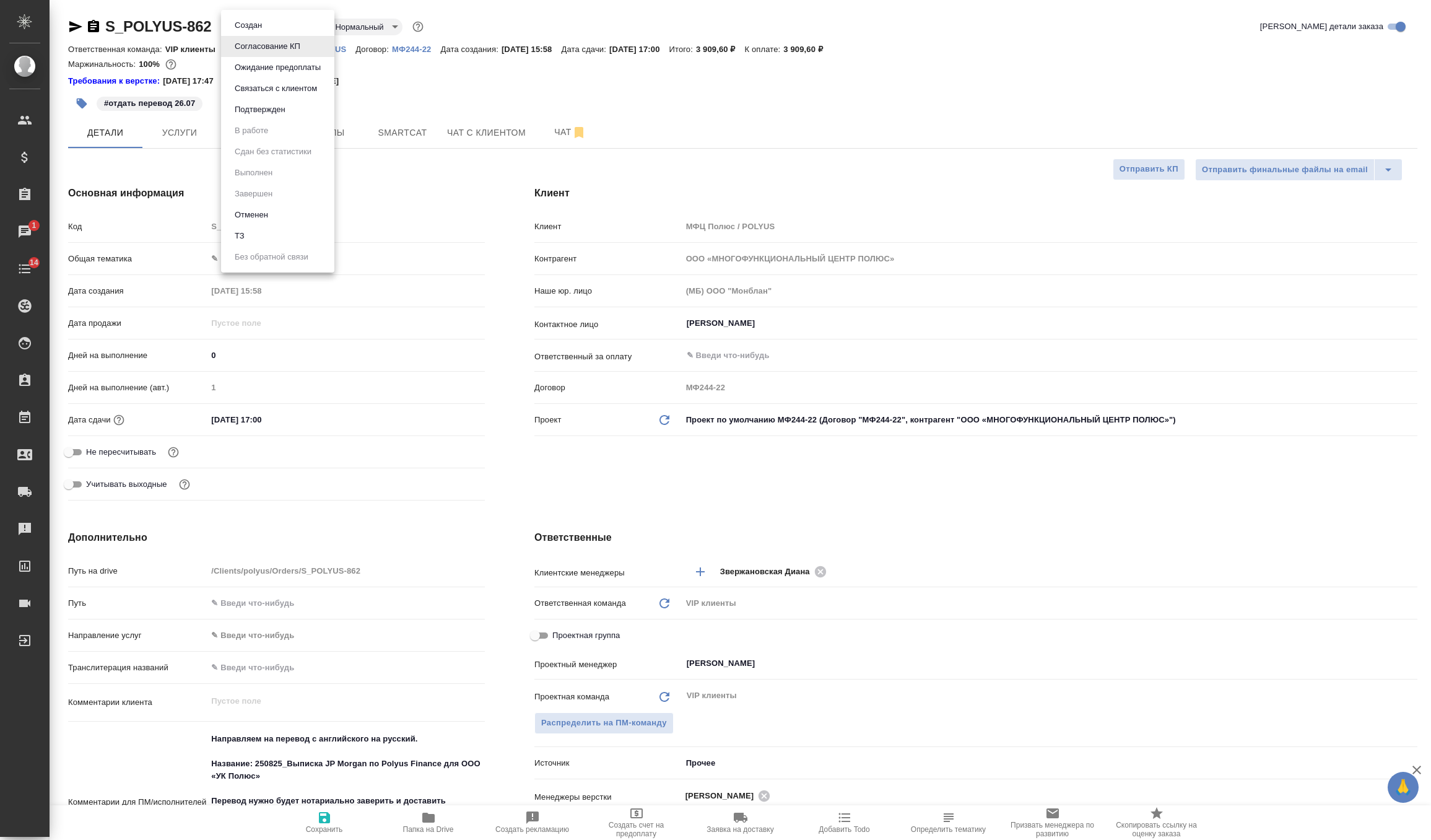
select select "RU"
click at [251, 19] on body "🙏 .cls-1 fill:#fff; AWATERA Zverzhanovskaya [PERSON_NAME] Спецификации Заказы 1…" at bounding box center [716, 420] width 1431 height 840
click at [288, 107] on button "Подтвержден" at bounding box center [260, 109] width 58 height 14
click at [549, 130] on span "Чат" at bounding box center [571, 132] width 59 height 15
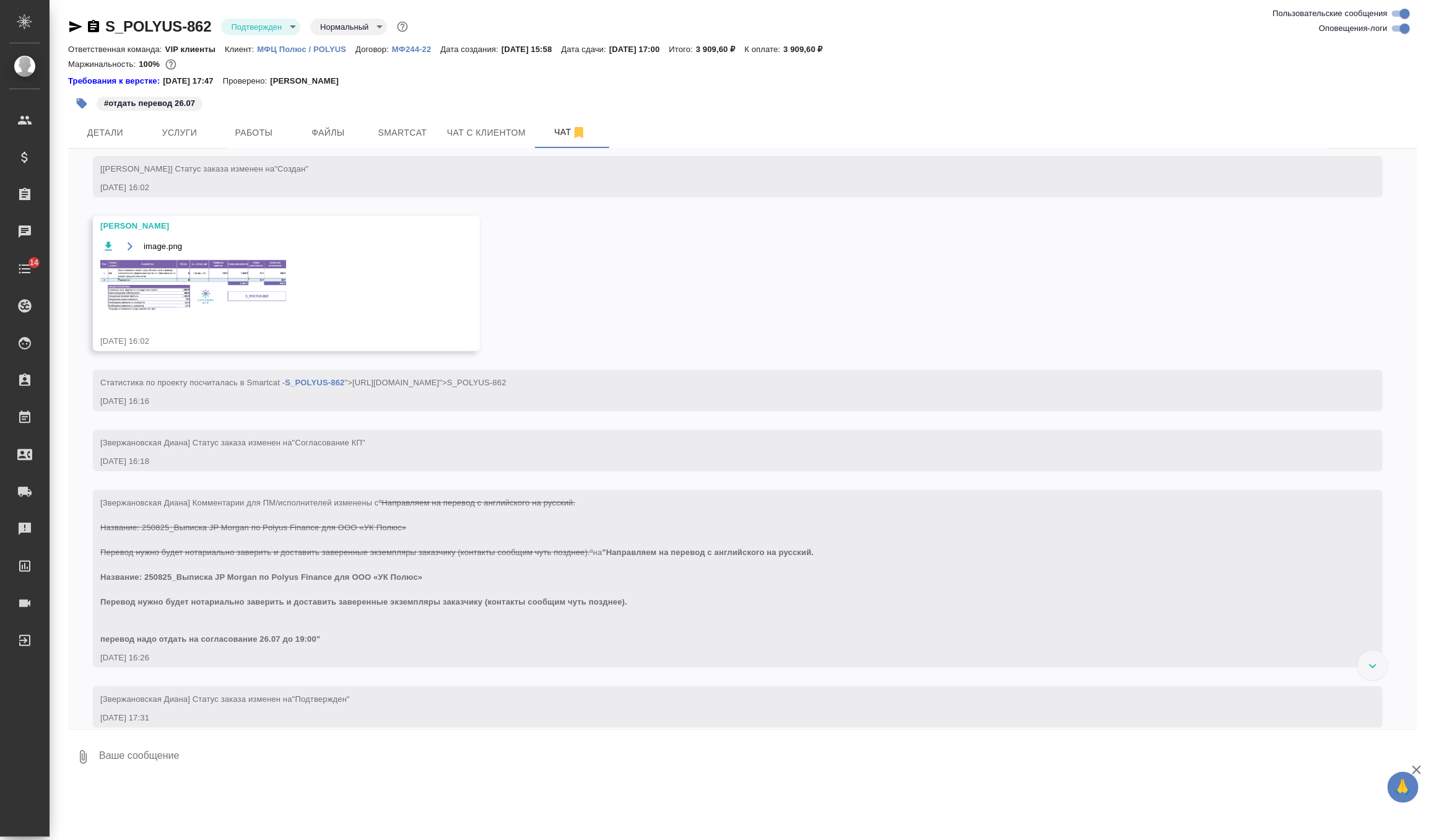
scroll to position [601, 0]
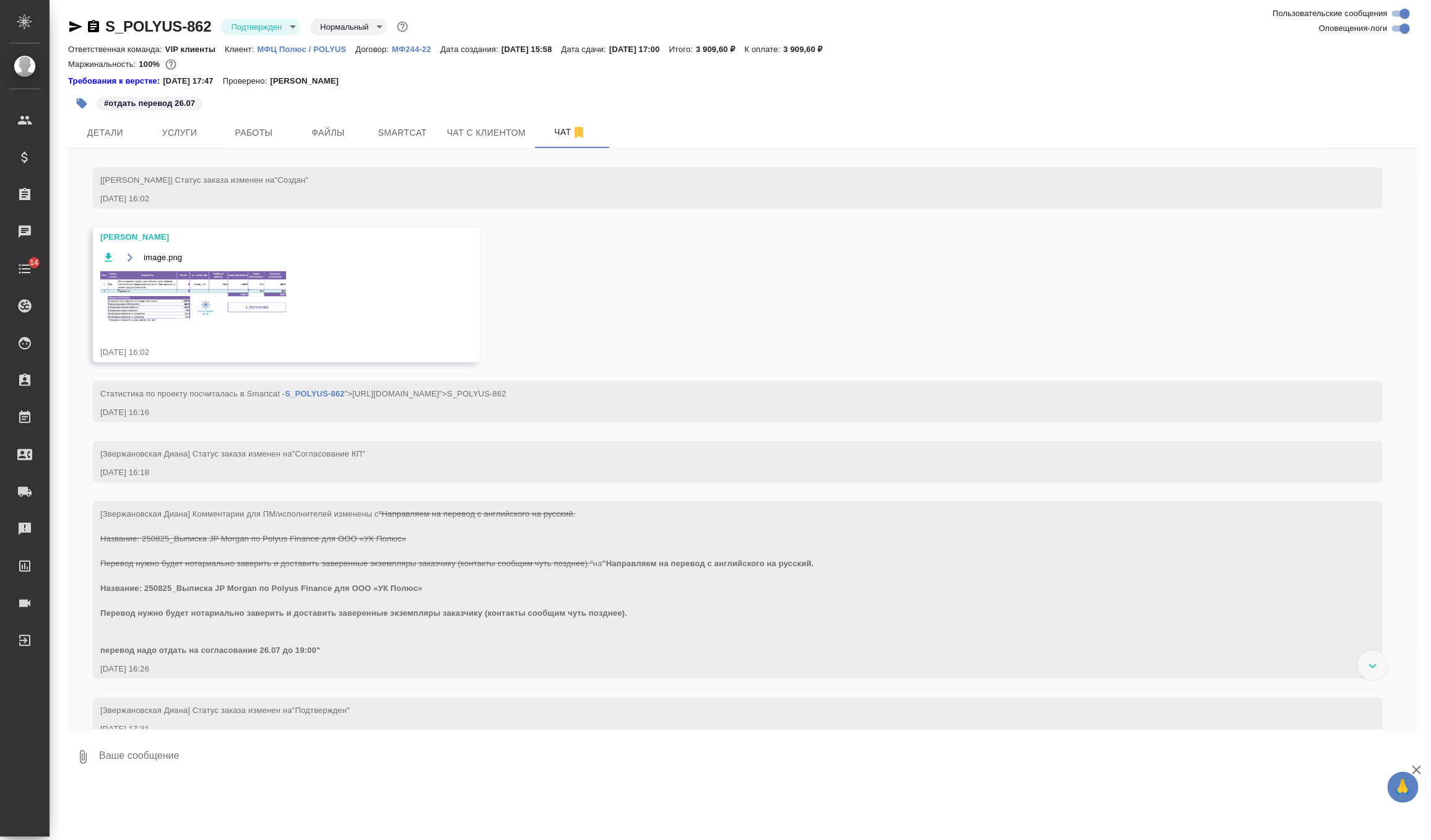
click at [254, 324] on img at bounding box center [193, 298] width 186 height 54
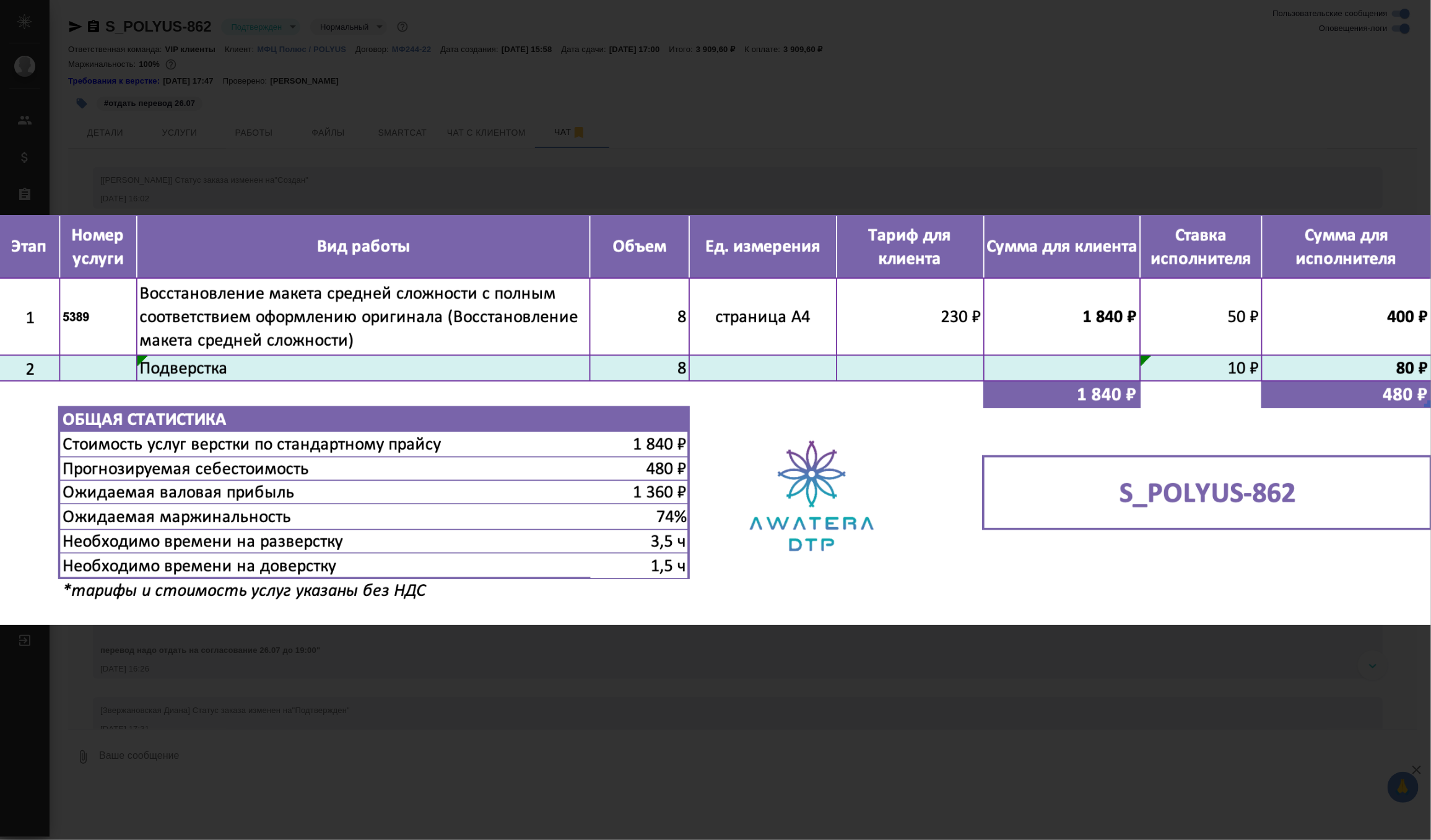
click at [511, 123] on div "image.png 1 of 1" at bounding box center [716, 420] width 1431 height 840
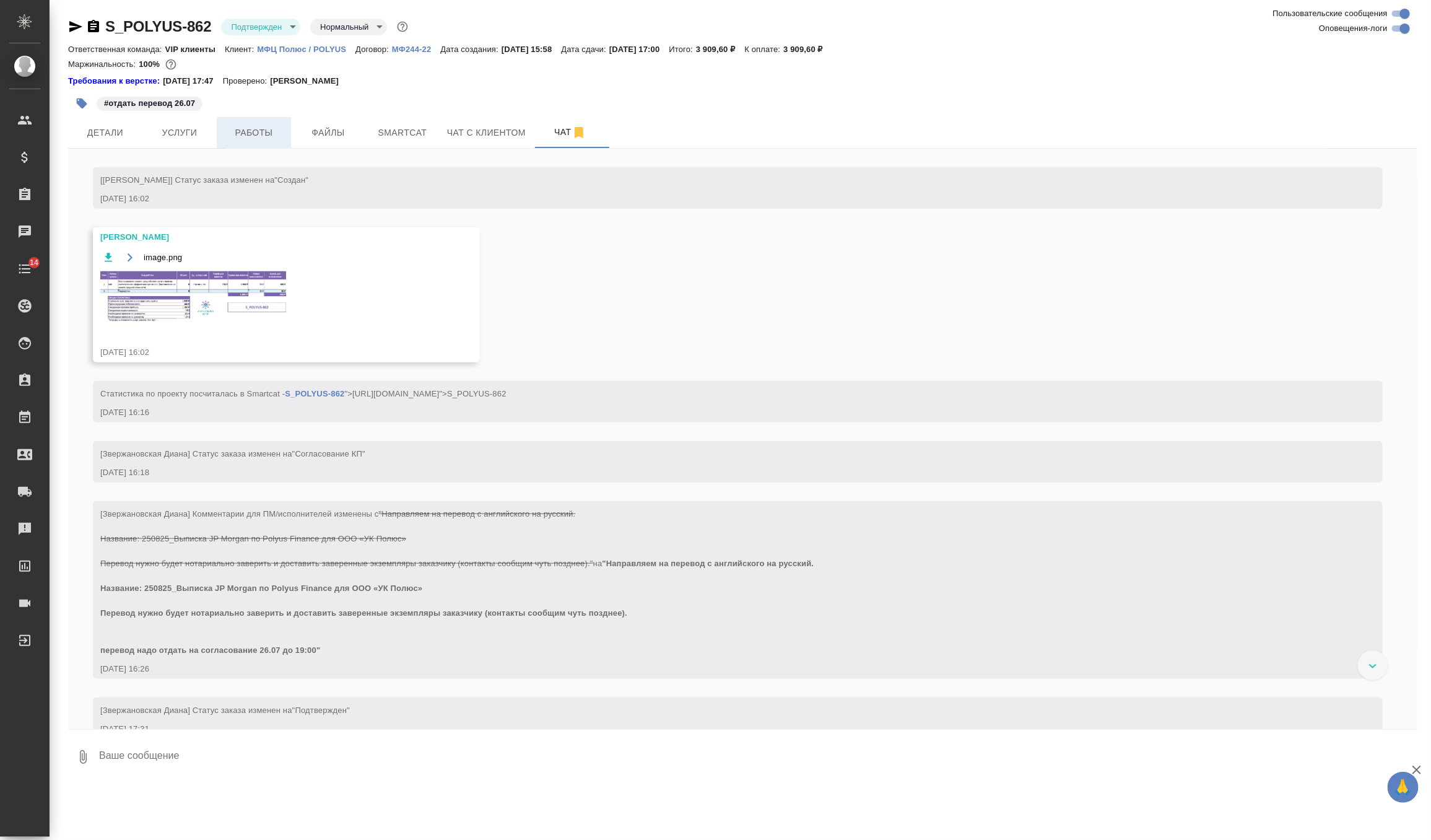
click at [269, 135] on span "Работы" at bounding box center [254, 133] width 59 height 15
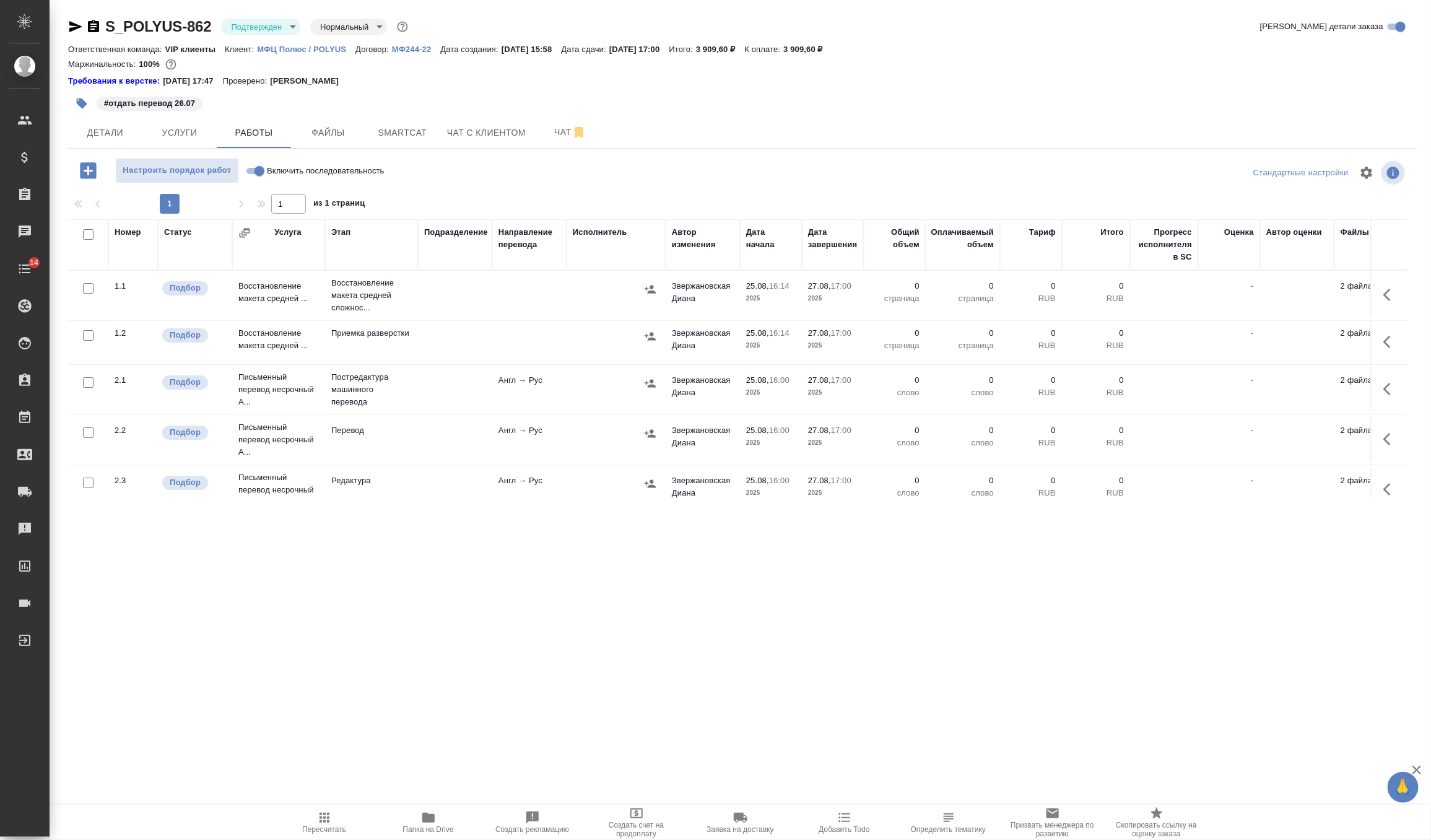
click at [1397, 295] on icon "button" at bounding box center [1390, 295] width 15 height 15
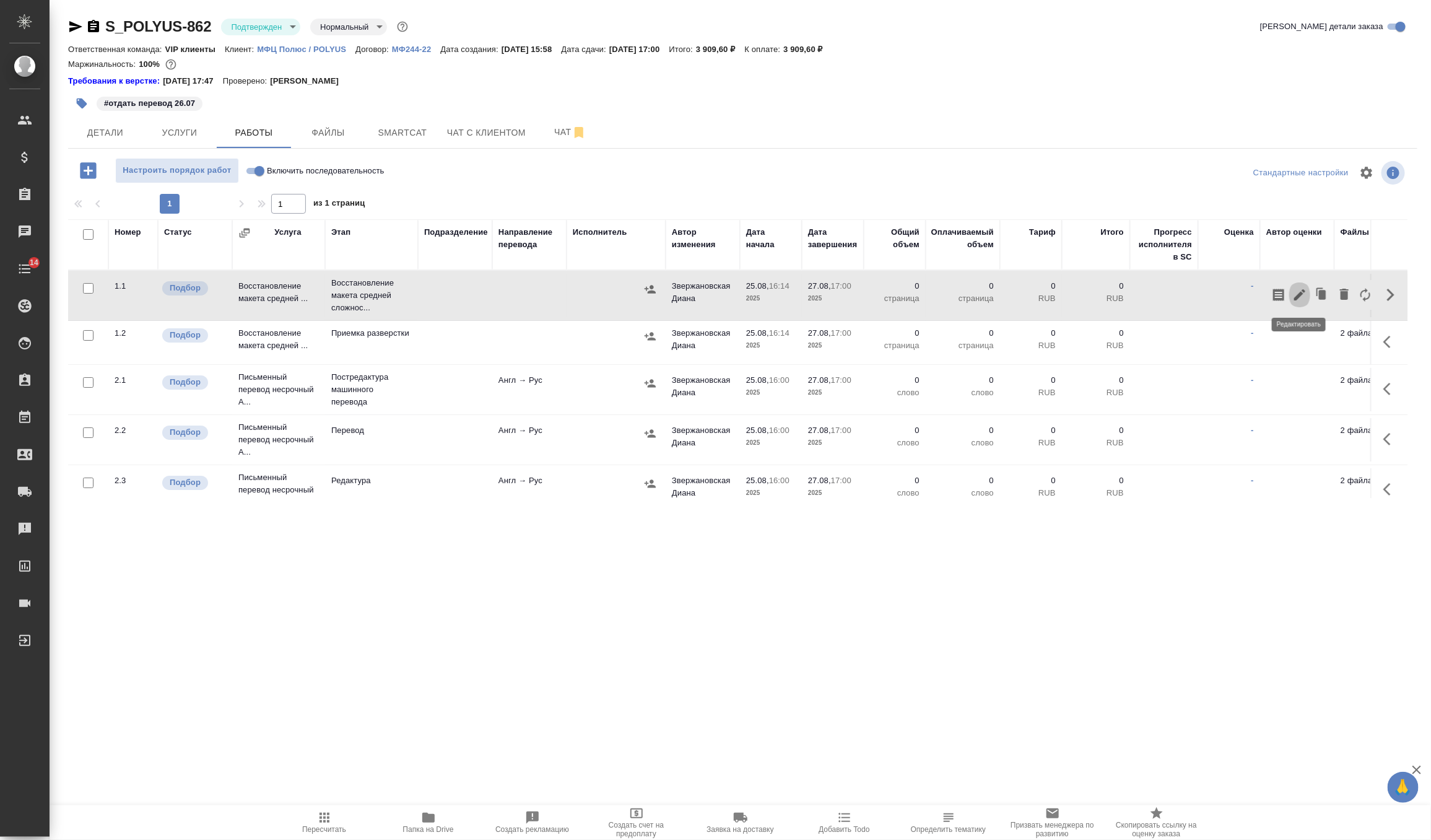
click at [1297, 299] on icon "button" at bounding box center [1300, 295] width 15 height 15
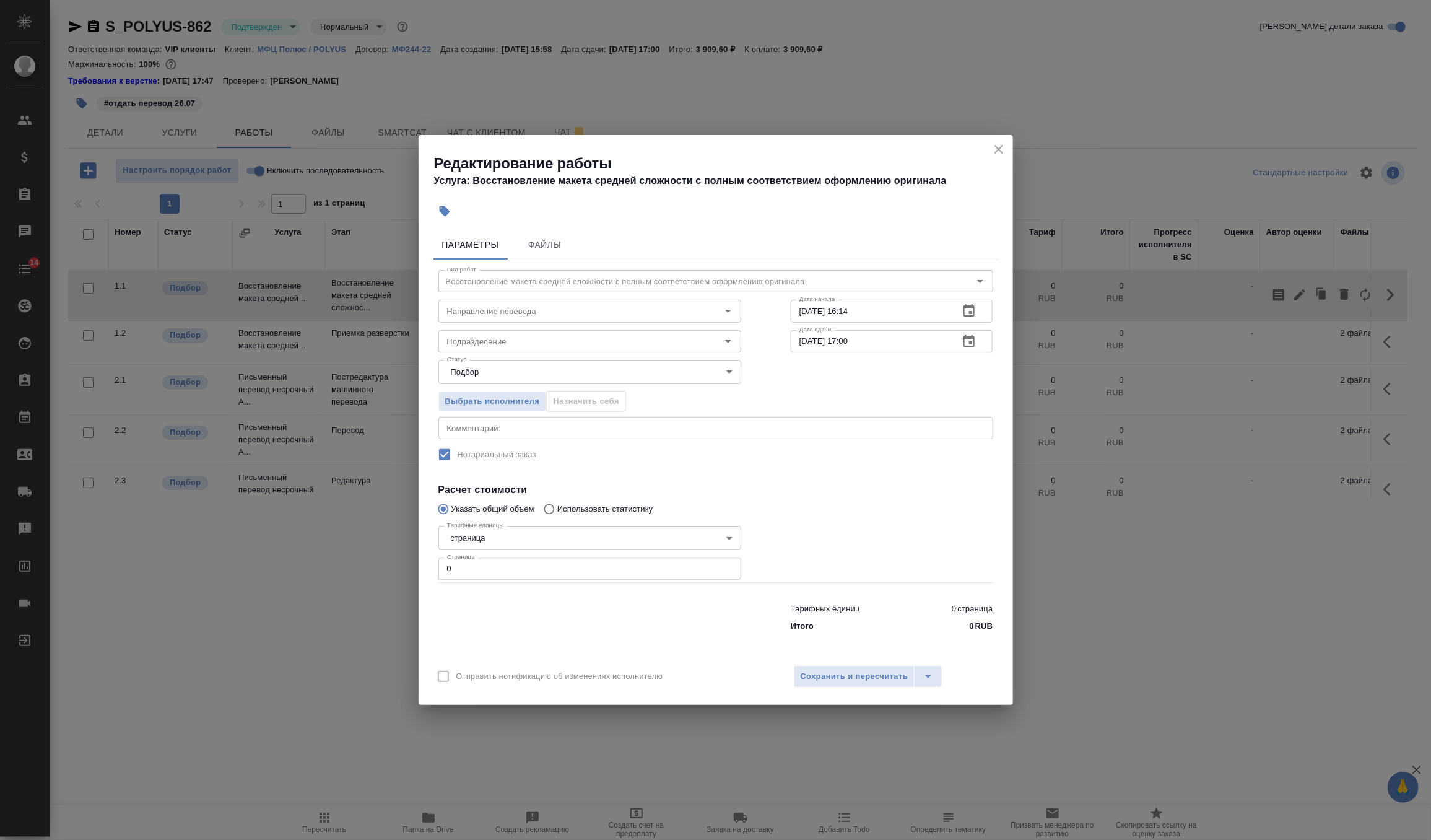
click at [521, 573] on input "0" at bounding box center [589, 568] width 303 height 22
type input "8"
click at [887, 308] on input "25.08.2025 16:14" at bounding box center [870, 311] width 159 height 22
type input "25.08.2025 17:30"
click at [973, 344] on icon "button" at bounding box center [969, 340] width 11 height 12
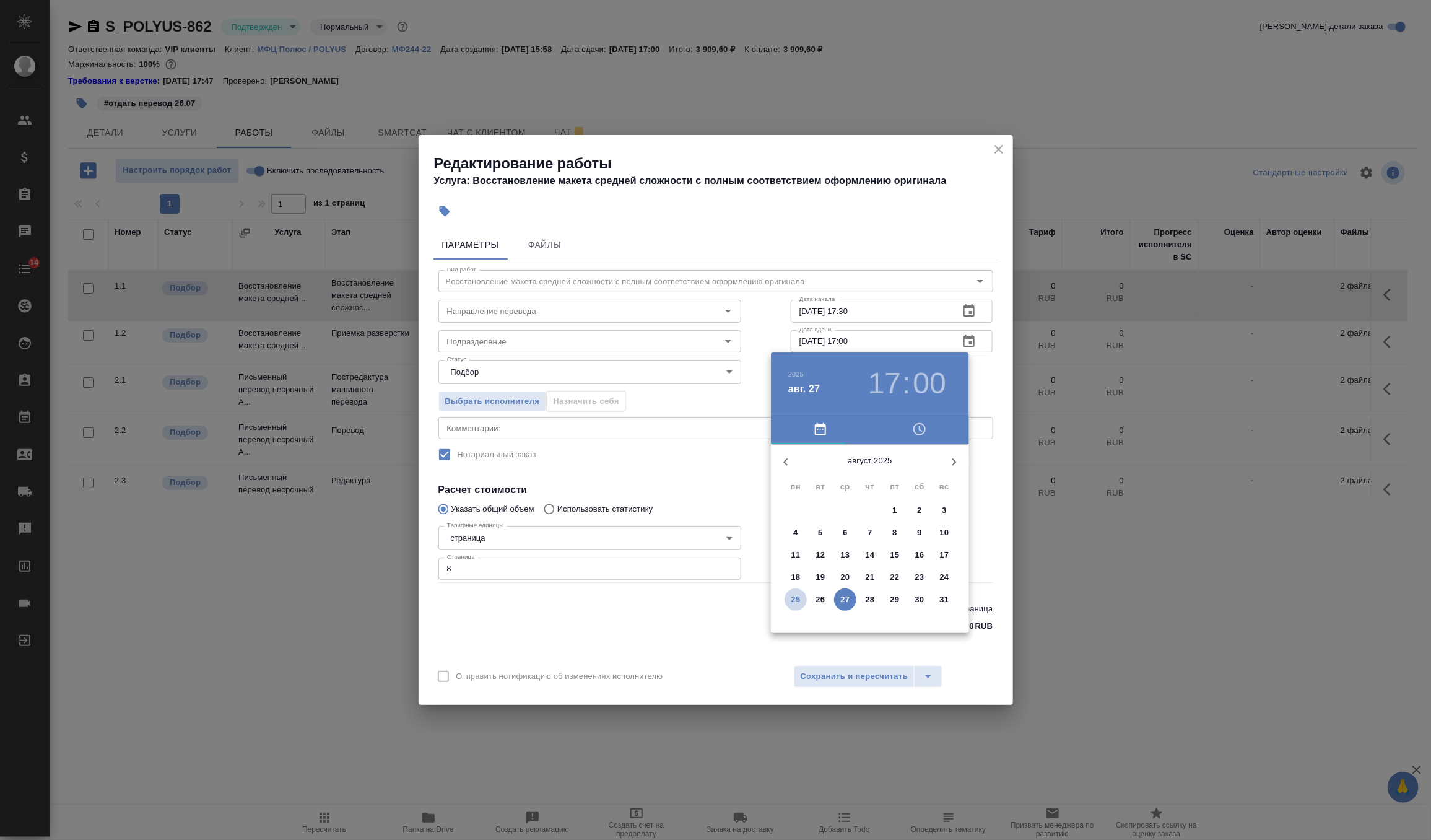
click at [797, 601] on p "25" at bounding box center [796, 599] width 9 height 12
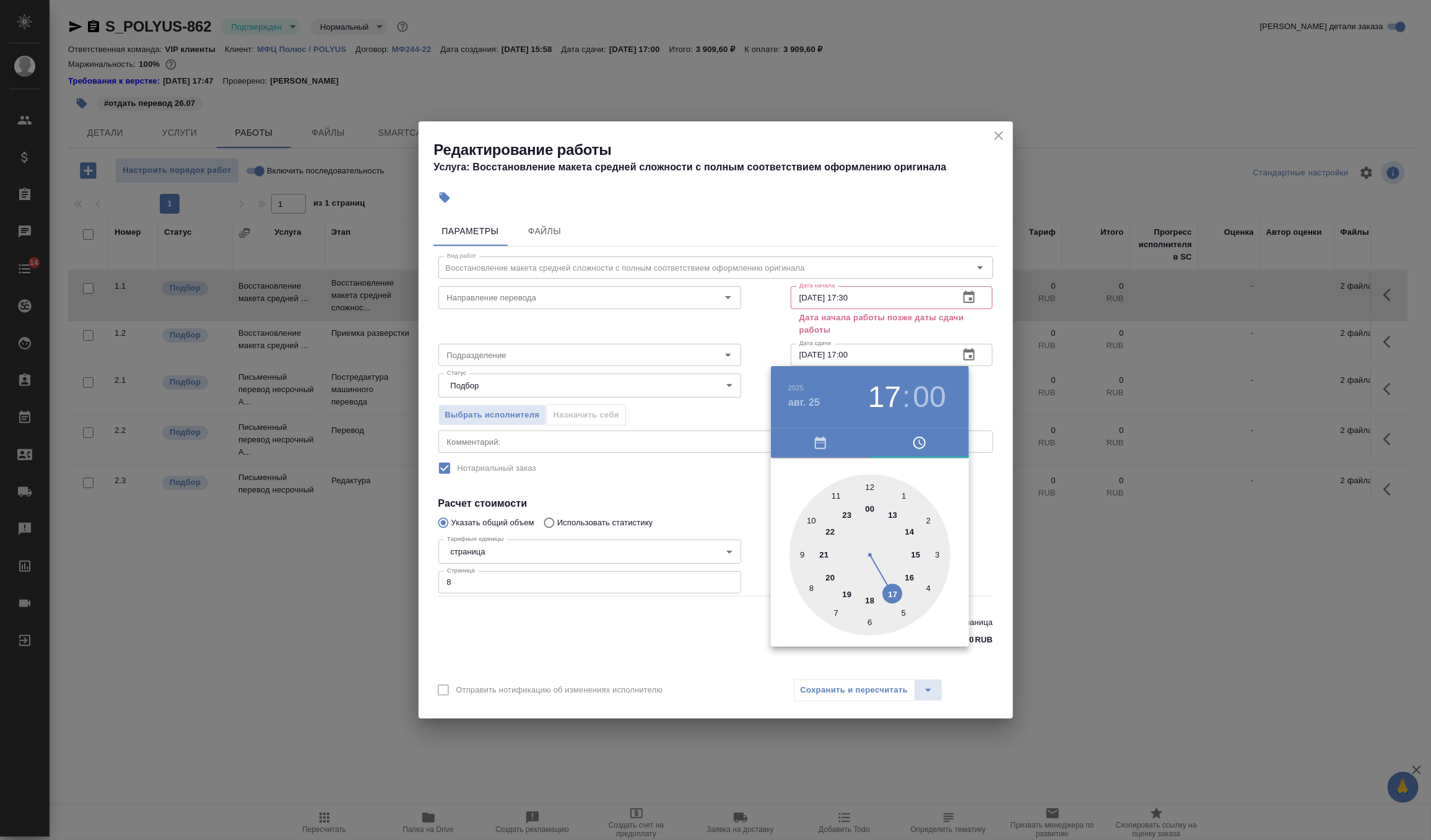
click at [801, 393] on div "2025" at bounding box center [826, 387] width 75 height 15
click at [812, 399] on h4 "авг. 25" at bounding box center [805, 403] width 32 height 15
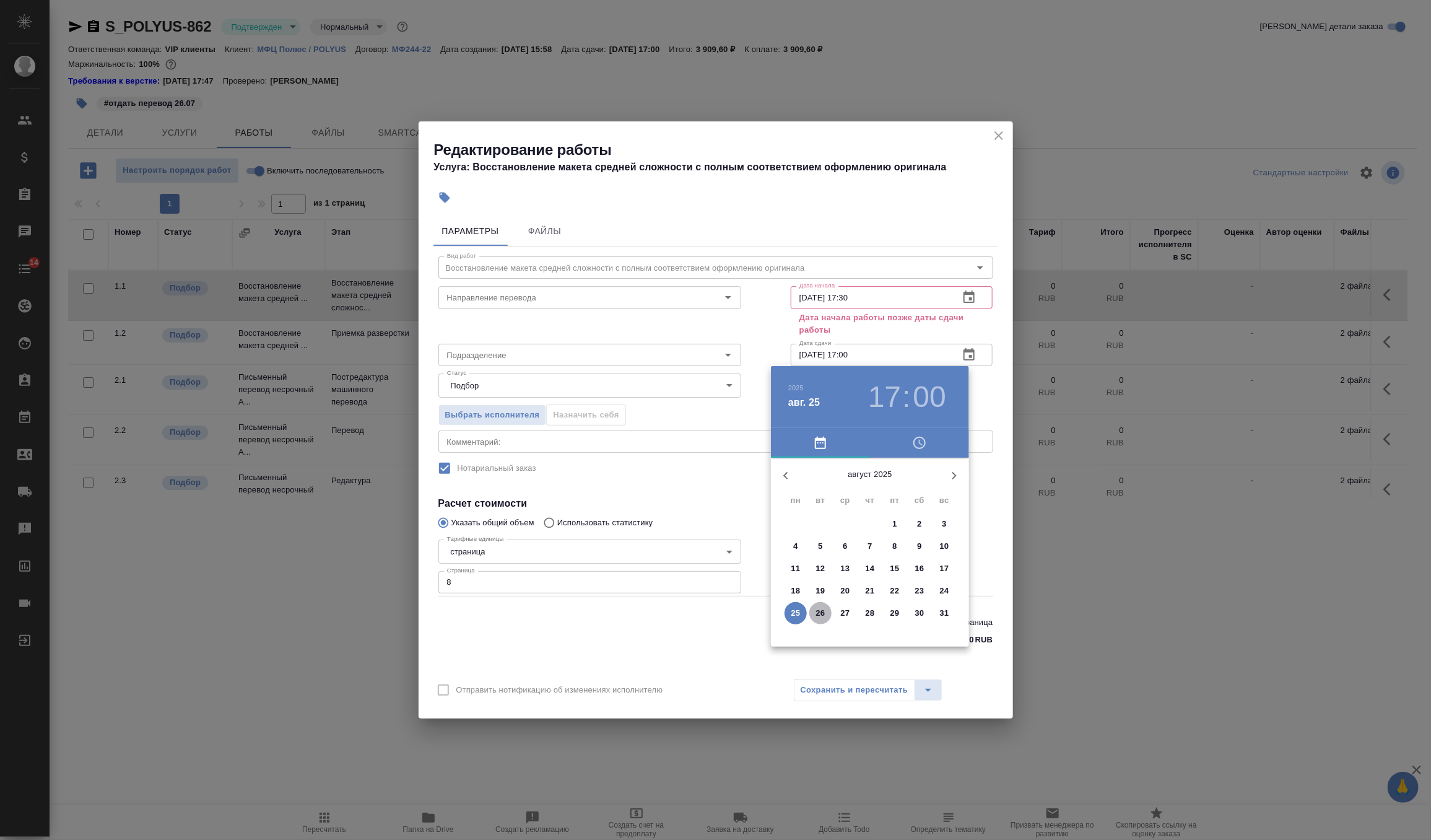
click at [816, 607] on p "26" at bounding box center [821, 613] width 9 height 12
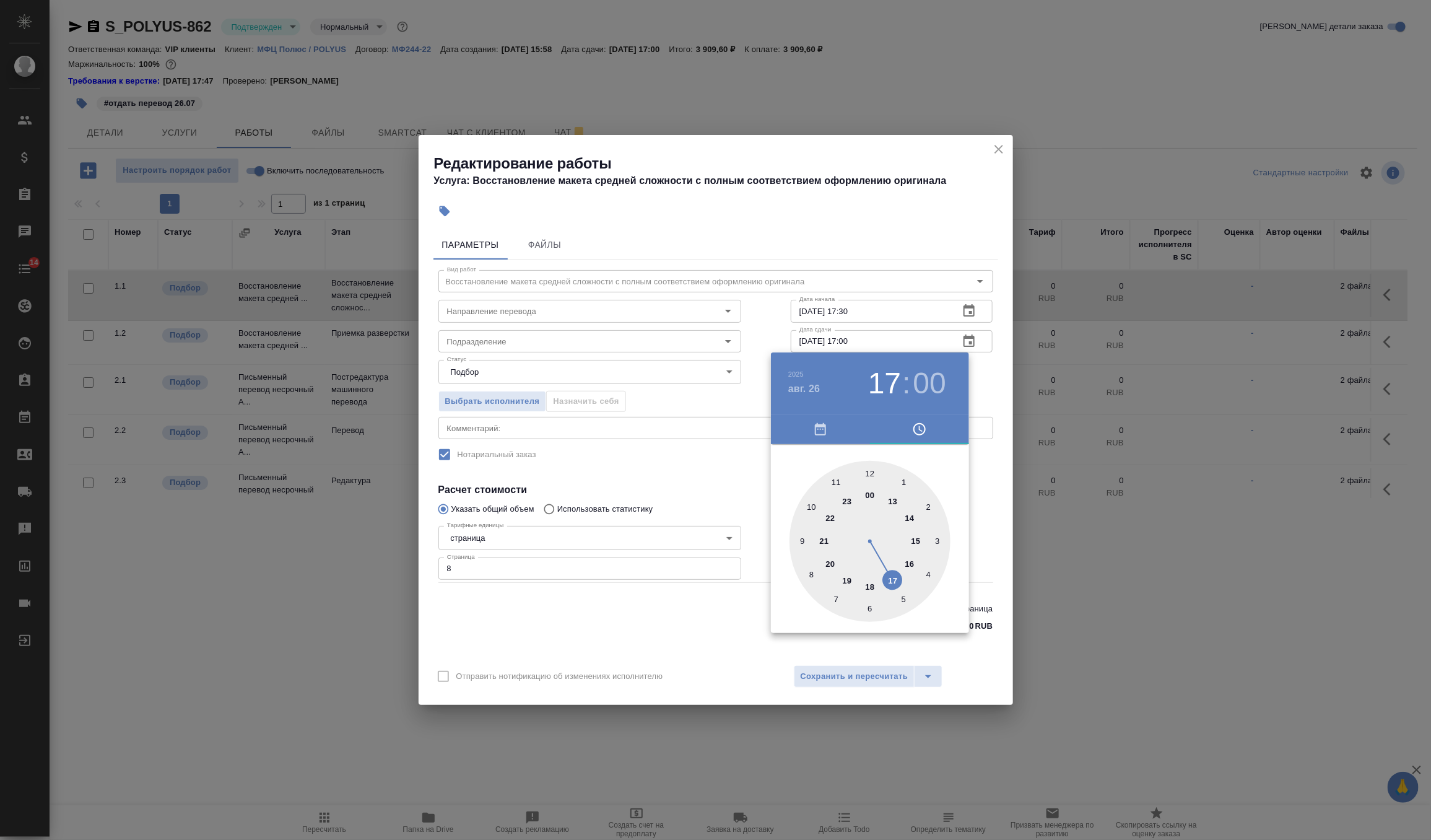
click at [801, 542] on div at bounding box center [870, 541] width 161 height 161
type input "26.08.2025 09:00"
click at [989, 369] on div at bounding box center [716, 420] width 1431 height 840
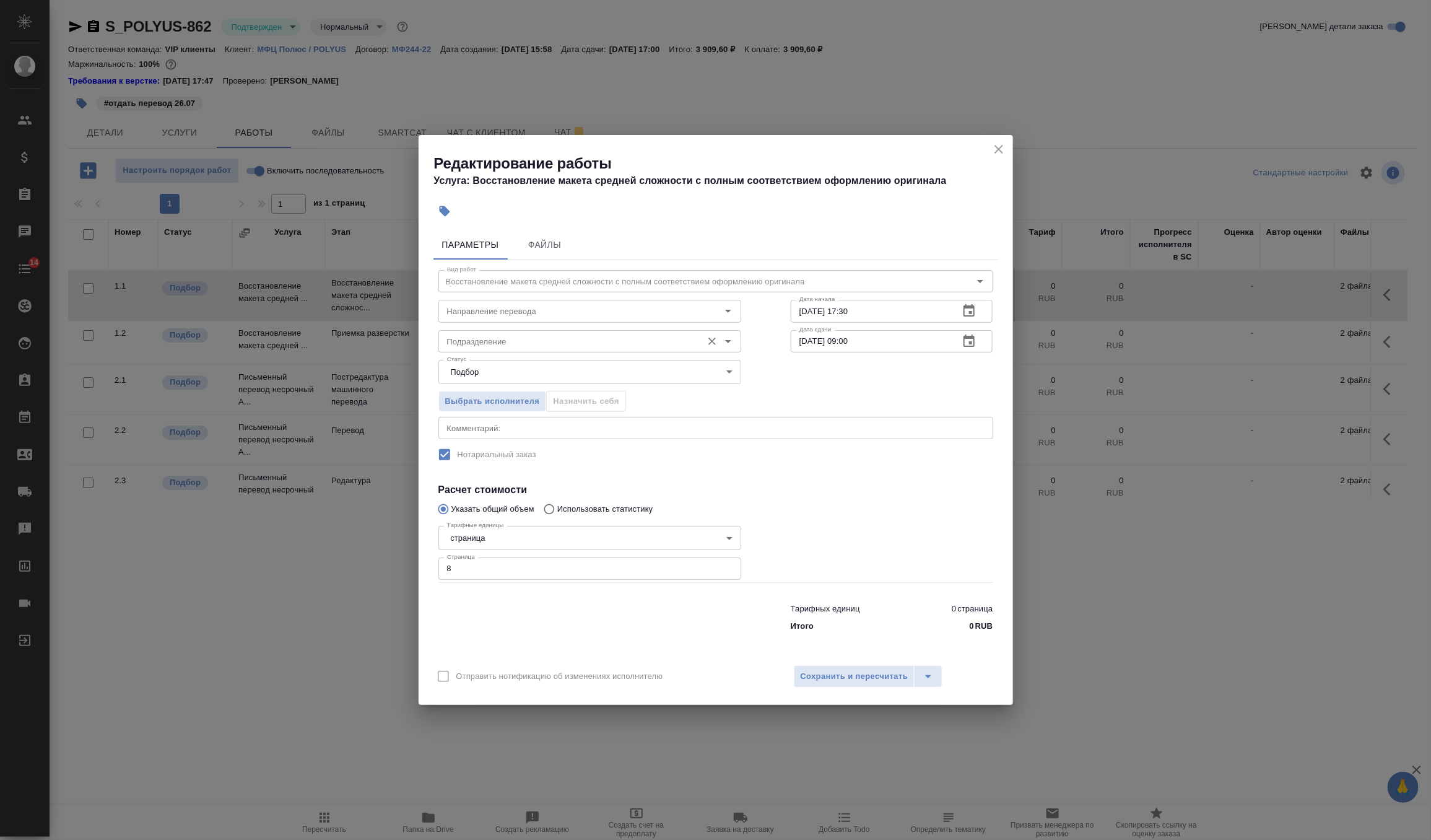
click at [587, 350] on div "Подразделение" at bounding box center [589, 341] width 303 height 22
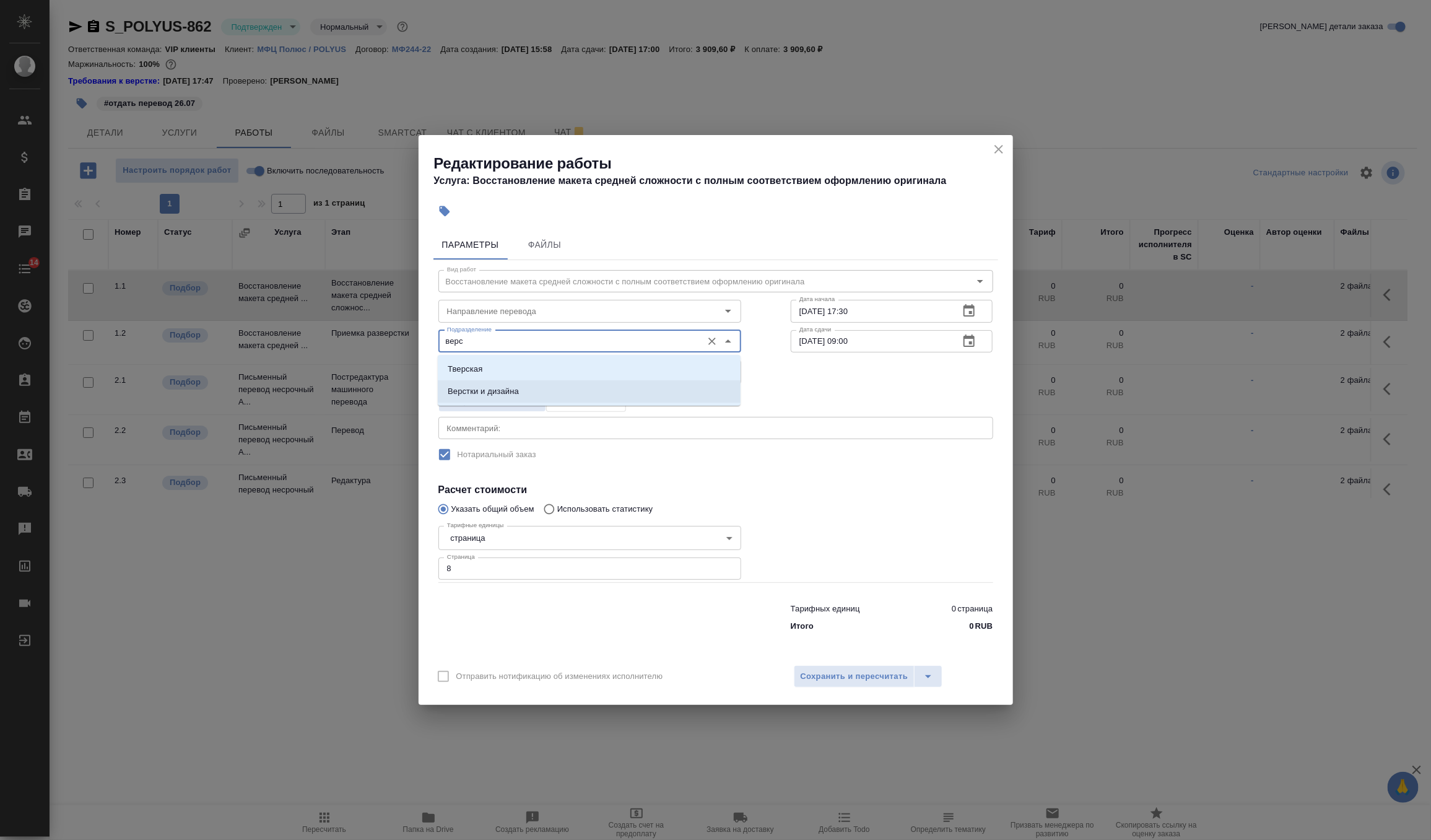
click at [579, 395] on li "Верстки и дизайна" at bounding box center [589, 391] width 303 height 22
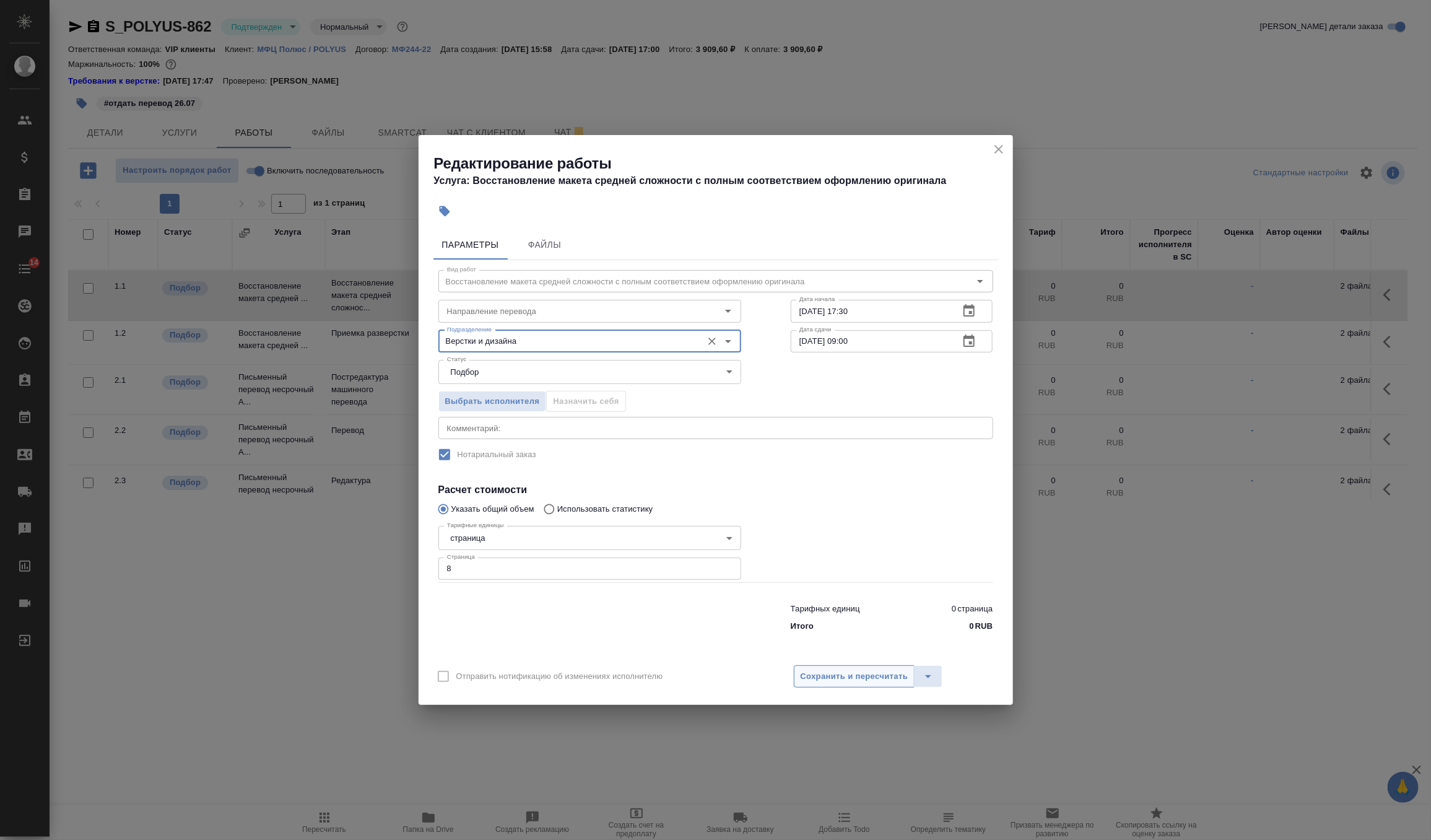
type input "Верстки и дизайна"
click at [853, 676] on span "Сохранить и пересчитать" at bounding box center [855, 676] width 108 height 14
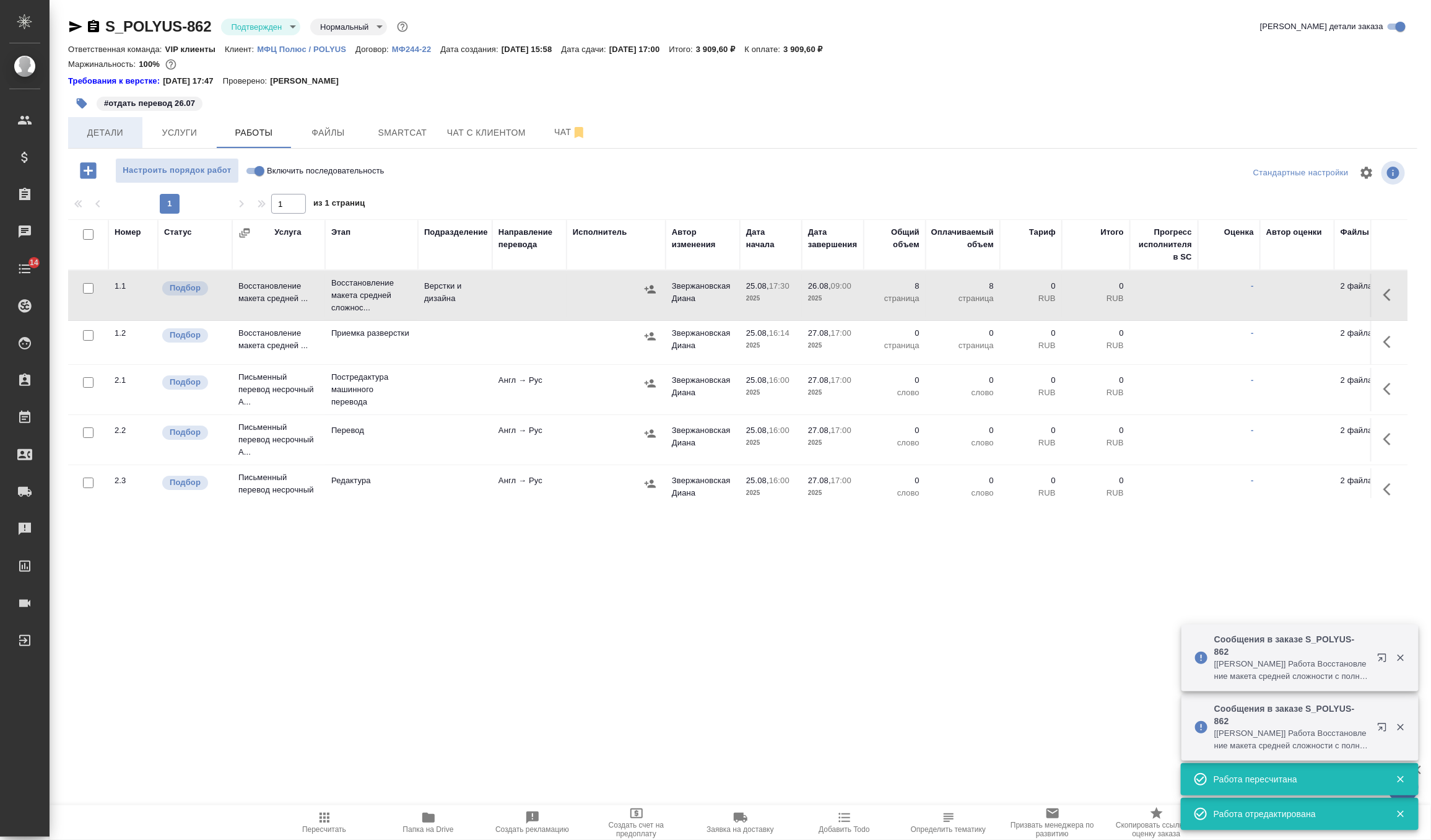
click at [106, 138] on span "Детали" at bounding box center [105, 133] width 59 height 15
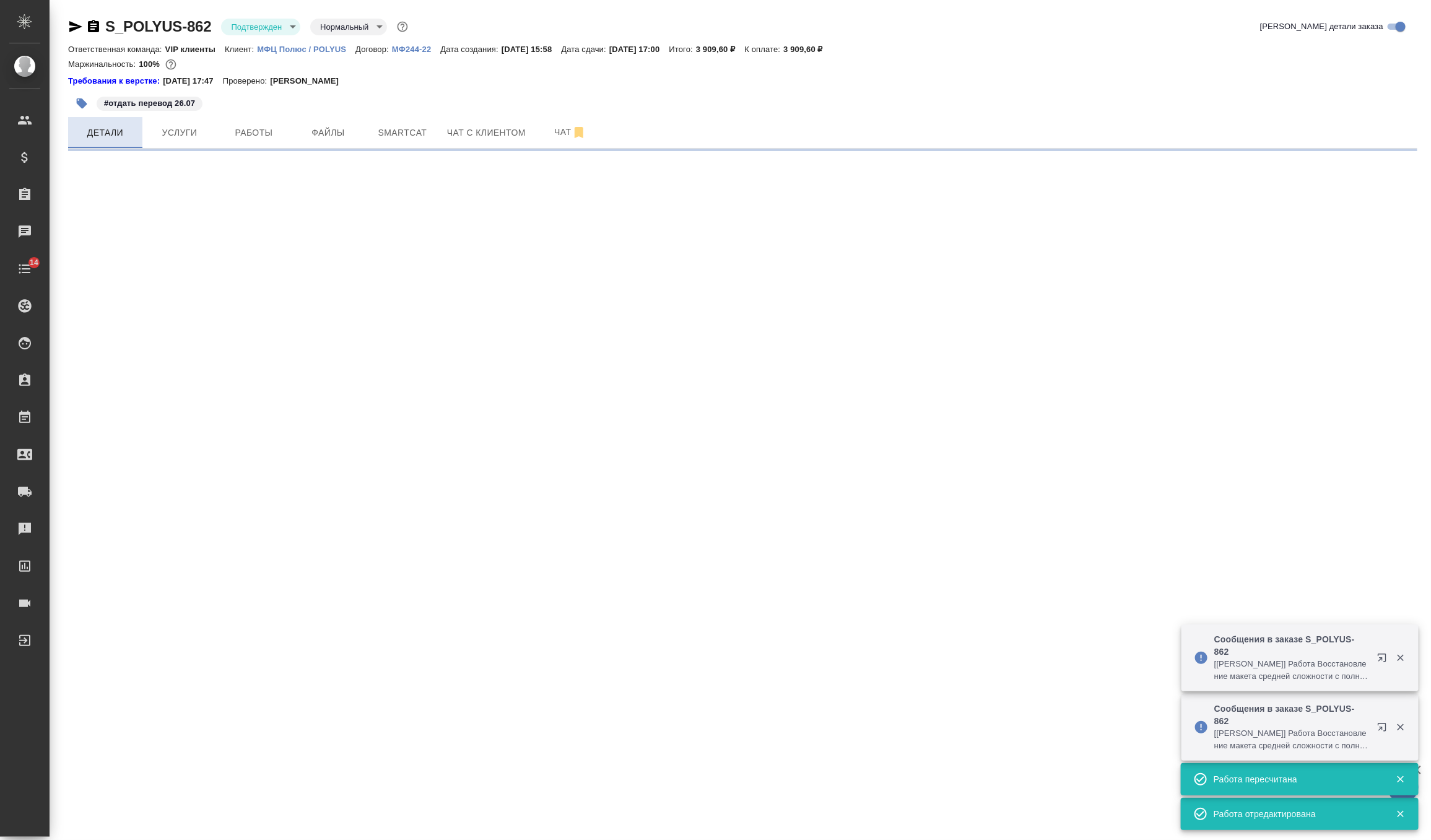
select select "RU"
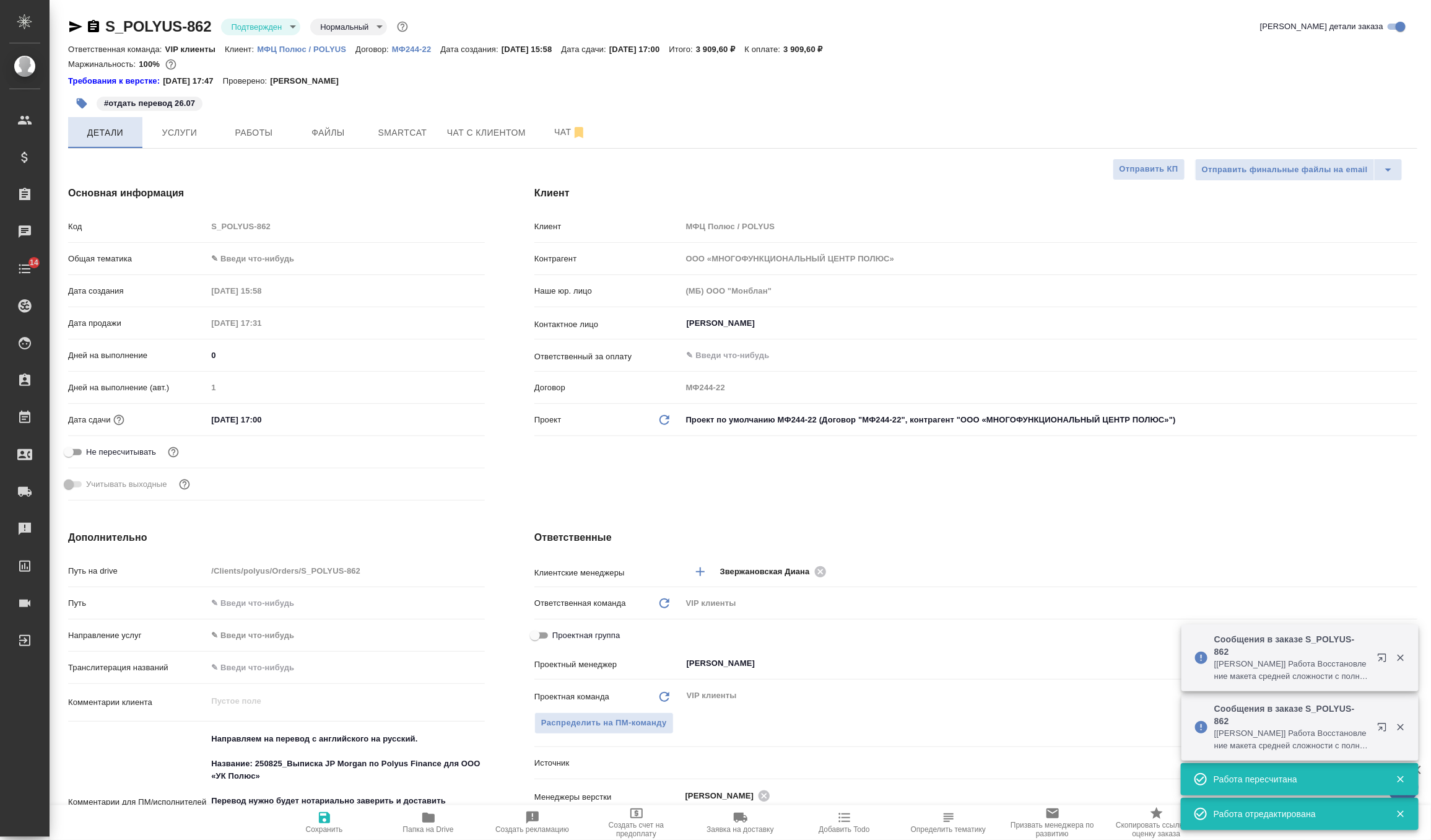
type textarea "x"
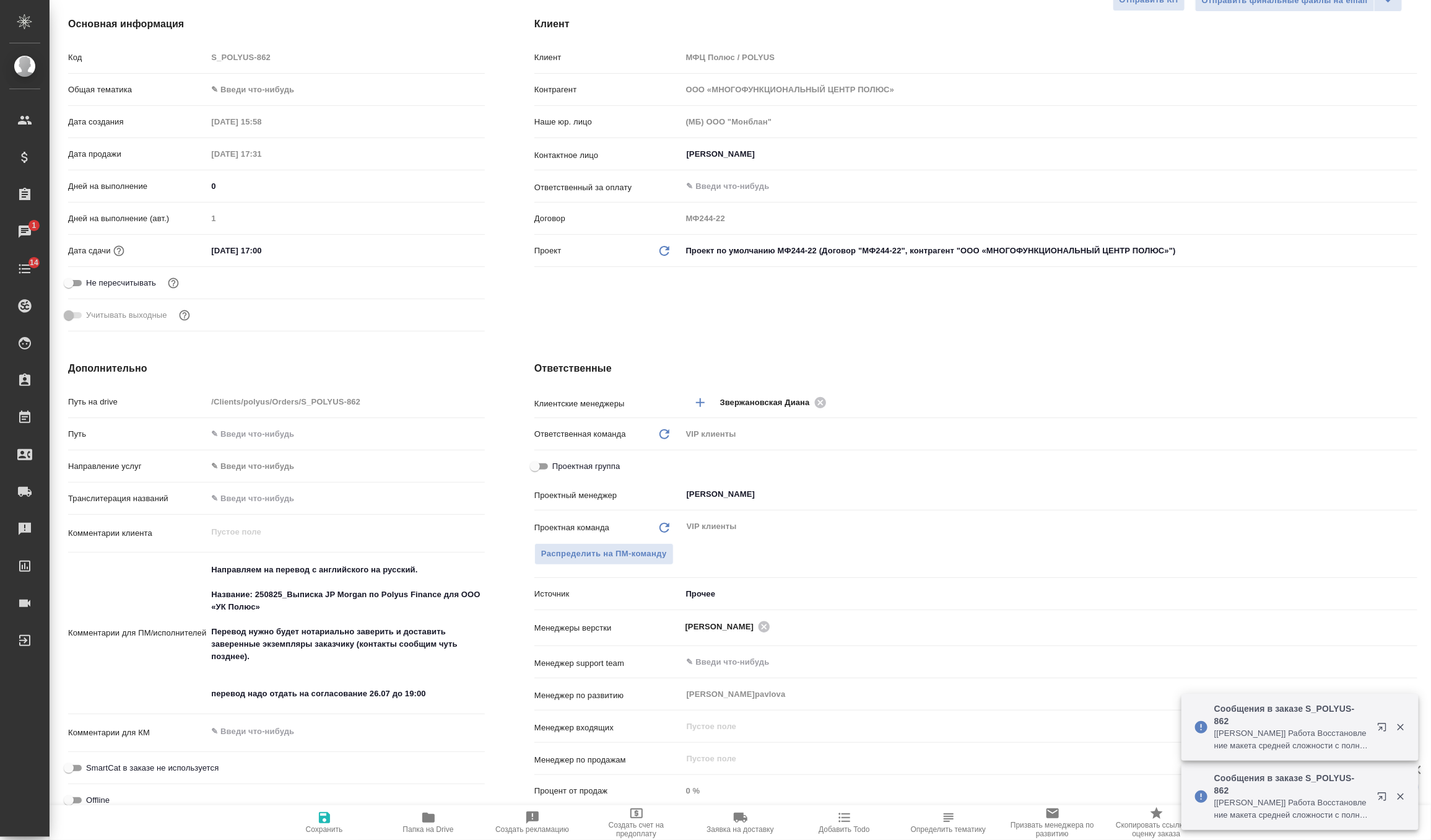
scroll to position [235, 0]
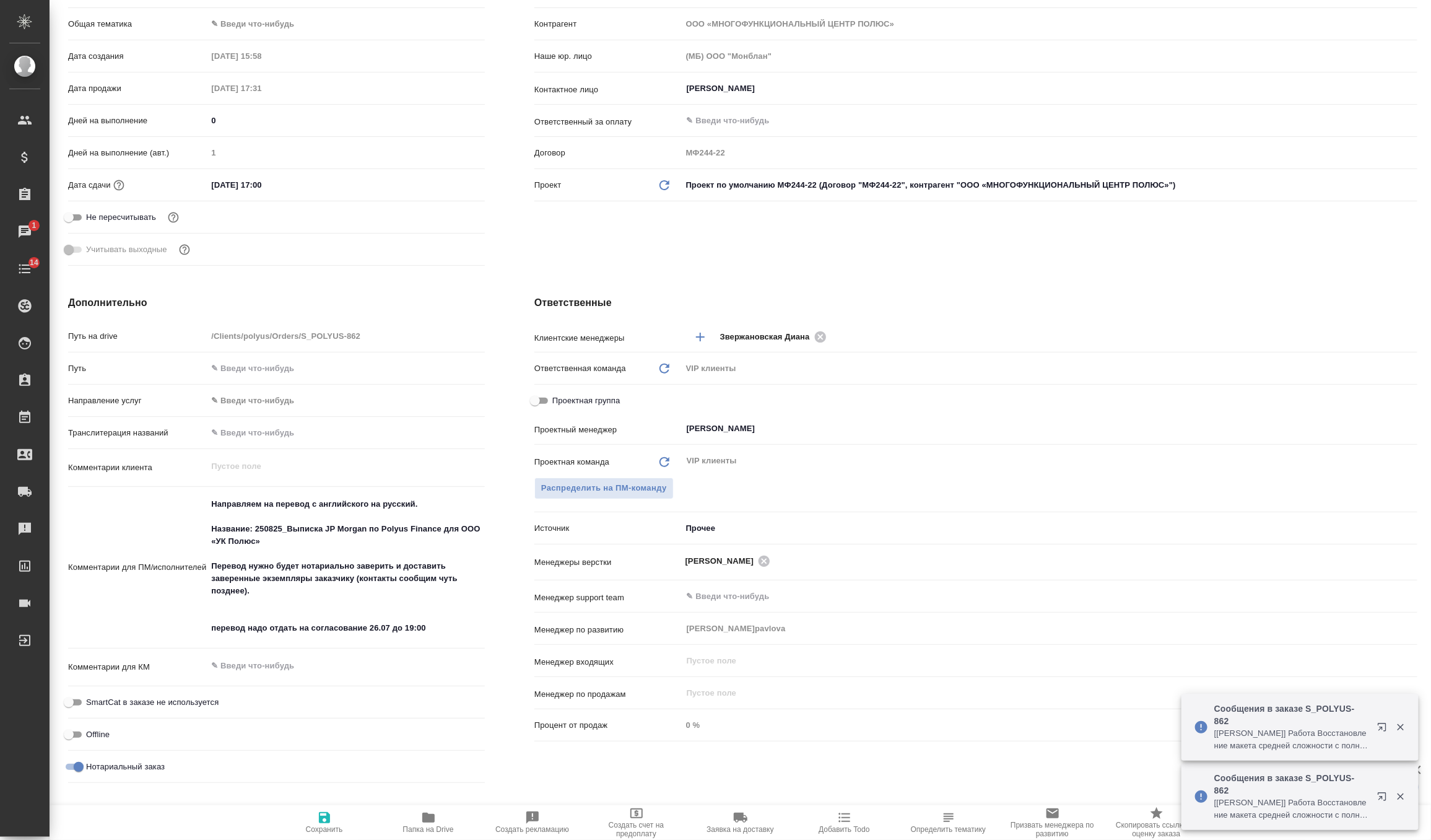
type textarea "x"
click at [381, 661] on textarea at bounding box center [346, 665] width 278 height 21
type textarea "д"
type textarea "x"
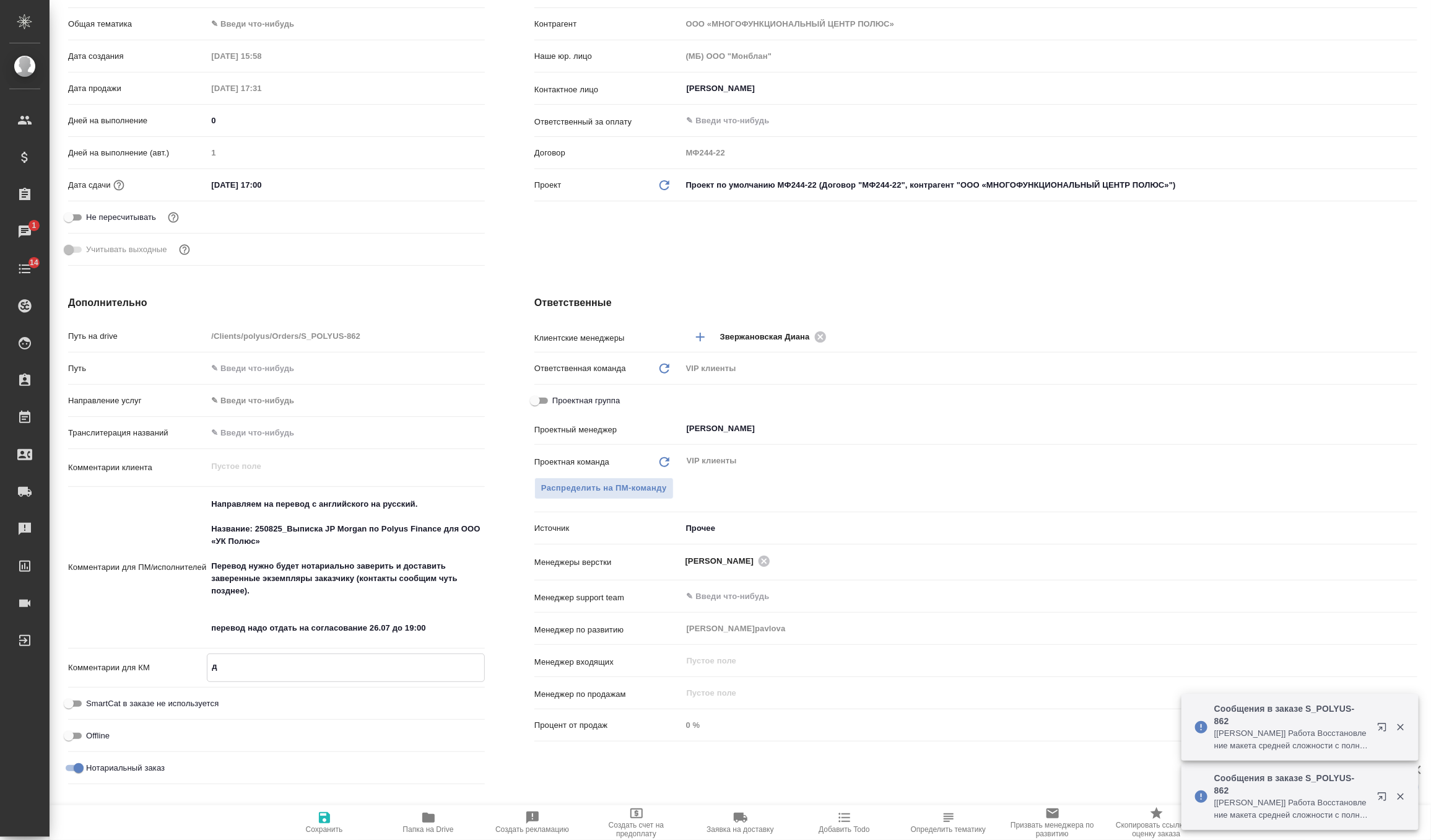
type textarea "x"
type textarea "до"
type textarea "x"
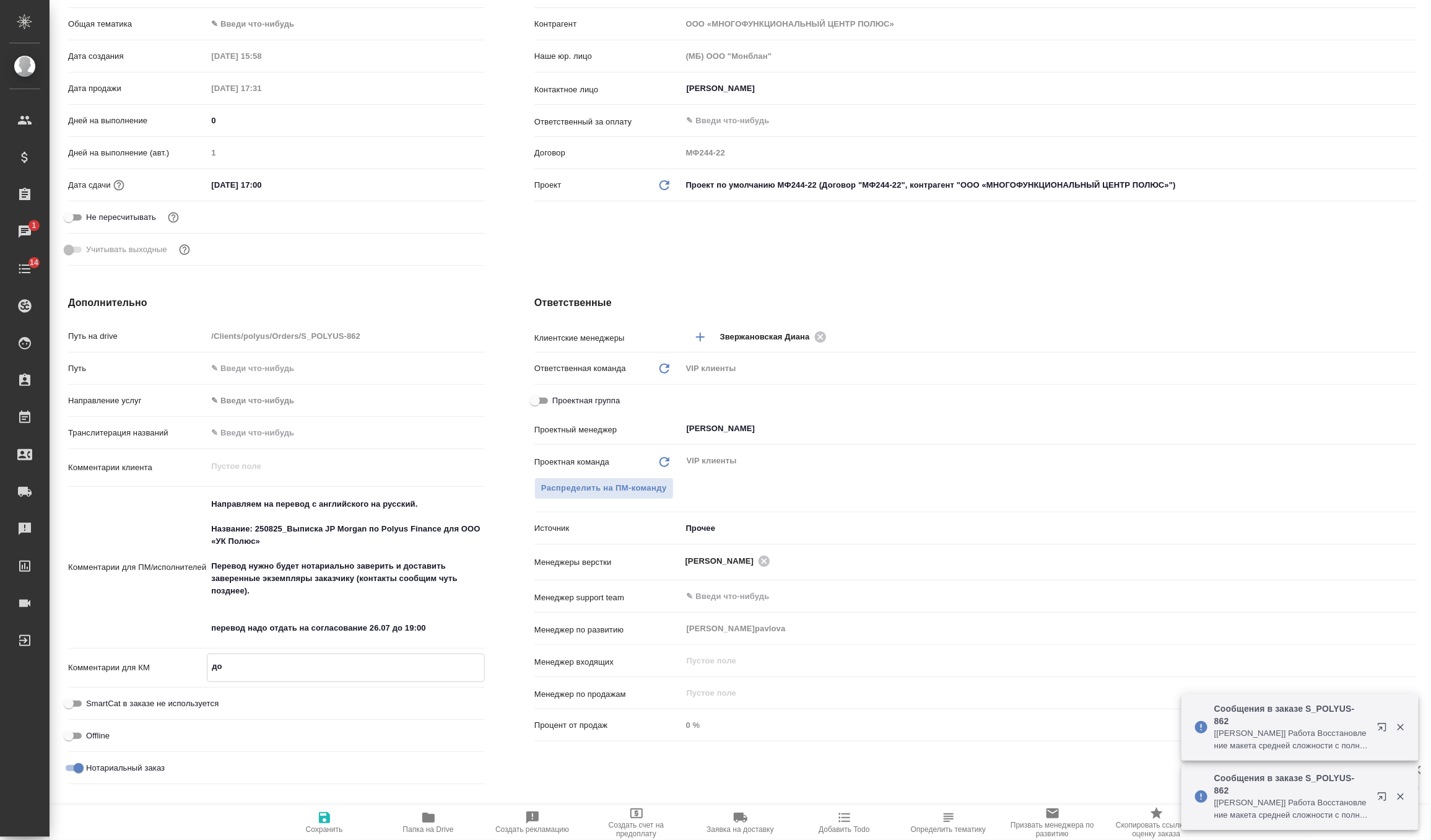
type textarea "x"
type textarea "дос"
type textarea "x"
type textarea "дост"
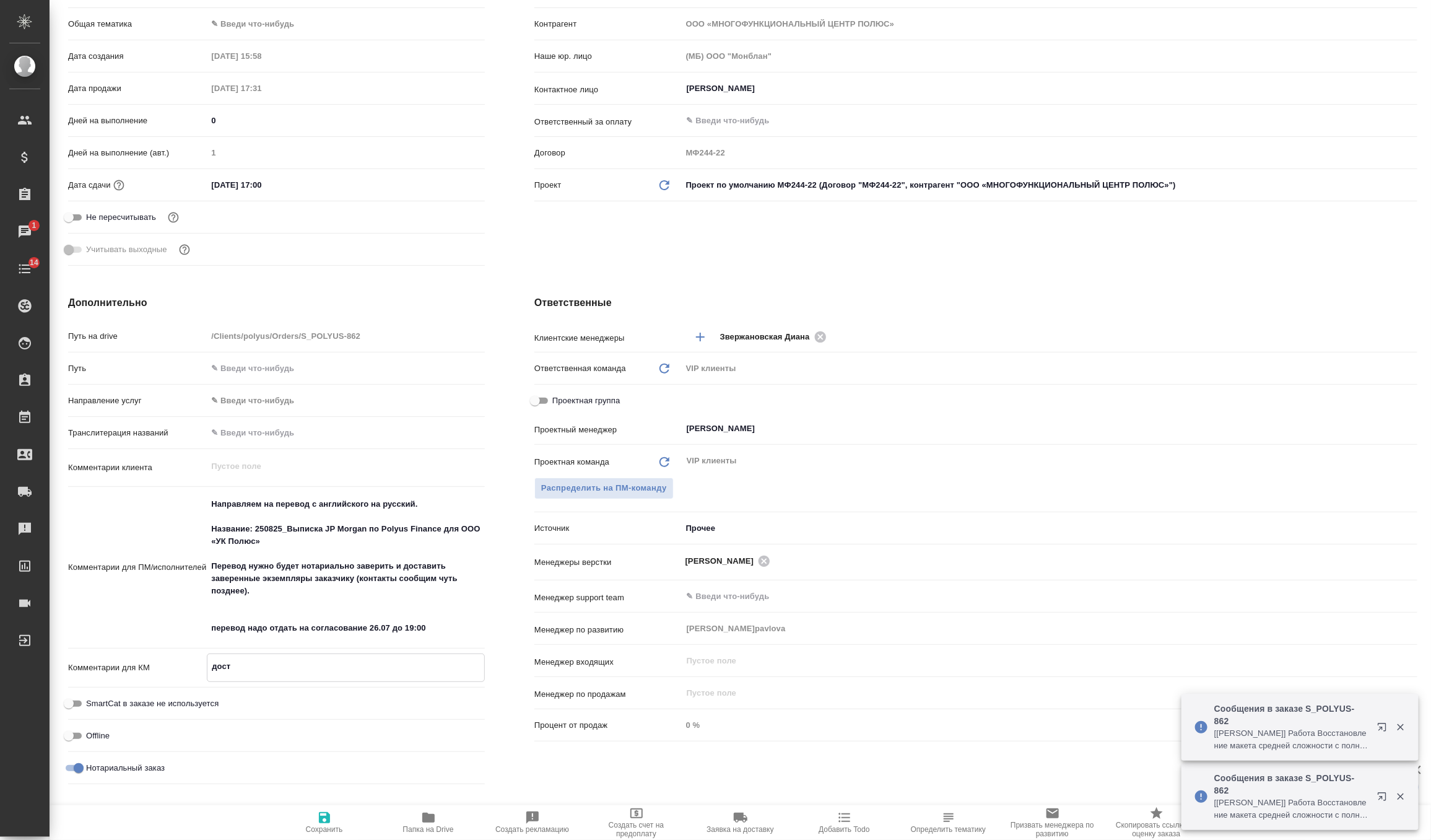
type textarea "x"
type textarea "доста"
type textarea "x"
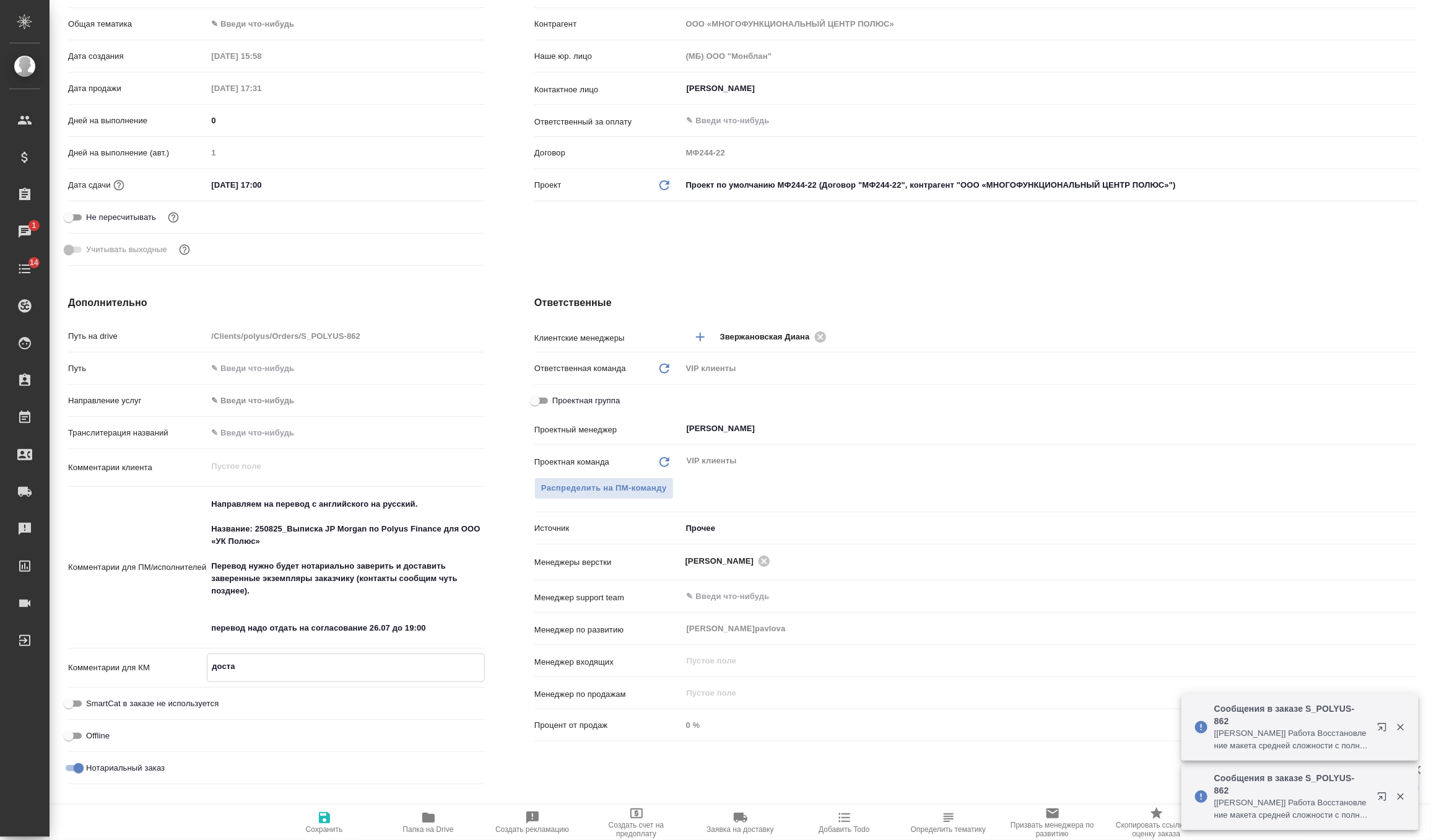
type textarea "x"
type textarea "достав"
type textarea "x"
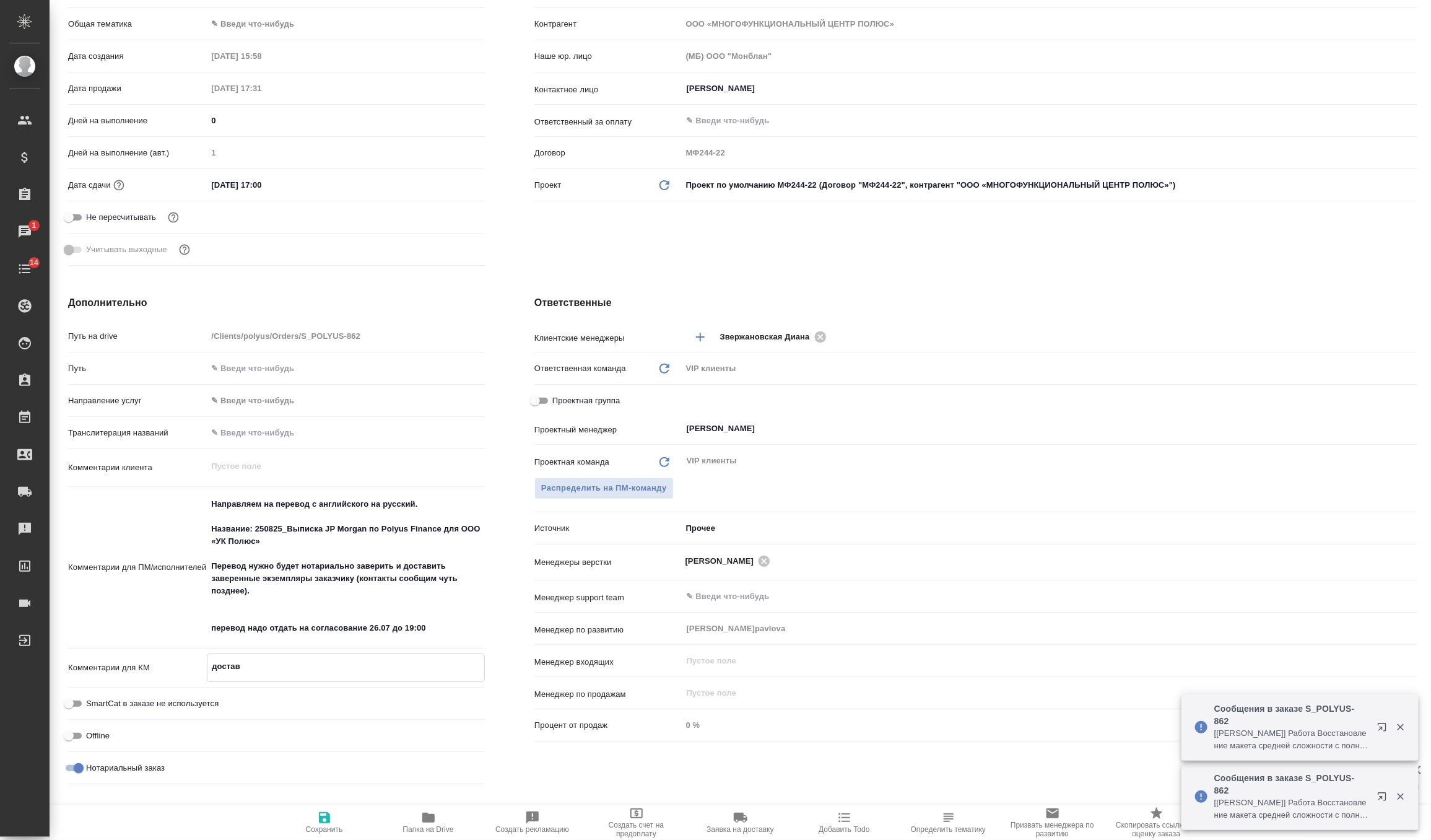
type textarea "x"
type textarea "доставк"
type textarea "x"
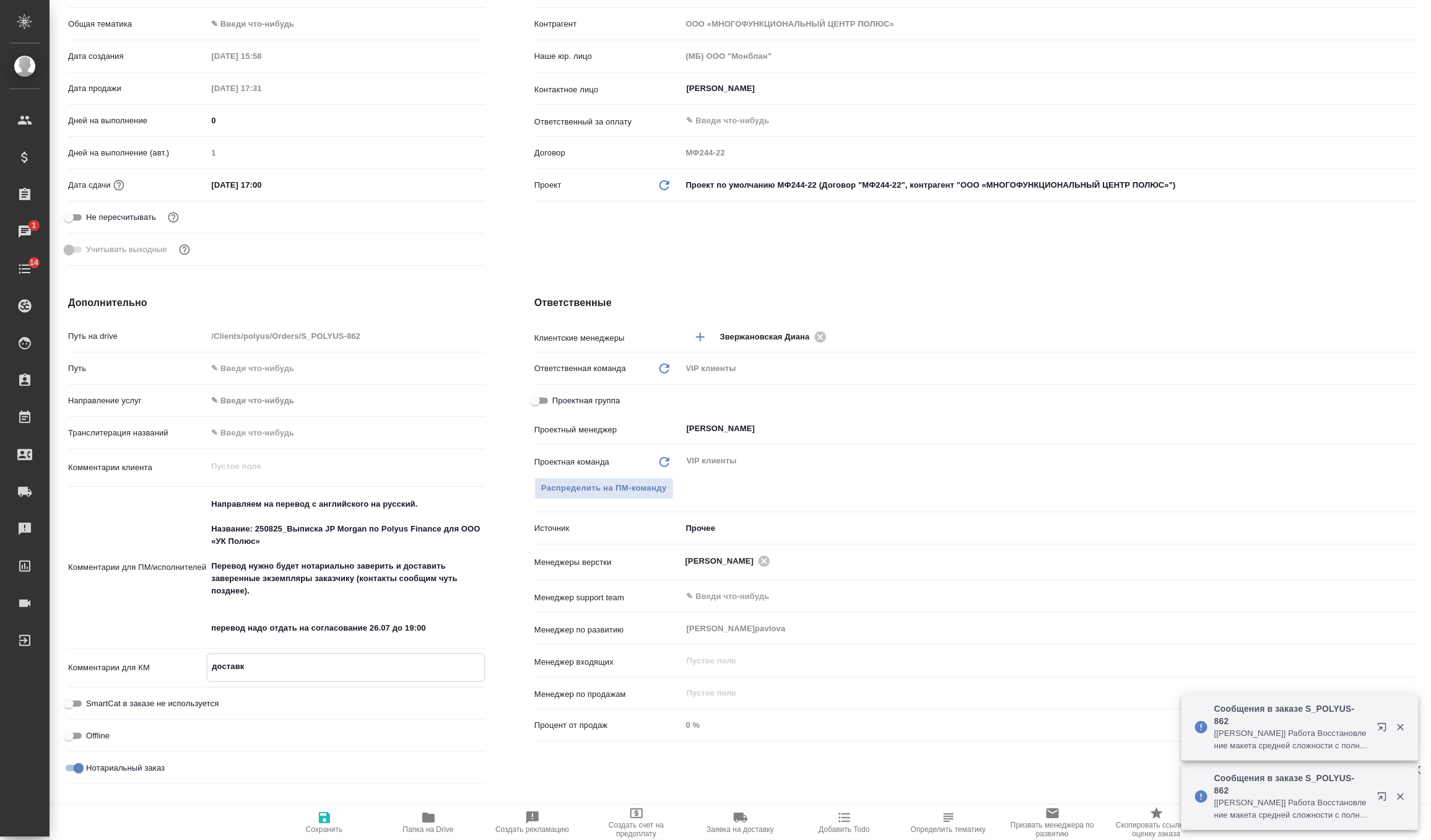
type textarea "доставка"
type textarea "x"
type textarea "доставка"
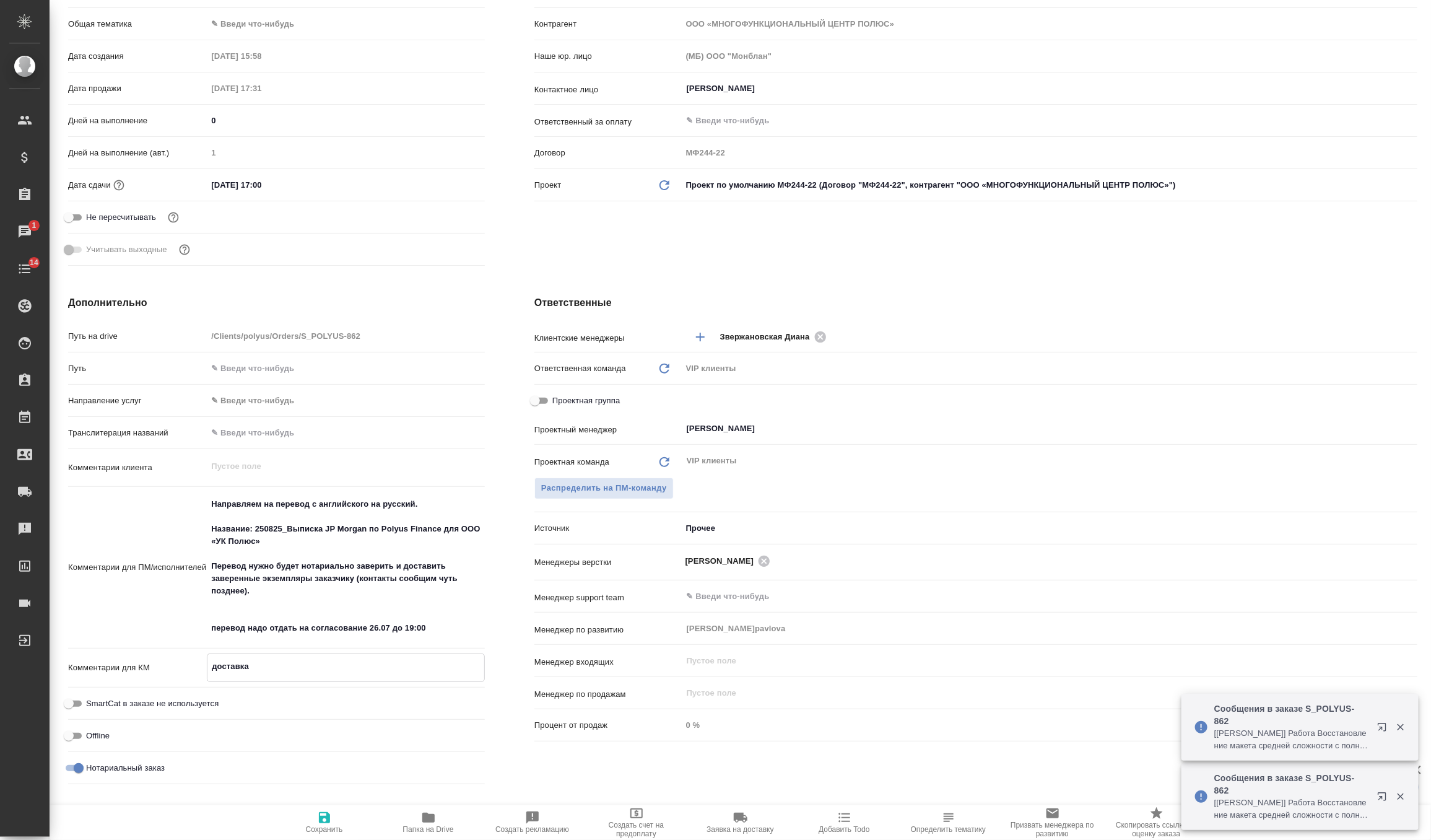
type textarea "x"
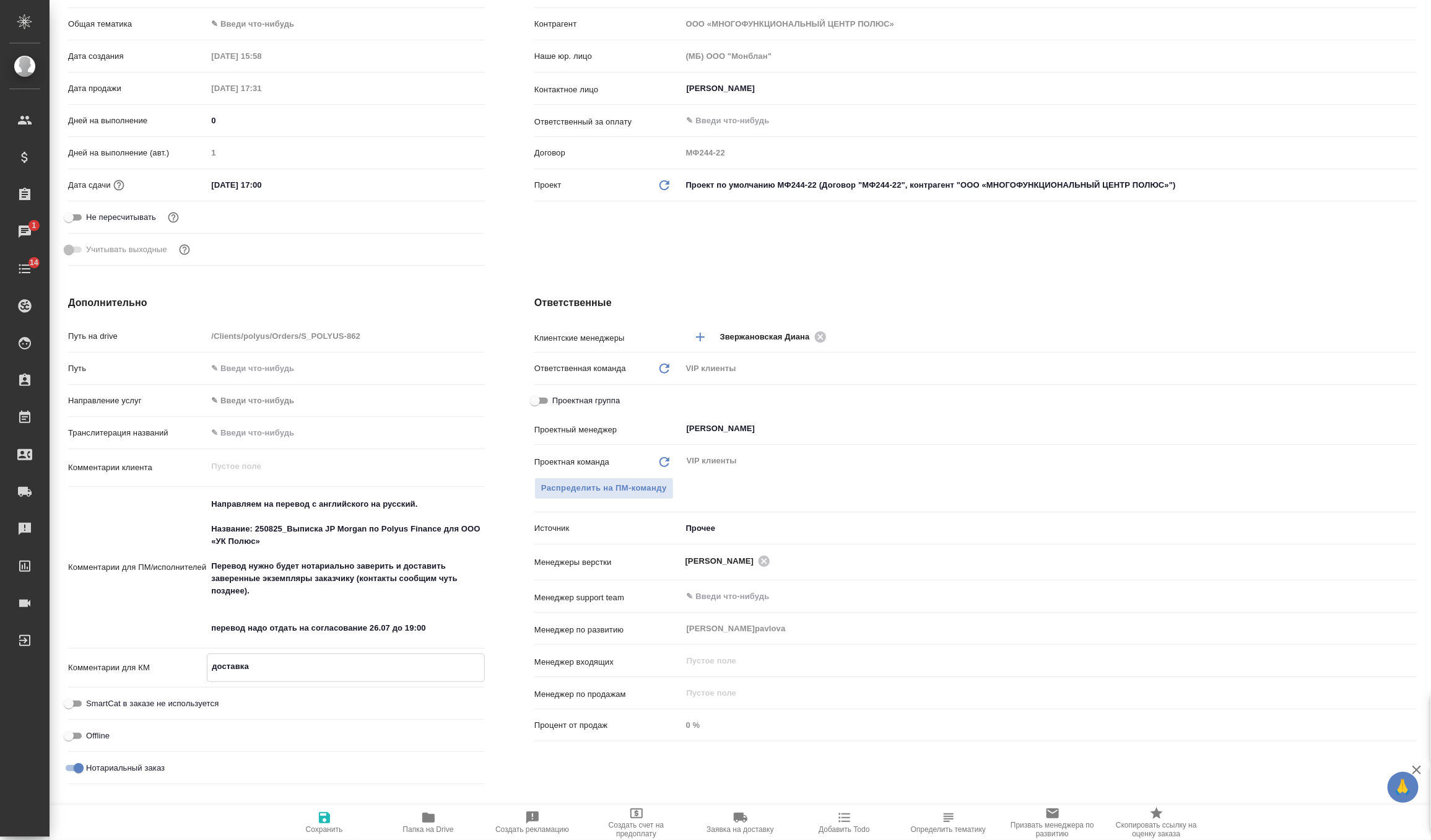
paste textarea "+7 9163861534, Екатерина Мороз"
type textarea "x"
type textarea "доставка [PHONE_NUMBER], [PERSON_NAME]"
type textarea "x"
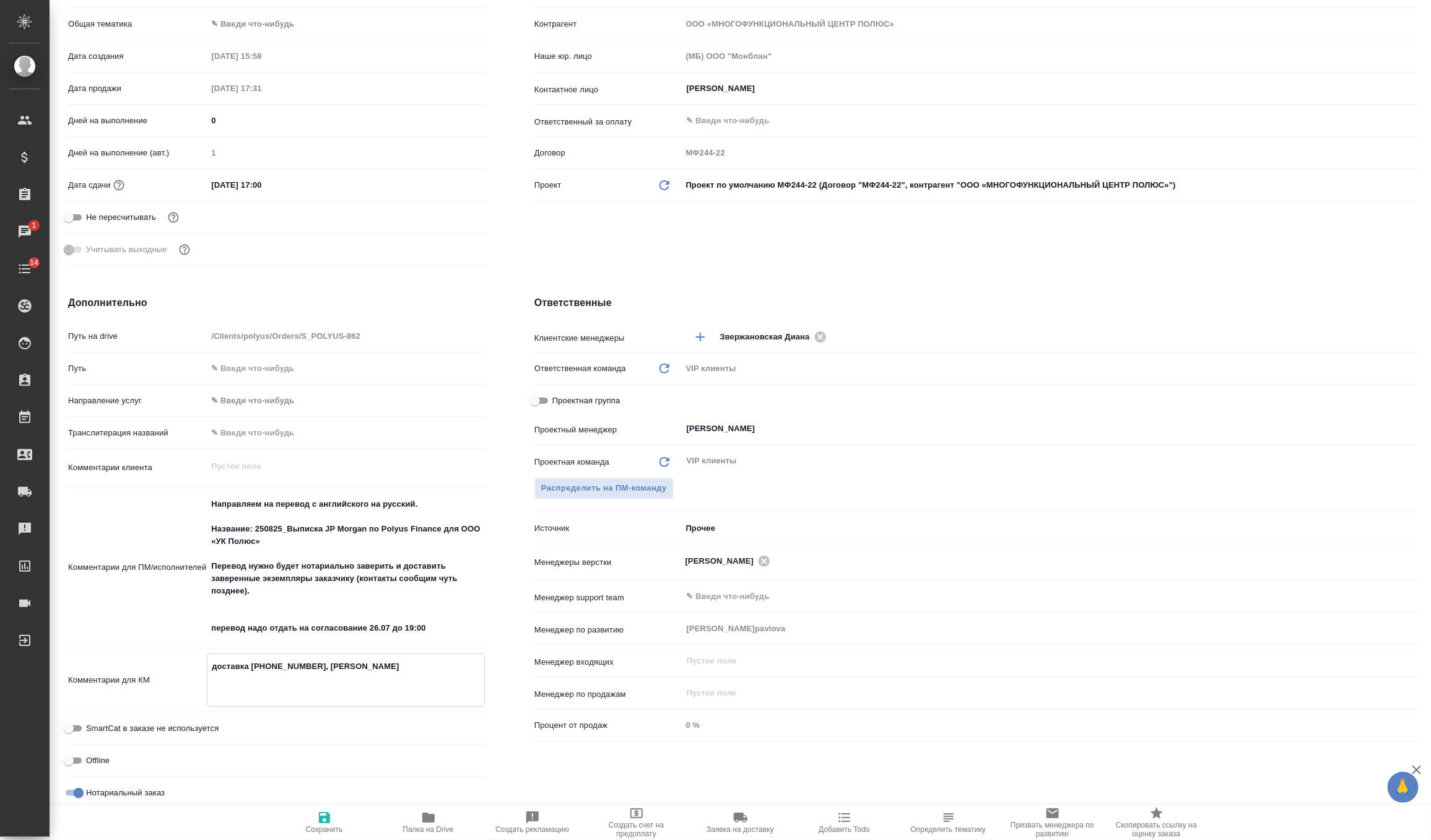
type textarea "доставка [PHONE_NUMBER], [PERSON_NAME]"
type textarea "x"
click at [308, 823] on span "Сохранить" at bounding box center [324, 821] width 89 height 23
type textarea "x"
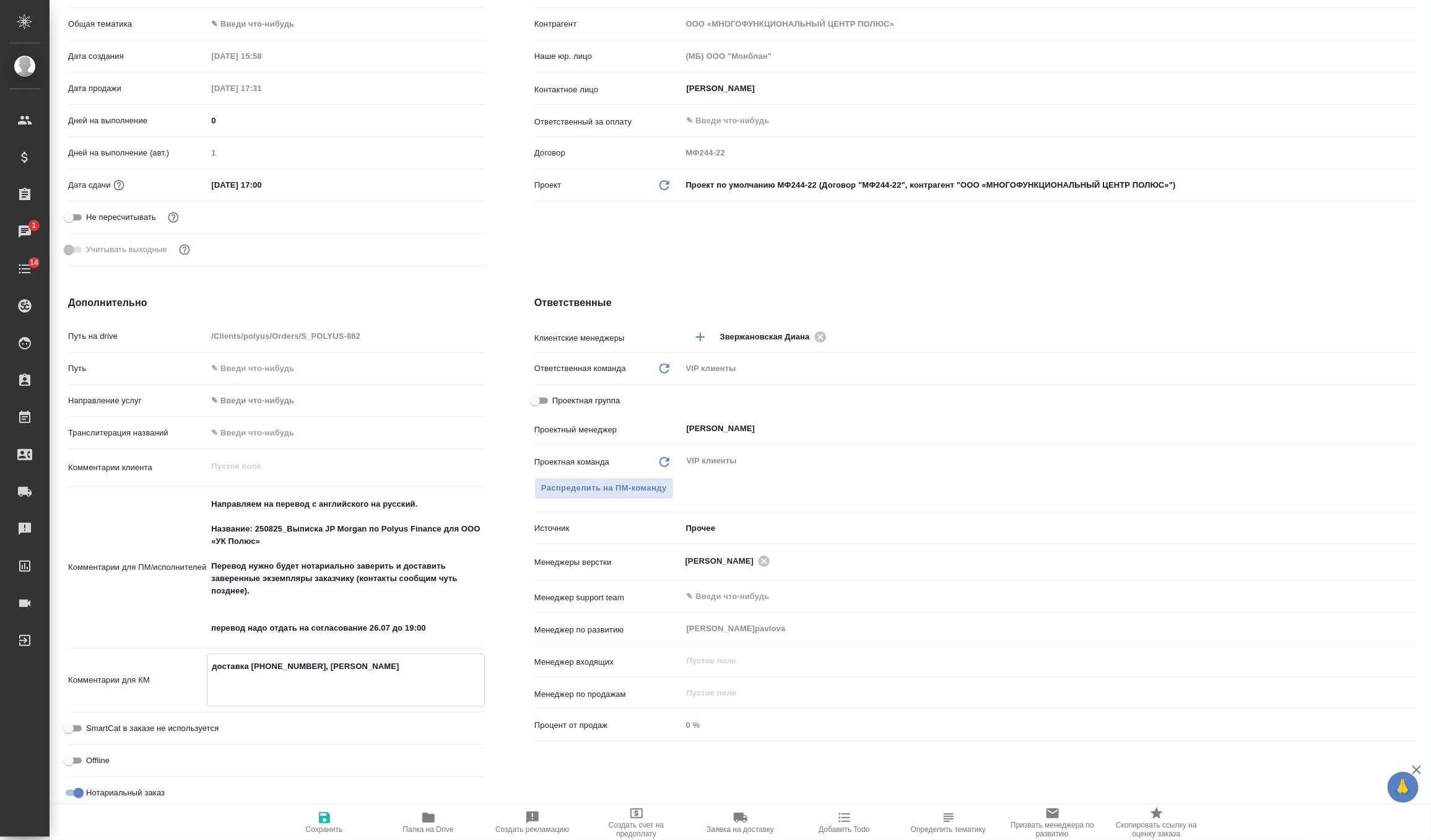
type textarea "x"
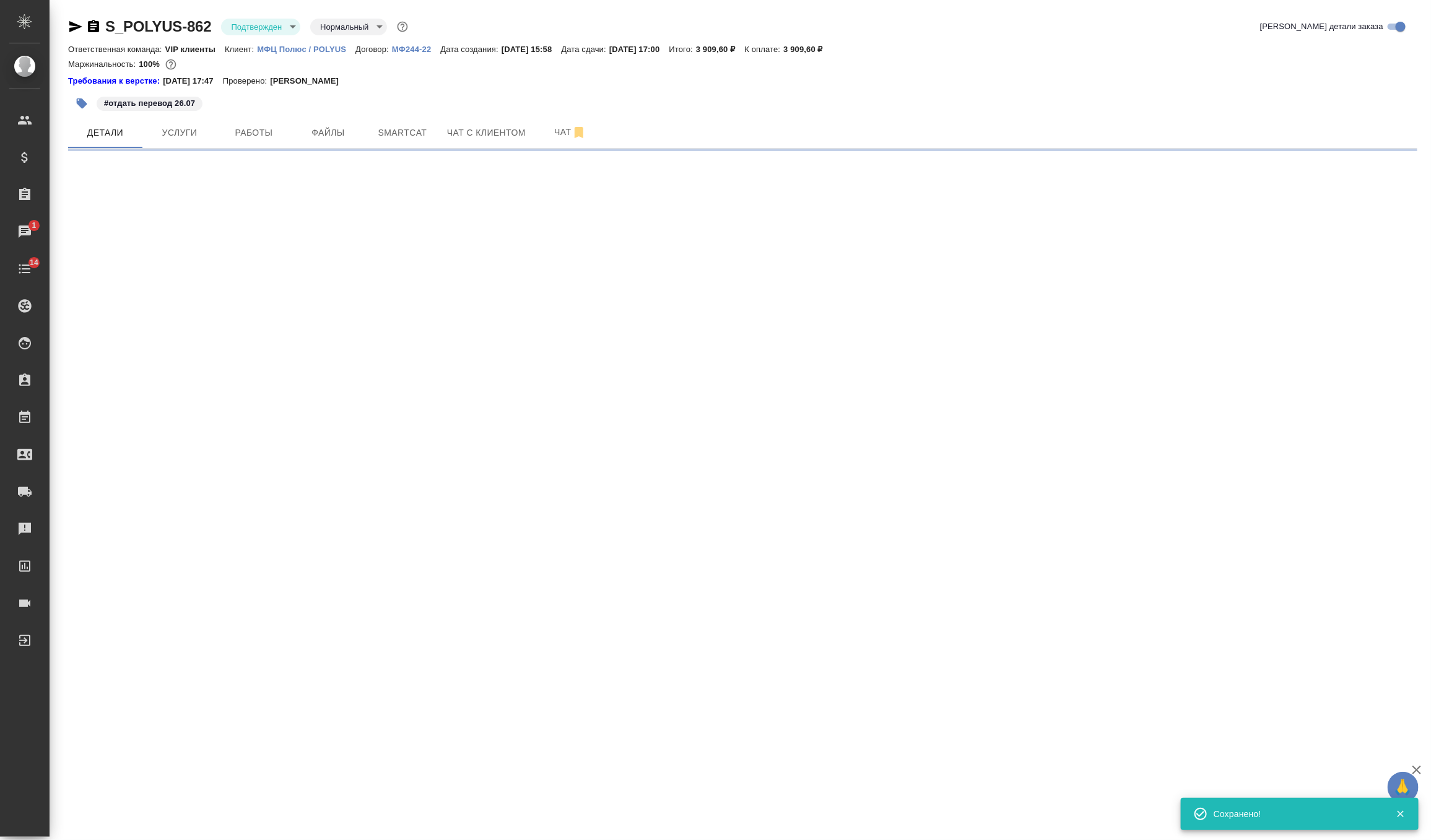
scroll to position [0, 0]
select select "RU"
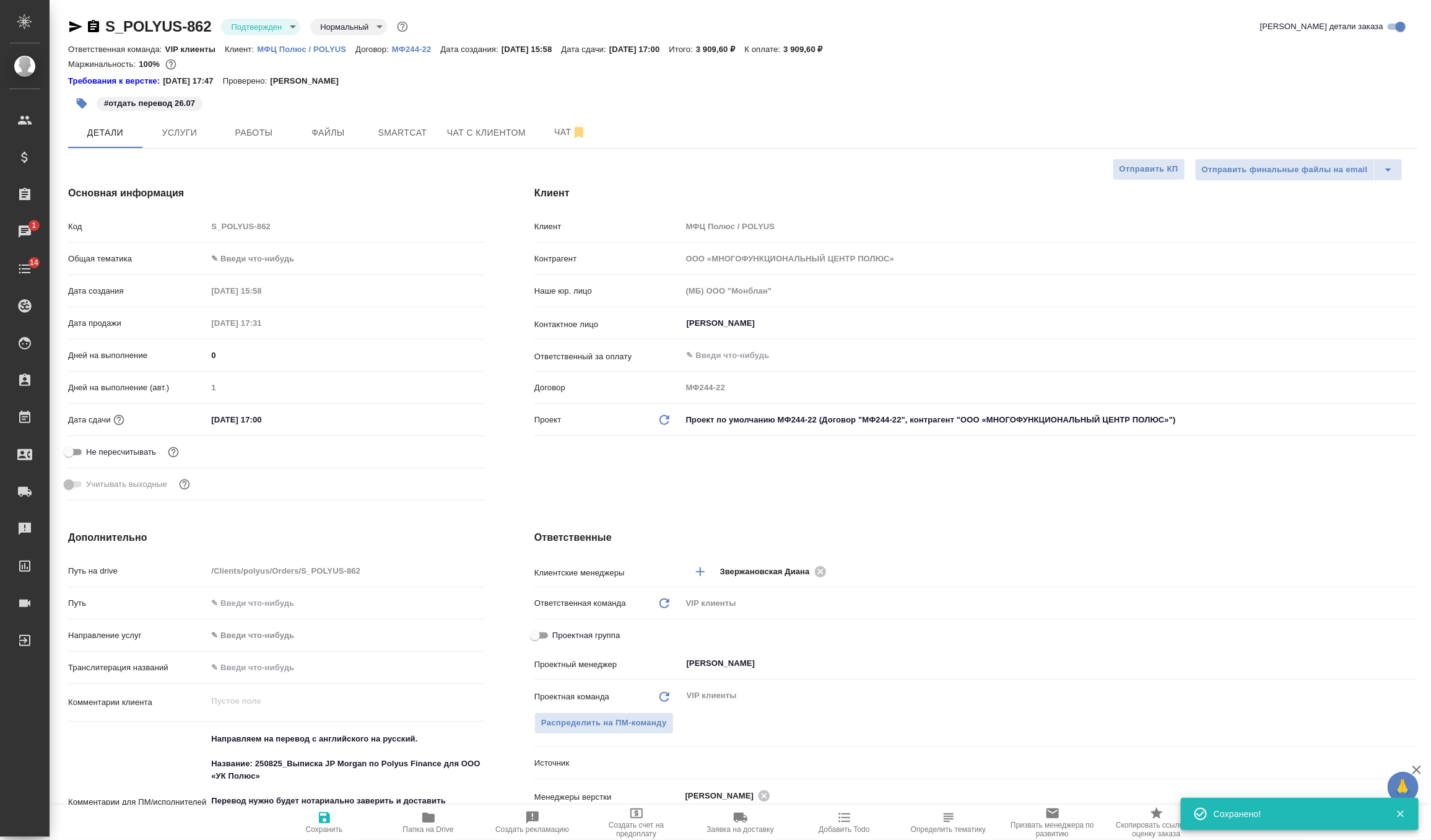
type textarea "x"
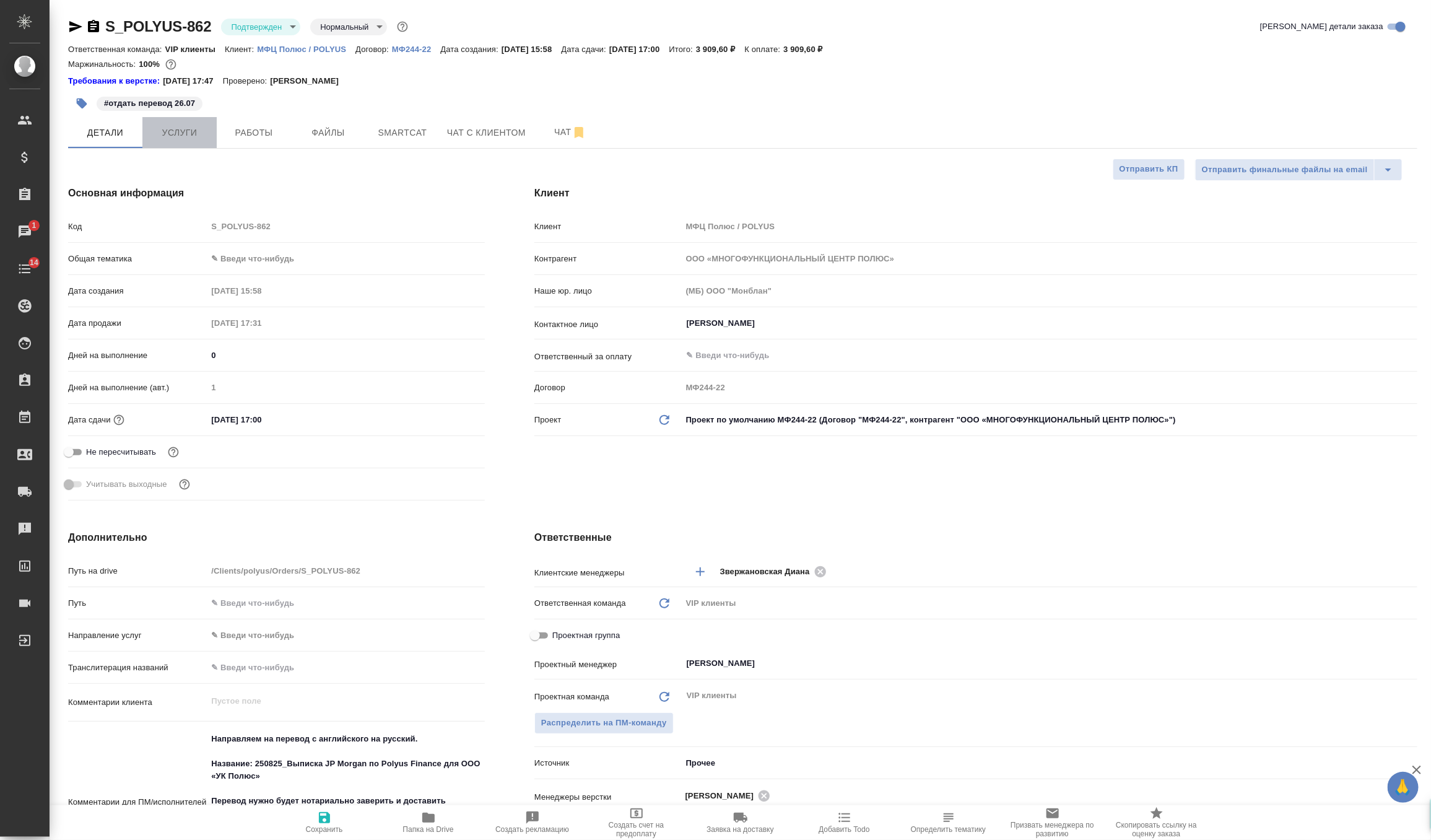
click at [190, 140] on button "Услуги" at bounding box center [180, 133] width 75 height 31
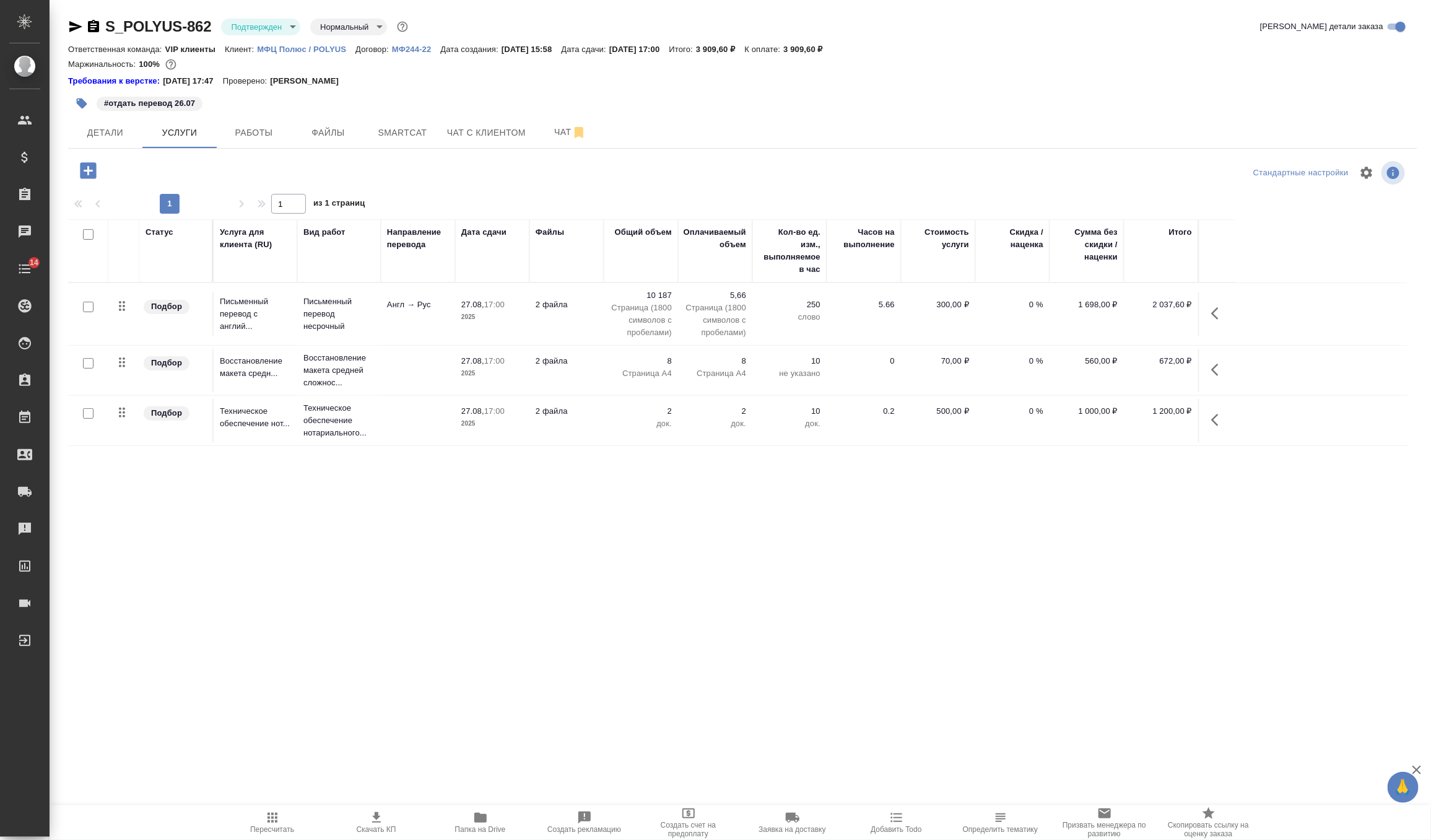
click at [87, 109] on icon "button" at bounding box center [81, 103] width 12 height 12
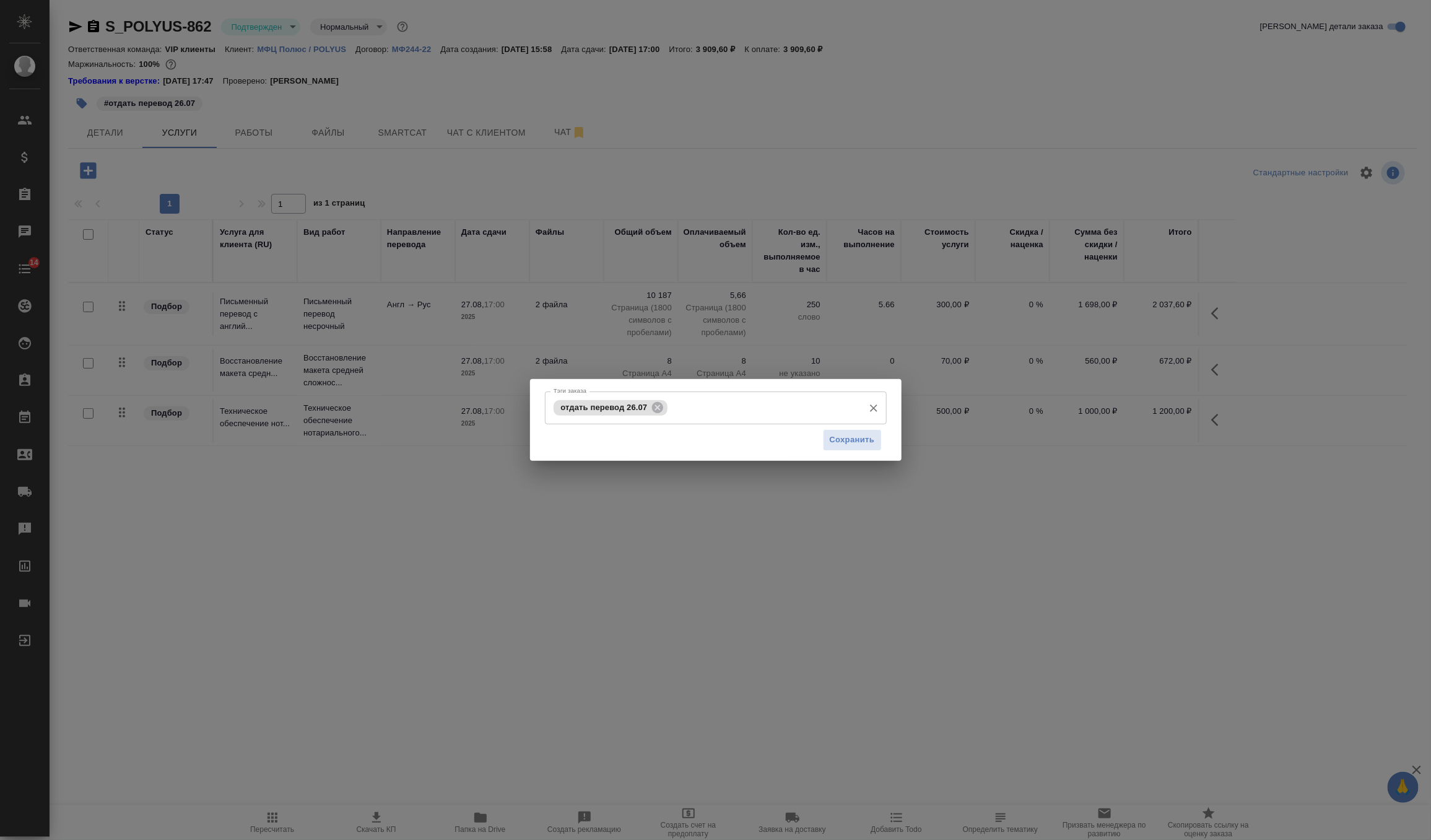
click at [742, 404] on input "Тэги заказа" at bounding box center [763, 407] width 186 height 21
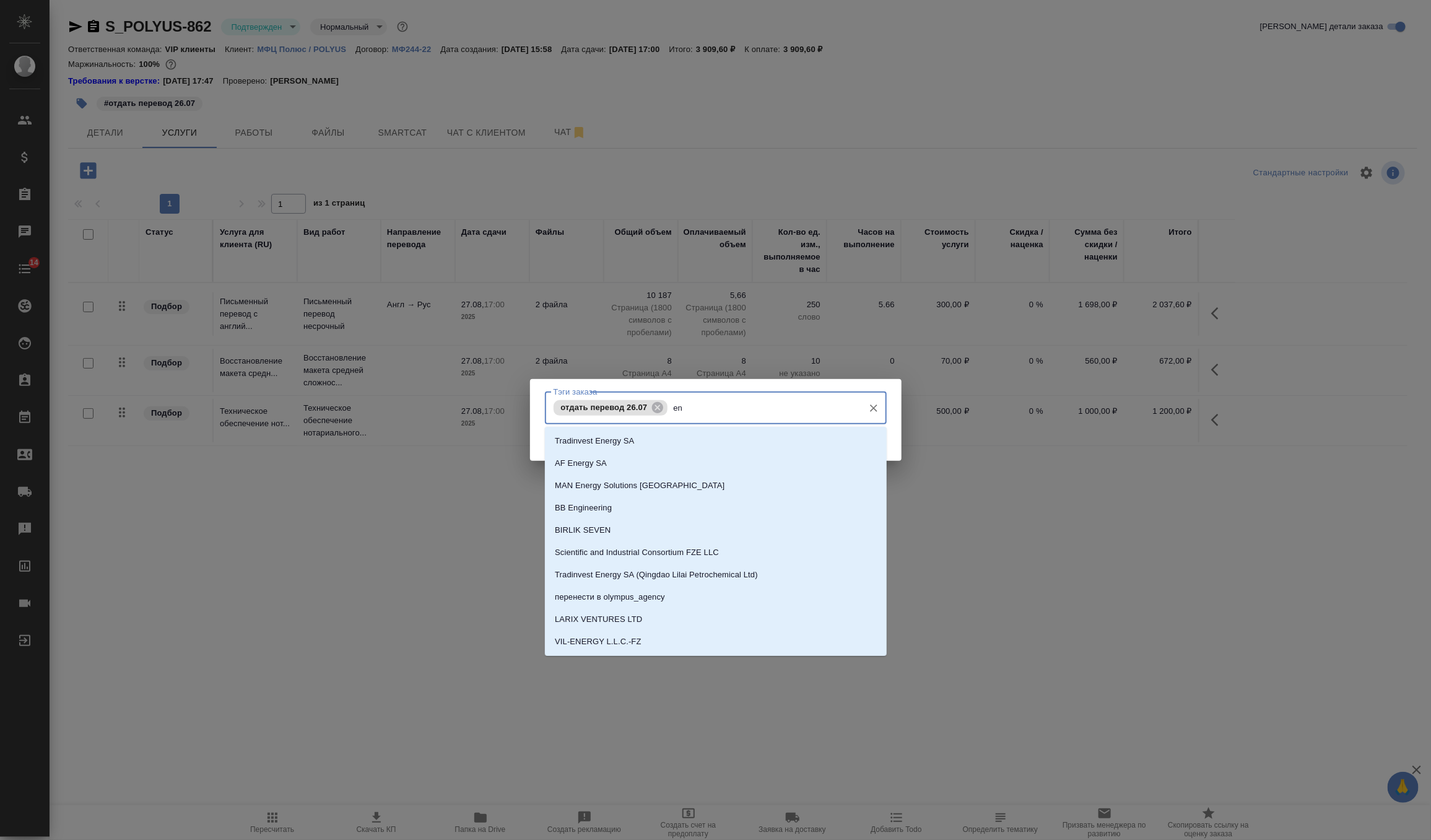
type input "en-"
click at [642, 505] on li "en-ru" at bounding box center [716, 508] width 342 height 22
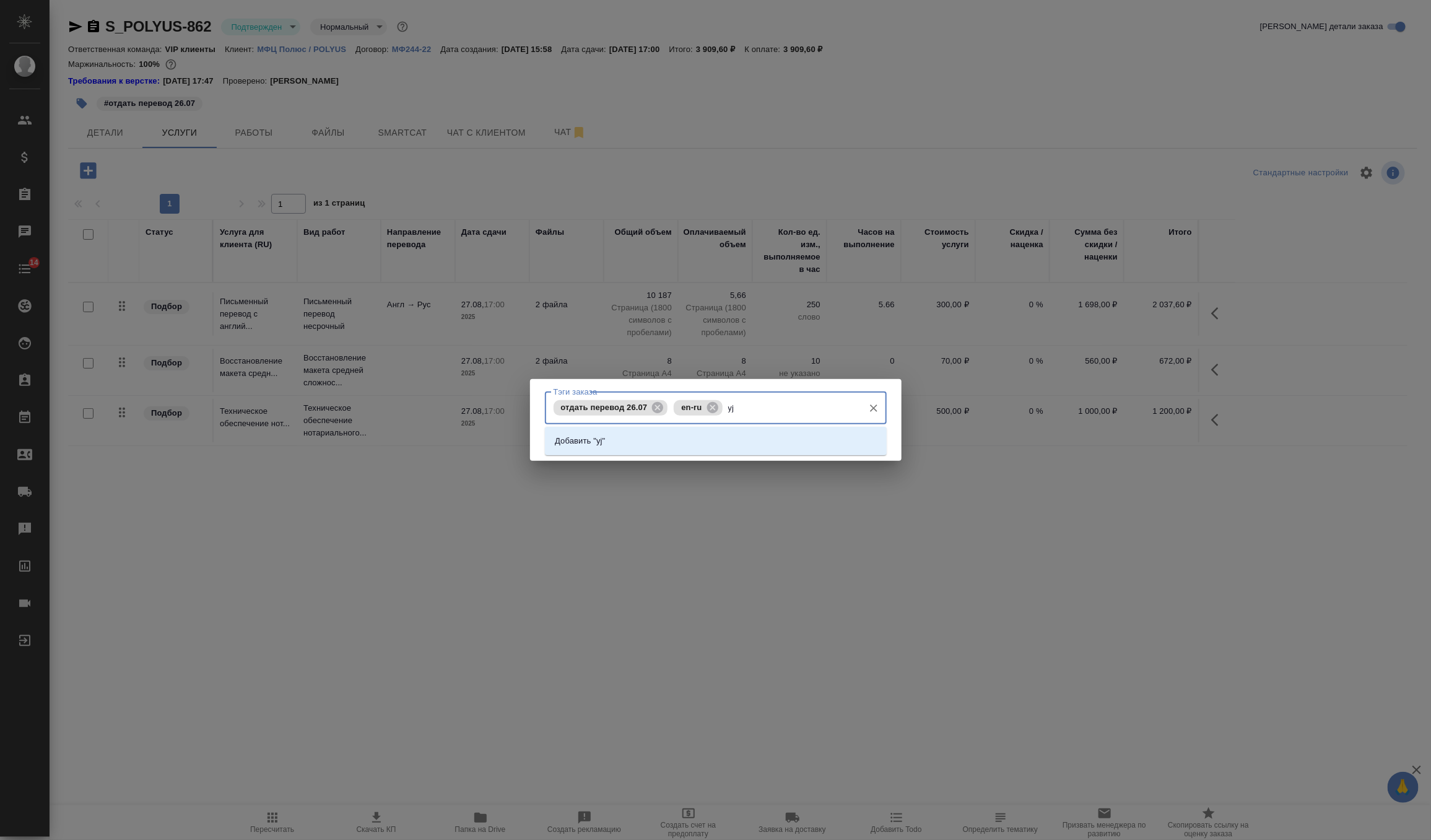
type input "y"
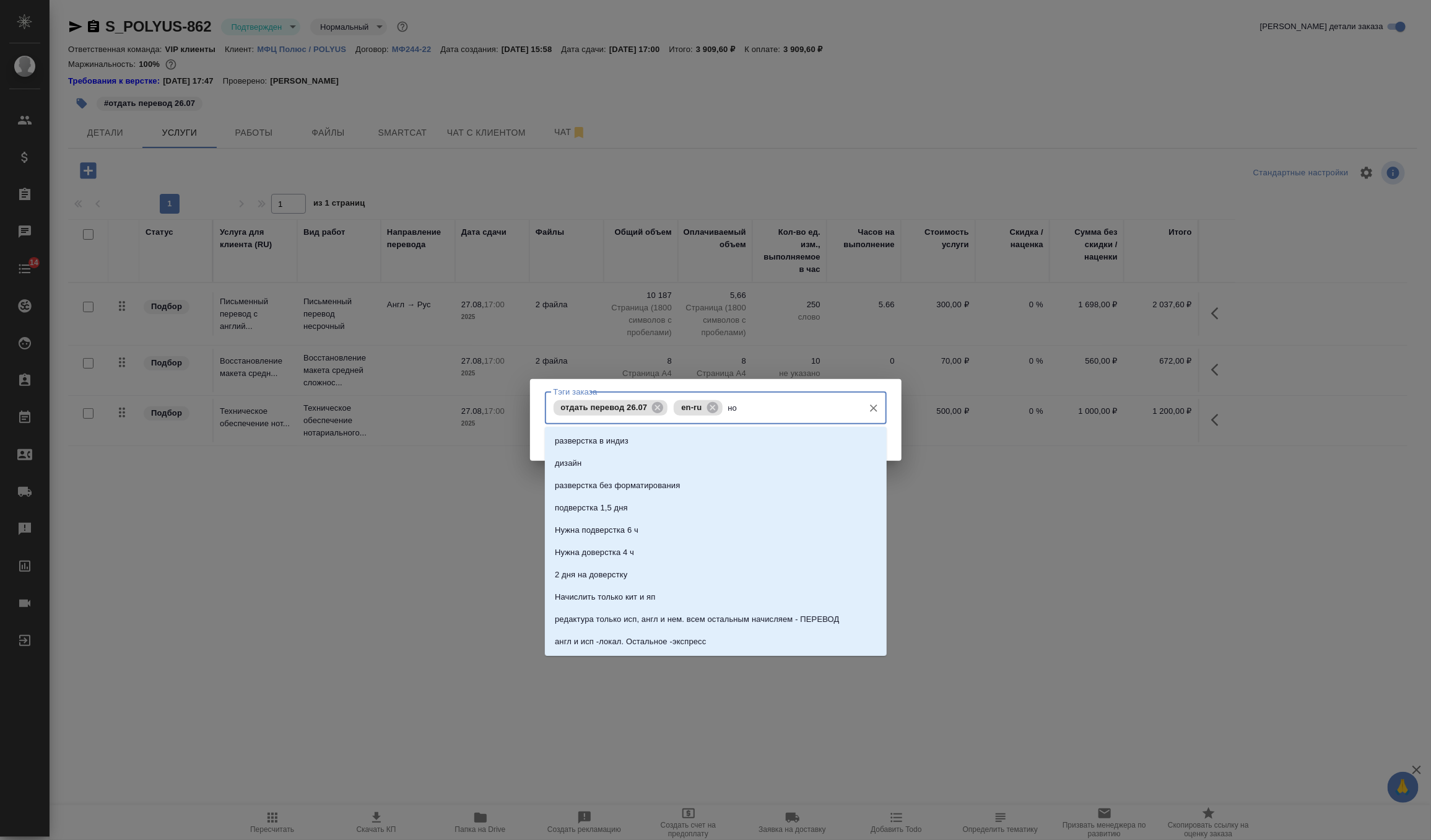
type input "нот"
click at [728, 438] on li "нот" at bounding box center [716, 440] width 342 height 22
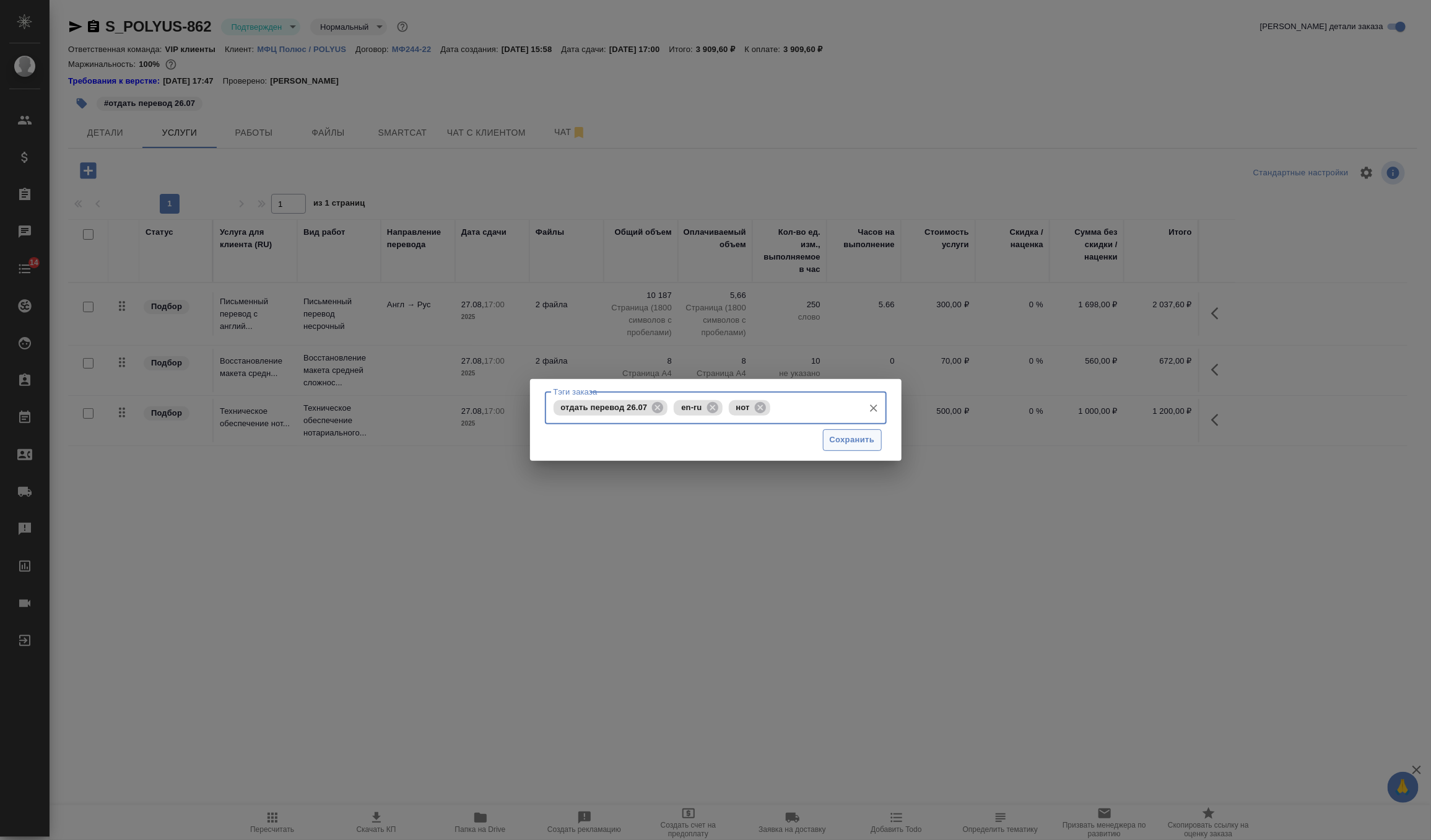
click at [851, 445] on span "Сохранить" at bounding box center [852, 440] width 45 height 14
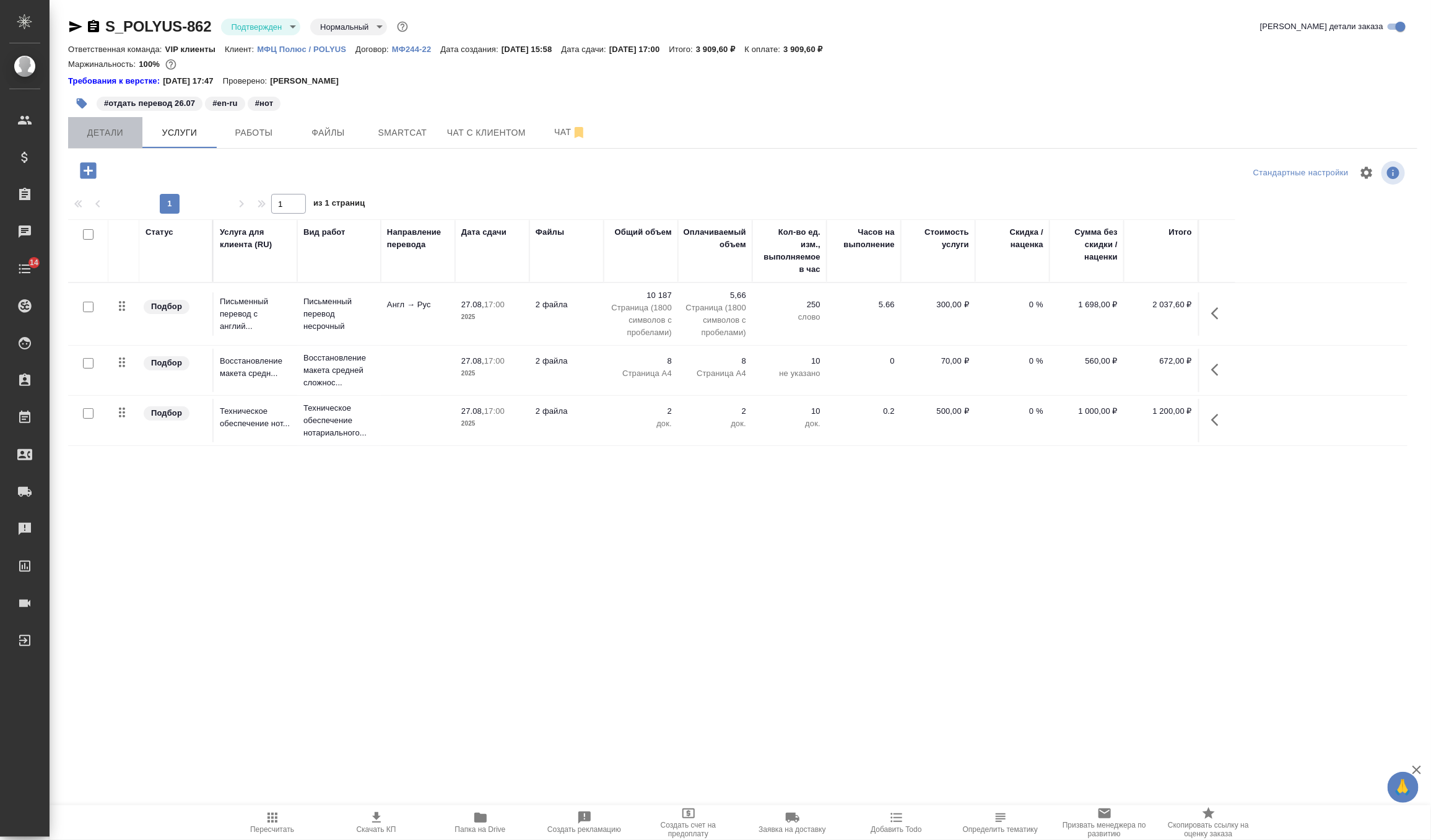
click at [101, 147] on button "Детали" at bounding box center [105, 133] width 75 height 31
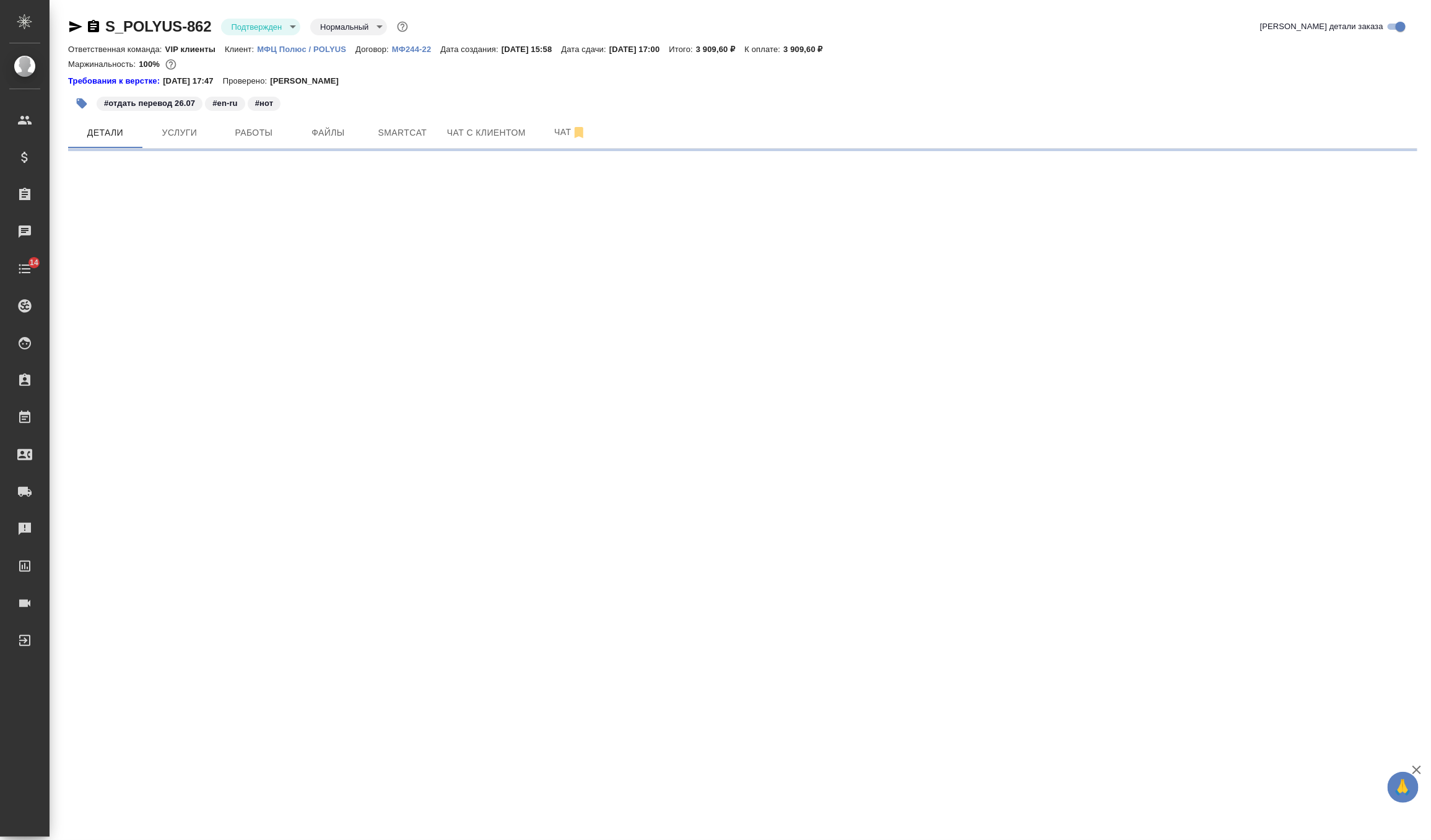
select select "RU"
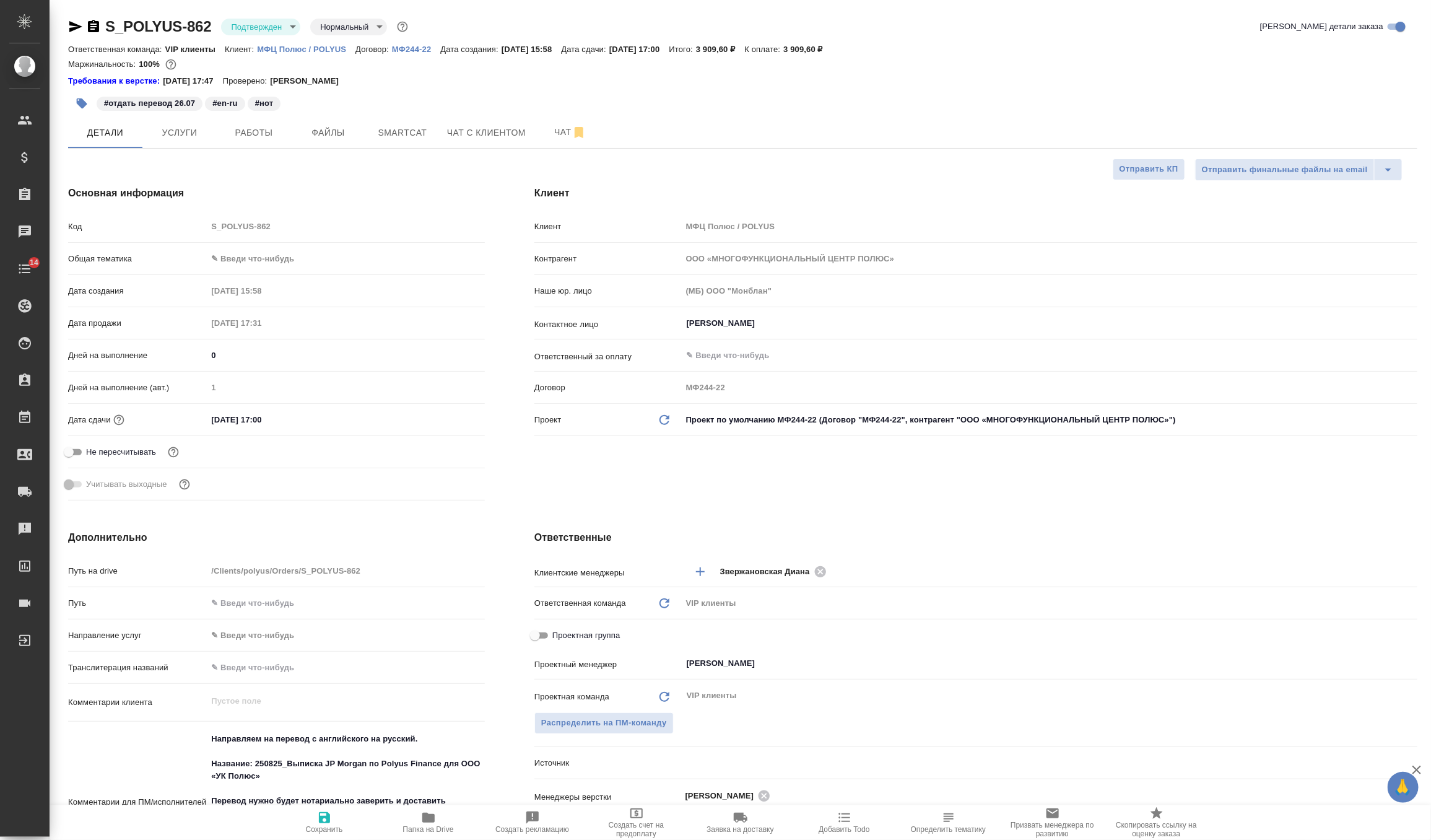
type textarea "x"
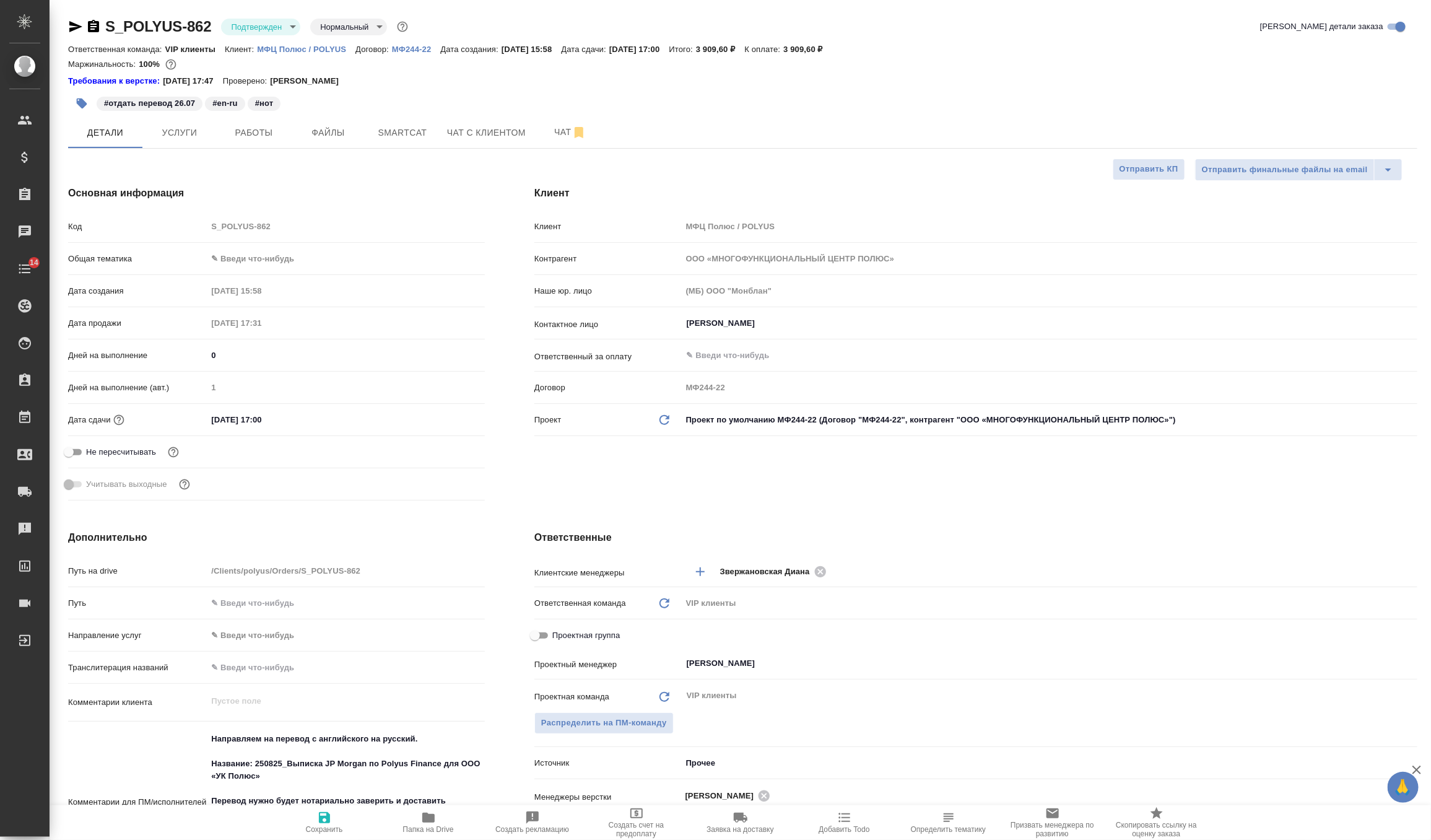
type textarea "x"
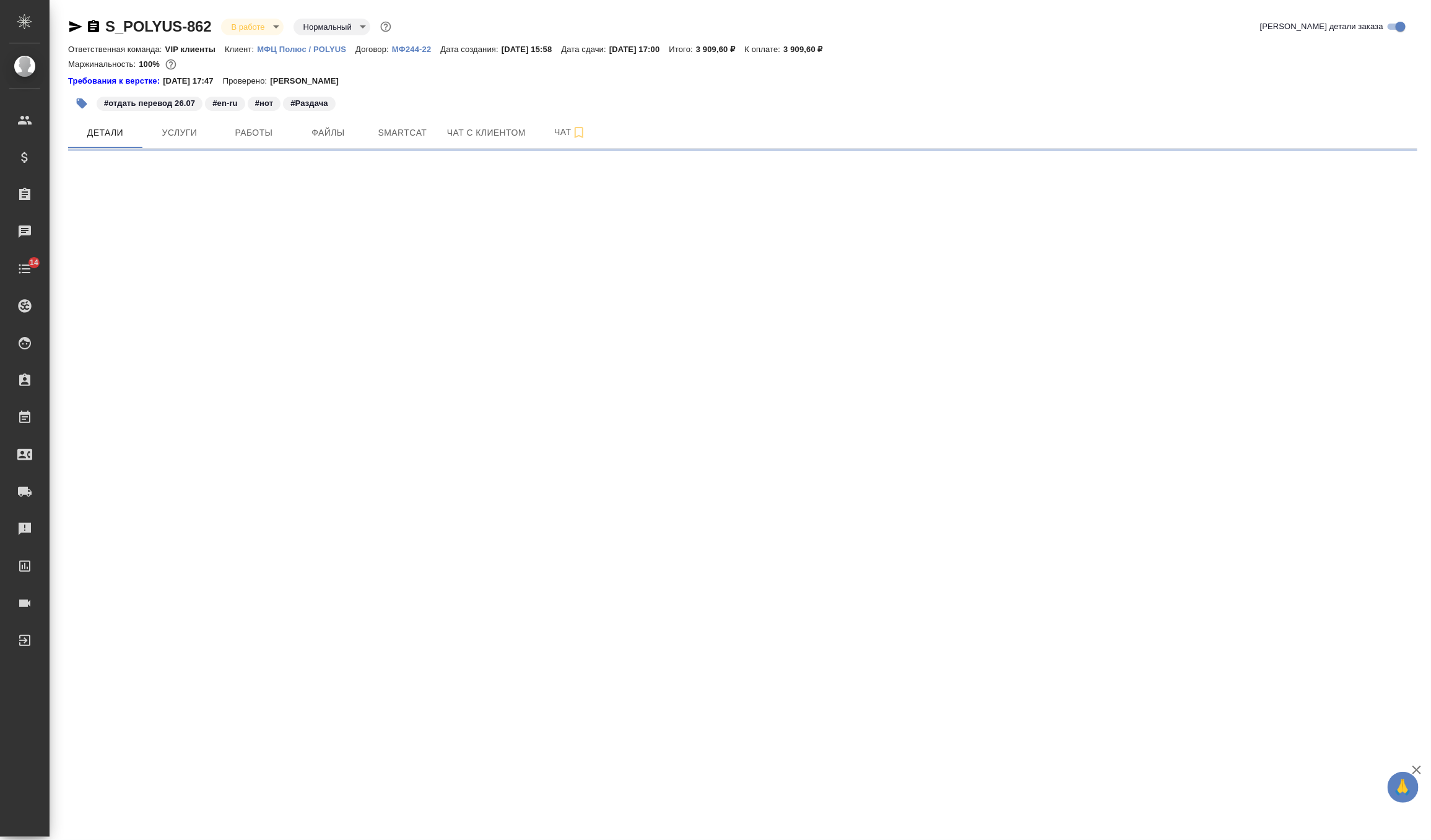
select select "RU"
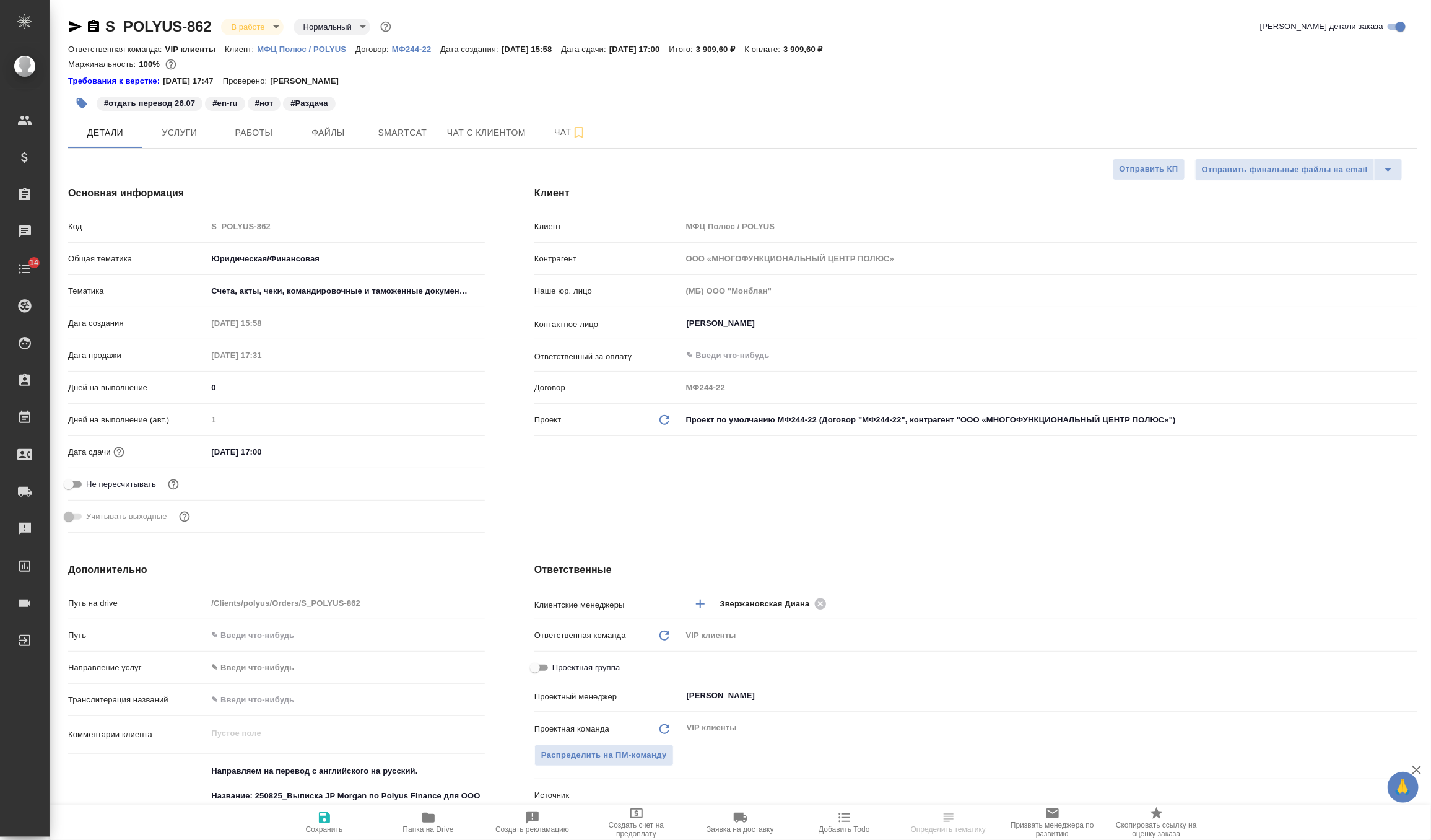
type textarea "x"
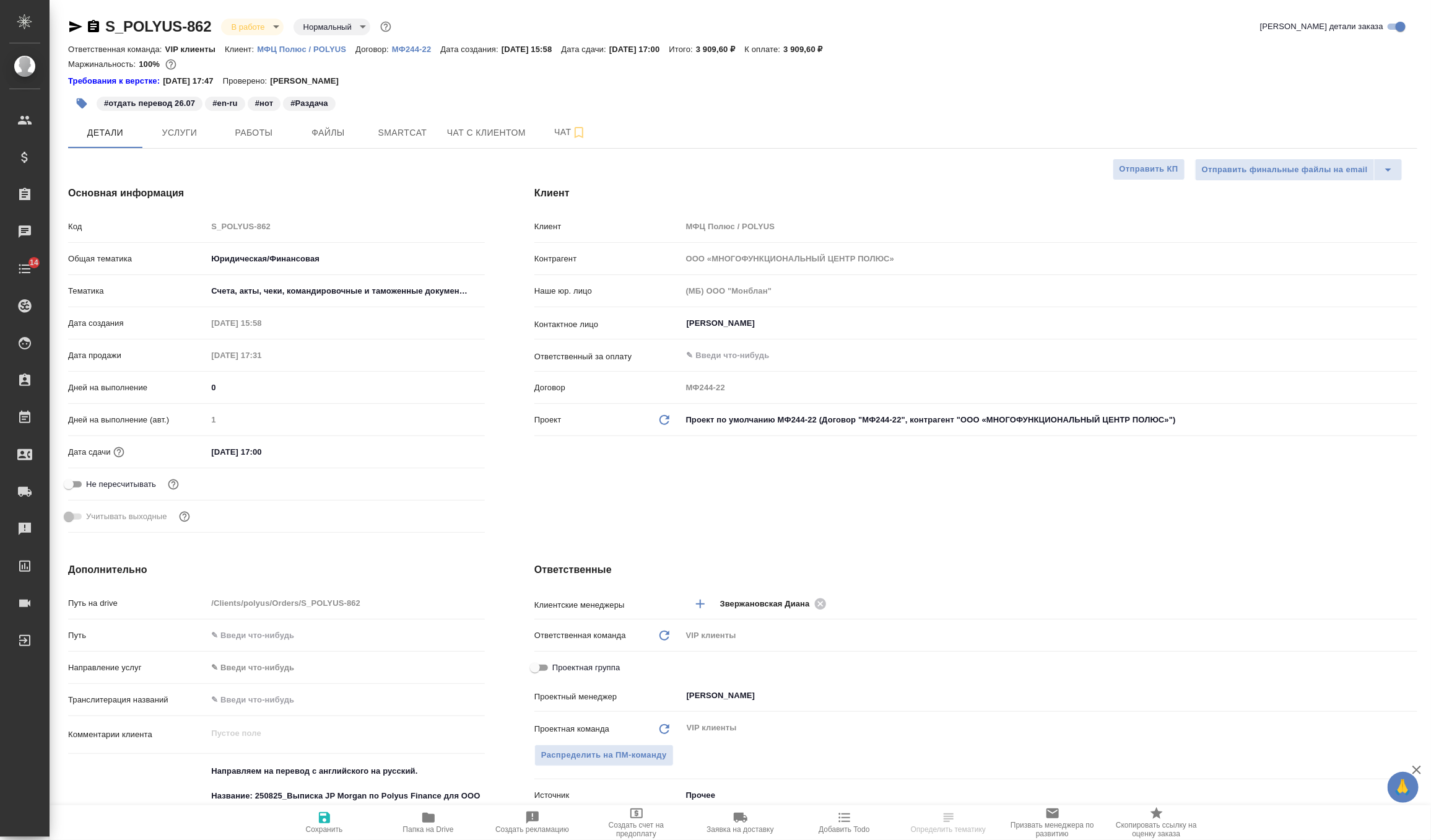
type textarea "x"
click at [378, 292] on body "🙏 .cls-1 fill:#fff; AWATERA Zverzhanovskaya [PERSON_NAME] Спецификации Заказы 0…" at bounding box center [716, 420] width 1431 height 840
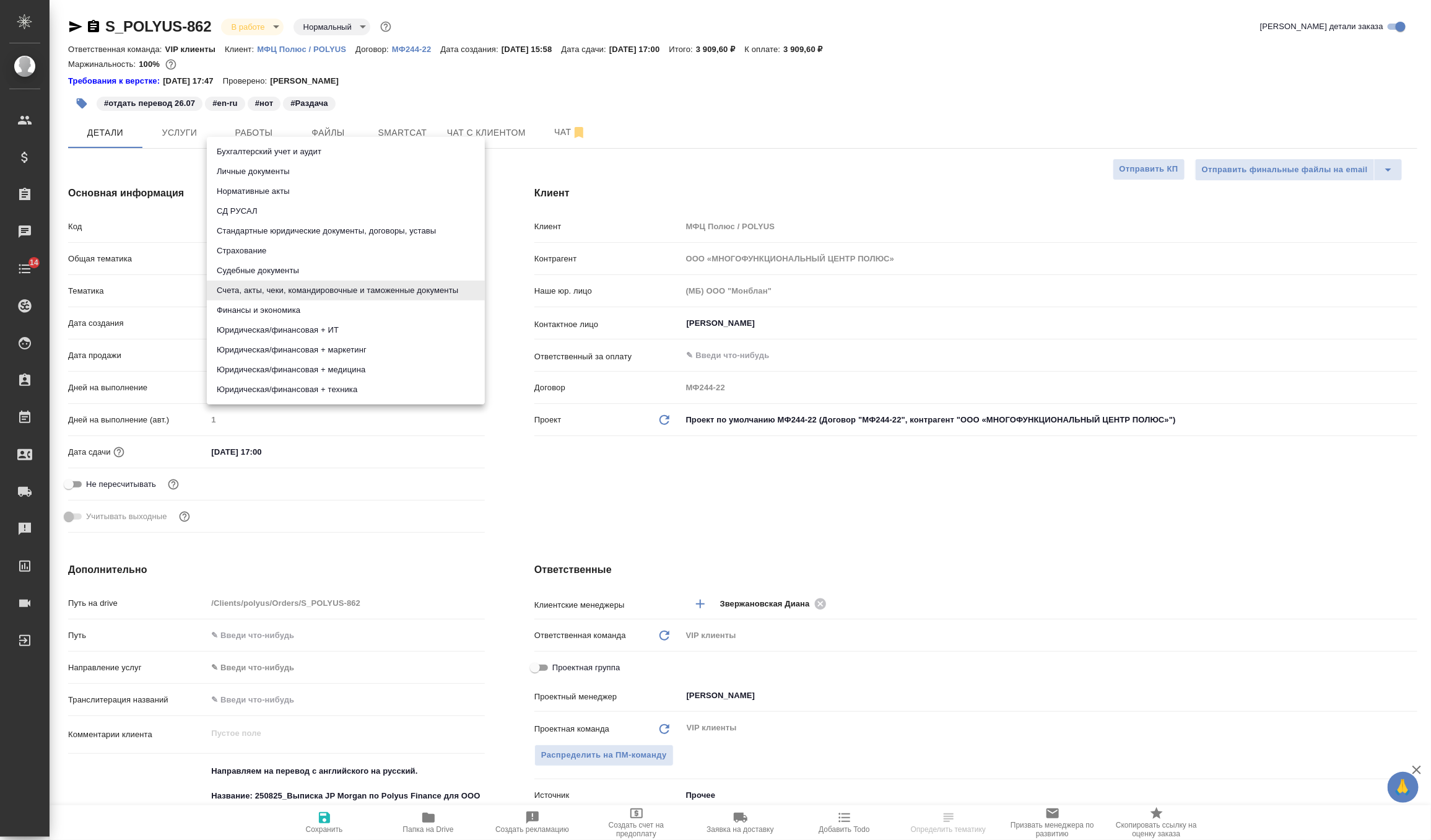
click at [586, 478] on div at bounding box center [716, 420] width 1431 height 840
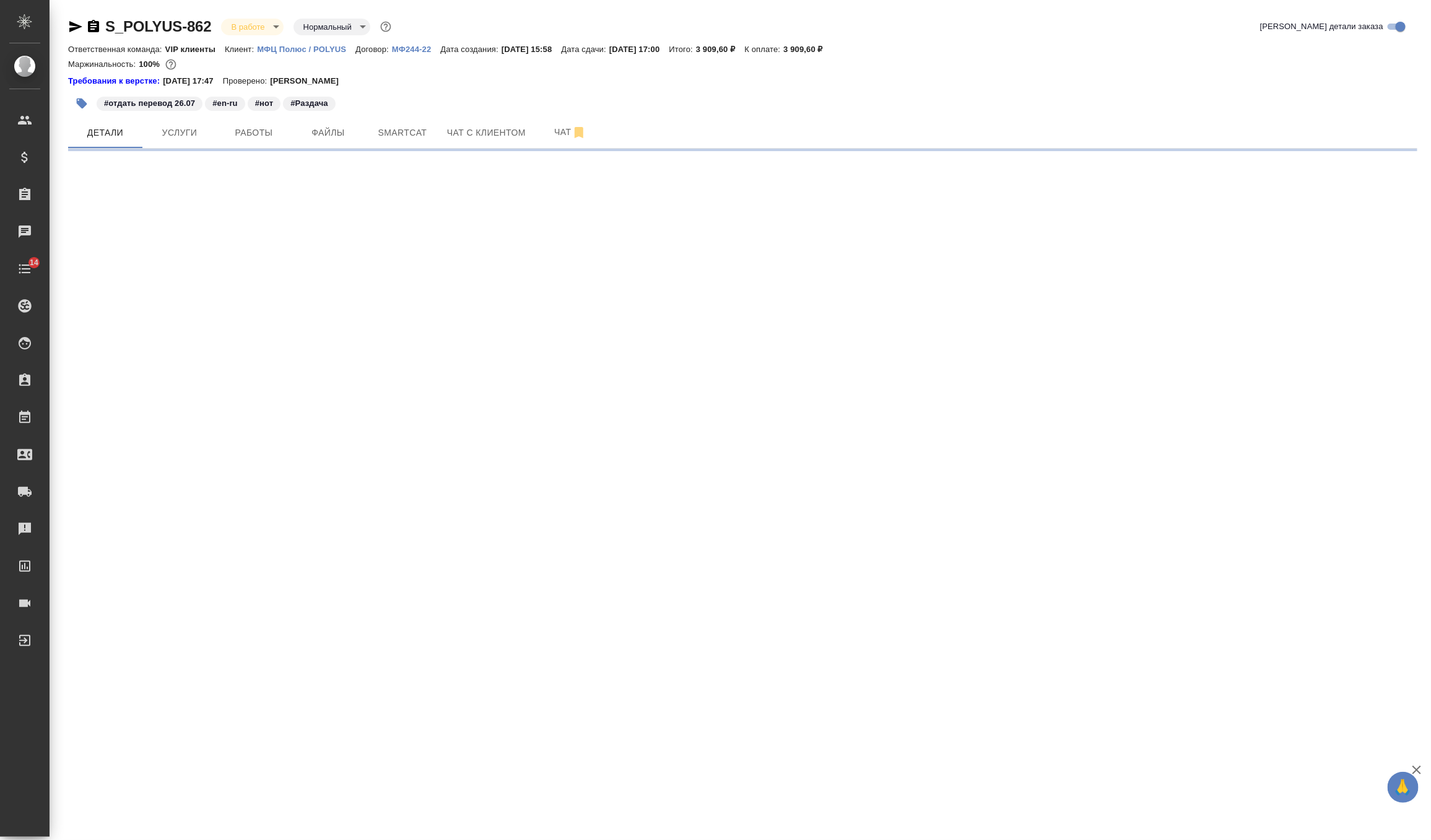
select select "RU"
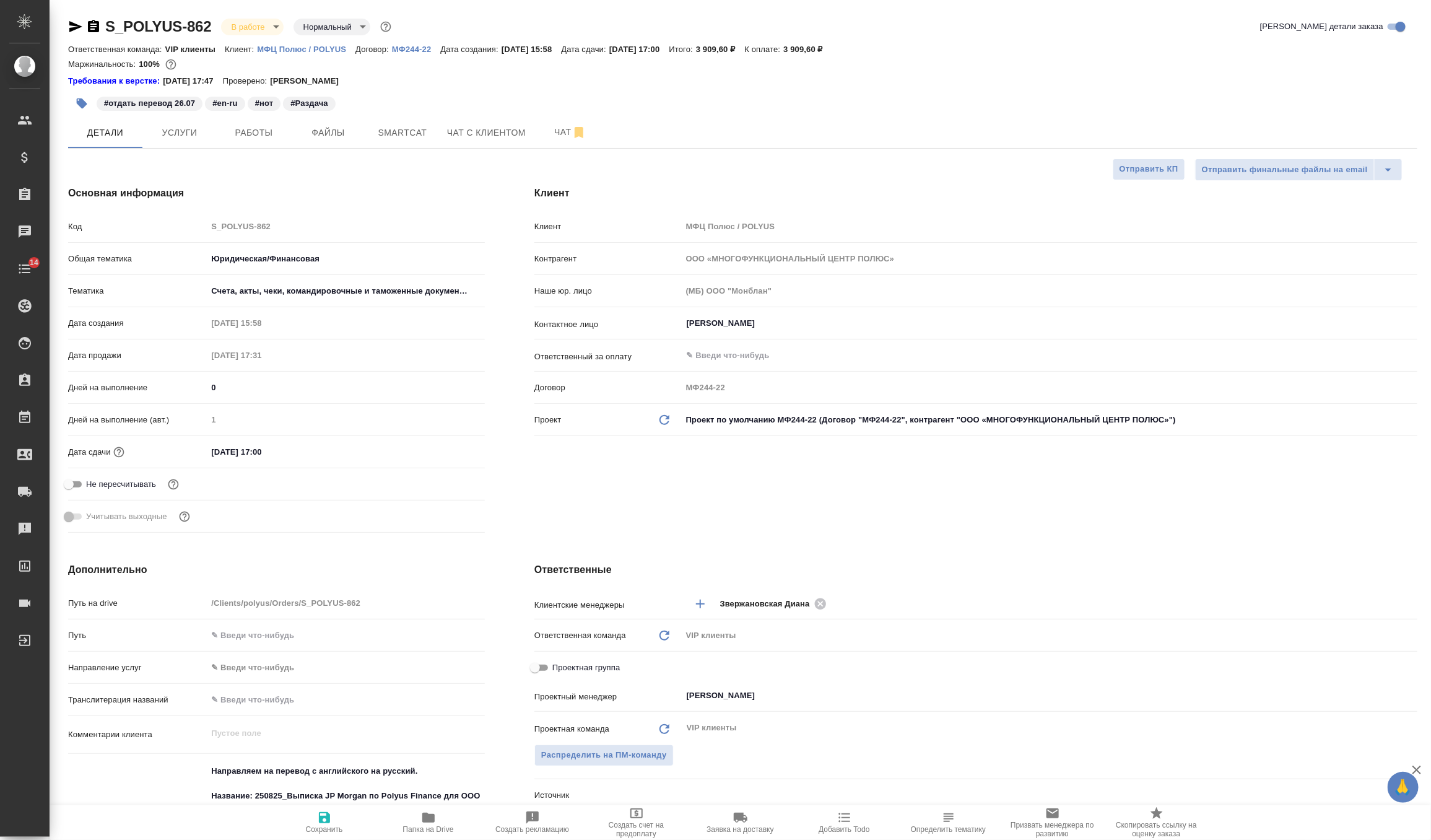
type textarea "x"
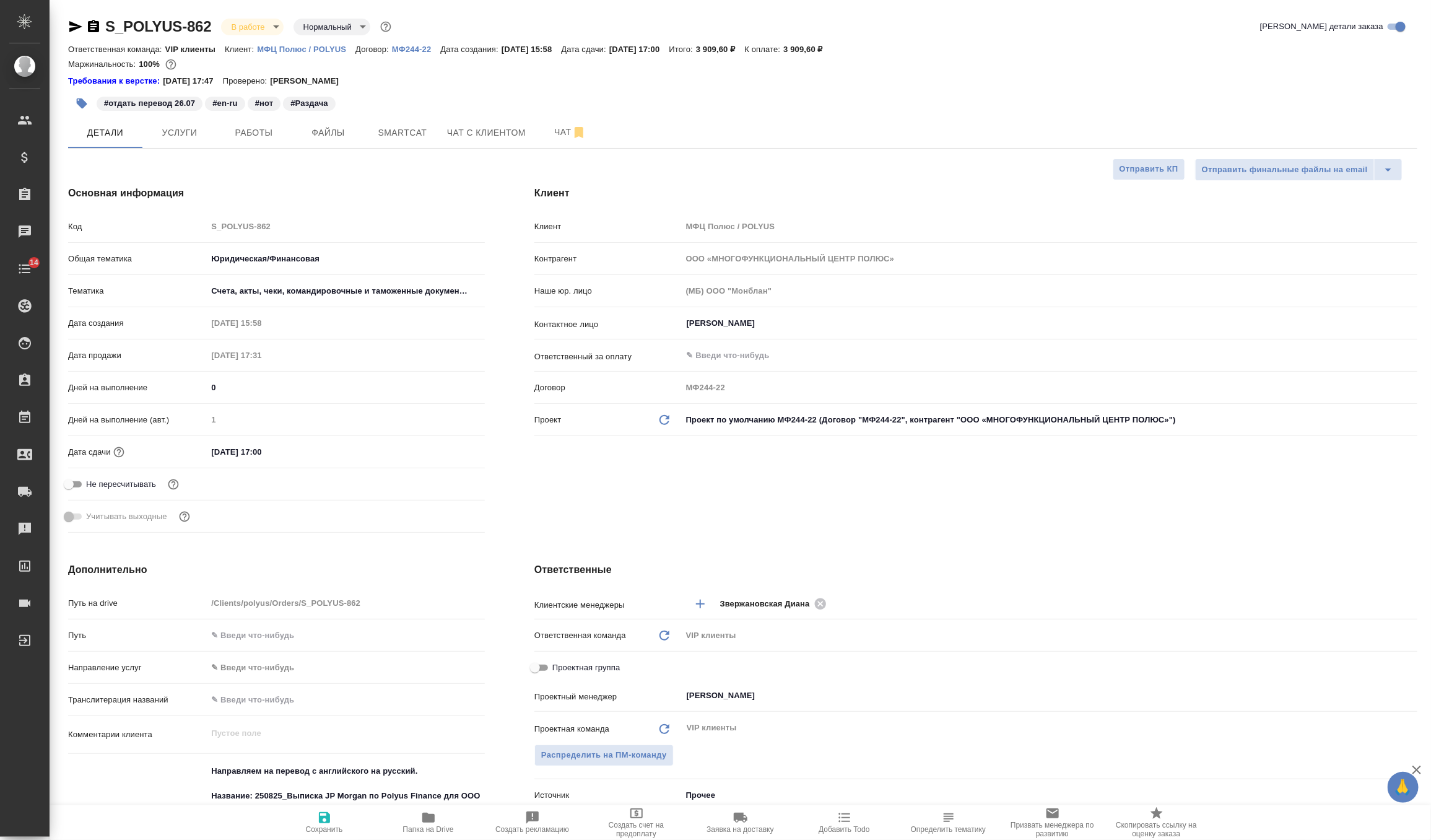
type textarea "x"
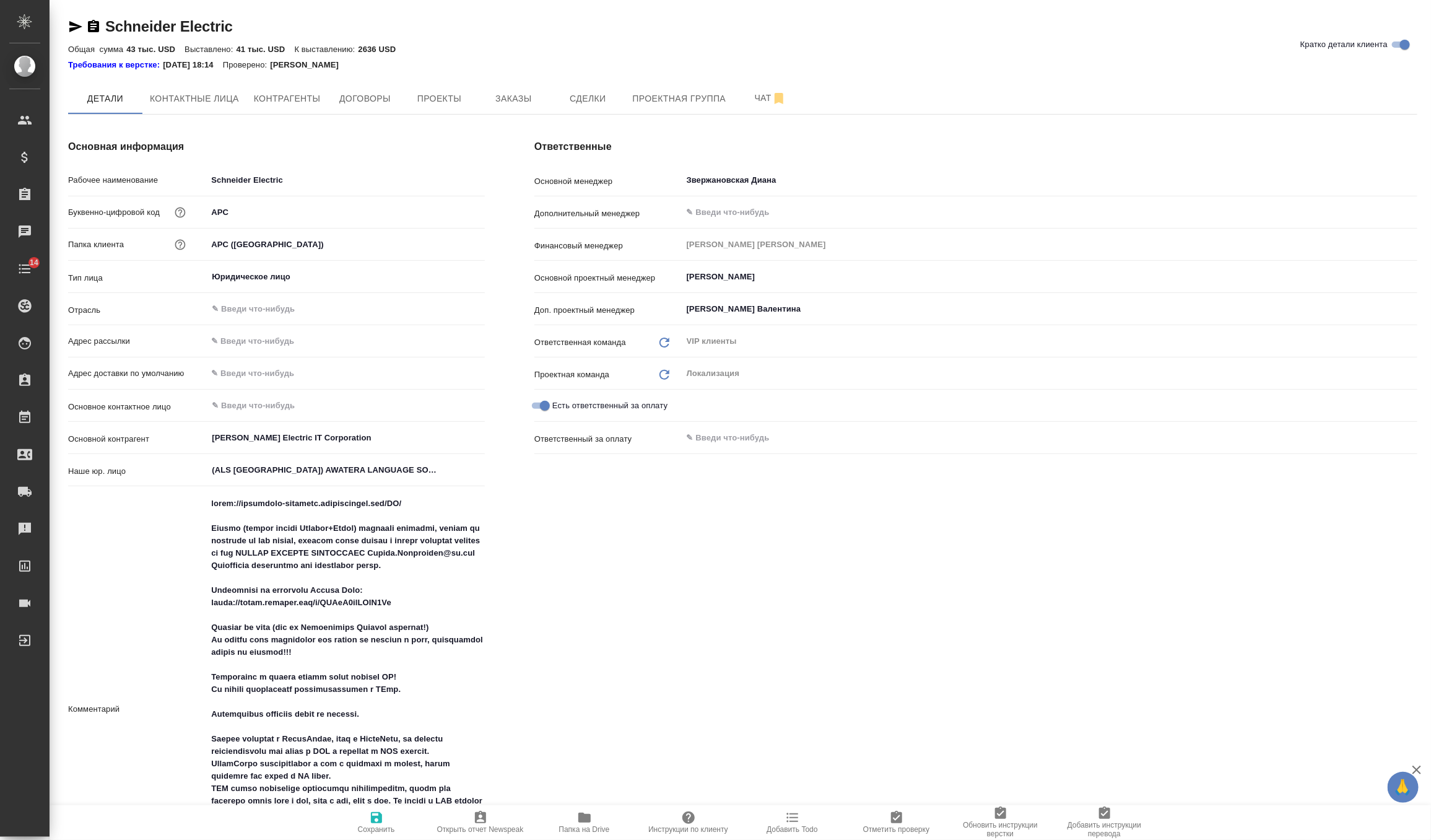
type textarea "x"
click at [529, 96] on span "Заказы" at bounding box center [513, 98] width 59 height 15
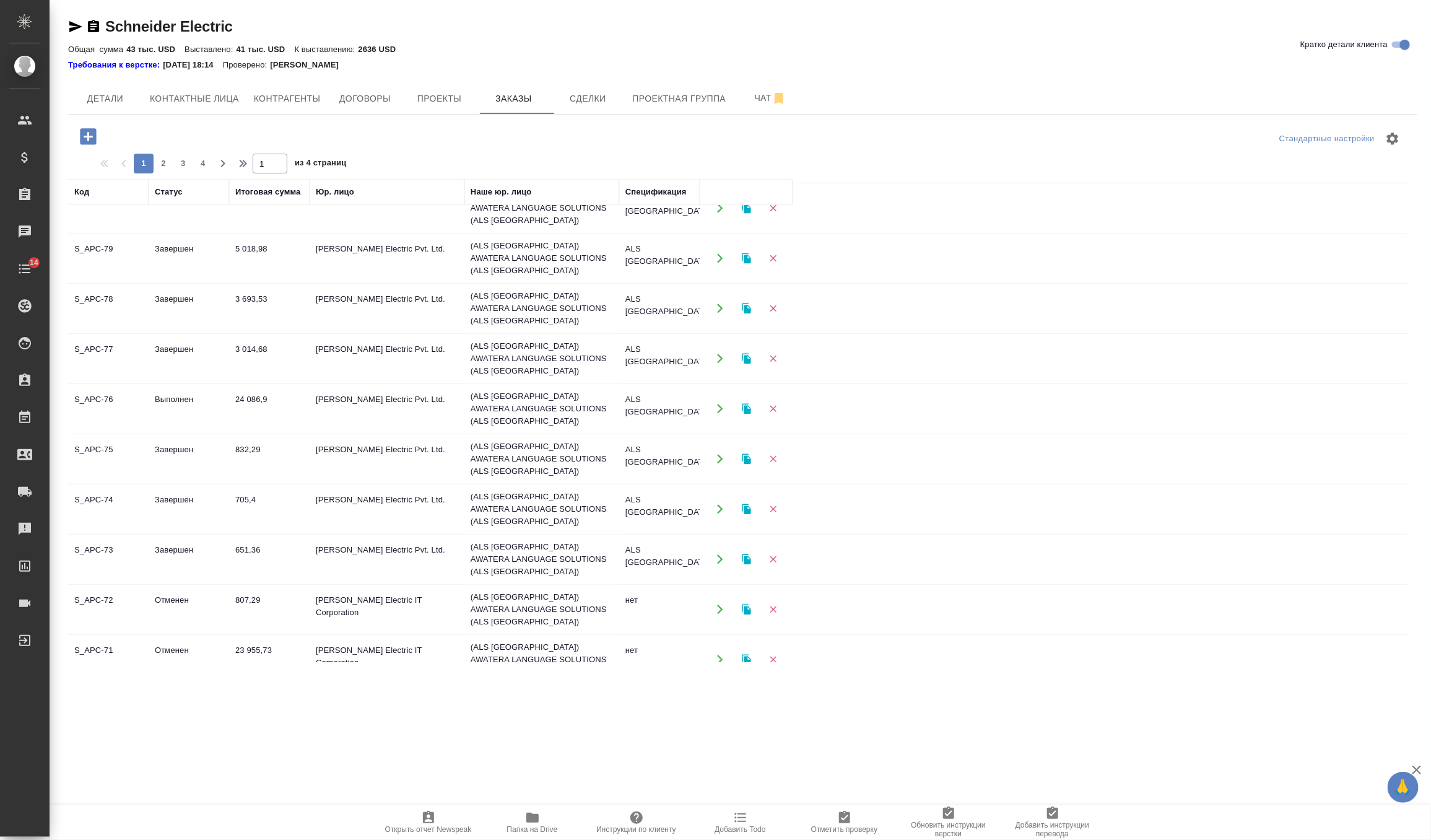
scroll to position [272, 0]
click at [288, 388] on td "24 086,9" at bounding box center [269, 410] width 80 height 43
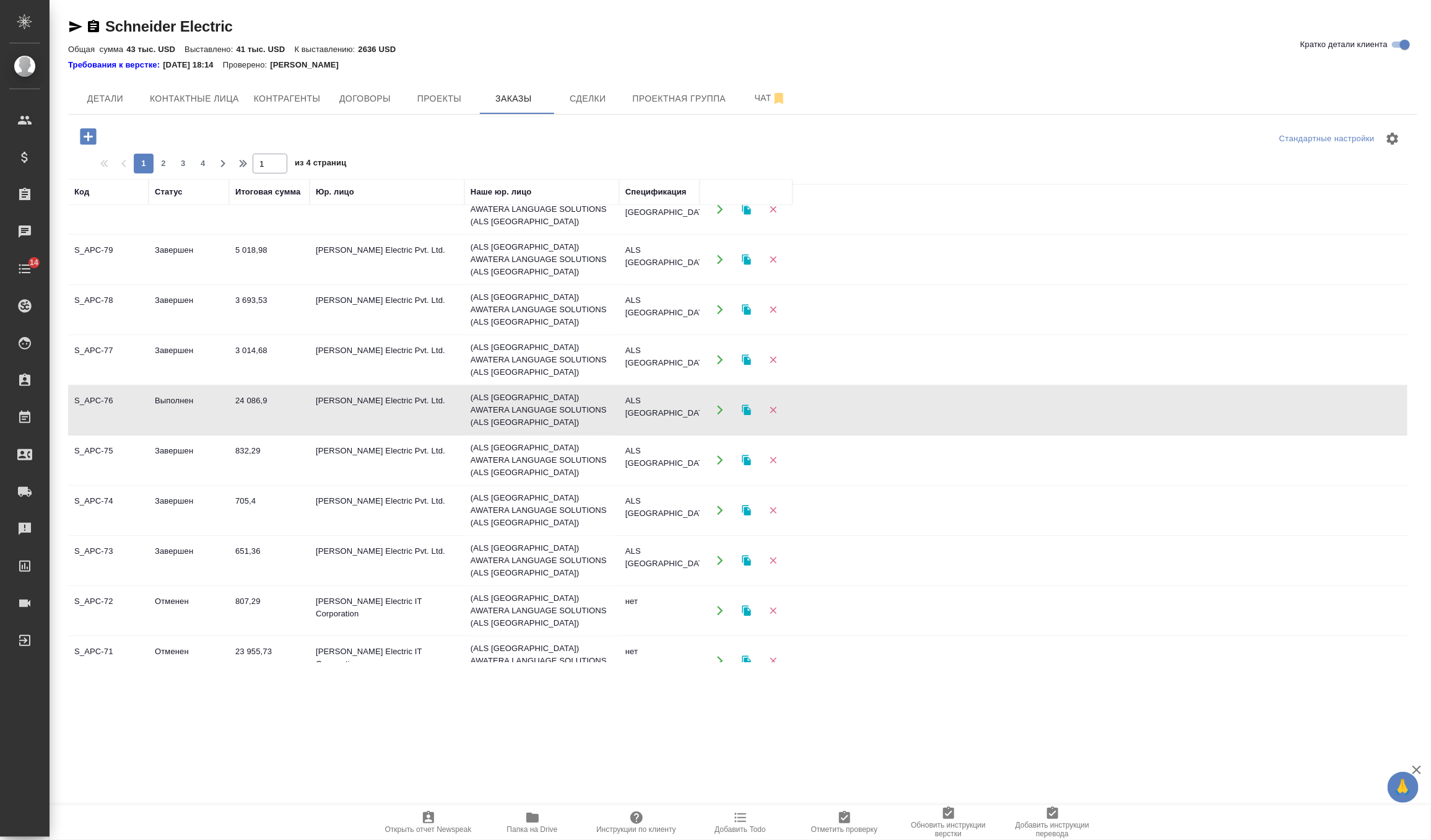
click at [288, 388] on td "24 086,9" at bounding box center [269, 410] width 80 height 43
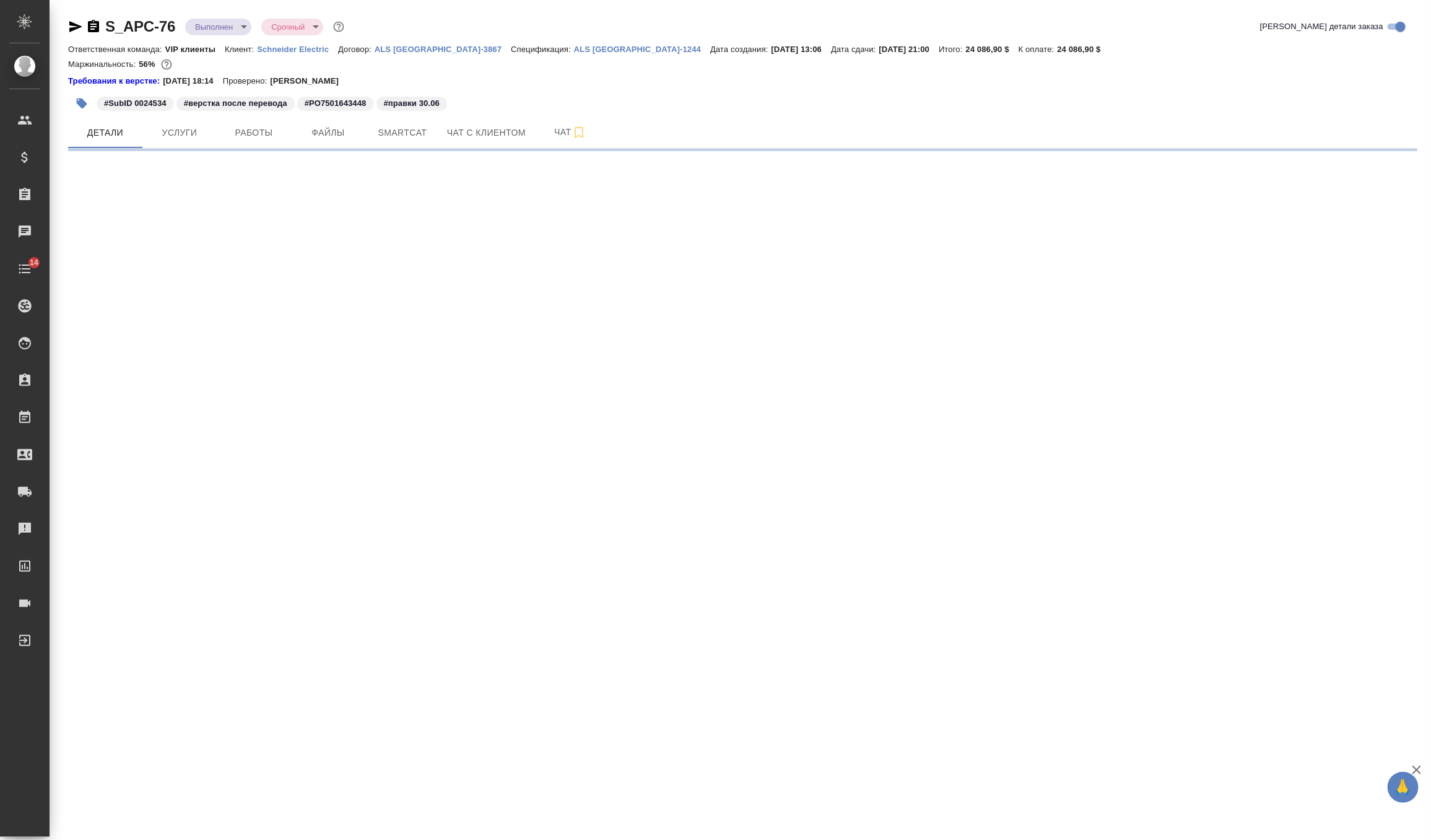
select select "RU"
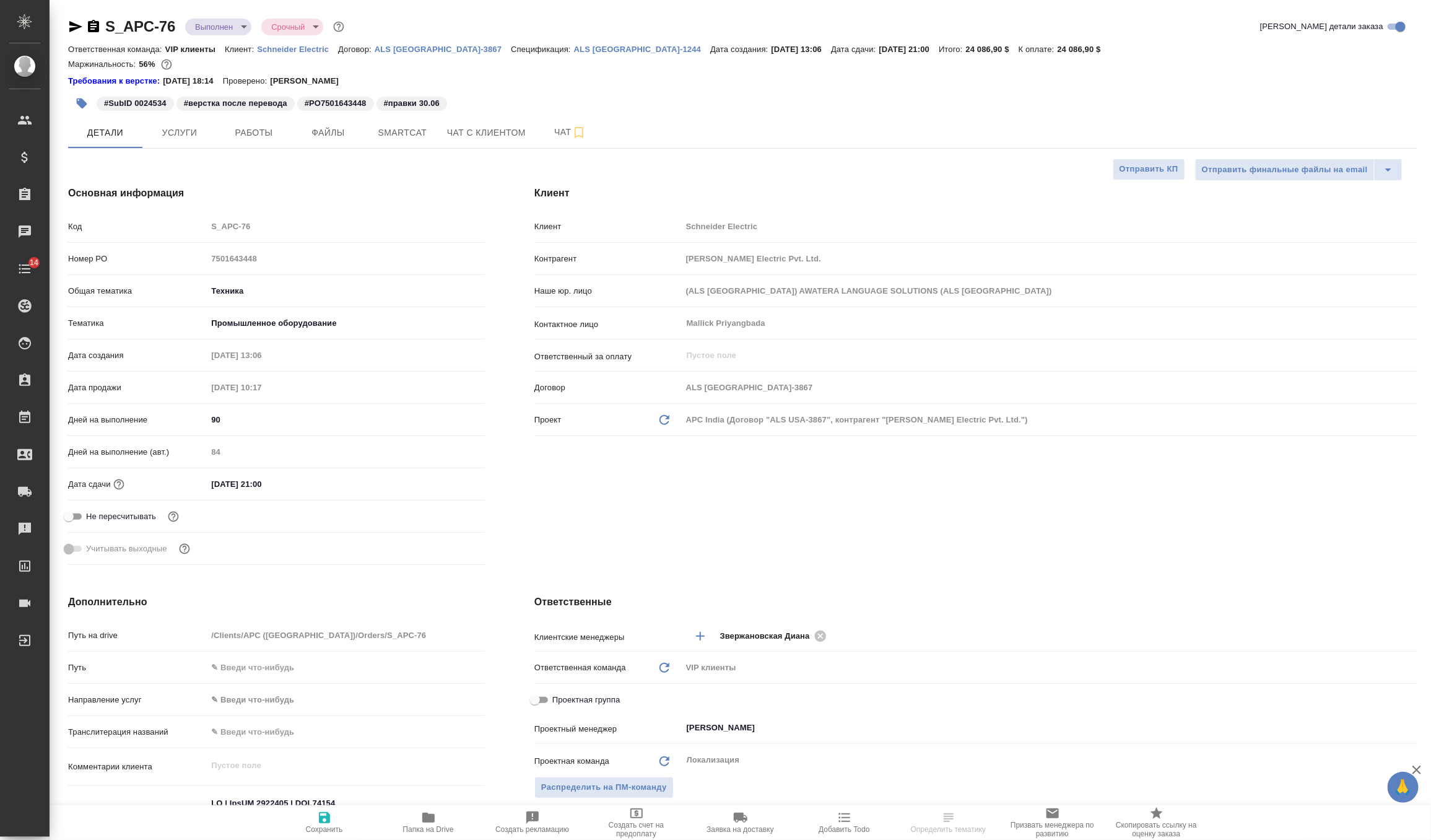
click at [234, 28] on body "🙏 .cls-1 fill:#fff; AWATERA Zverzhanovskaya Diana Клиенты Спецификации Заказы Ч…" at bounding box center [716, 420] width 1431 height 840
type textarea "x"
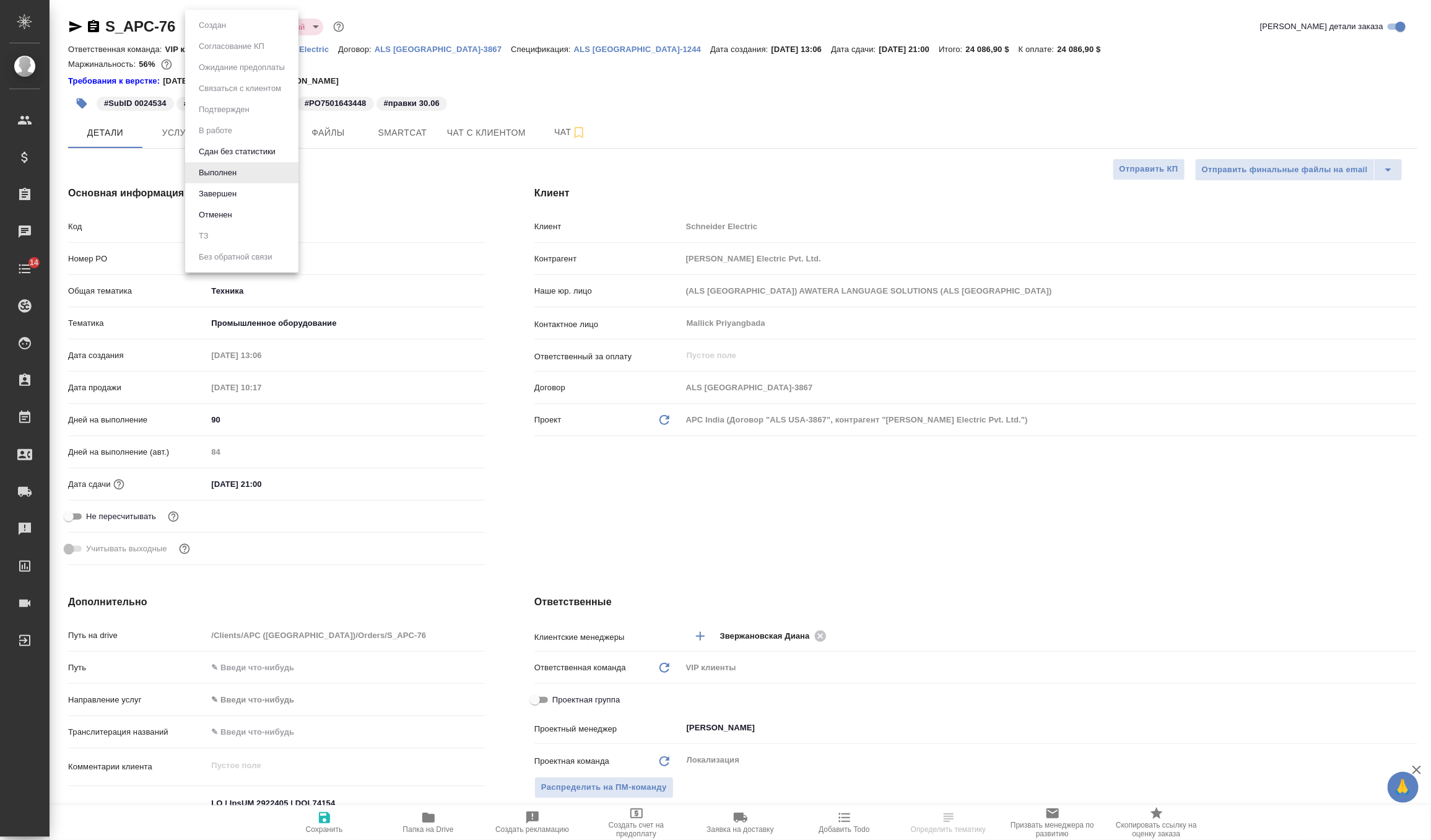
type textarea "x"
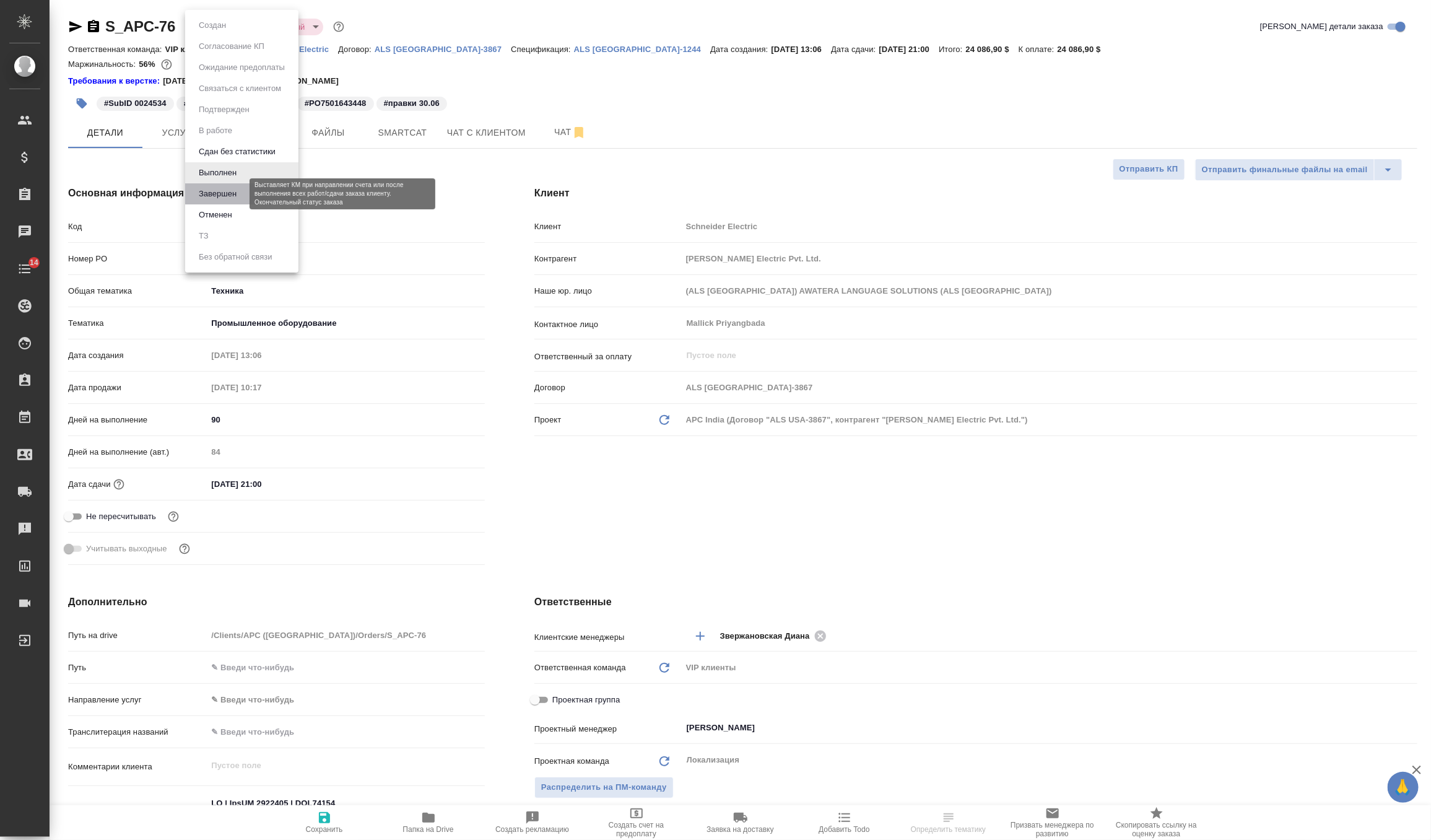
click at [225, 195] on button "Завершен" at bounding box center [217, 193] width 45 height 14
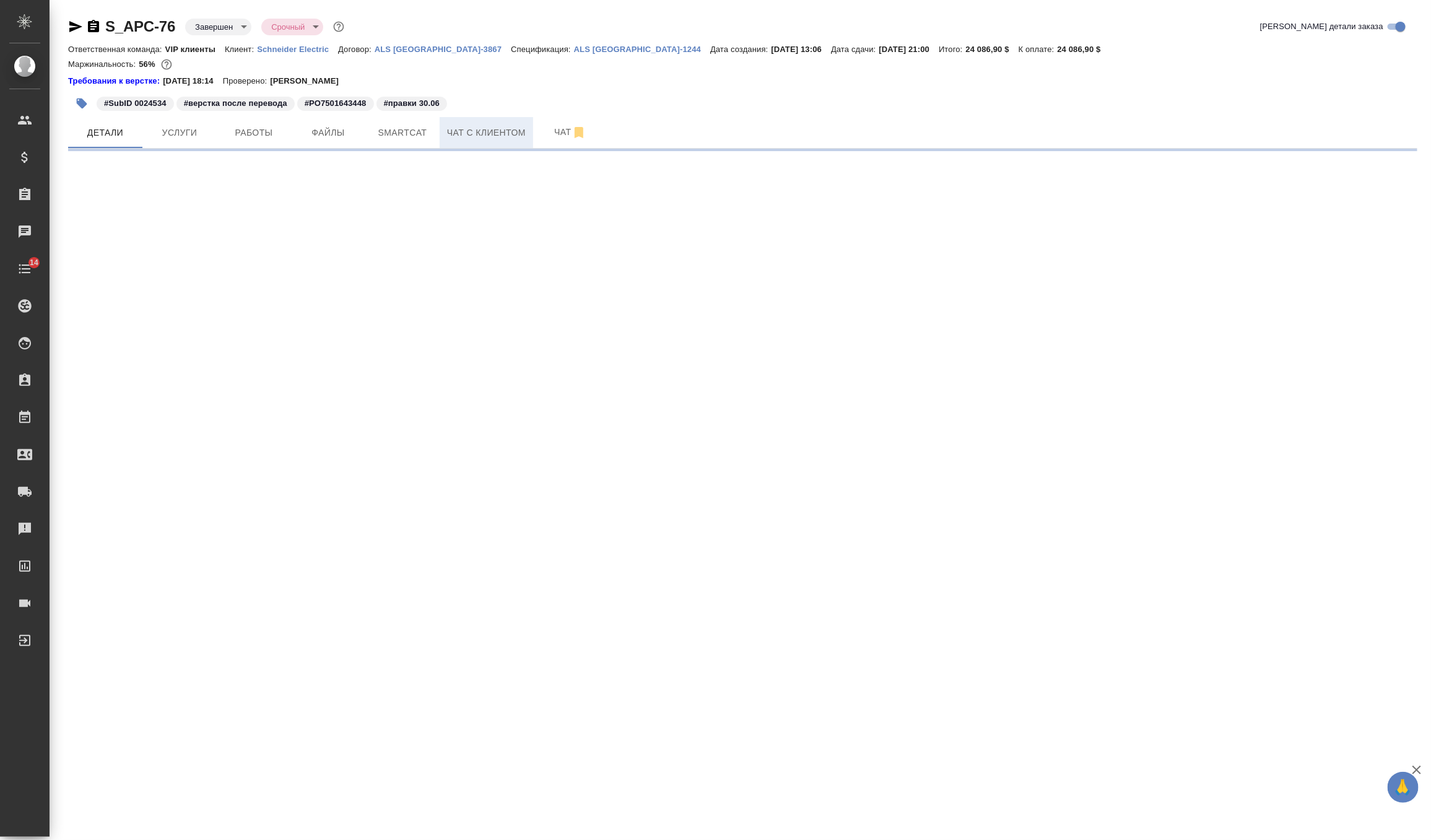
select select "RU"
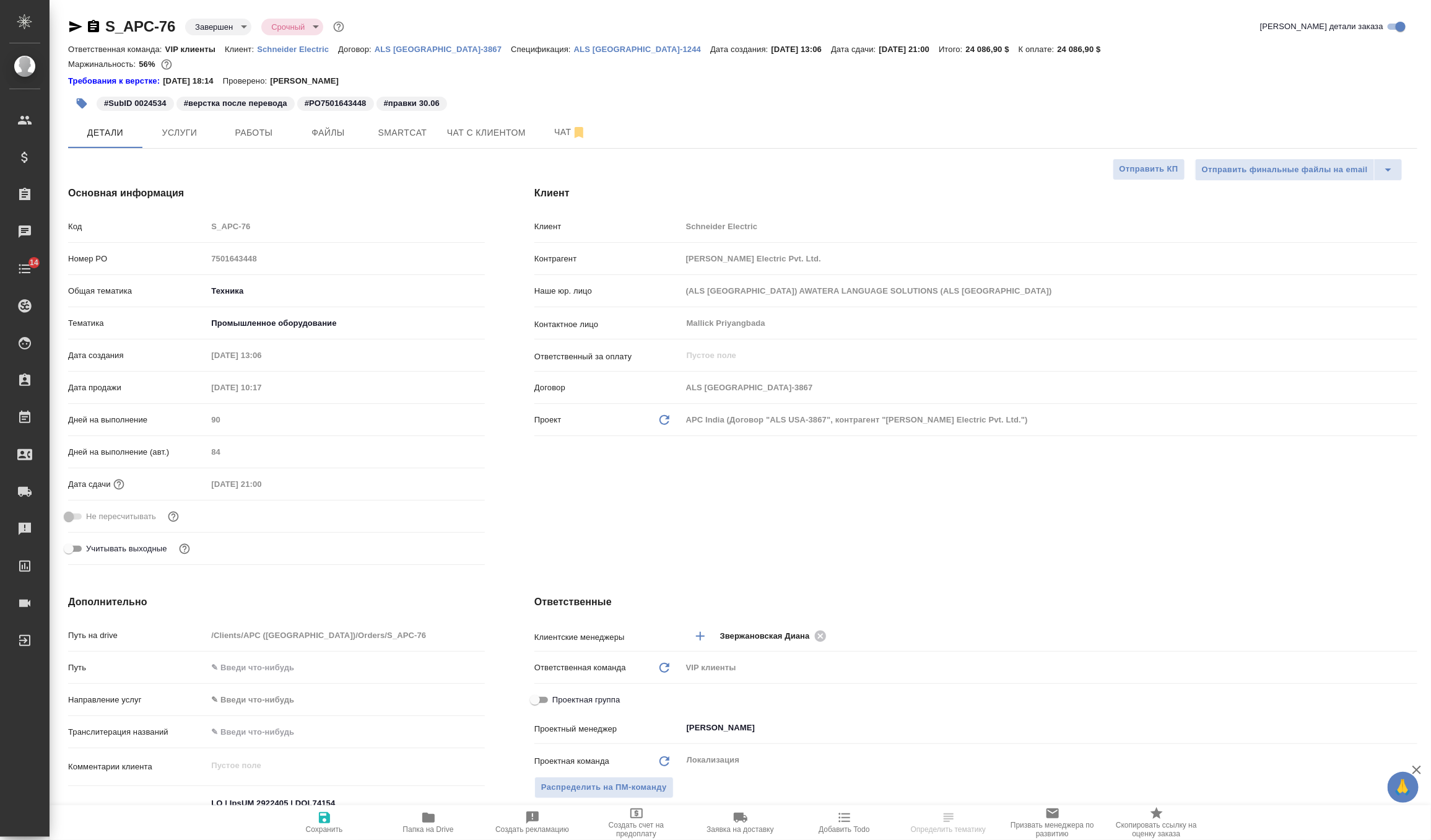
type textarea "x"
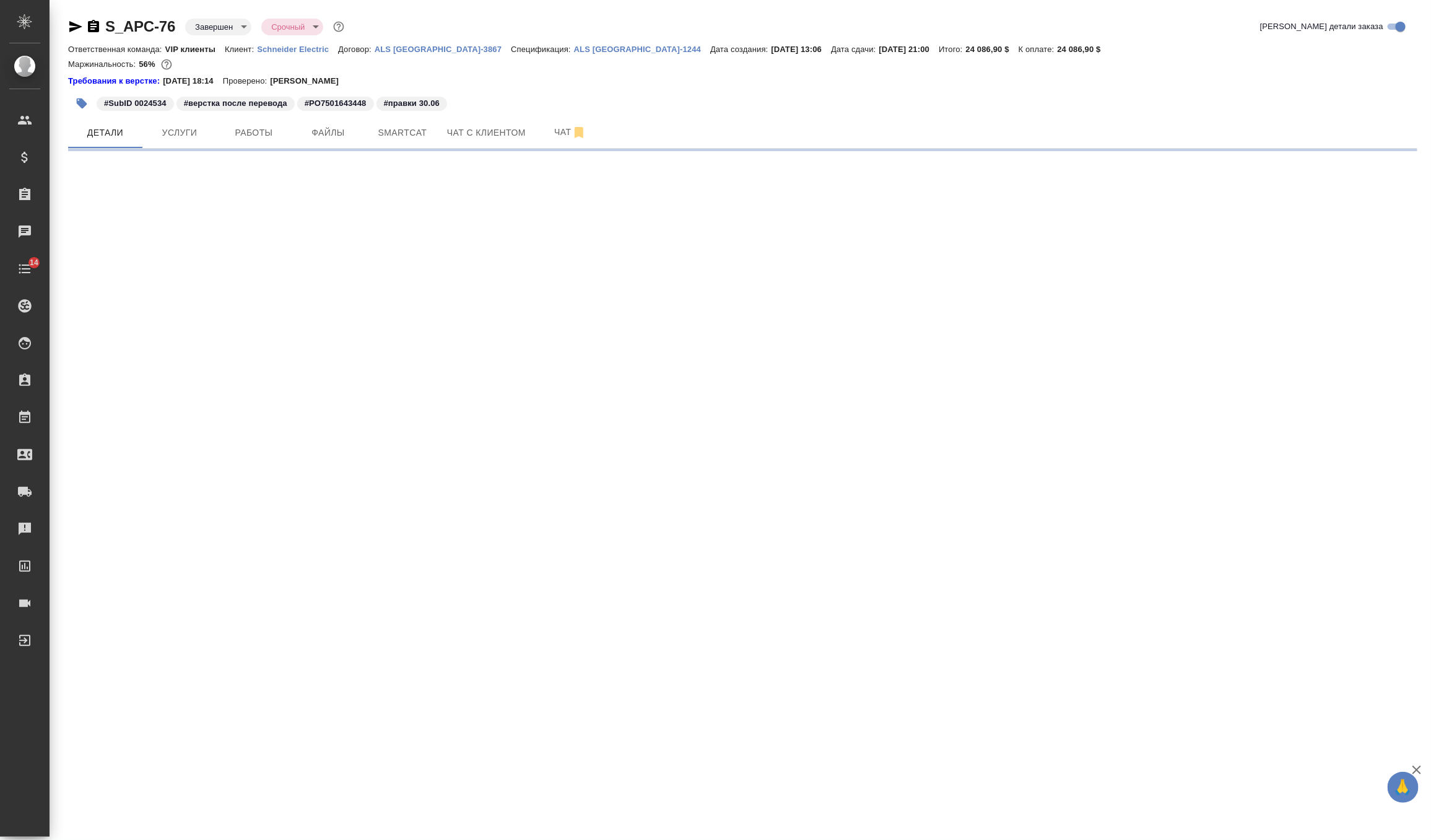
select select "RU"
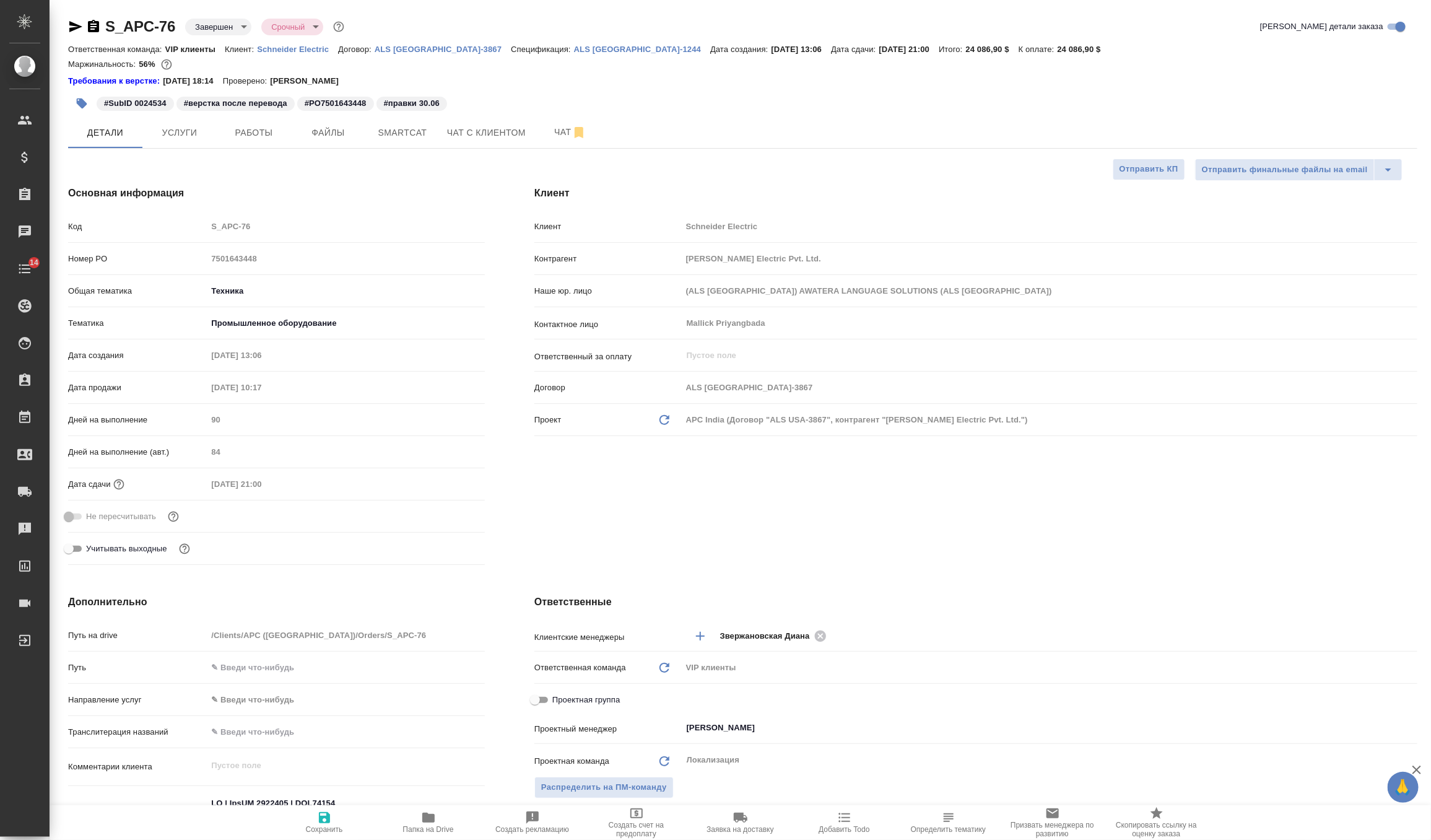
type textarea "x"
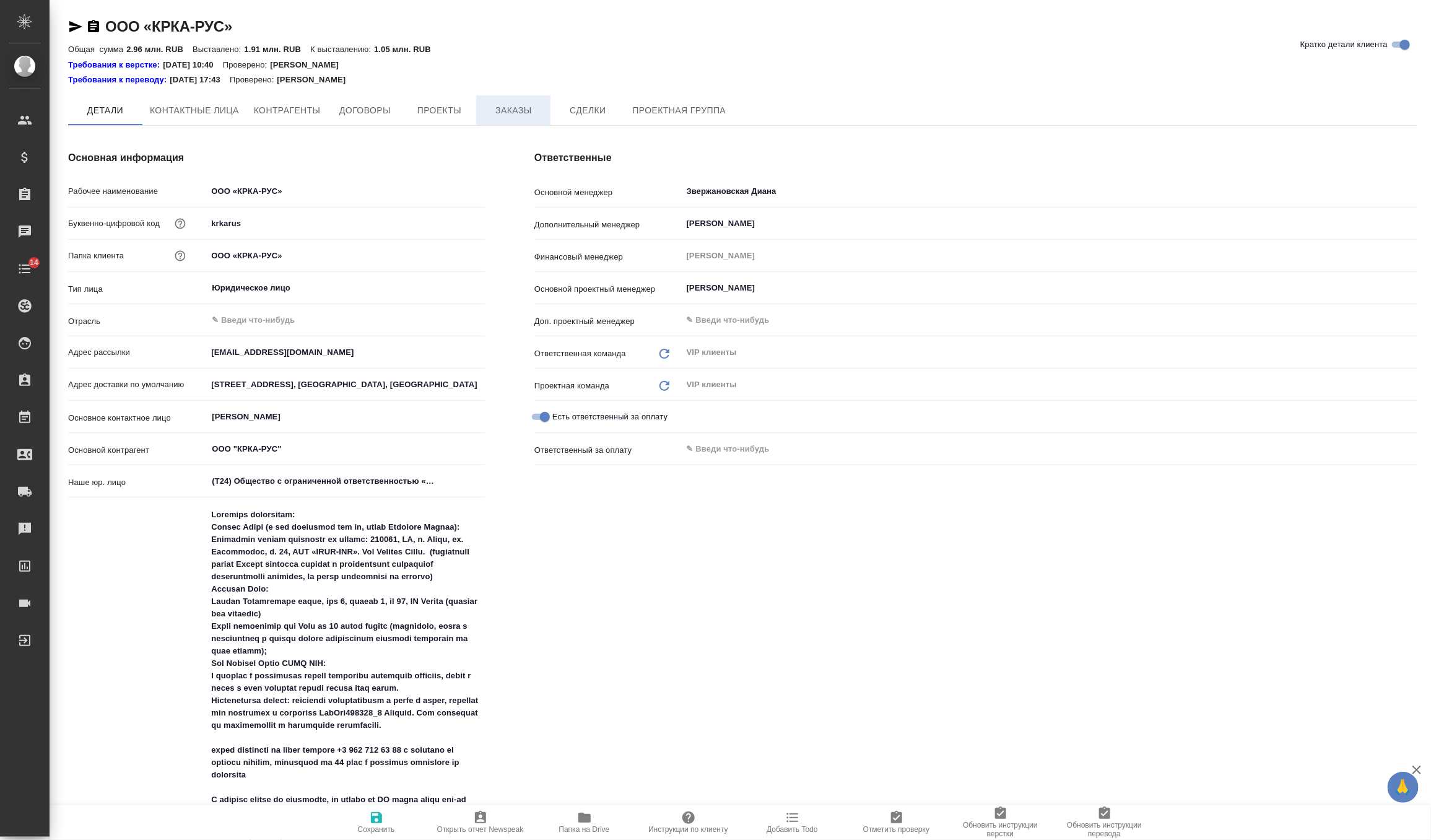
click at [507, 119] on button "Заказы" at bounding box center [513, 110] width 75 height 30
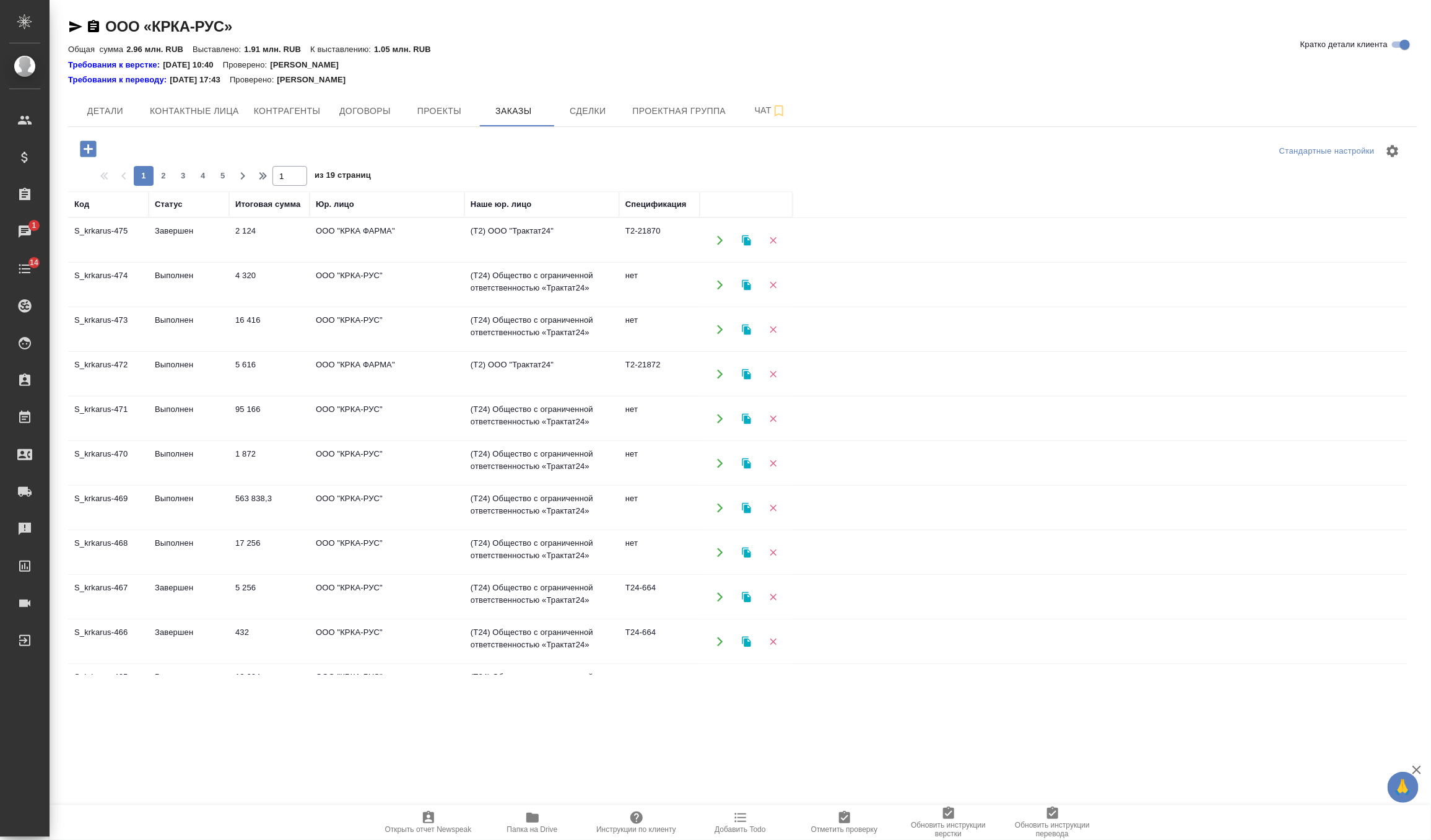
click at [230, 368] on td "5 616" at bounding box center [269, 374] width 80 height 43
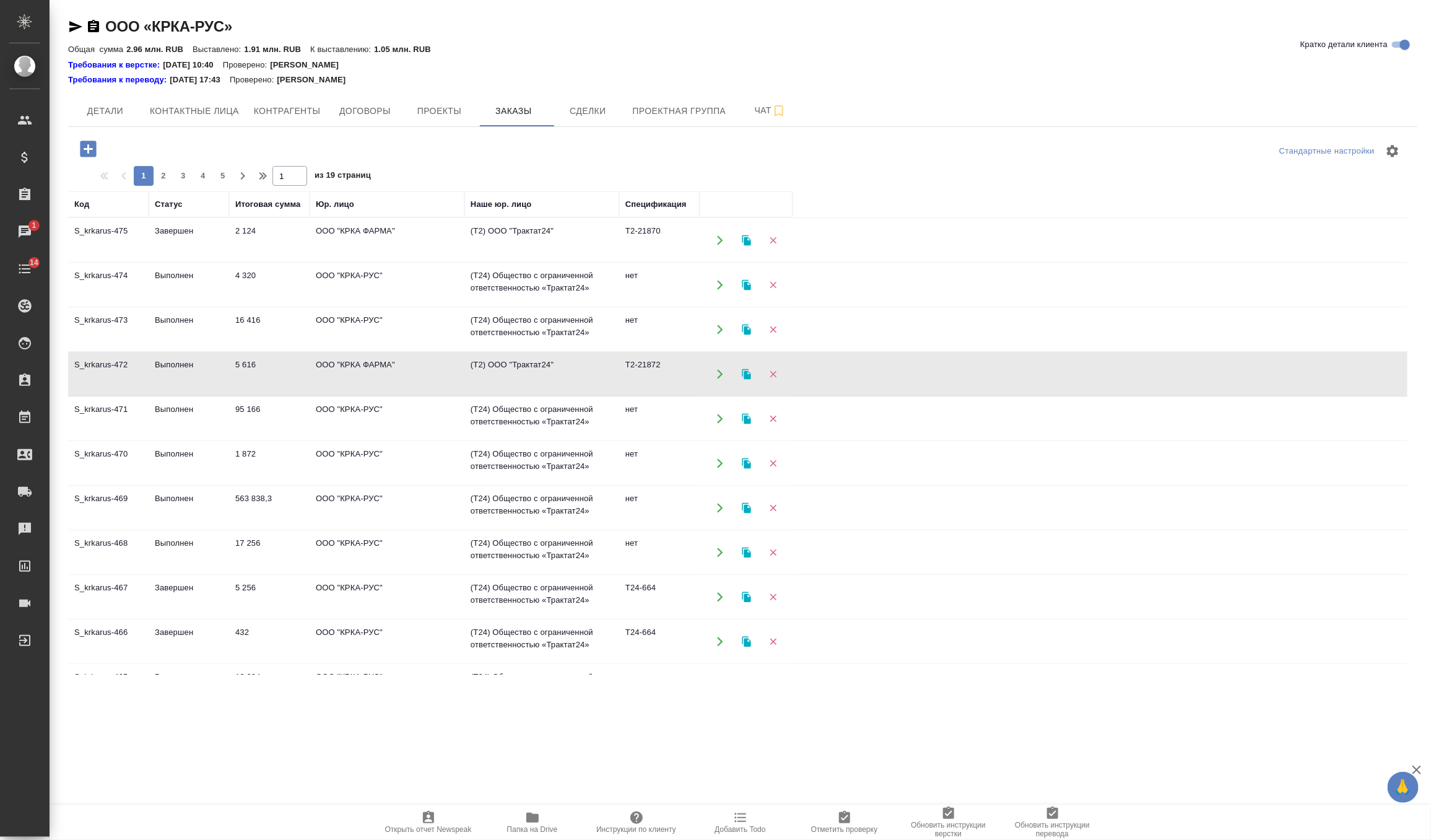
click at [230, 368] on td "5 616" at bounding box center [269, 374] width 80 height 43
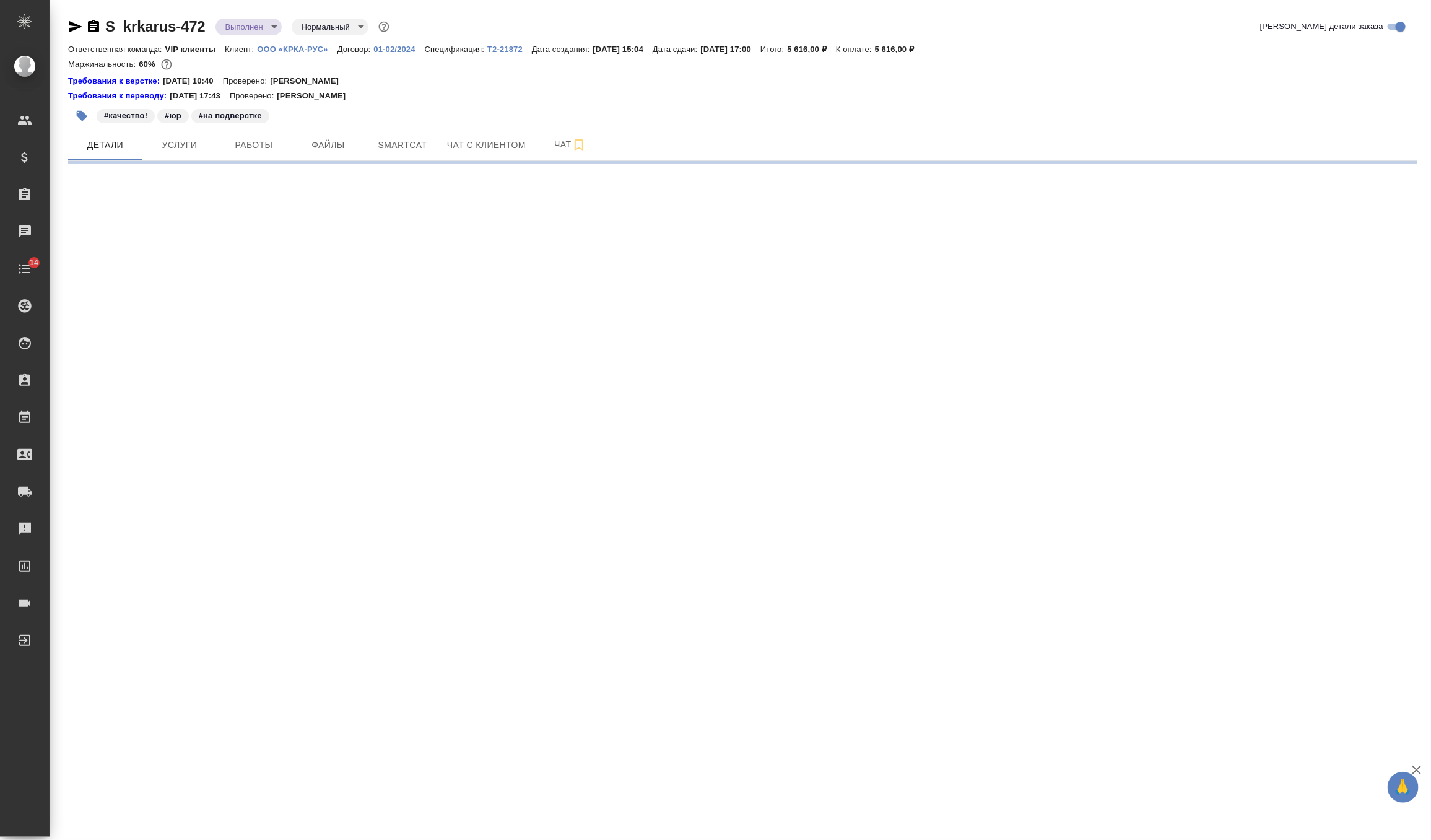
select select "RU"
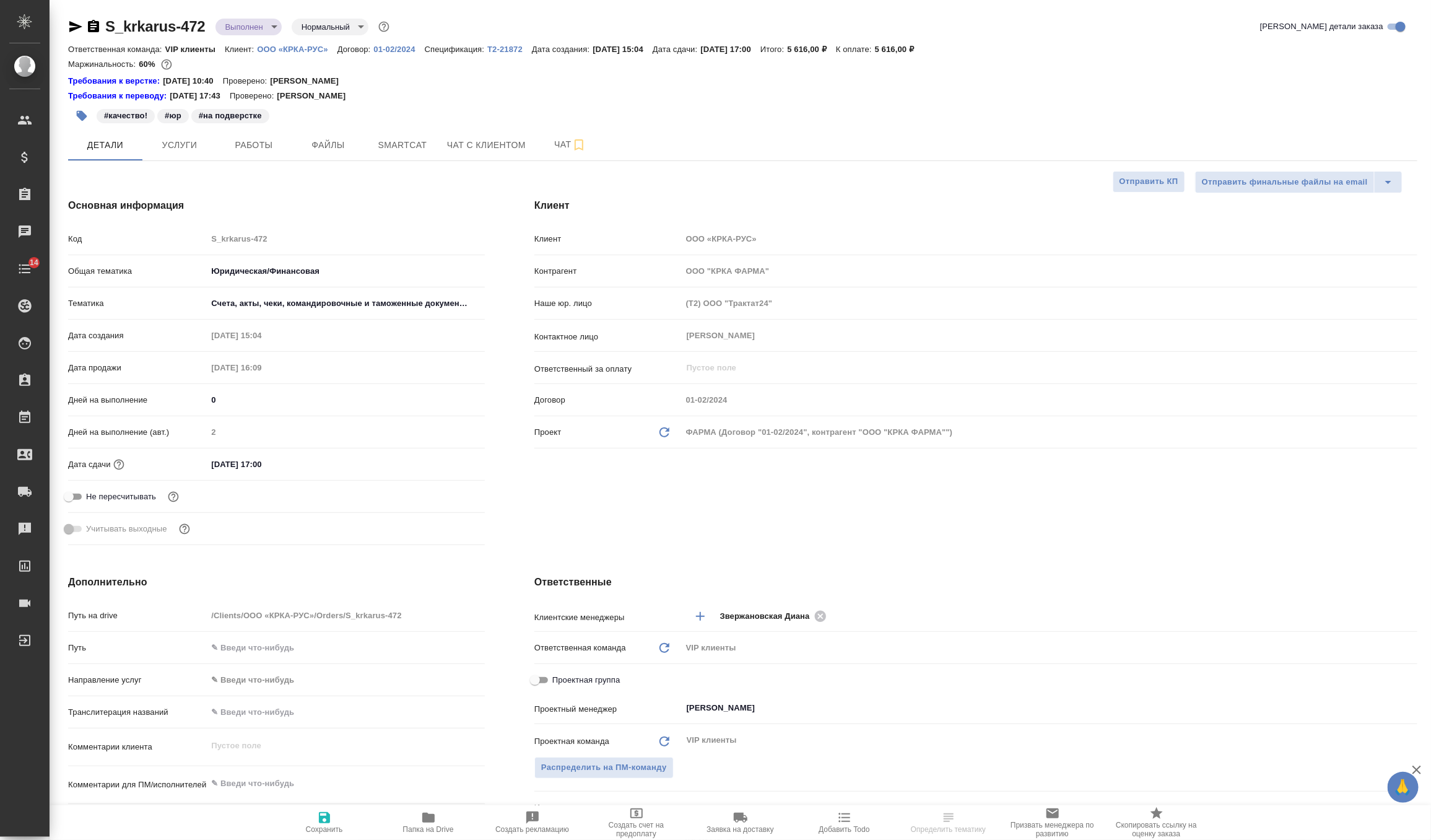
type textarea "x"
click at [270, 29] on body "🙏 .cls-1 fill:#fff; AWATERA Zverzhanovskaya [PERSON_NAME] Спецификации Заказы Ч…" at bounding box center [716, 420] width 1431 height 840
type textarea "x"
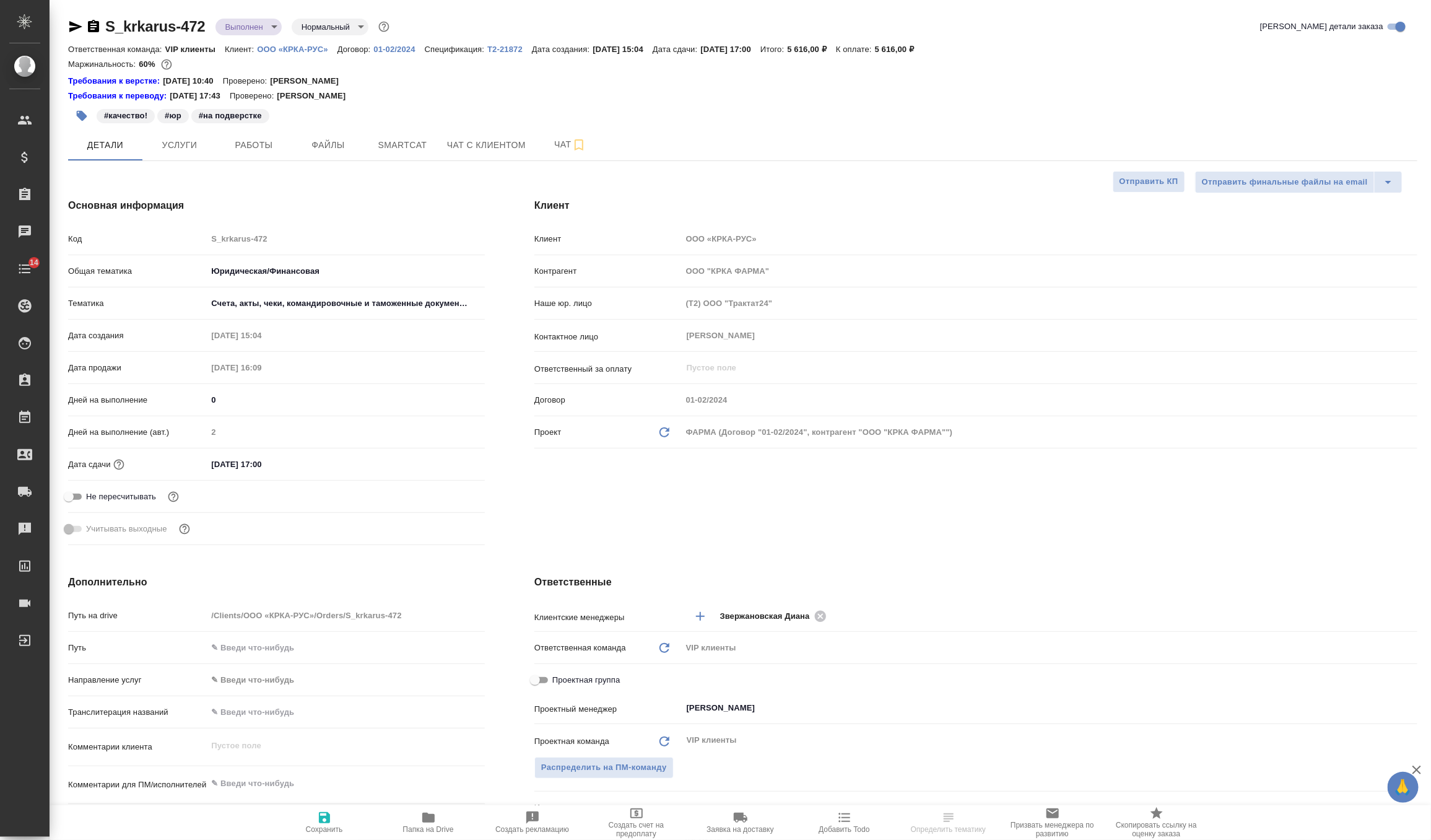
type textarea "x"
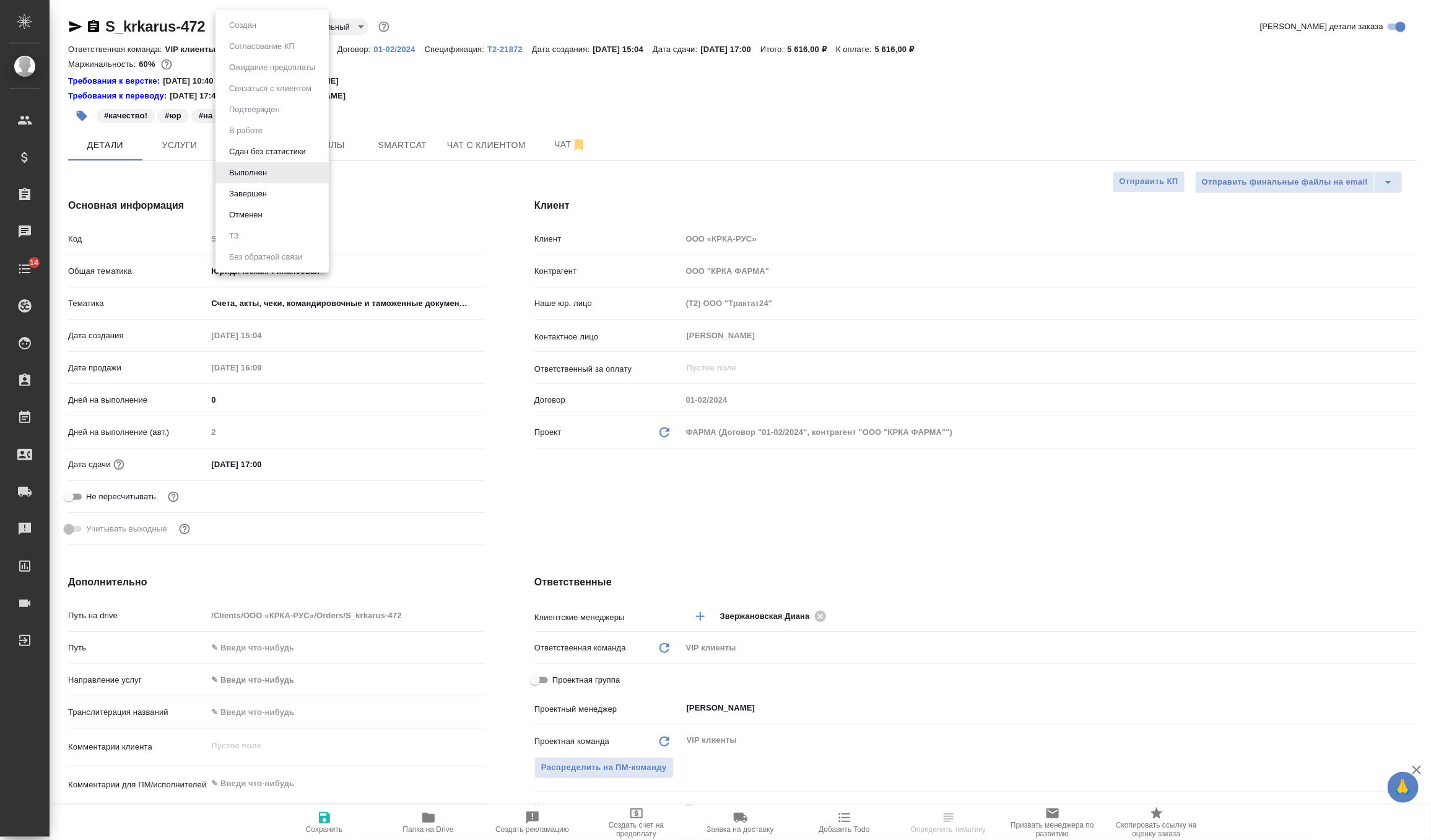
click at [259, 191] on button "Завершен" at bounding box center [248, 193] width 45 height 14
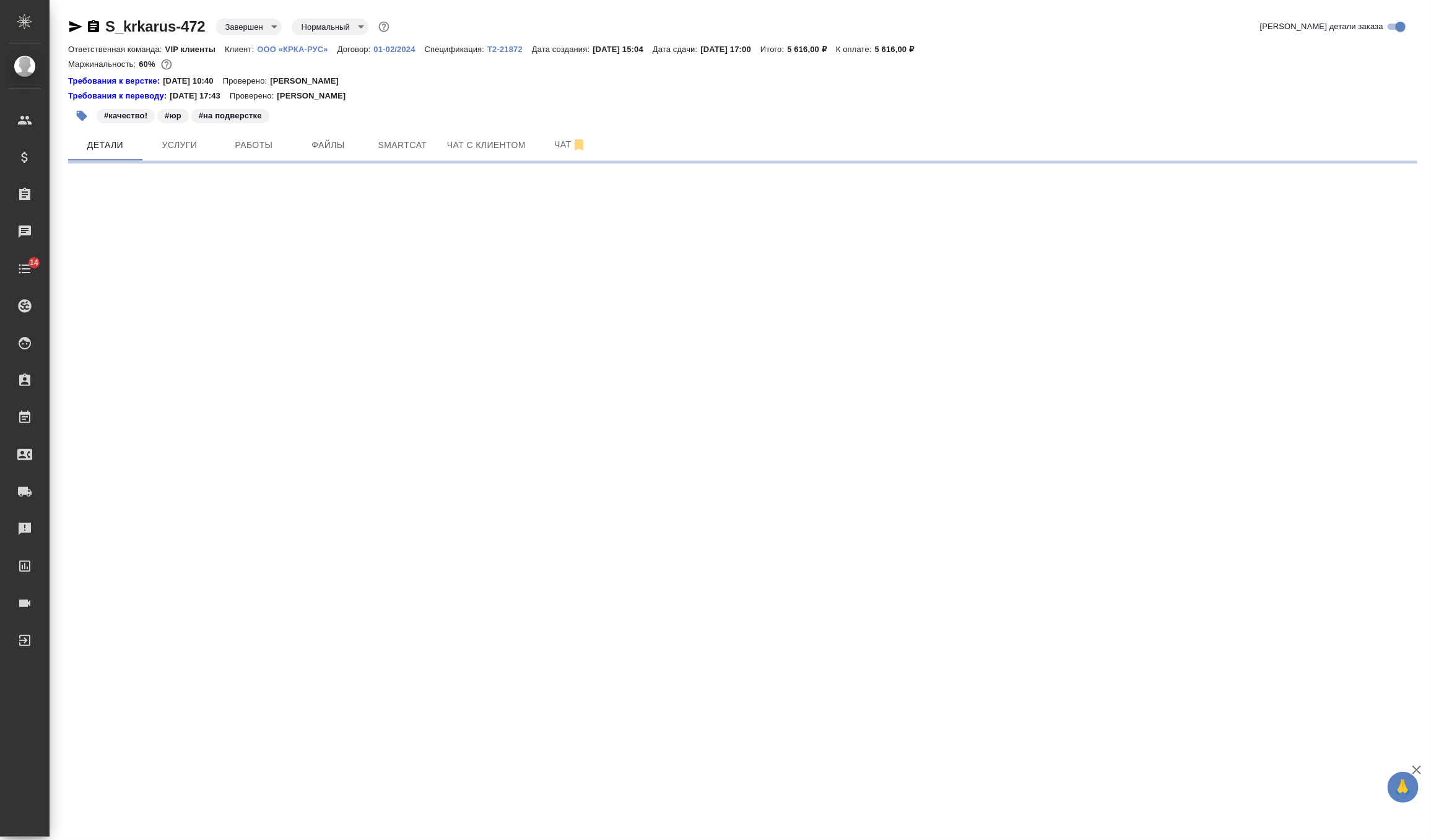
select select "RU"
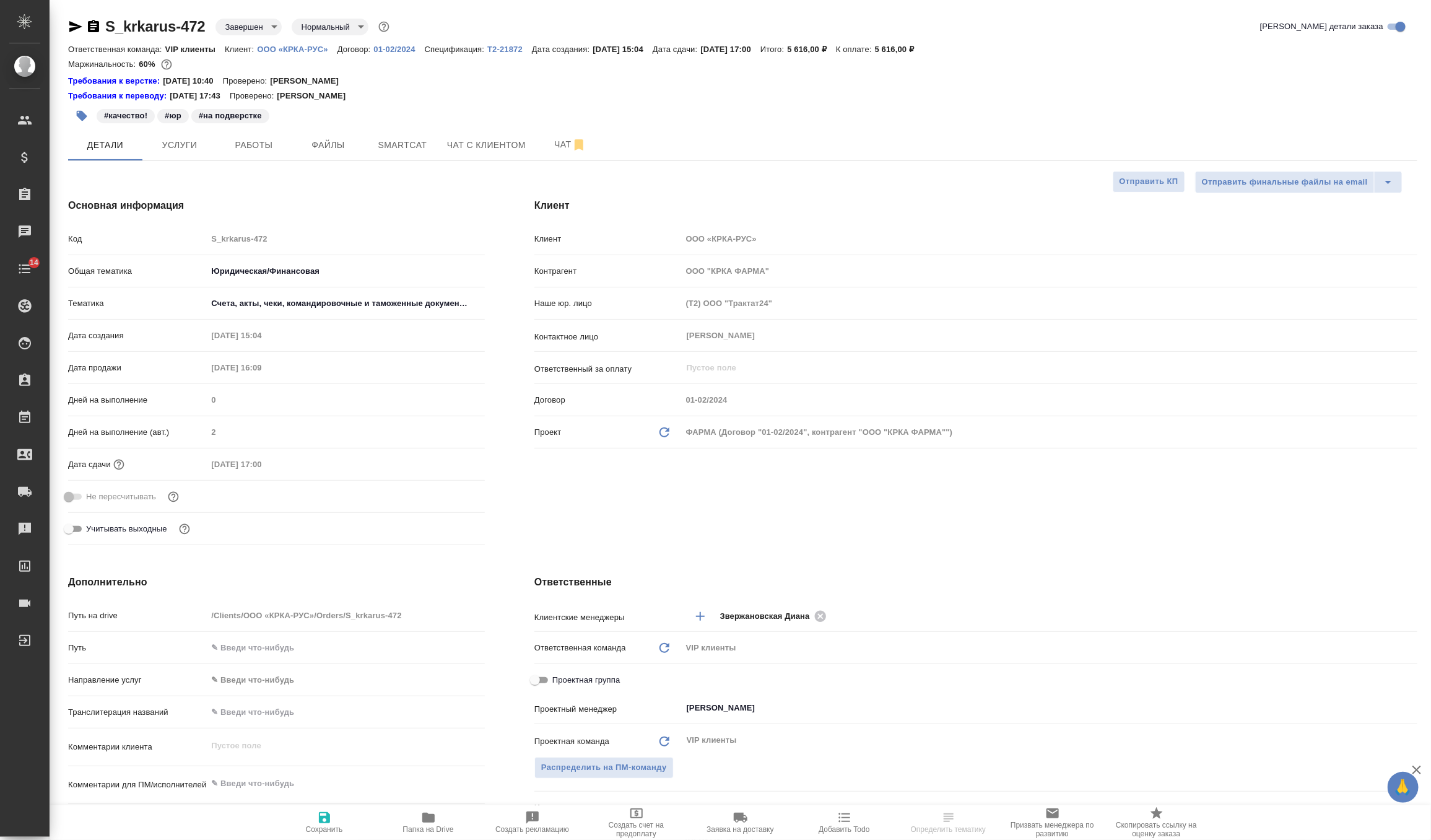
type textarea "x"
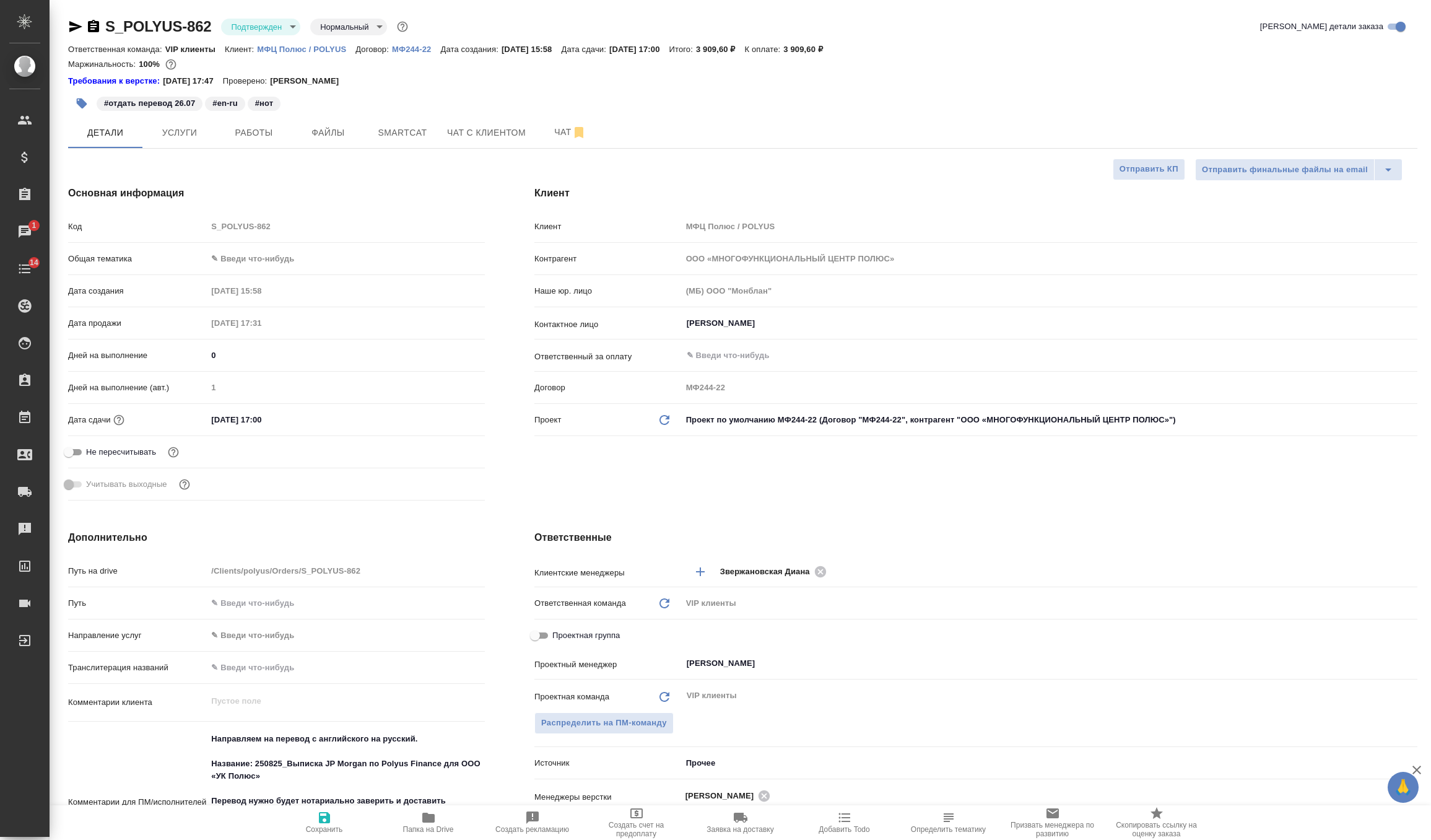
select select "RU"
click at [559, 135] on span "Чат" at bounding box center [571, 132] width 59 height 15
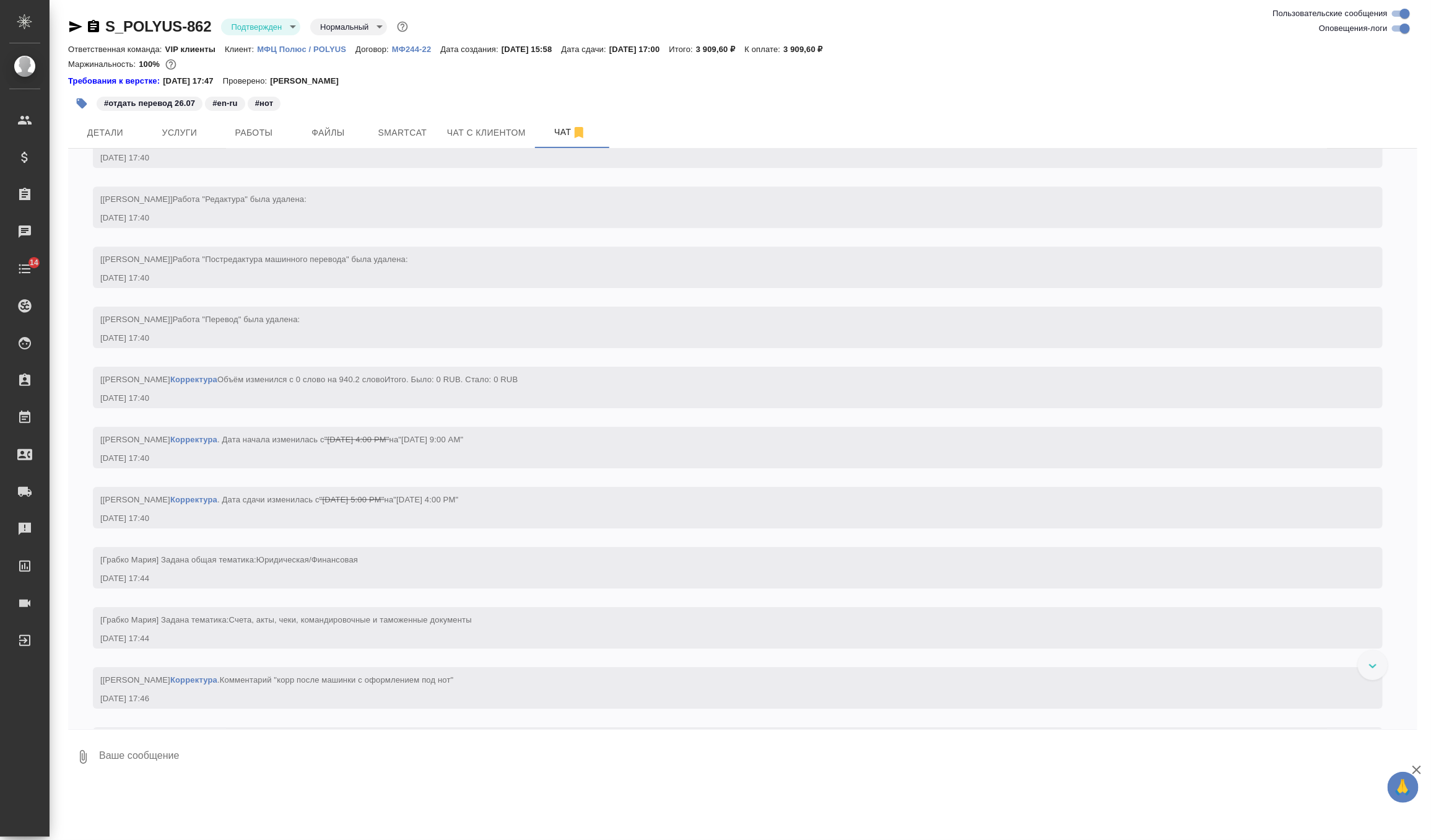
scroll to position [2651, 0]
